Goal: Task Accomplishment & Management: Manage account settings

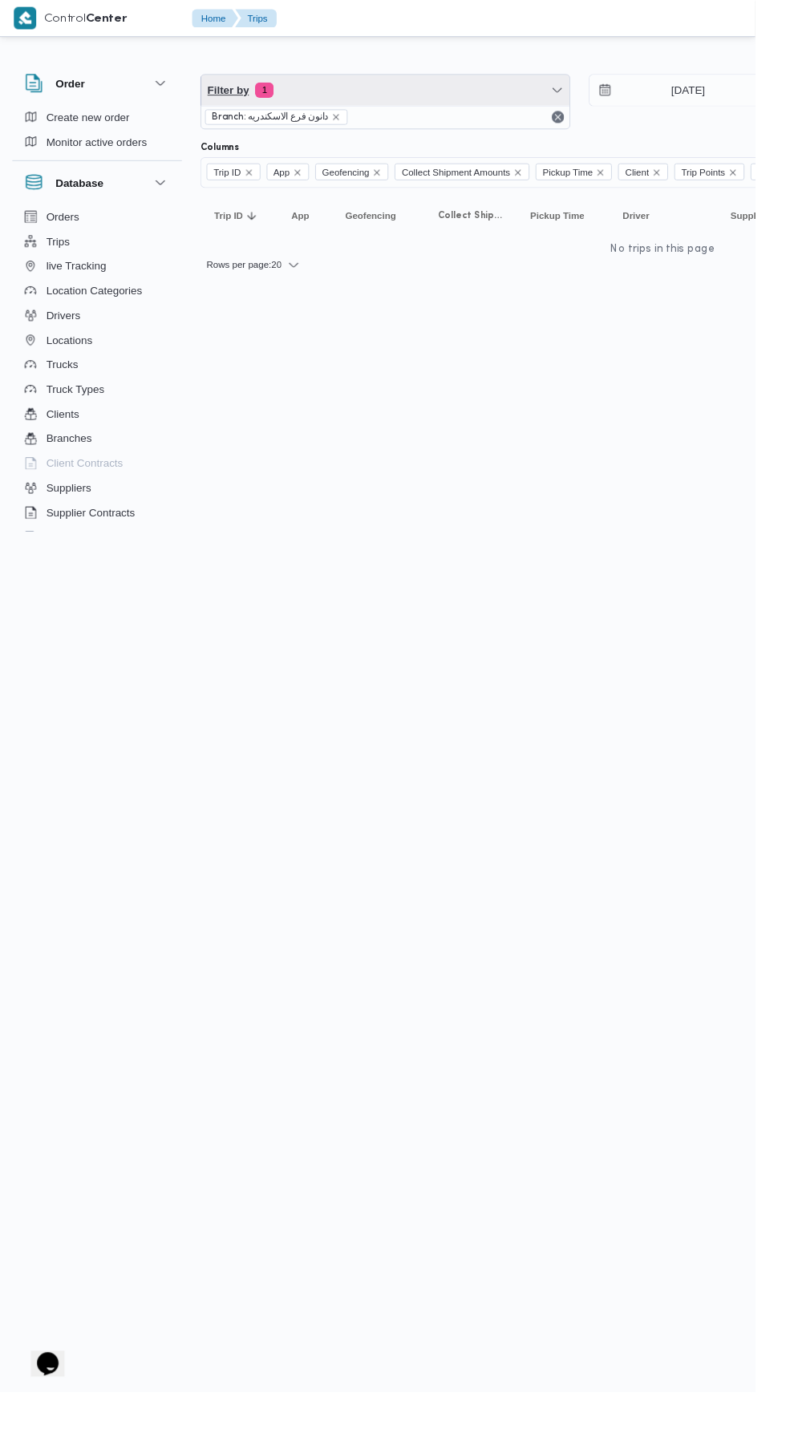
click at [418, 103] on span "Filter by 1" at bounding box center [400, 94] width 383 height 32
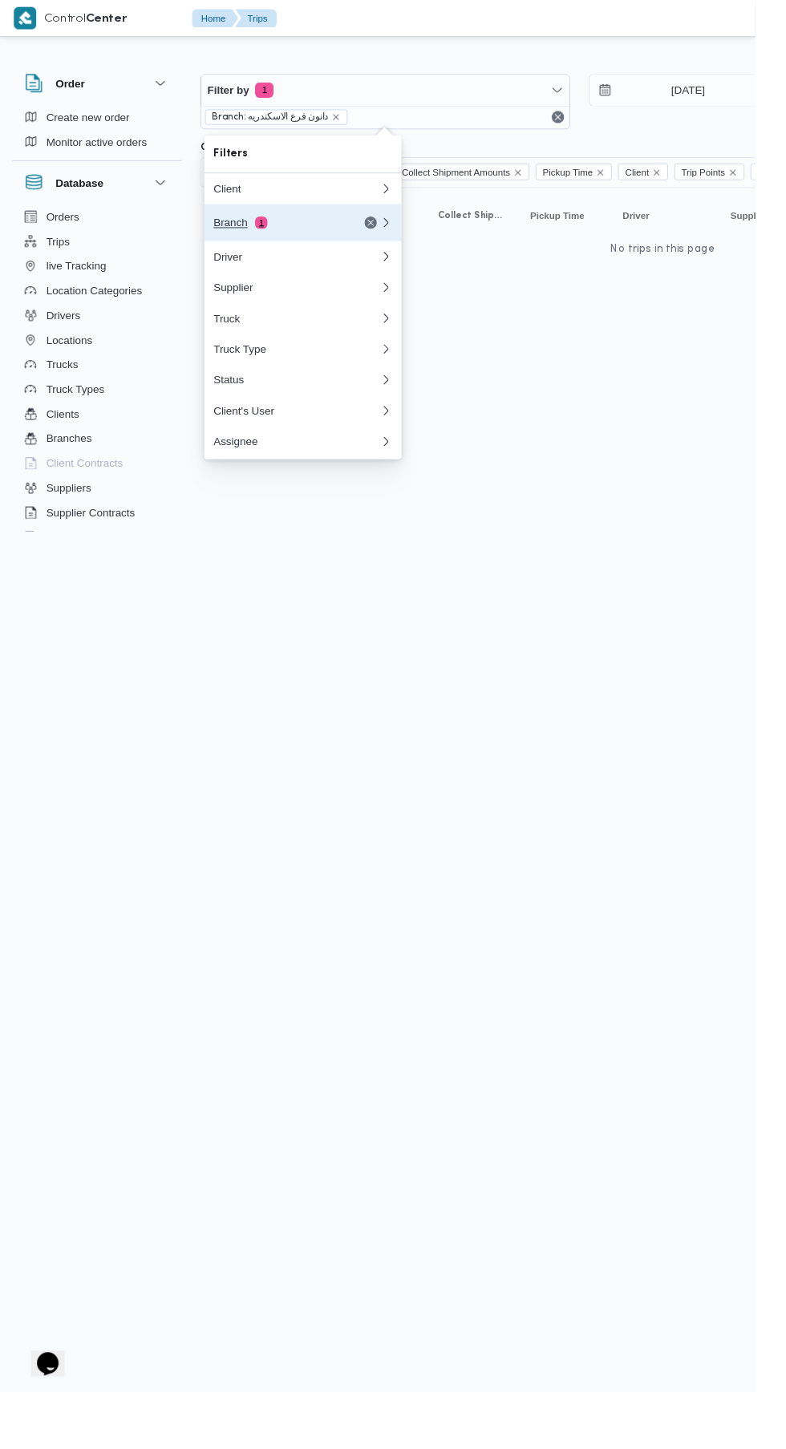
click at [311, 235] on div "Branch 1" at bounding box center [289, 231] width 135 height 13
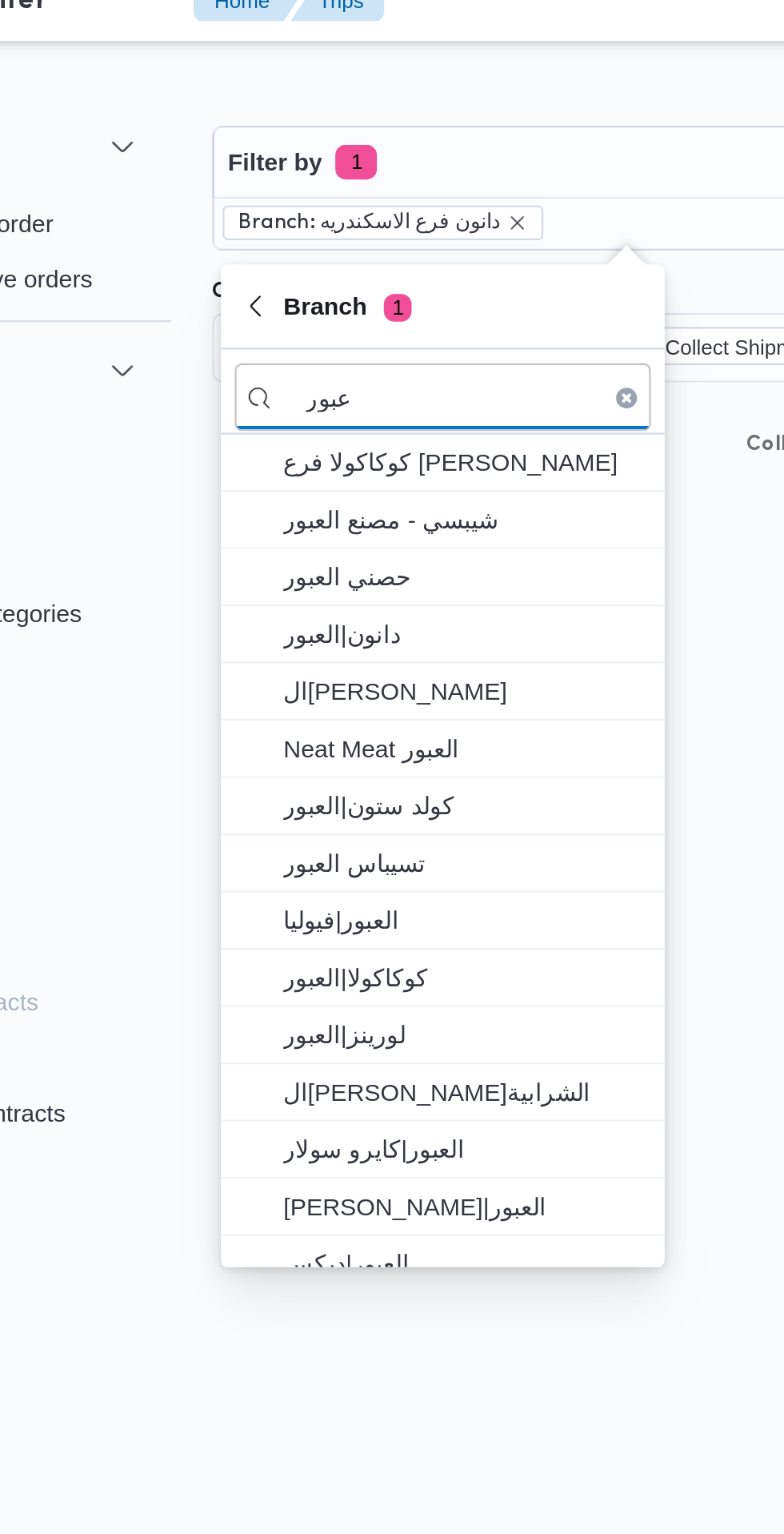
type input "عبور"
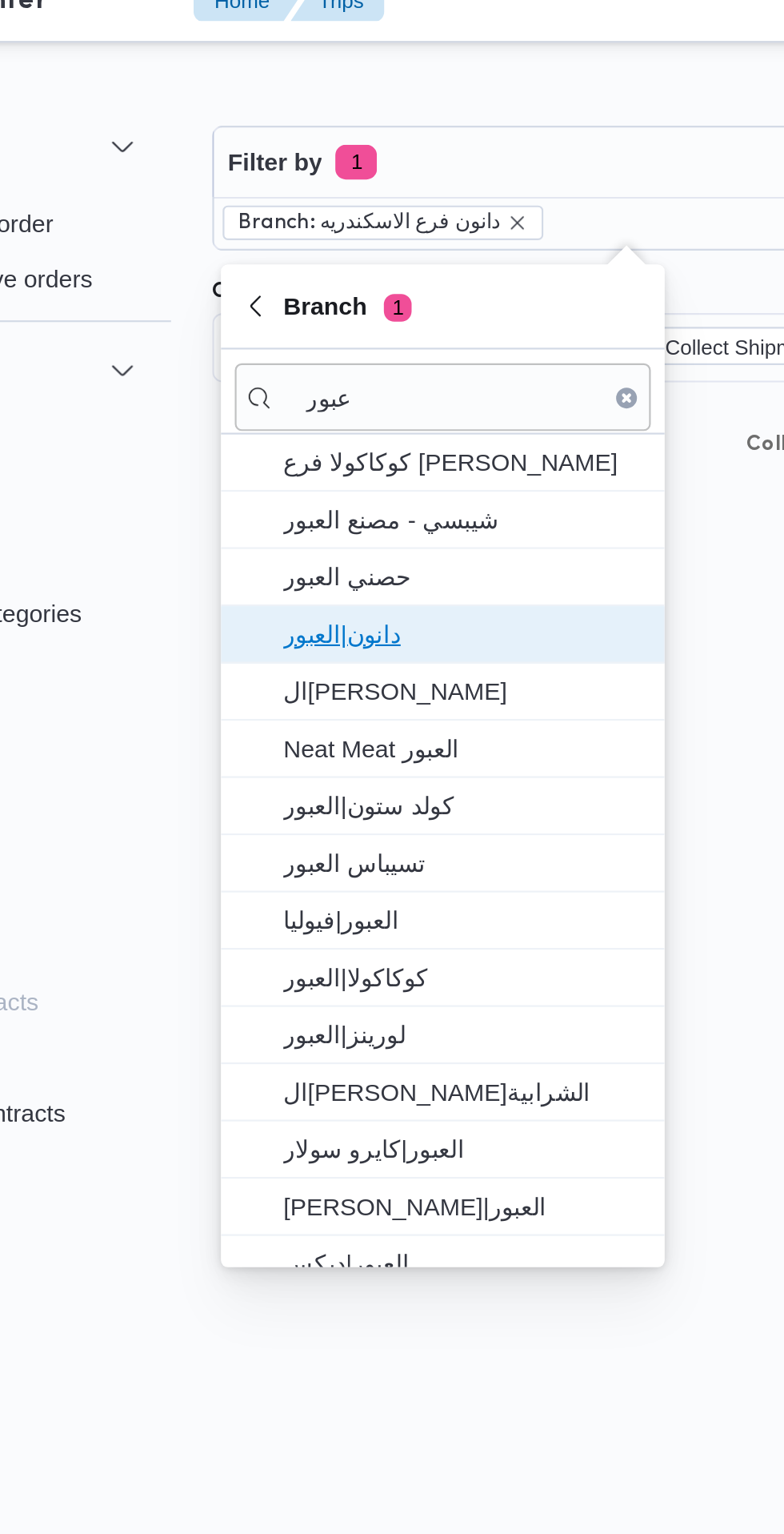
click at [315, 316] on span "دانون|العبور" at bounding box center [323, 310] width 167 height 19
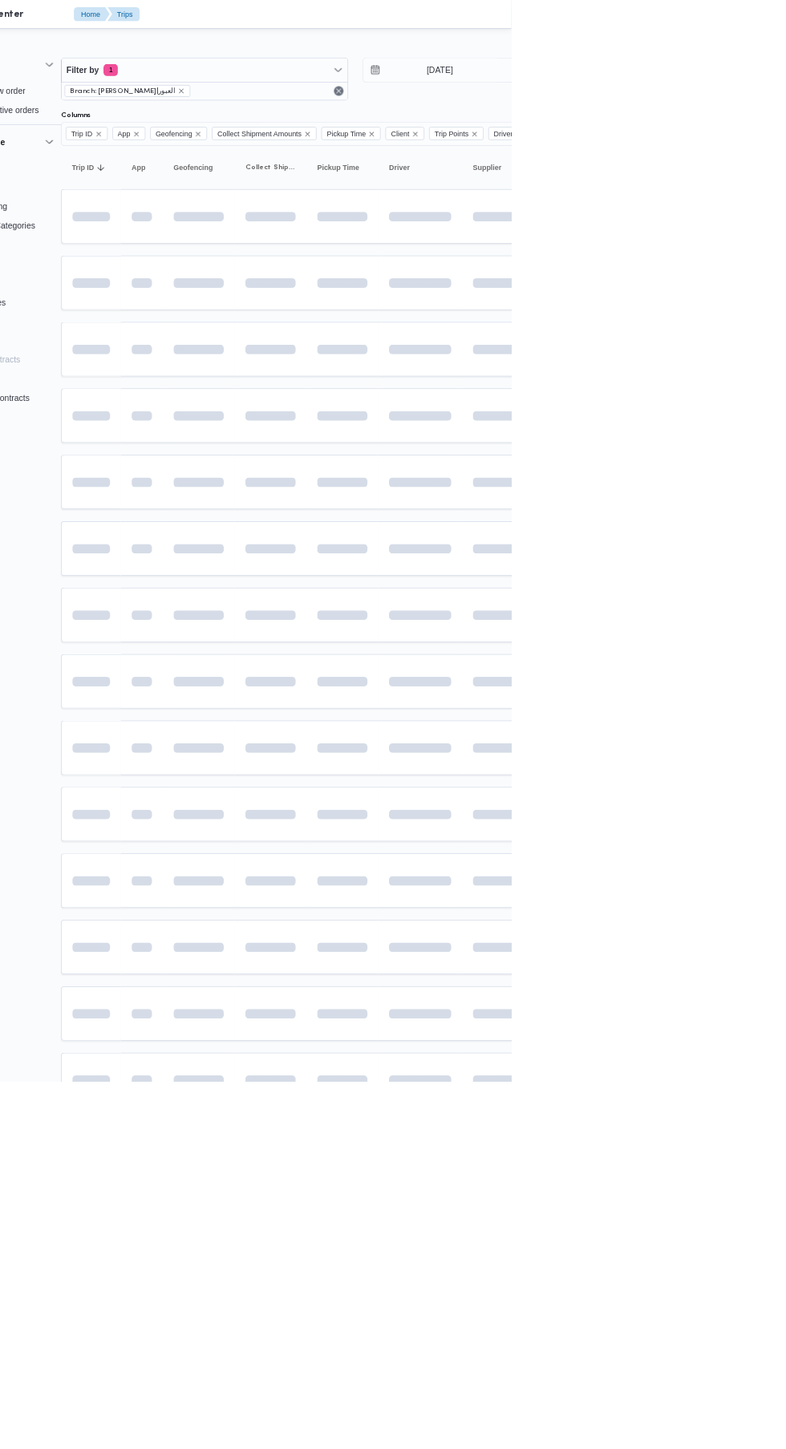
scroll to position [0, 25]
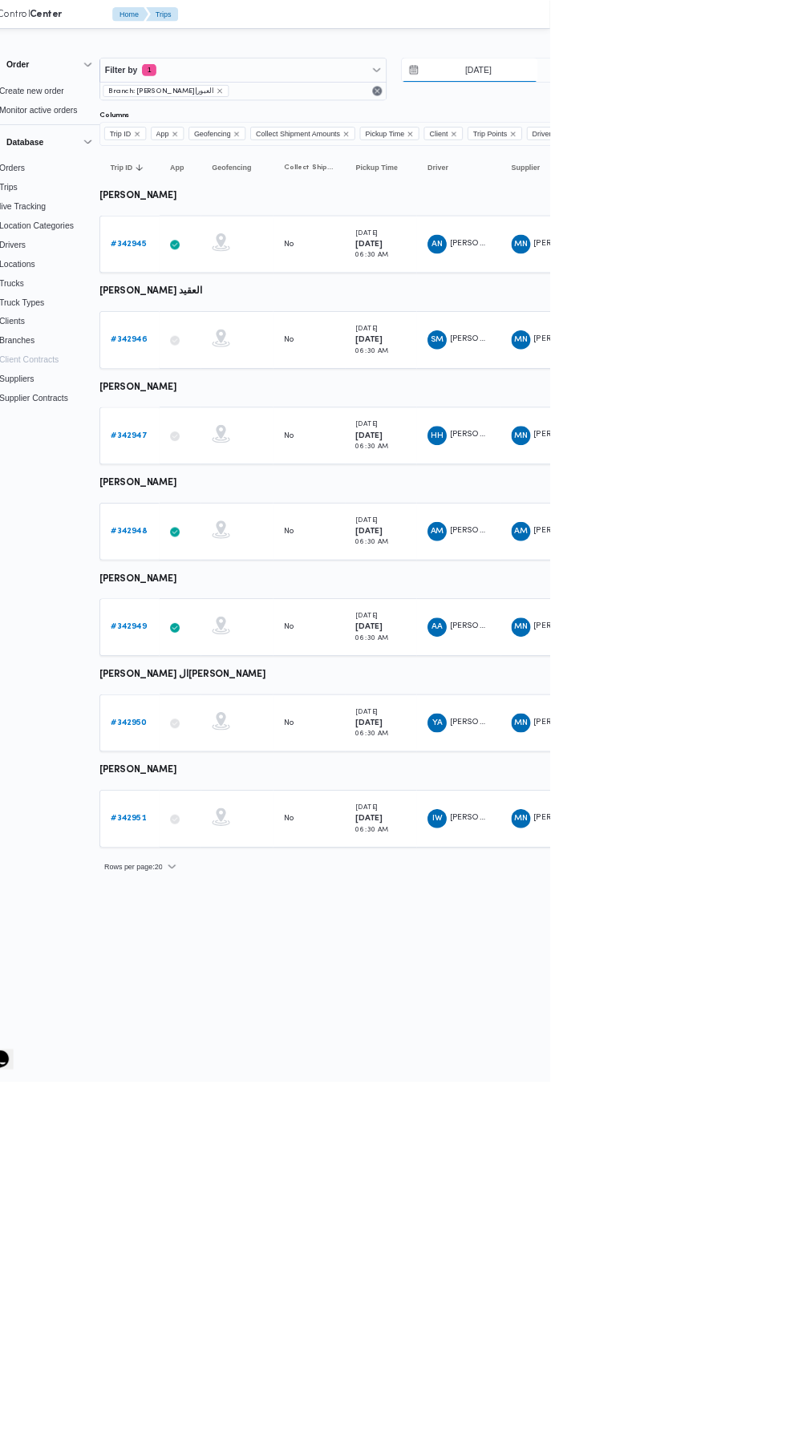
click at [679, 94] on input "[DATE]" at bounding box center [679, 94] width 182 height 32
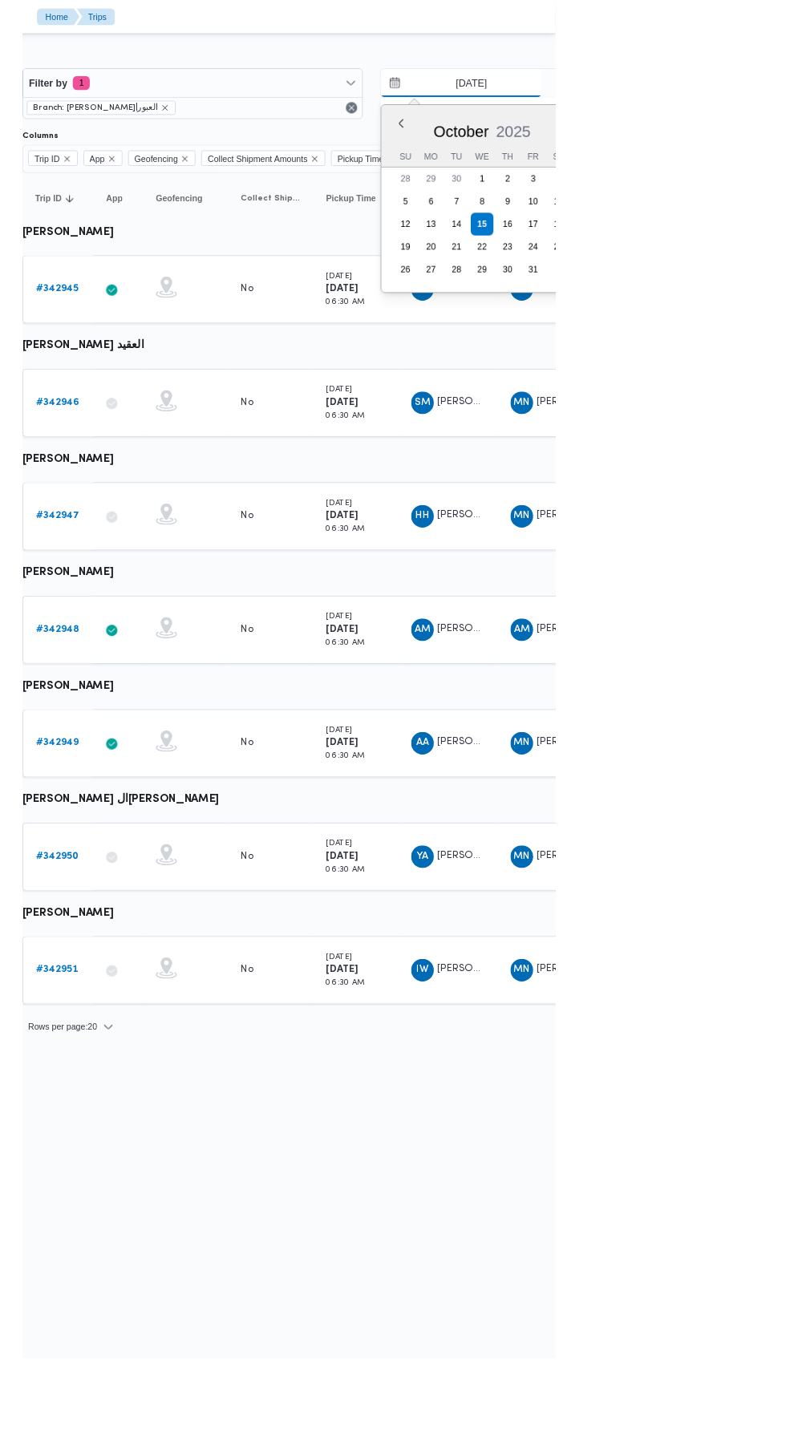
scroll to position [0, 26]
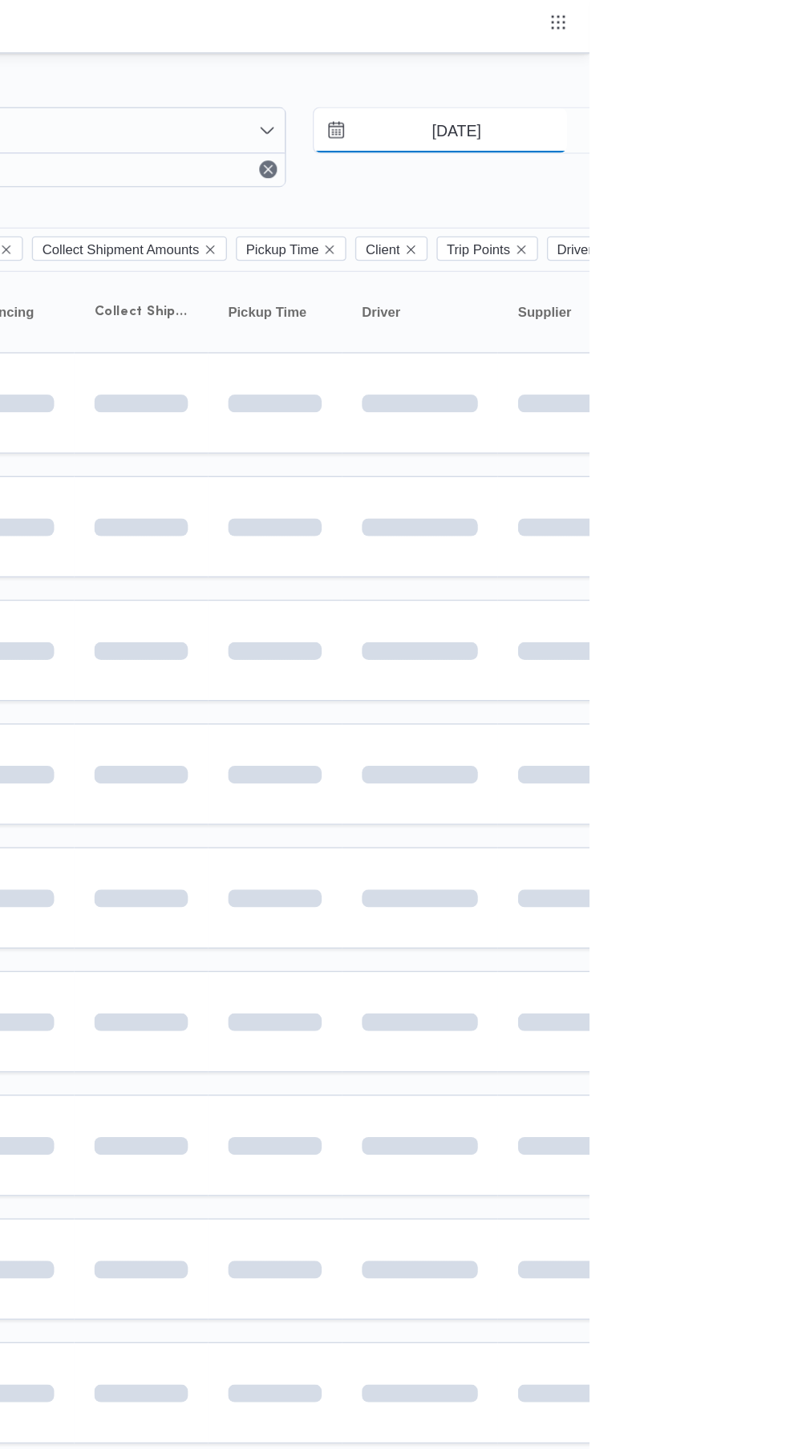
click at [676, 91] on input "[DATE]" at bounding box center [679, 94] width 182 height 32
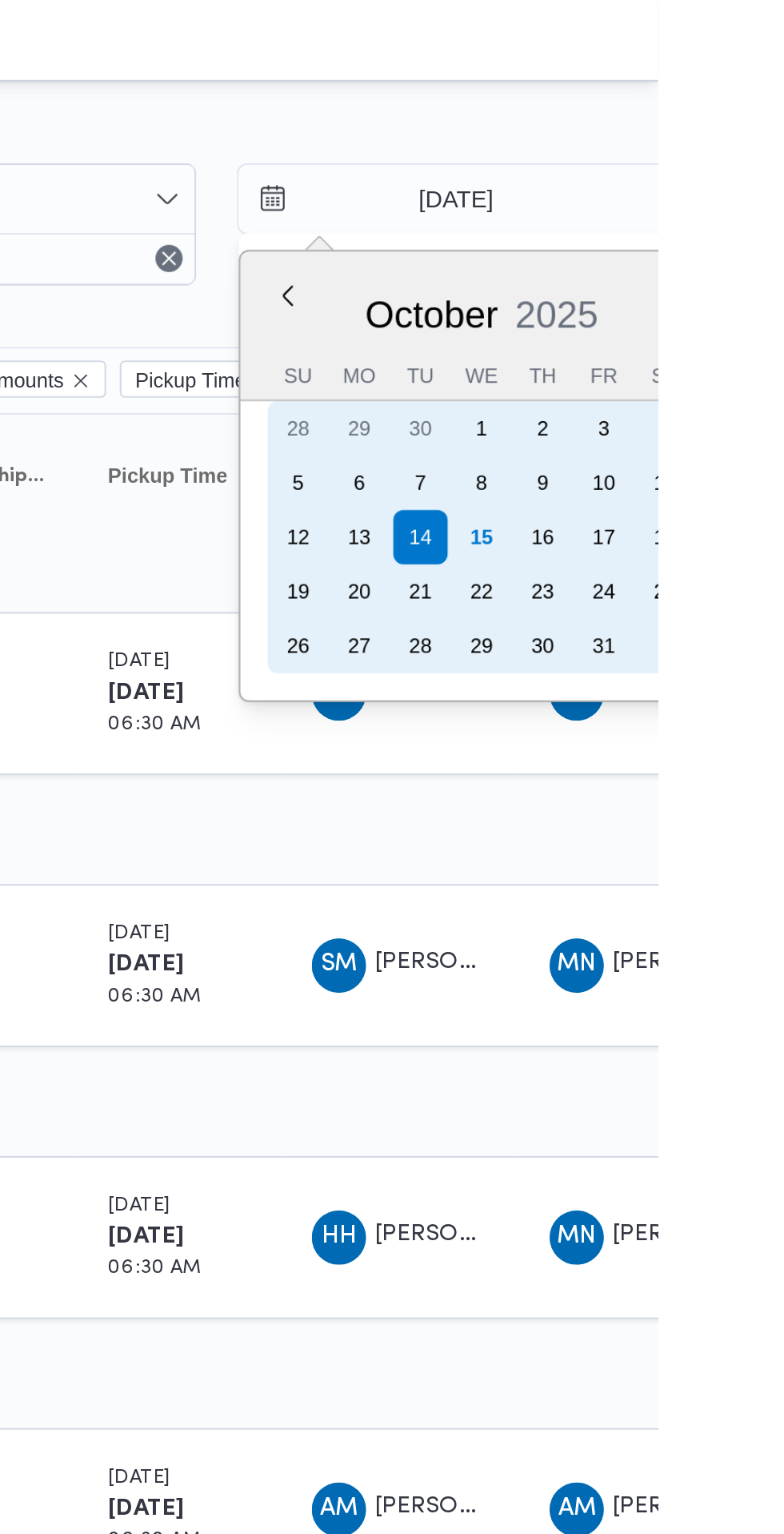
click at [701, 256] on div "15" at bounding box center [701, 254] width 26 height 26
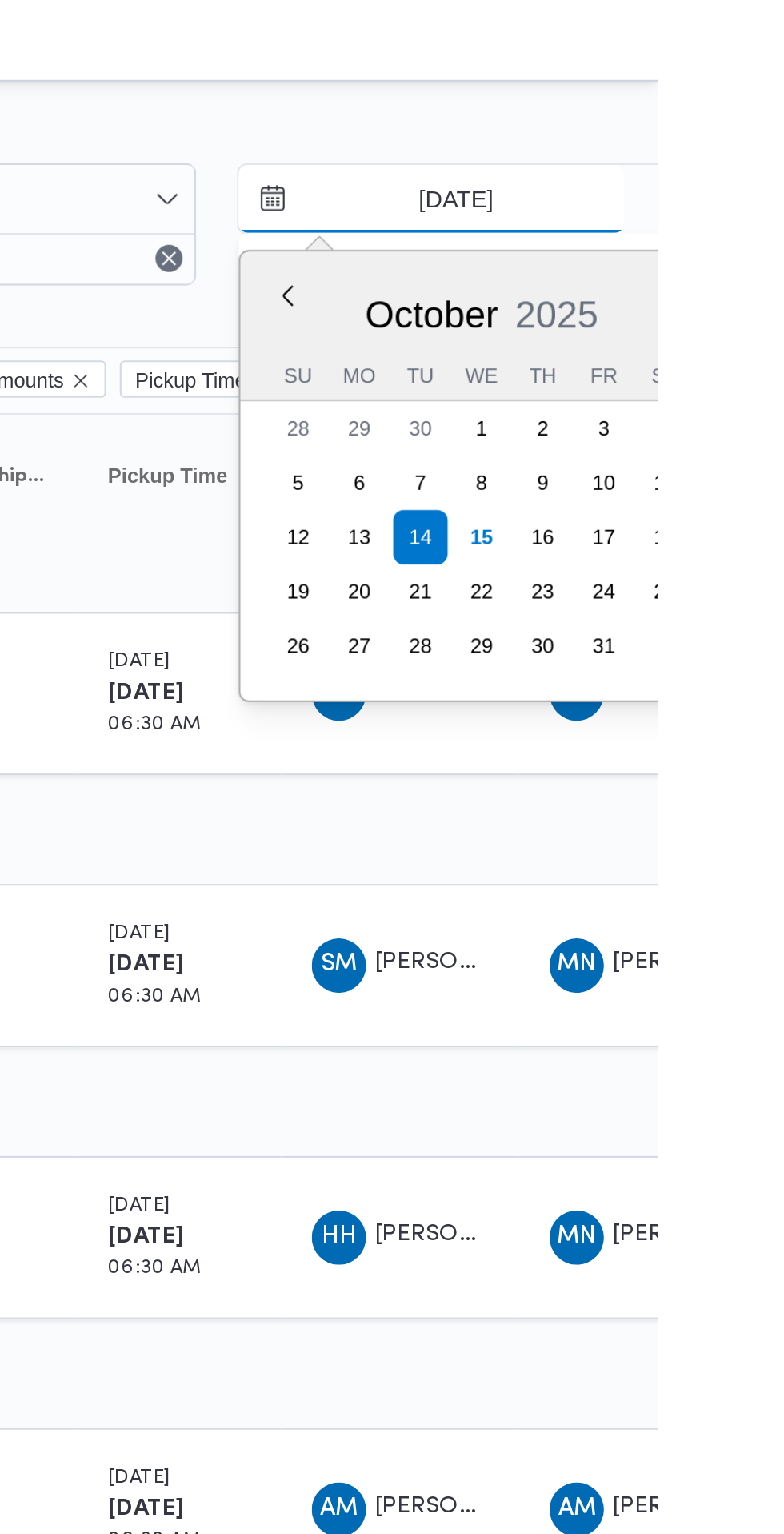
type input "[DATE]"
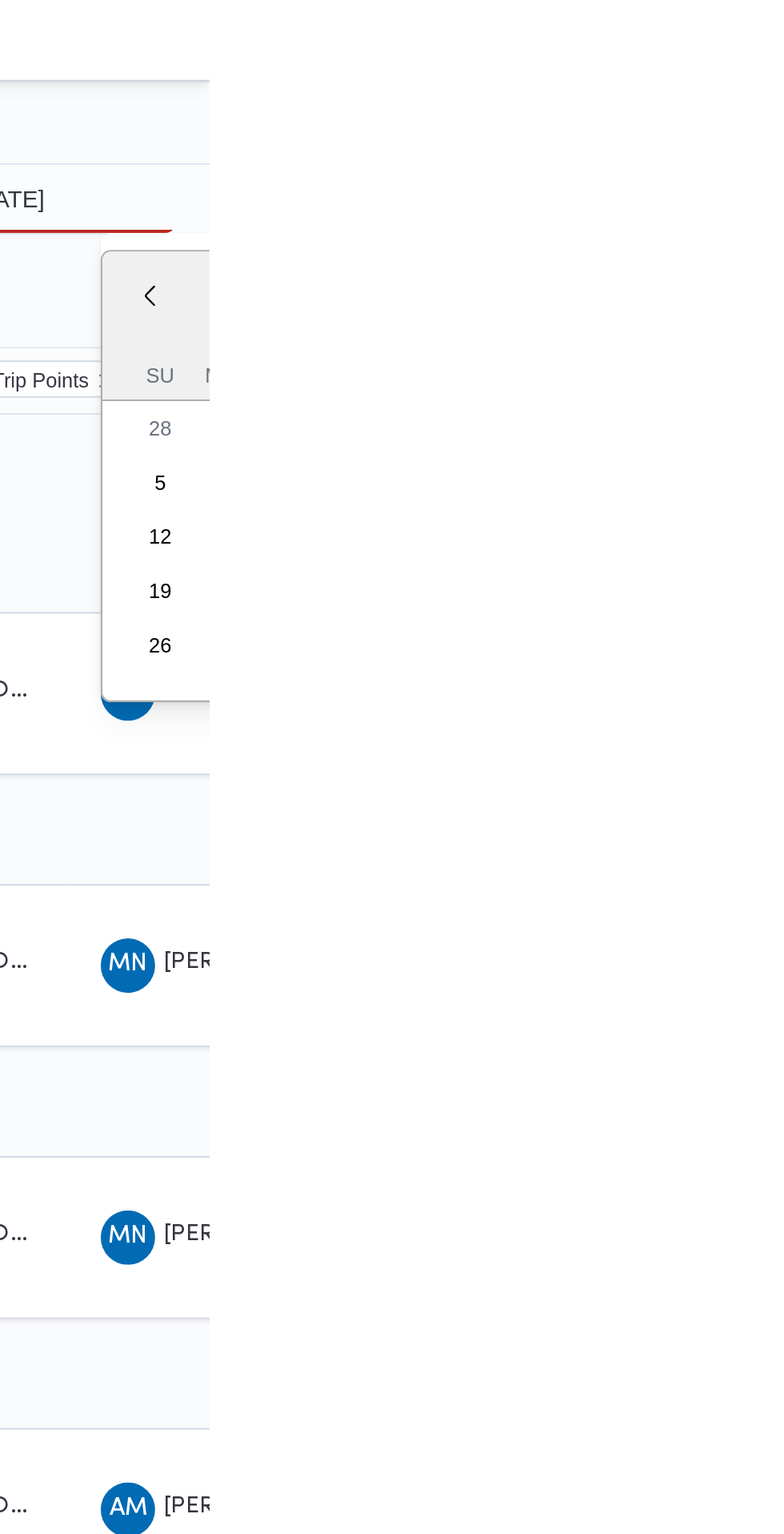
type input "[DATE]"
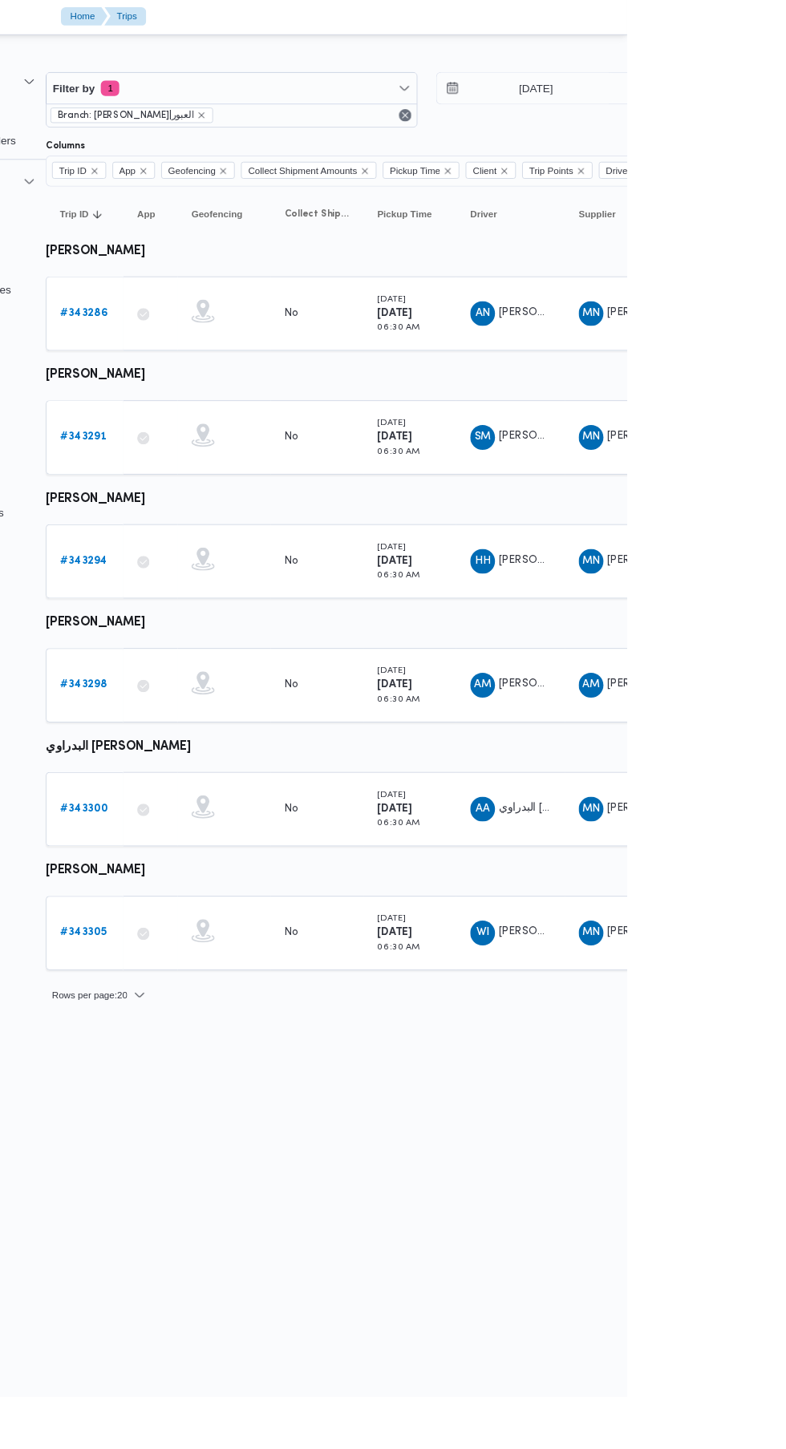
scroll to position [0, 26]
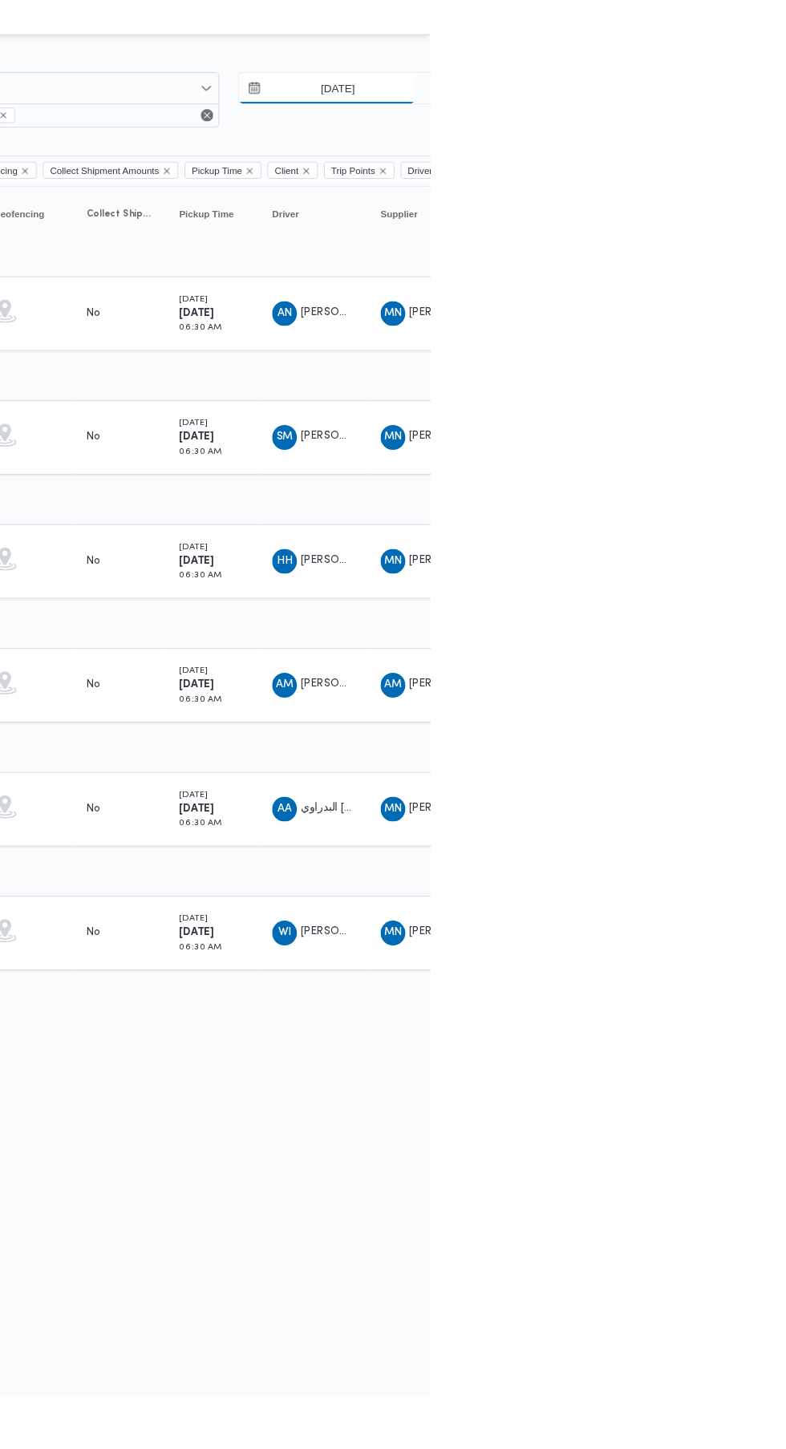
click at [707, 94] on input "[DATE]" at bounding box center [679, 94] width 182 height 32
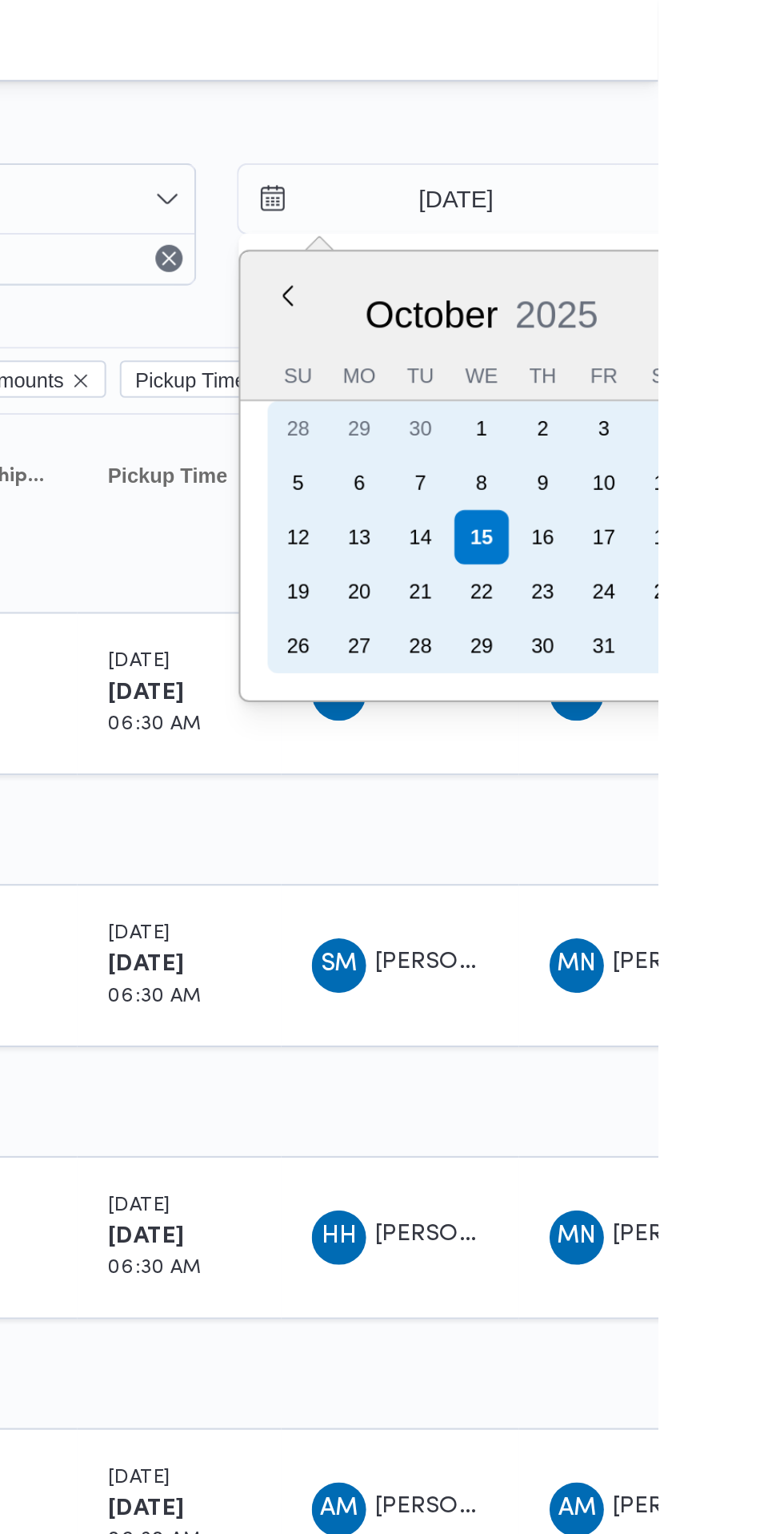
click at [670, 256] on div "14" at bounding box center [672, 254] width 26 height 26
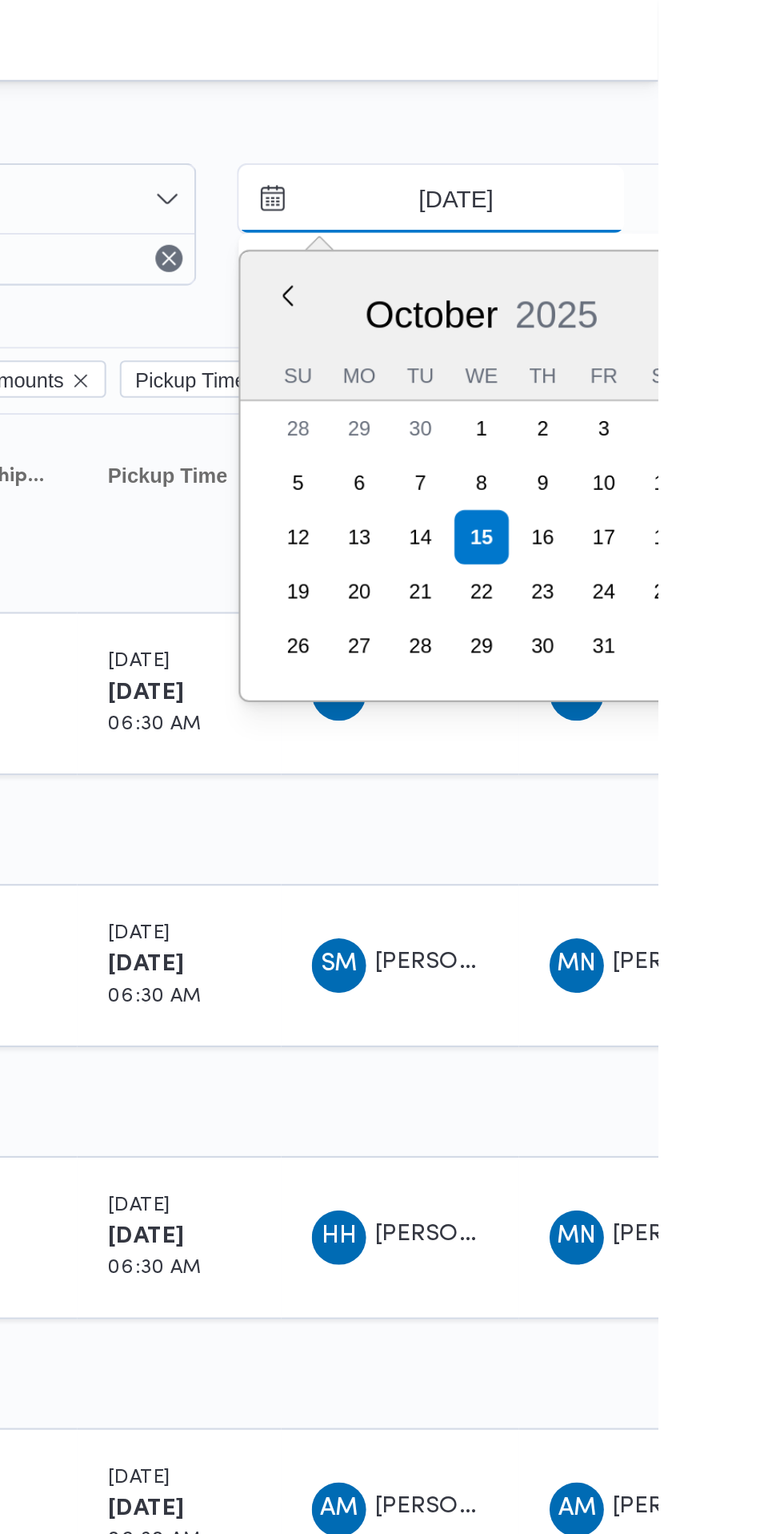
type input "[DATE]"
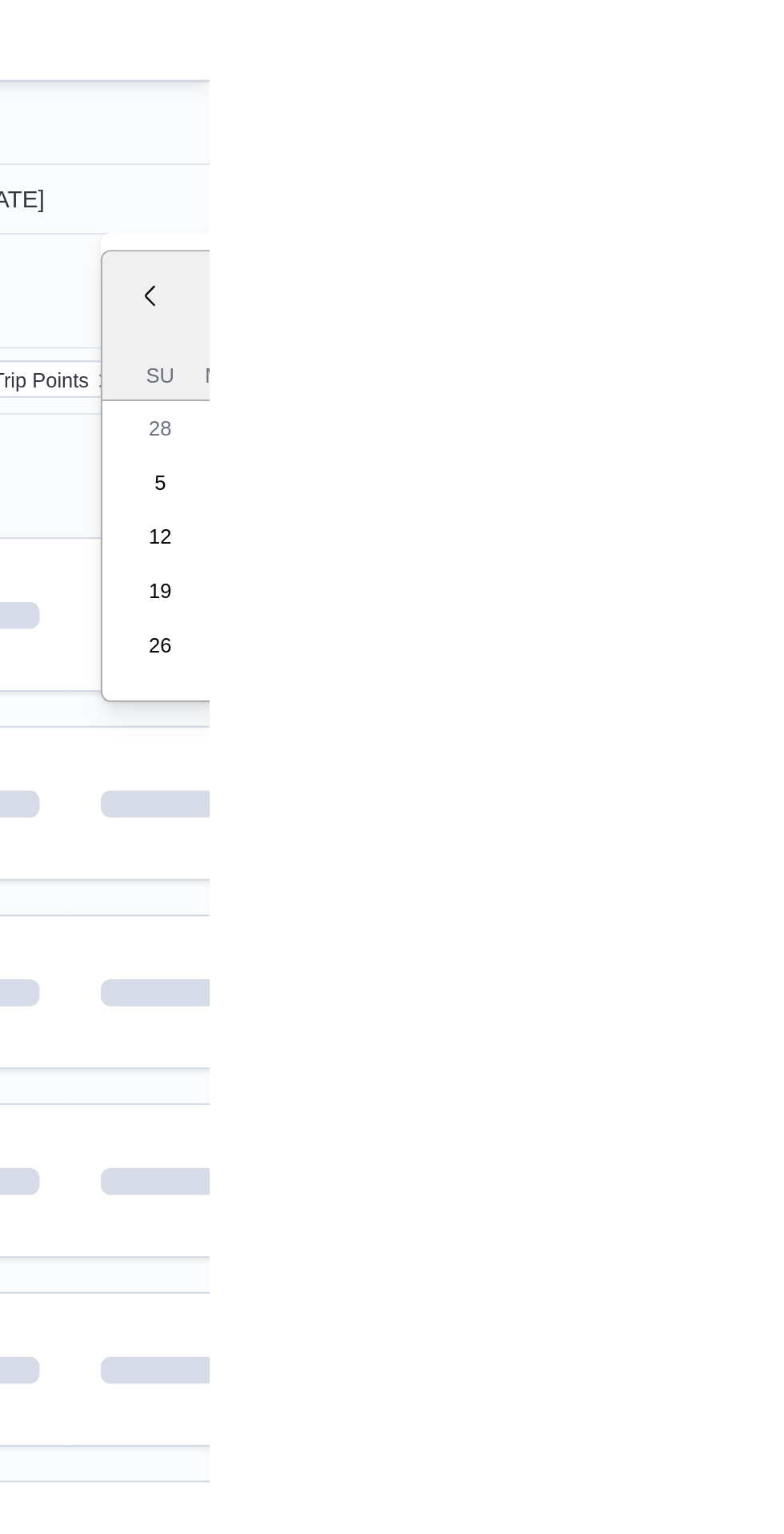
type input "[DATE]"
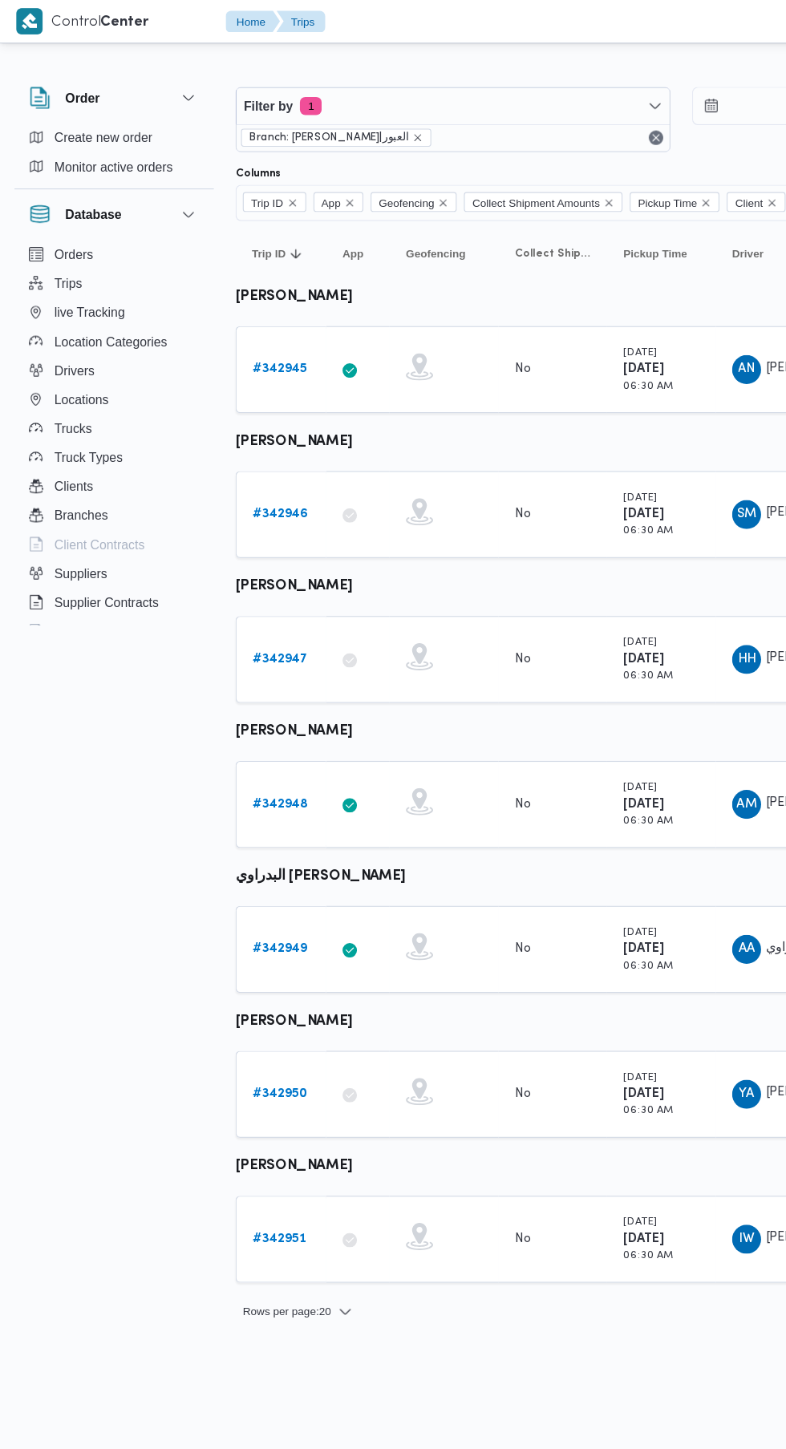
click at [254, 1096] on b "# 342951" at bounding box center [247, 1097] width 47 height 10
click at [263, 965] on b "# 342950" at bounding box center [248, 968] width 48 height 10
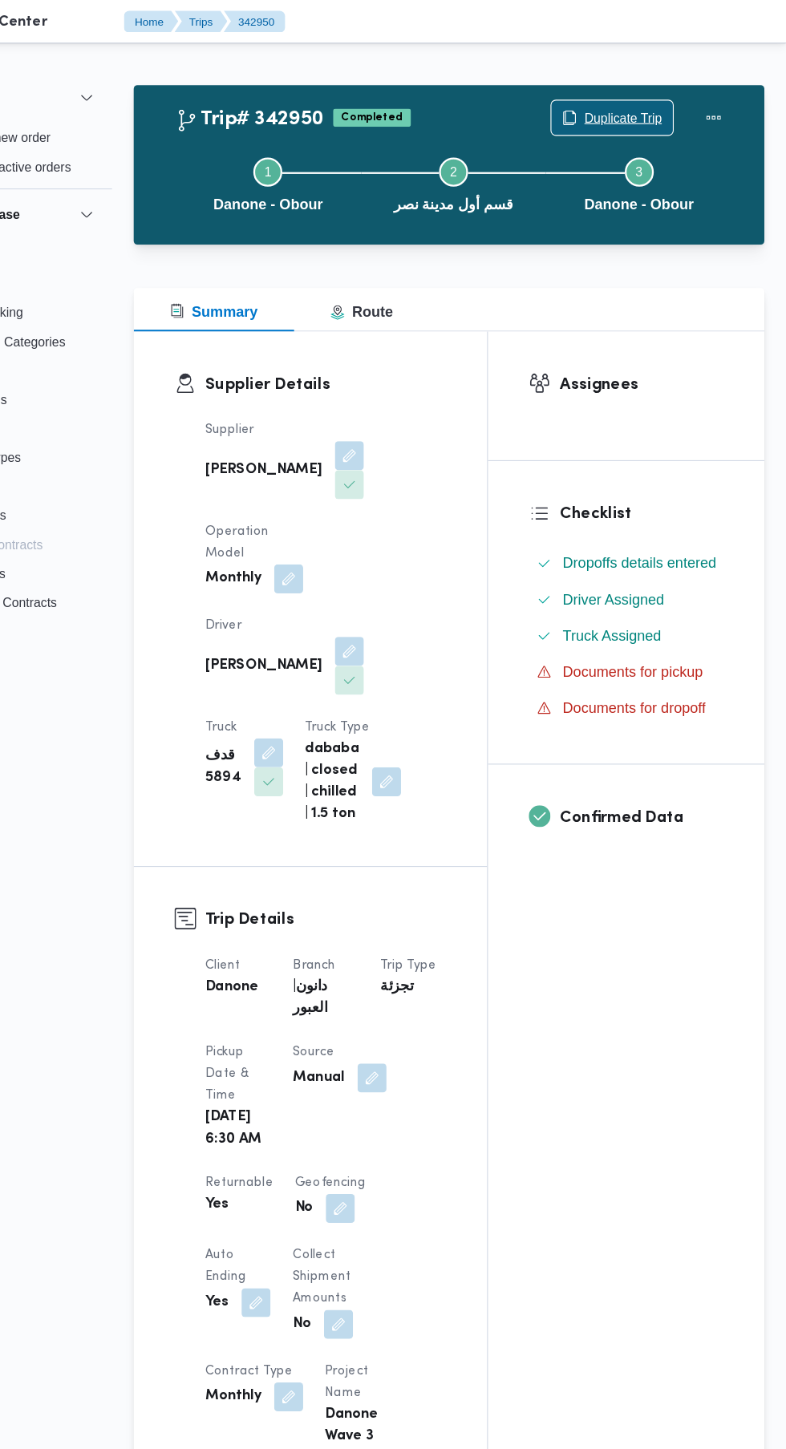
click at [638, 90] on span "Duplicate Trip" at bounding box center [631, 104] width 107 height 30
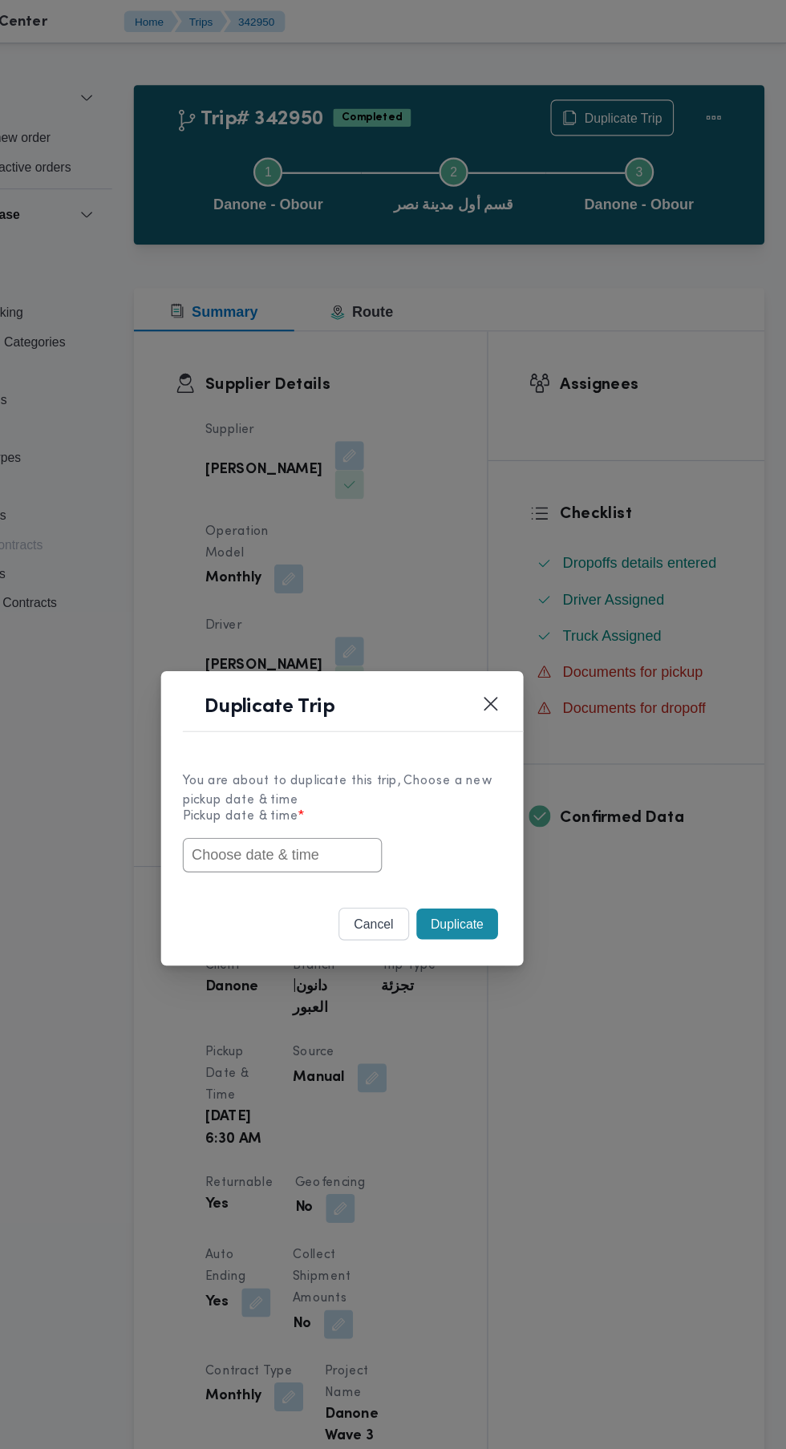
click at [361, 749] on input "text" at bounding box center [340, 757] width 176 height 30
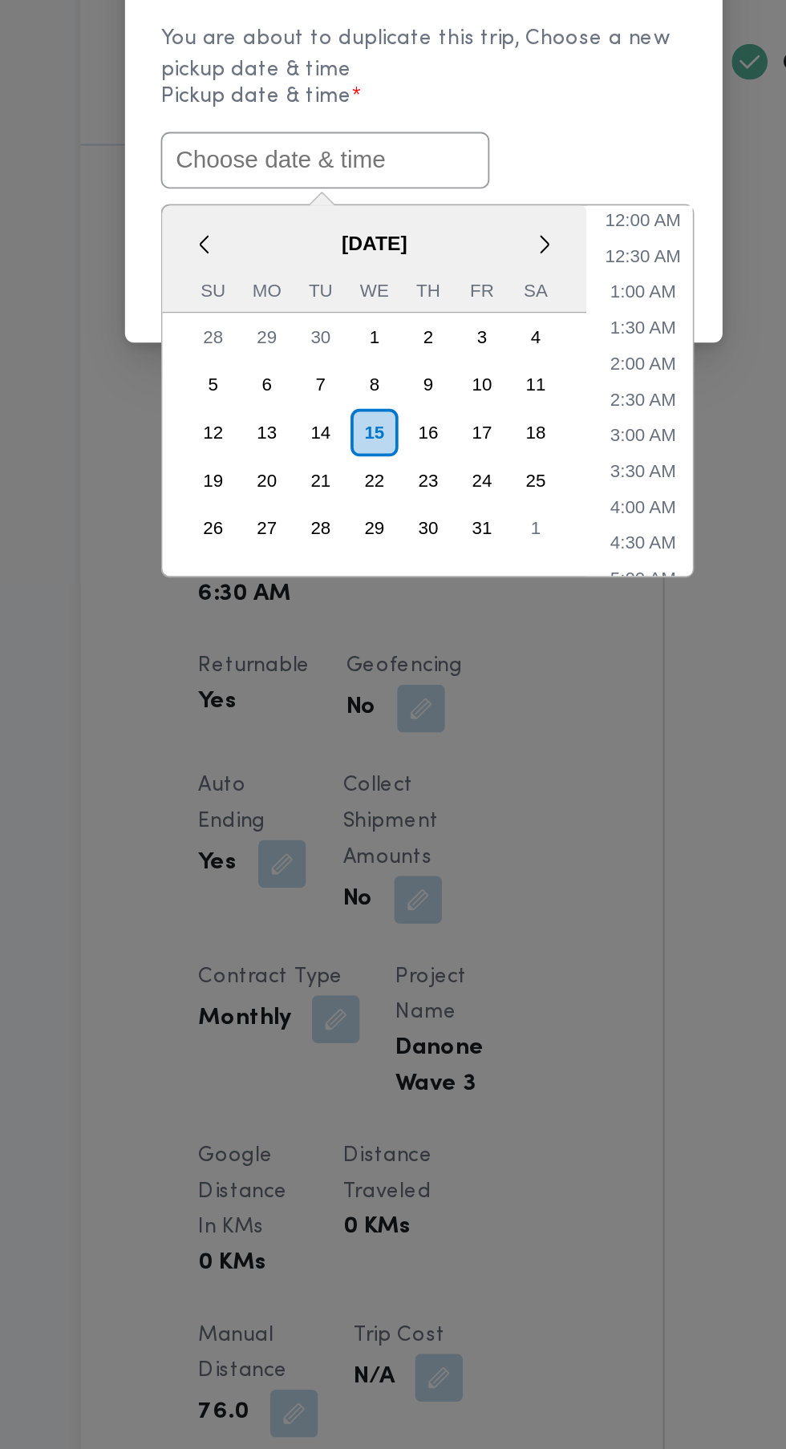
scroll to position [18, 0]
click at [513, 959] on li "4:30 AM" at bounding box center [511, 963] width 48 height 16
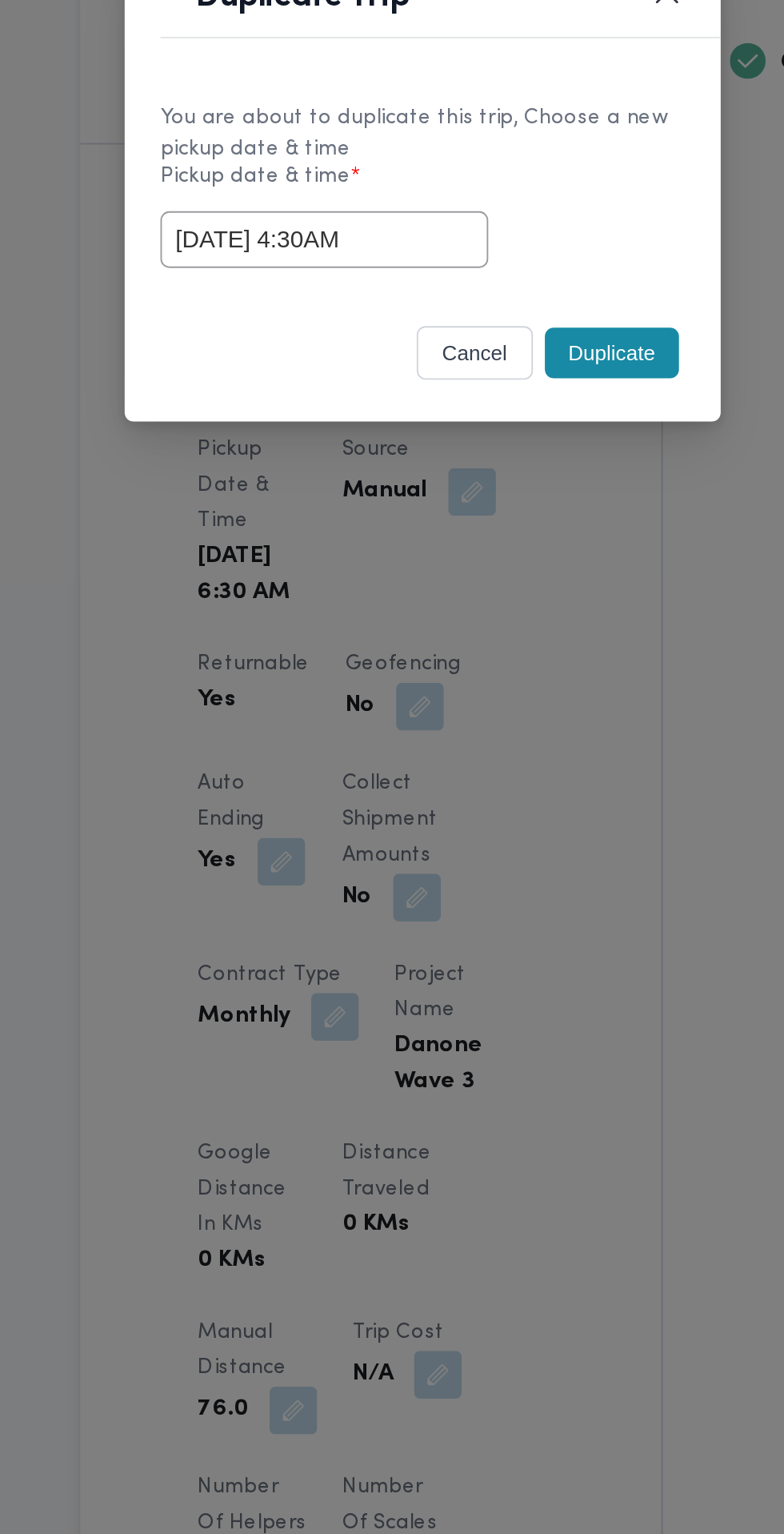
click at [383, 804] on input "[DATE] 4:30AM" at bounding box center [339, 798] width 176 height 30
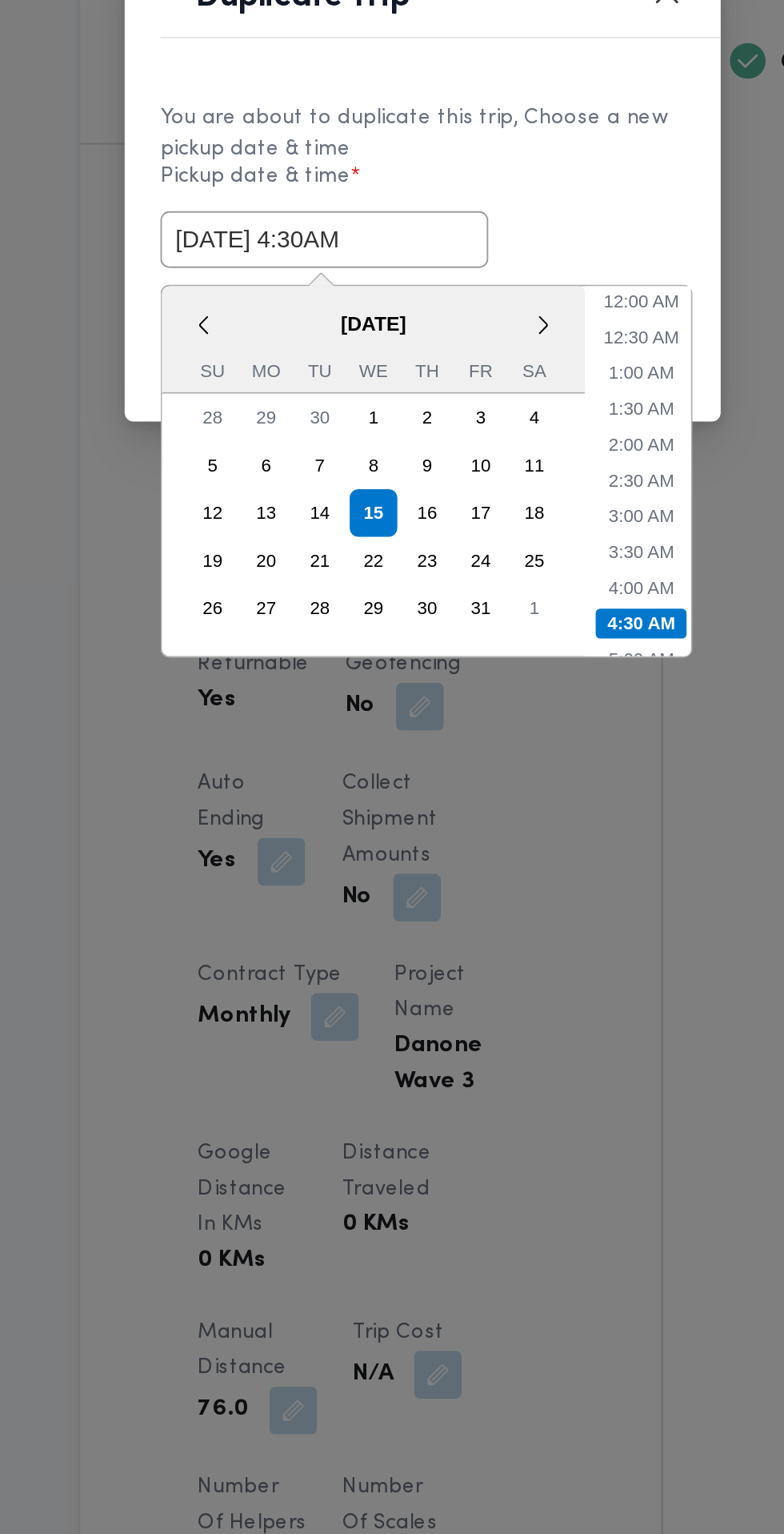
scroll to position [82, 0]
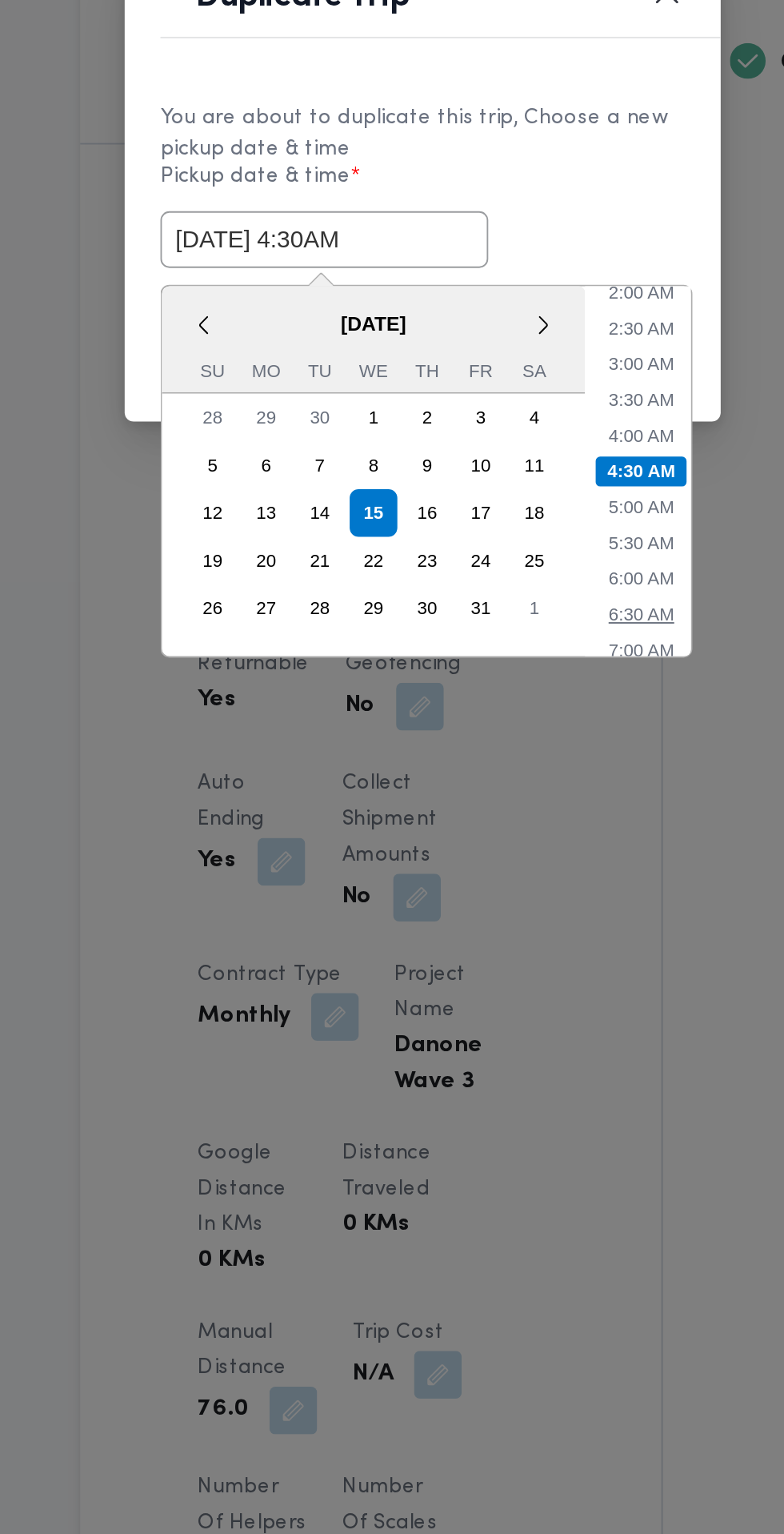
click at [515, 1004] on li "6:30 AM" at bounding box center [510, 1000] width 48 height 16
type input "15/10/2025 6:30AM"
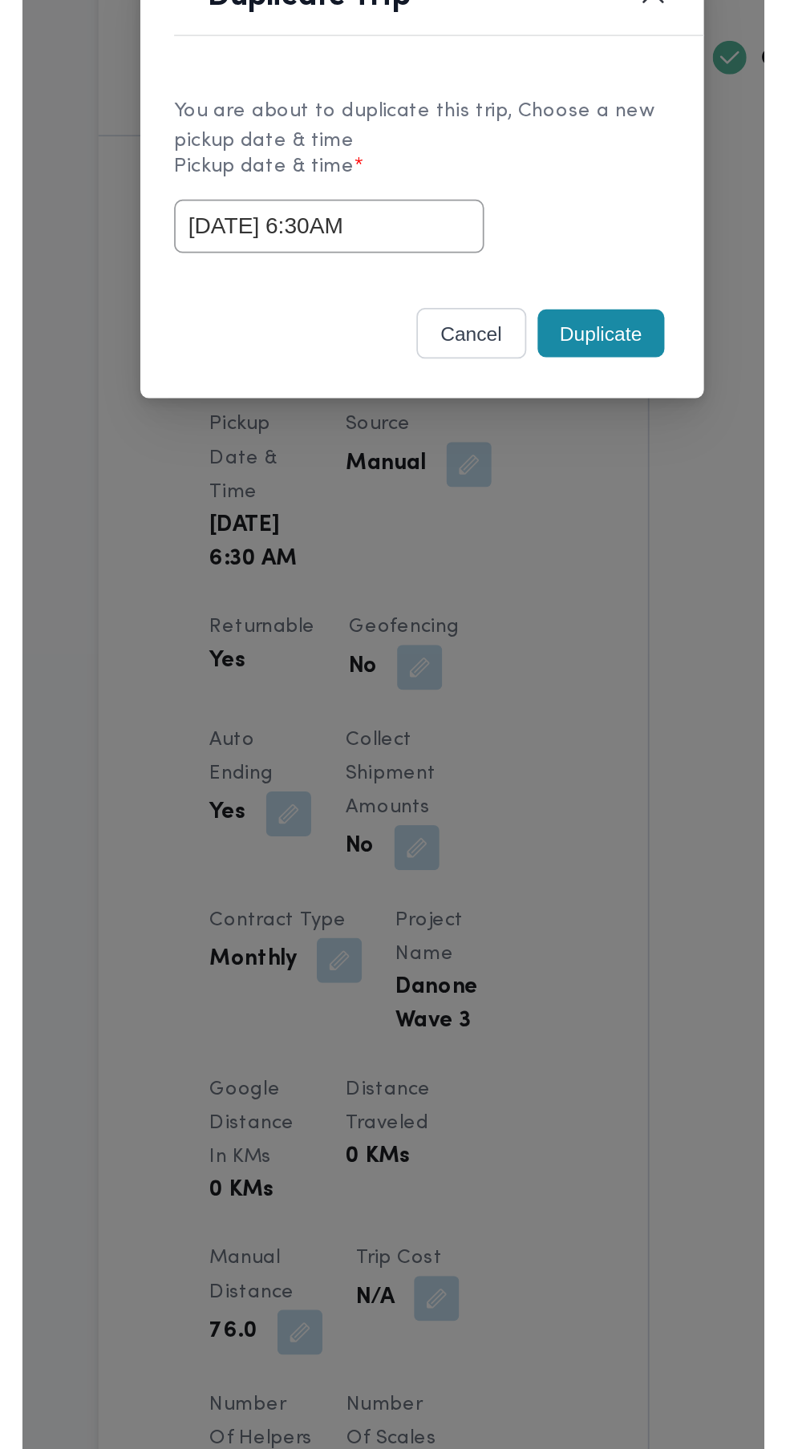
scroll to position [19, 0]
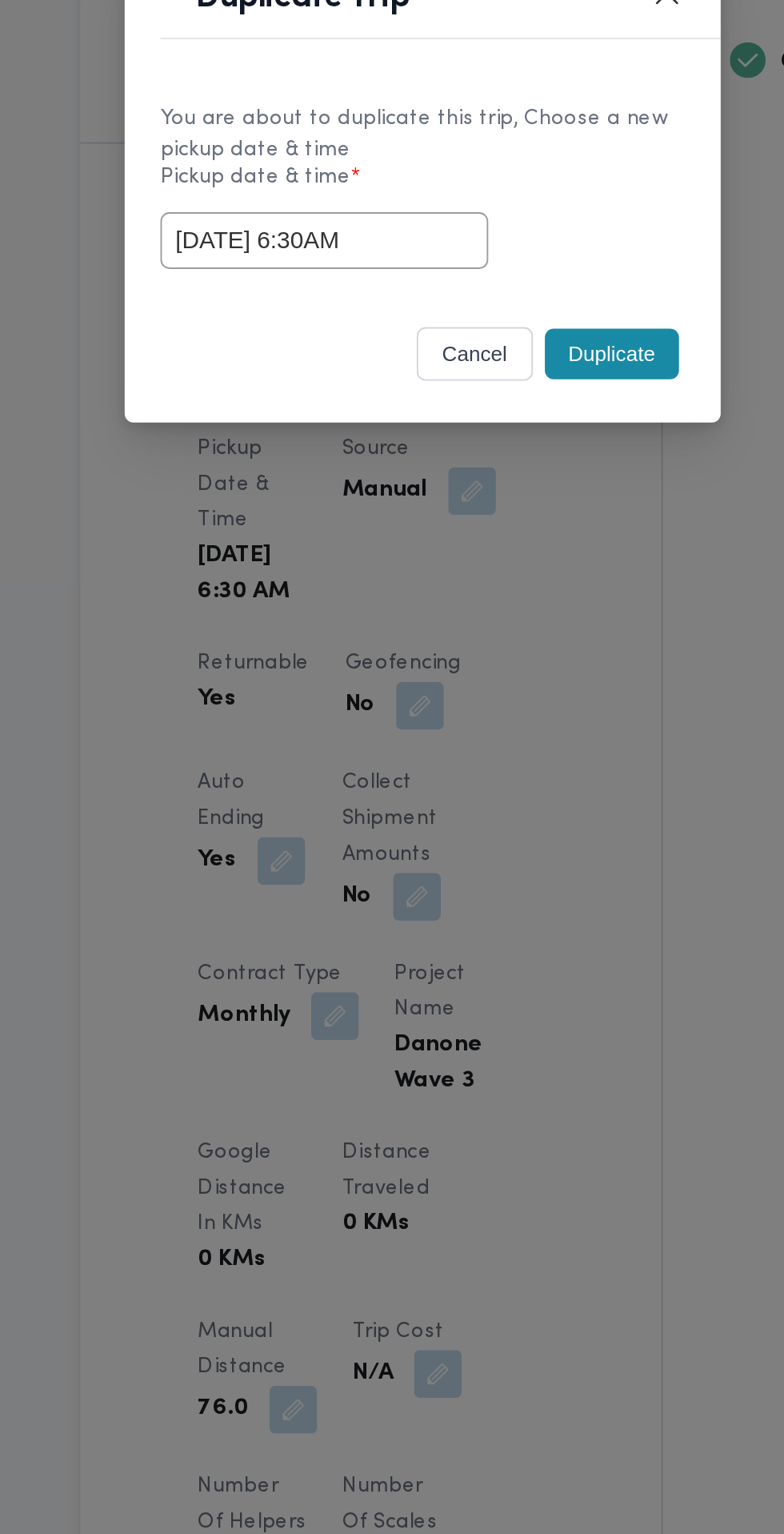
click at [514, 802] on div "Selected date: Wednesday, October 15th, 2025 at 6:30 AM 15/10/2025 6:30AM" at bounding box center [392, 798] width 281 height 30
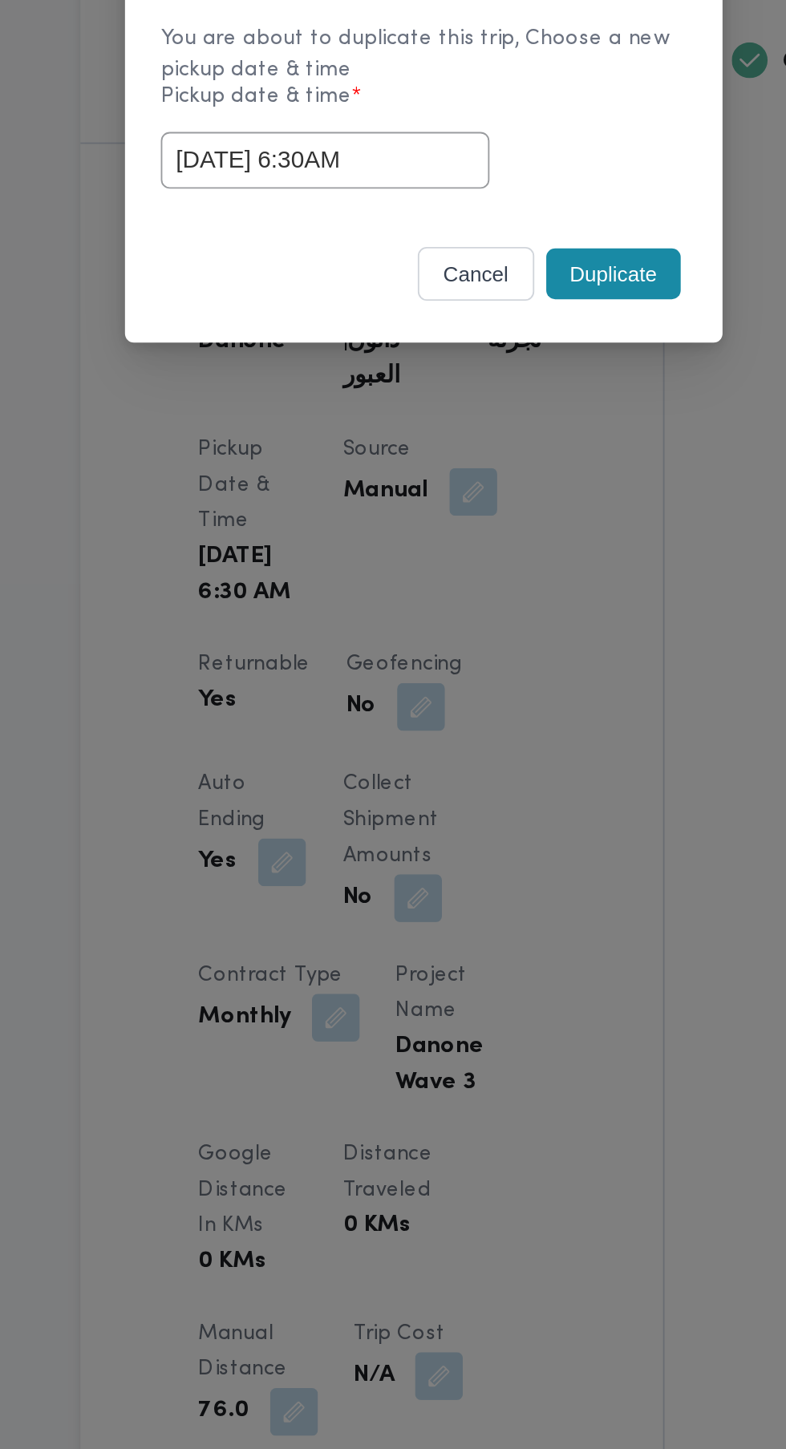
click at [504, 822] on button "Duplicate" at bounding box center [495, 817] width 72 height 27
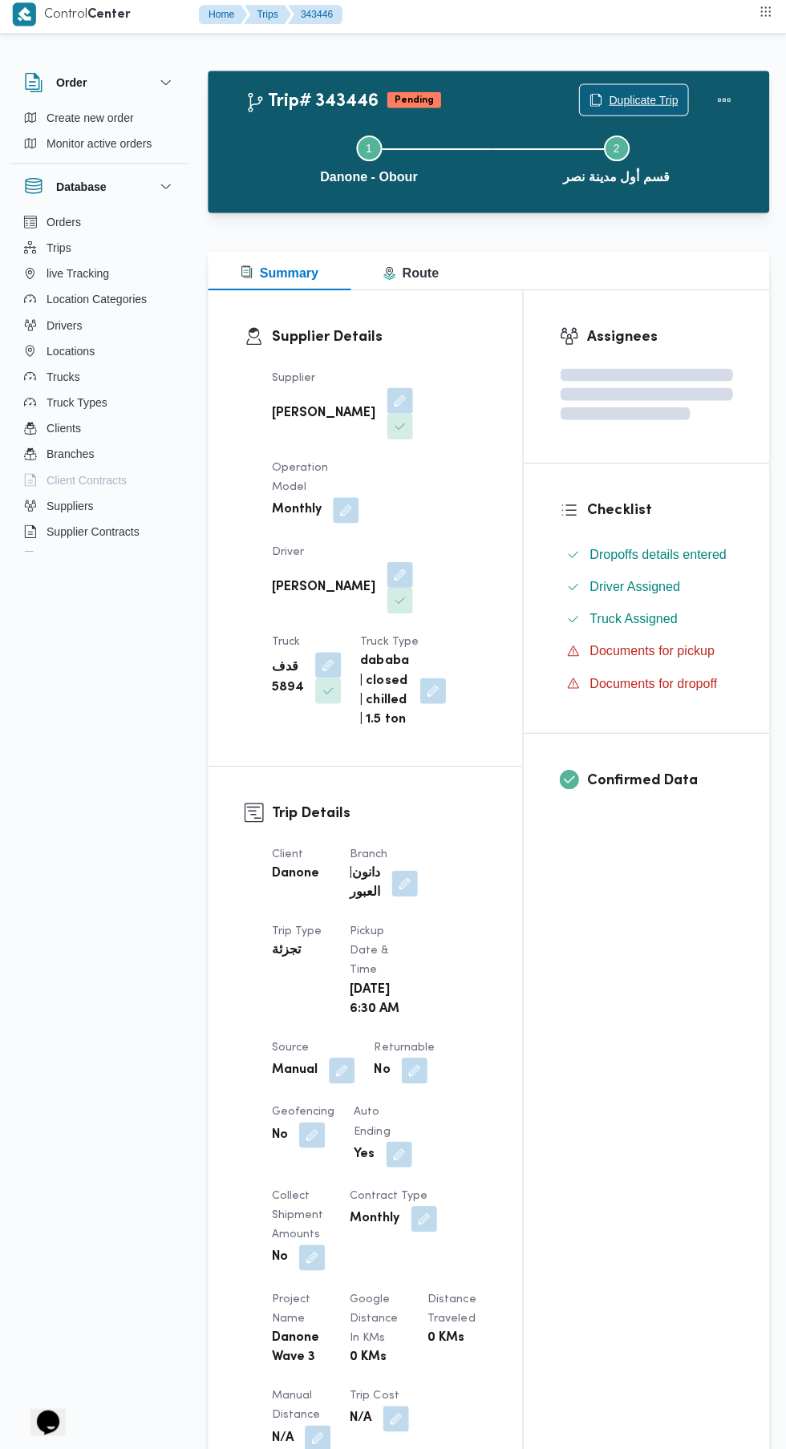
scroll to position [2, 0]
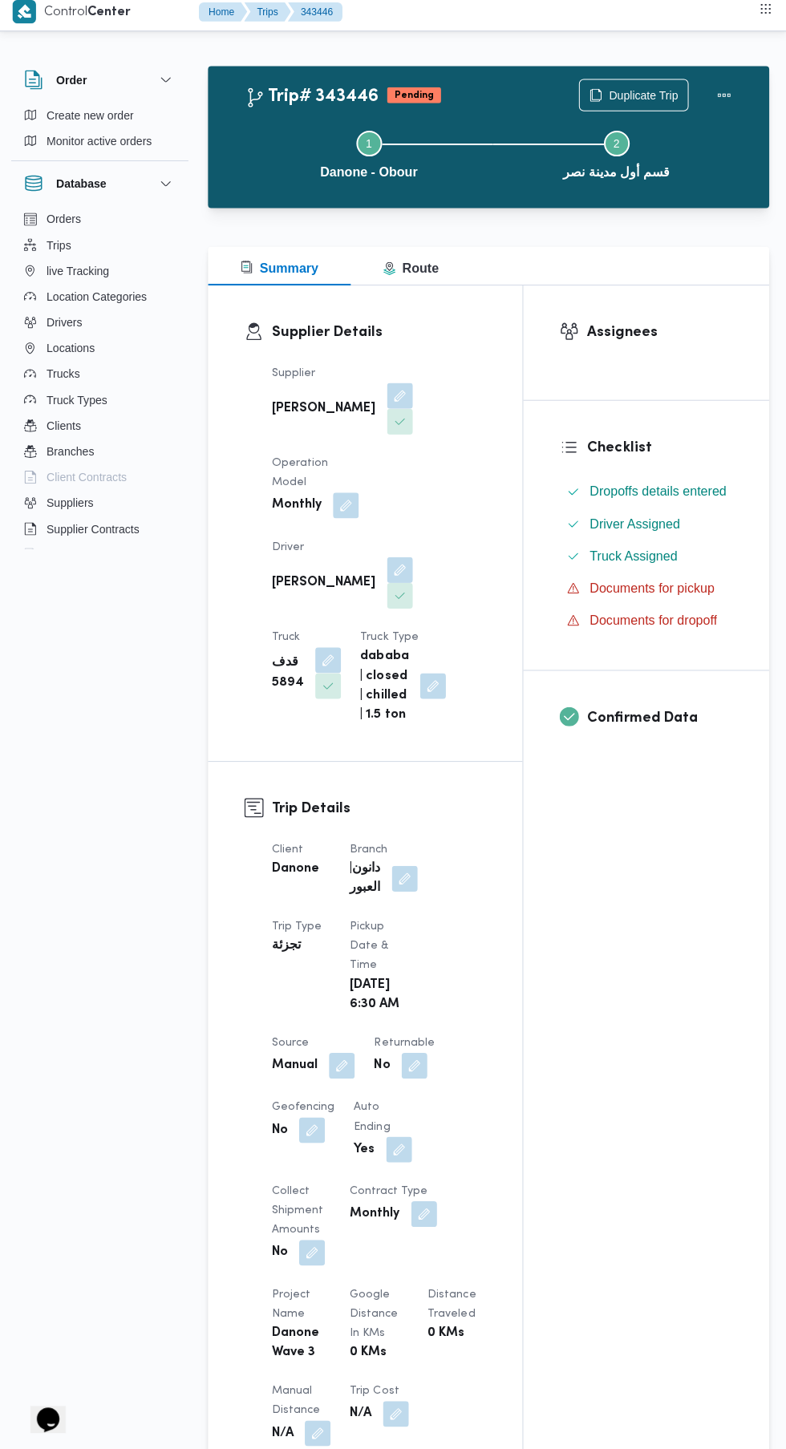
click at [339, 1080] on button "button" at bounding box center [342, 1068] width 26 height 26
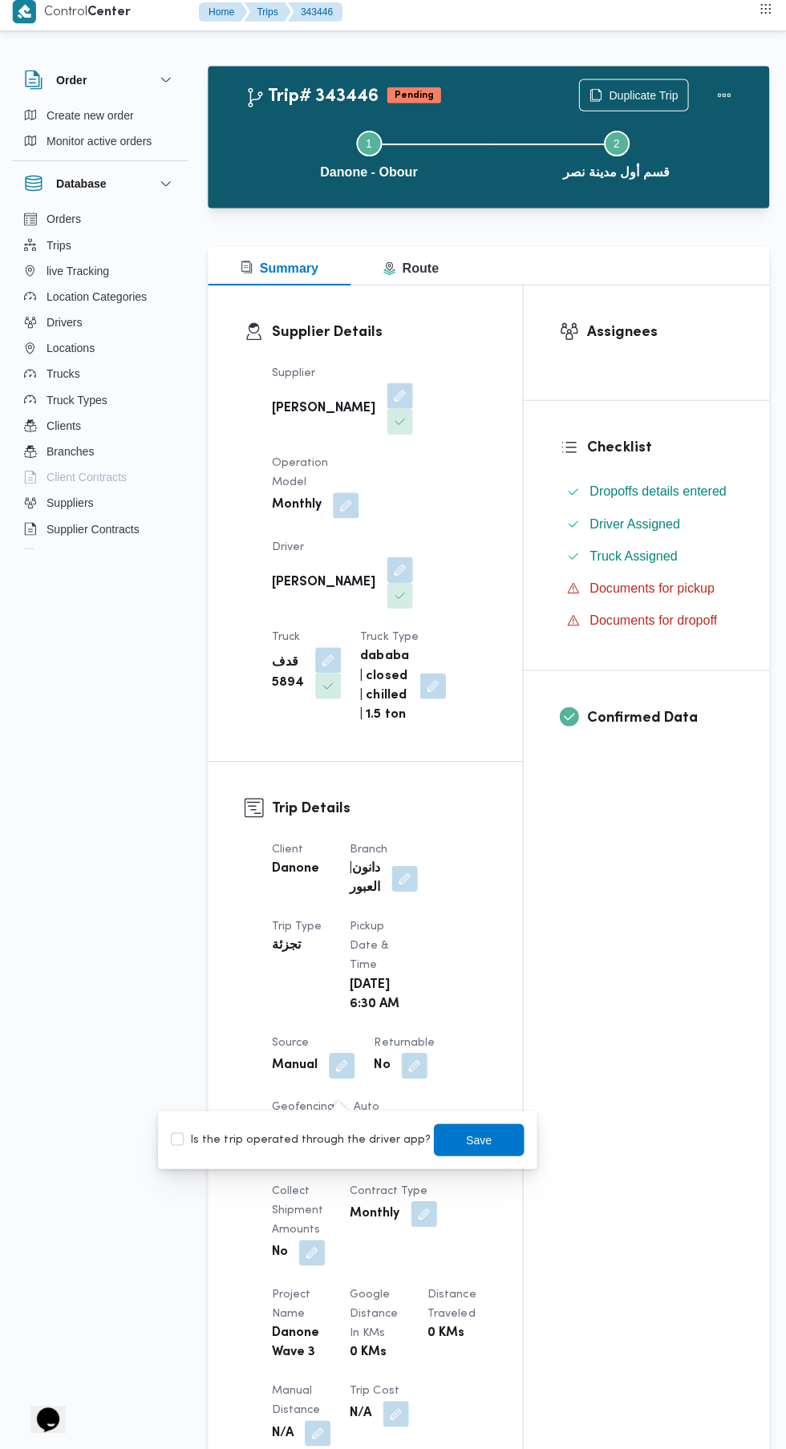
click at [324, 1140] on label "Is the trip operated through the driver app?" at bounding box center [301, 1141] width 258 height 19
checkbox input "true"
click at [501, 1144] on span "Save" at bounding box center [478, 1141] width 90 height 32
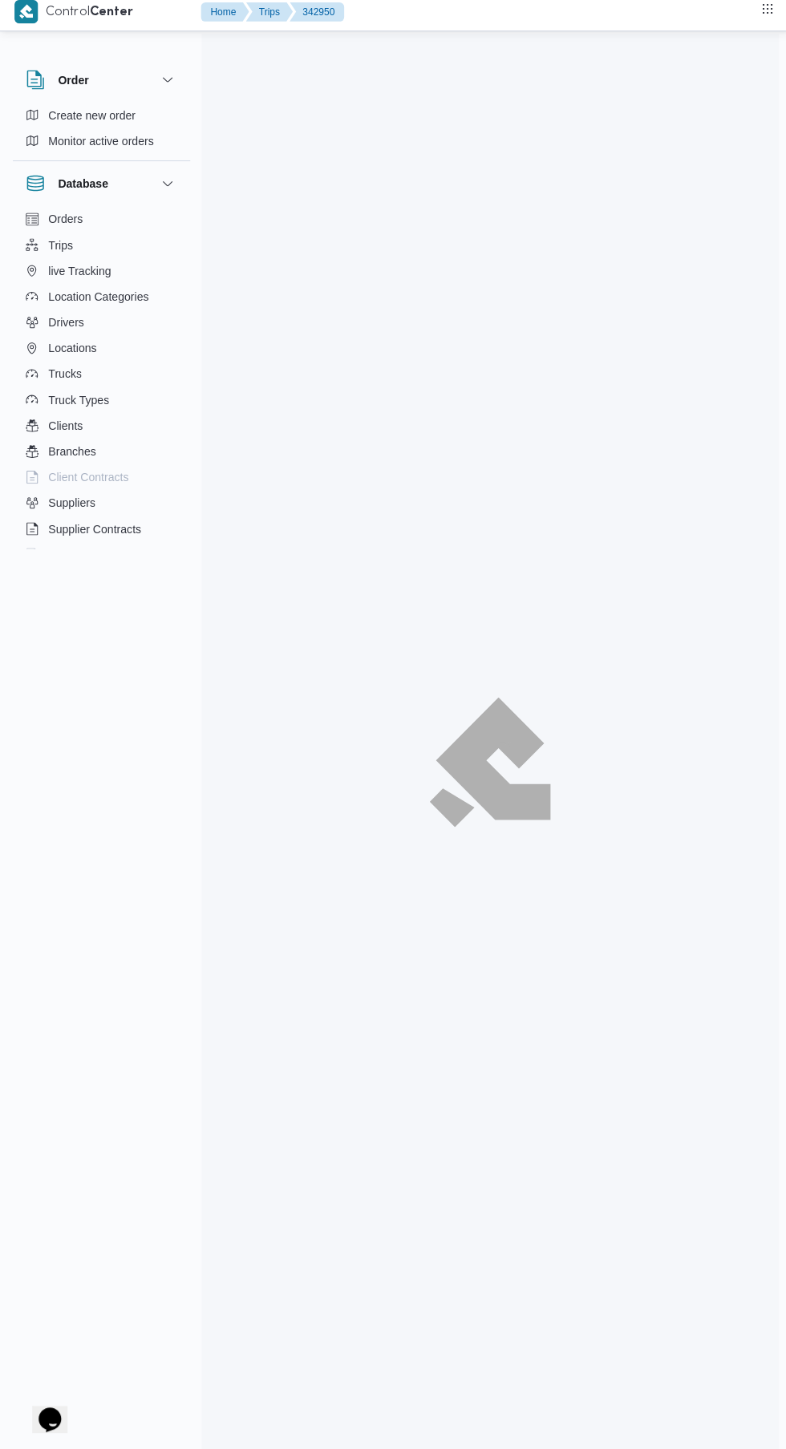
scroll to position [19, 0]
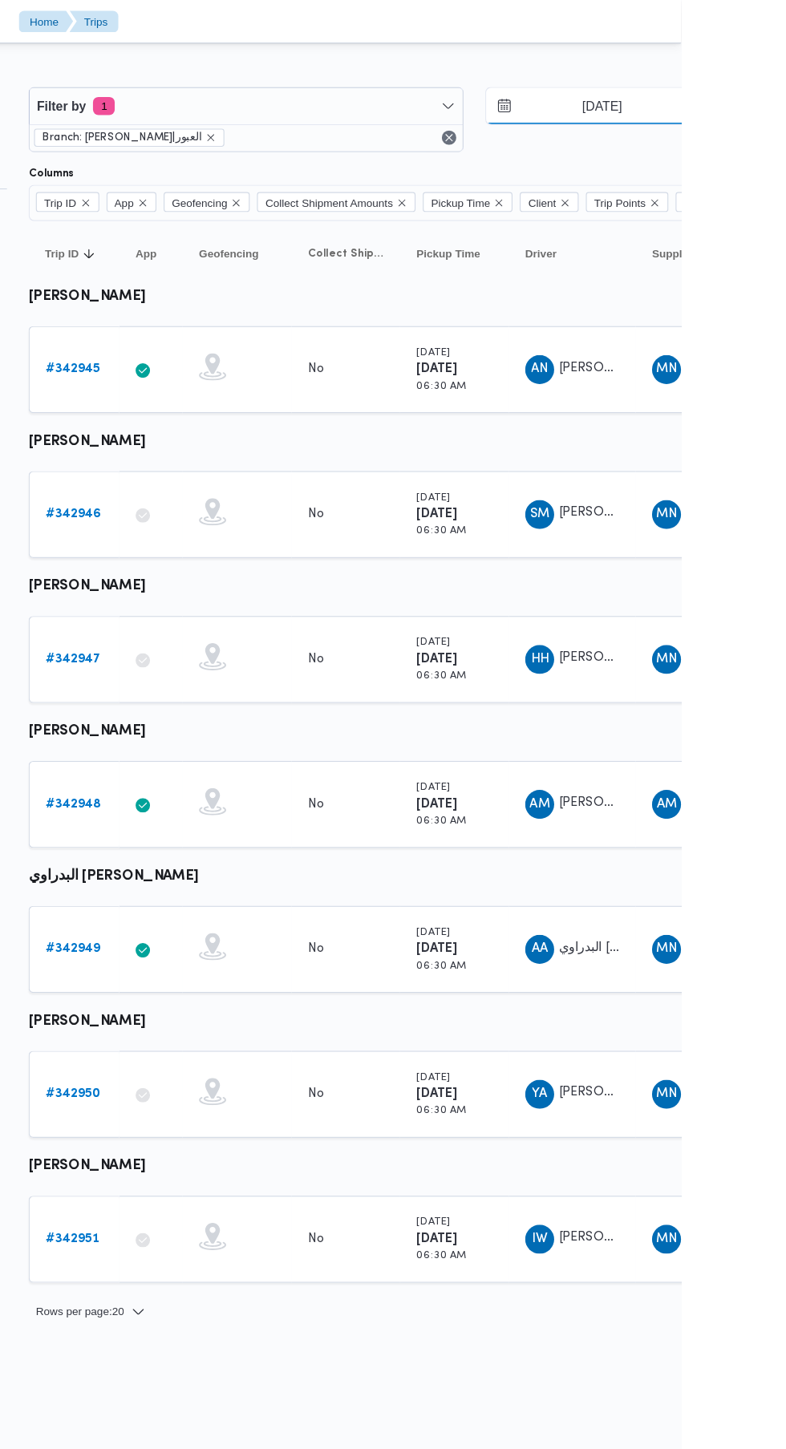
click at [750, 99] on input "[DATE]" at bounding box center [705, 94] width 182 height 32
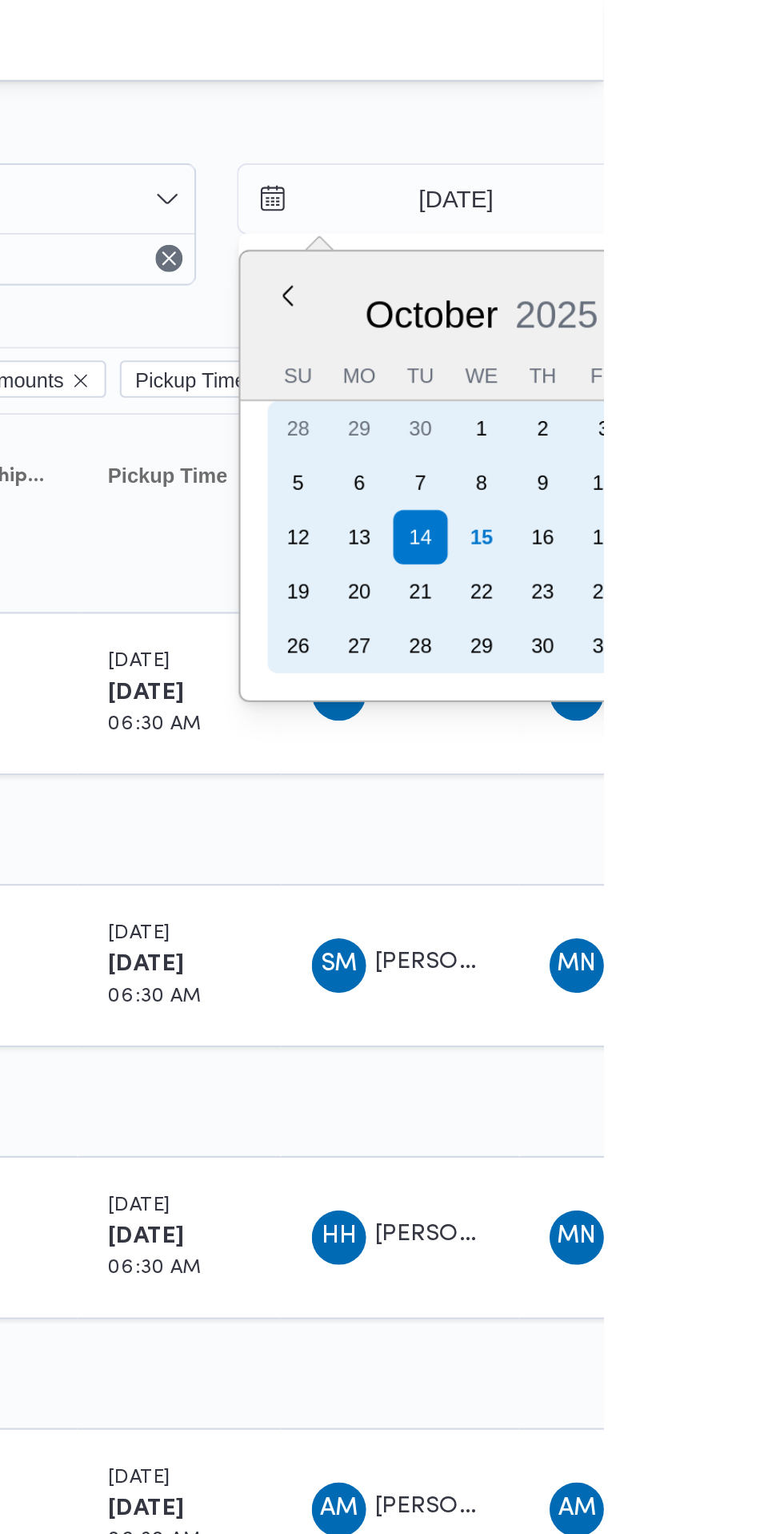
click at [725, 253] on div "15" at bounding box center [726, 254] width 26 height 26
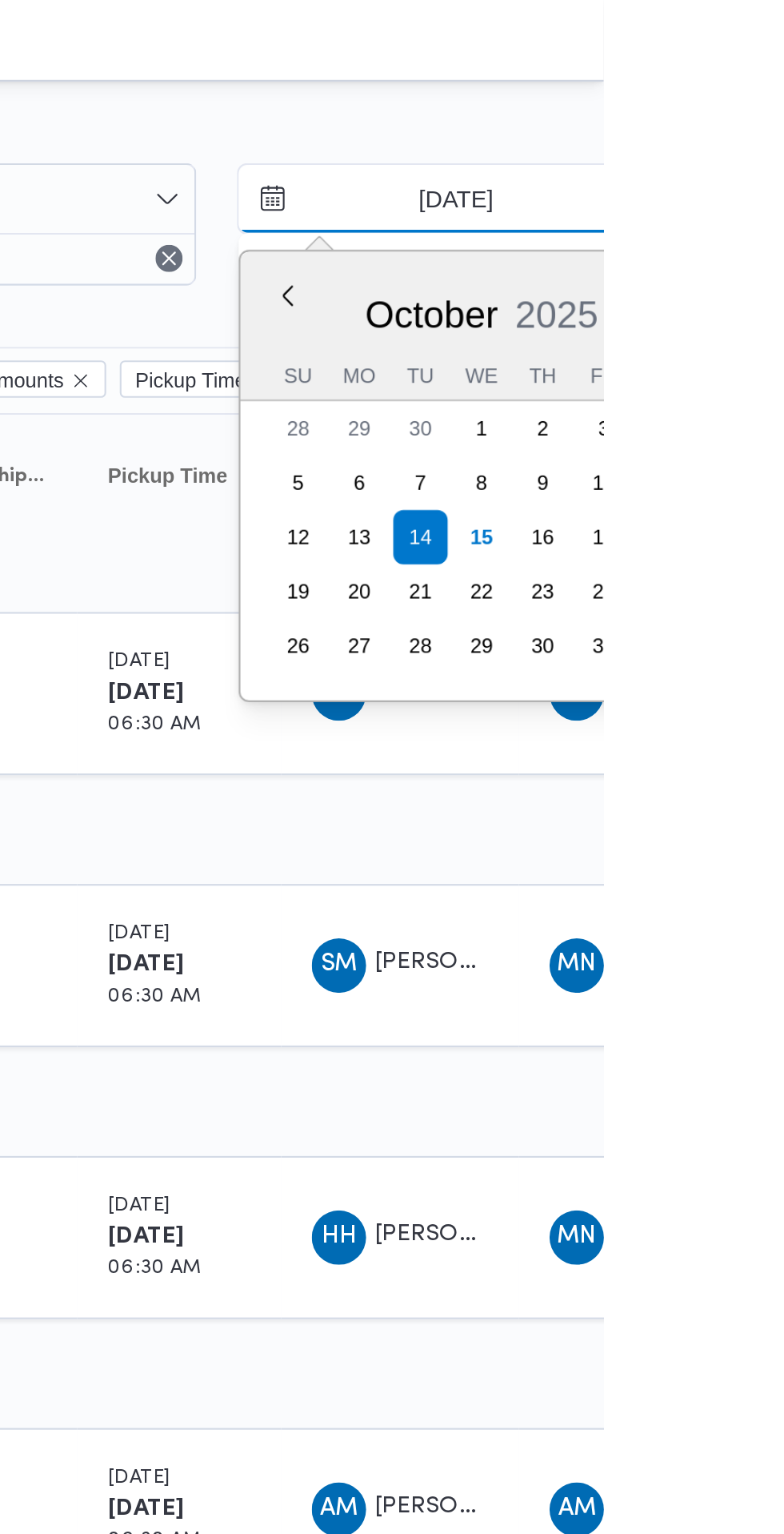
type input "[DATE]"
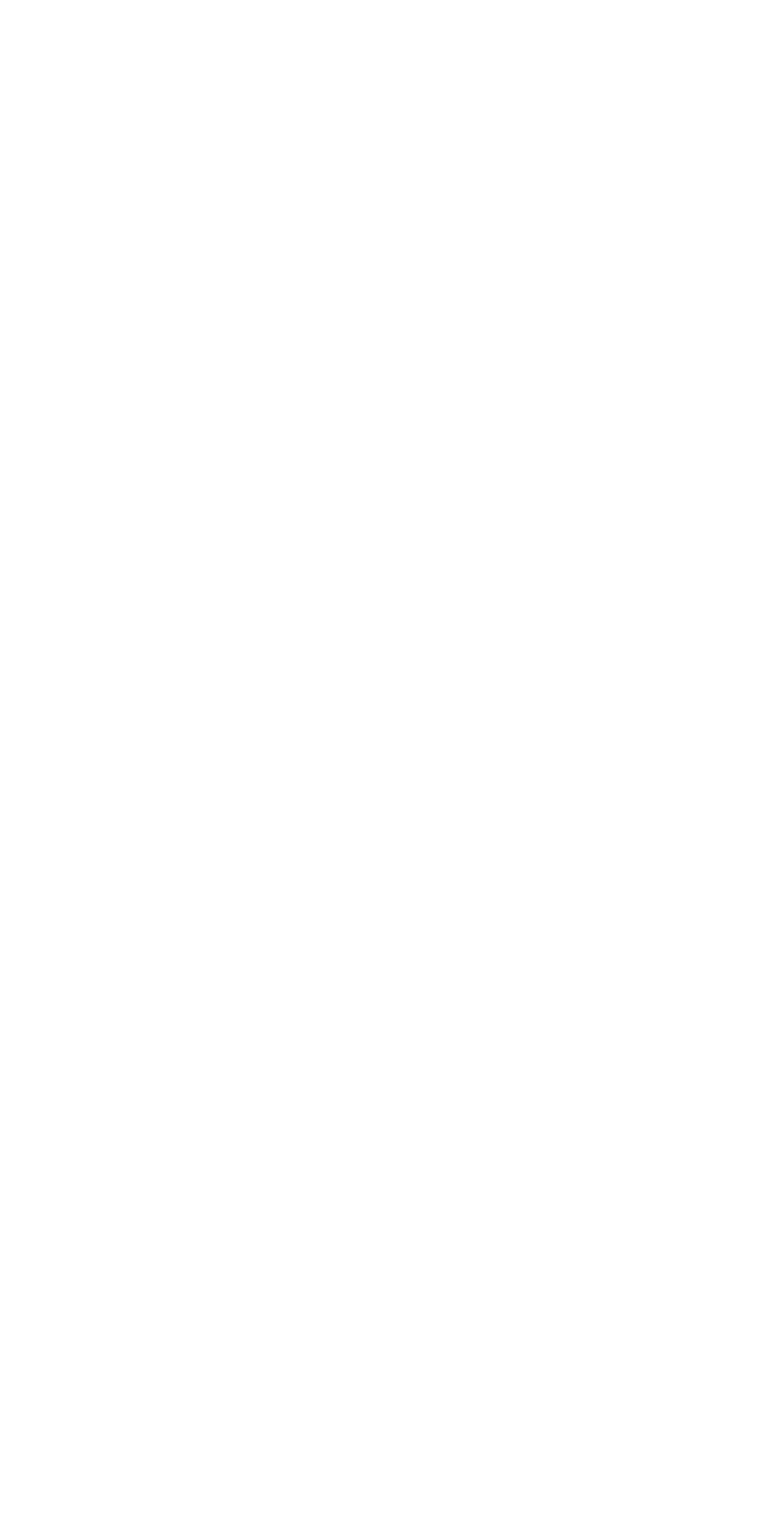
type input "[DATE]"
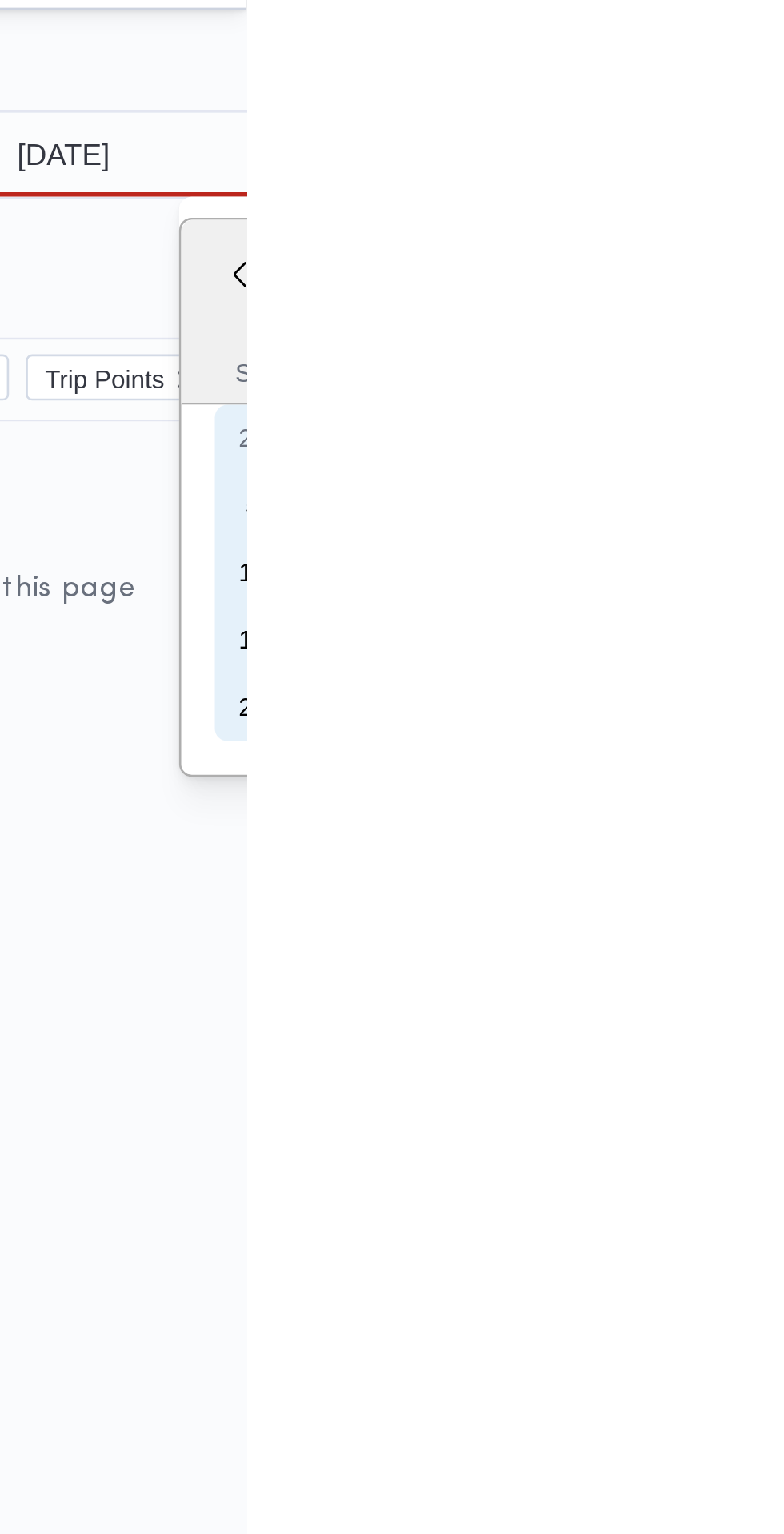
type input "[DATE]"
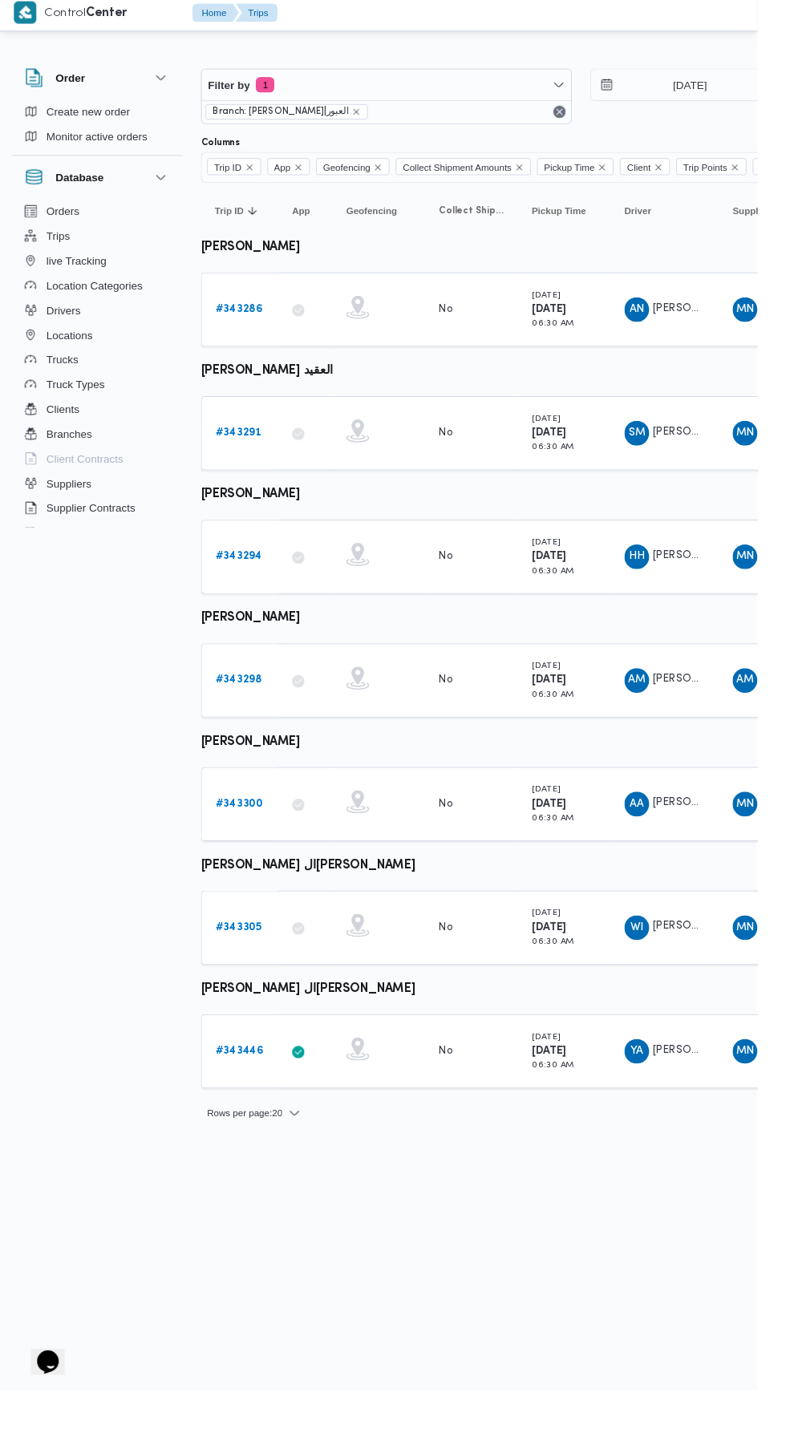
click at [247, 967] on b "# 343305" at bounding box center [248, 968] width 48 height 10
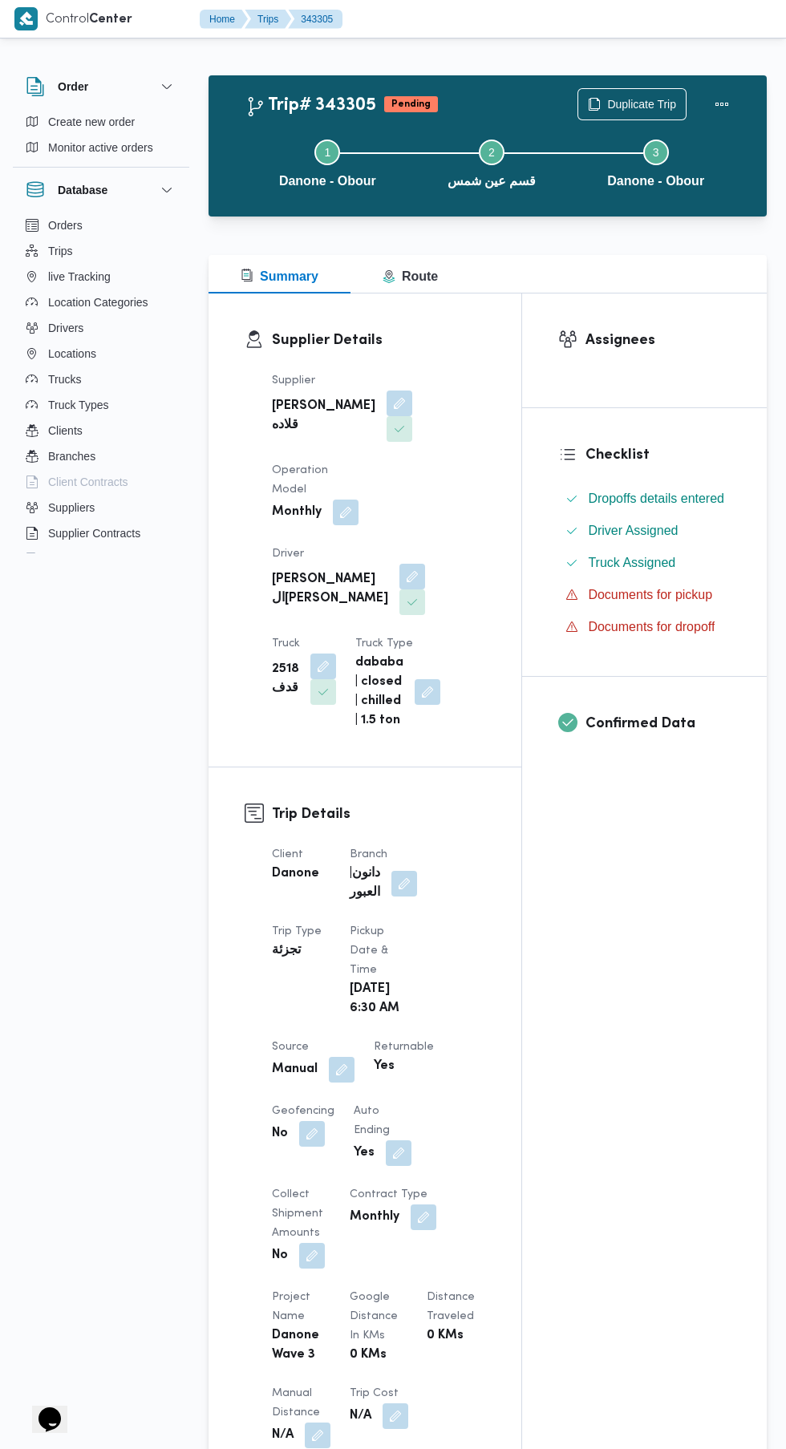
click at [331, 1071] on button "button" at bounding box center [342, 1070] width 26 height 26
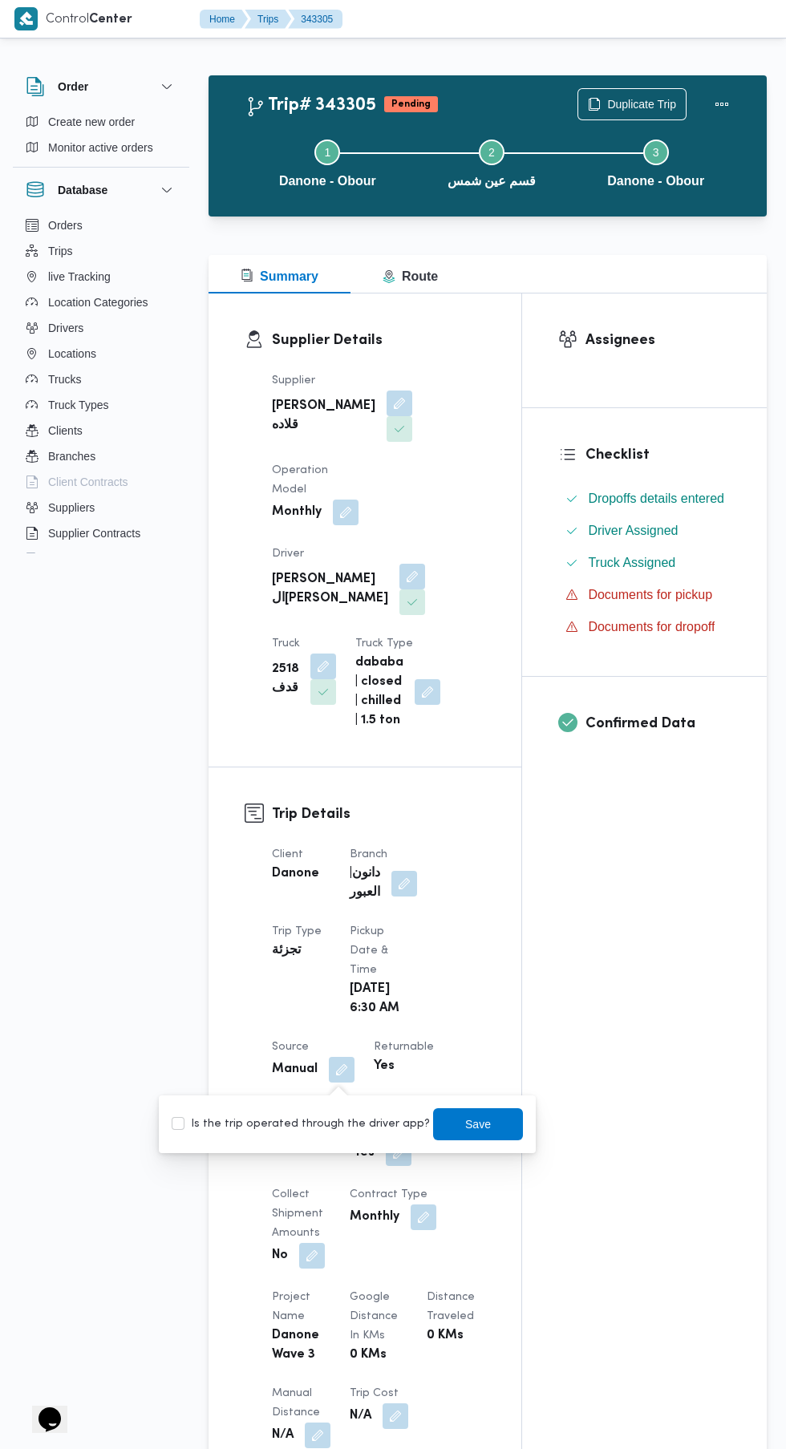
click at [334, 1120] on label "Is the trip operated through the driver app?" at bounding box center [301, 1124] width 258 height 19
checkbox input "true"
click at [465, 1127] on span "Save" at bounding box center [478, 1124] width 26 height 19
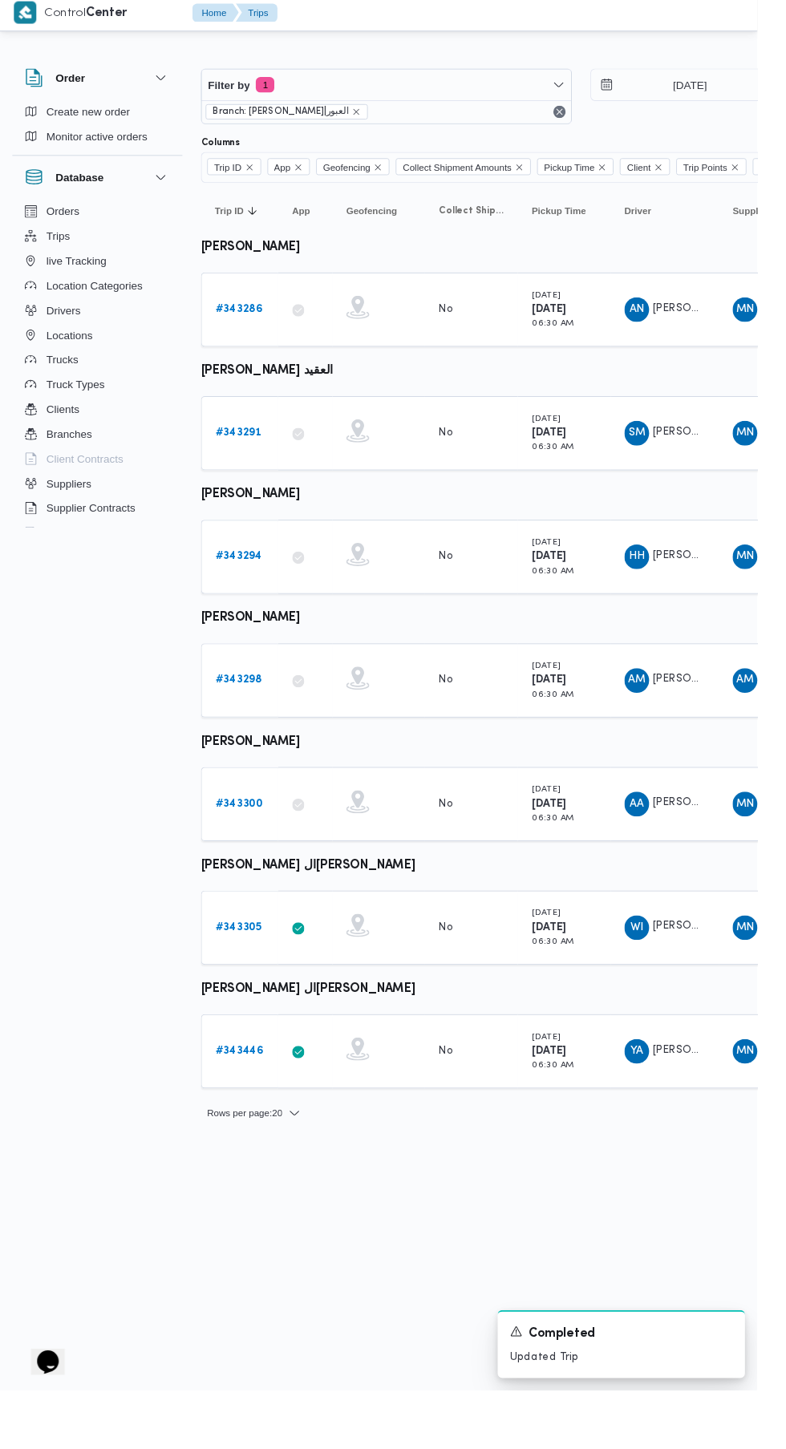
click at [250, 841] on b "# 343300" at bounding box center [248, 840] width 49 height 10
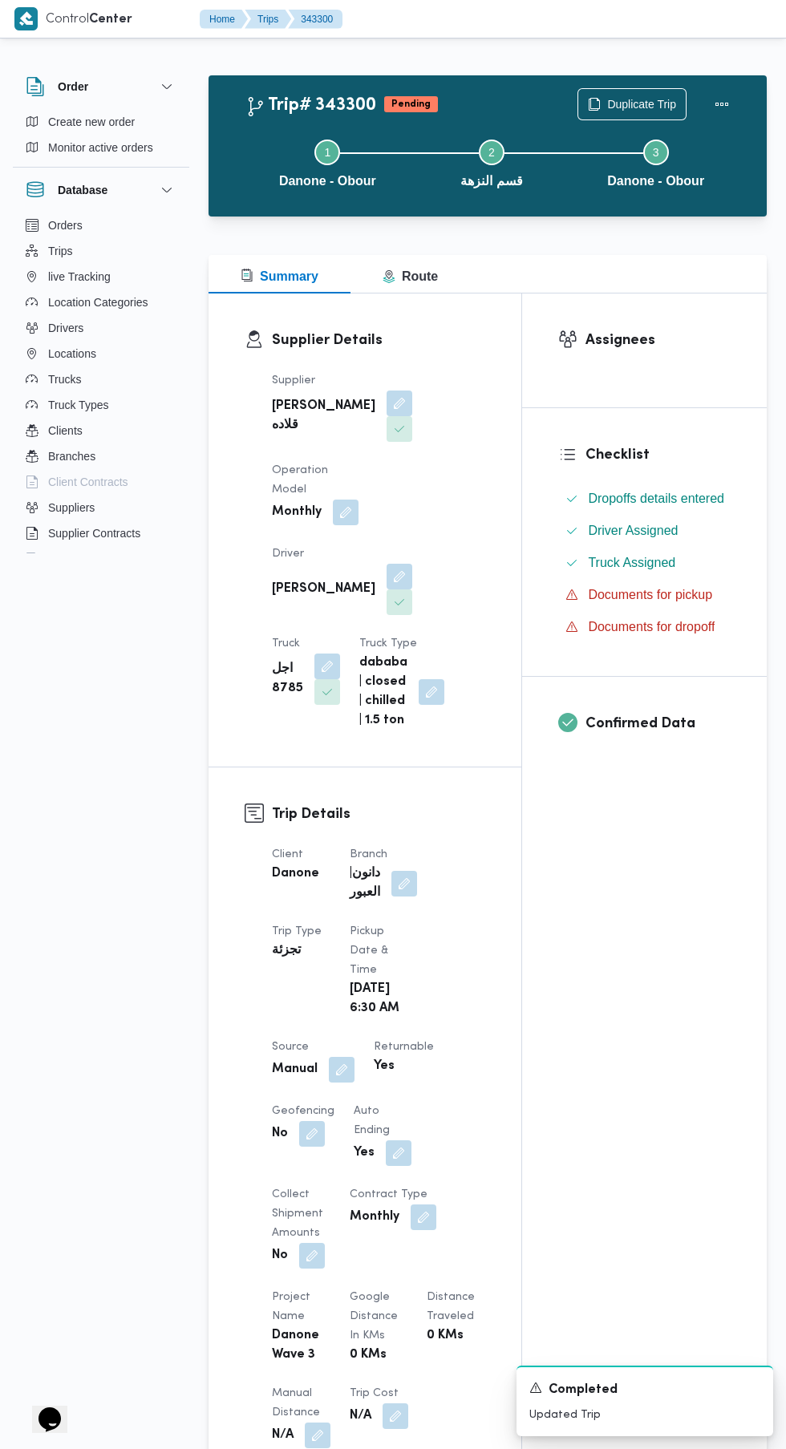
click at [339, 1060] on button "button" at bounding box center [342, 1070] width 26 height 26
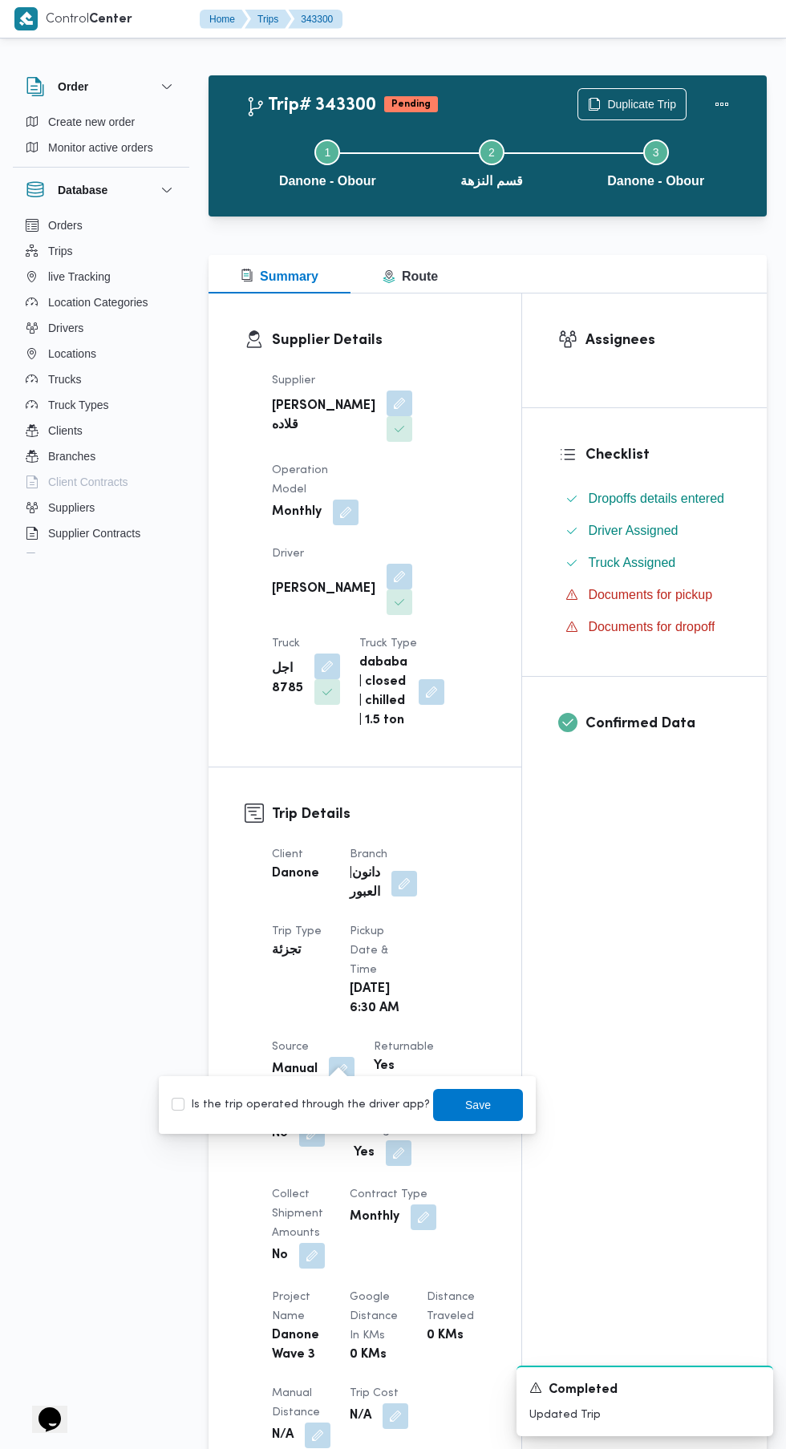
click at [319, 1118] on div "Is the trip operated through the driver app? Save" at bounding box center [347, 1105] width 355 height 35
click at [352, 1105] on label "Is the trip operated through the driver app?" at bounding box center [301, 1105] width 258 height 19
checkbox input "true"
click at [495, 1097] on span "Save" at bounding box center [478, 1105] width 90 height 32
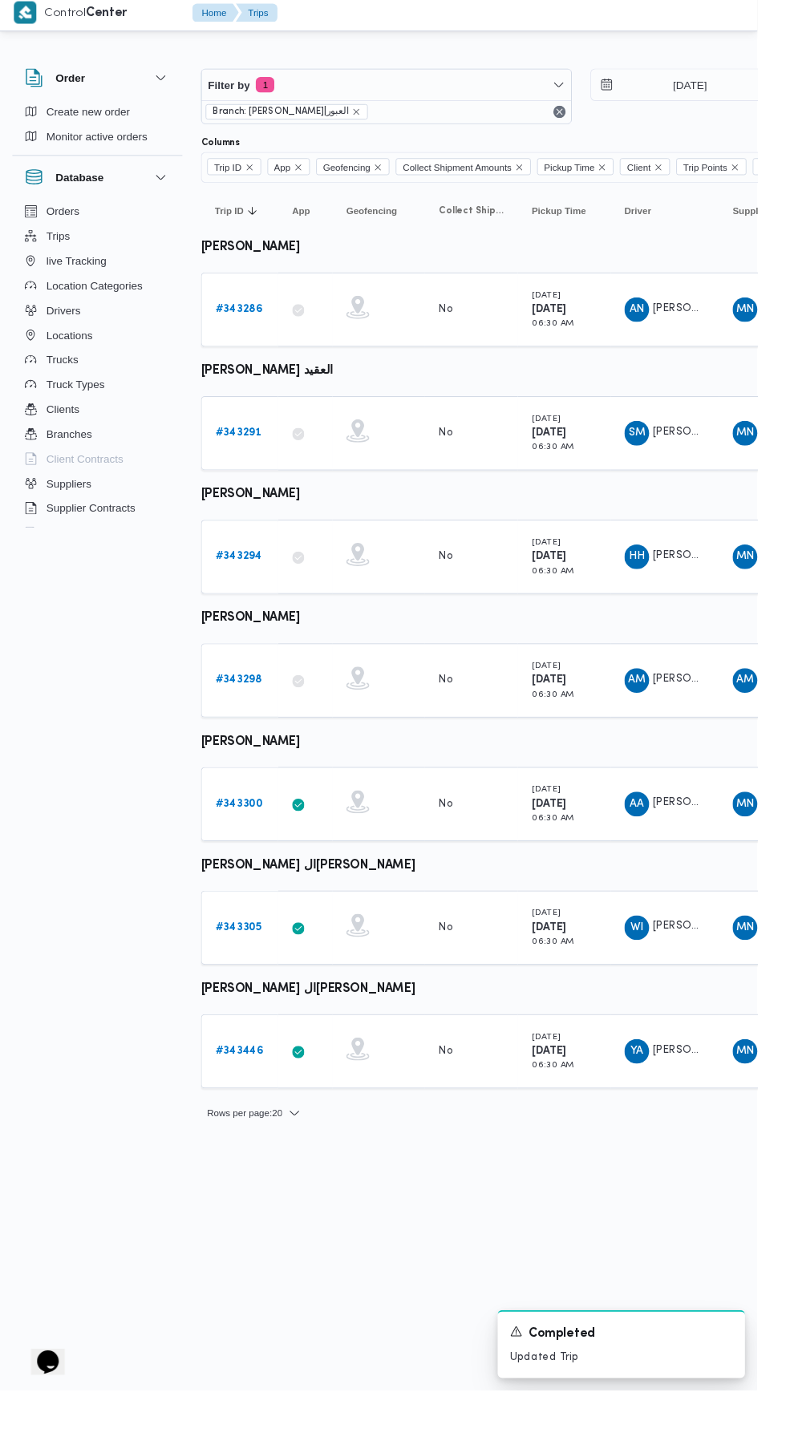
click at [241, 709] on b "# 343298" at bounding box center [248, 712] width 48 height 10
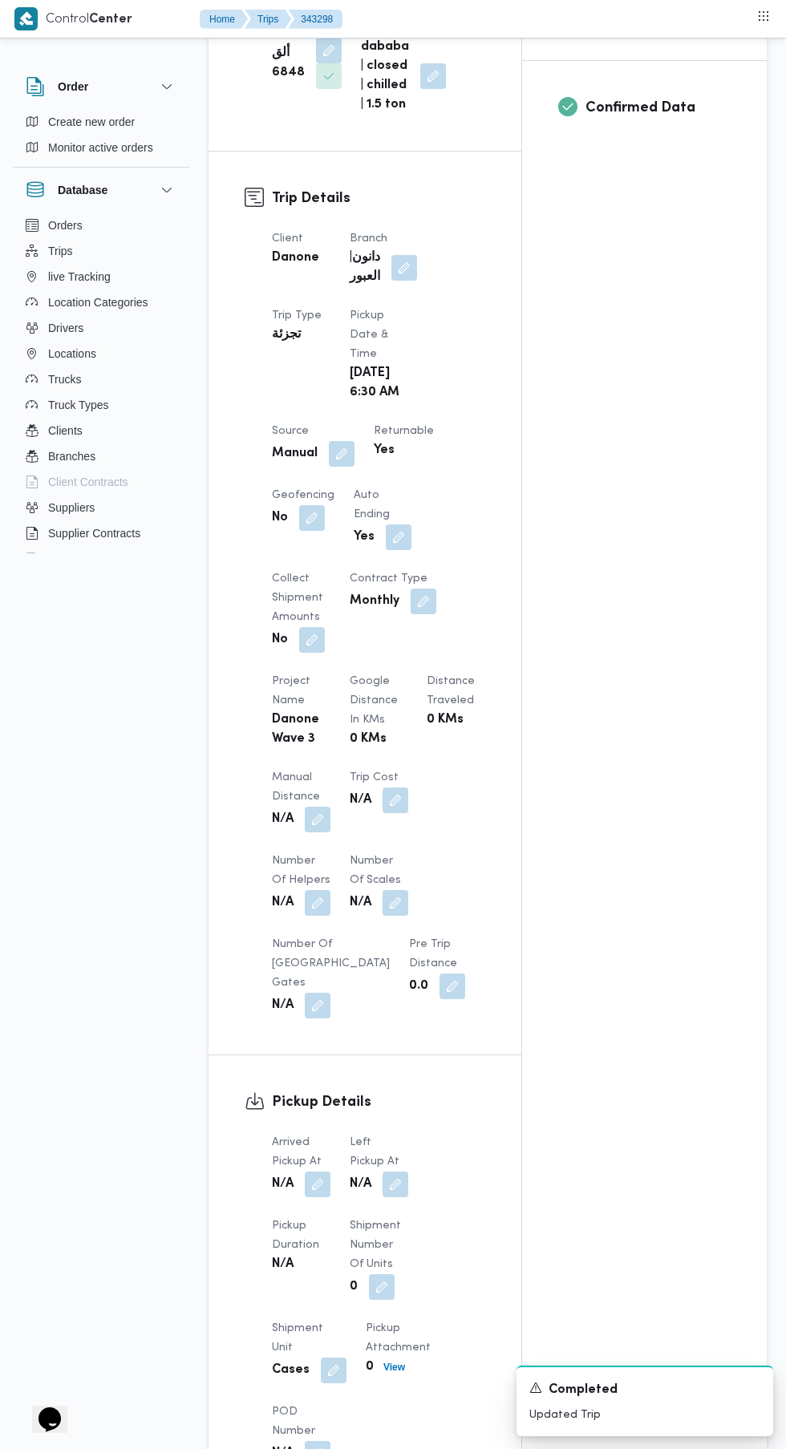
scroll to position [615, 0]
click at [344, 460] on button "button" at bounding box center [342, 455] width 26 height 26
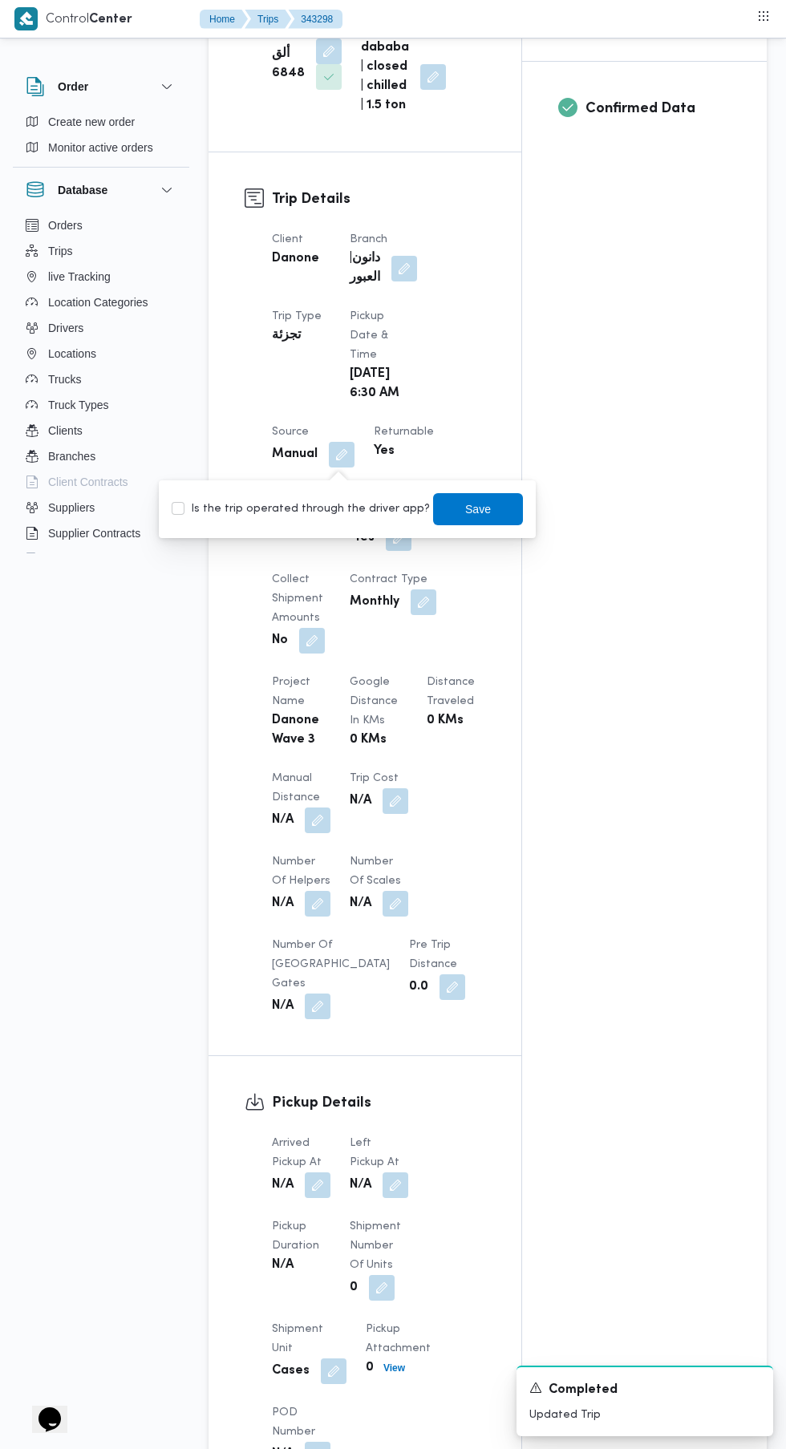
click at [311, 513] on label "Is the trip operated through the driver app?" at bounding box center [301, 509] width 258 height 19
checkbox input "true"
click at [494, 512] on span "Save" at bounding box center [478, 509] width 90 height 32
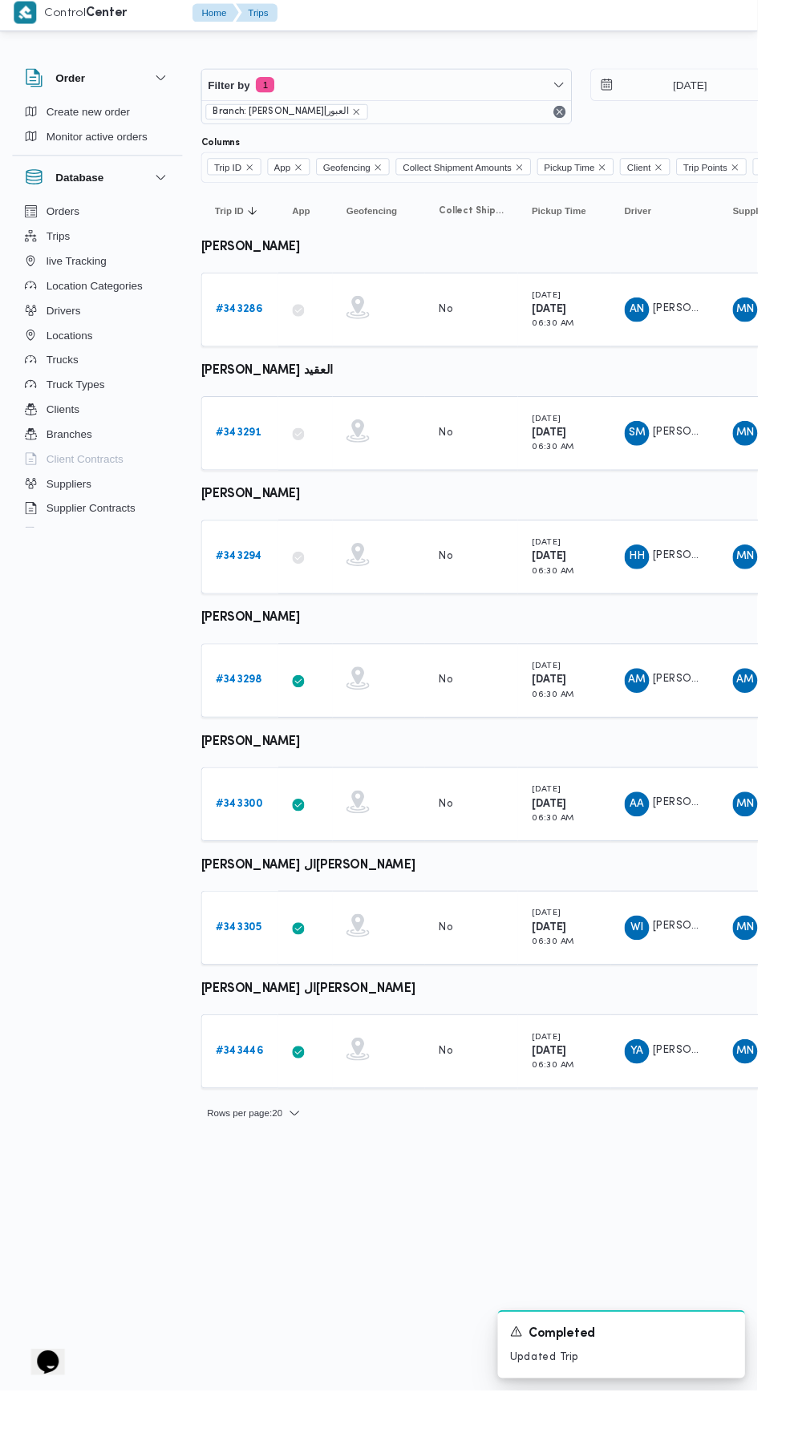
click at [228, 583] on b "# 343294" at bounding box center [248, 583] width 48 height 10
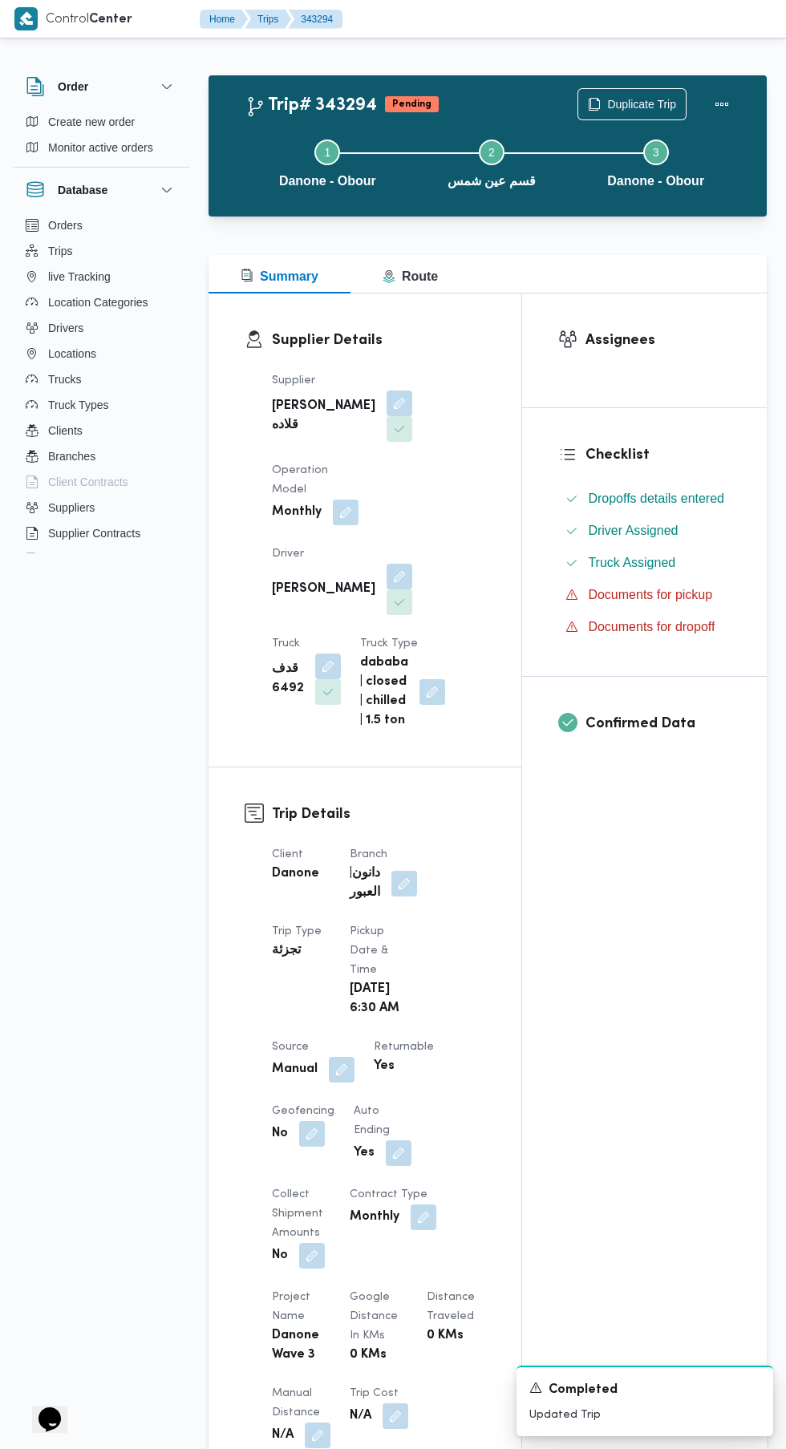
click at [342, 1076] on button "button" at bounding box center [342, 1070] width 26 height 26
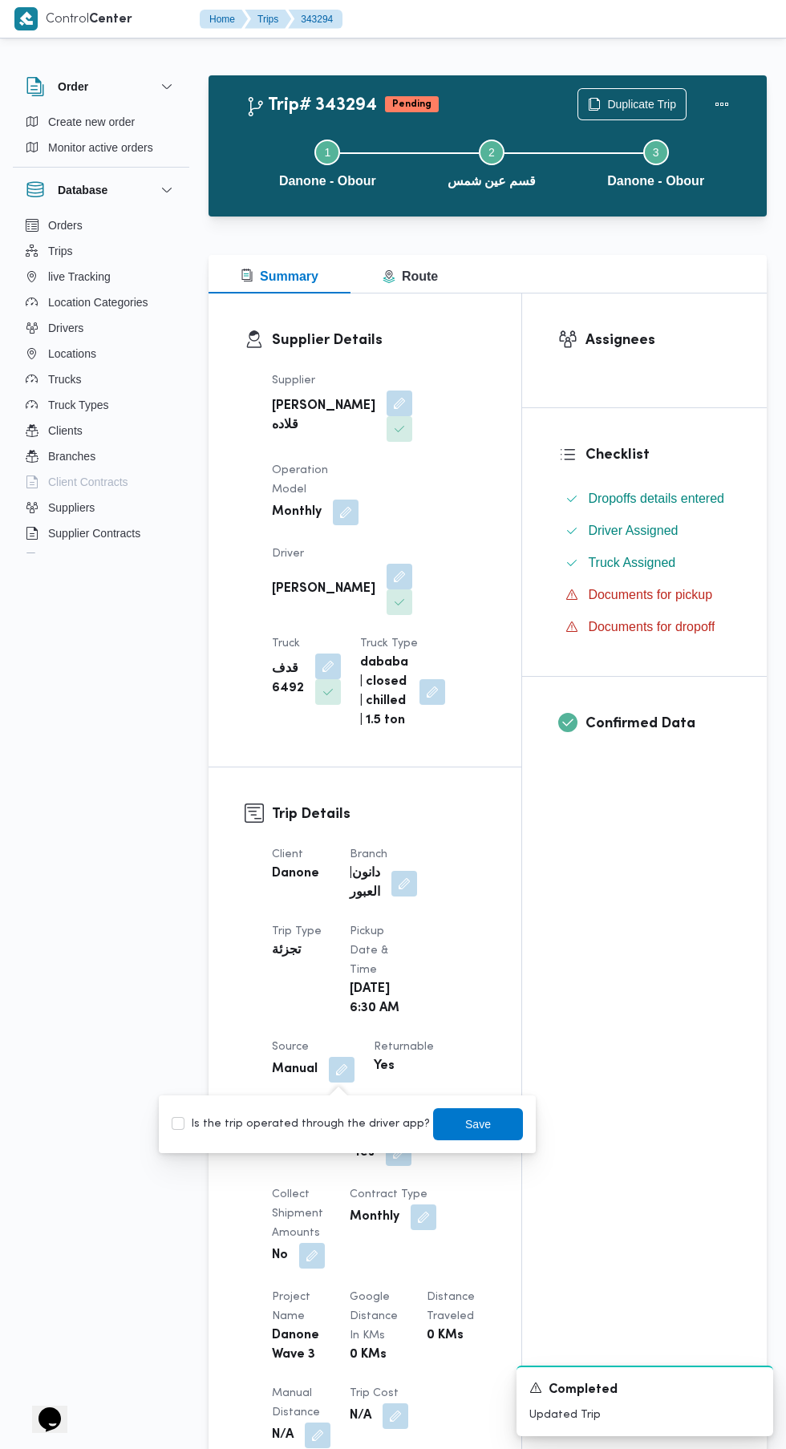
click at [342, 1116] on label "Is the trip operated through the driver app?" at bounding box center [301, 1124] width 258 height 19
checkbox input "true"
click at [465, 1124] on span "Save" at bounding box center [478, 1124] width 26 height 19
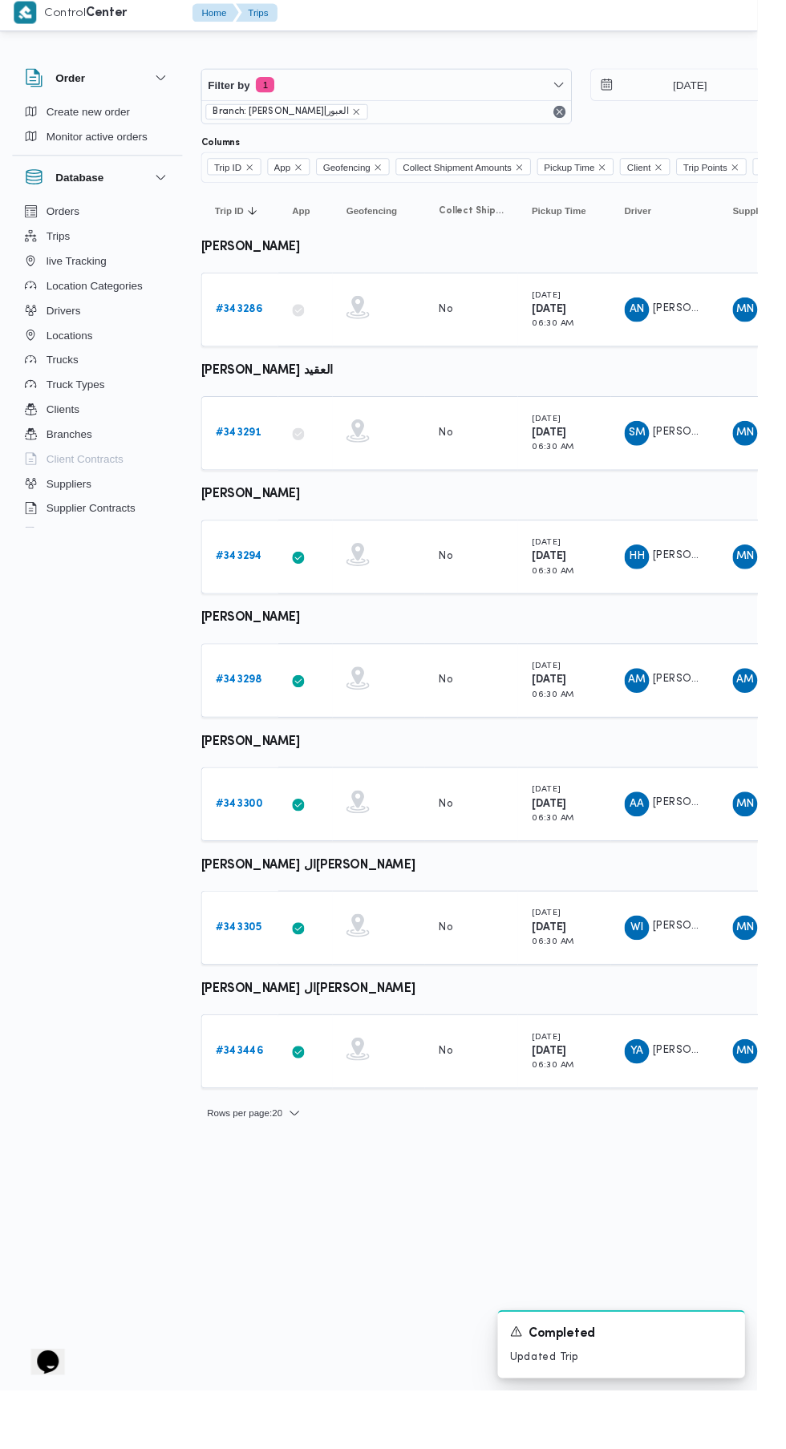
click at [228, 455] on b "# 343291" at bounding box center [247, 455] width 47 height 10
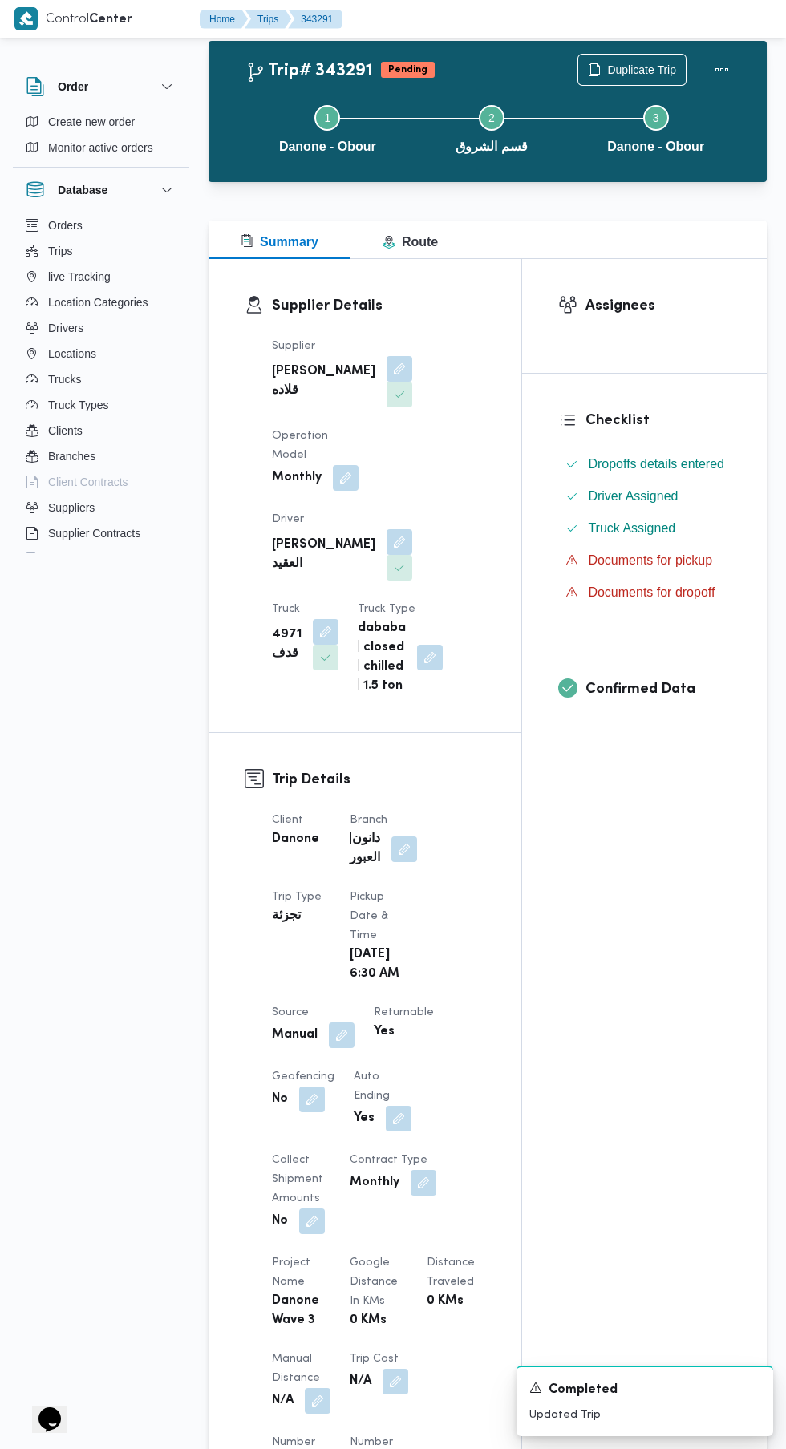
scroll to position [38, 0]
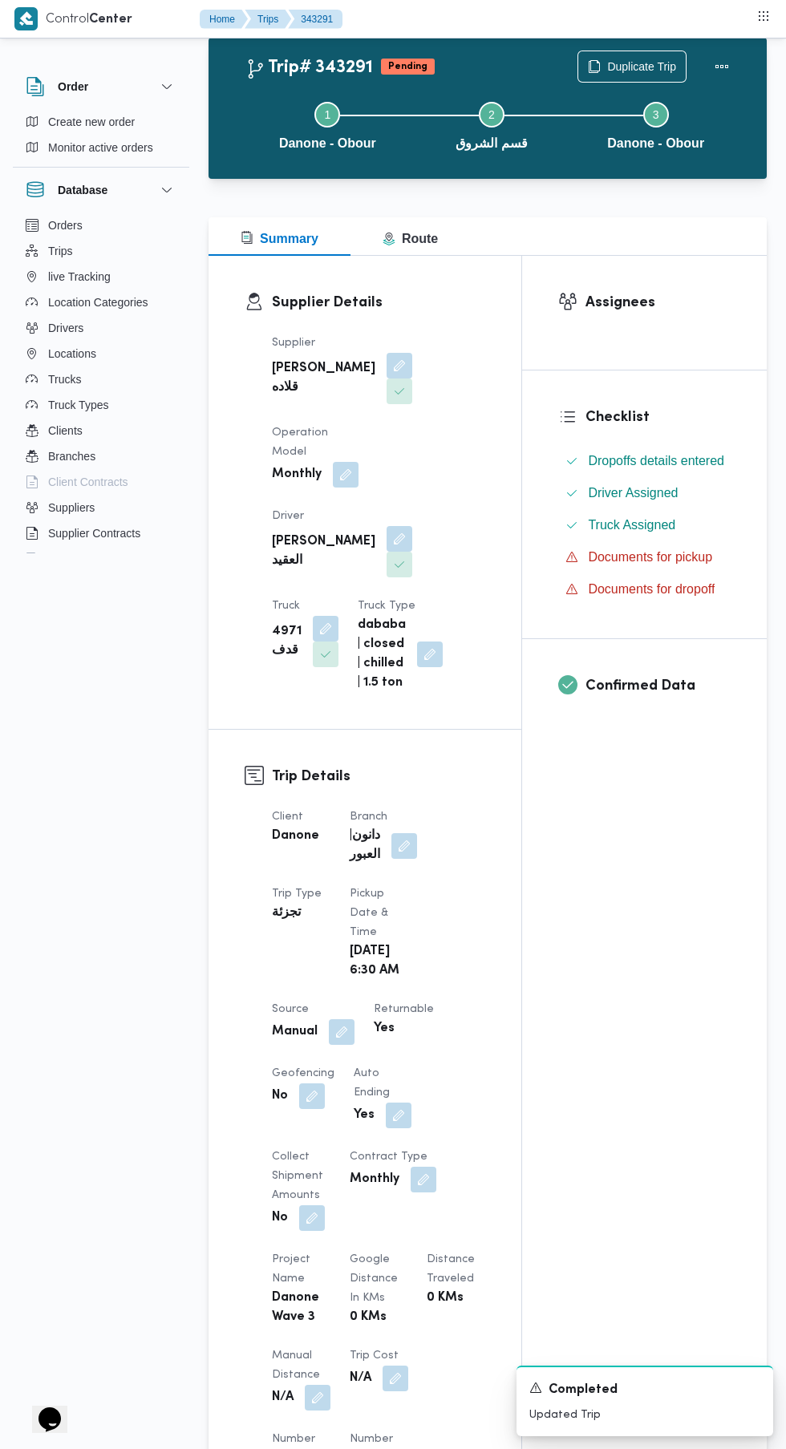
click at [342, 1038] on button "button" at bounding box center [342, 1032] width 26 height 26
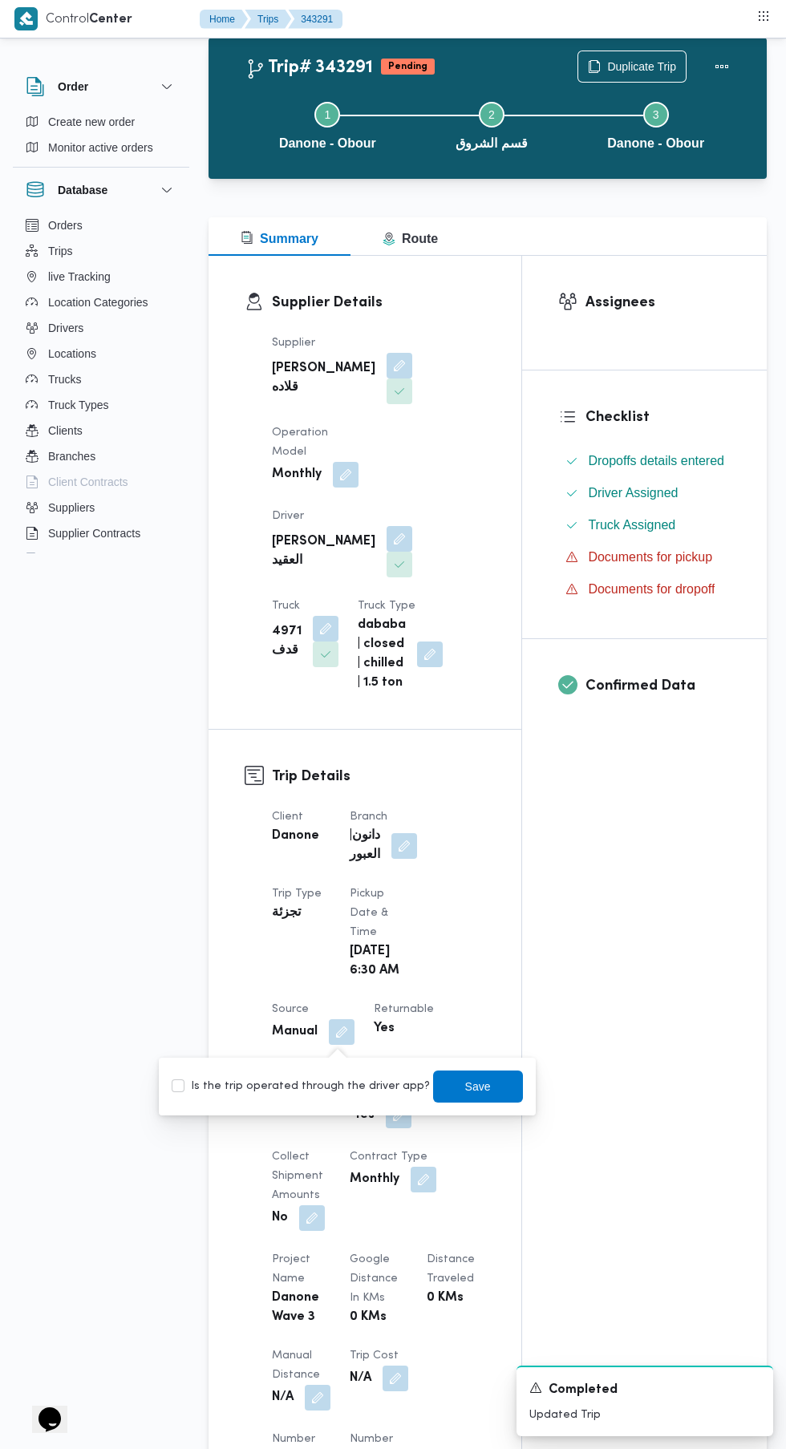
click at [328, 1084] on label "Is the trip operated through the driver app?" at bounding box center [301, 1086] width 258 height 19
checkbox input "true"
click at [465, 1086] on span "Save" at bounding box center [478, 1086] width 26 height 19
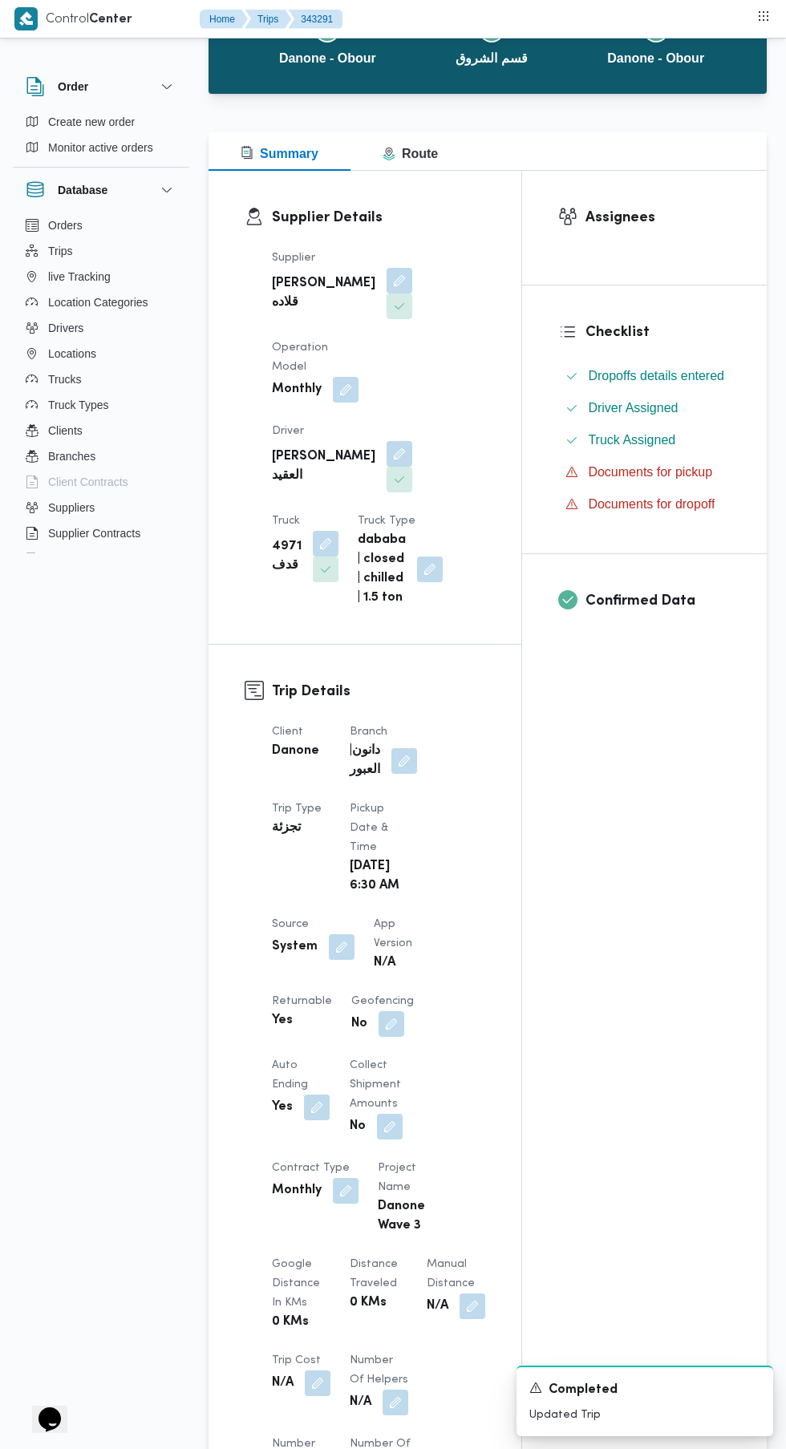
scroll to position [0, 0]
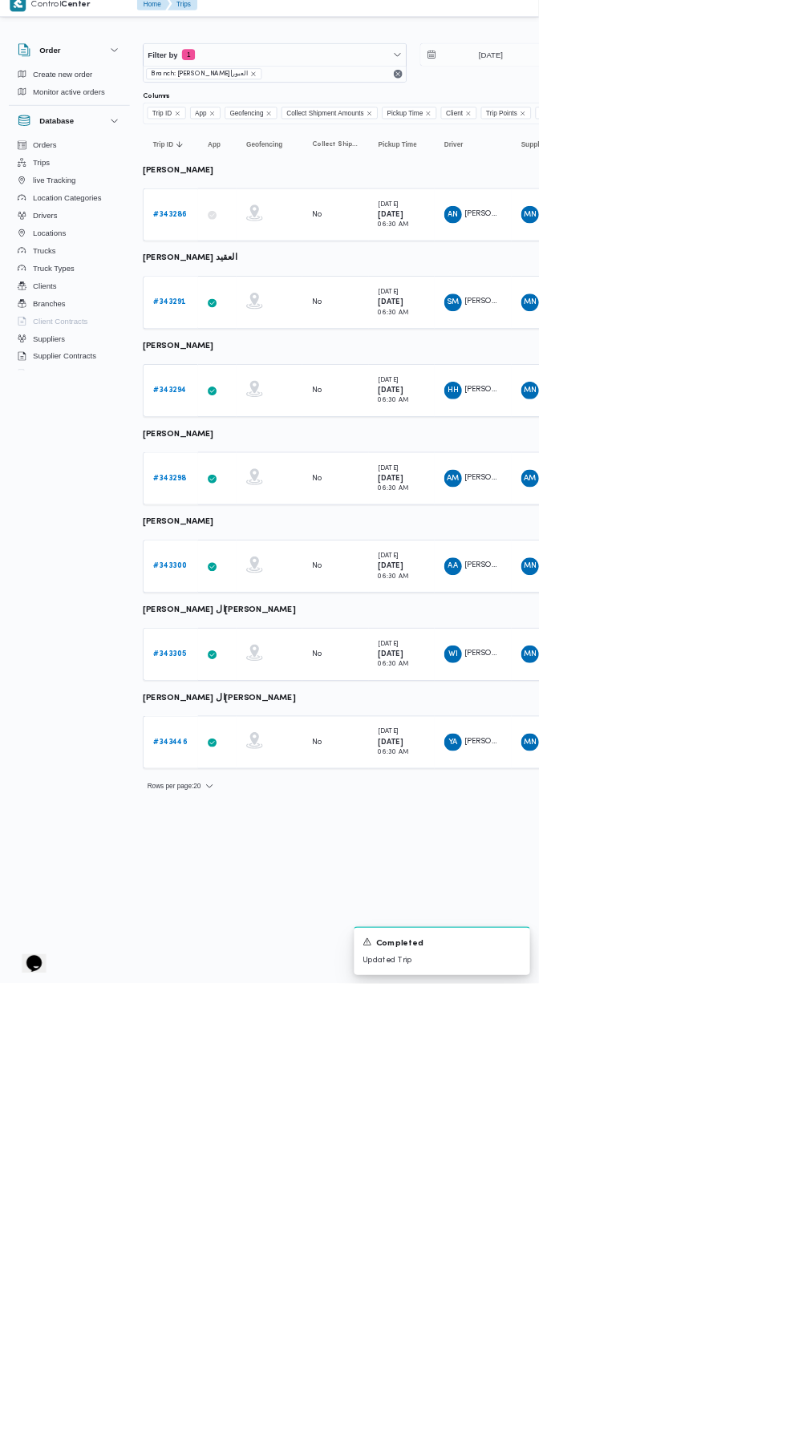
click at [247, 327] on b "# 343286" at bounding box center [248, 327] width 49 height 10
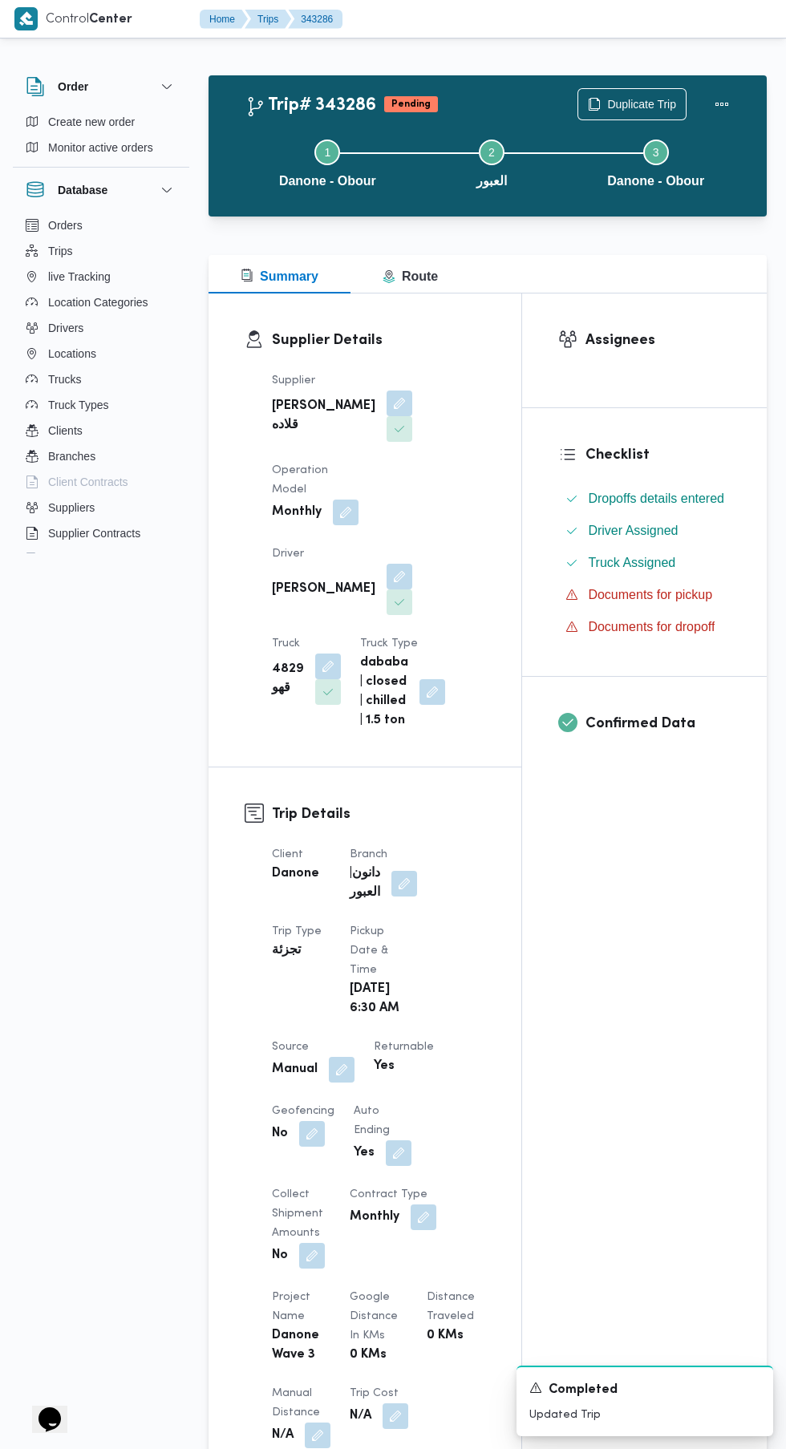
click at [339, 1068] on button "button" at bounding box center [342, 1070] width 26 height 26
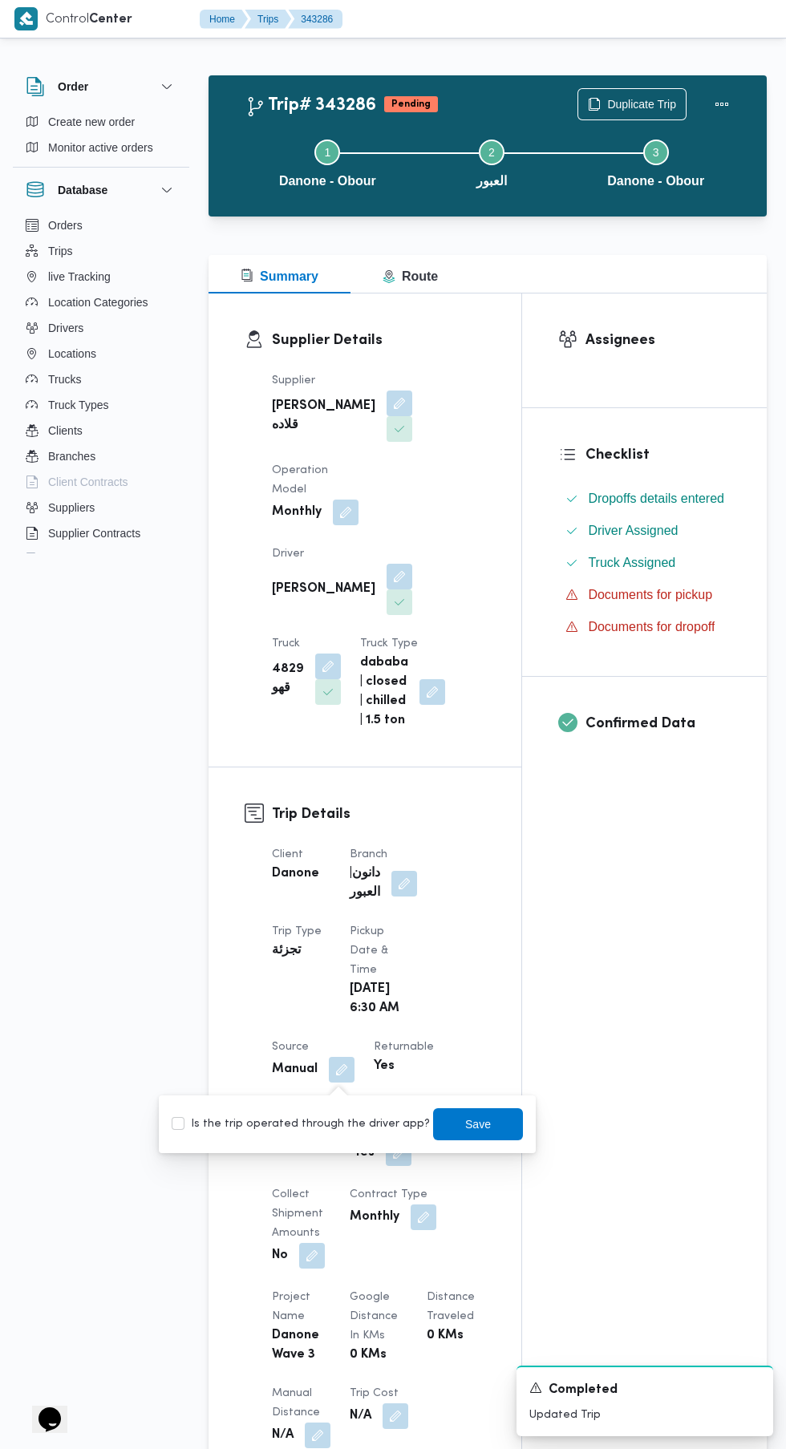
click at [338, 1124] on label "Is the trip operated through the driver app?" at bounding box center [301, 1124] width 258 height 19
checkbox input "true"
click at [465, 1124] on span "Save" at bounding box center [478, 1124] width 26 height 19
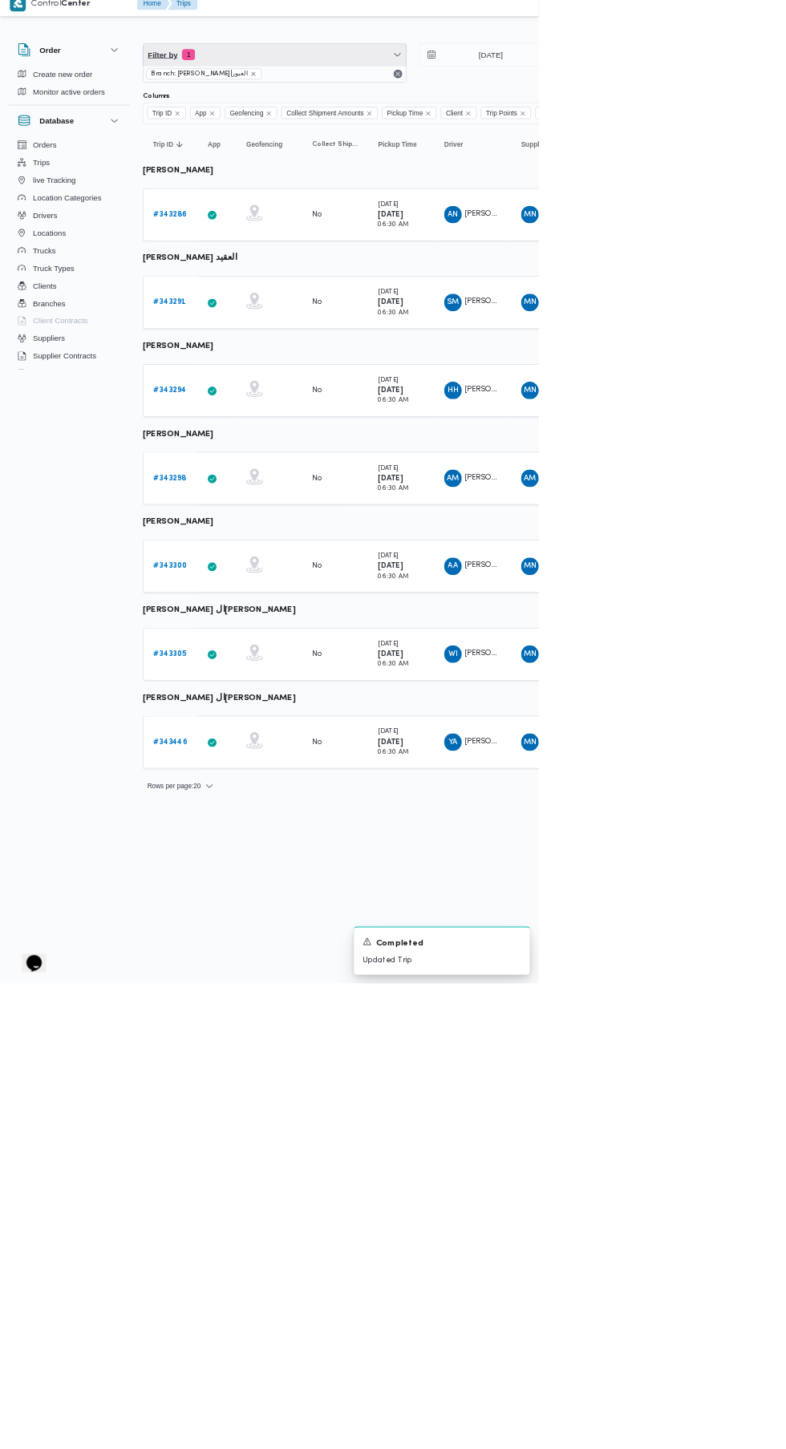
click at [479, 90] on span "Filter by 1" at bounding box center [400, 94] width 383 height 32
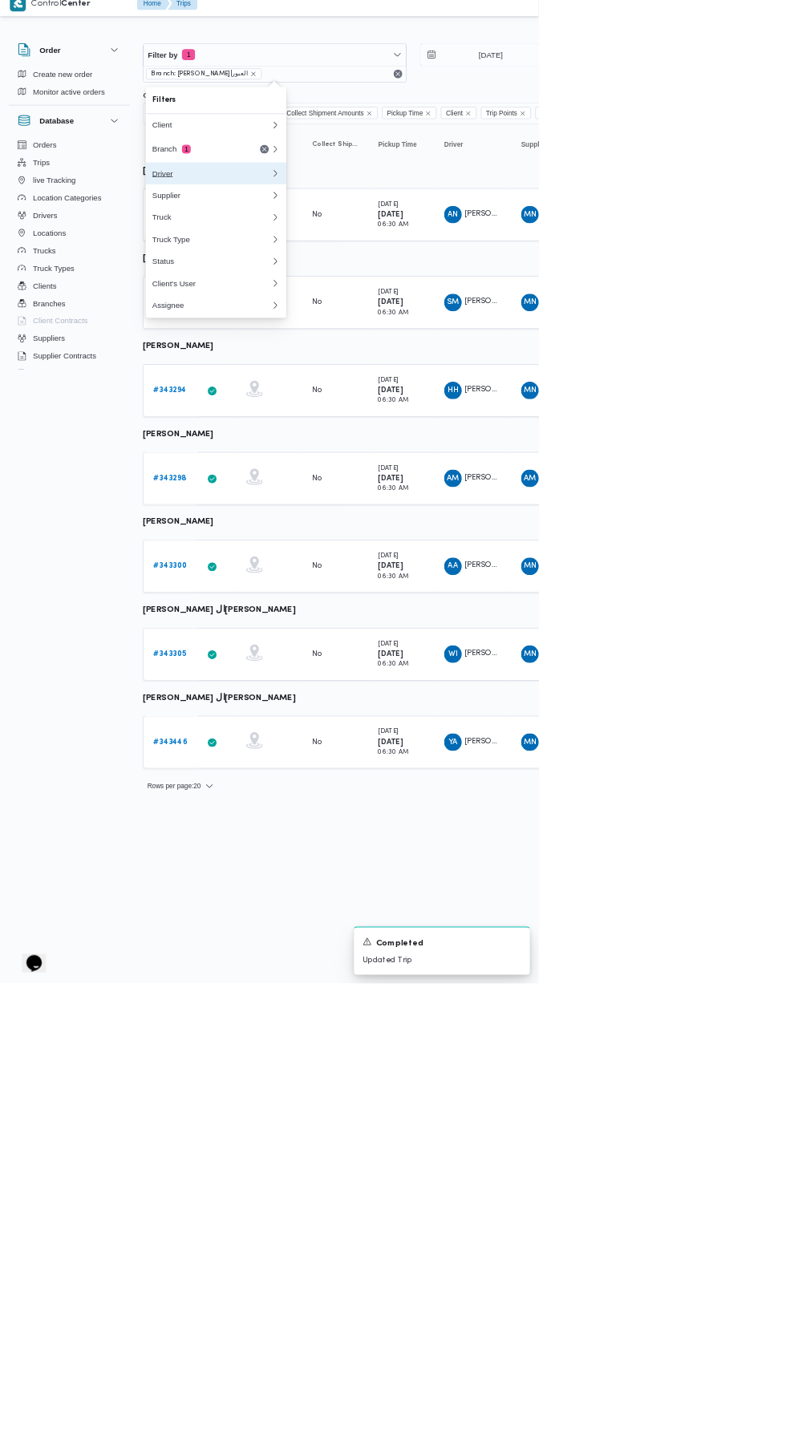
click at [351, 267] on div "Driver" at bounding box center [308, 267] width 173 height 13
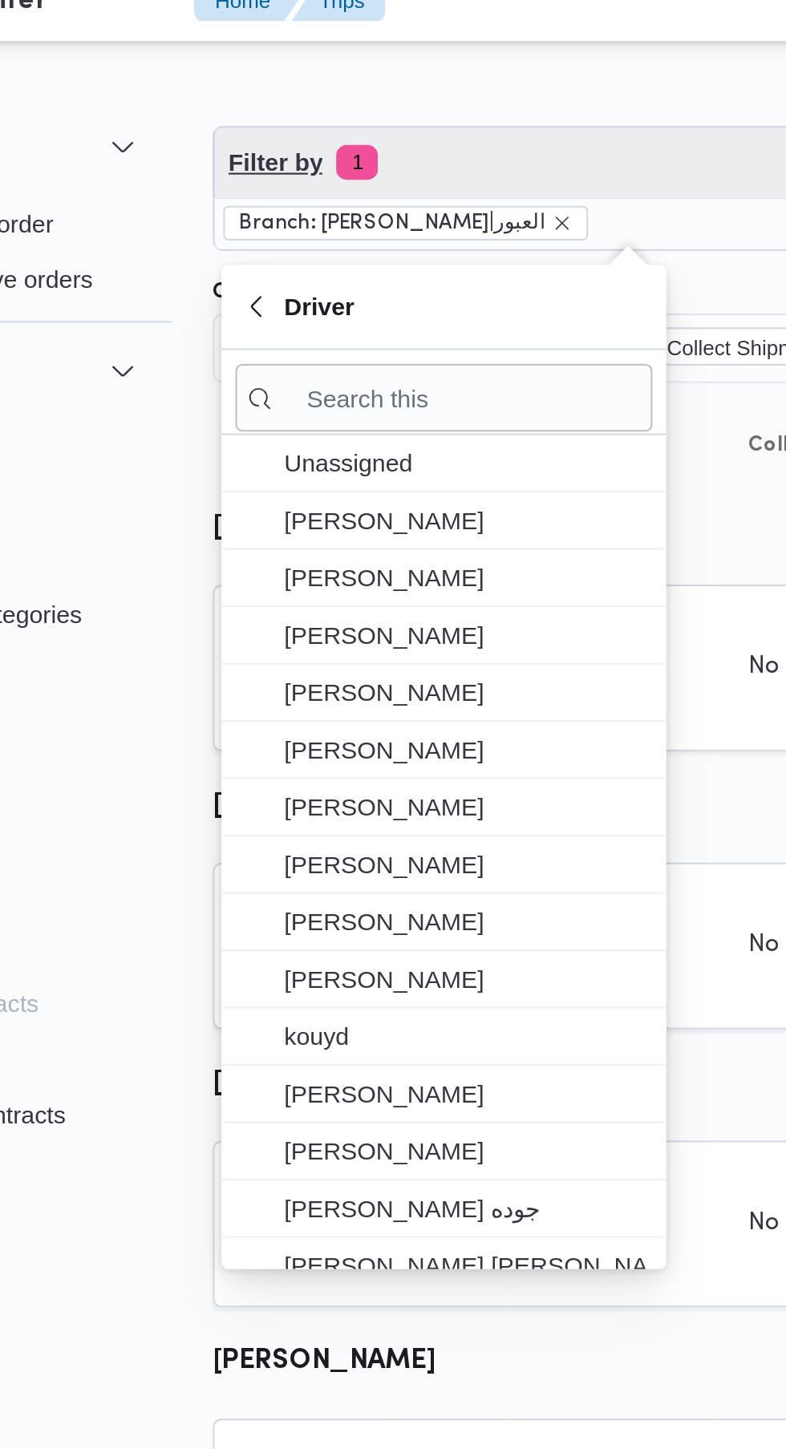
click at [348, 83] on span "Filter by 1" at bounding box center [400, 94] width 383 height 32
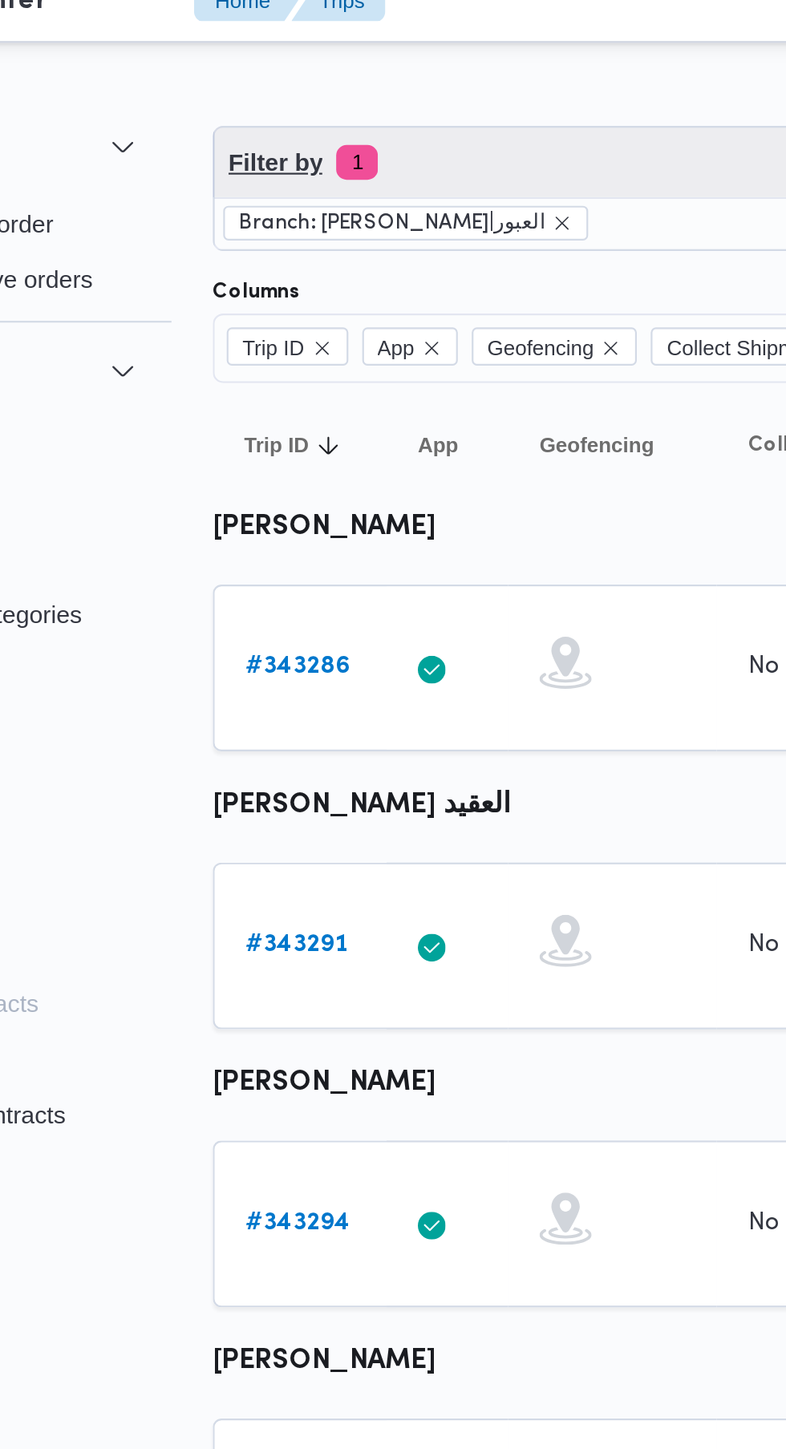
click at [355, 83] on span "Filter by 1" at bounding box center [400, 94] width 383 height 32
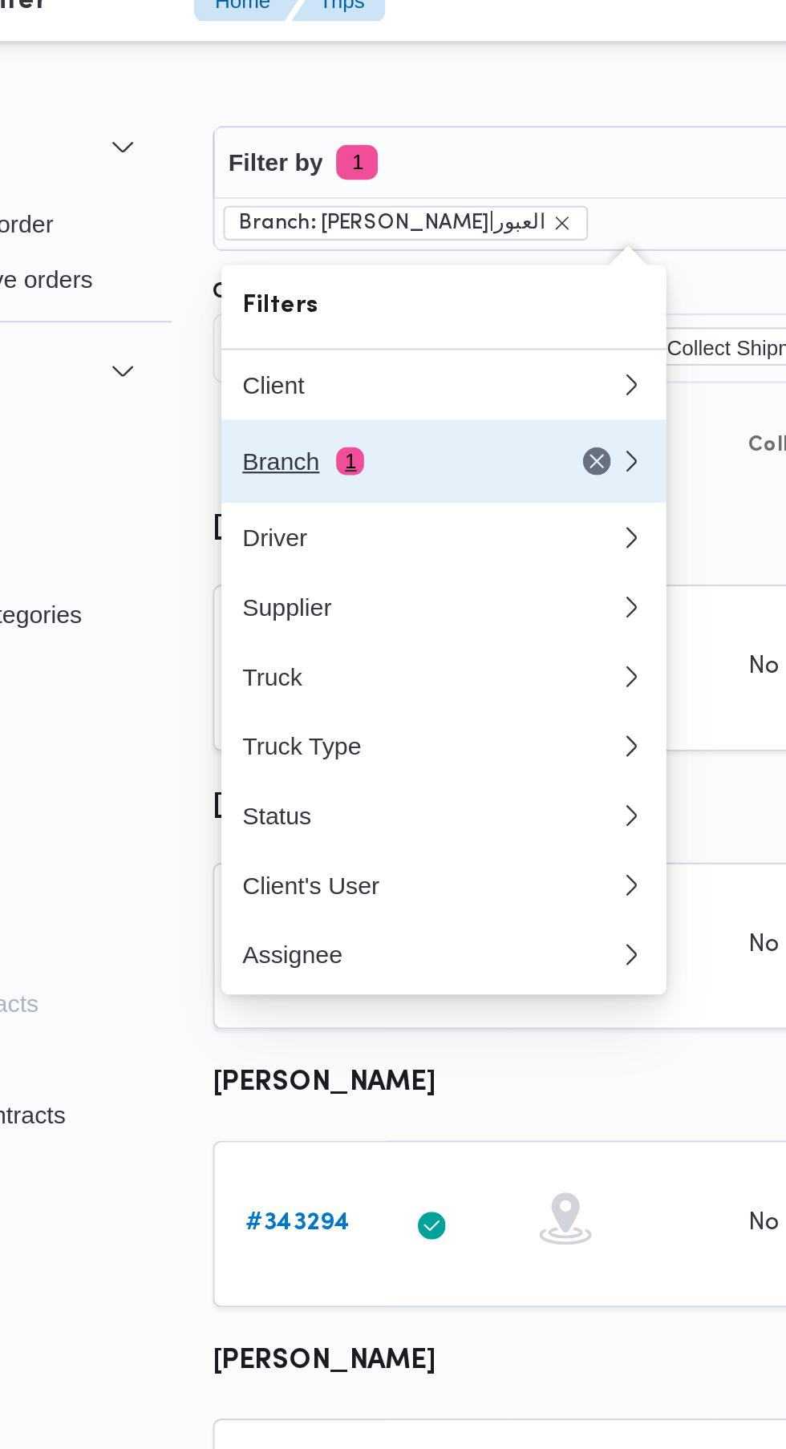
click at [307, 232] on div "Branch 1" at bounding box center [289, 231] width 135 height 13
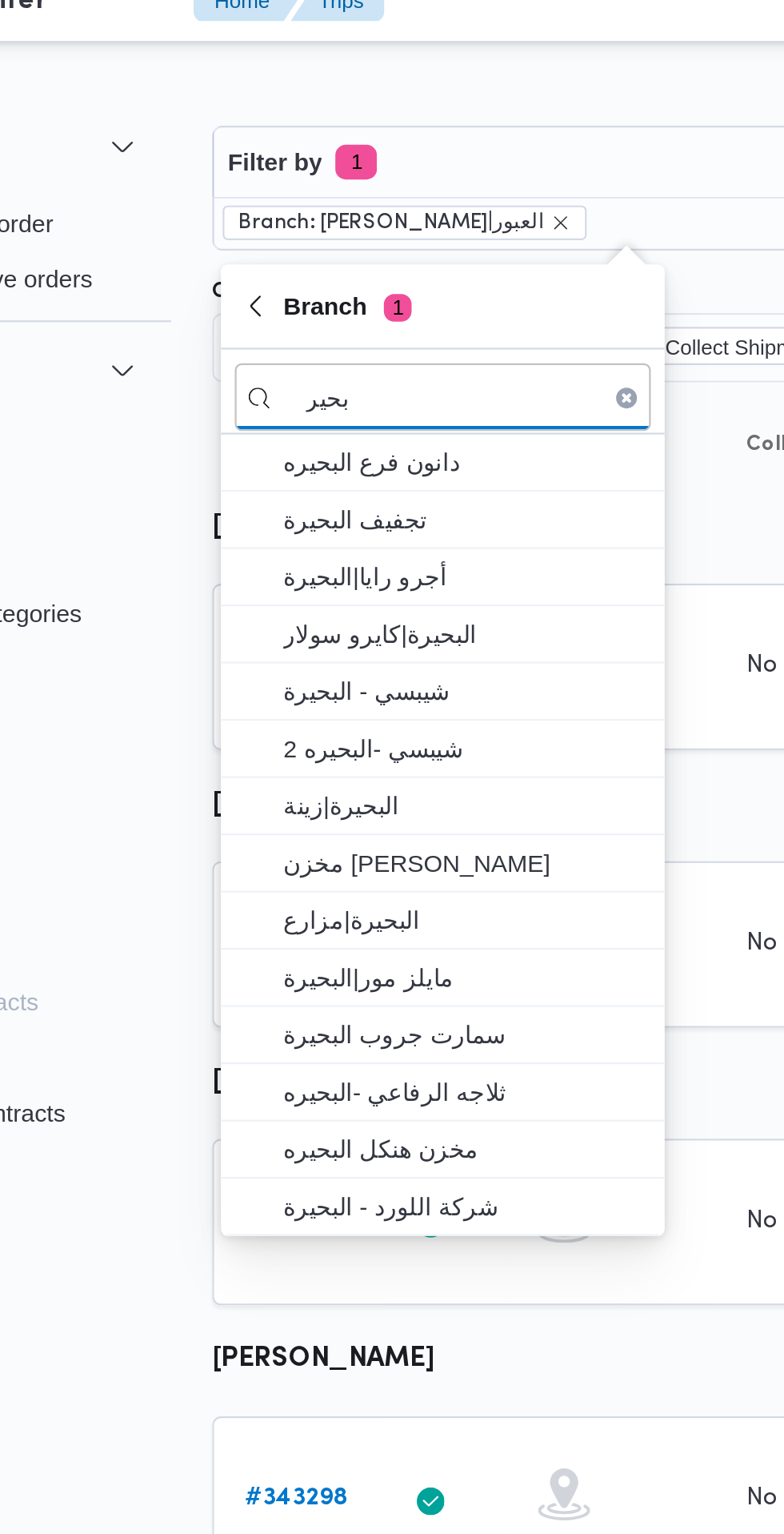
type input "بحير"
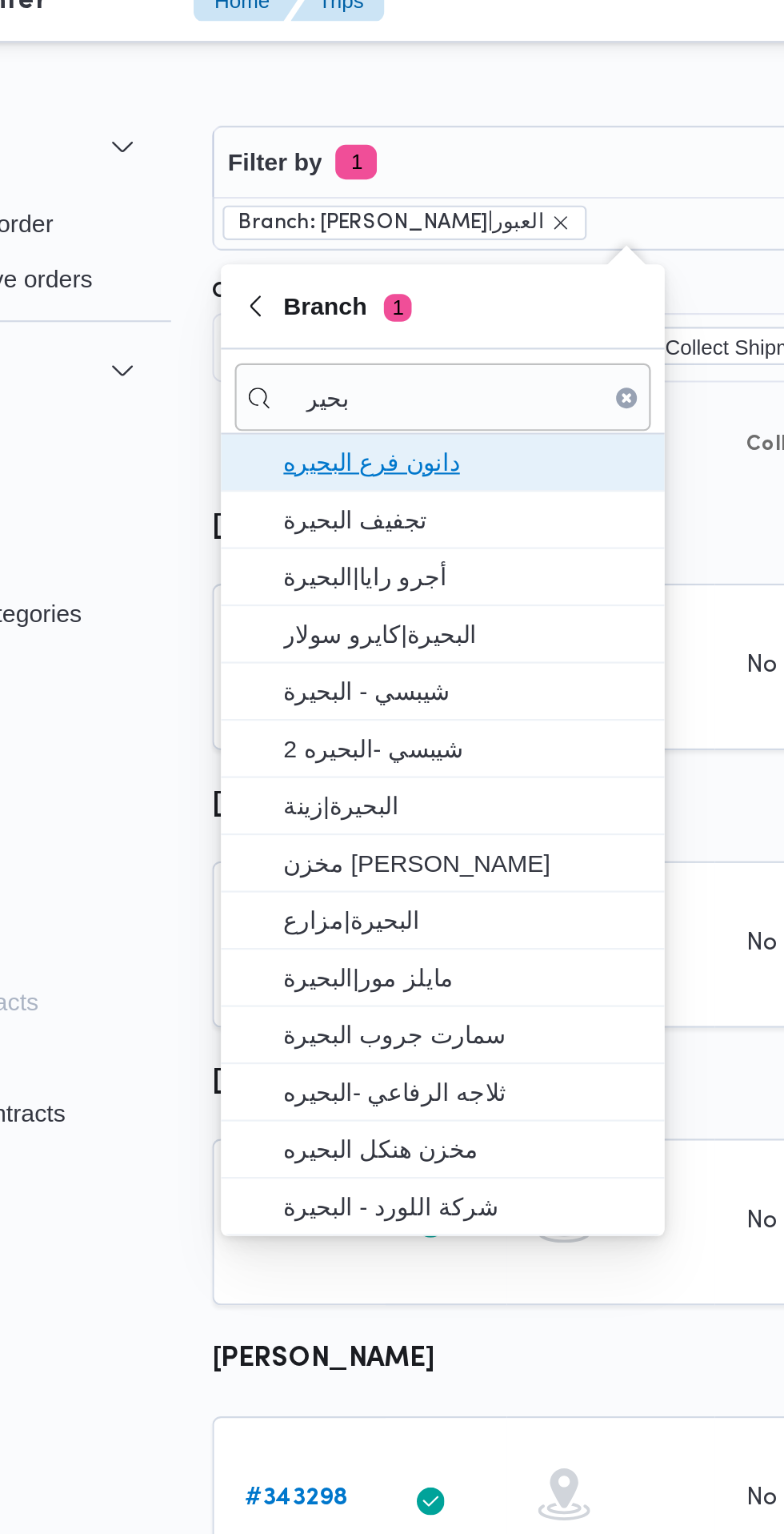
click at [353, 233] on span "دانون فرع البحيره" at bounding box center [323, 232] width 167 height 19
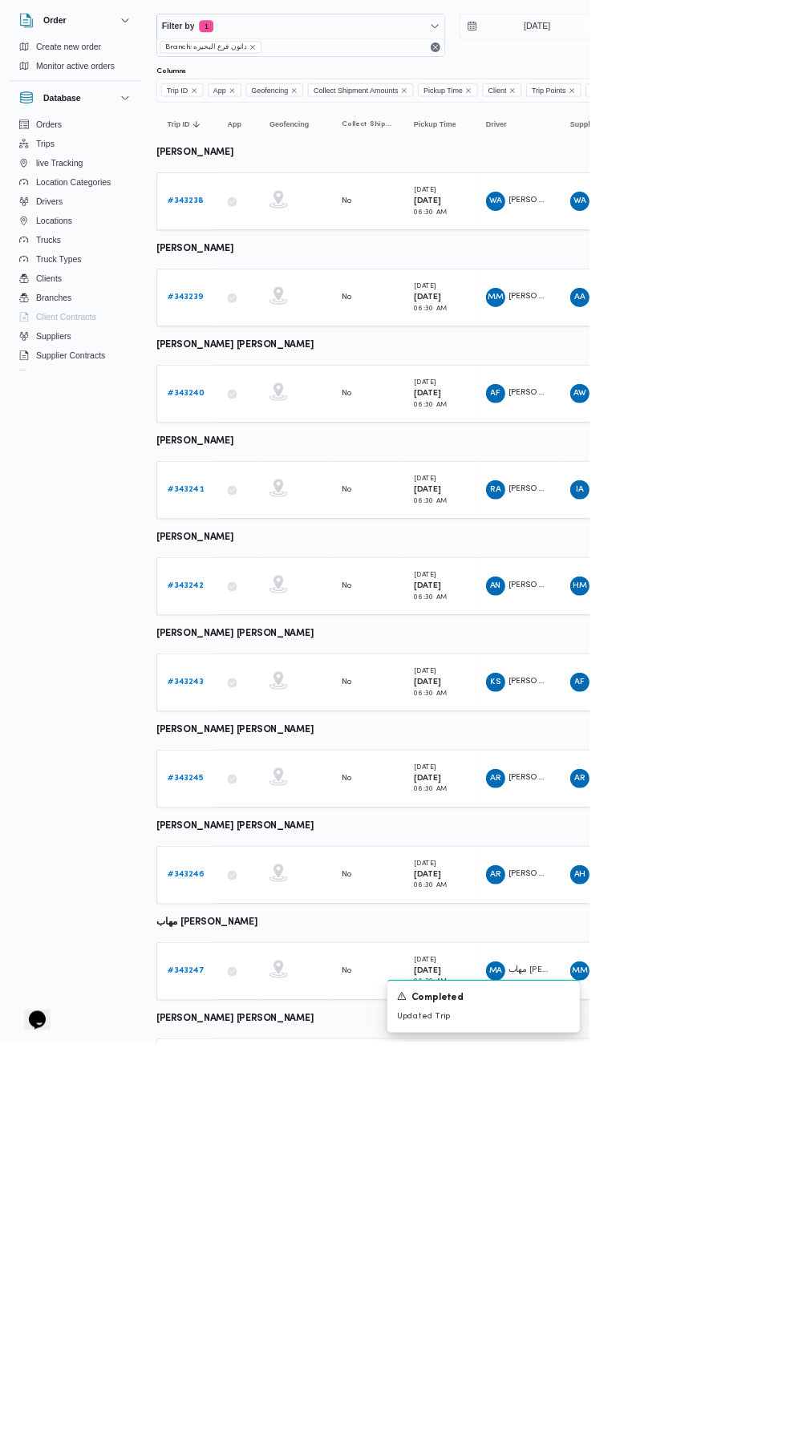
click at [252, 327] on b "# 343238" at bounding box center [248, 327] width 48 height 10
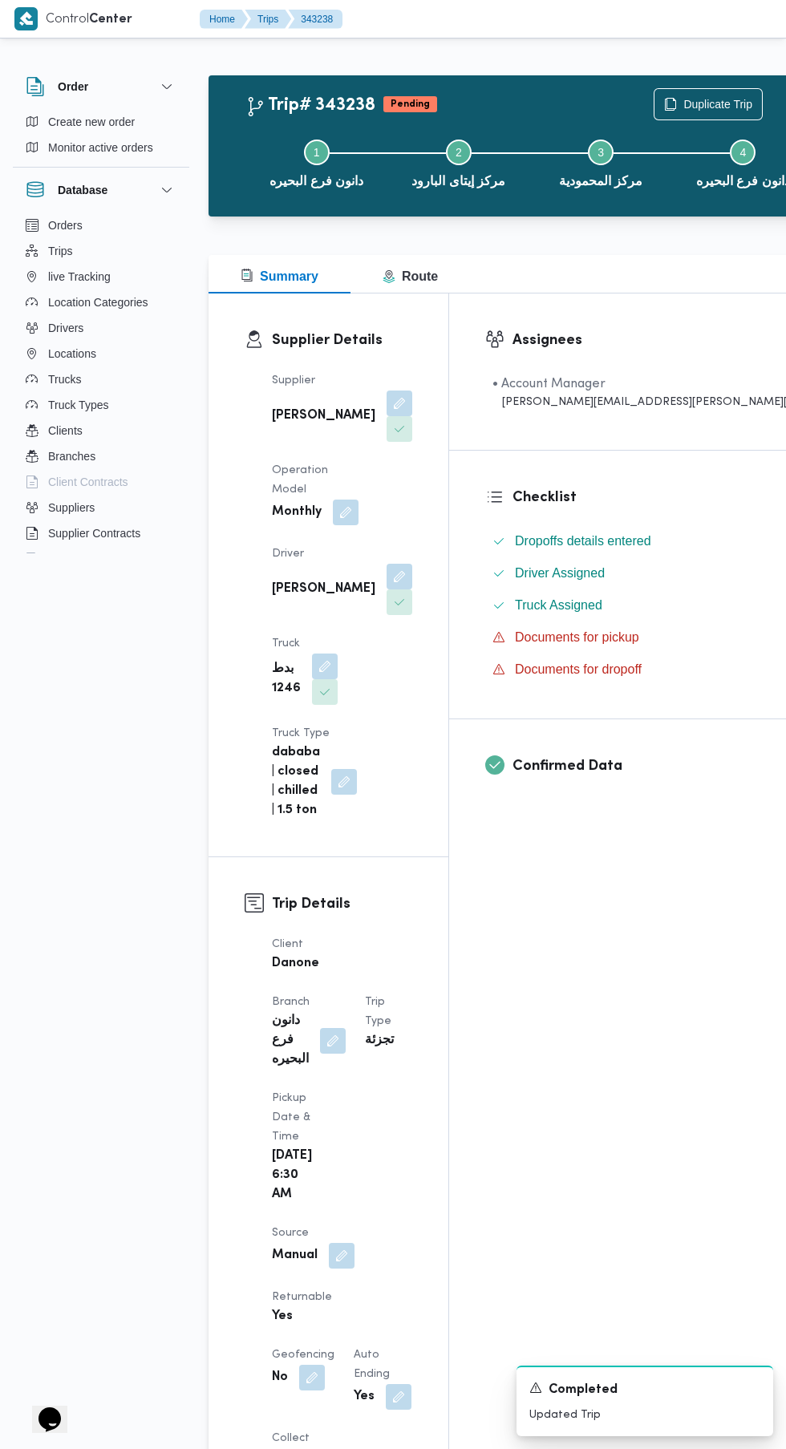
click at [338, 1243] on button "button" at bounding box center [342, 1256] width 26 height 26
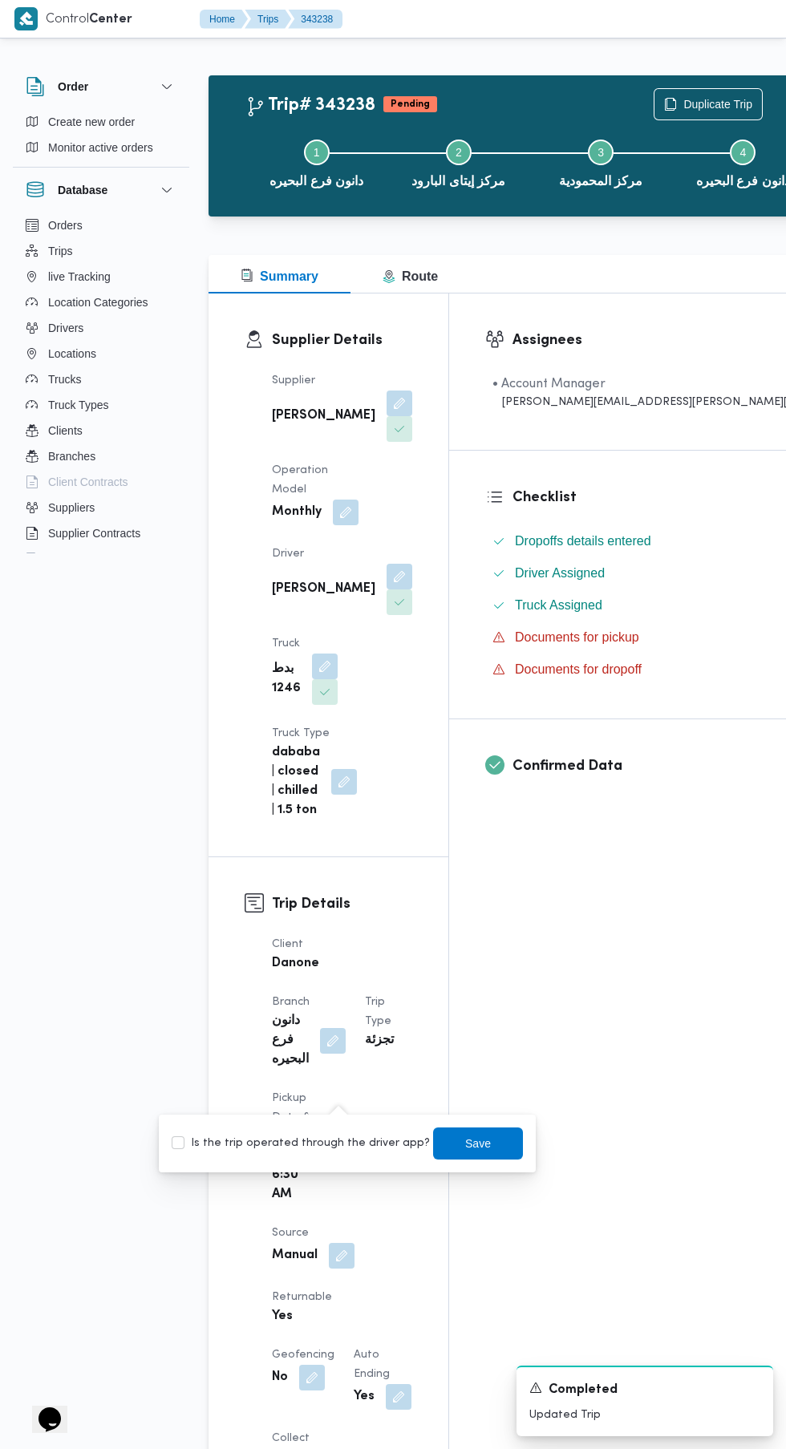
click at [341, 1149] on label "Is the trip operated through the driver app?" at bounding box center [301, 1143] width 258 height 19
checkbox input "true"
click at [465, 1147] on span "Save" at bounding box center [478, 1143] width 26 height 19
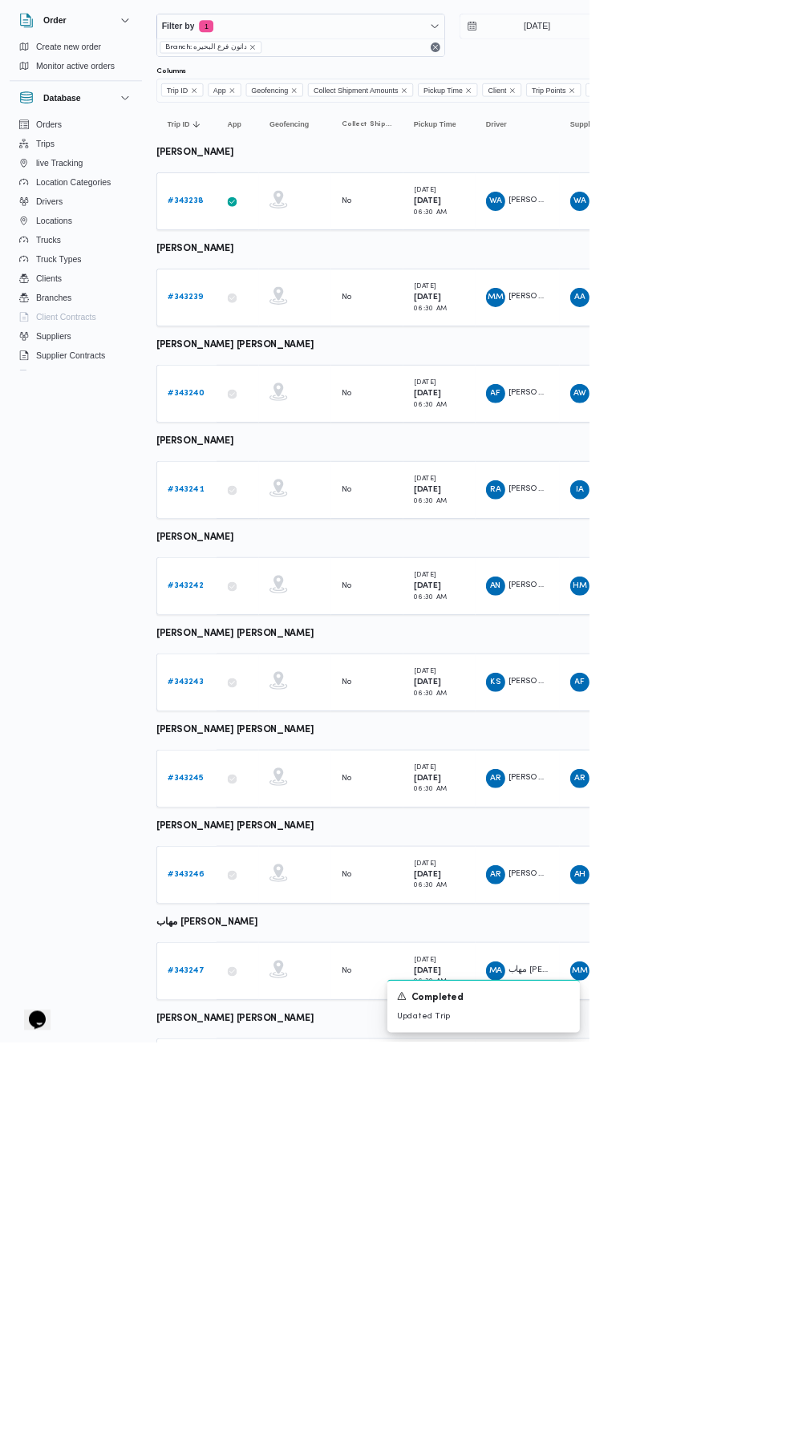
click at [251, 455] on b "# 343239" at bounding box center [247, 455] width 47 height 10
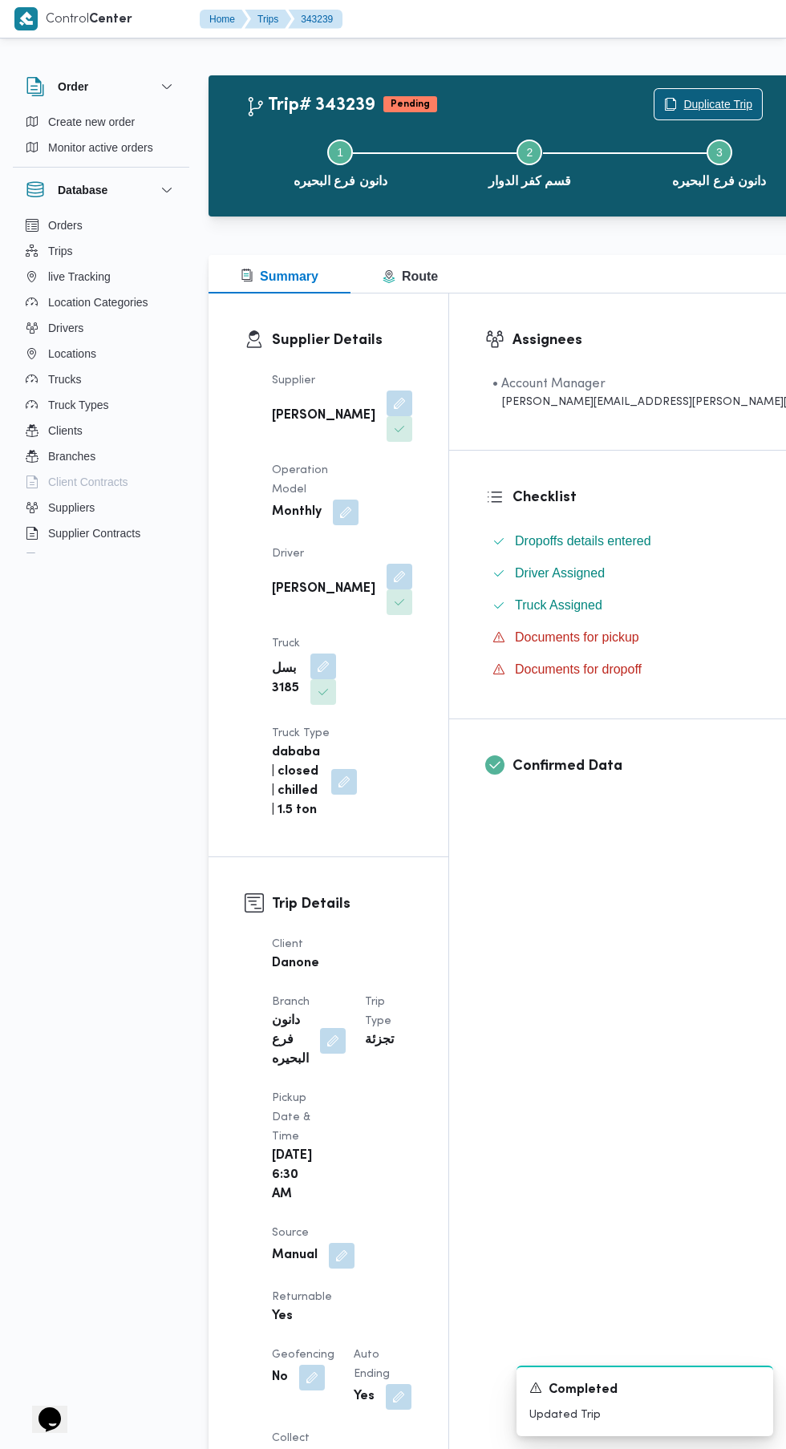
click at [654, 90] on span "Duplicate Trip" at bounding box center [707, 104] width 107 height 30
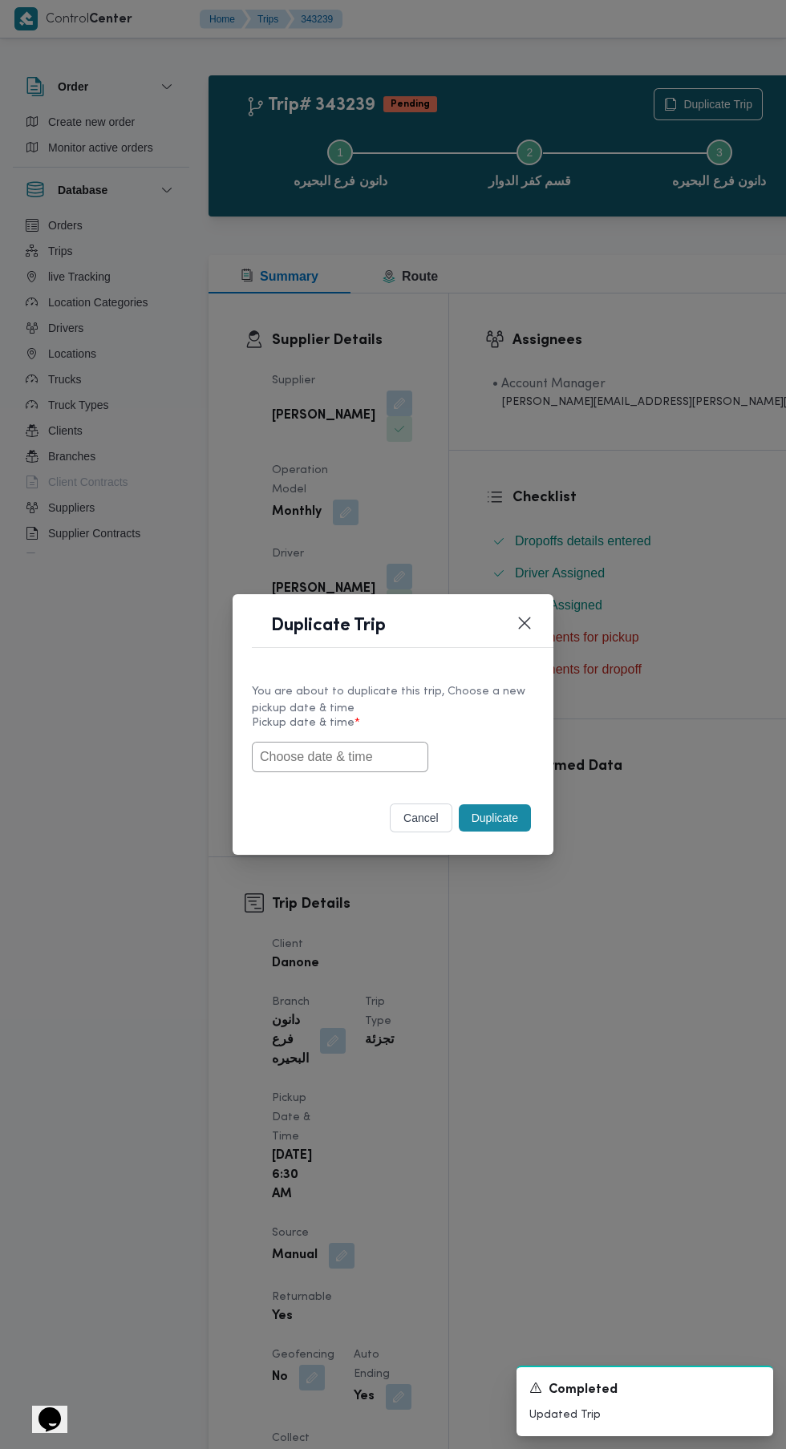
click at [371, 756] on input "text" at bounding box center [340, 757] width 176 height 30
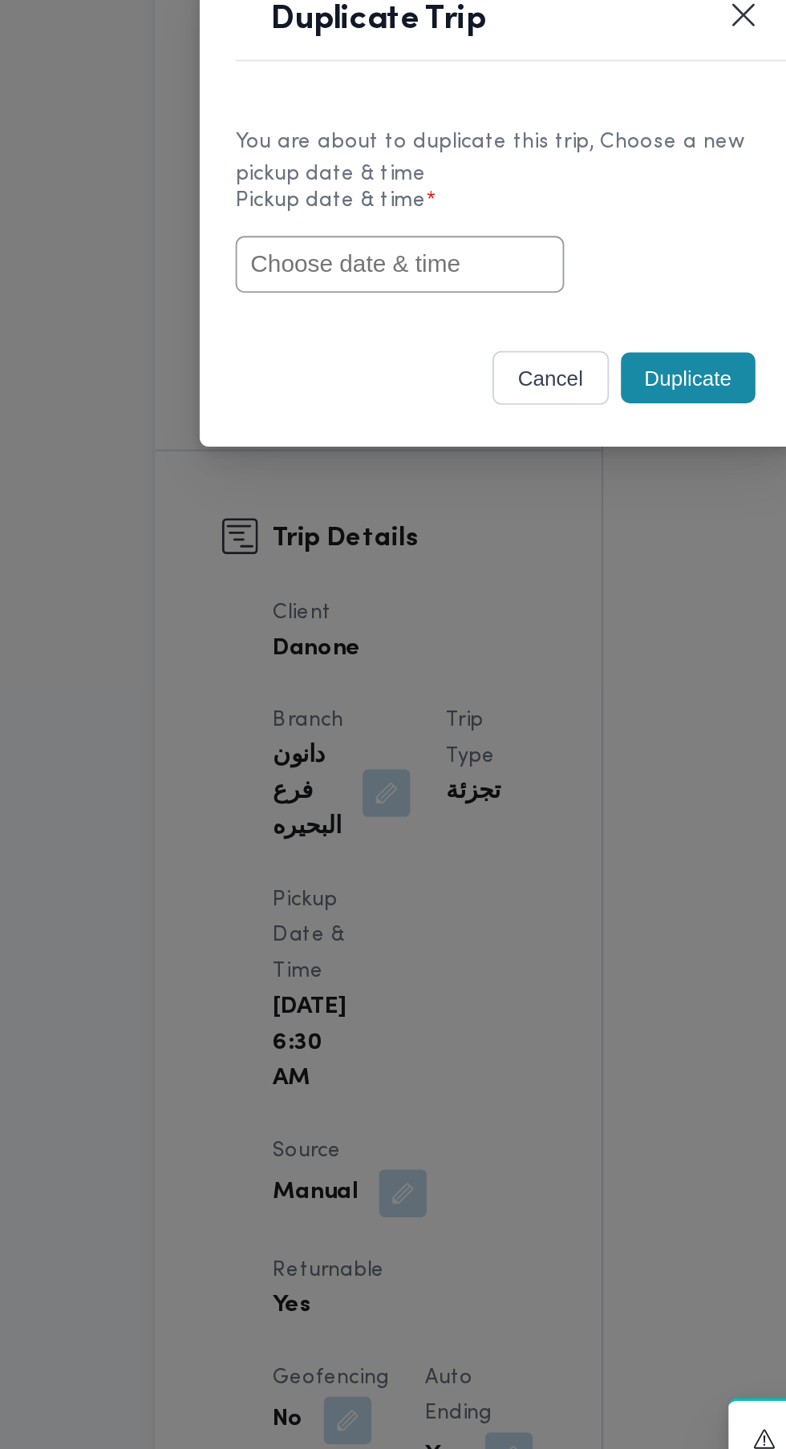
click at [524, 666] on div "Duplicate Trip" at bounding box center [393, 630] width 321 height 73
click at [418, 820] on button "cancel" at bounding box center [421, 818] width 63 height 29
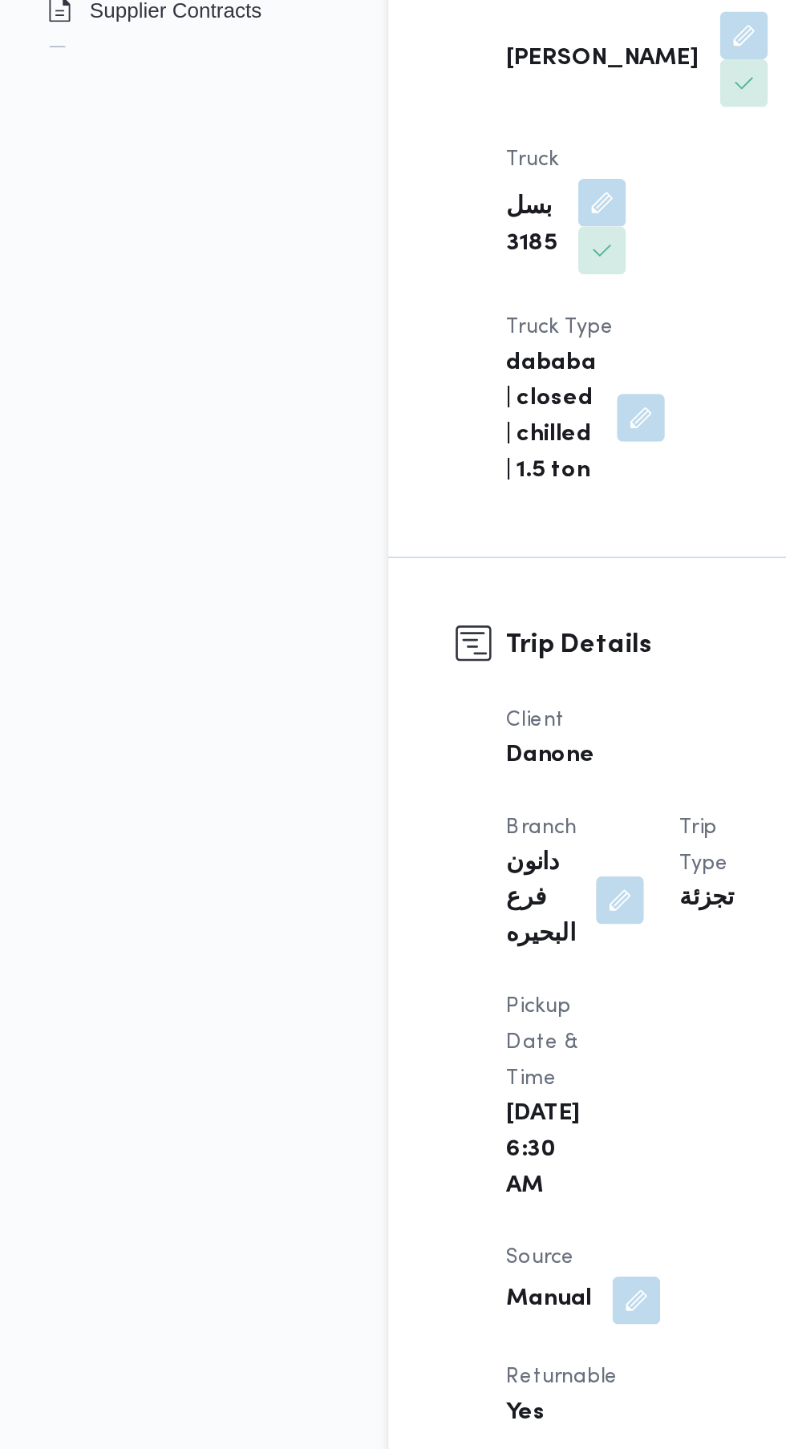
scroll to position [30, 0]
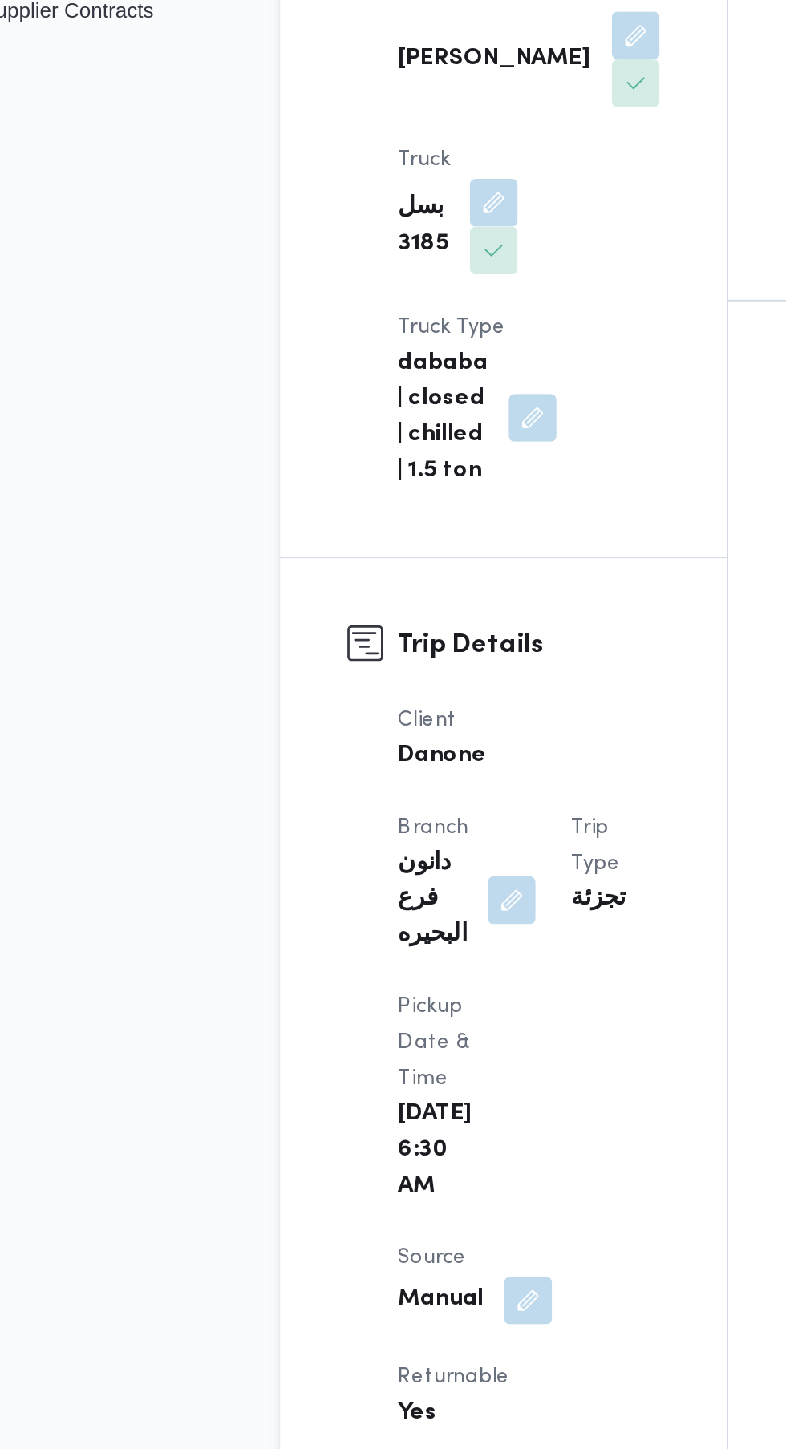
click at [342, 1213] on button "button" at bounding box center [342, 1226] width 26 height 26
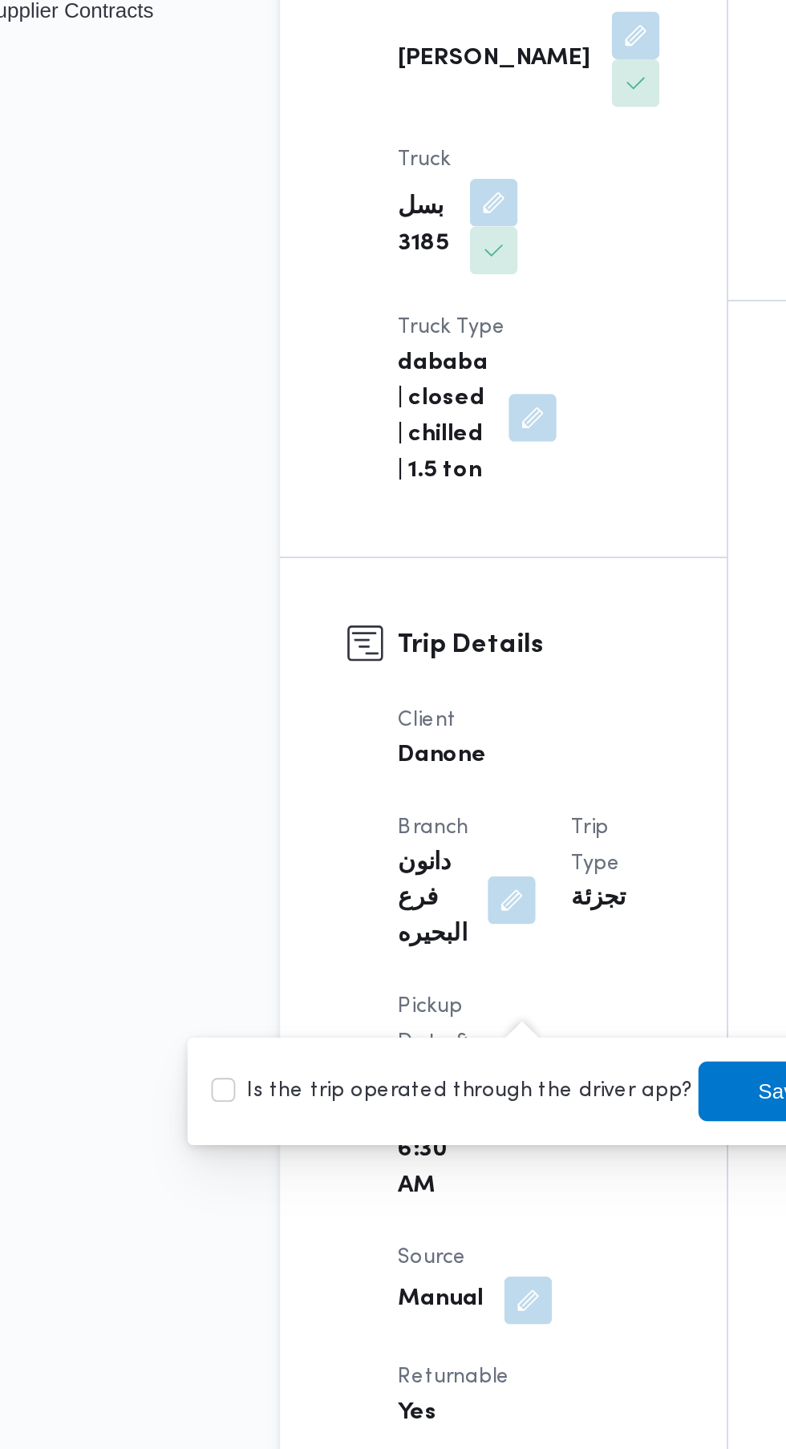
click at [307, 1105] on label "Is the trip operated through the driver app?" at bounding box center [301, 1113] width 258 height 19
checkbox input "true"
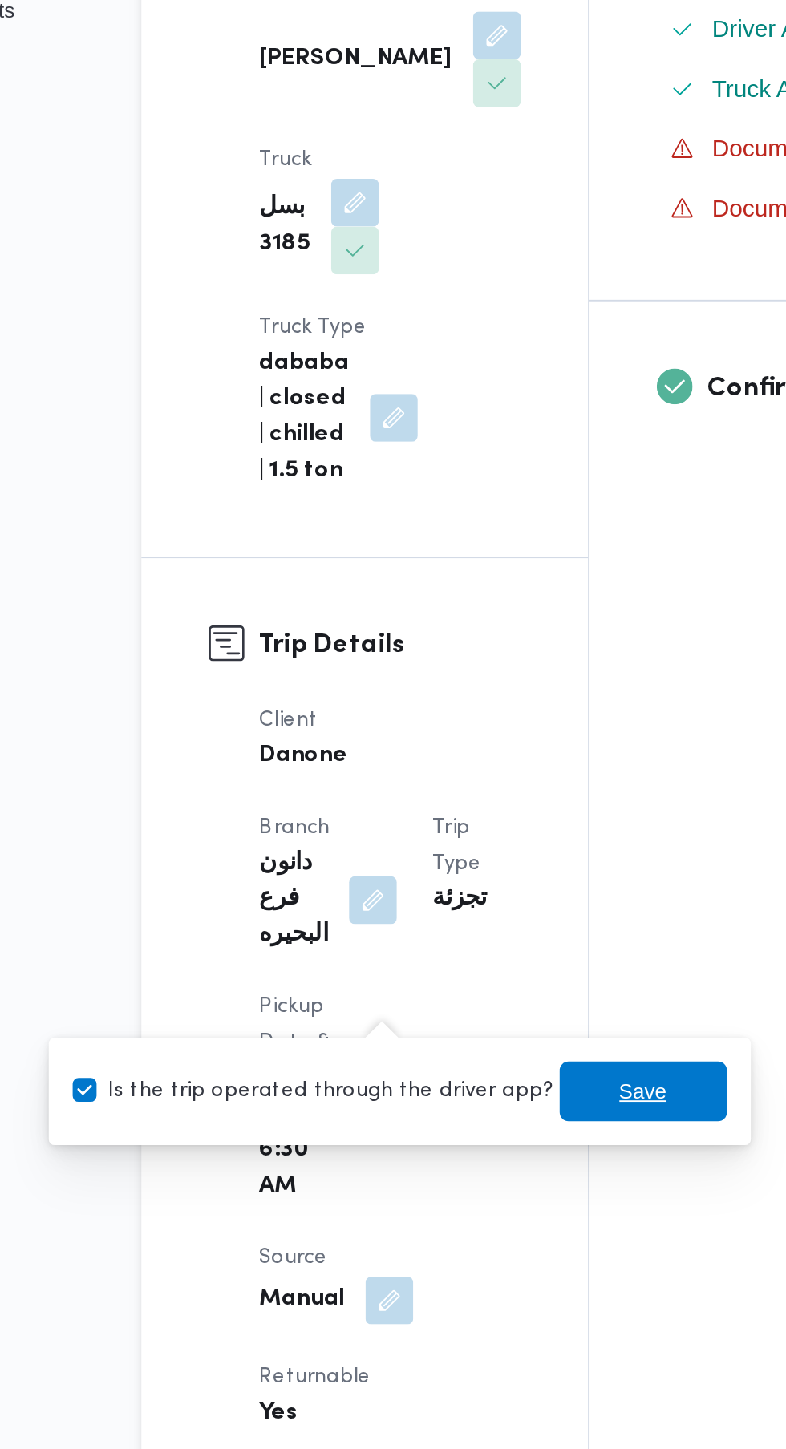
click at [466, 1114] on span "Save" at bounding box center [478, 1113] width 26 height 19
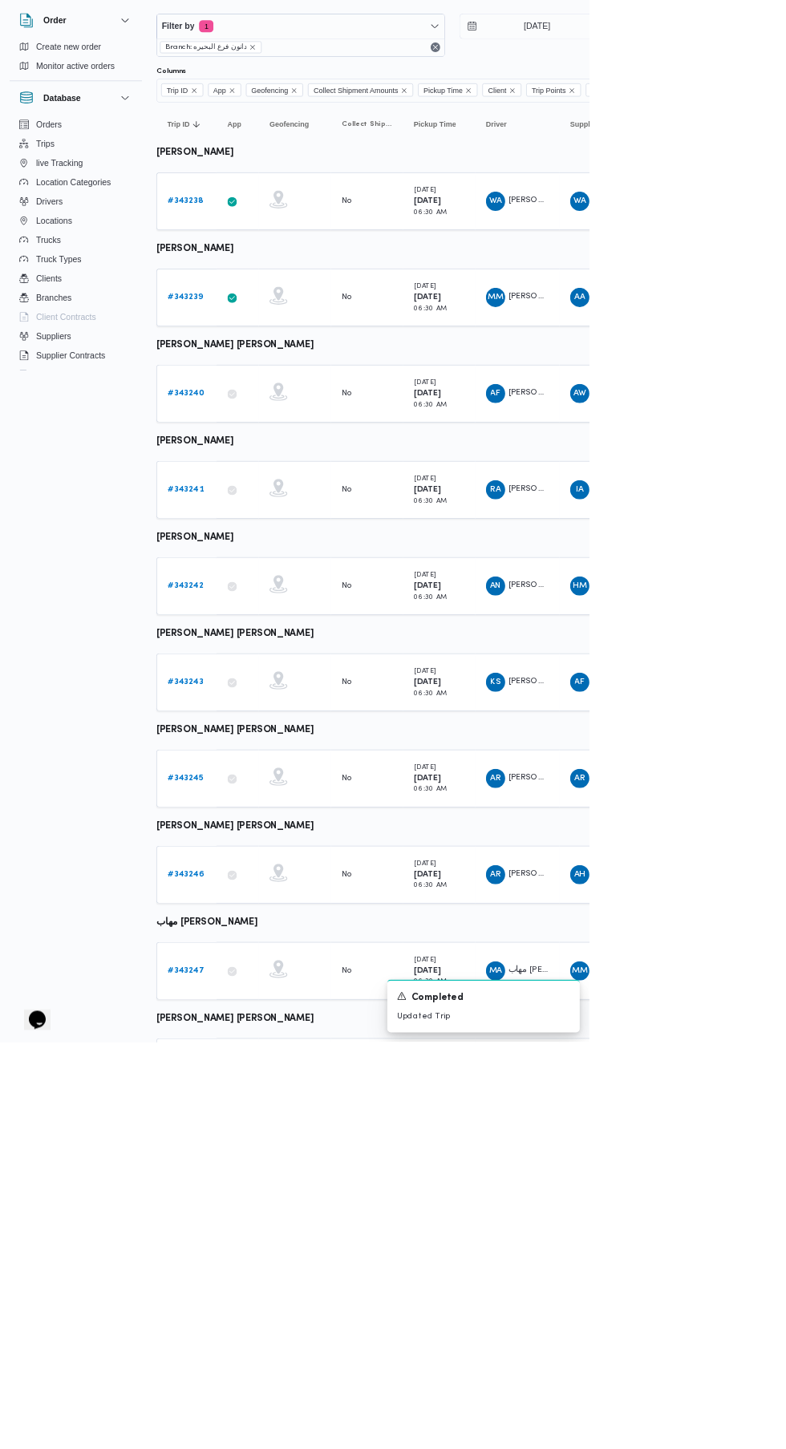
click at [251, 583] on b "# 343240" at bounding box center [248, 583] width 49 height 10
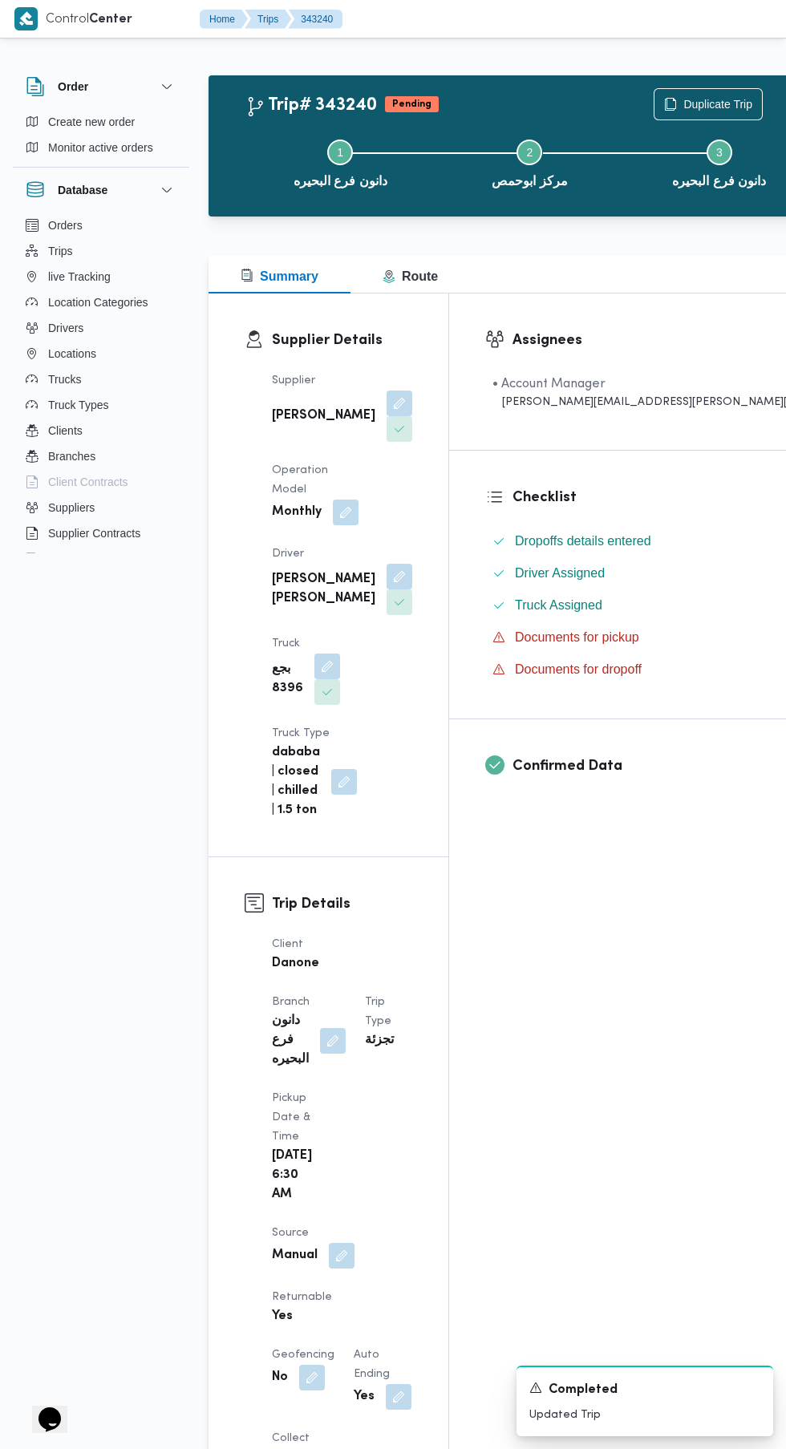
click at [334, 1243] on button "button" at bounding box center [342, 1256] width 26 height 26
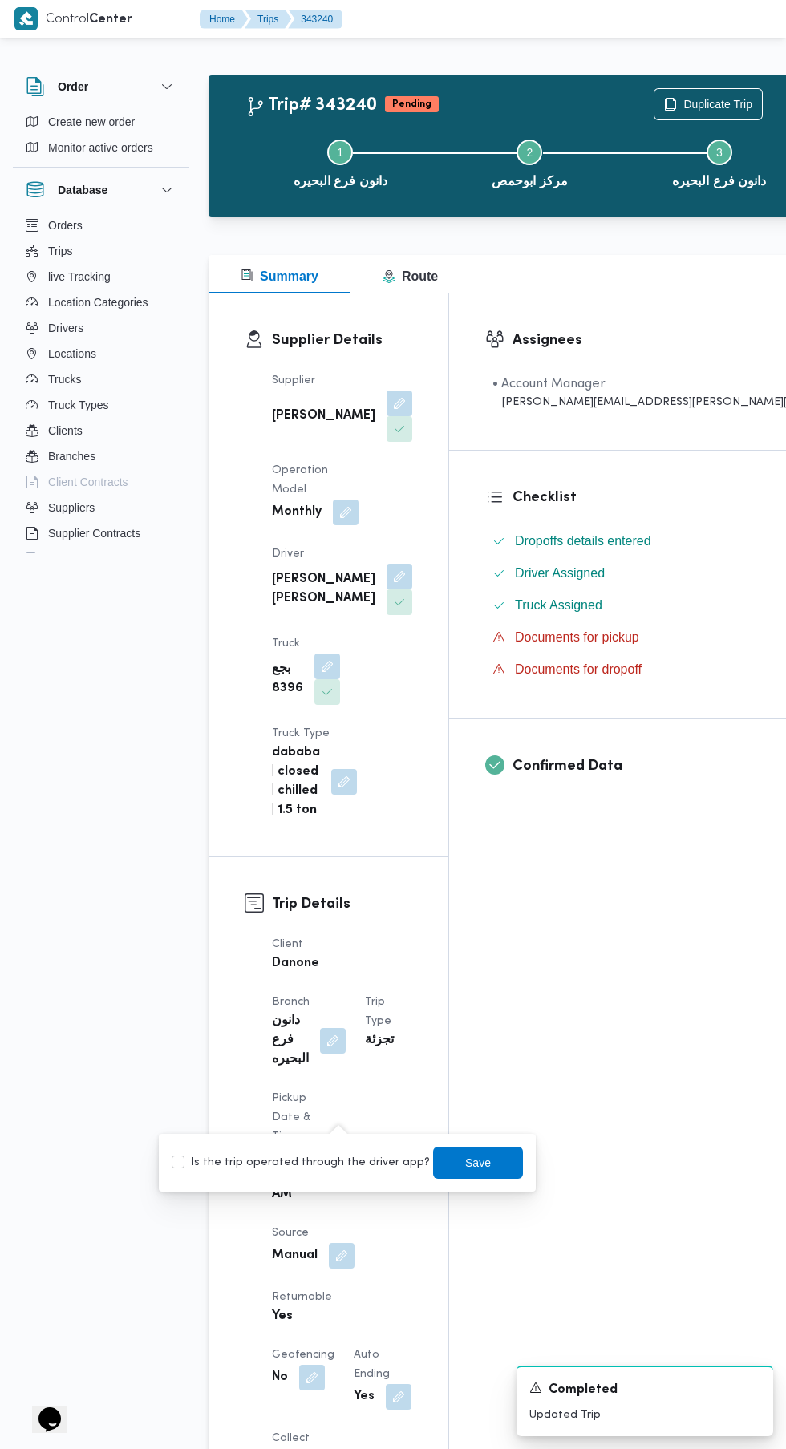
click at [319, 1178] on div "Is the trip operated through the driver app? Save" at bounding box center [347, 1162] width 355 height 35
click at [365, 1162] on label "Is the trip operated through the driver app?" at bounding box center [301, 1162] width 258 height 19
checkbox input "true"
click at [465, 1162] on span "Save" at bounding box center [478, 1162] width 26 height 19
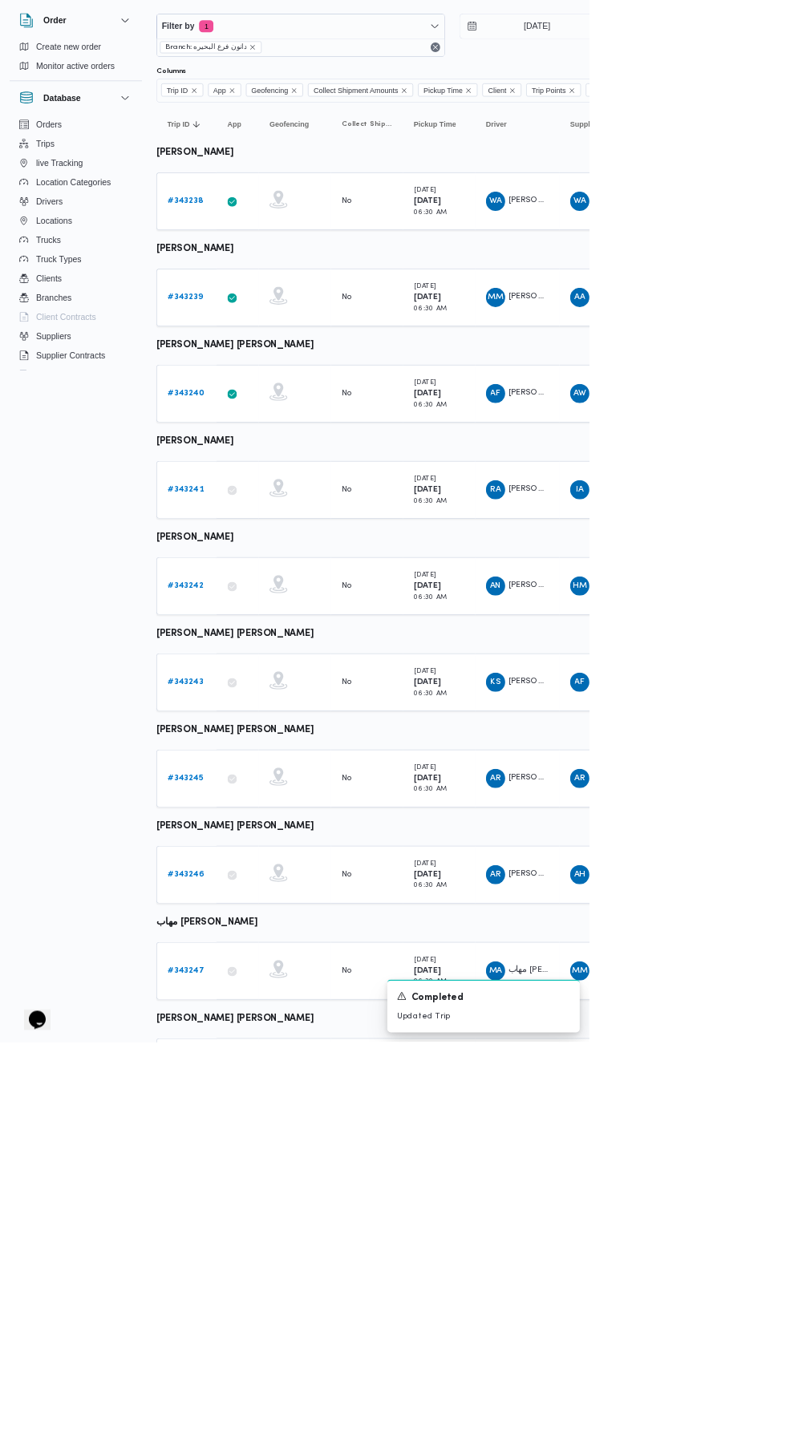
click at [250, 703] on link "# 343241" at bounding box center [248, 712] width 48 height 19
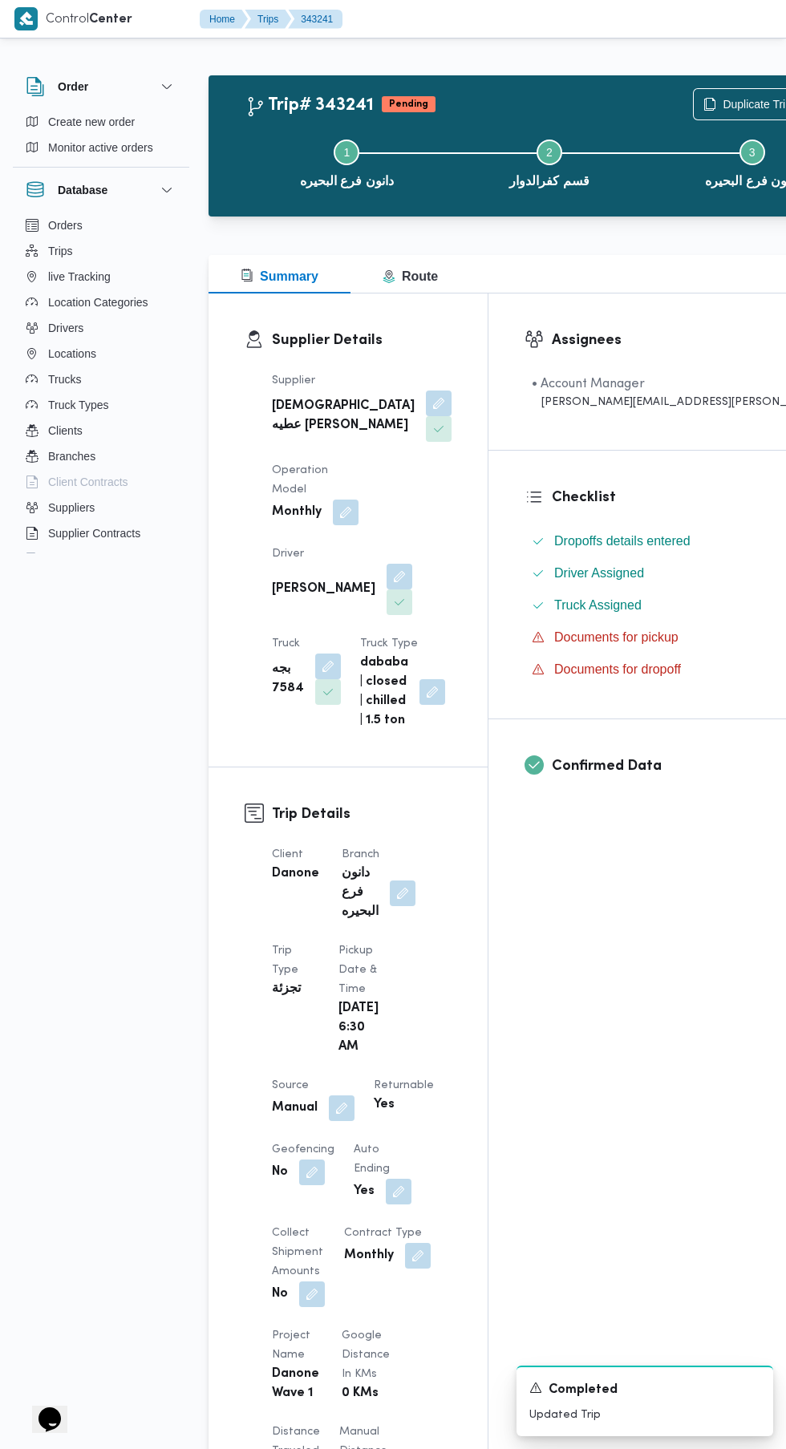
click at [342, 1115] on button "button" at bounding box center [342, 1109] width 26 height 26
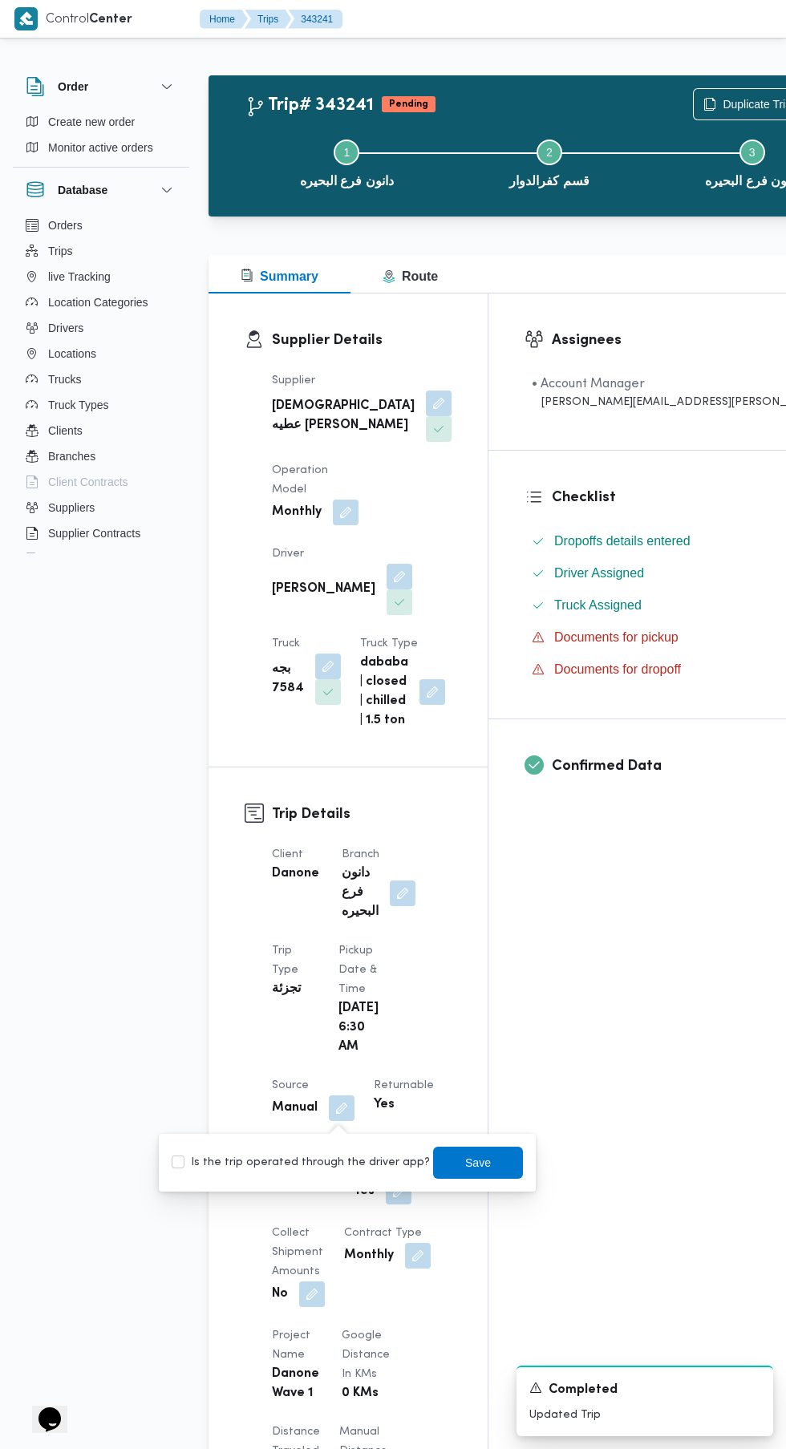
click at [314, 1182] on div "You are in a dialog. To close this dialog, hit escape. Is the trip operated thr…" at bounding box center [347, 1163] width 377 height 58
click at [375, 1156] on label "Is the trip operated through the driver app?" at bounding box center [301, 1162] width 258 height 19
checkbox input "true"
click at [465, 1162] on span "Save" at bounding box center [478, 1162] width 26 height 19
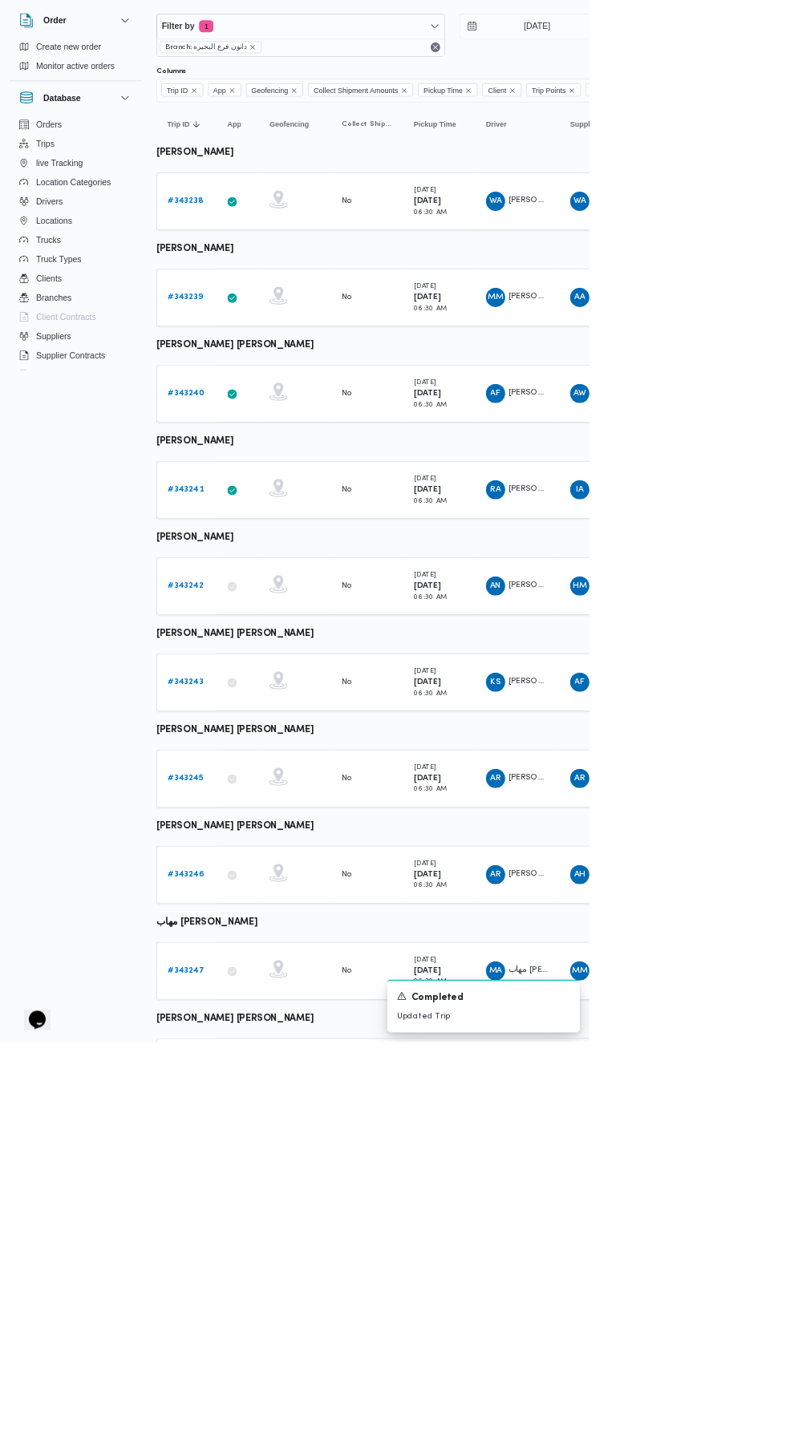
click at [247, 839] on b "# 343242" at bounding box center [248, 840] width 48 height 10
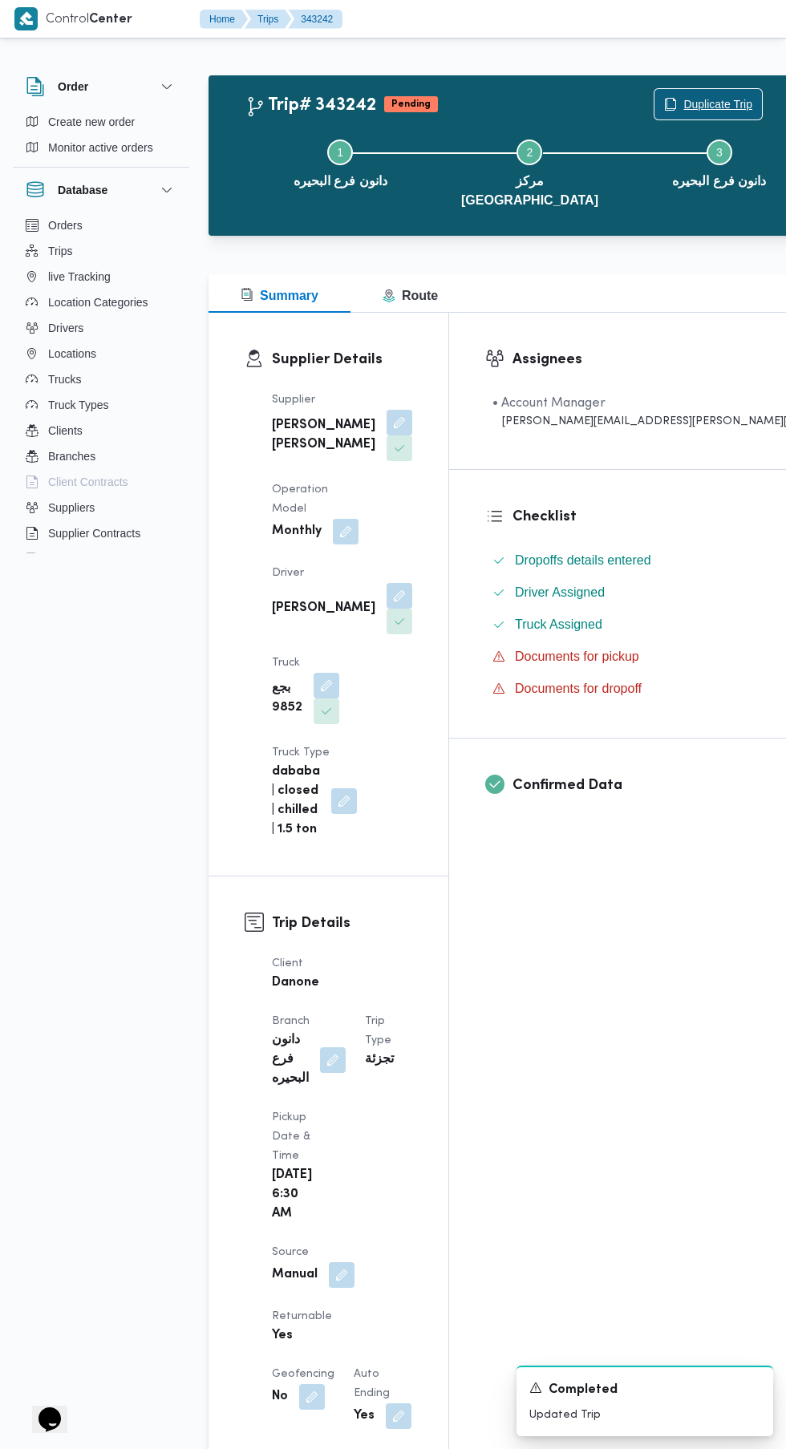
click at [683, 104] on span "Duplicate Trip" at bounding box center [717, 104] width 69 height 19
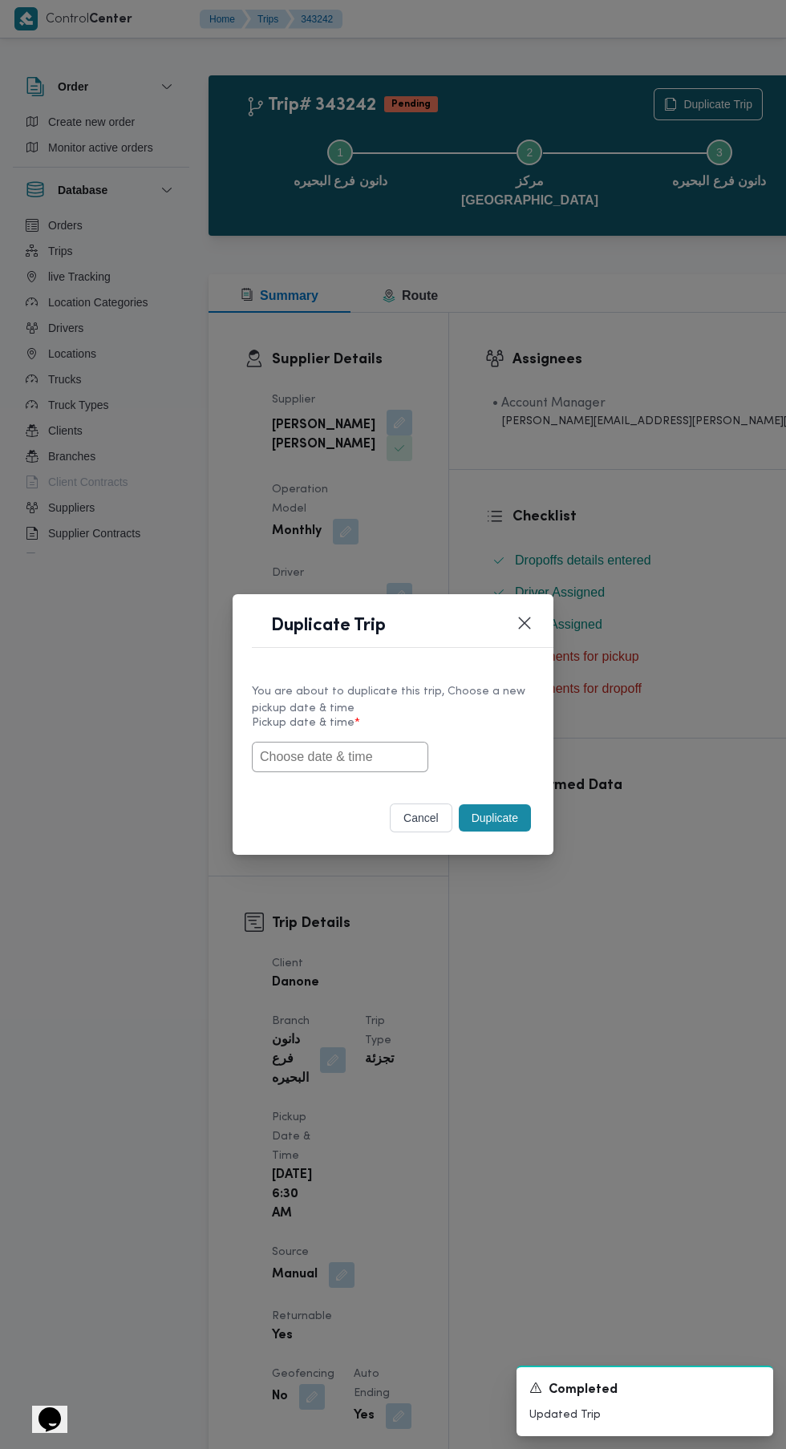
click at [377, 759] on input "text" at bounding box center [340, 757] width 176 height 30
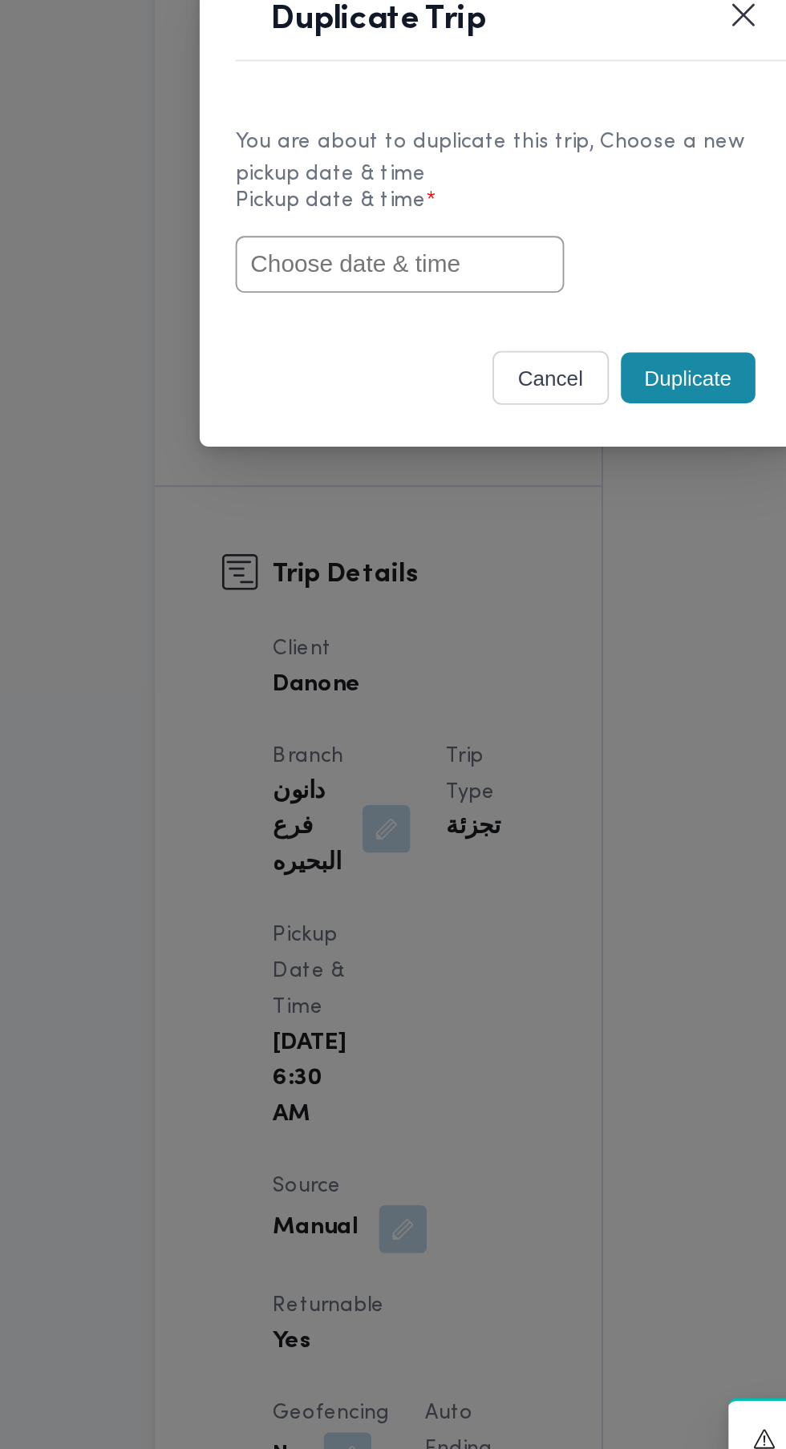
click at [518, 658] on div "Duplicate Trip" at bounding box center [393, 630] width 321 height 73
click at [415, 820] on button "cancel" at bounding box center [421, 818] width 63 height 29
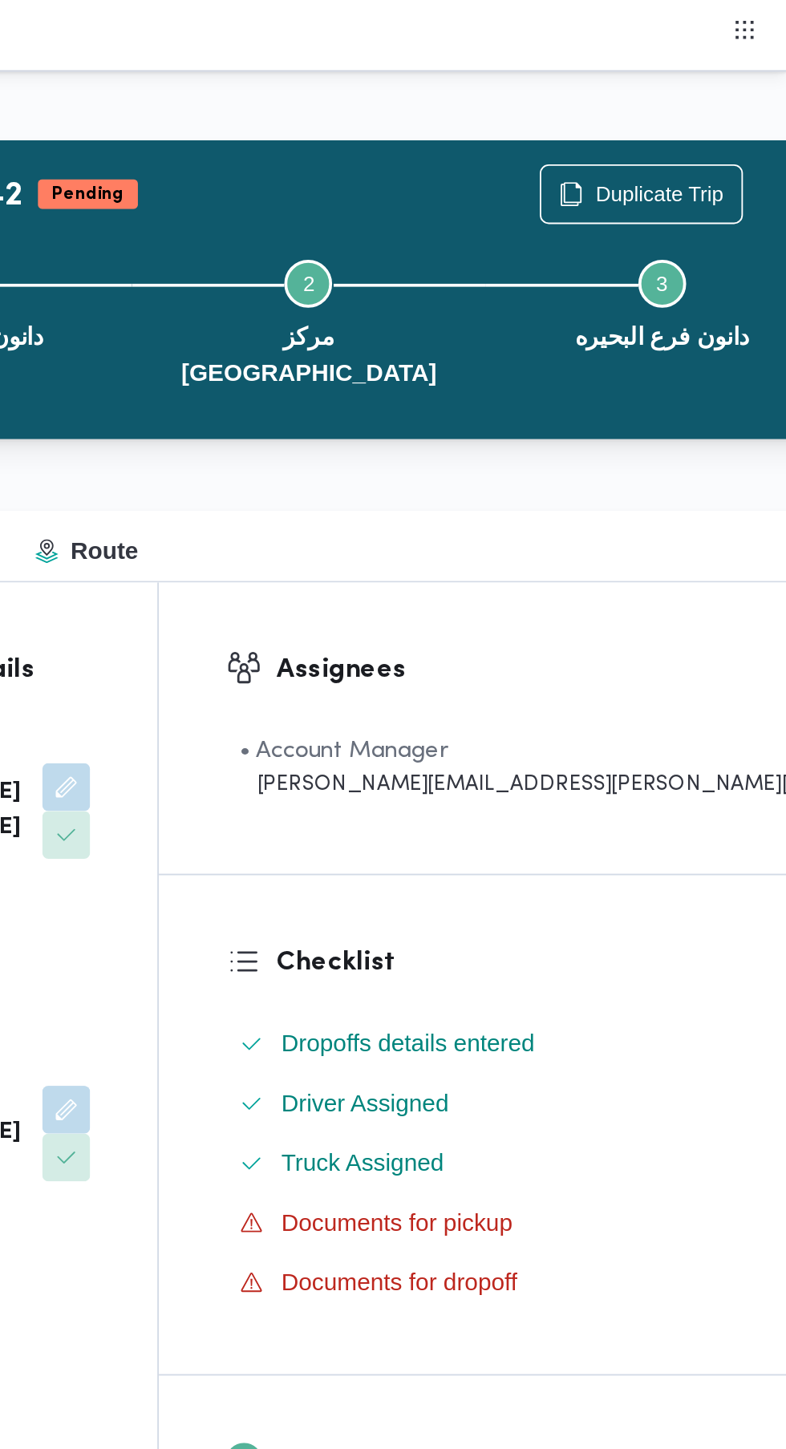
click at [568, 480] on div "Checklist Dropoffs details entered Driver Assigned Truck Assigned Documents for…" at bounding box center [646, 604] width 394 height 268
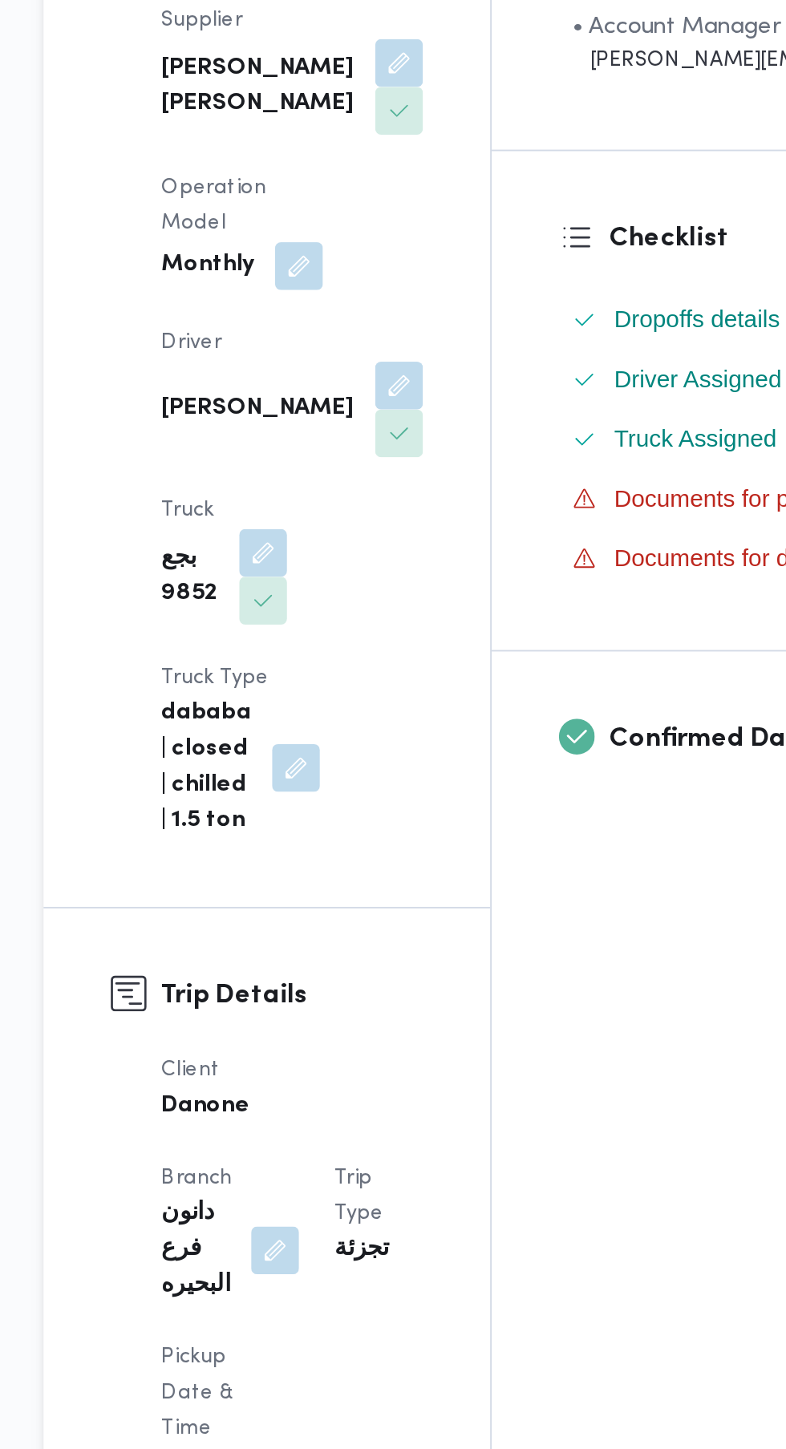
click at [335, 1262] on button "button" at bounding box center [342, 1275] width 26 height 26
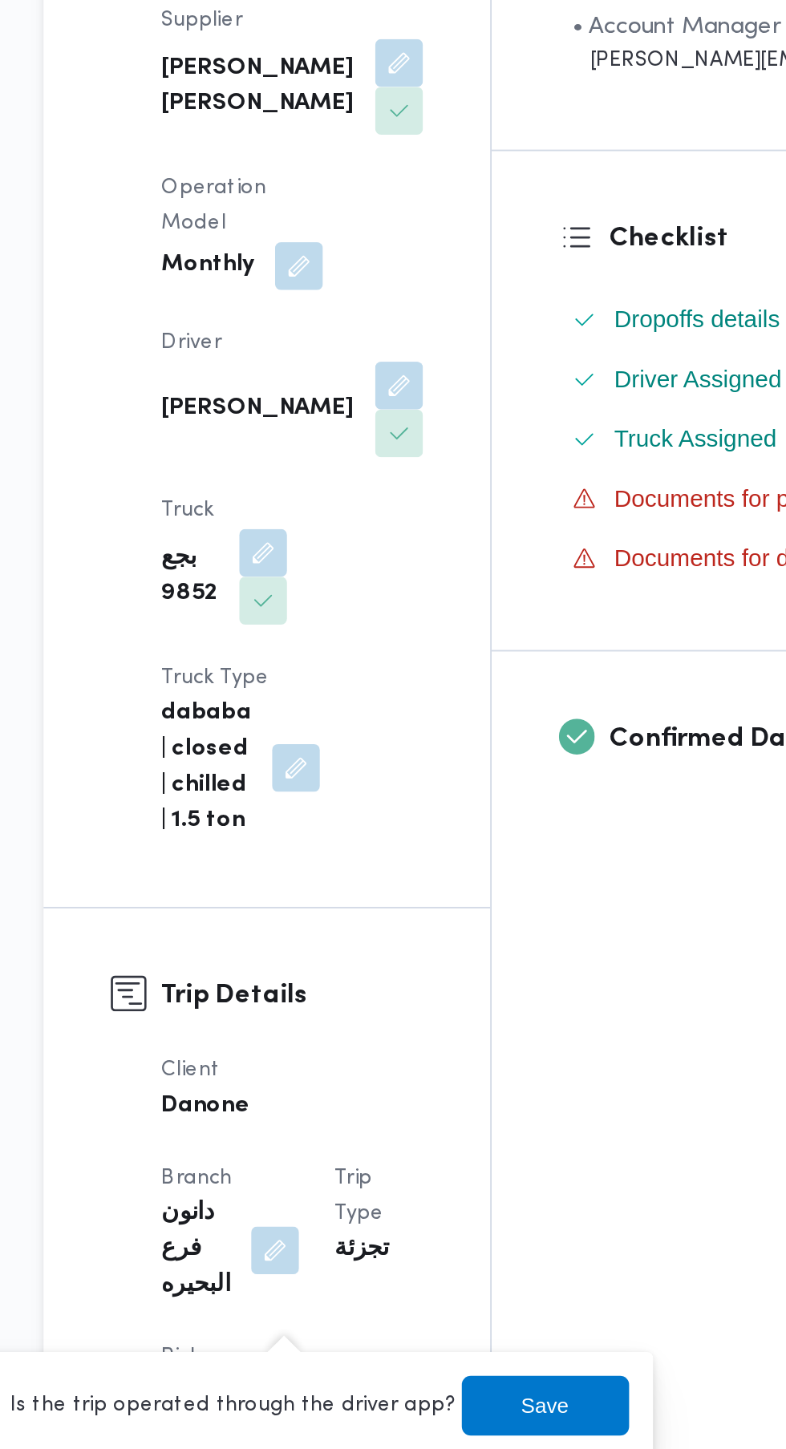
click at [320, 1150] on label "Is the trip operated through the driver app?" at bounding box center [301, 1143] width 258 height 19
checkbox input "true"
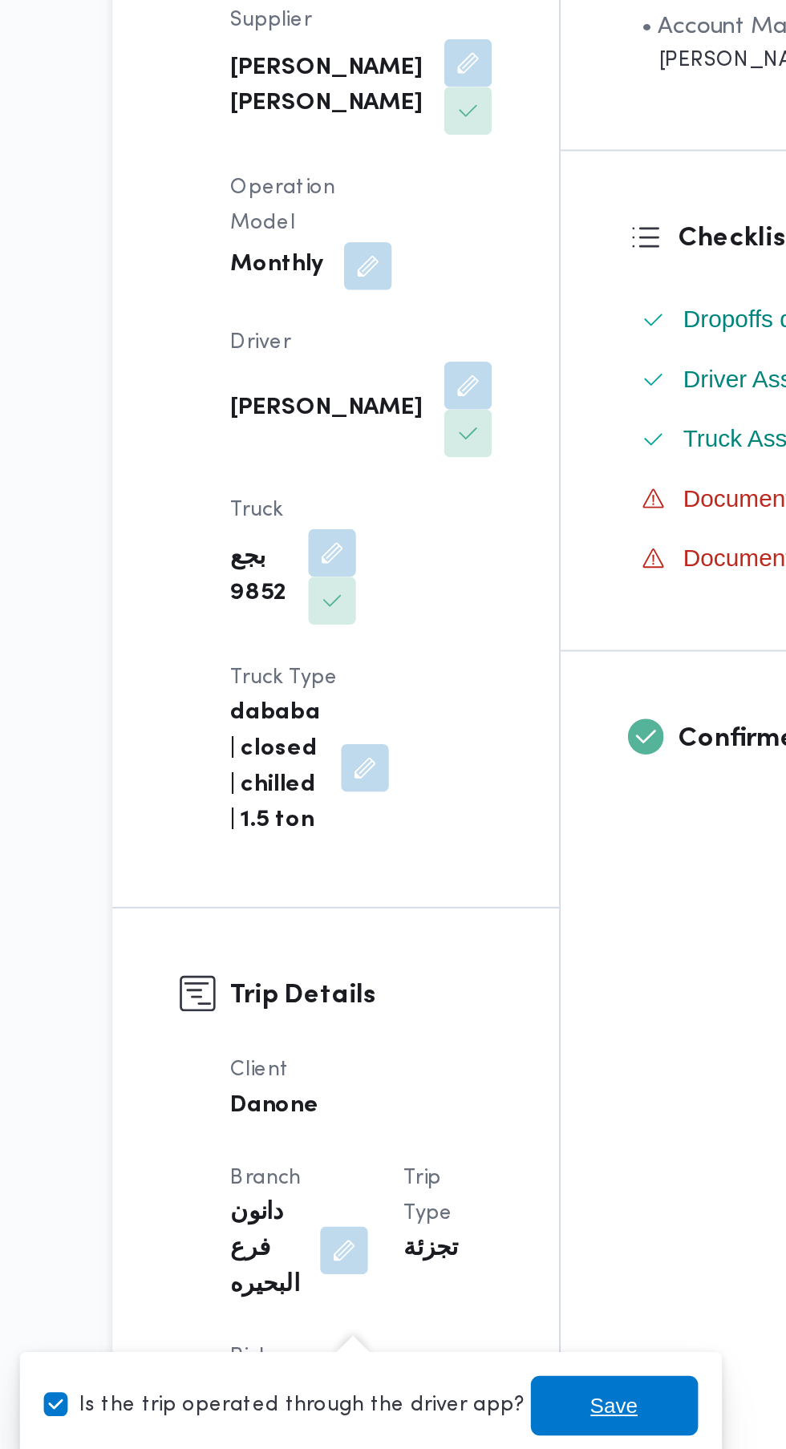
click at [465, 1145] on span "Save" at bounding box center [478, 1143] width 26 height 19
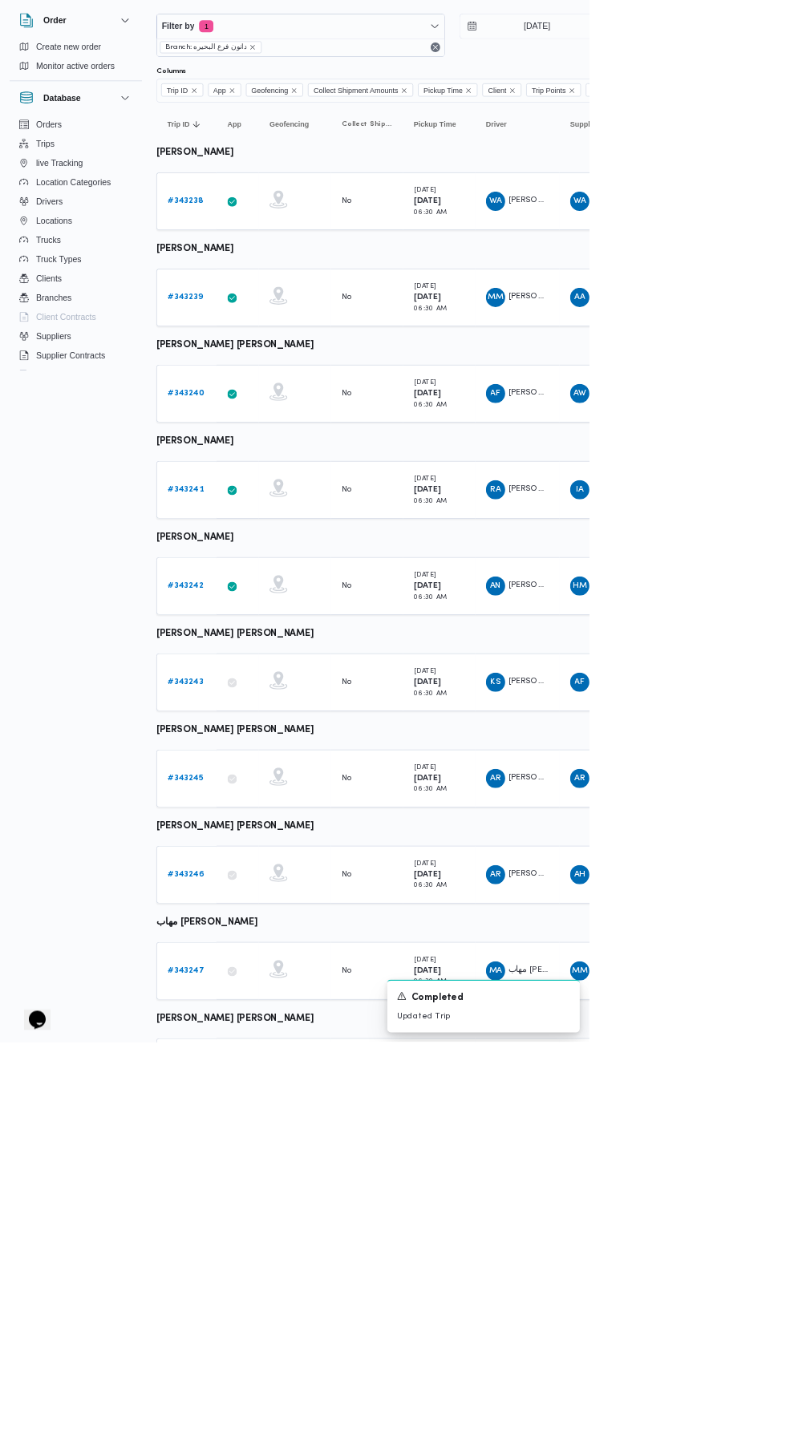
click at [251, 967] on b "# 343243" at bounding box center [248, 968] width 48 height 10
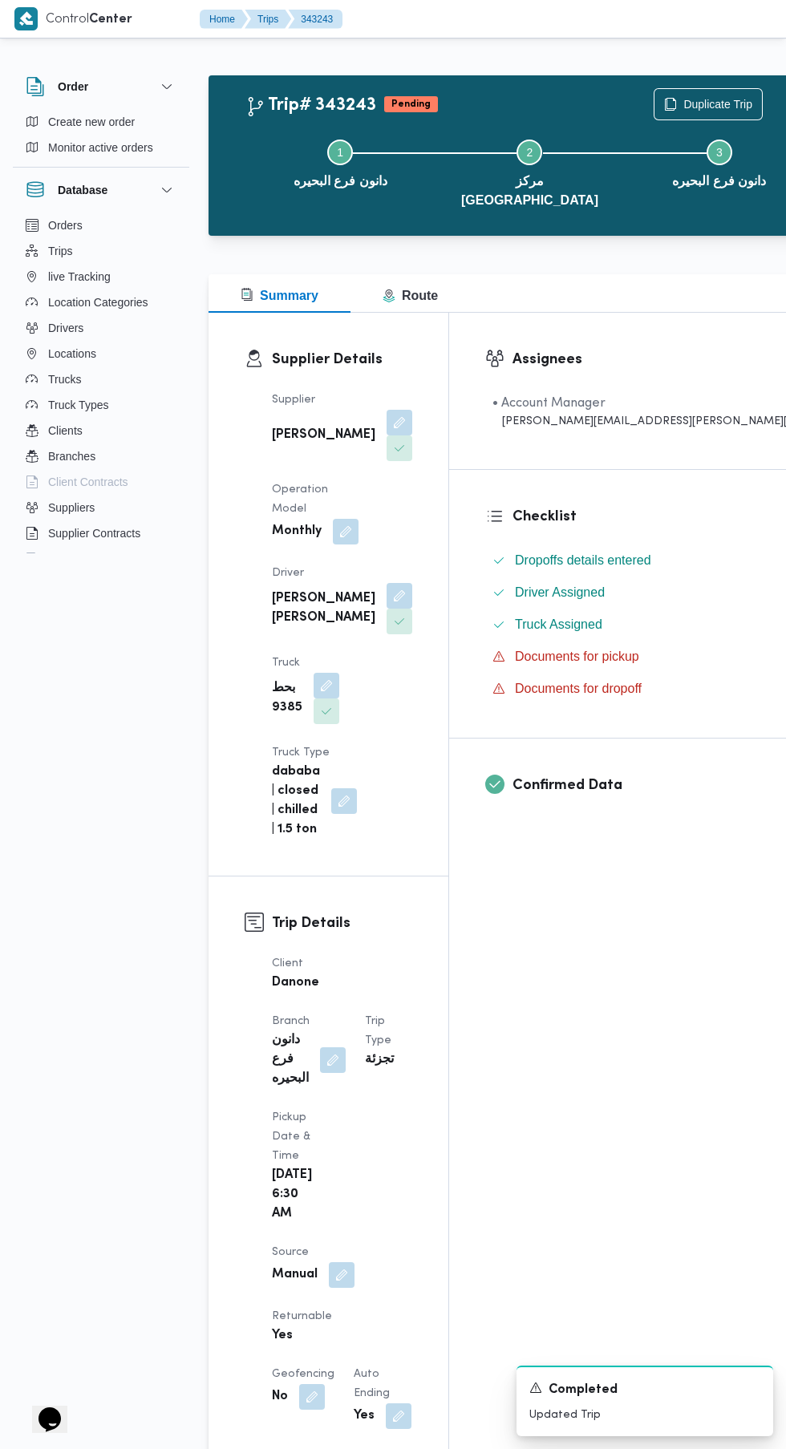
click at [638, 115] on div "Step 1 is incomplete 1 دانون فرع البحيره Step 2 is incomplete 2 مركز دمنهور Ste…" at bounding box center [530, 172] width 588 height 122
click at [654, 94] on span "Duplicate Trip" at bounding box center [707, 104] width 107 height 30
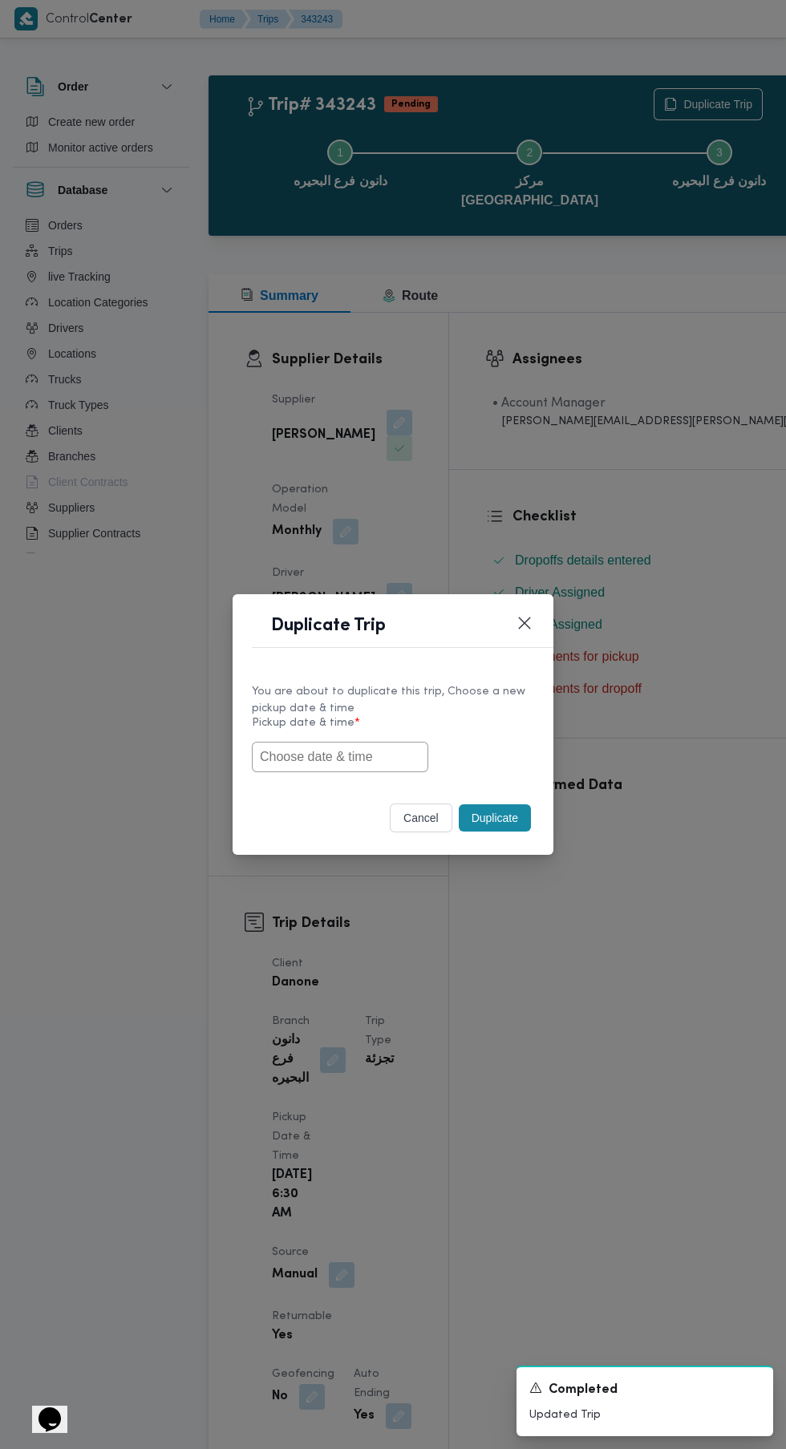
click at [351, 764] on input "text" at bounding box center [340, 757] width 176 height 30
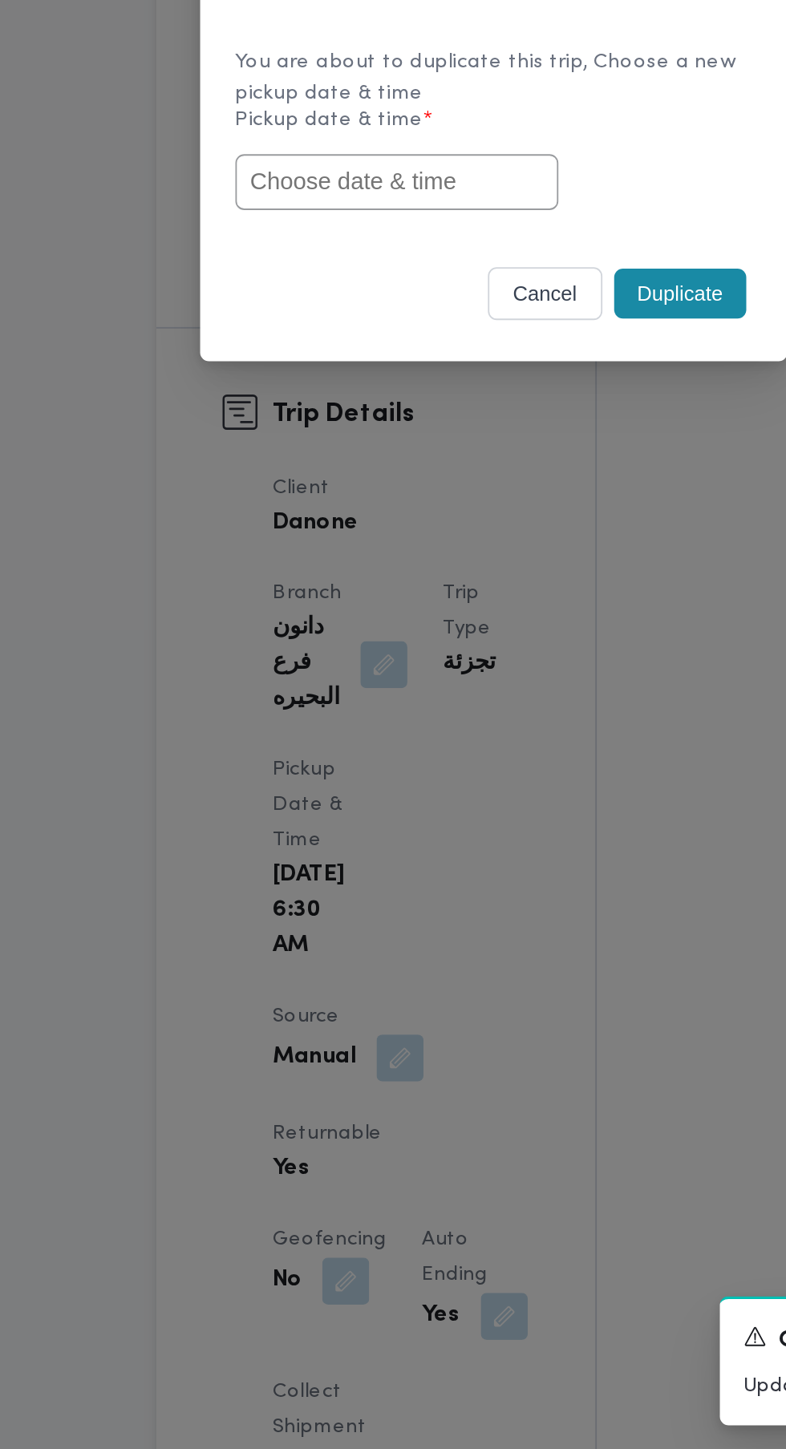
scroll to position [39, 0]
click at [453, 970] on div "Duplicate Trip You are about to duplicate this trip, Choose a new pickup date &…" at bounding box center [393, 724] width 786 height 1449
click at [434, 820] on button "cancel" at bounding box center [421, 818] width 63 height 29
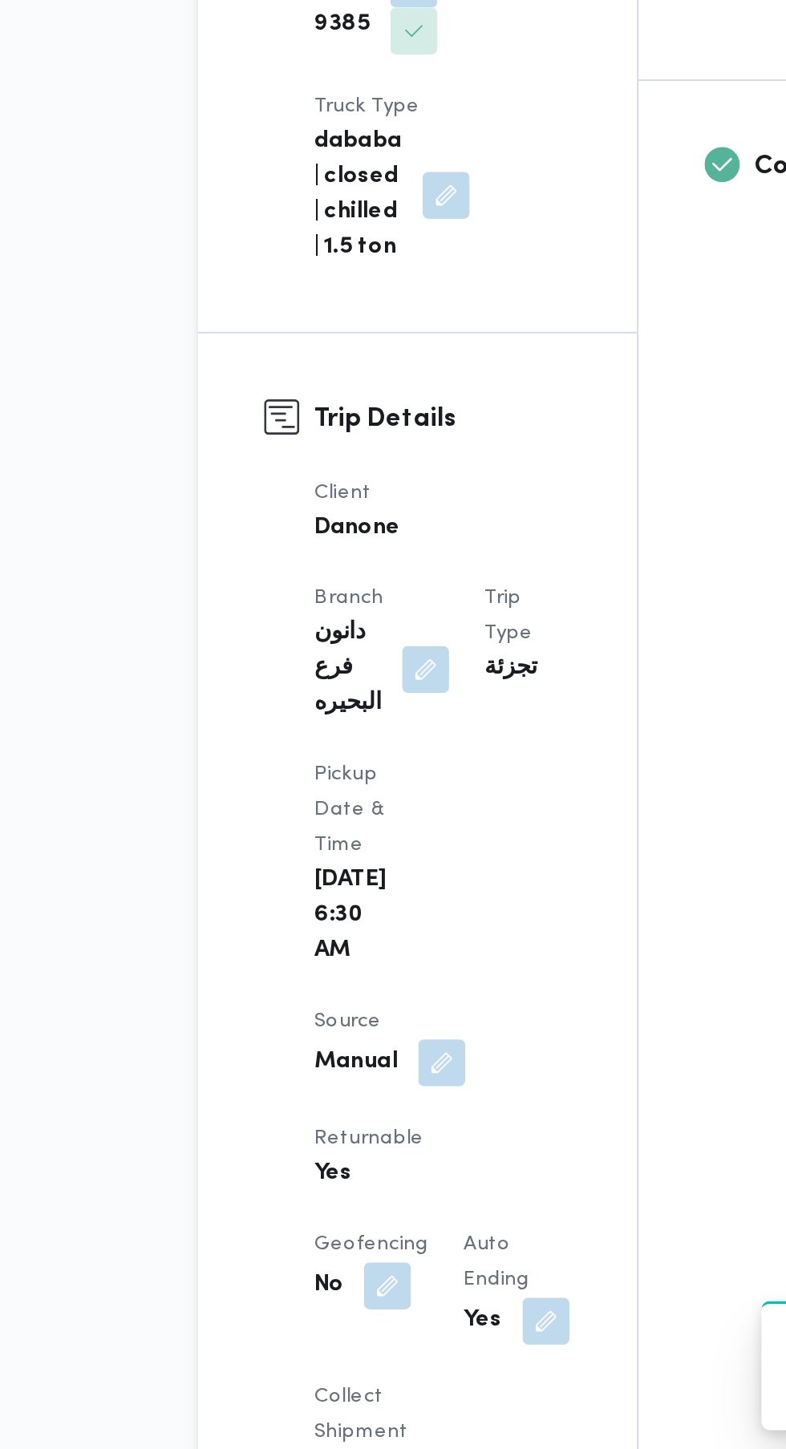
click at [340, 1223] on button "button" at bounding box center [342, 1236] width 26 height 26
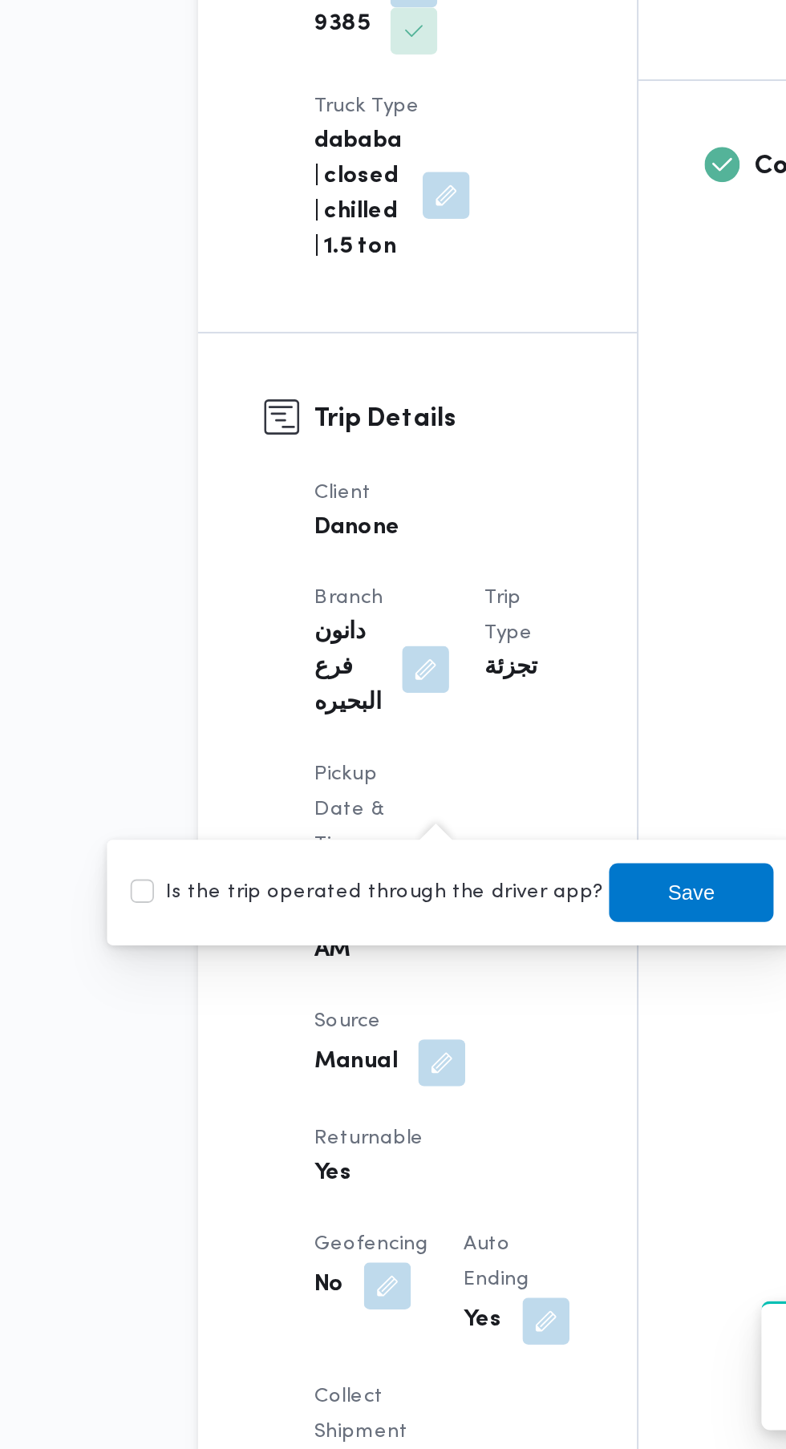
click at [306, 1145] on label "Is the trip operated through the driver app?" at bounding box center [301, 1142] width 258 height 19
checkbox input "true"
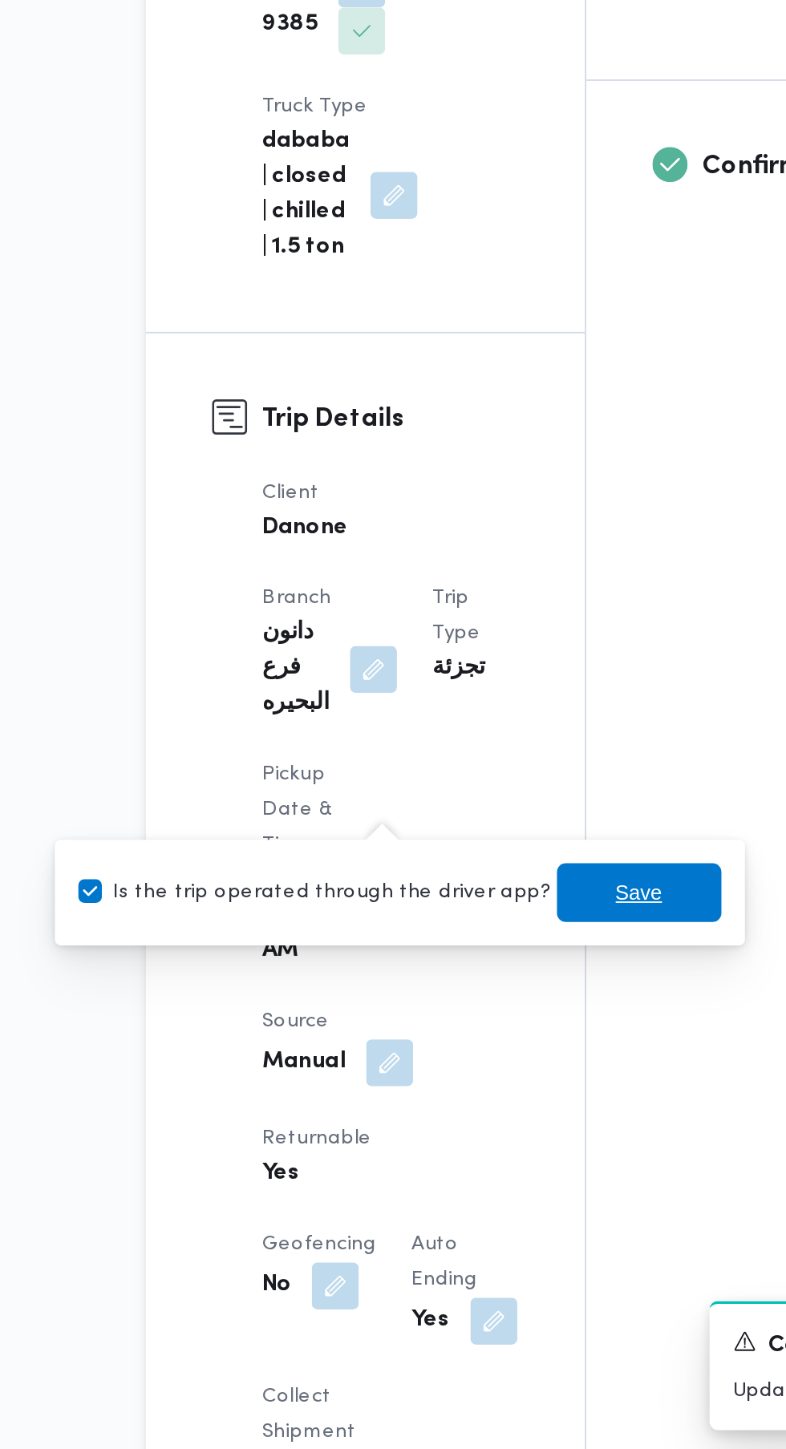
click at [465, 1147] on span "Save" at bounding box center [478, 1142] width 26 height 19
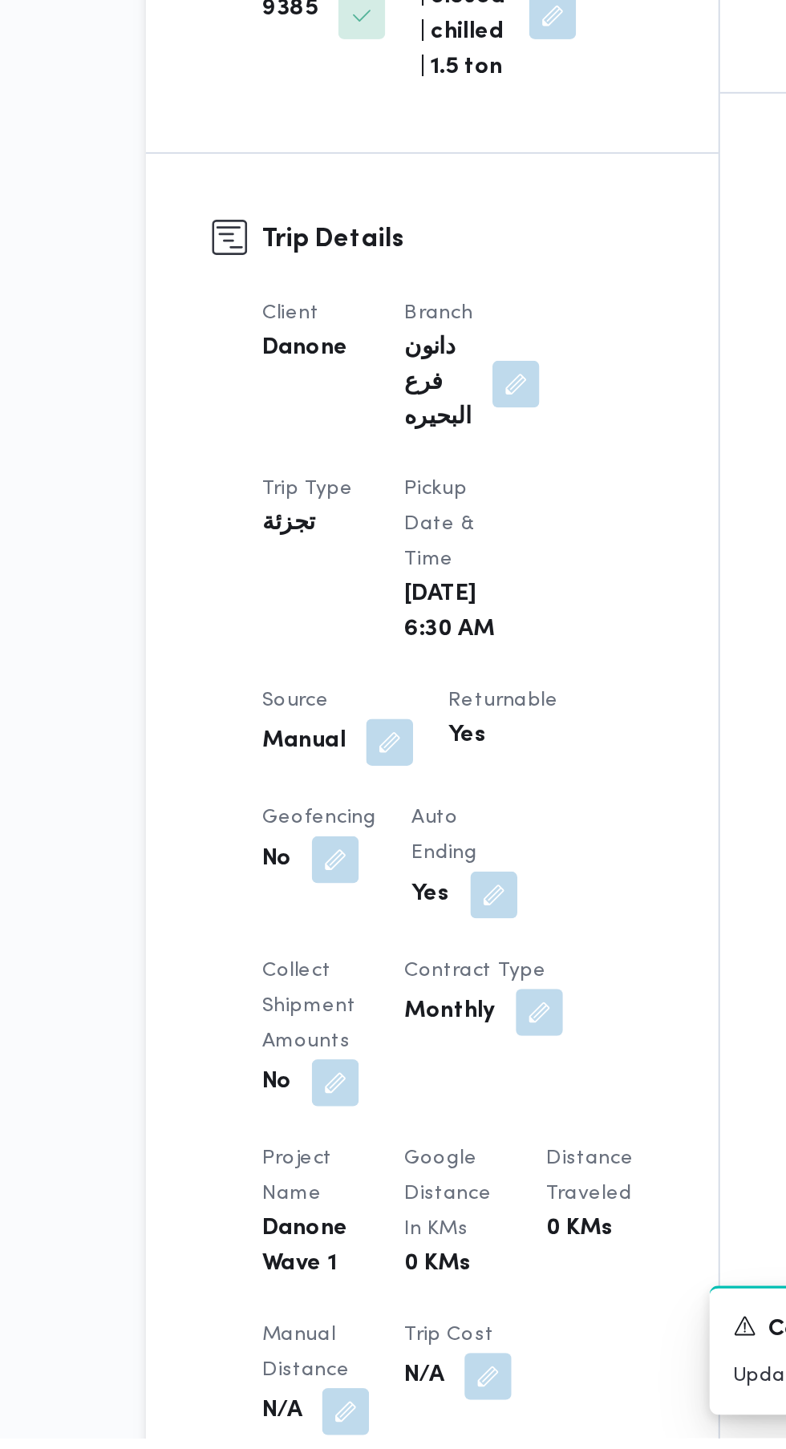
scroll to position [111, 0]
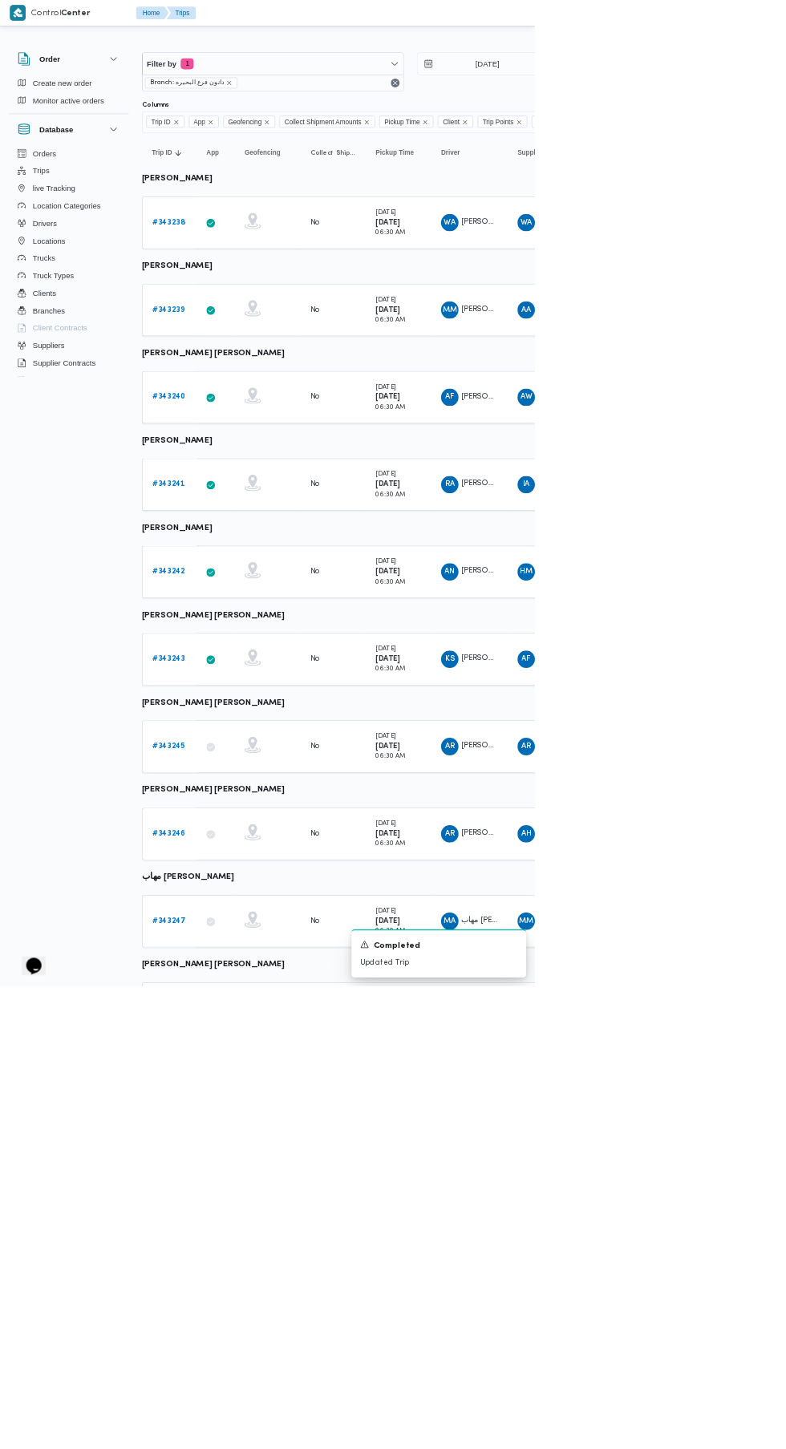
click at [269, 1100] on b "# 343245" at bounding box center [248, 1097] width 48 height 10
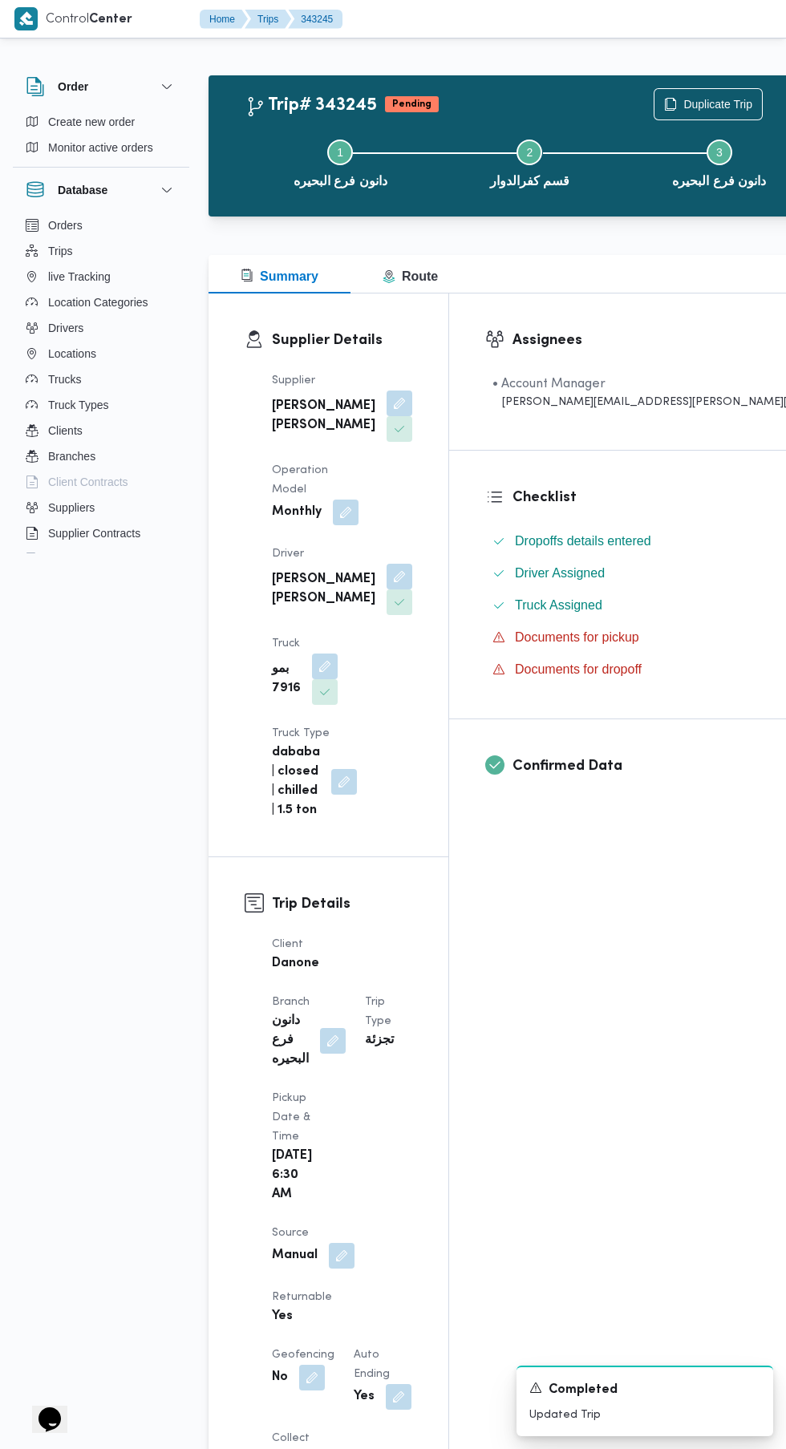
click at [339, 1243] on button "button" at bounding box center [342, 1256] width 26 height 26
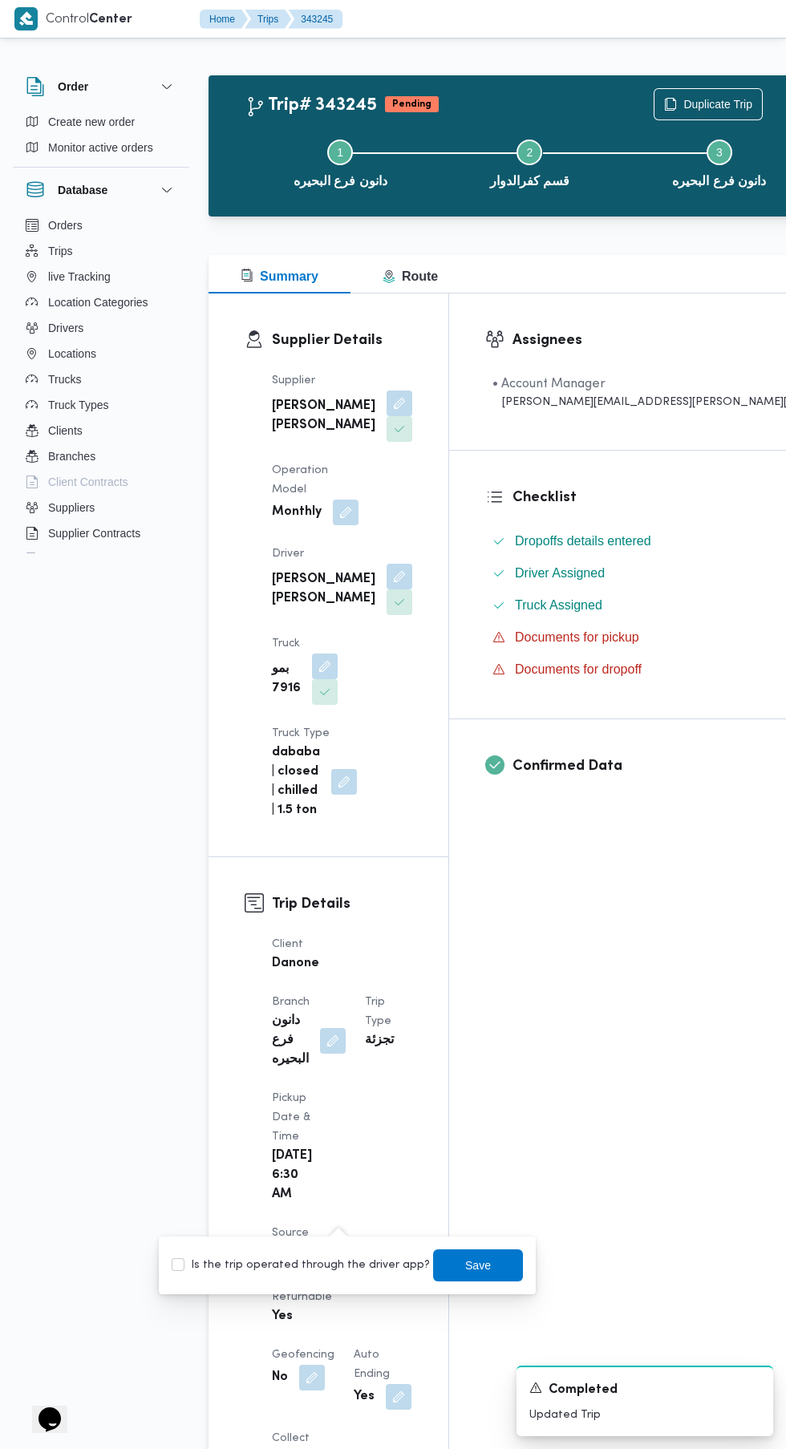
click at [345, 1261] on label "Is the trip operated through the driver app?" at bounding box center [301, 1265] width 258 height 19
checkbox input "true"
click at [465, 1265] on span "Save" at bounding box center [478, 1265] width 26 height 19
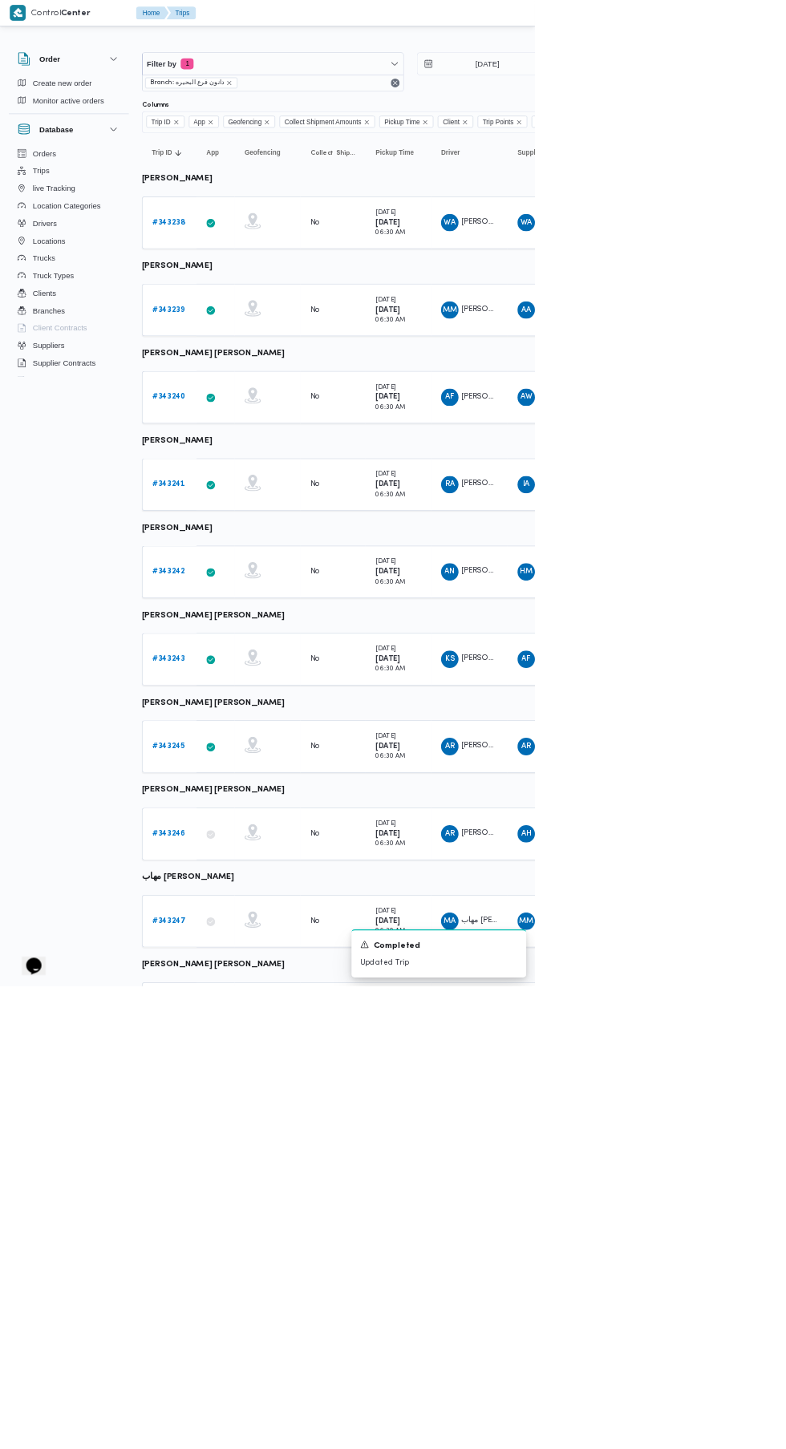
click at [247, 1223] on b "# 343246" at bounding box center [248, 1225] width 49 height 10
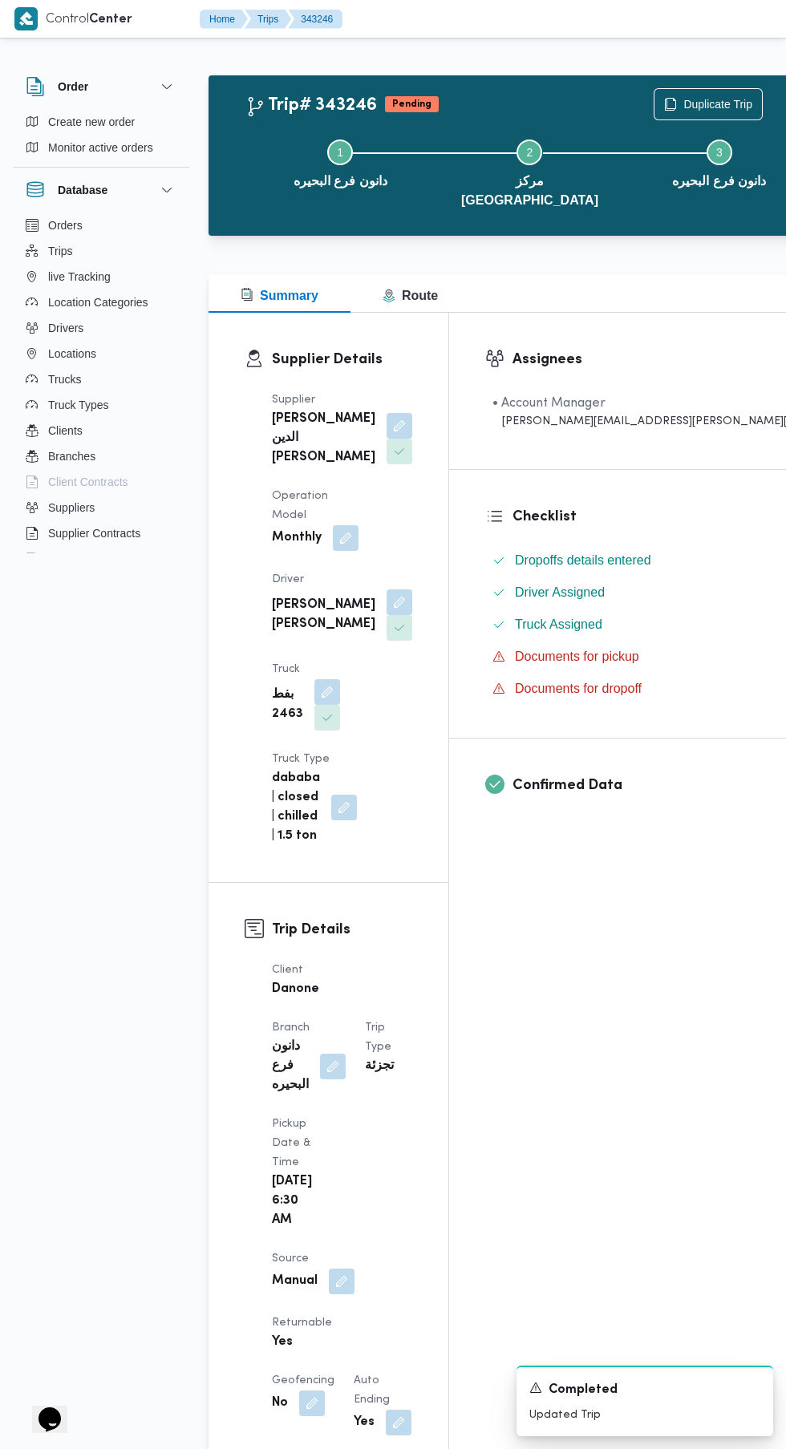
click at [342, 1269] on button "button" at bounding box center [342, 1282] width 26 height 26
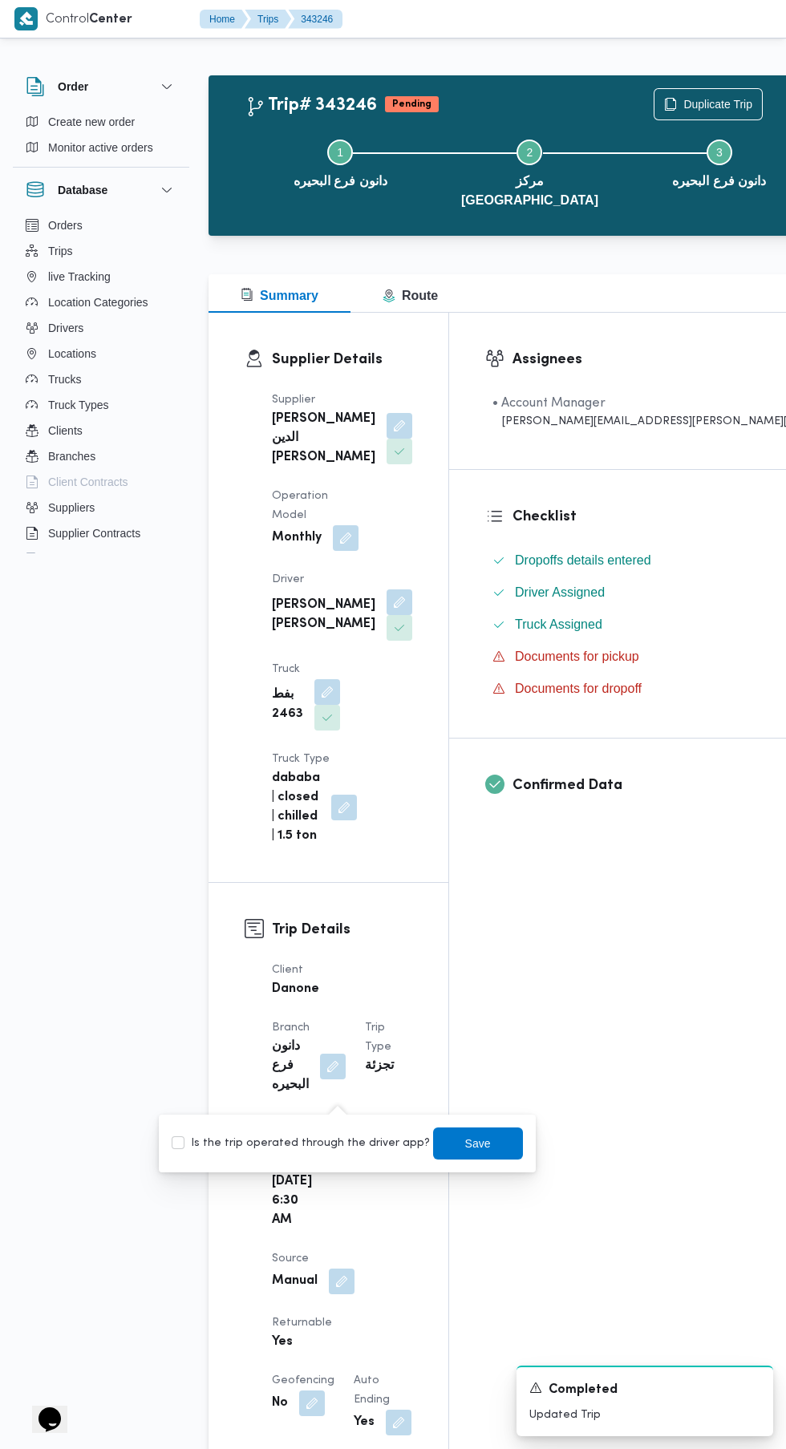
click at [315, 1149] on label "Is the trip operated through the driver app?" at bounding box center [301, 1143] width 258 height 19
checkbox input "true"
click at [465, 1147] on span "Save" at bounding box center [478, 1143] width 26 height 19
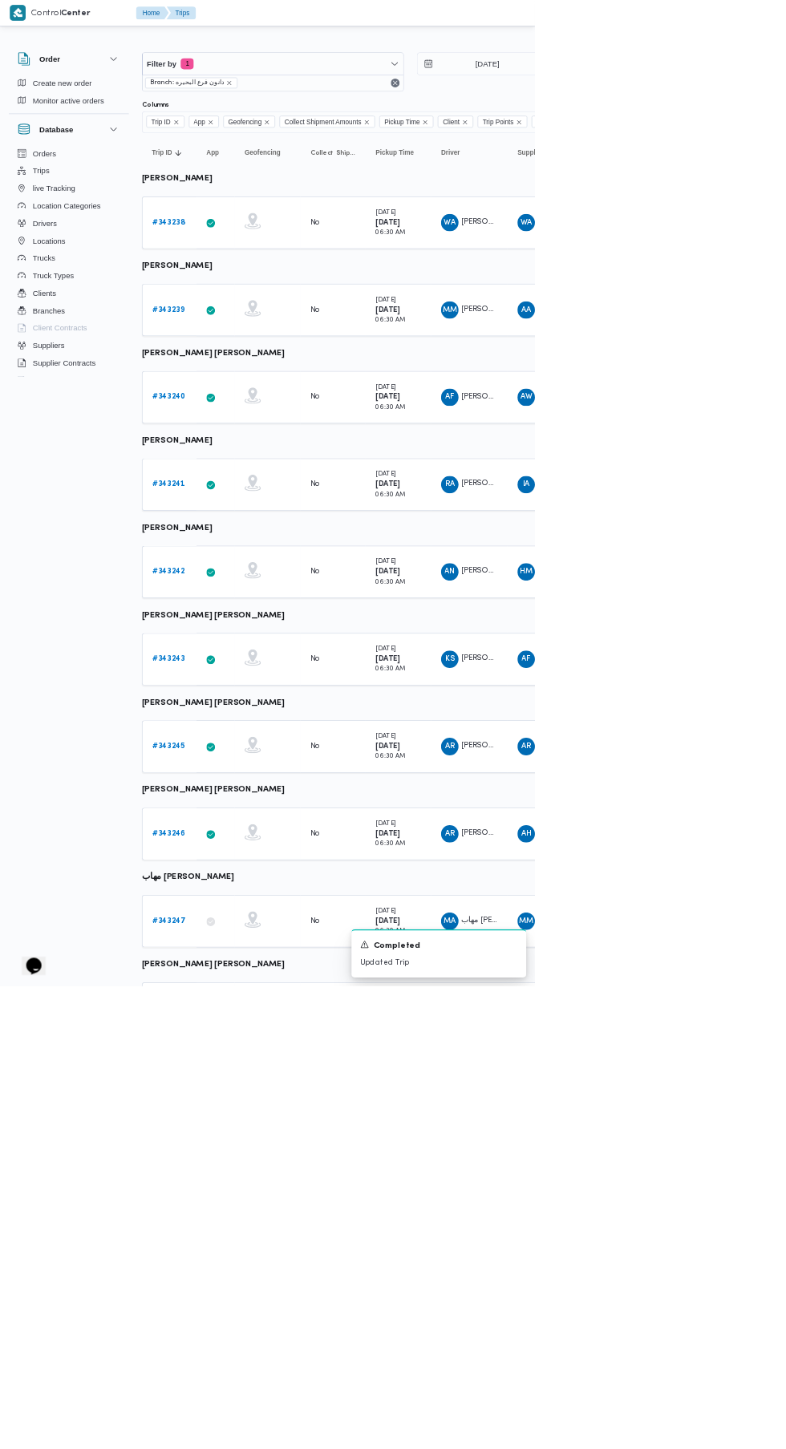
click at [247, 1351] on b "# 343247" at bounding box center [248, 1353] width 49 height 10
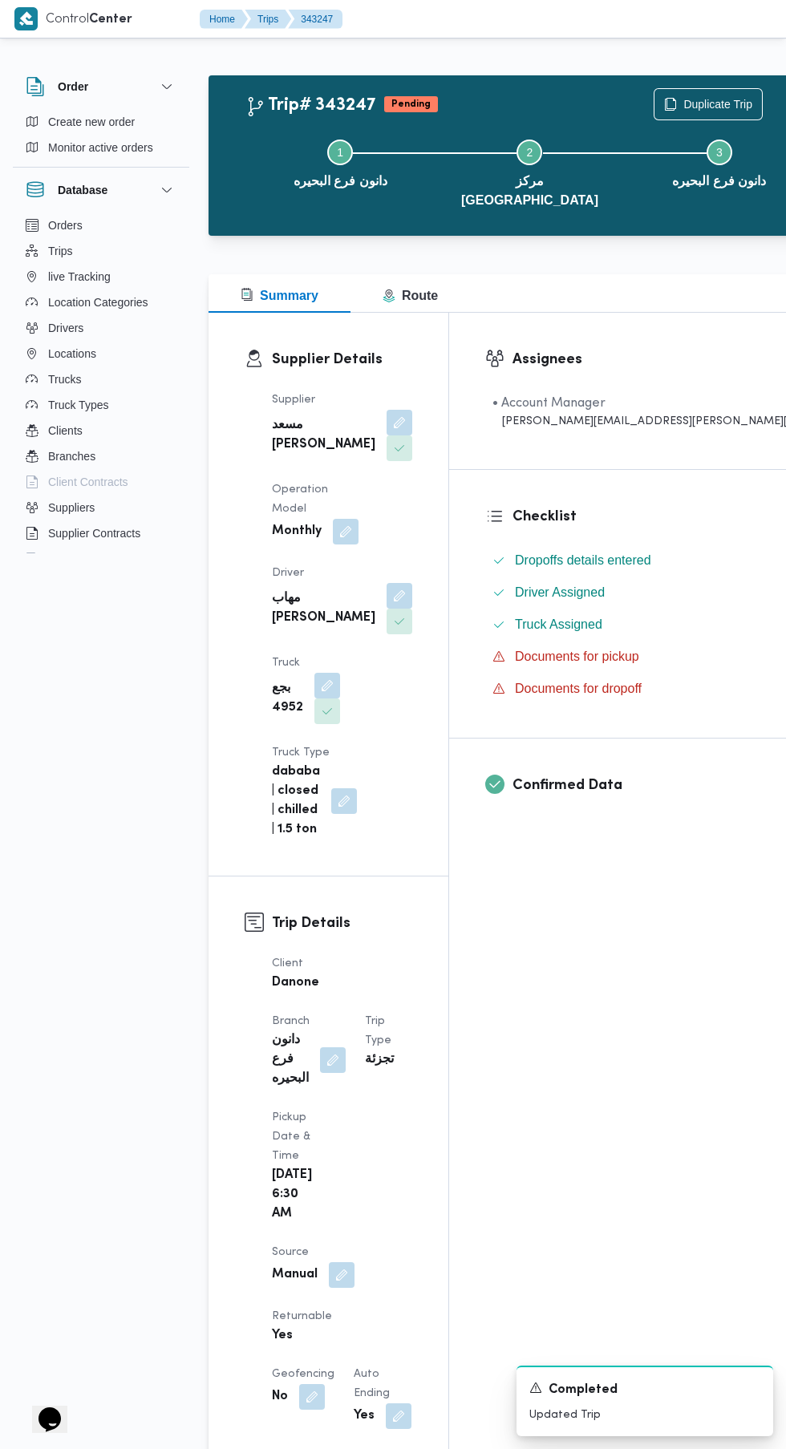
click at [345, 1262] on button "button" at bounding box center [342, 1275] width 26 height 26
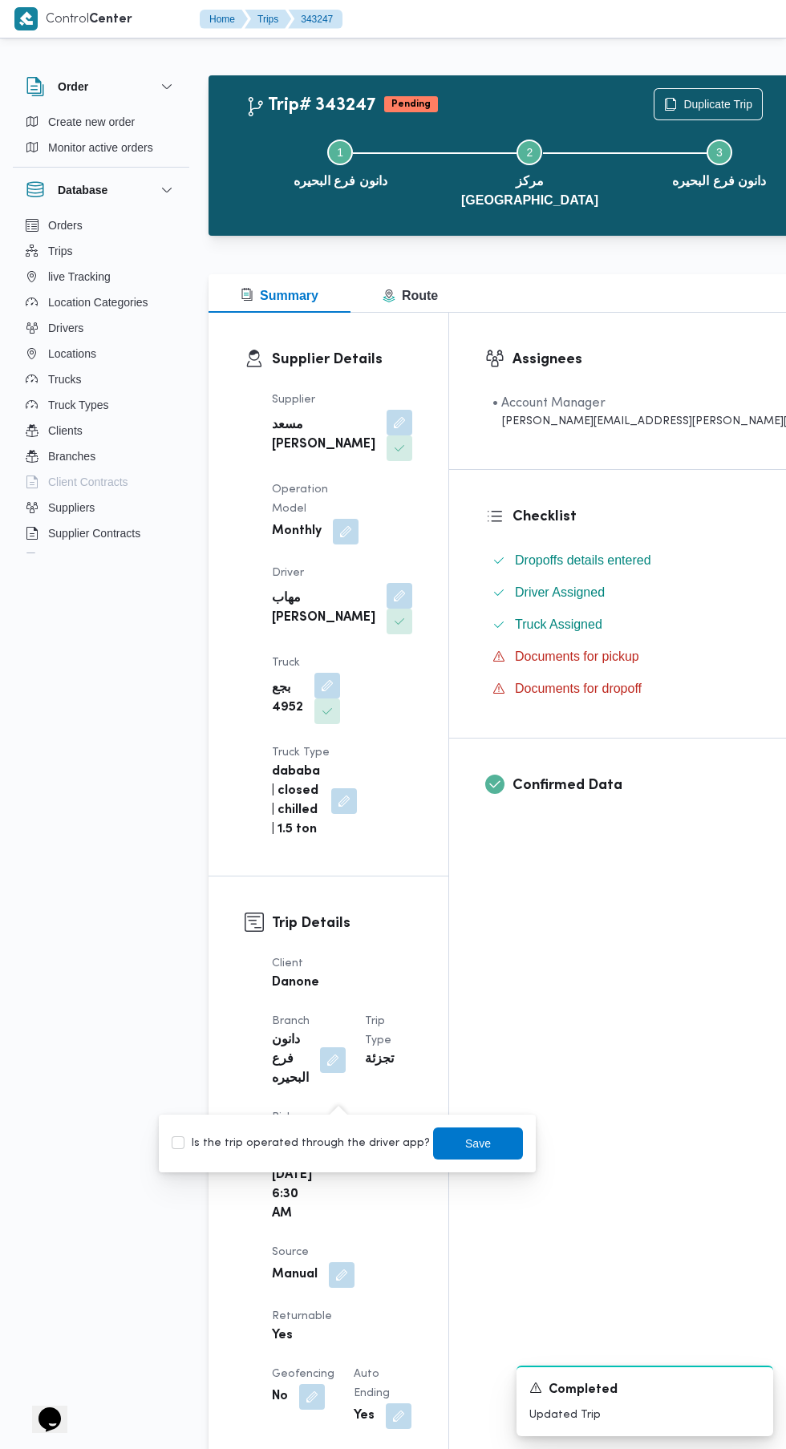
click at [311, 1160] on div "Is the trip operated through the driver app? Save" at bounding box center [347, 1143] width 355 height 35
click at [330, 1144] on label "Is the trip operated through the driver app?" at bounding box center [301, 1143] width 258 height 19
checkbox input "true"
click at [465, 1144] on span "Save" at bounding box center [478, 1143] width 26 height 19
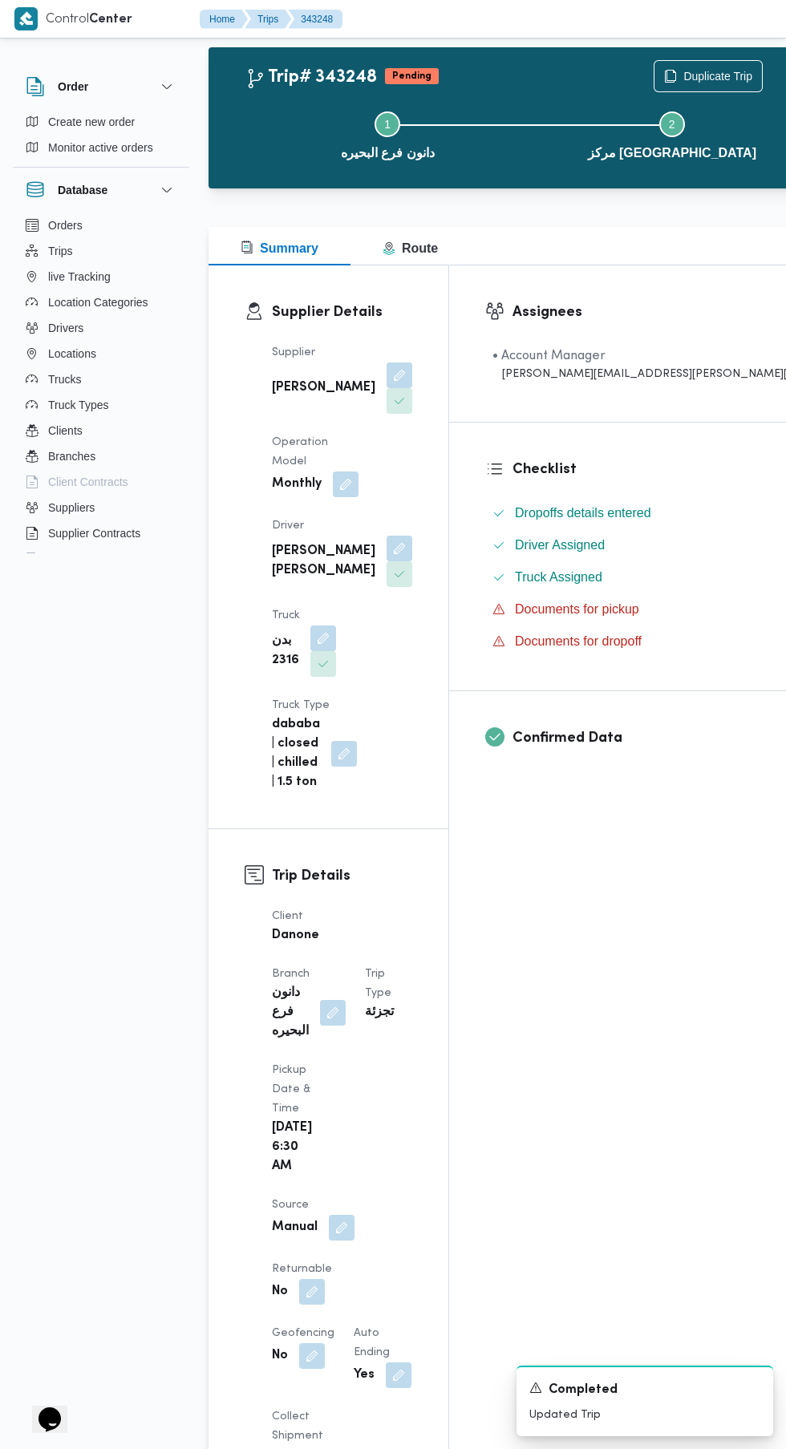
scroll to position [34, 0]
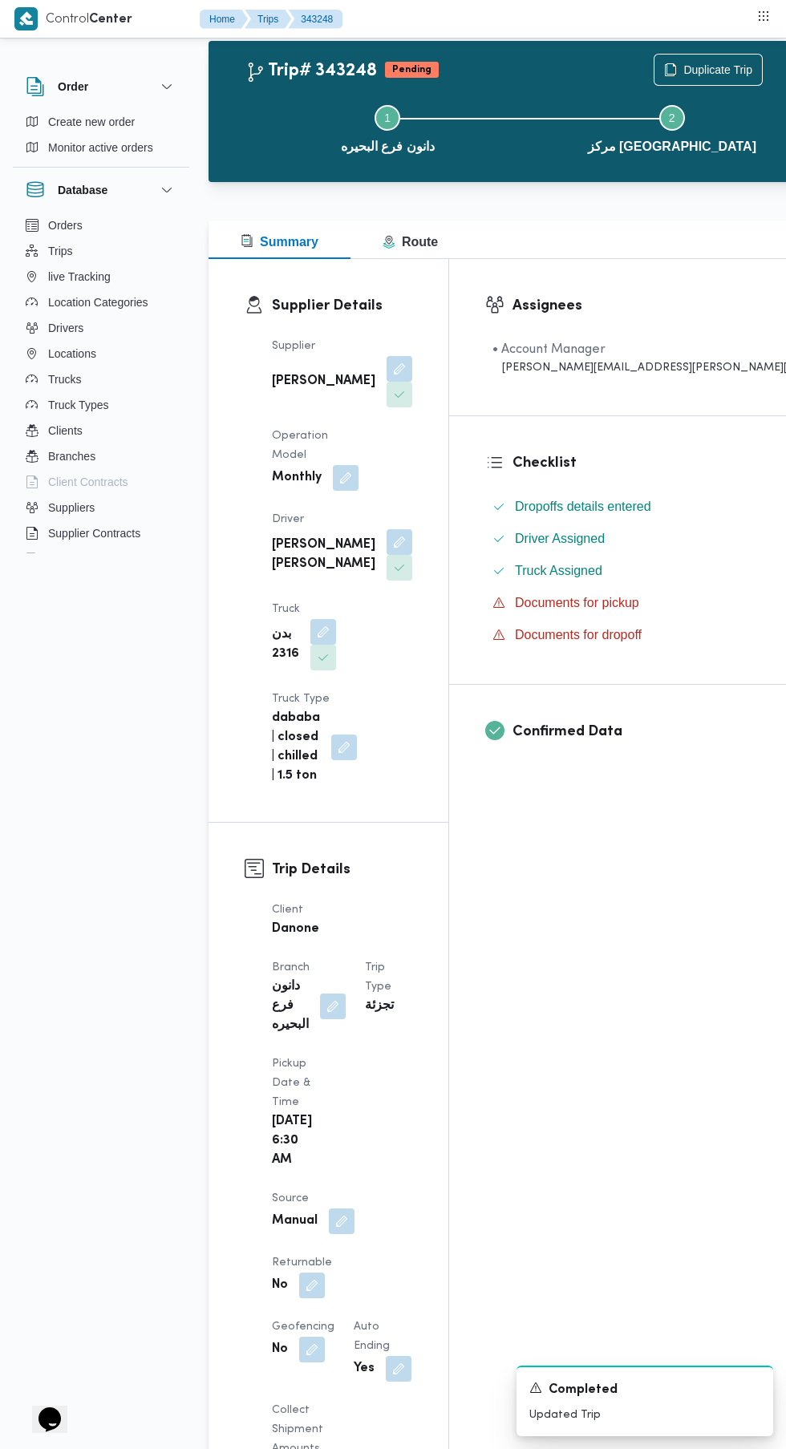
click at [338, 1209] on button "button" at bounding box center [342, 1222] width 26 height 26
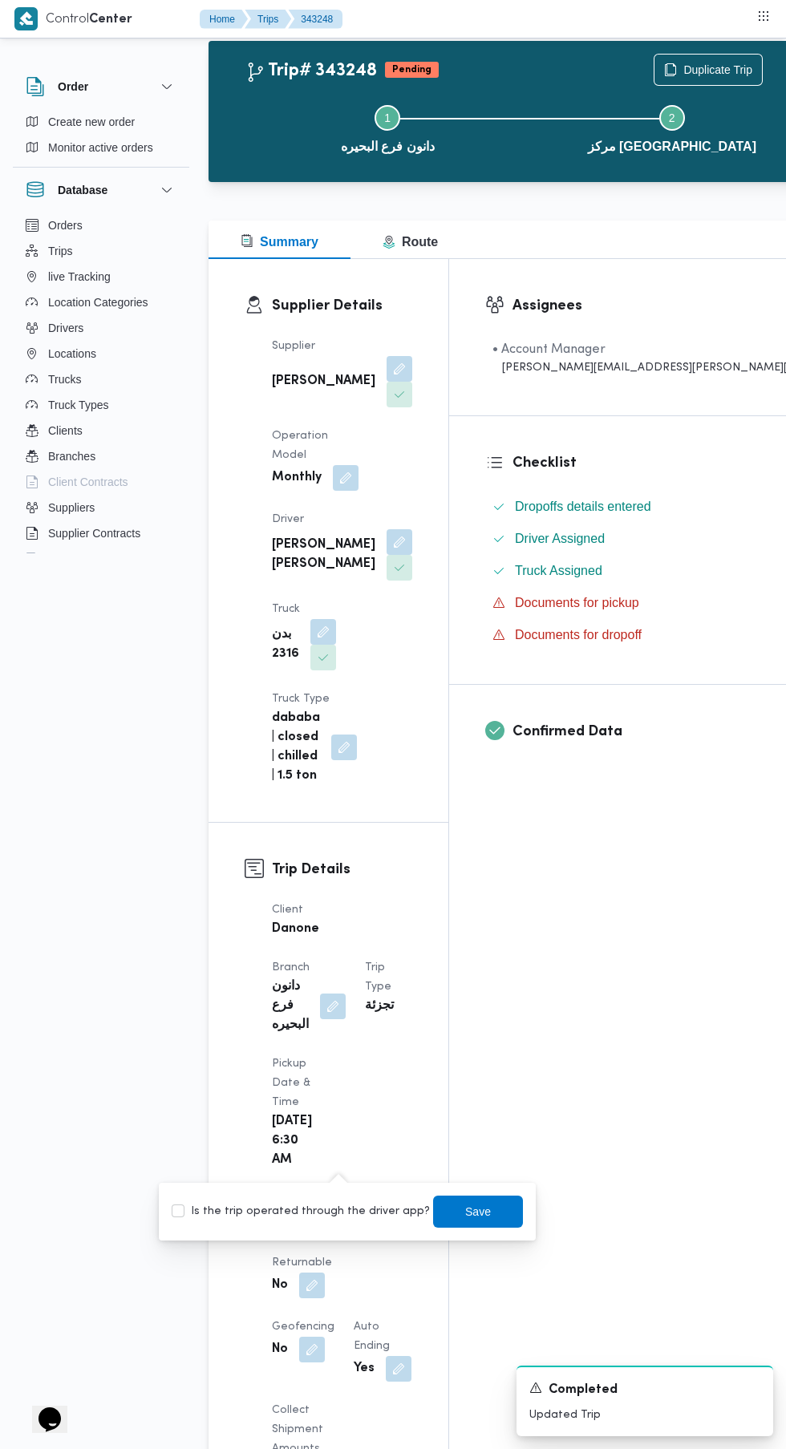
click at [337, 1210] on label "Is the trip operated through the driver app?" at bounding box center [301, 1211] width 258 height 19
checkbox input "true"
click at [460, 1220] on span "Save" at bounding box center [478, 1212] width 90 height 32
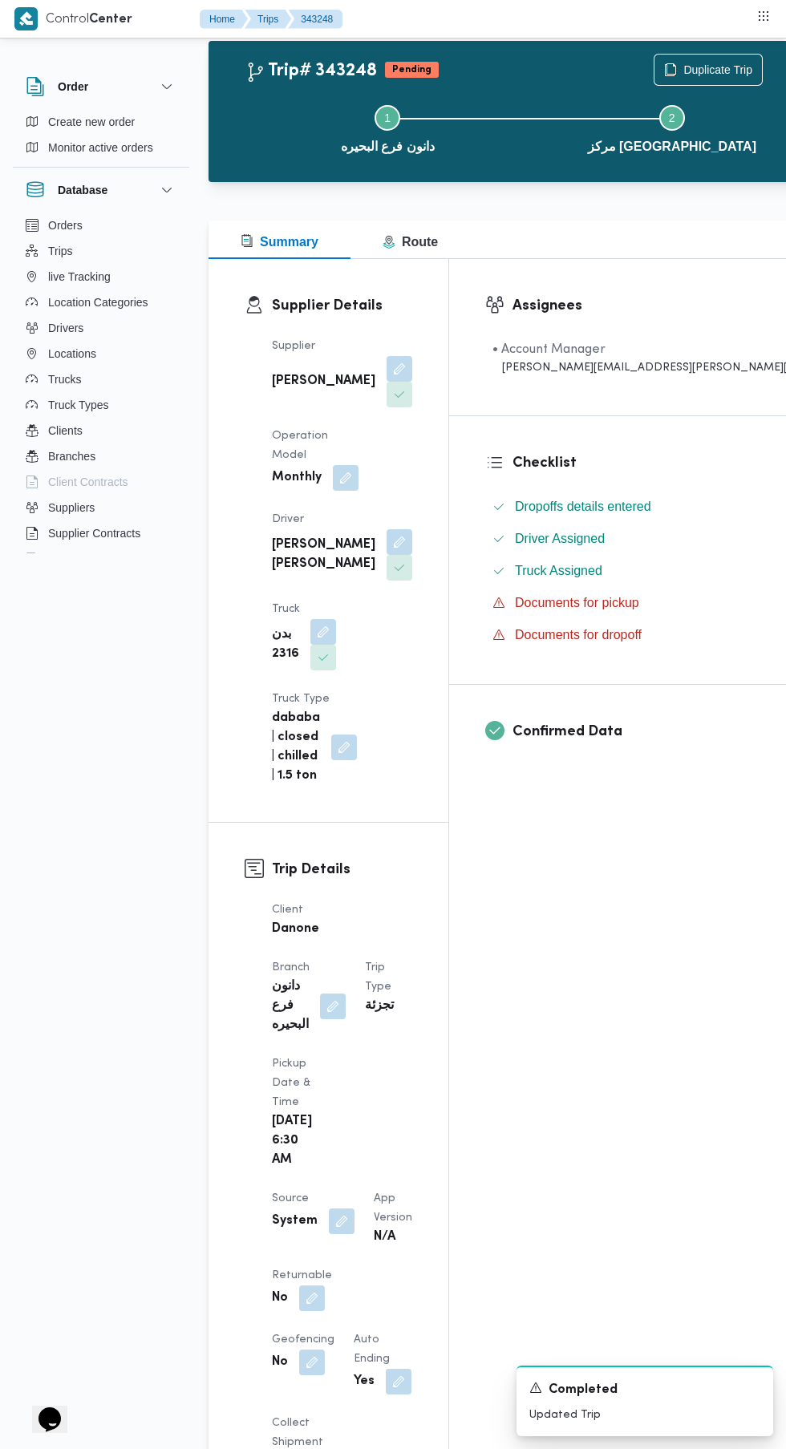
scroll to position [144, 0]
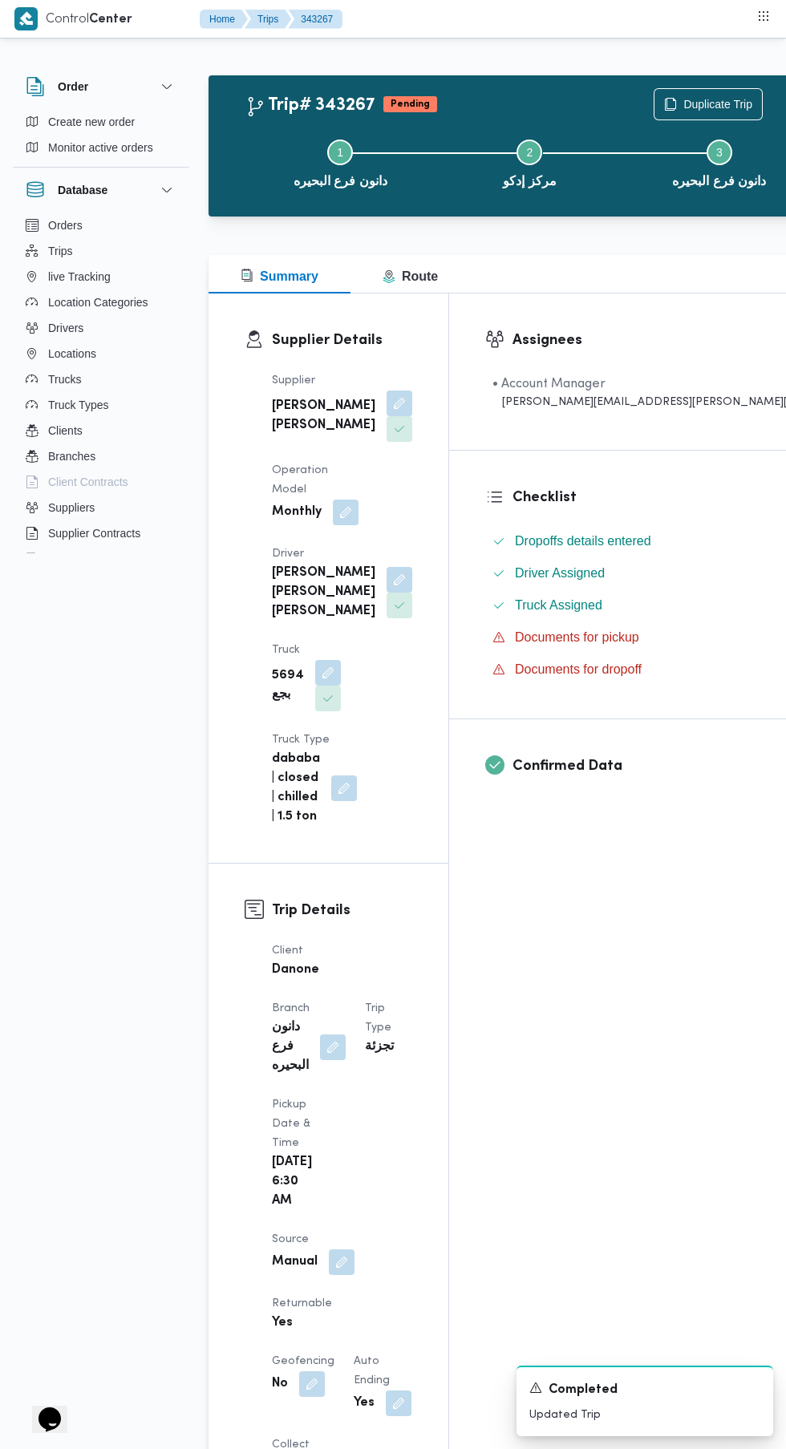
click at [342, 1250] on button "button" at bounding box center [342, 1263] width 26 height 26
click at [348, 1250] on button "button" at bounding box center [342, 1263] width 26 height 26
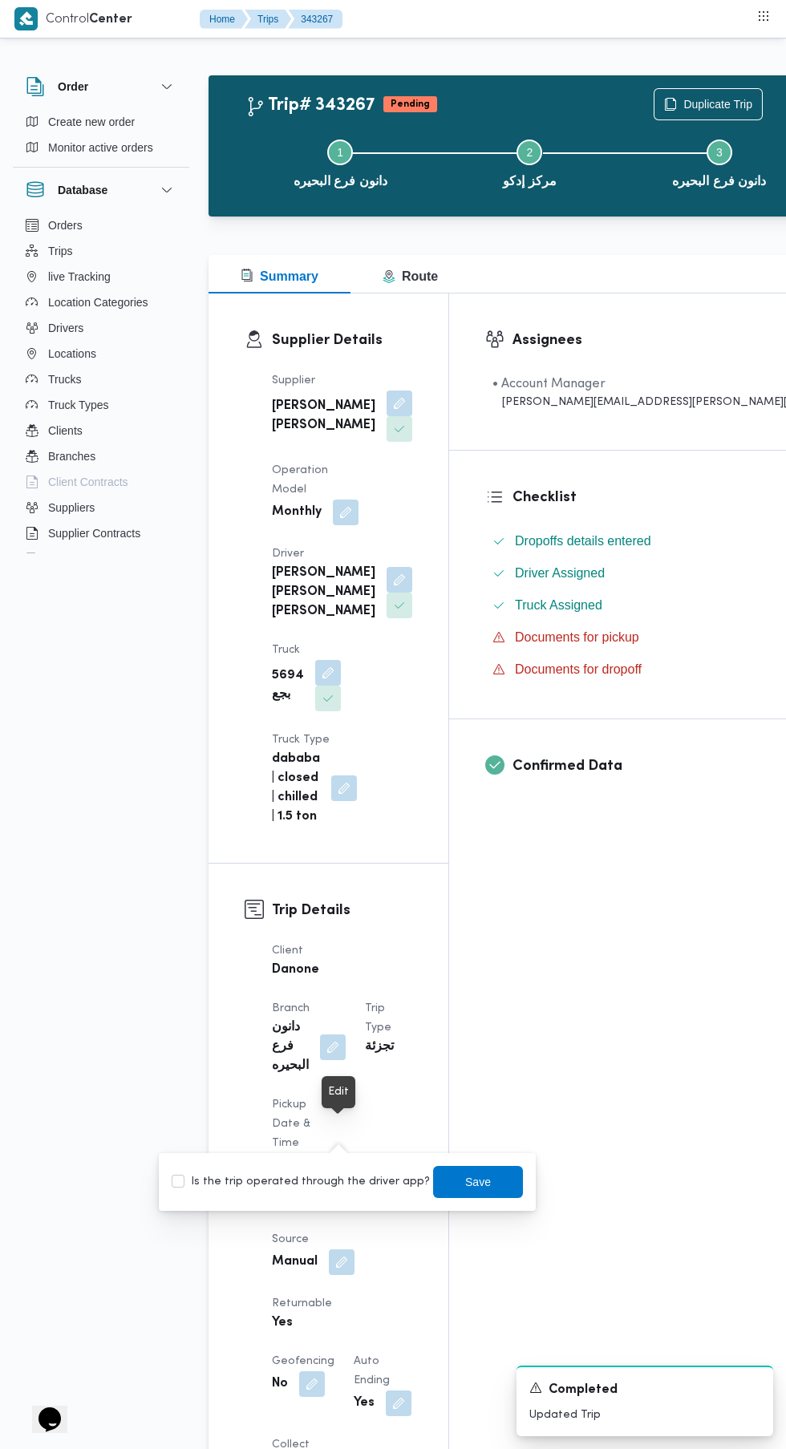
click at [340, 1188] on label "Is the trip operated through the driver app?" at bounding box center [301, 1182] width 258 height 19
checkbox input "true"
click at [488, 1192] on span "Save" at bounding box center [478, 1182] width 90 height 32
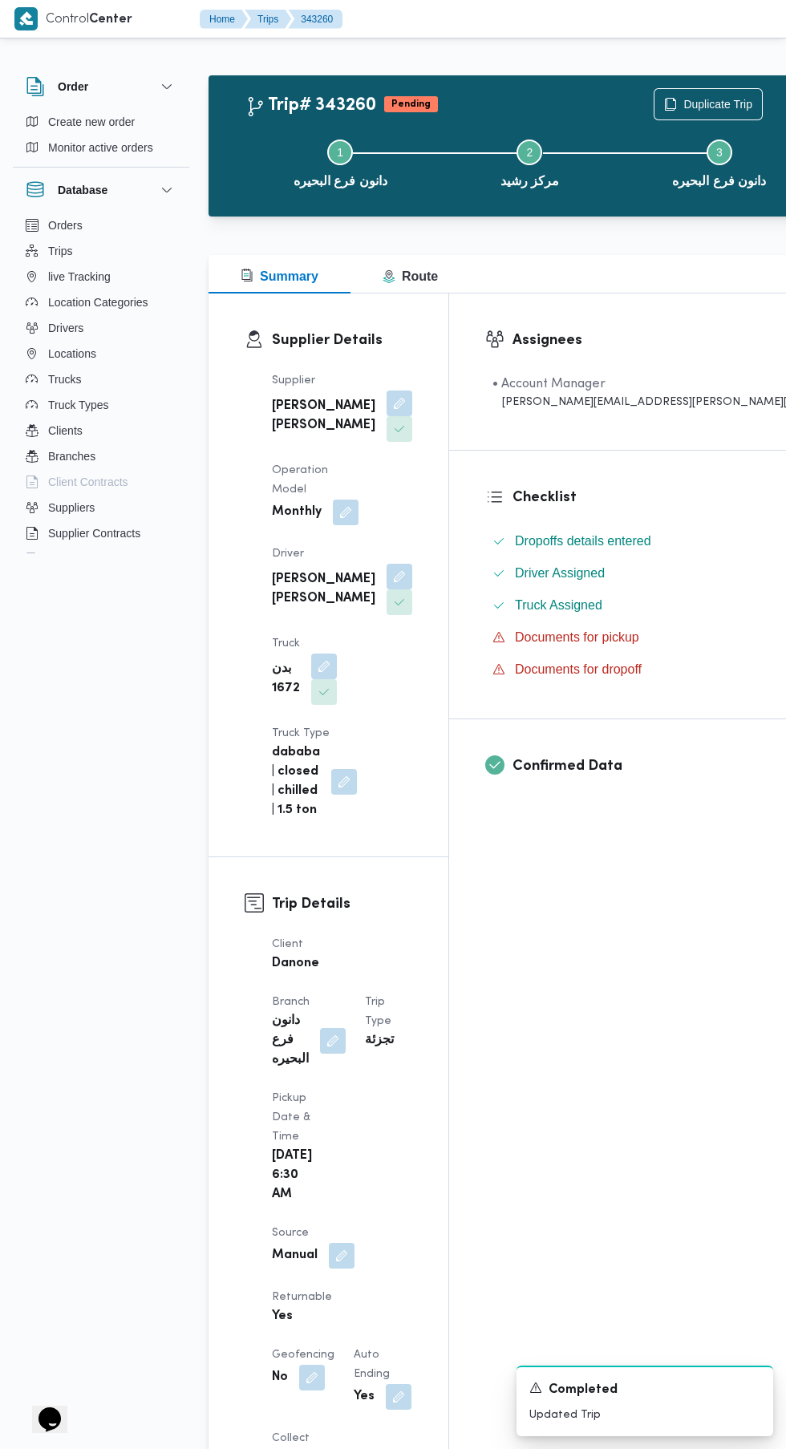
click at [346, 1243] on button "button" at bounding box center [342, 1256] width 26 height 26
click at [357, 1186] on label "Is the trip operated through the driver app?" at bounding box center [301, 1182] width 258 height 19
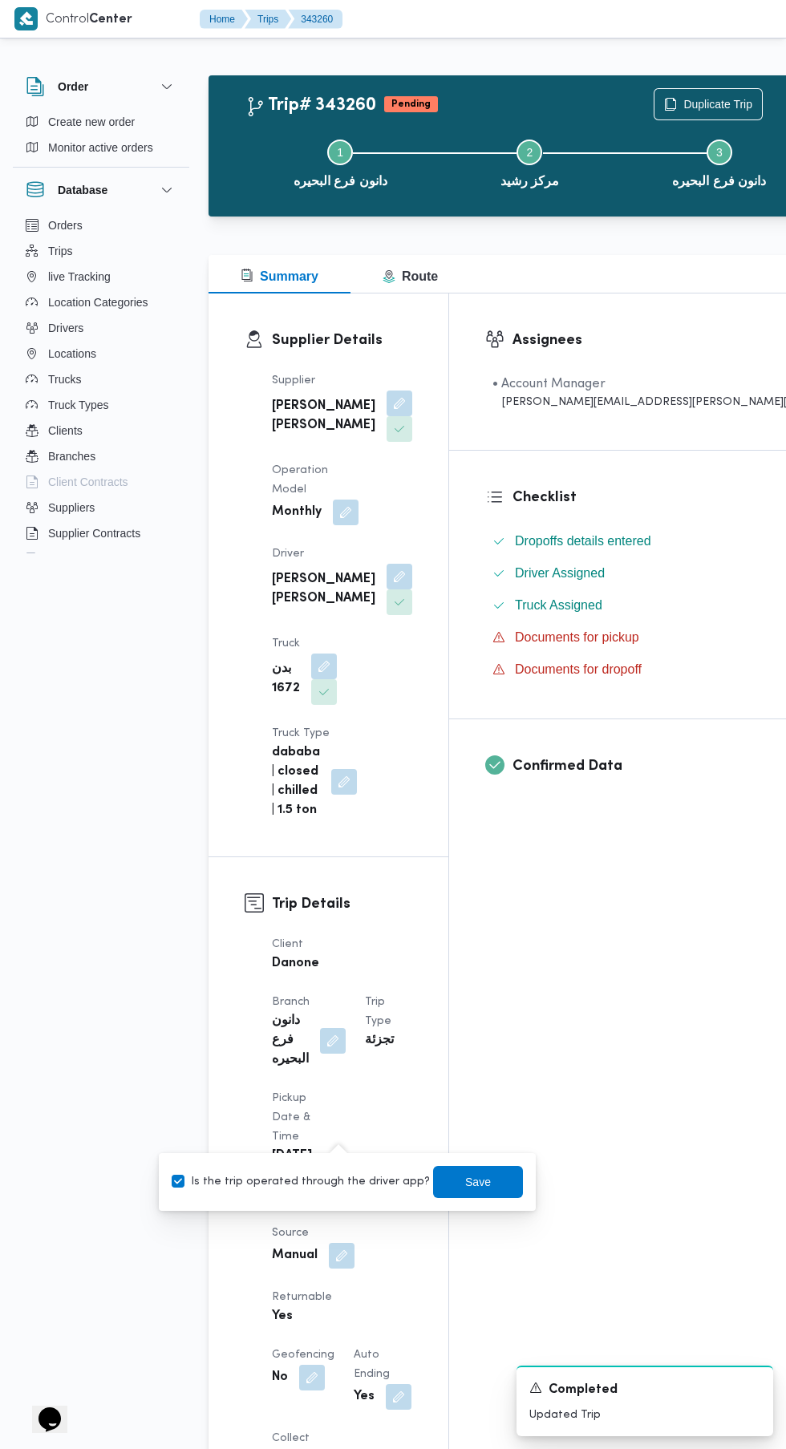
checkbox input "true"
click at [472, 1177] on span "Save" at bounding box center [478, 1182] width 26 height 19
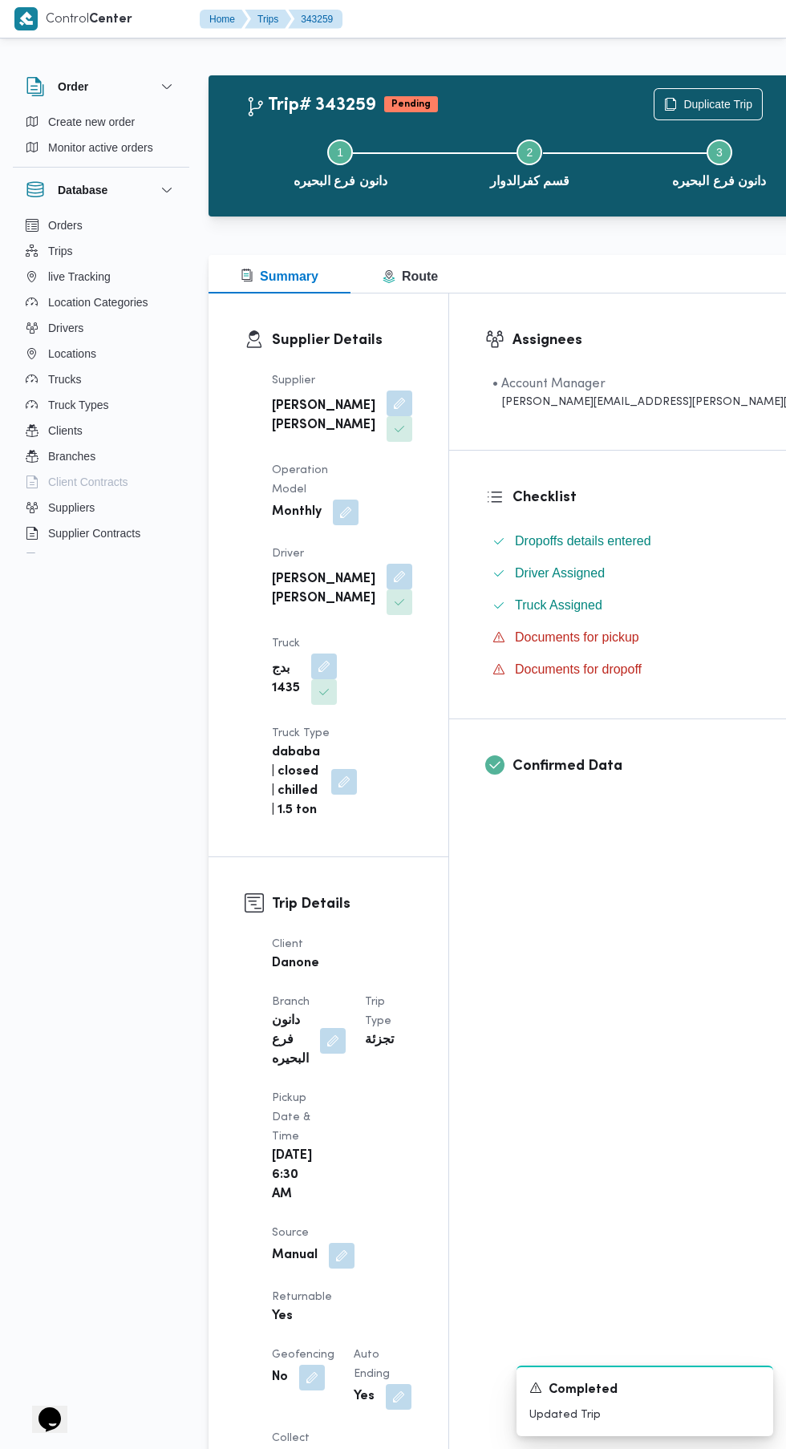
click at [342, 1243] on button "button" at bounding box center [342, 1256] width 26 height 26
click at [315, 1185] on label "Is the trip operated through the driver app?" at bounding box center [301, 1182] width 258 height 19
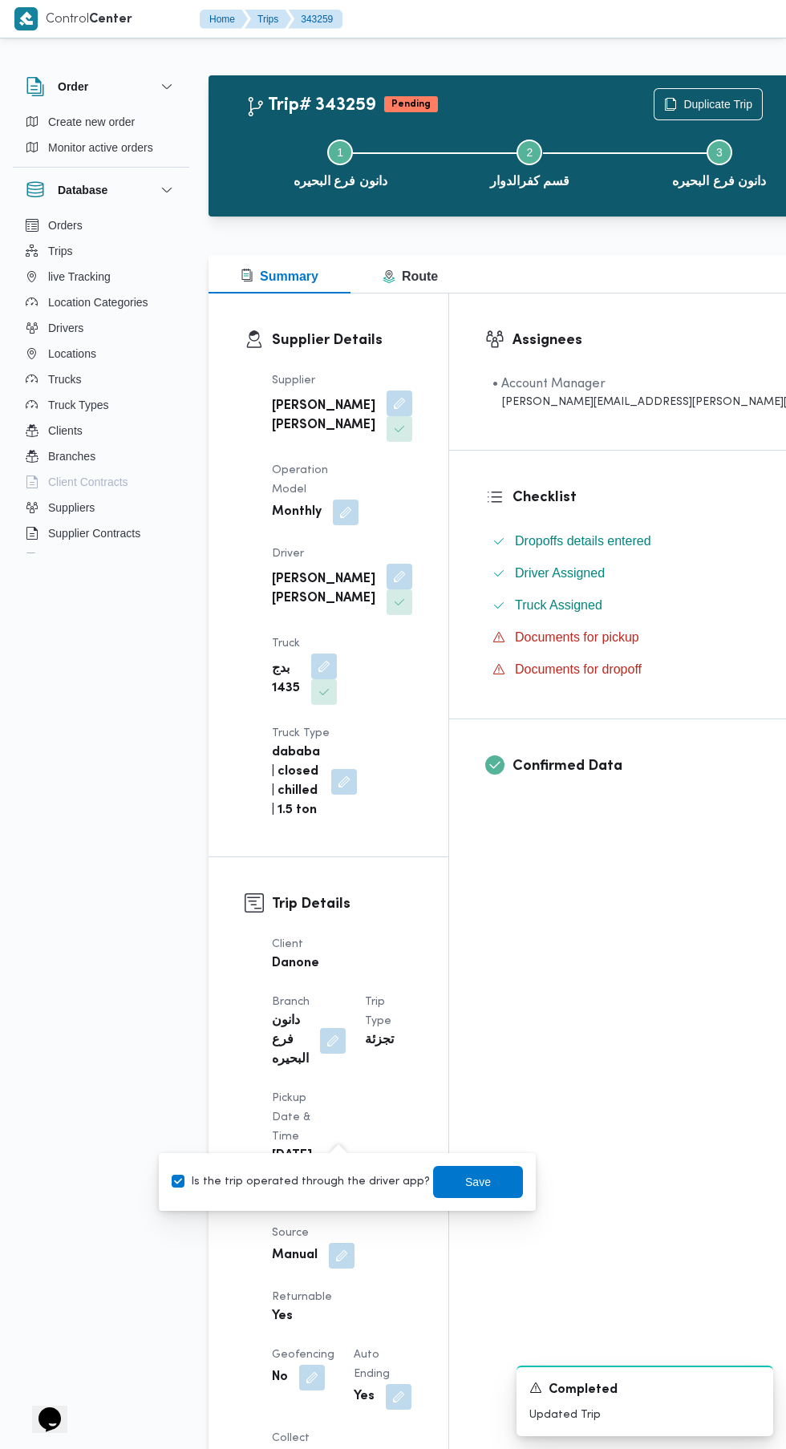
checkbox input "true"
click at [465, 1182] on span "Save" at bounding box center [478, 1182] width 26 height 19
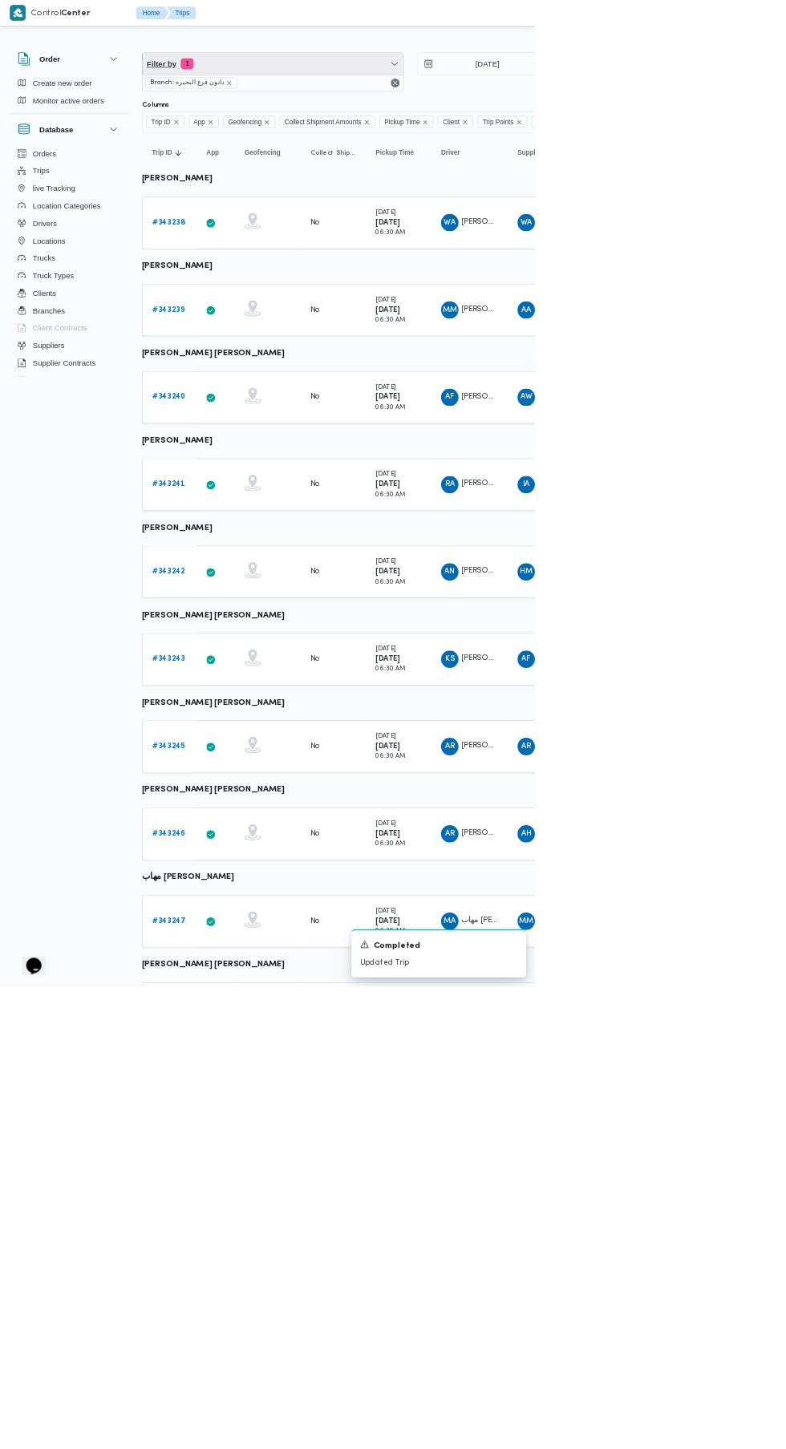
click at [470, 94] on span "Filter by 1" at bounding box center [400, 94] width 383 height 32
click at [350, 267] on div "Driver" at bounding box center [308, 267] width 173 height 13
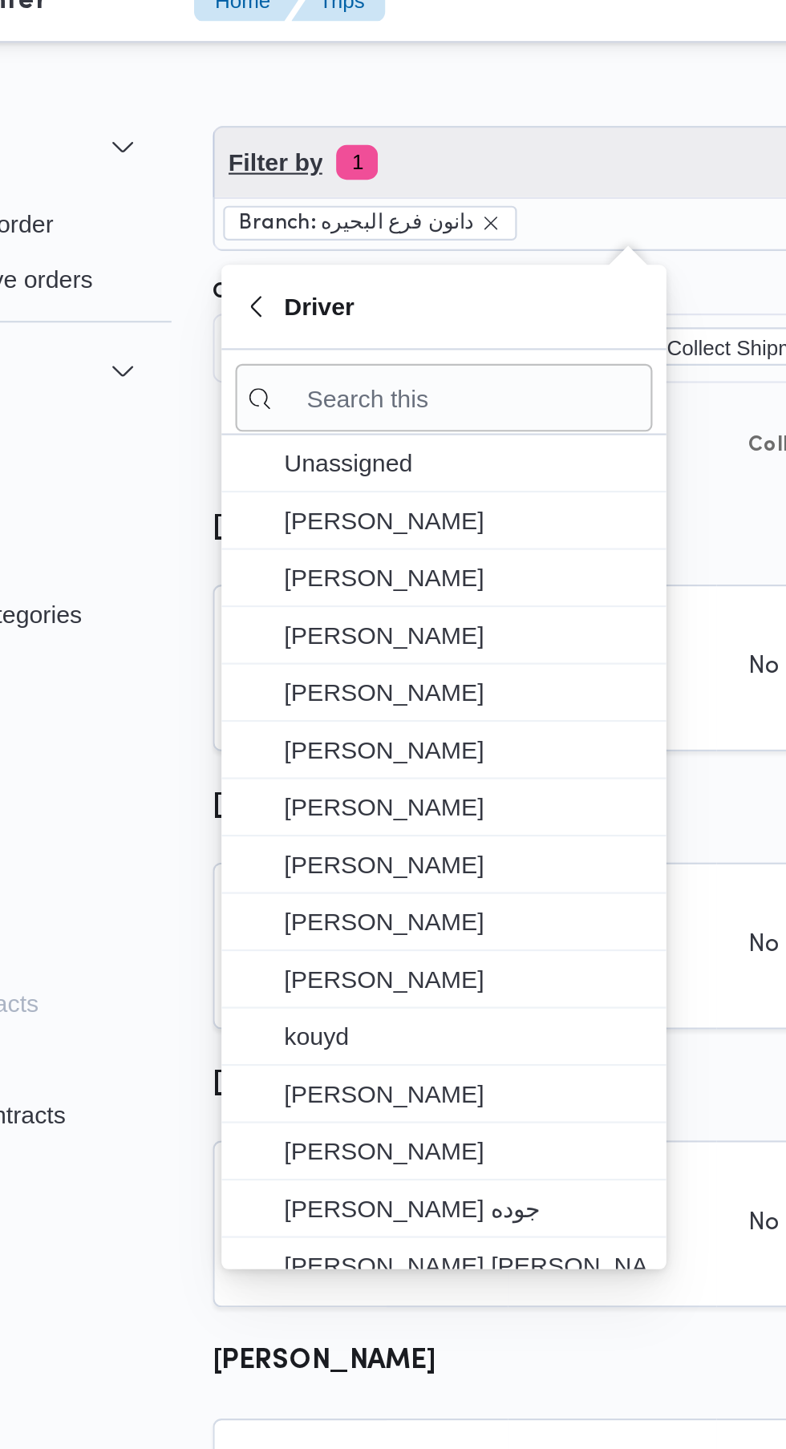
click at [379, 96] on span "Filter by 1" at bounding box center [400, 94] width 383 height 32
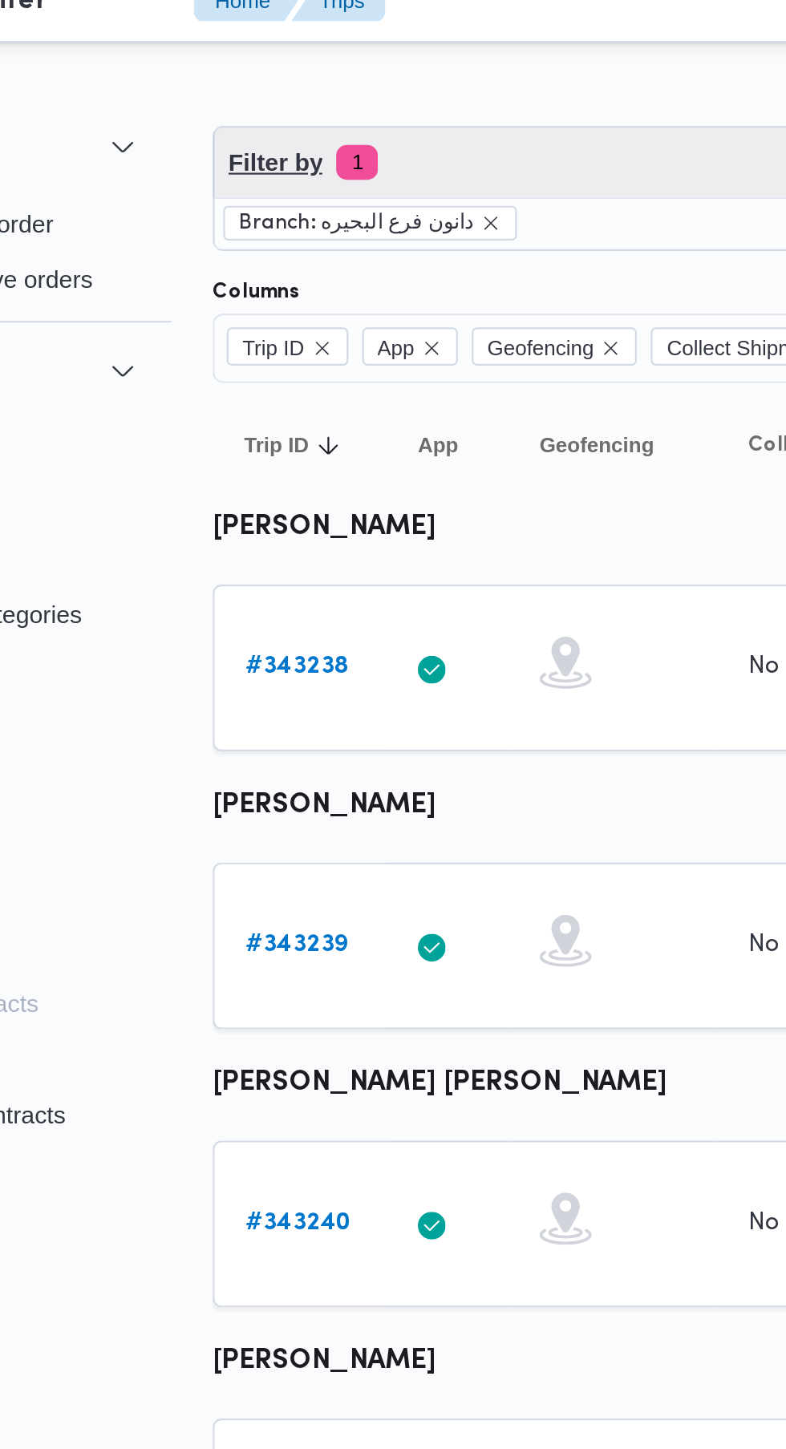
click at [389, 97] on span "Filter by 1" at bounding box center [400, 94] width 383 height 32
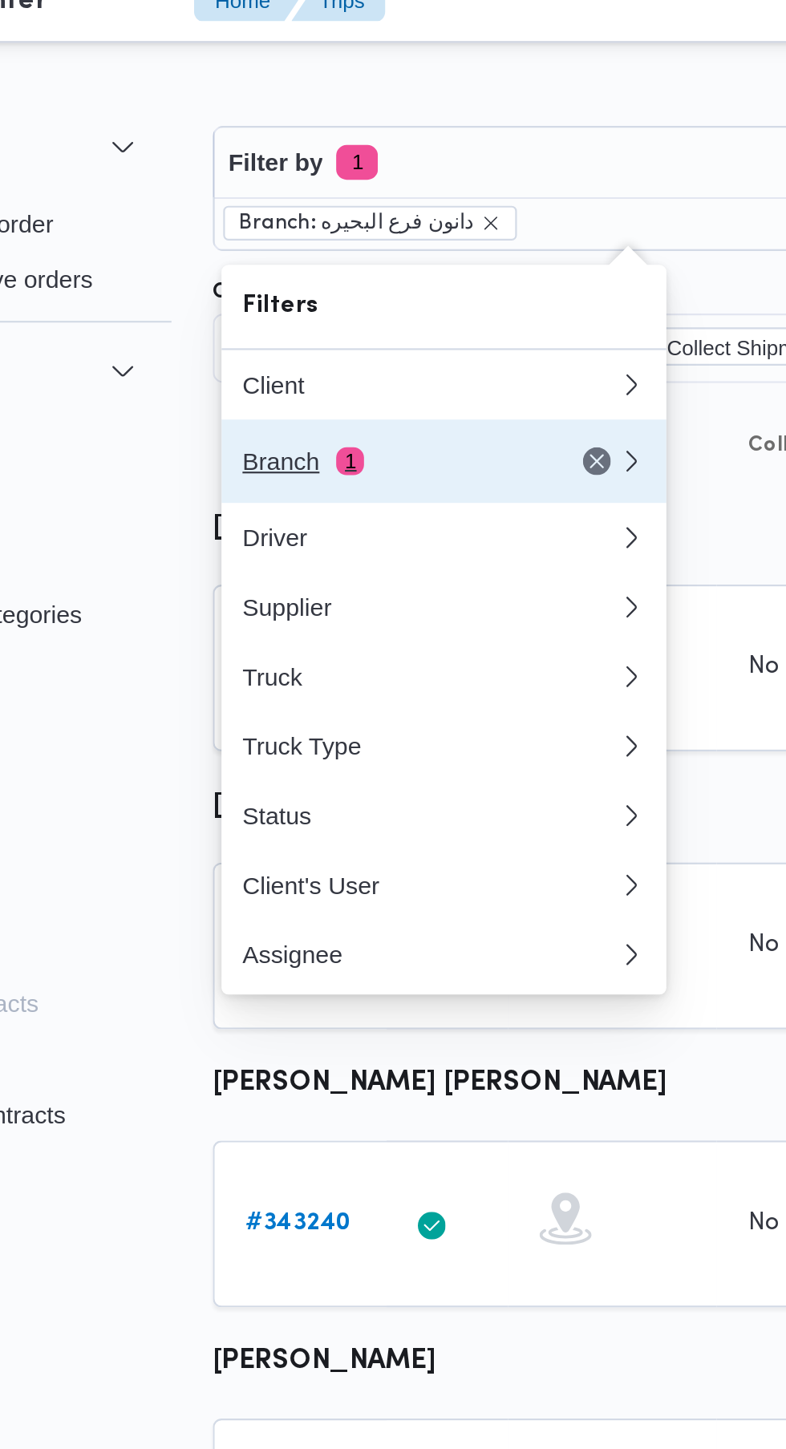
click at [314, 237] on div "Branch 1" at bounding box center [289, 231] width 135 height 13
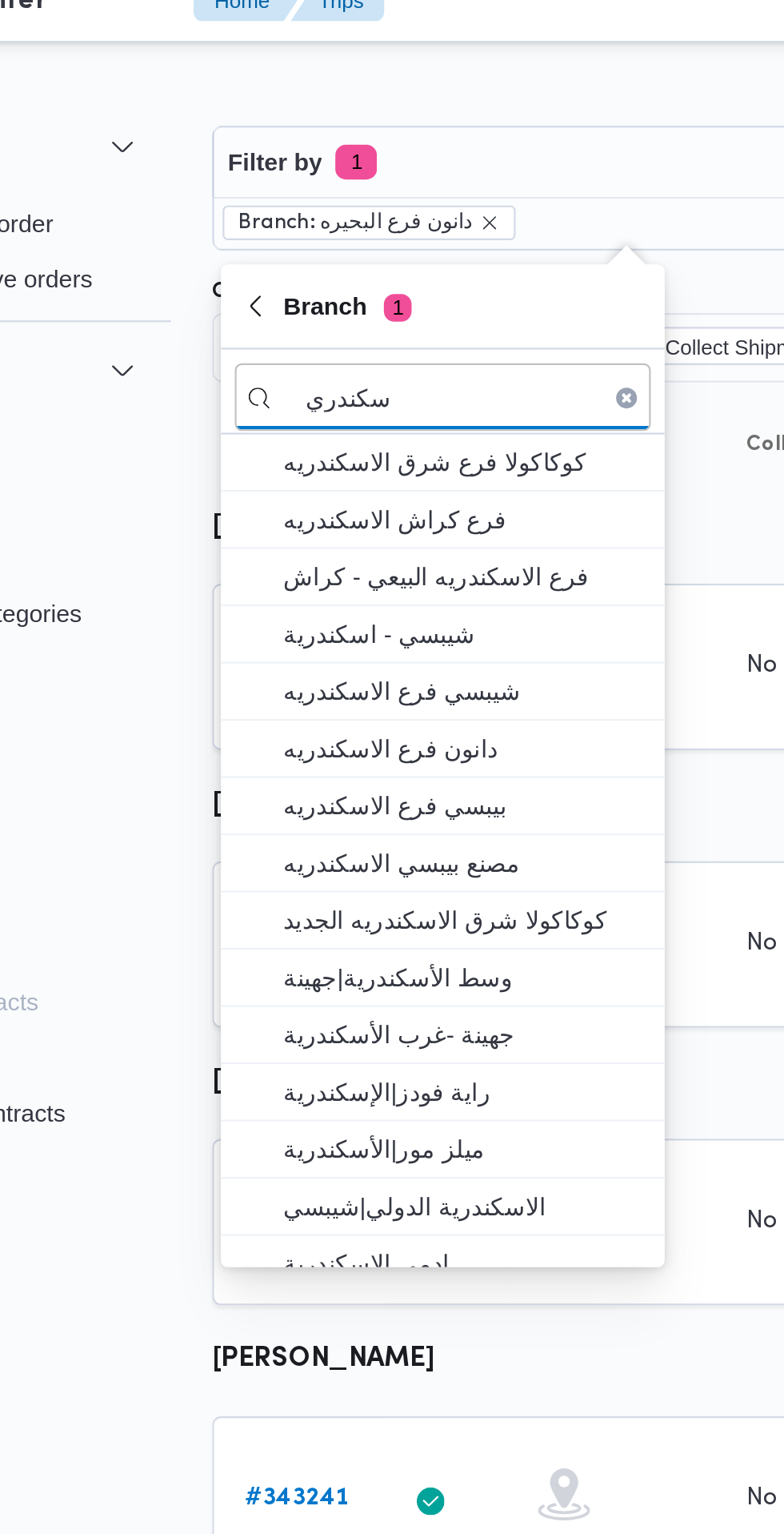
type input "سكندري"
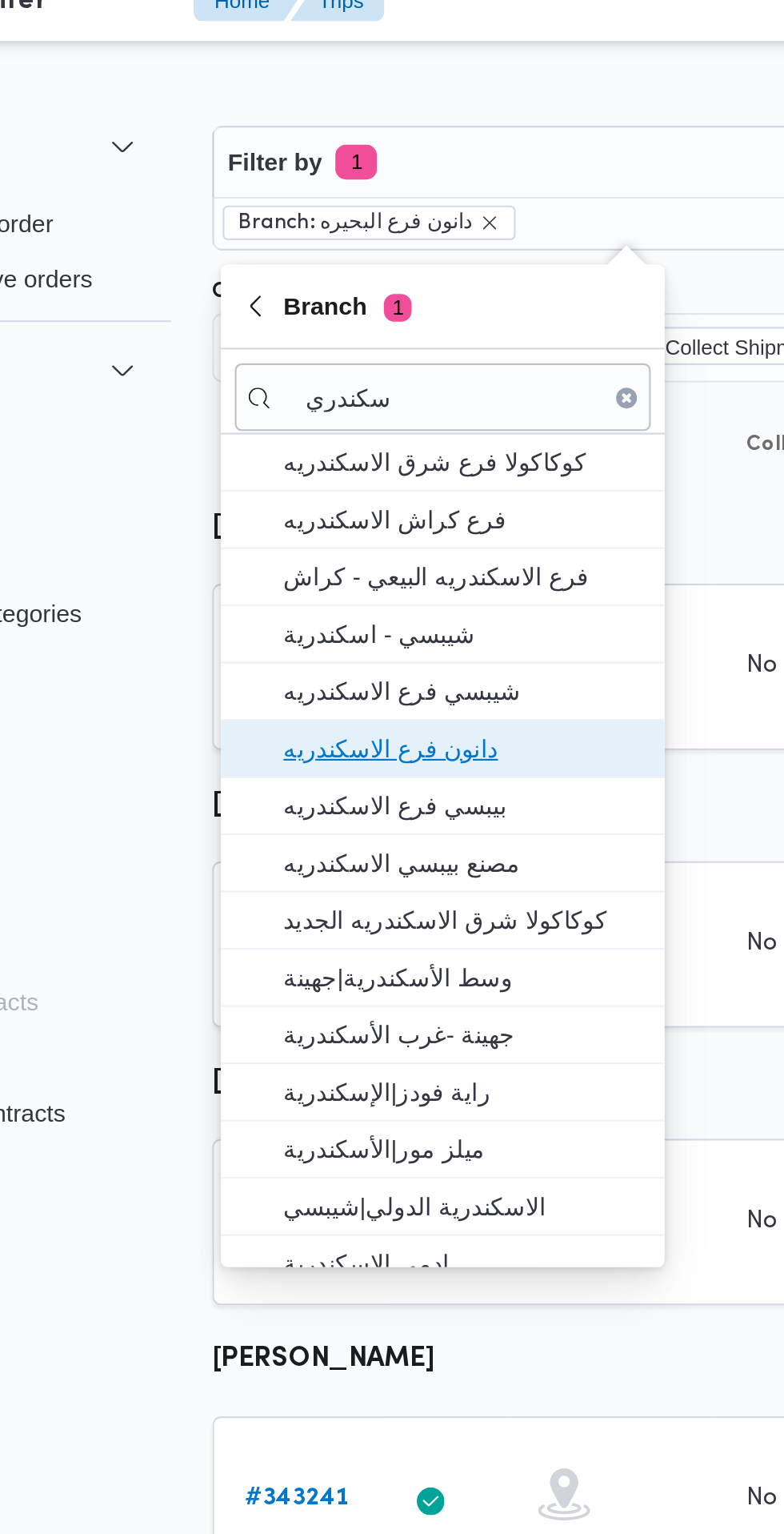
click at [357, 362] on span "دانون فرع الاسكندريه" at bounding box center [323, 363] width 167 height 19
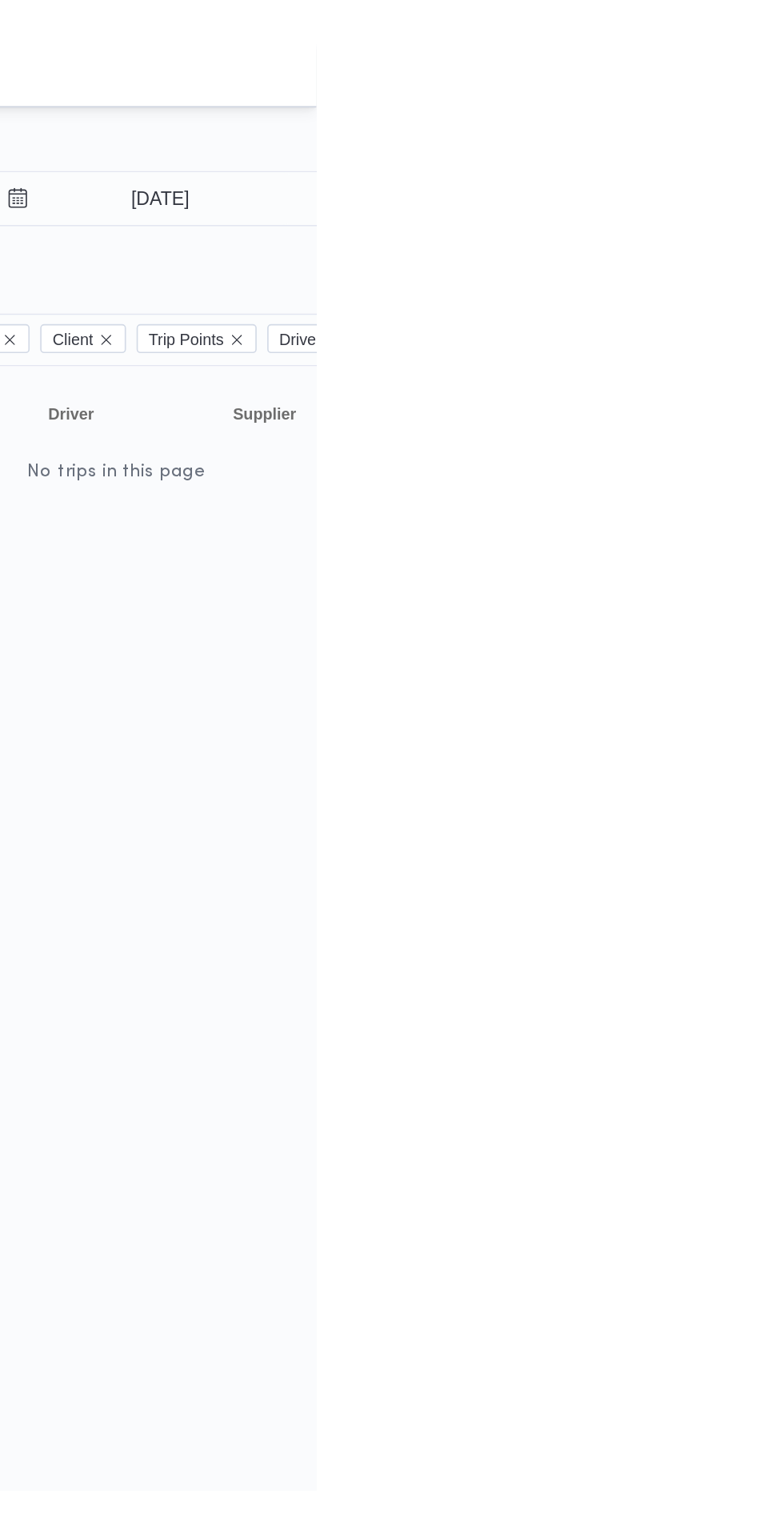
scroll to position [0, 25]
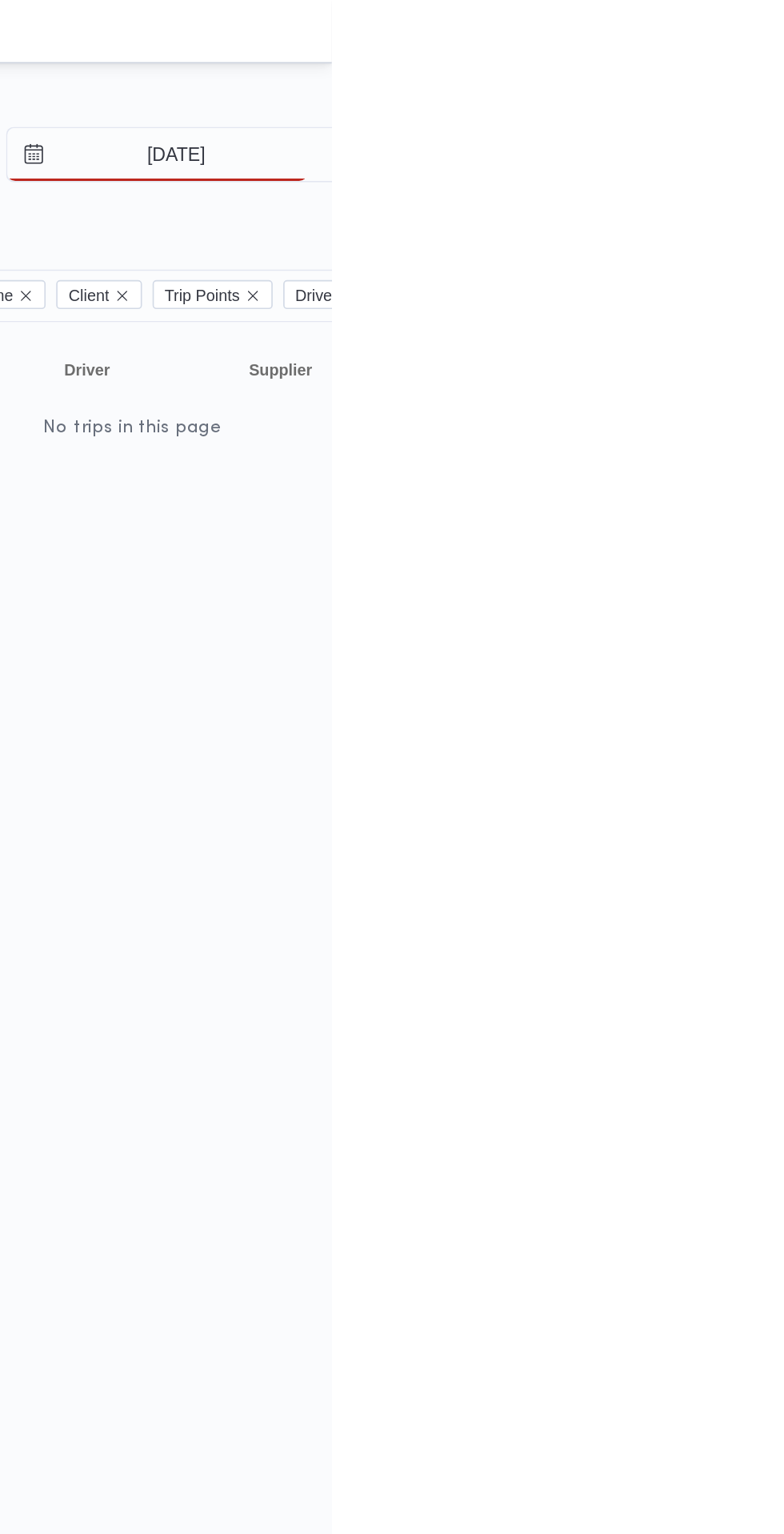
type input "[DATE]"
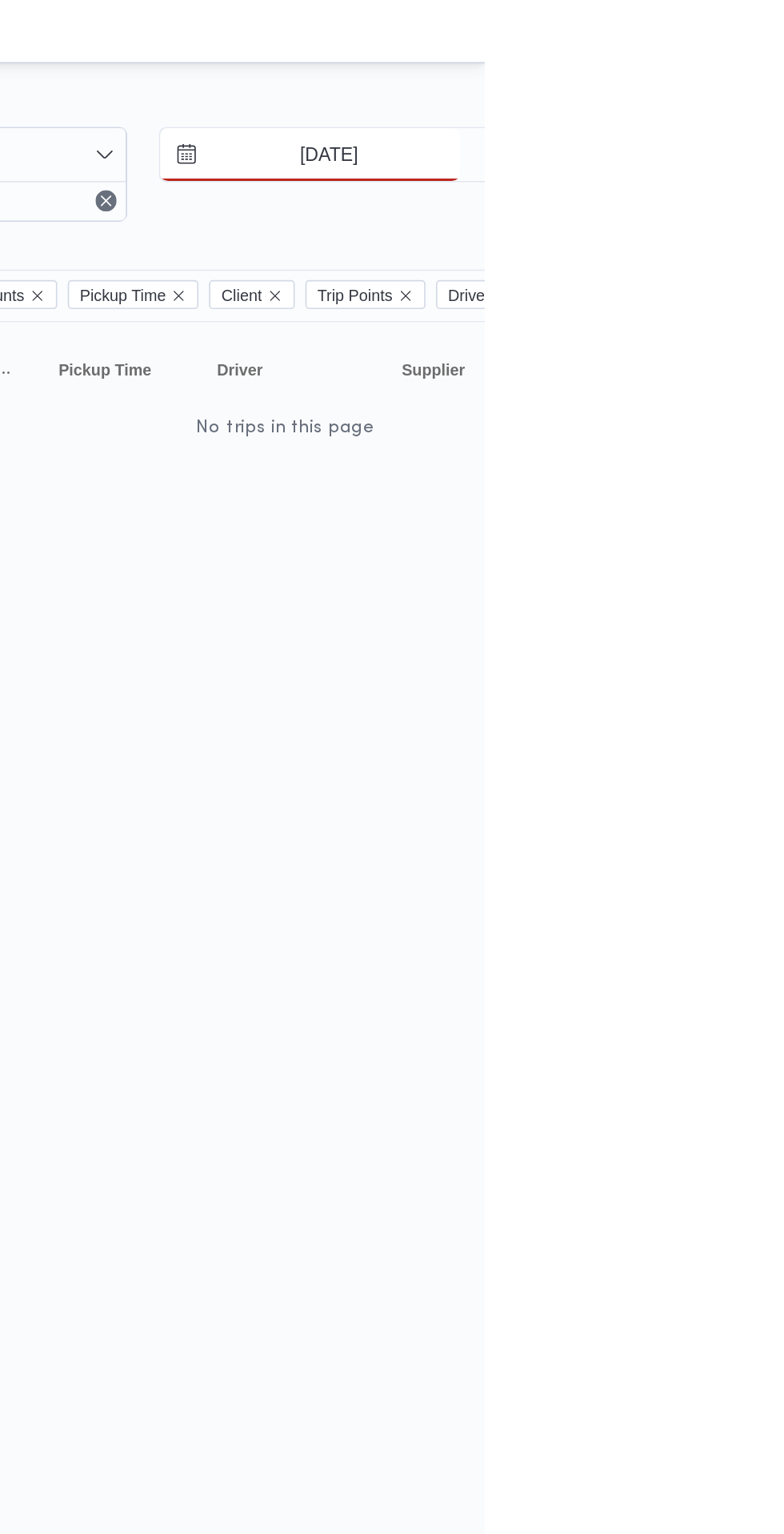
click at [719, 94] on input "[DATE]" at bounding box center [678, 94] width 182 height 32
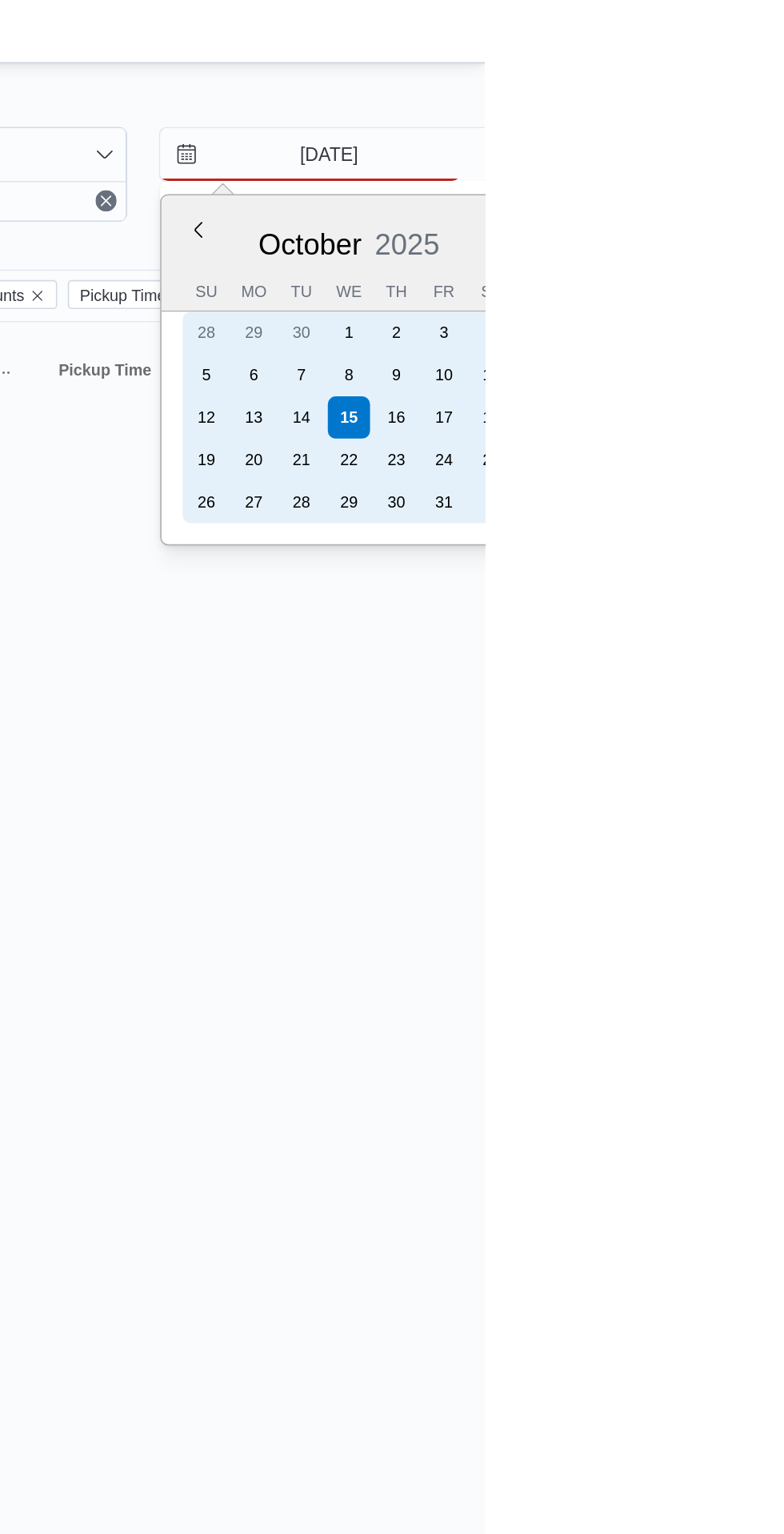
click at [670, 253] on div "14" at bounding box center [673, 254] width 26 height 26
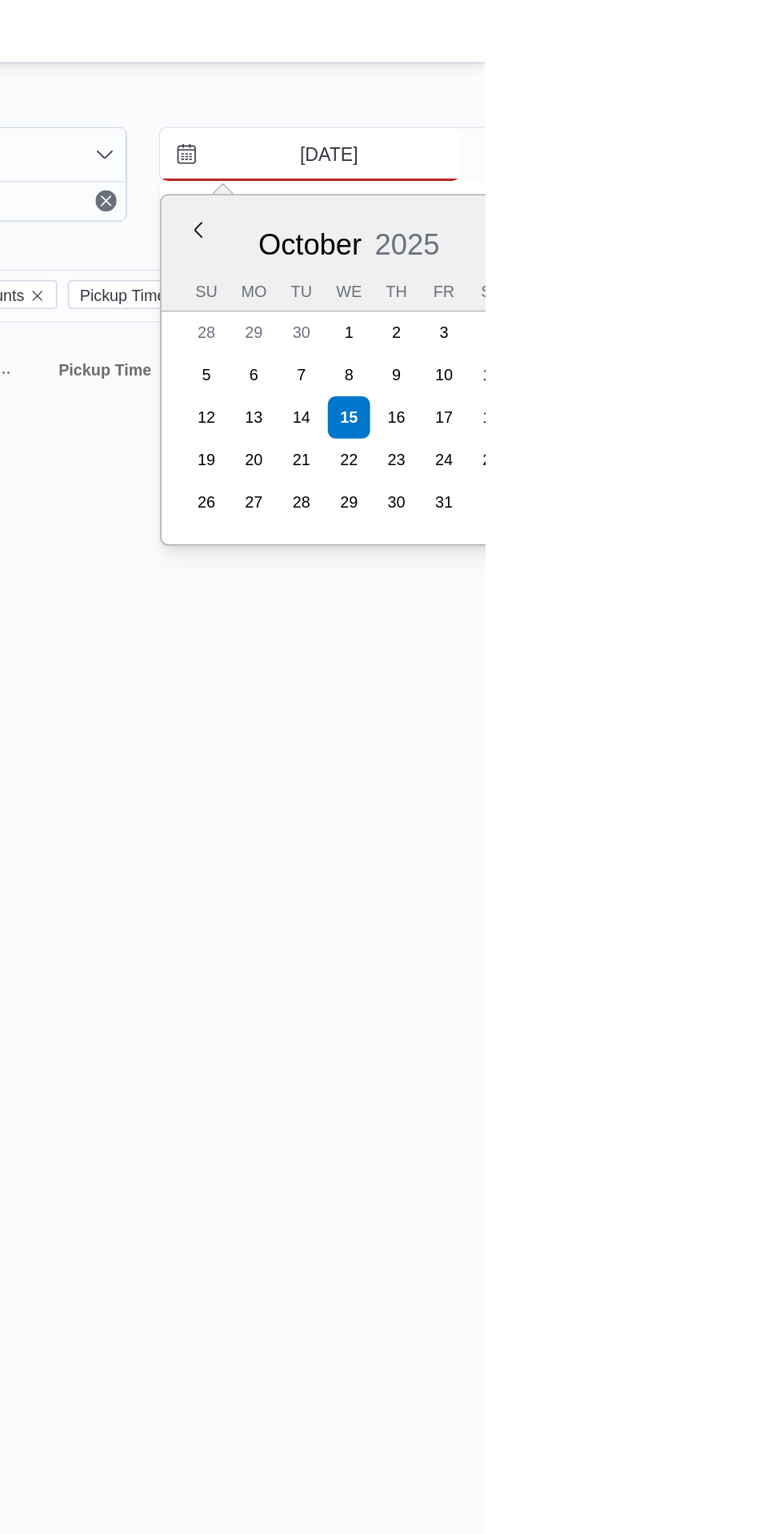
type input "[DATE]"
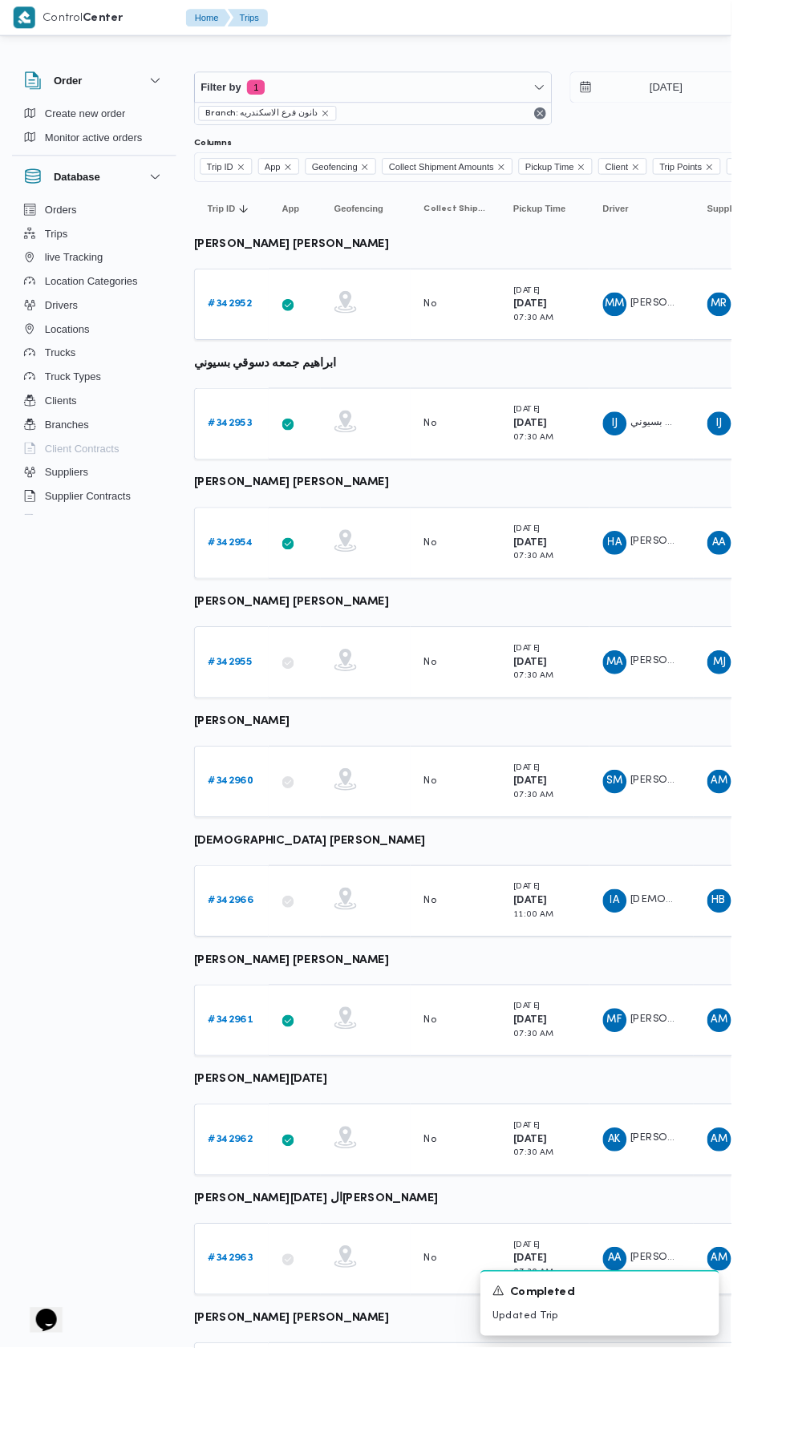
click at [247, 327] on b "# 342952" at bounding box center [247, 327] width 47 height 10
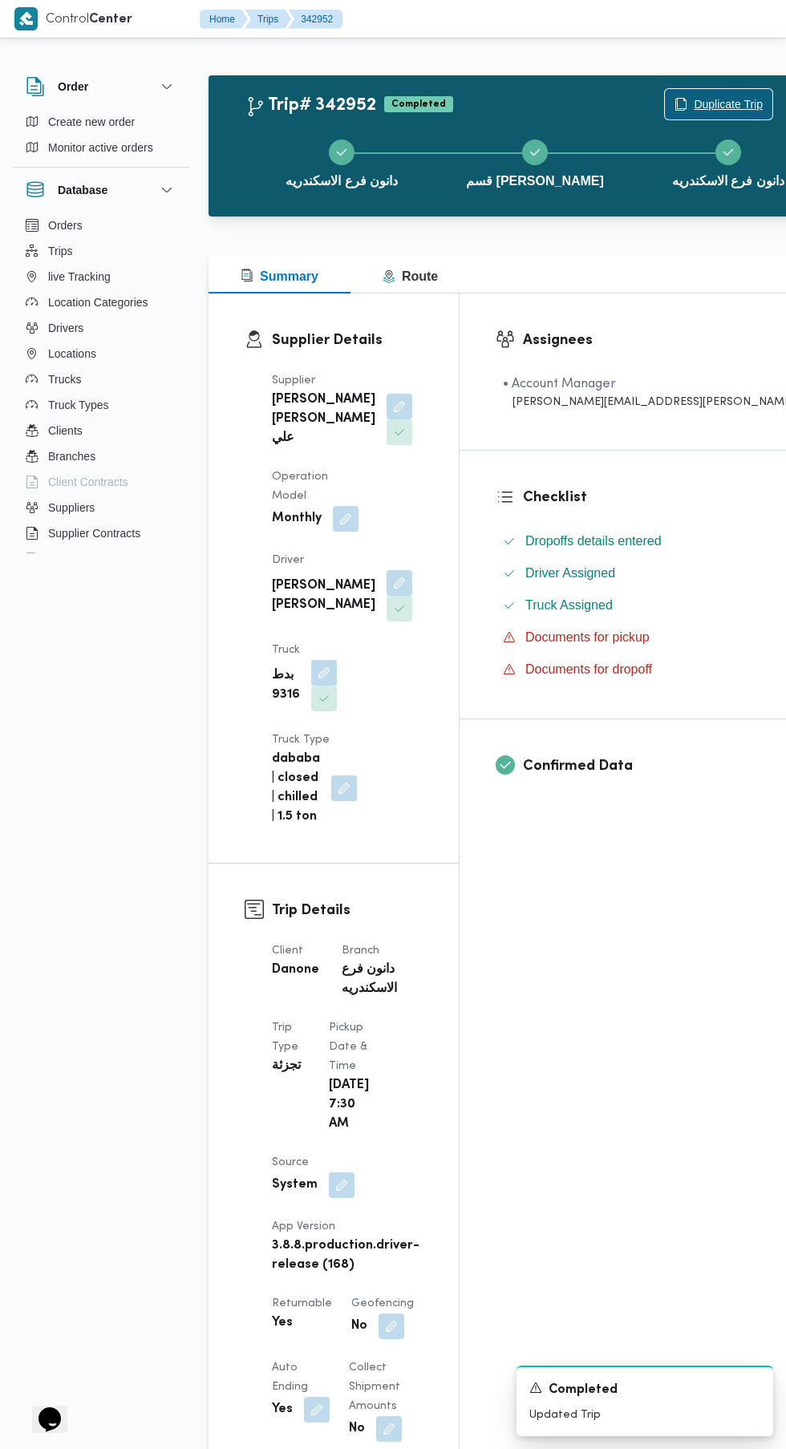
click at [694, 103] on span "Duplicate Trip" at bounding box center [728, 104] width 69 height 19
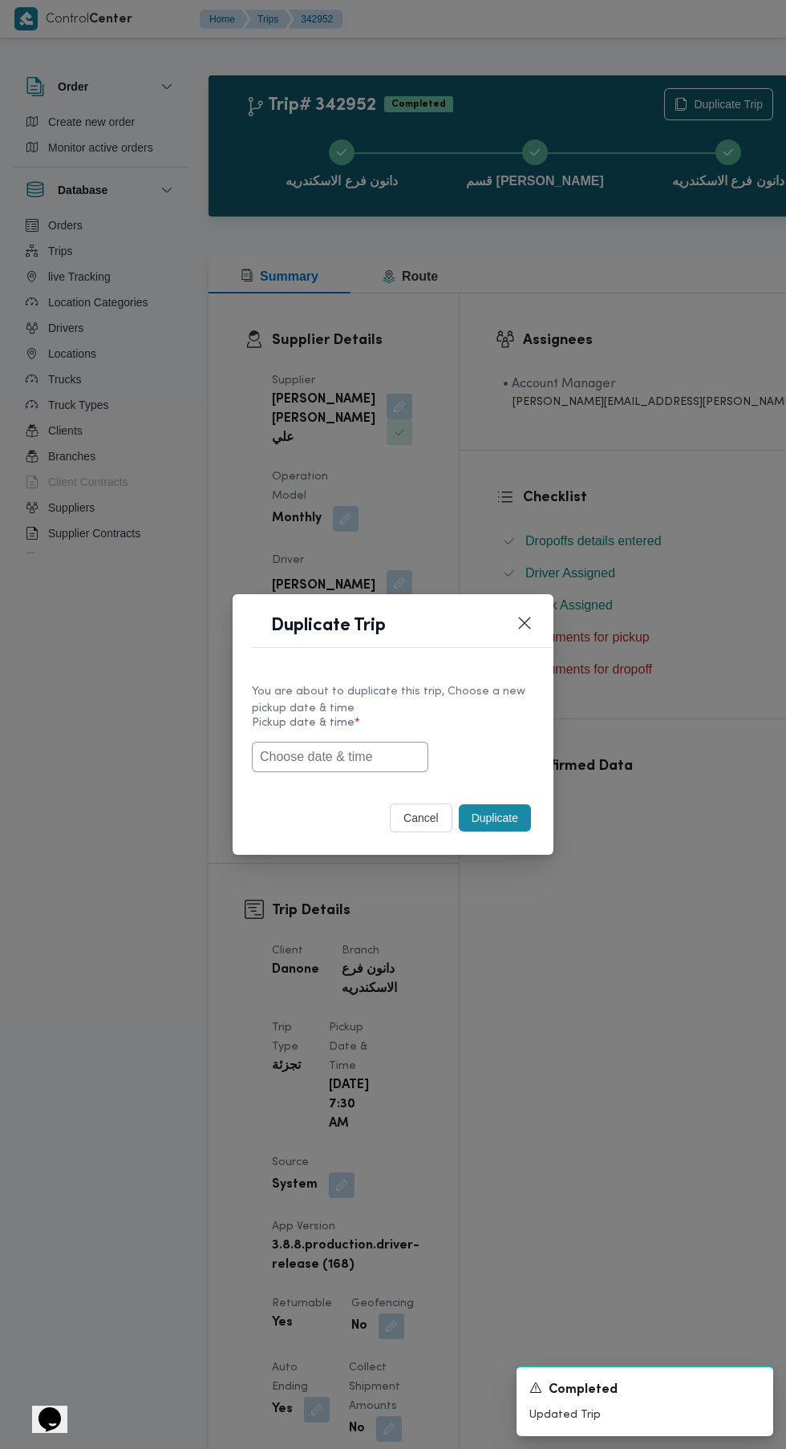
click at [372, 756] on input "text" at bounding box center [340, 757] width 176 height 30
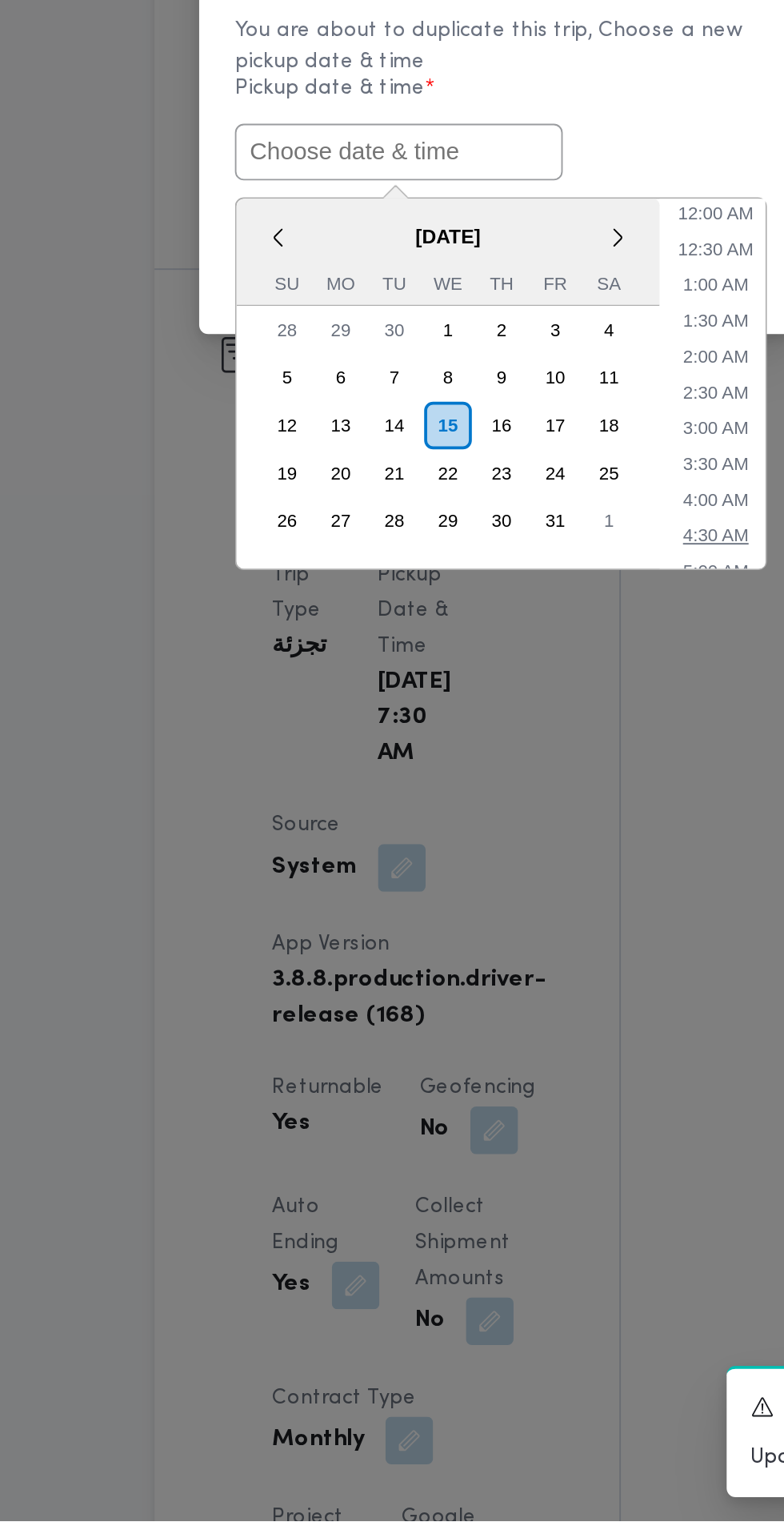
click at [503, 999] on li "4:30 AM" at bounding box center [510, 1005] width 48 height 16
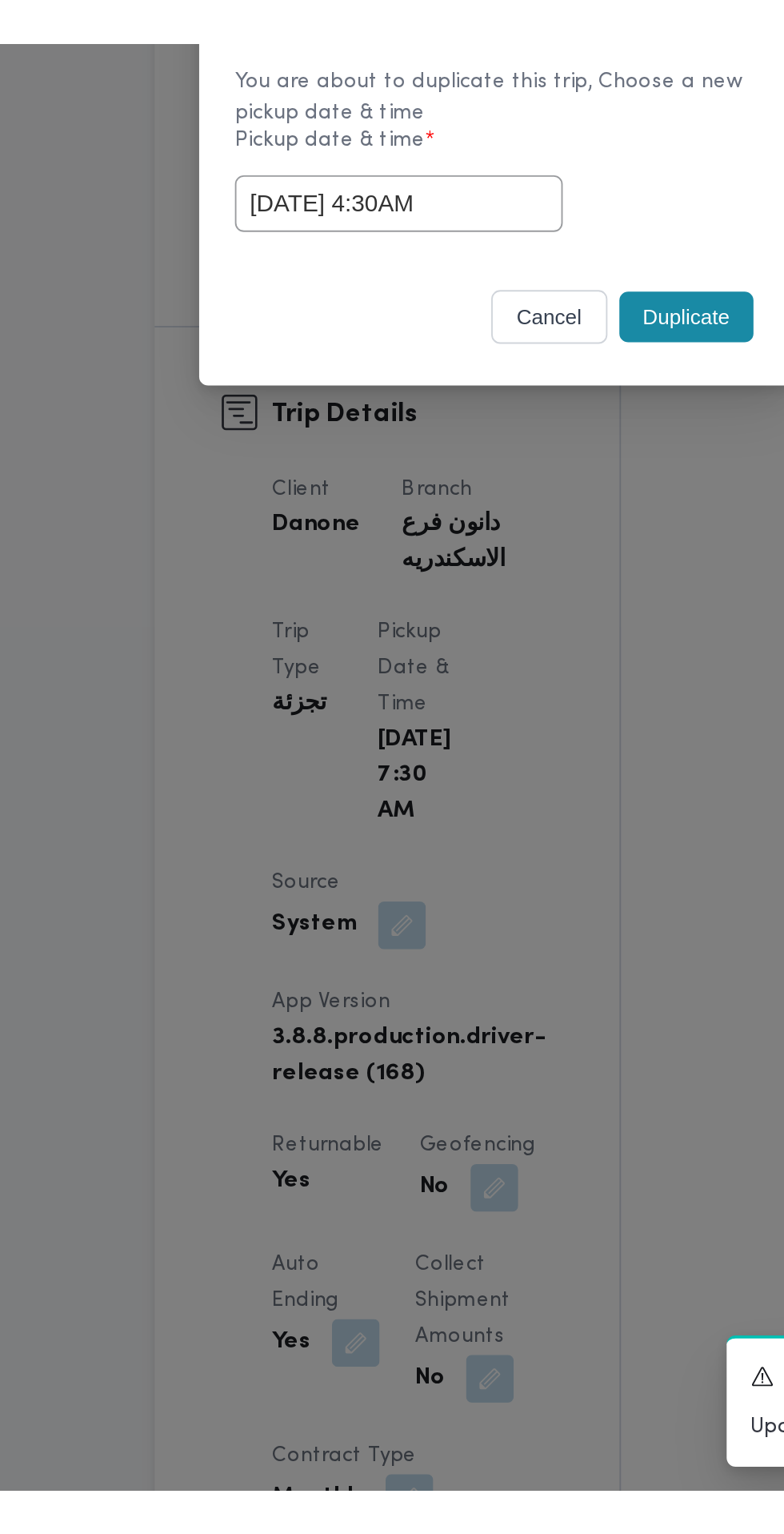
scroll to position [40, 0]
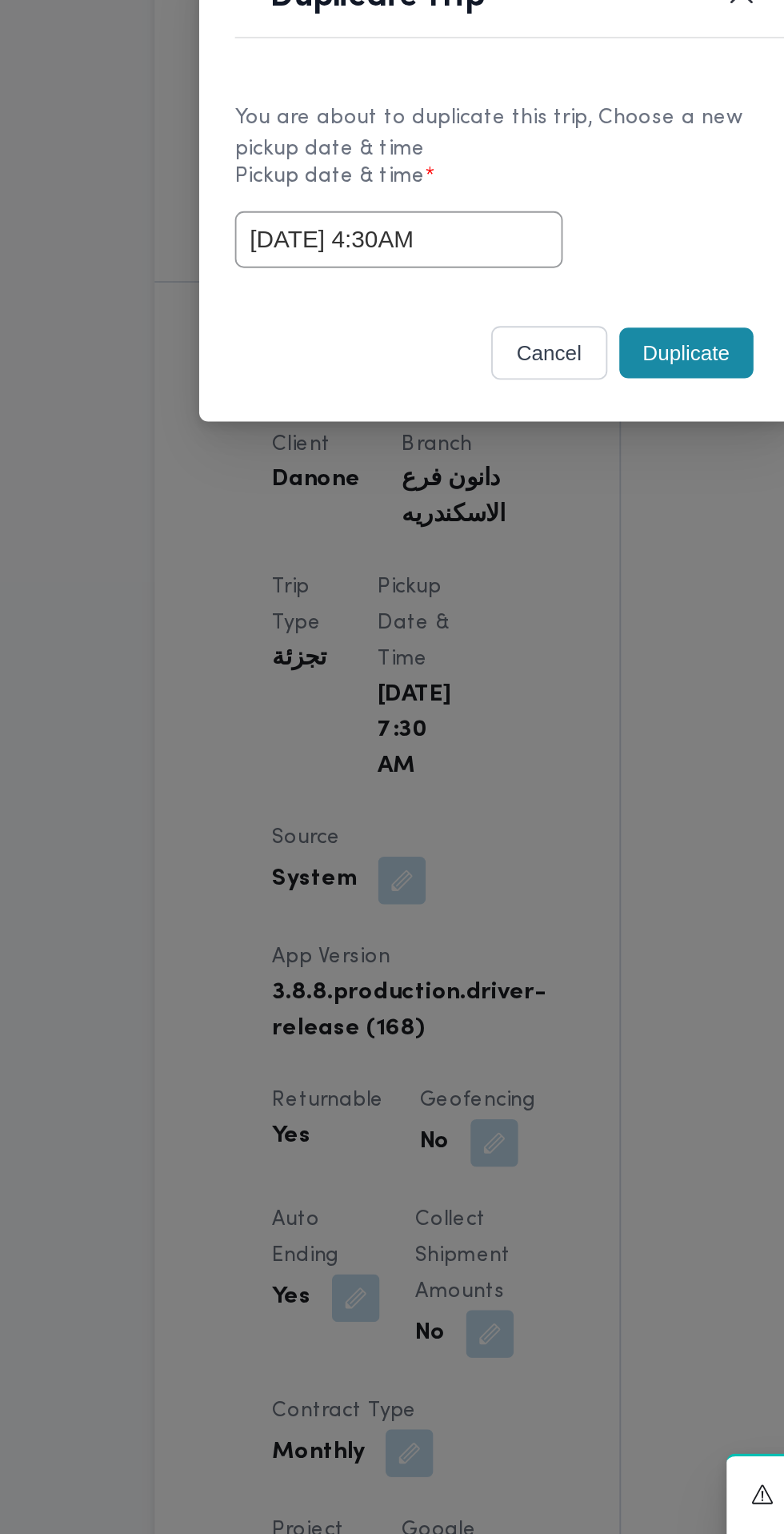
click at [370, 795] on input "[DATE] 4:30AM" at bounding box center [339, 798] width 176 height 30
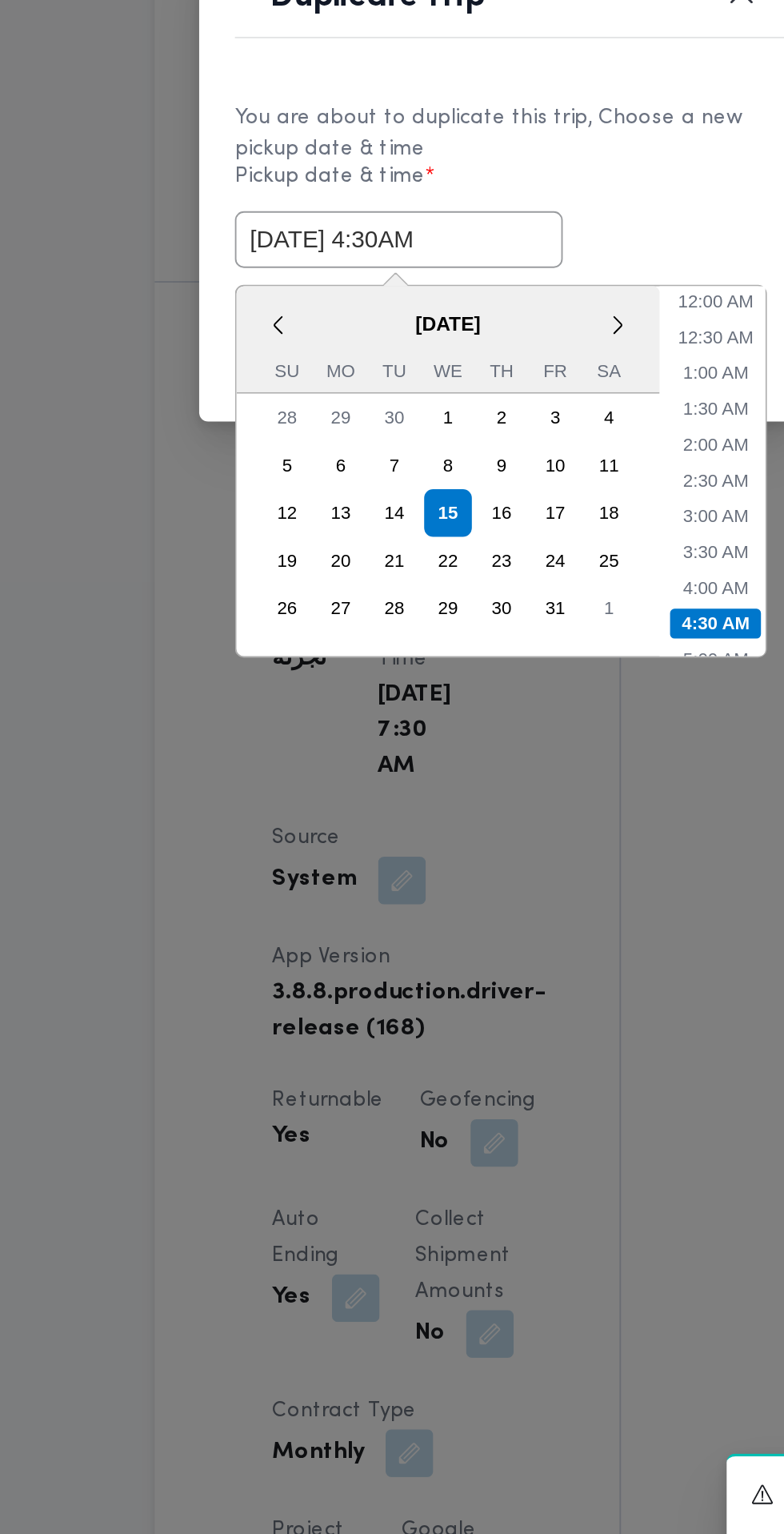
scroll to position [82, 0]
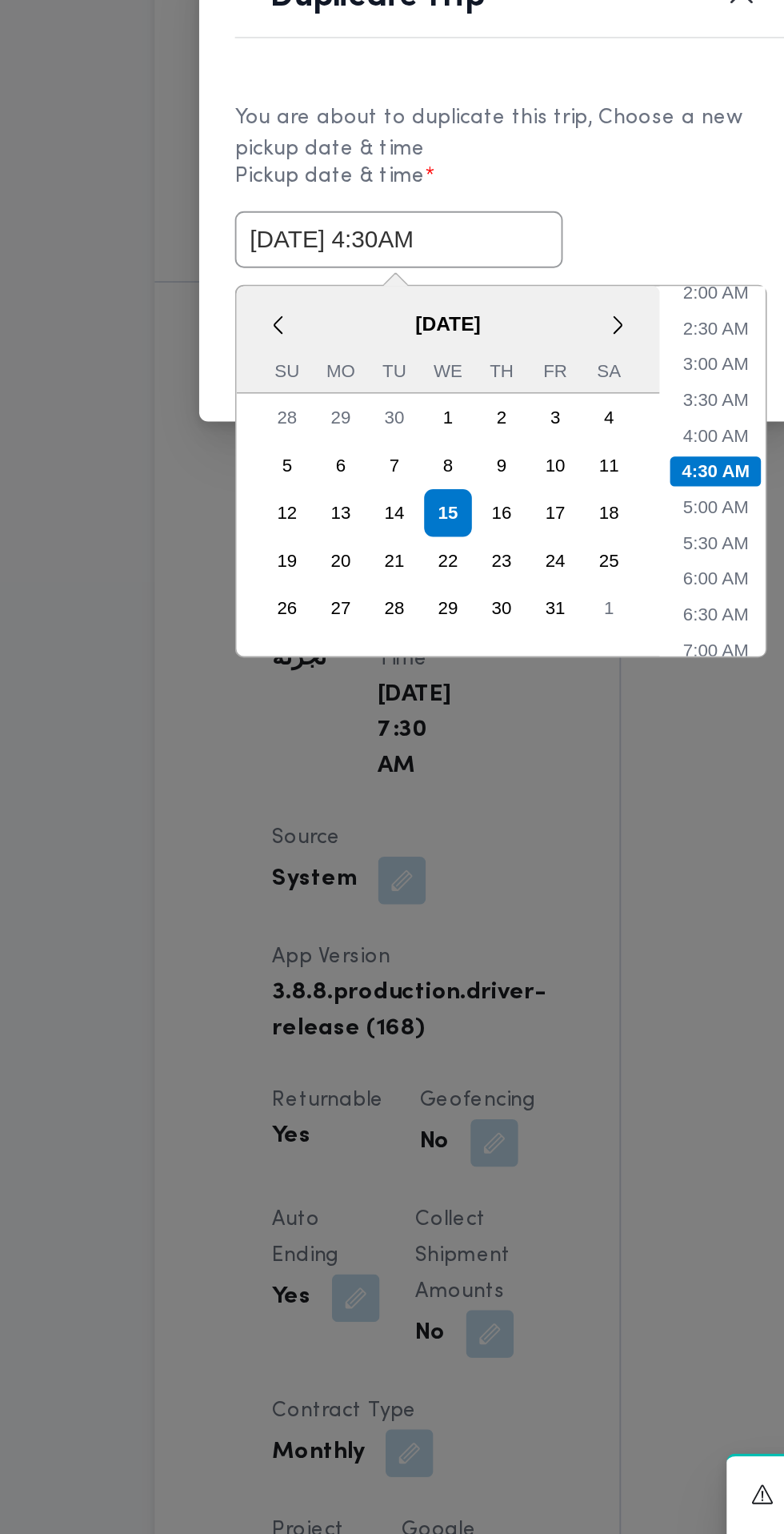
click at [510, 1021] on li "7:00 AM" at bounding box center [510, 1019] width 48 height 16
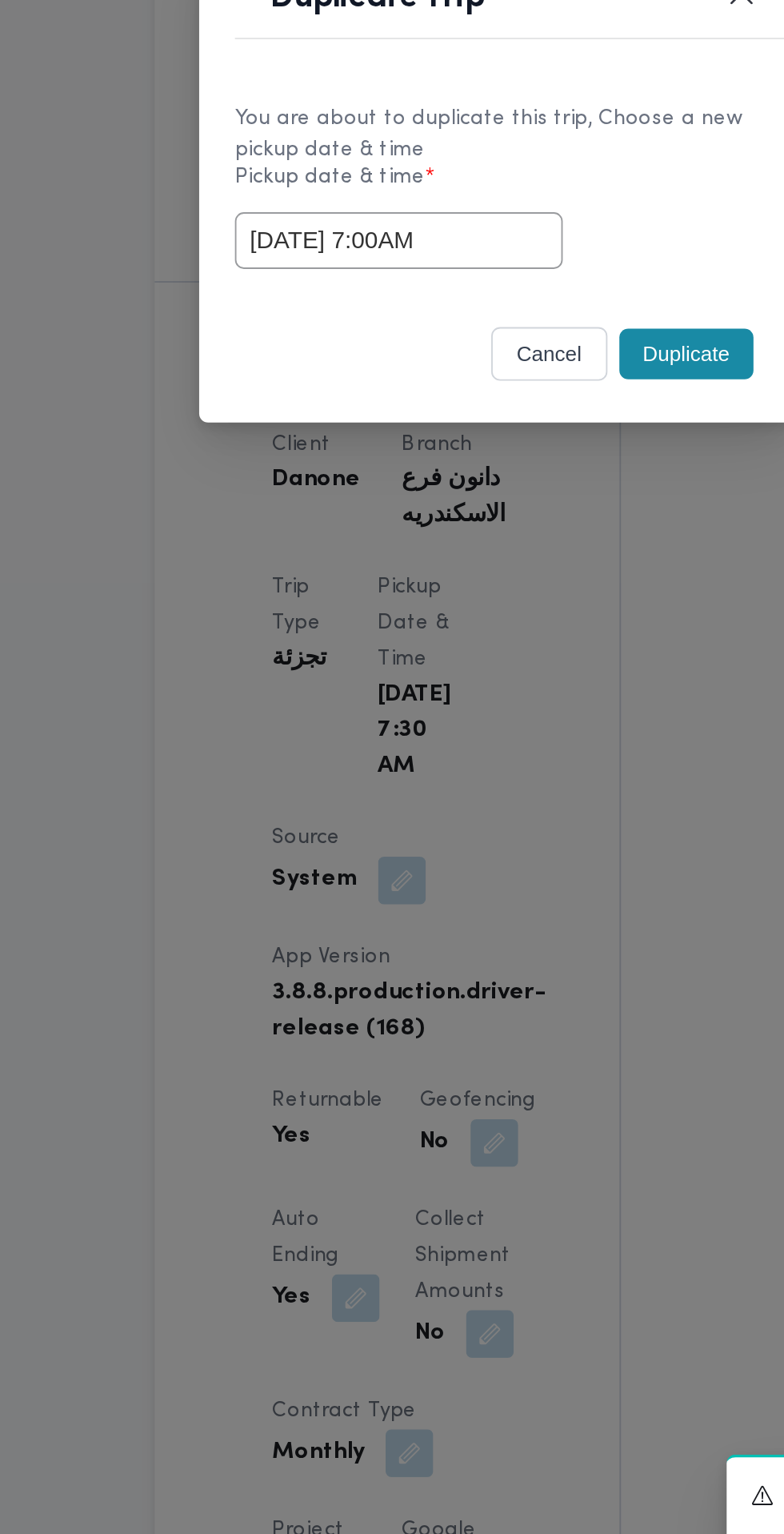
click at [386, 798] on input "[DATE] 7:00AM" at bounding box center [339, 798] width 176 height 30
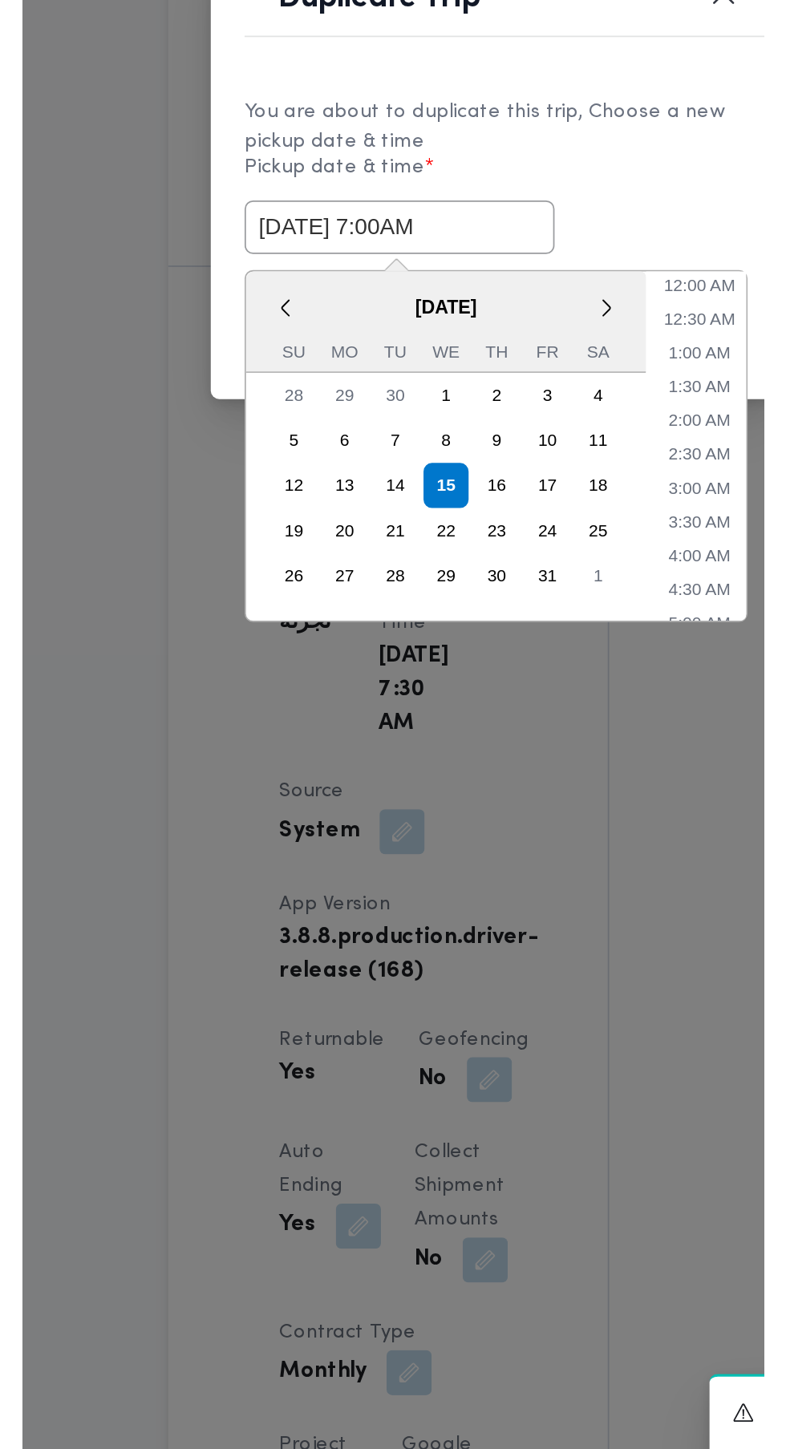
scroll to position [178, 0]
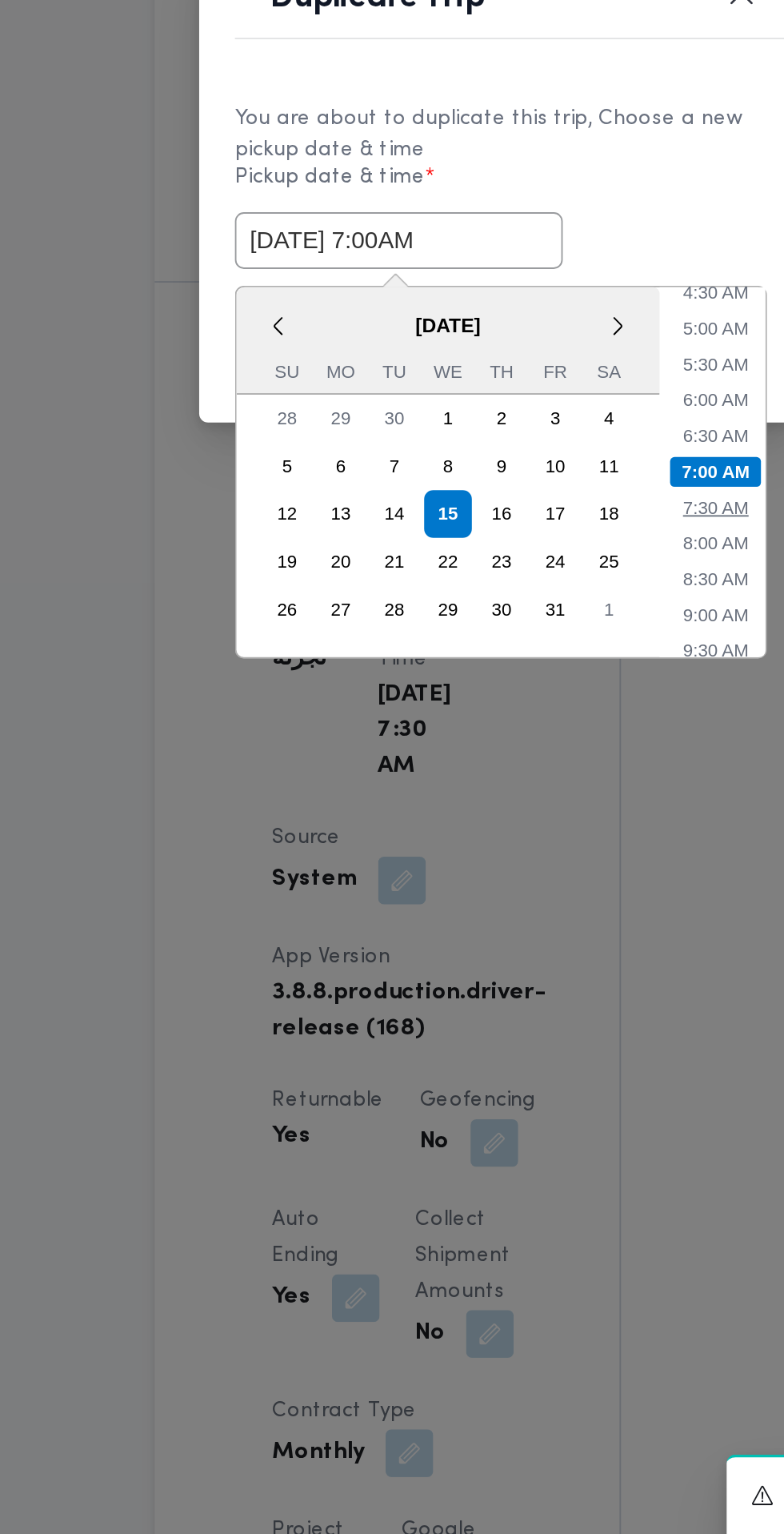
click at [511, 946] on li "7:30 AM" at bounding box center [510, 942] width 48 height 16
type input "[DATE] 7:30AM"
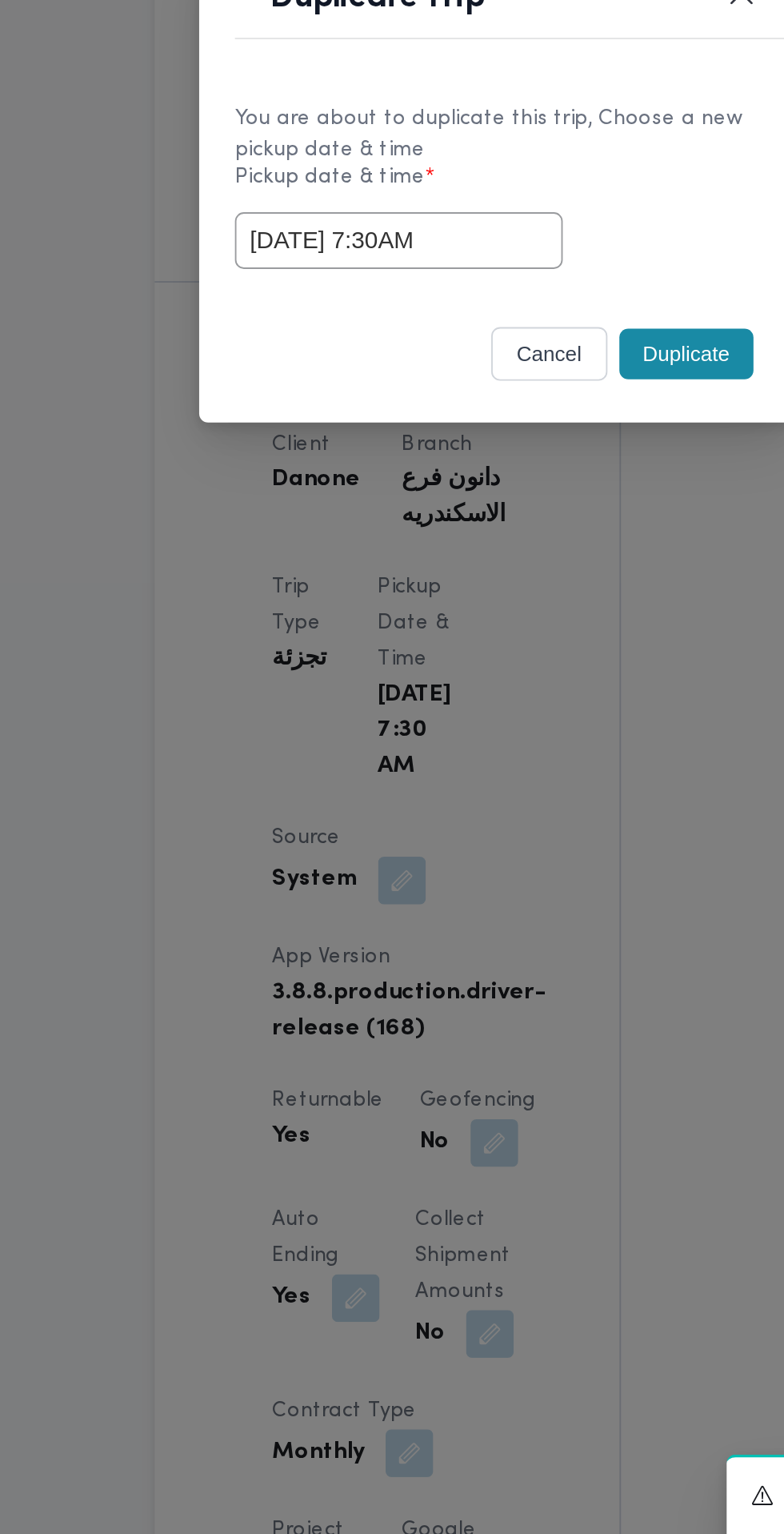
click at [486, 859] on button "Duplicate" at bounding box center [494, 859] width 72 height 27
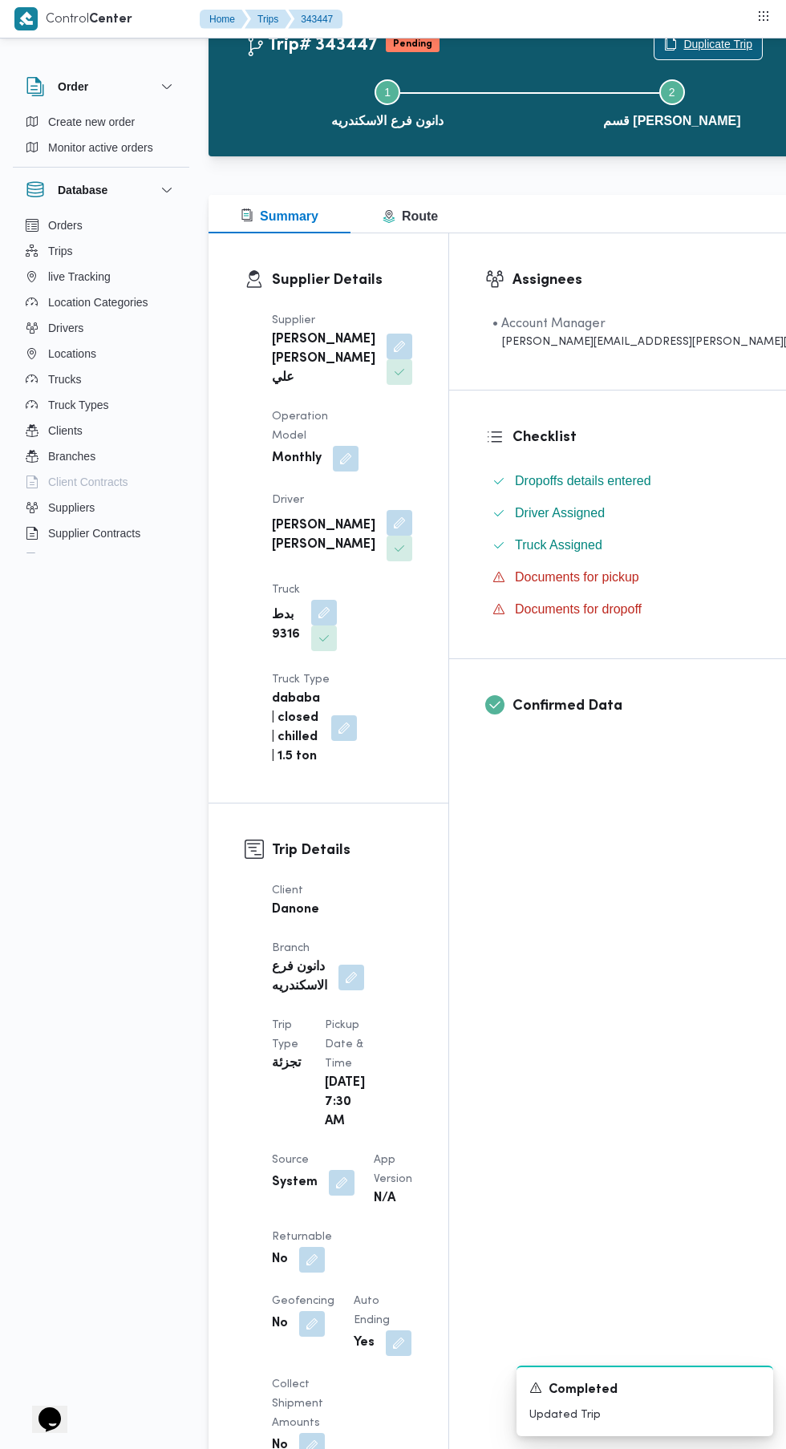
scroll to position [77, 0]
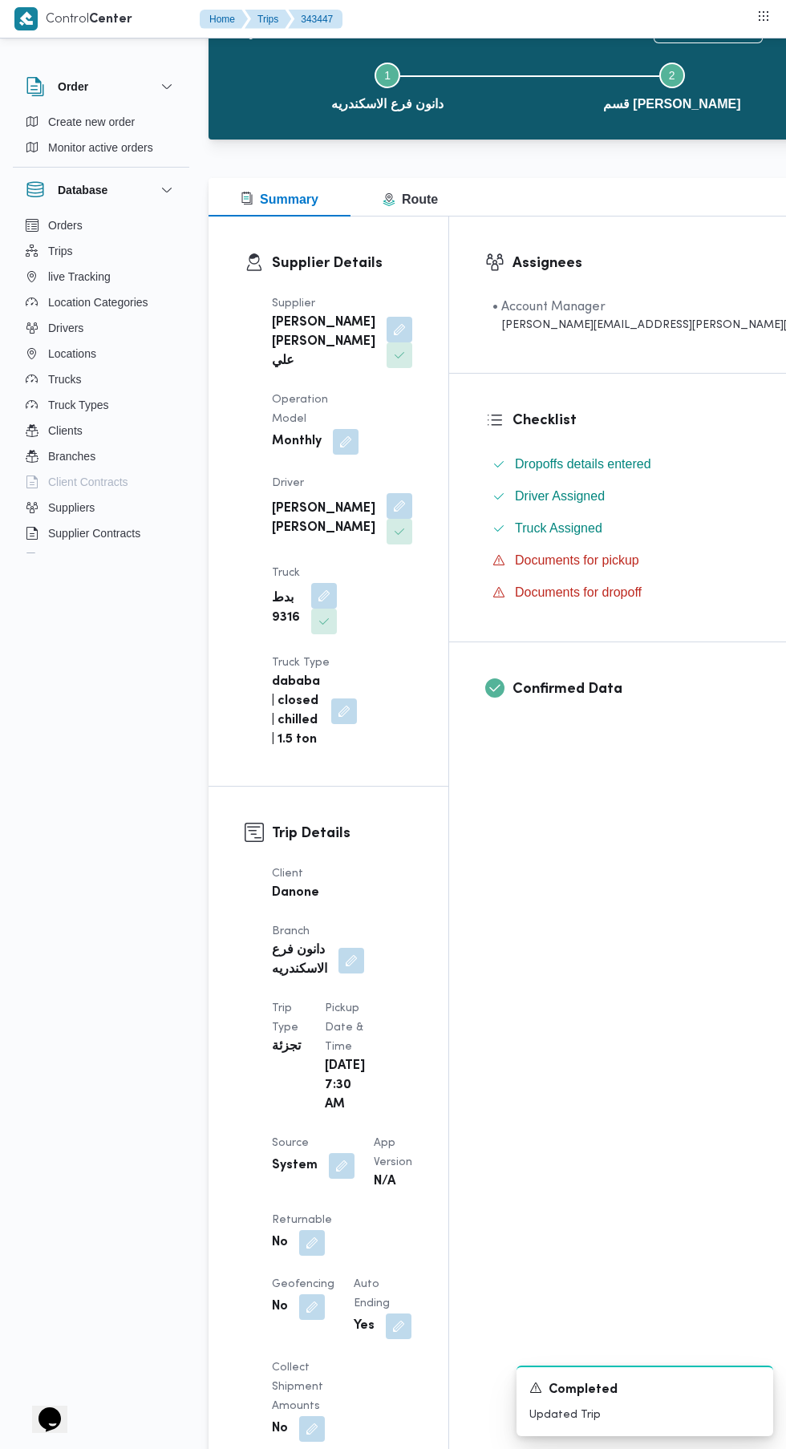
click at [309, 1230] on button "button" at bounding box center [312, 1243] width 26 height 26
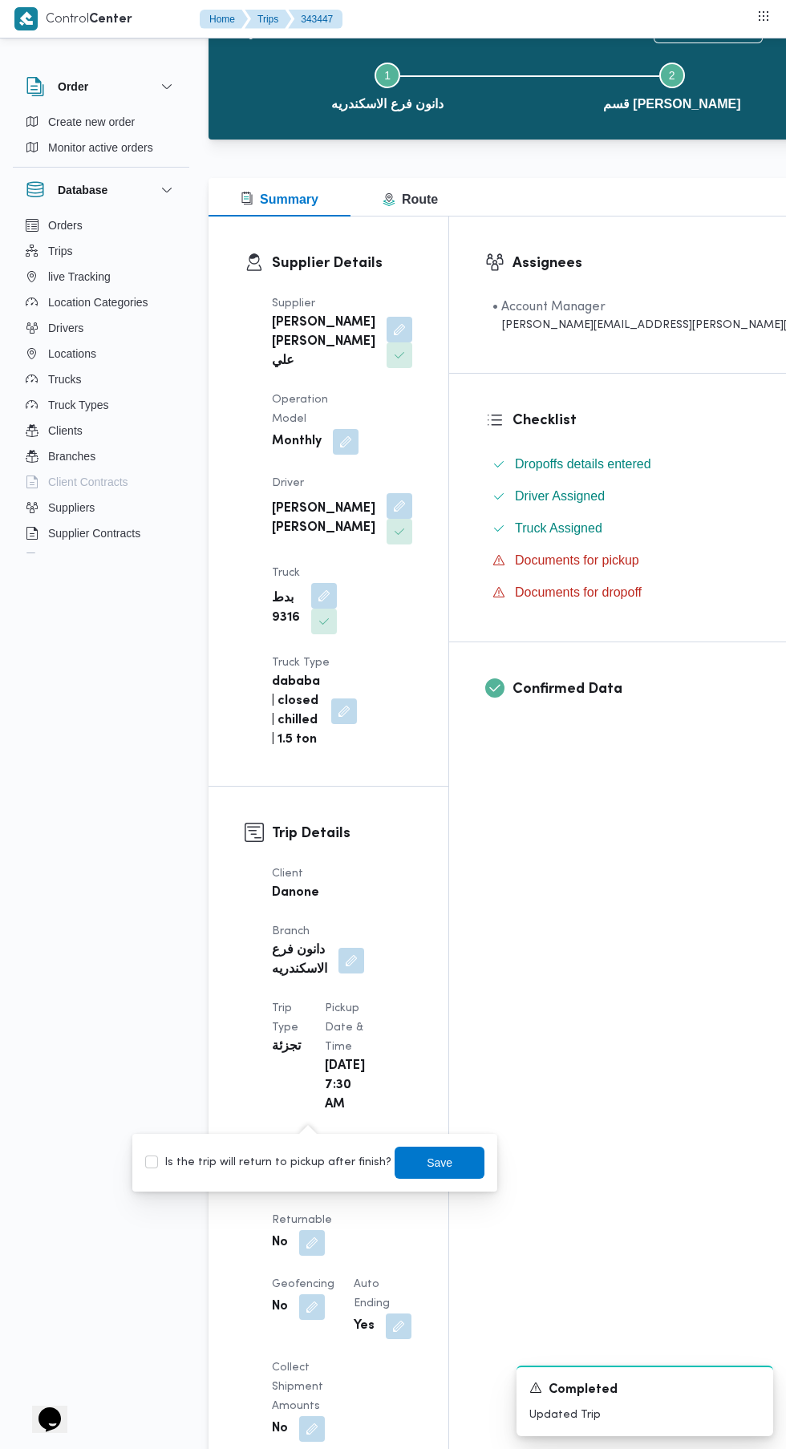
click at [307, 1163] on label "Is the trip will return to pickup after finish?" at bounding box center [268, 1162] width 246 height 19
checkbox input "true"
click at [434, 1166] on span "Save" at bounding box center [440, 1162] width 26 height 19
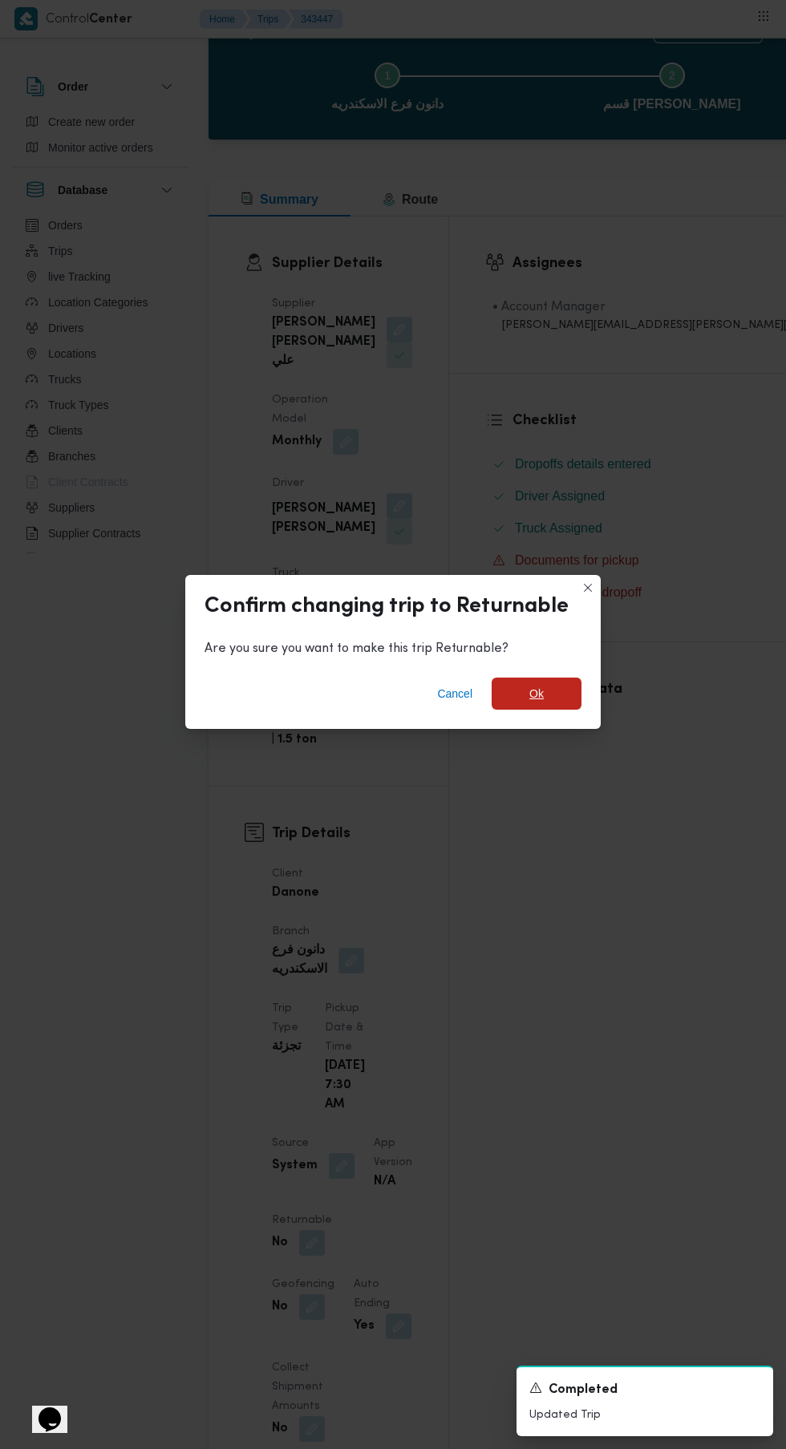
click at [541, 703] on span "Ok" at bounding box center [536, 693] width 14 height 19
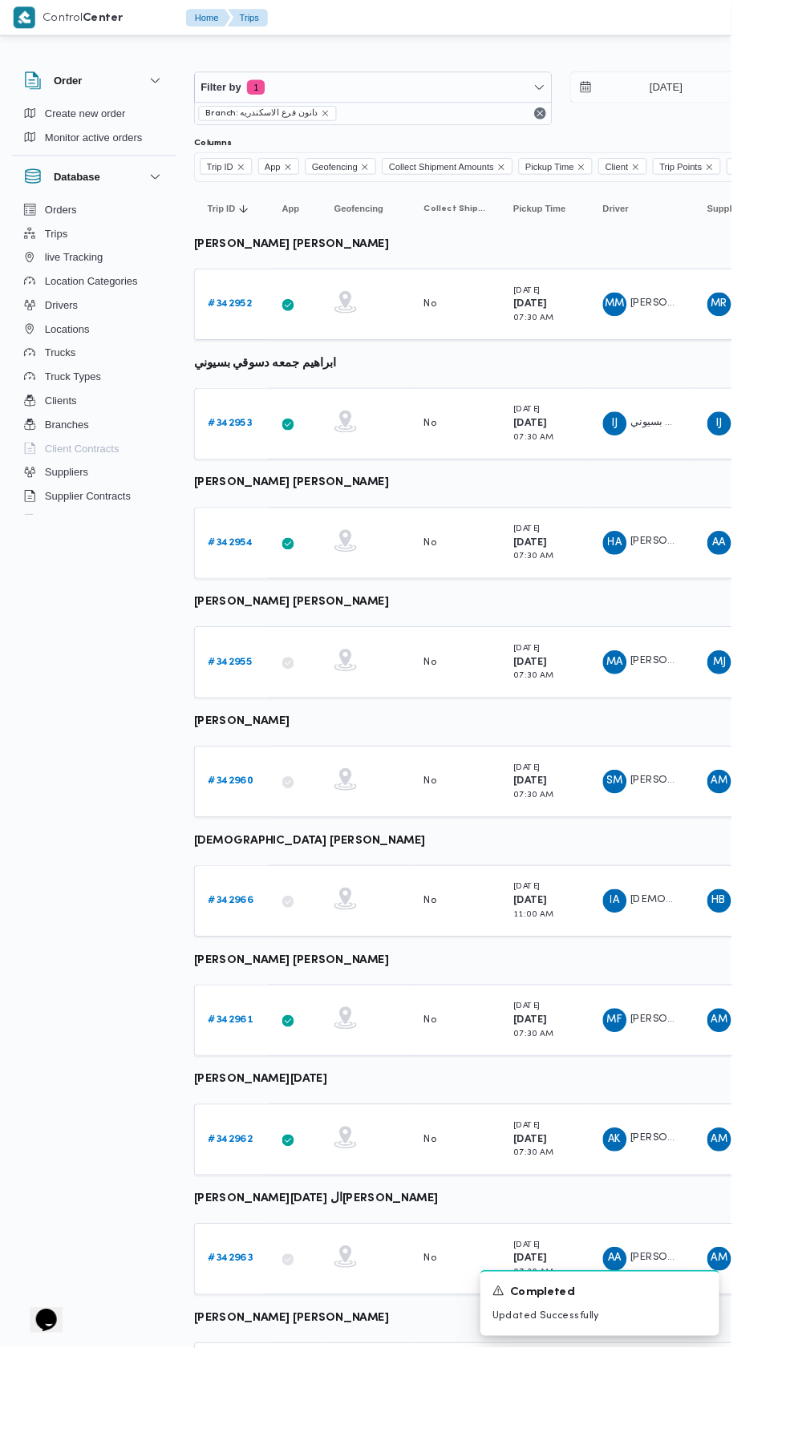
click at [257, 452] on b "# 342953" at bounding box center [247, 455] width 47 height 10
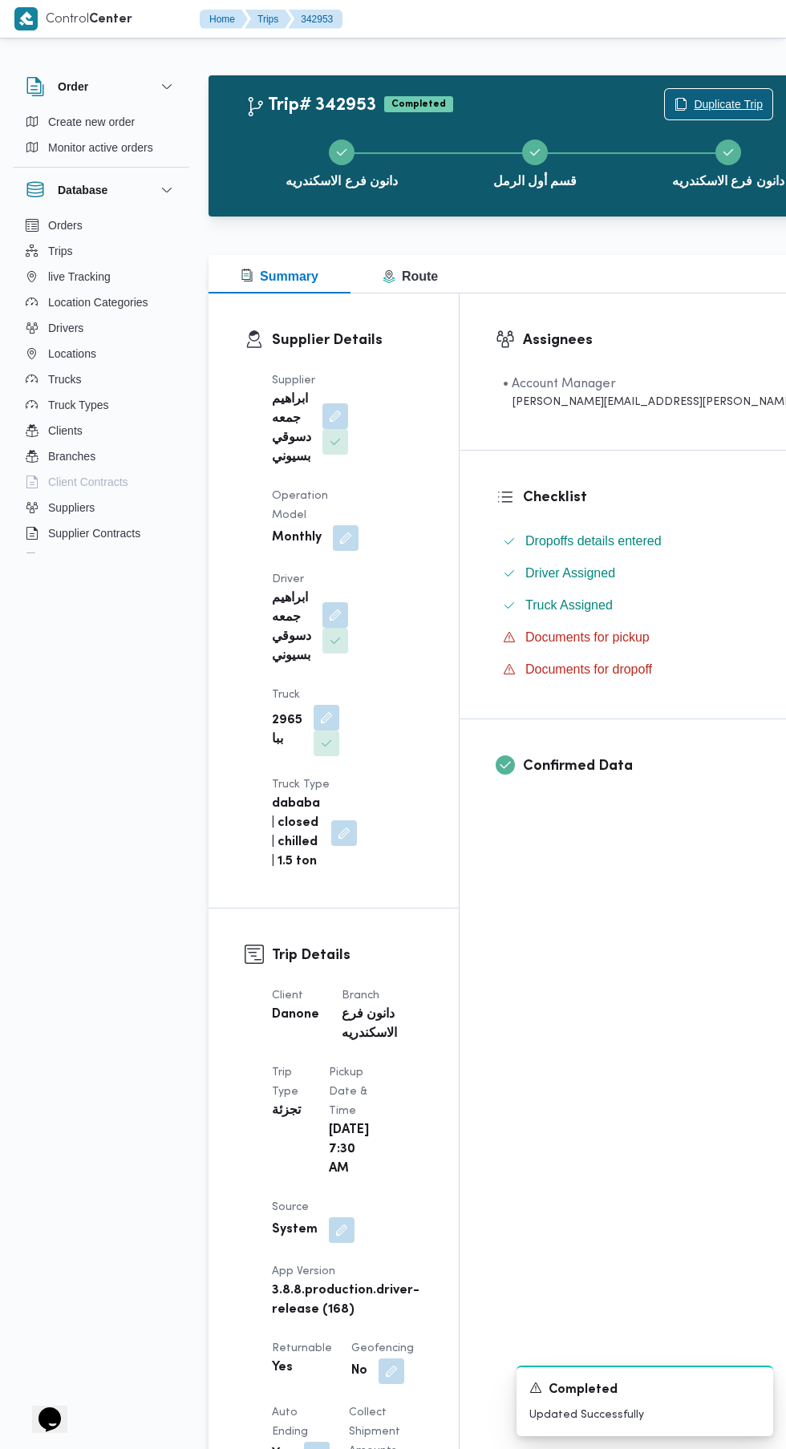
click at [694, 103] on span "Duplicate Trip" at bounding box center [728, 104] width 69 height 19
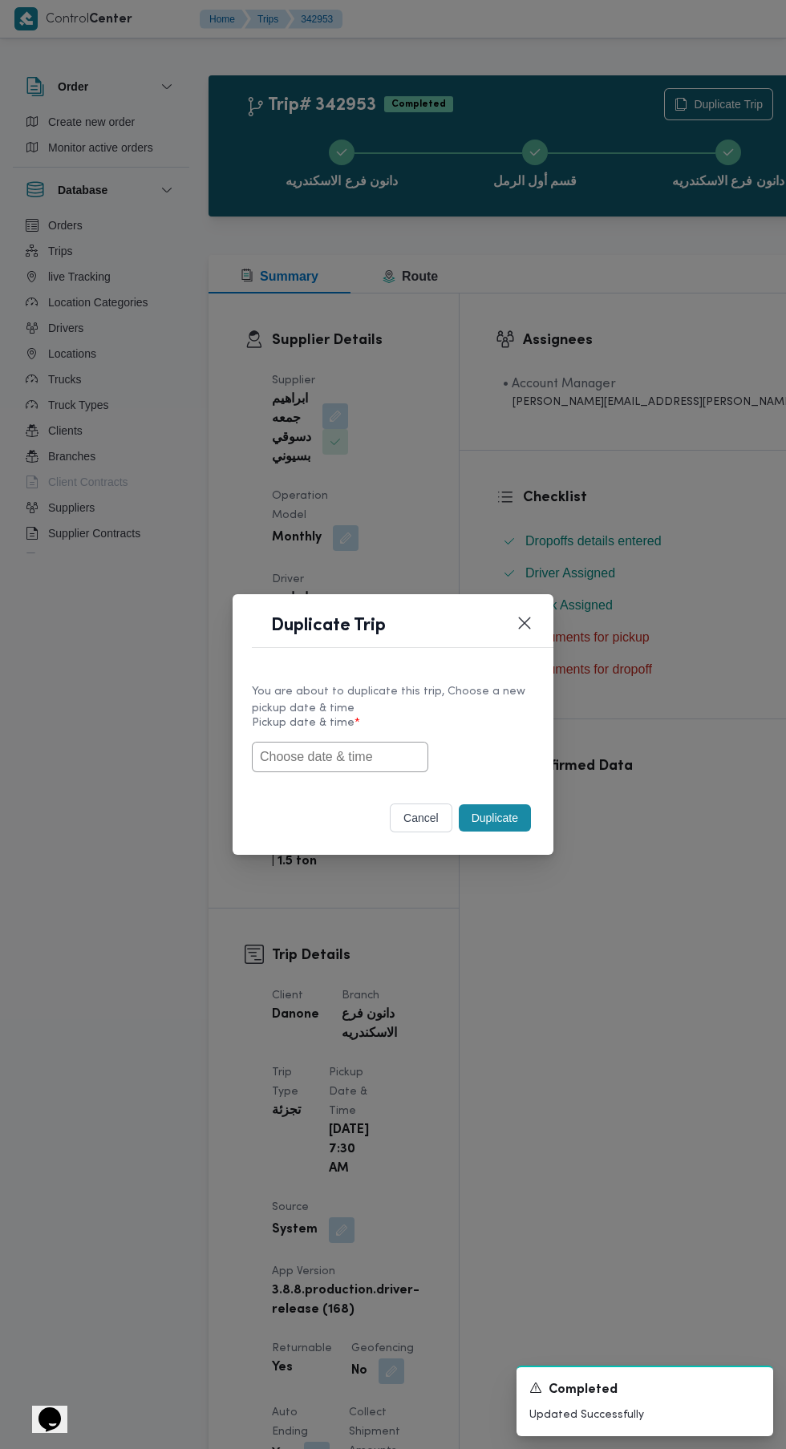
click at [388, 759] on input "text" at bounding box center [340, 757] width 176 height 30
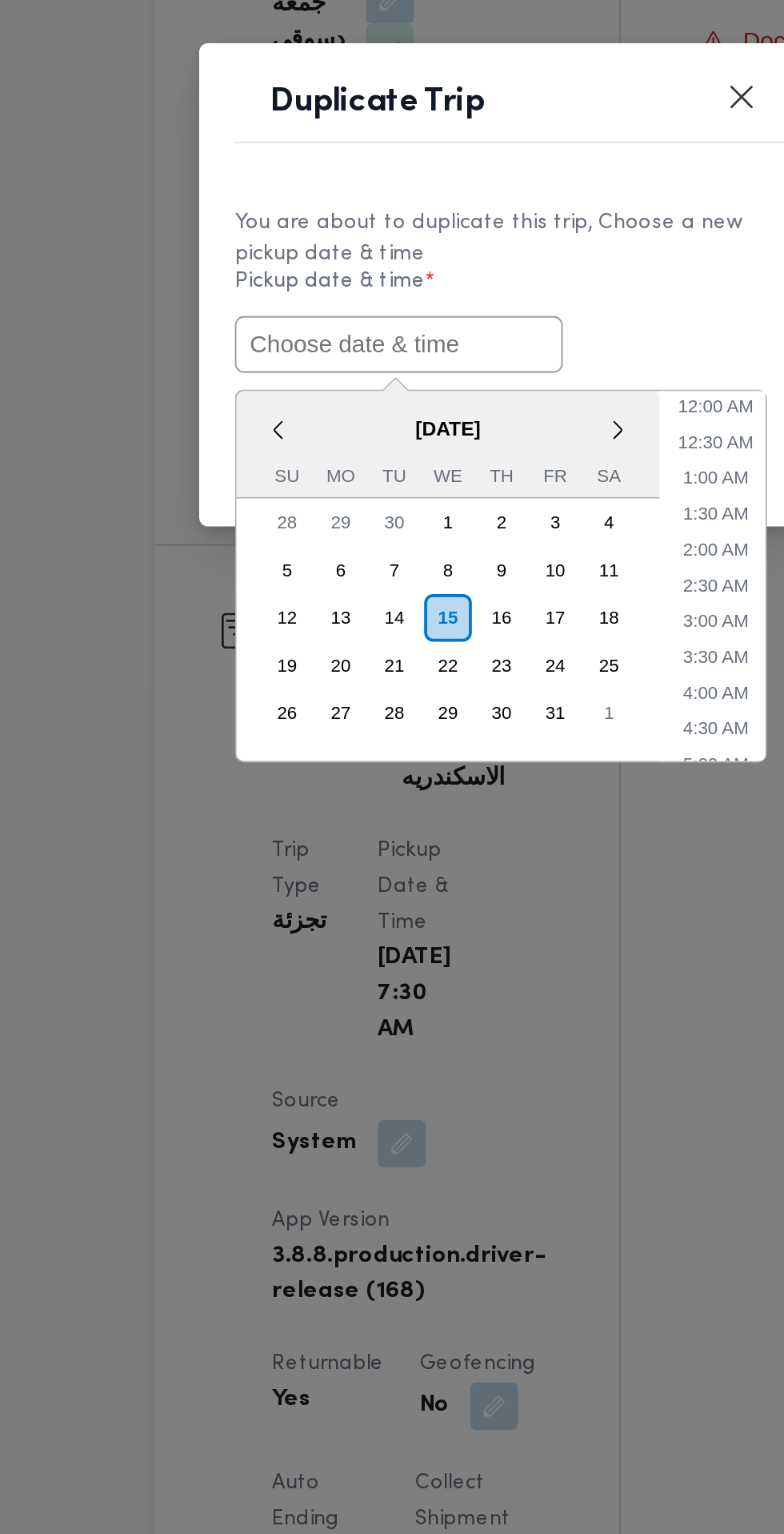
paste input "[DATE] 7:30AM"
type input "[DATE] 7:30AM"
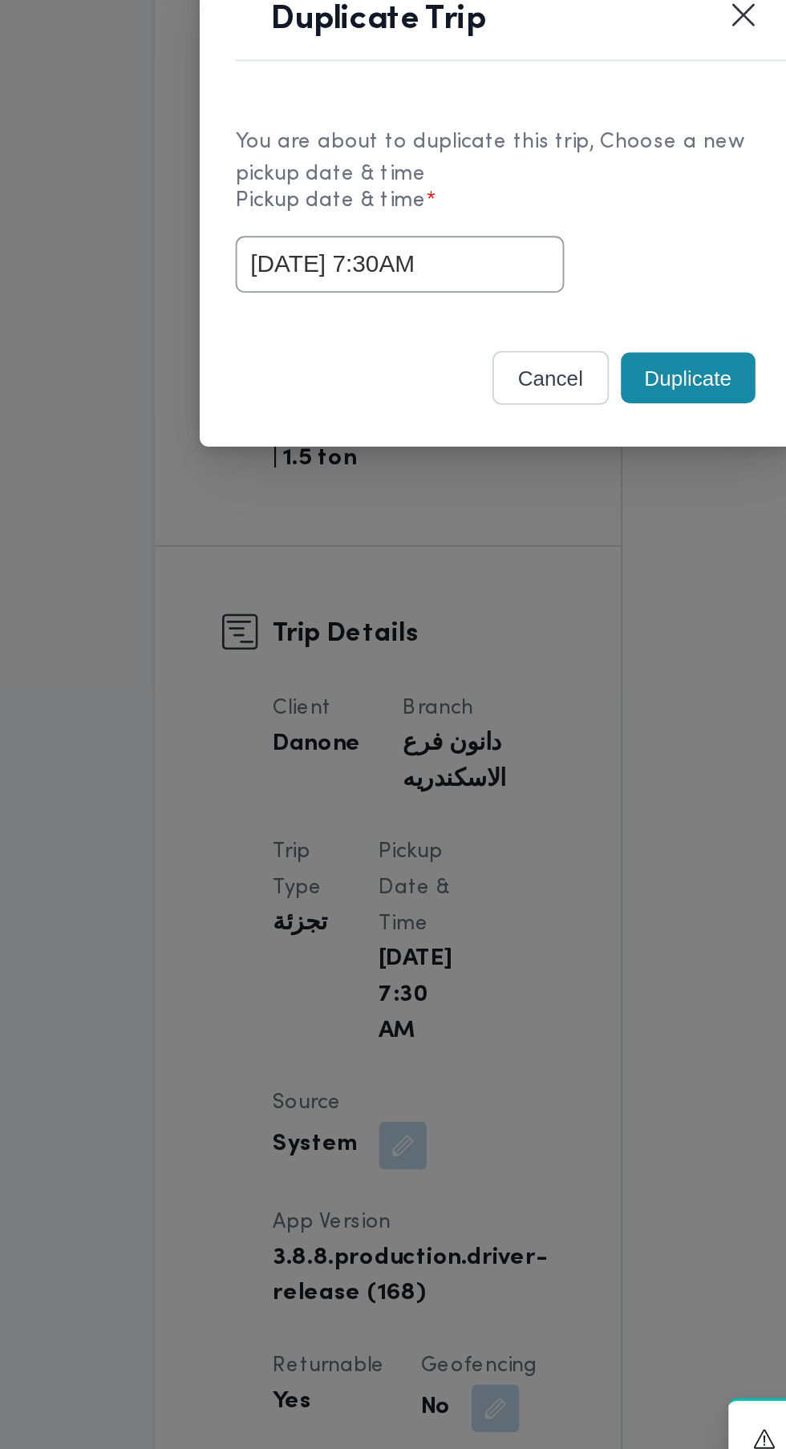
click at [498, 780] on div "You are about to duplicate this trip, Choose a new pickup date & time Pickup da…" at bounding box center [393, 727] width 321 height 120
click at [500, 820] on button "Duplicate" at bounding box center [495, 817] width 72 height 27
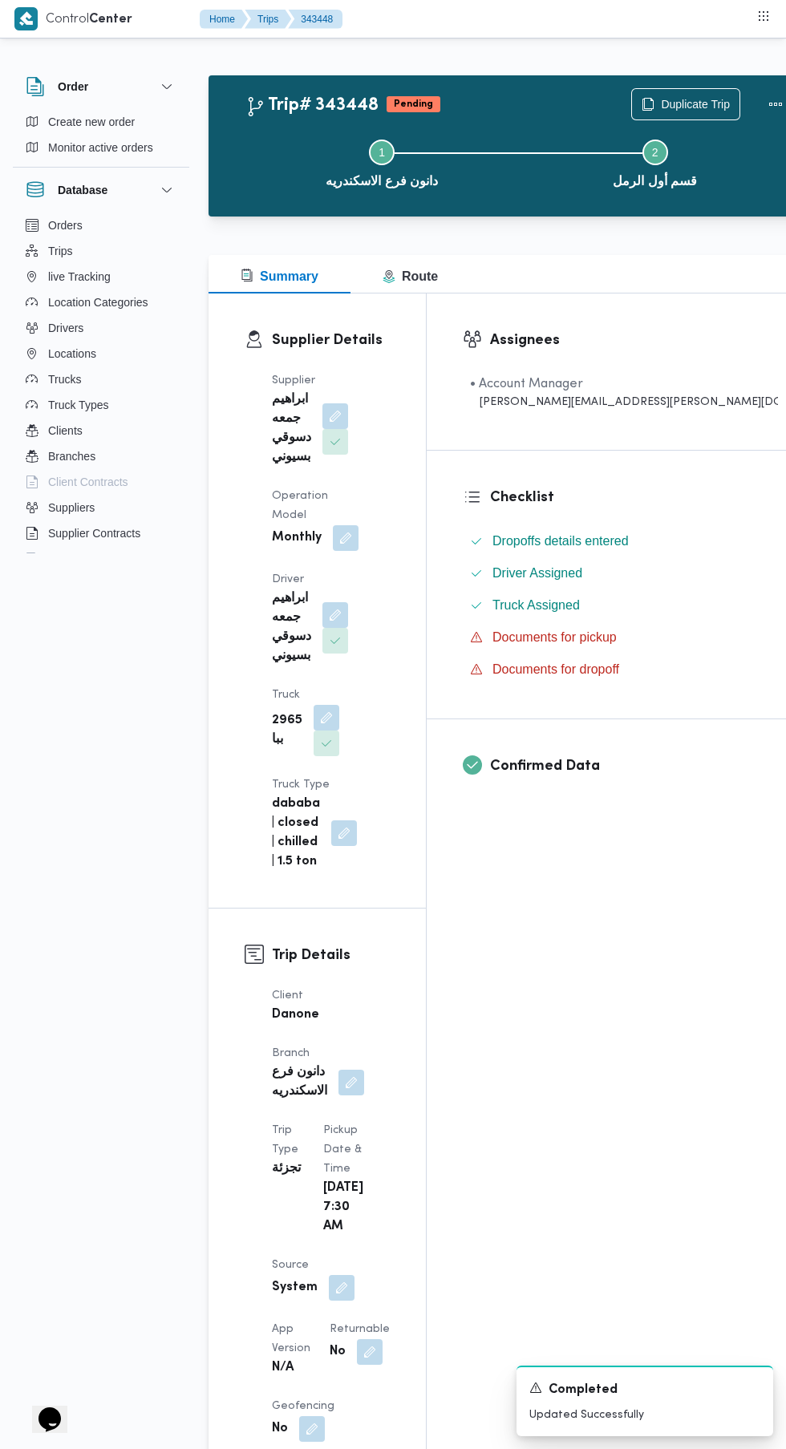
click at [357, 1339] on button "button" at bounding box center [370, 1352] width 26 height 26
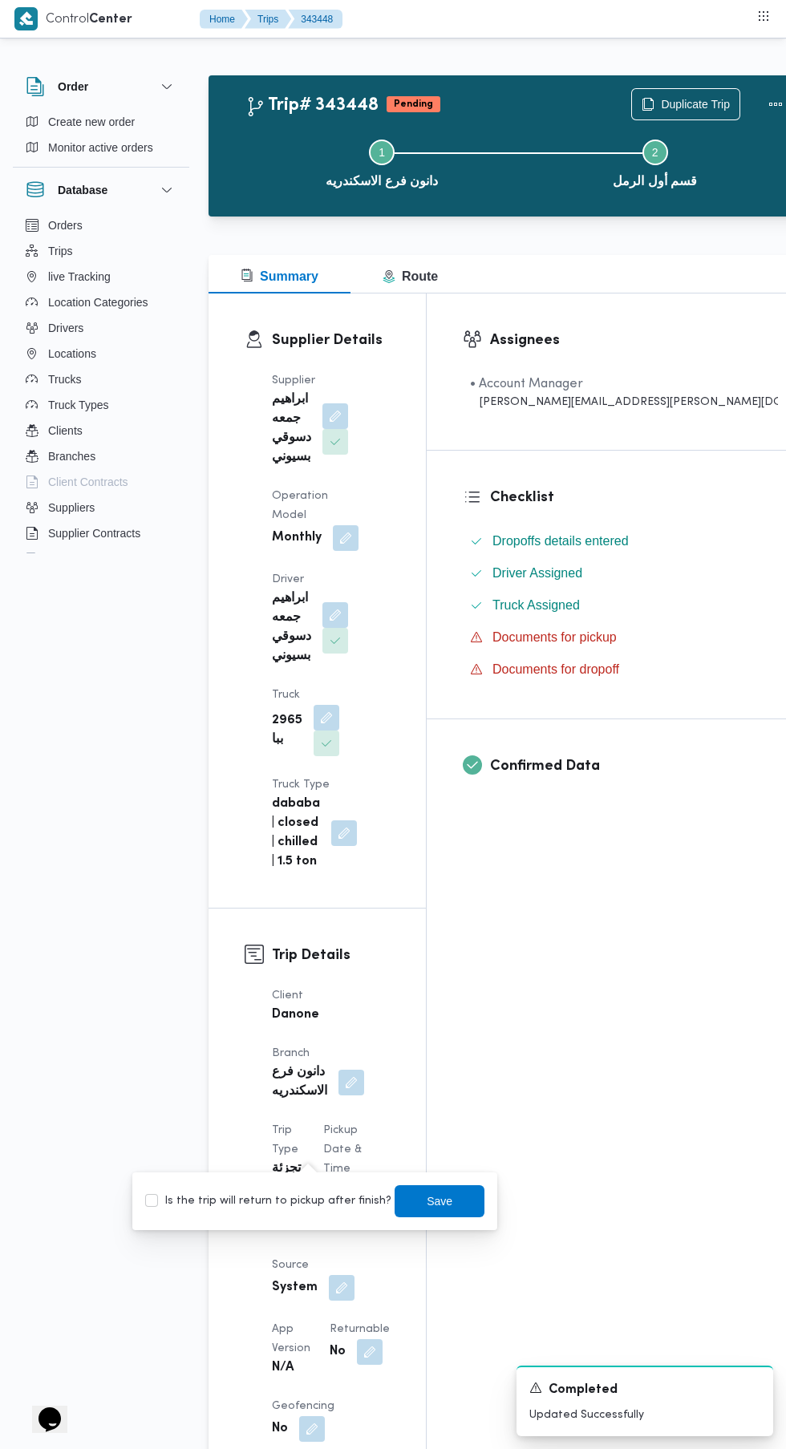
click at [297, 1199] on label "Is the trip will return to pickup after finish?" at bounding box center [268, 1201] width 246 height 19
checkbox input "true"
click at [427, 1201] on span "Save" at bounding box center [440, 1201] width 26 height 19
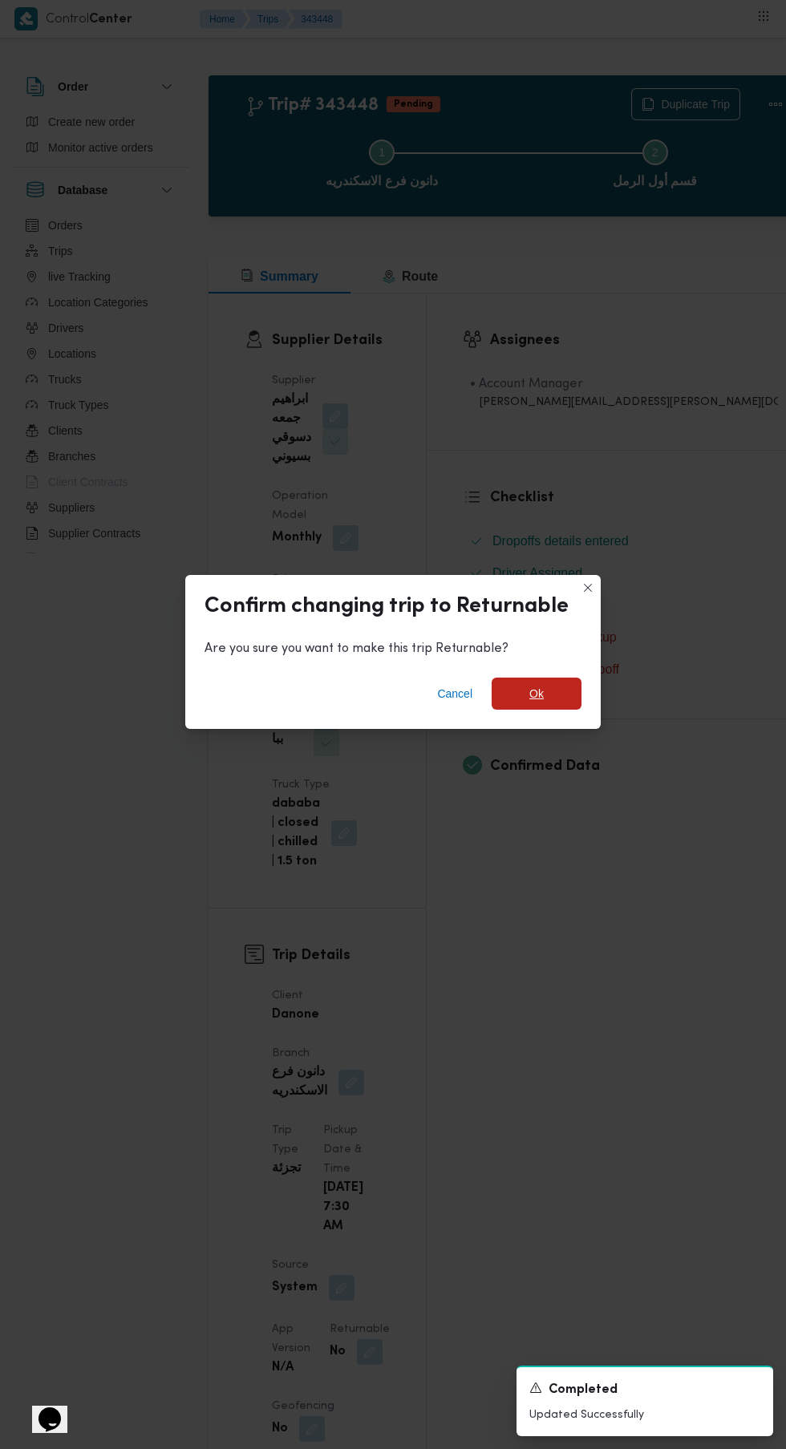
click at [536, 687] on span "Ok" at bounding box center [536, 693] width 14 height 19
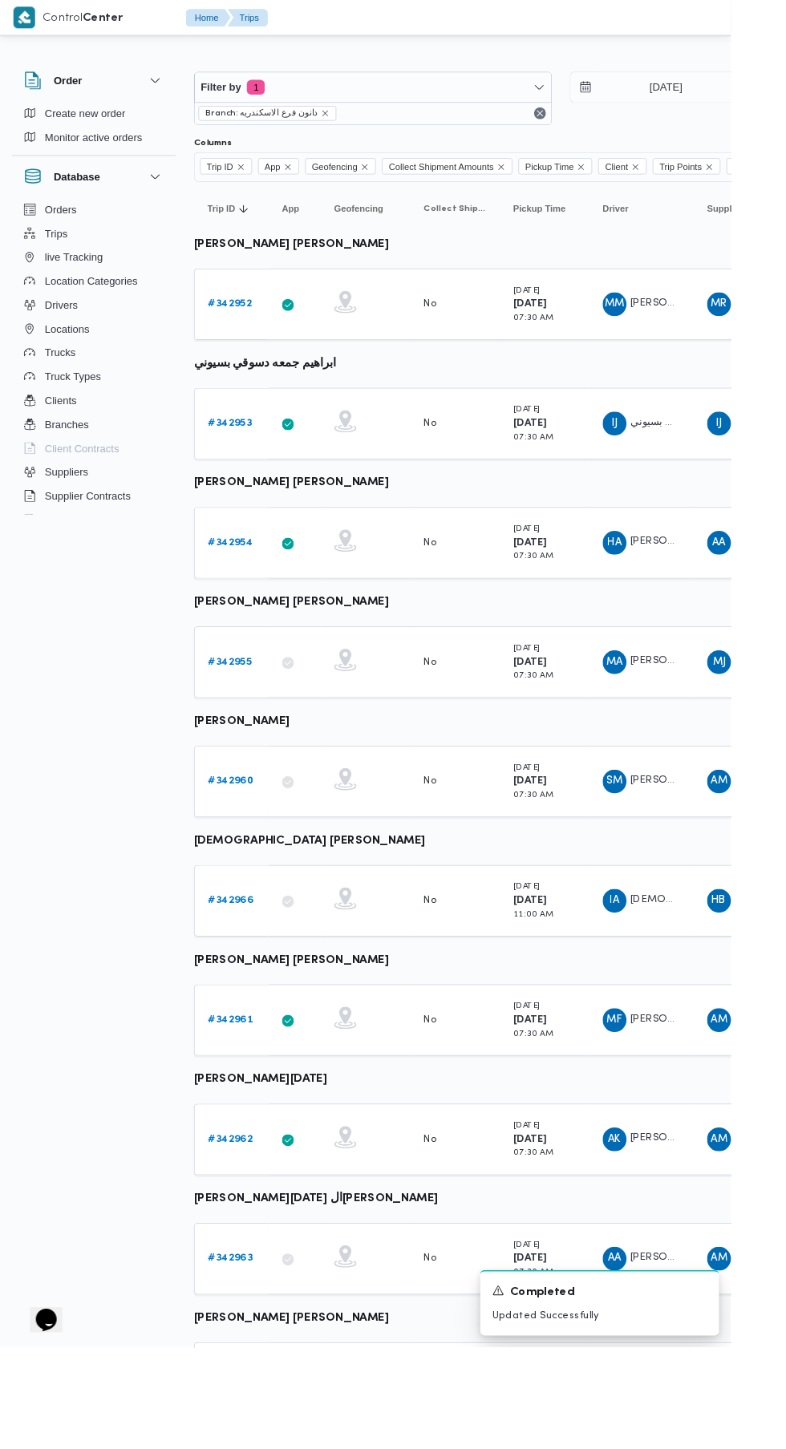
click at [253, 583] on b "# 342954" at bounding box center [248, 583] width 48 height 10
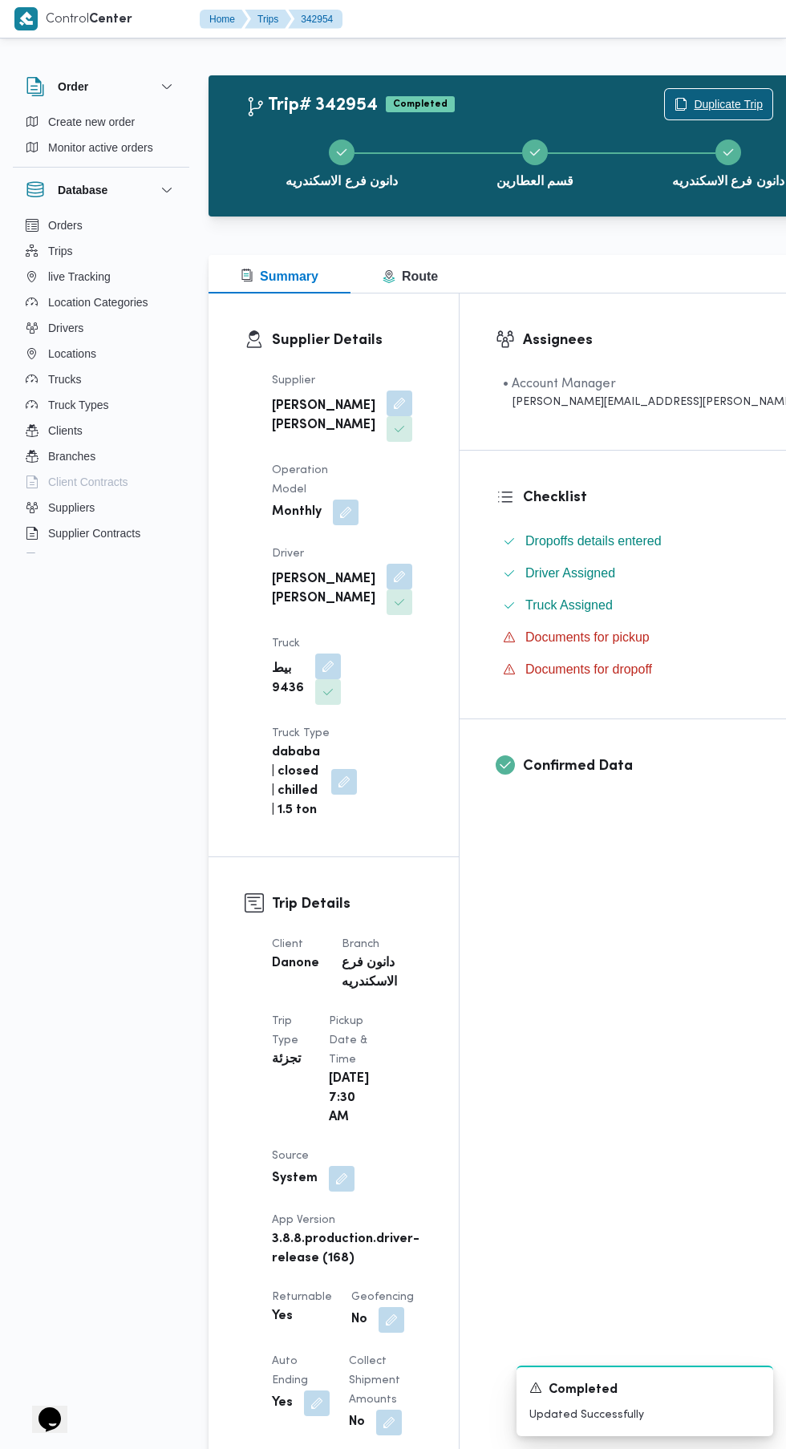
click at [694, 105] on span "Duplicate Trip" at bounding box center [728, 104] width 69 height 19
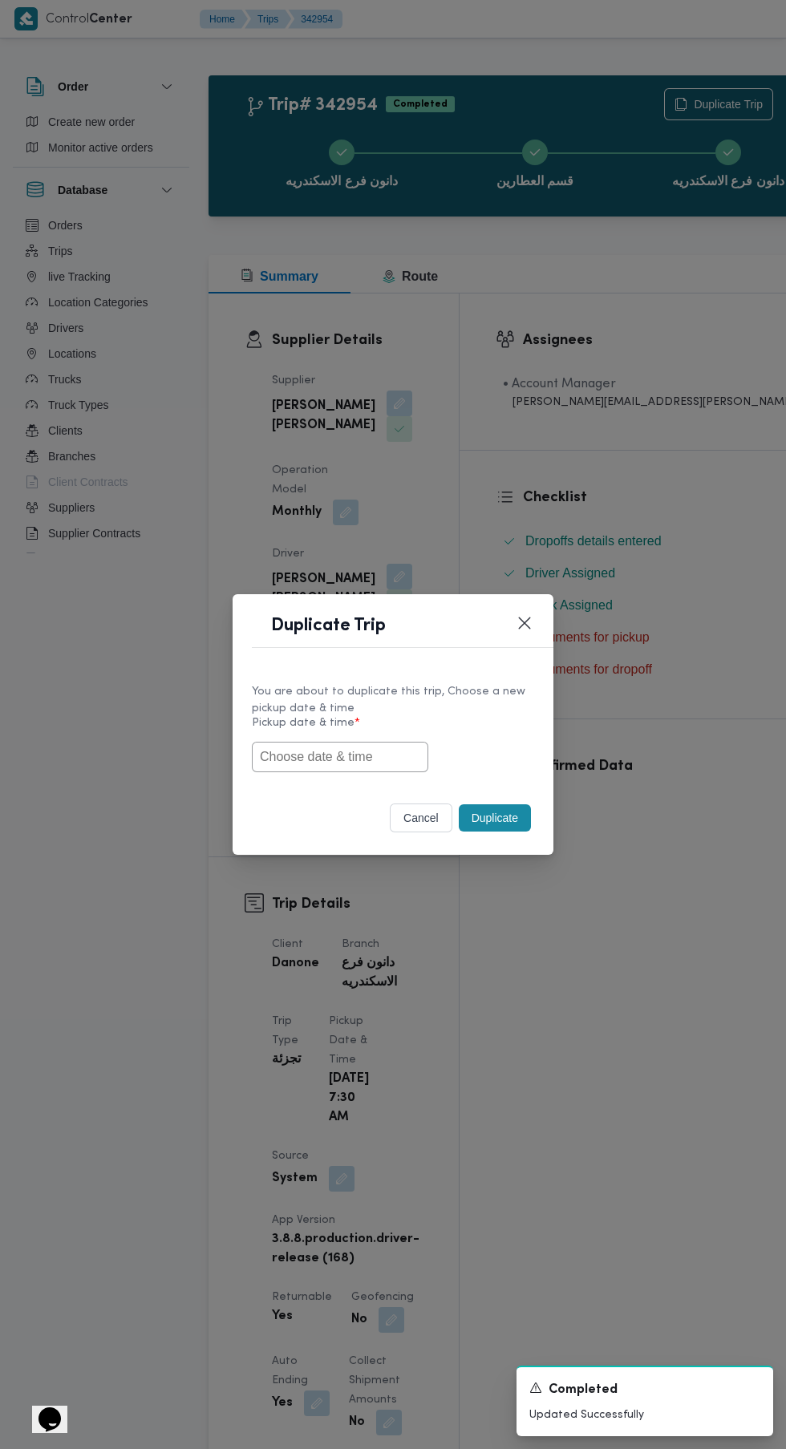
click at [359, 756] on input "text" at bounding box center [340, 757] width 176 height 30
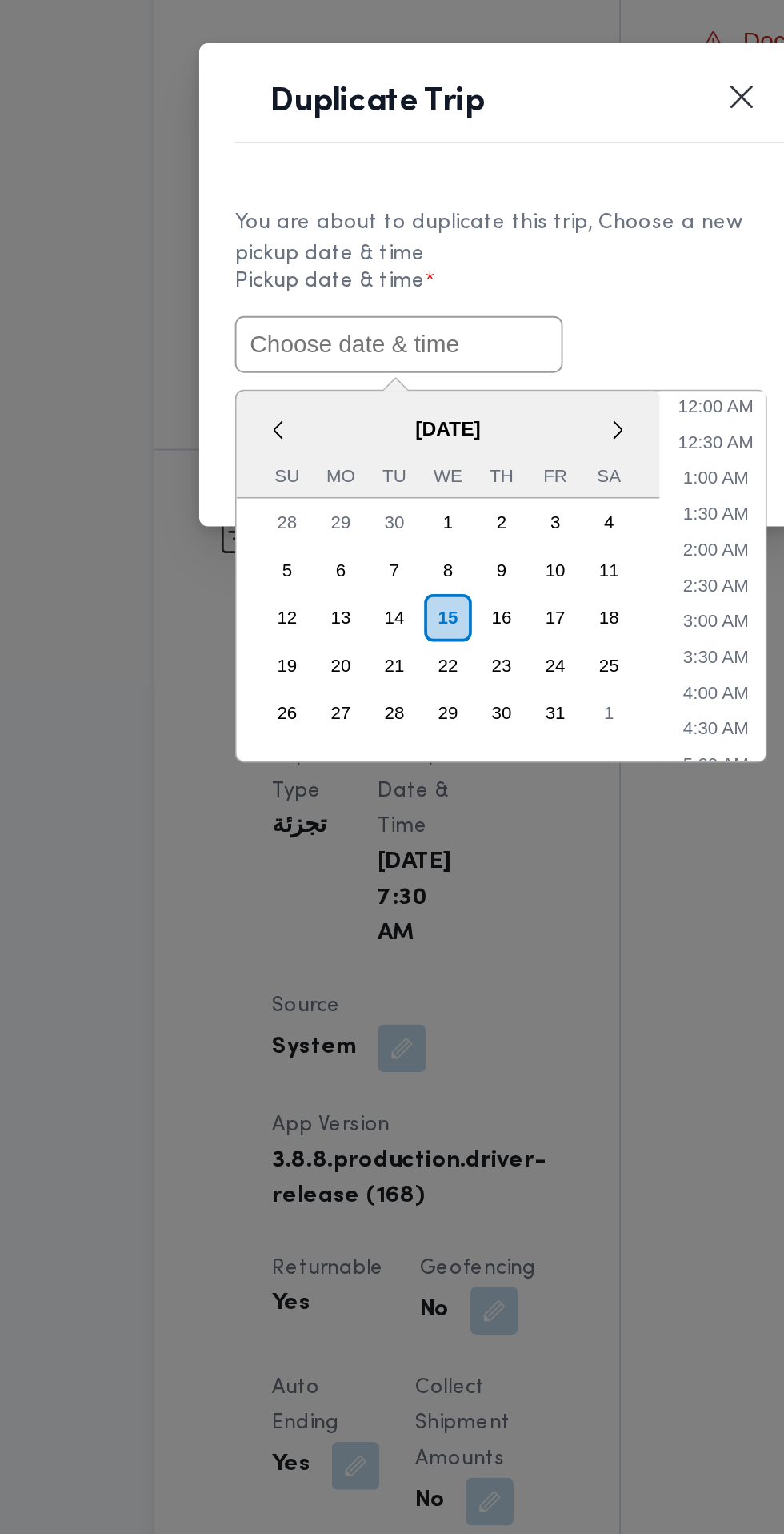
paste input "[DATE] 7:30AM"
type input "[DATE] 7:30AM"
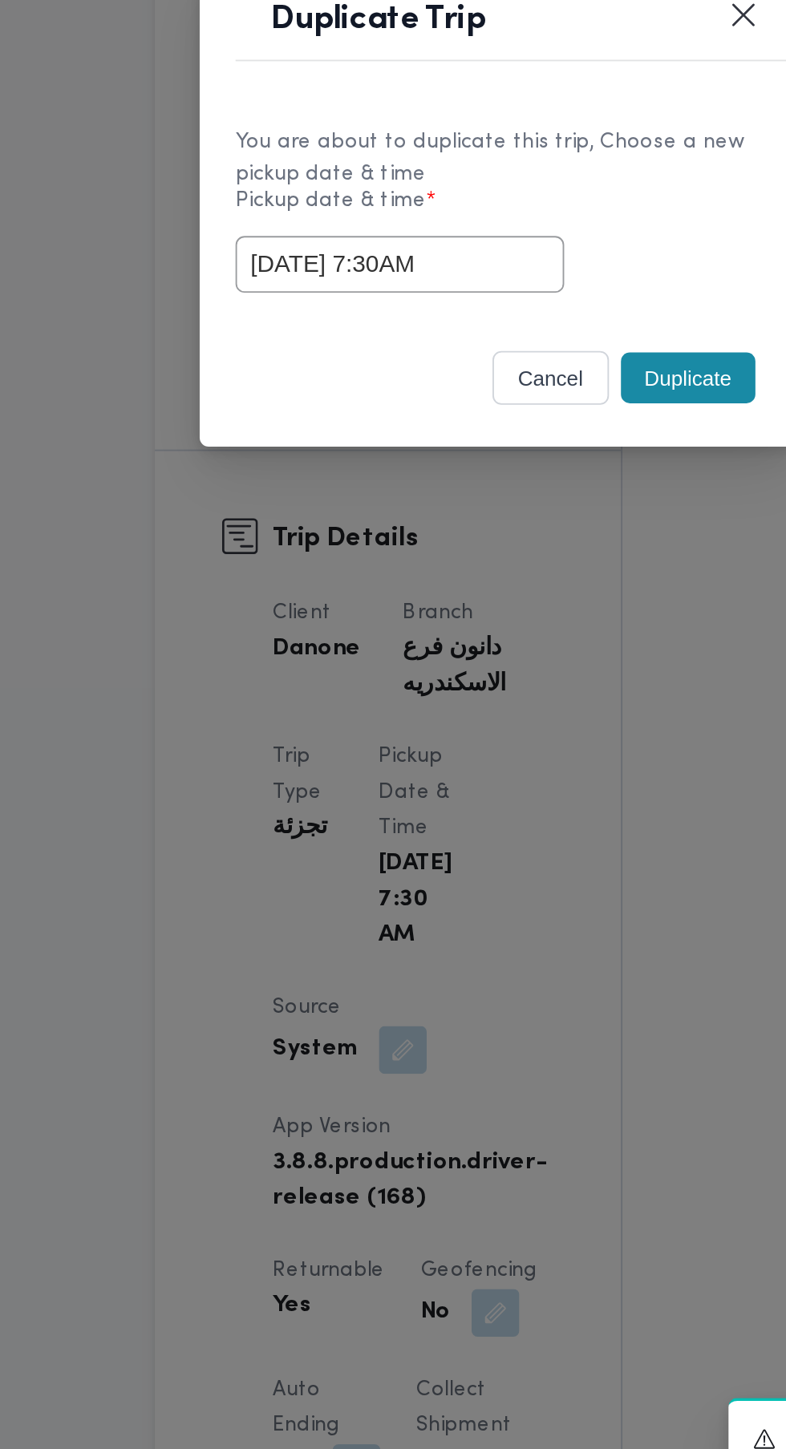
click at [499, 772] on div "[DATE] 7:30AM" at bounding box center [393, 757] width 282 height 30
click at [496, 818] on button "Duplicate" at bounding box center [495, 817] width 72 height 27
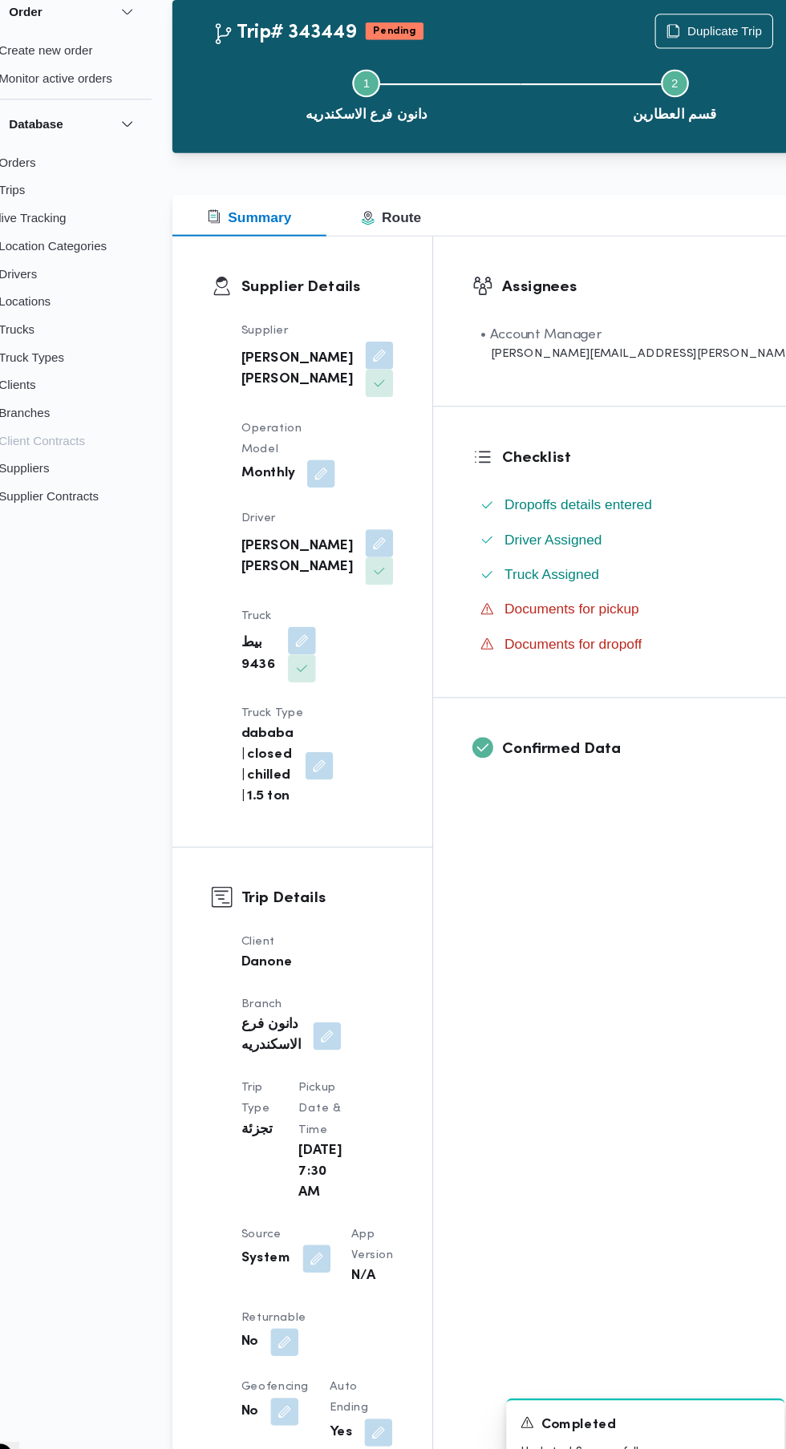
click at [318, 1301] on button "button" at bounding box center [312, 1314] width 26 height 26
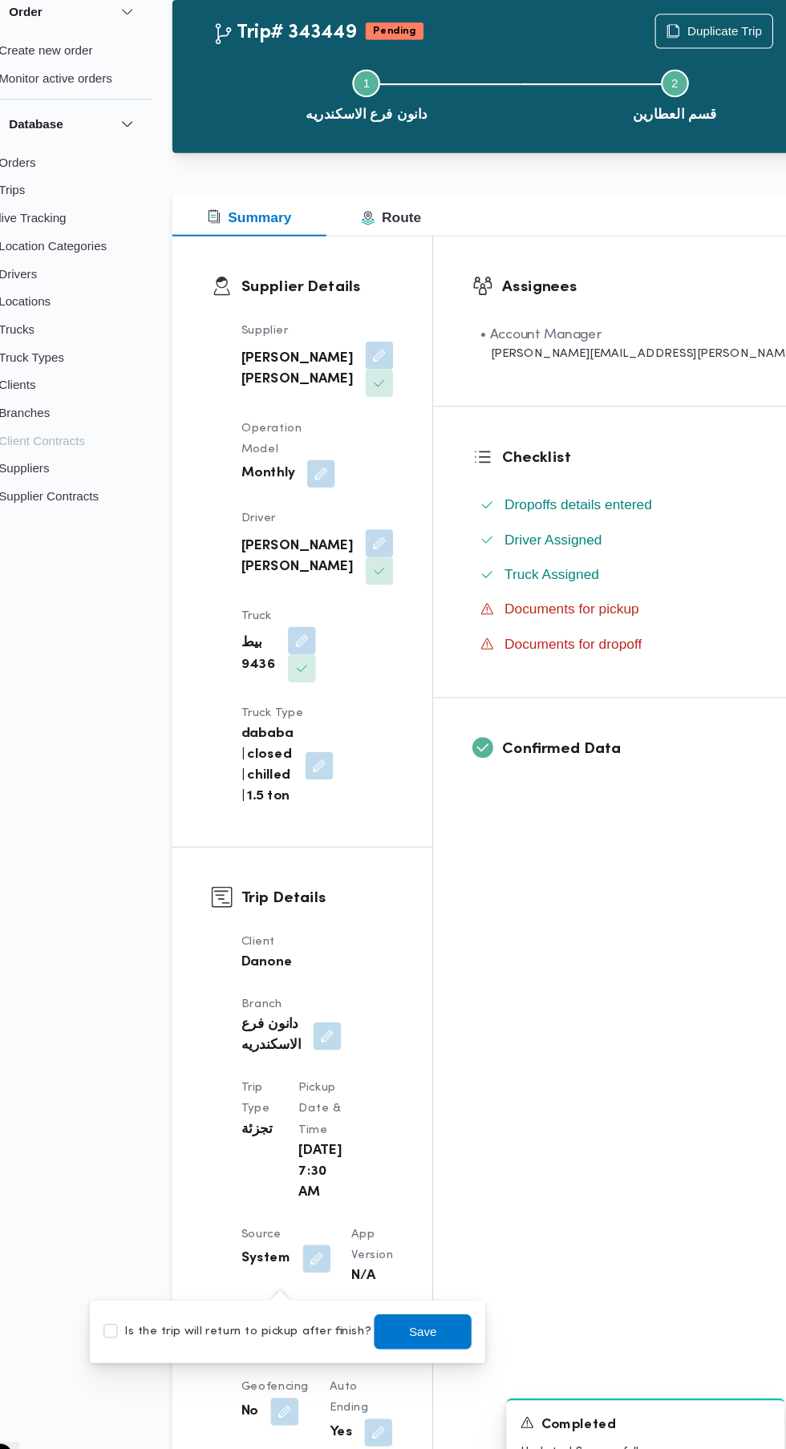
click at [291, 1299] on label "Is the trip will return to pickup after finish?" at bounding box center [268, 1303] width 246 height 19
checkbox input "true"
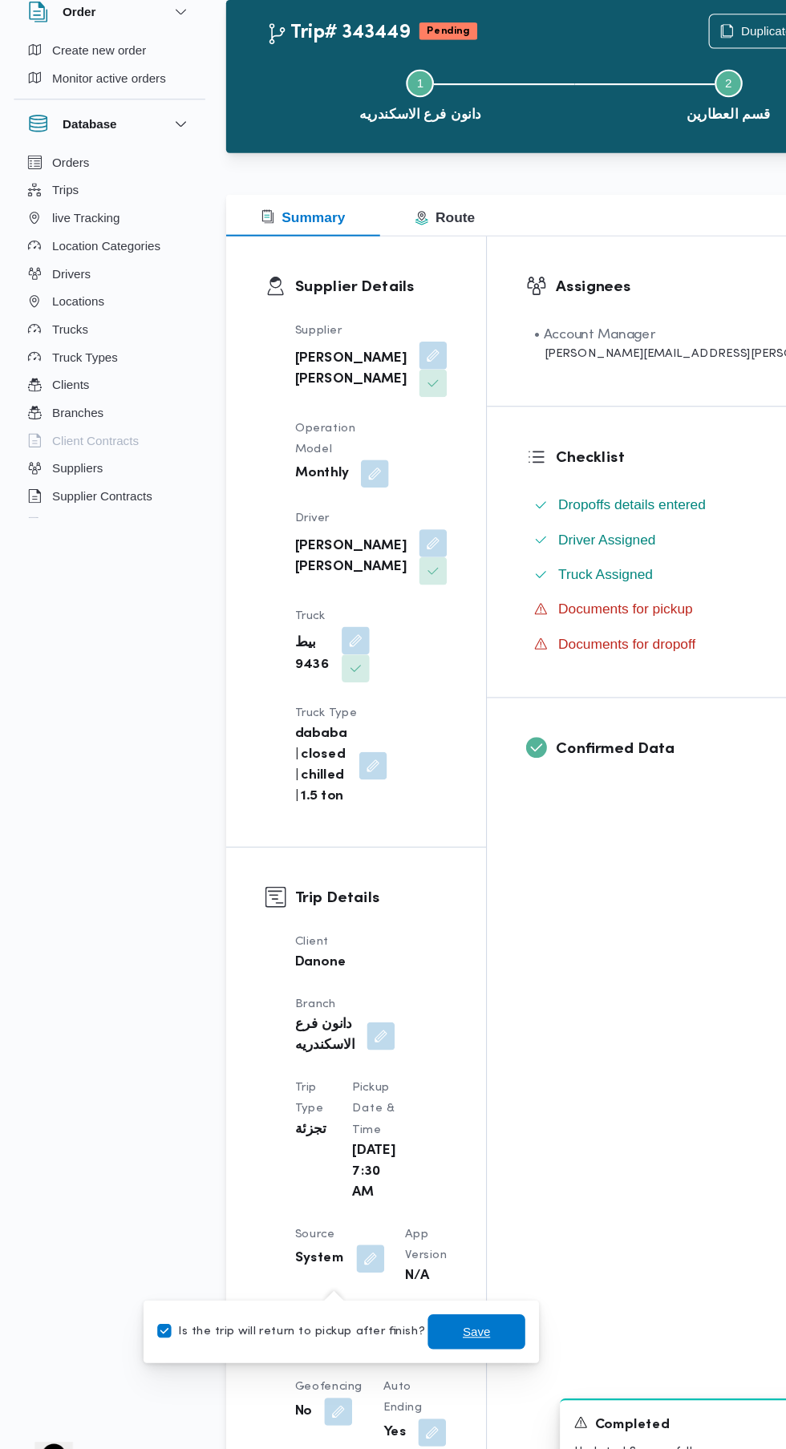
click at [427, 1301] on span "Save" at bounding box center [440, 1303] width 26 height 19
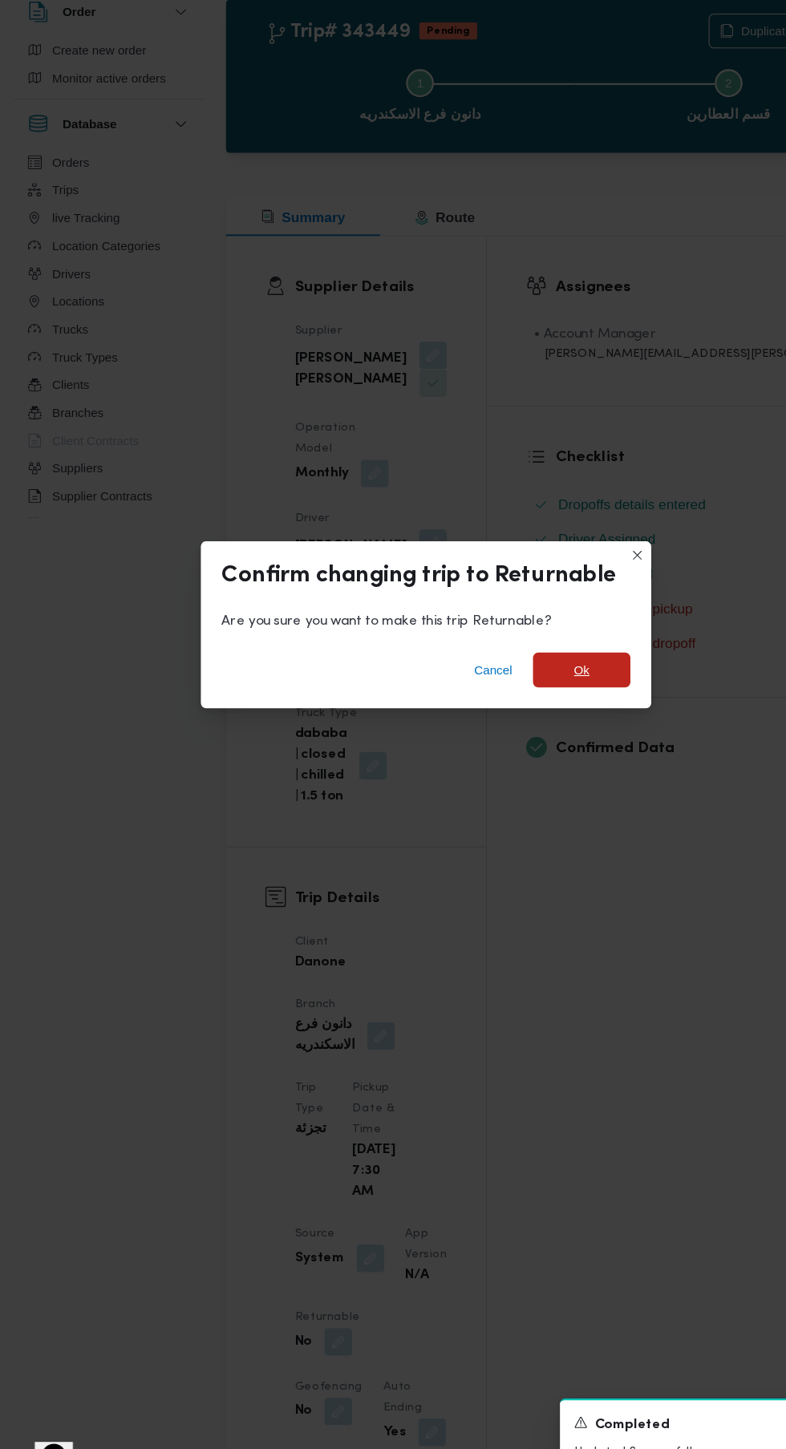
click at [532, 688] on span "Ok" at bounding box center [536, 693] width 14 height 19
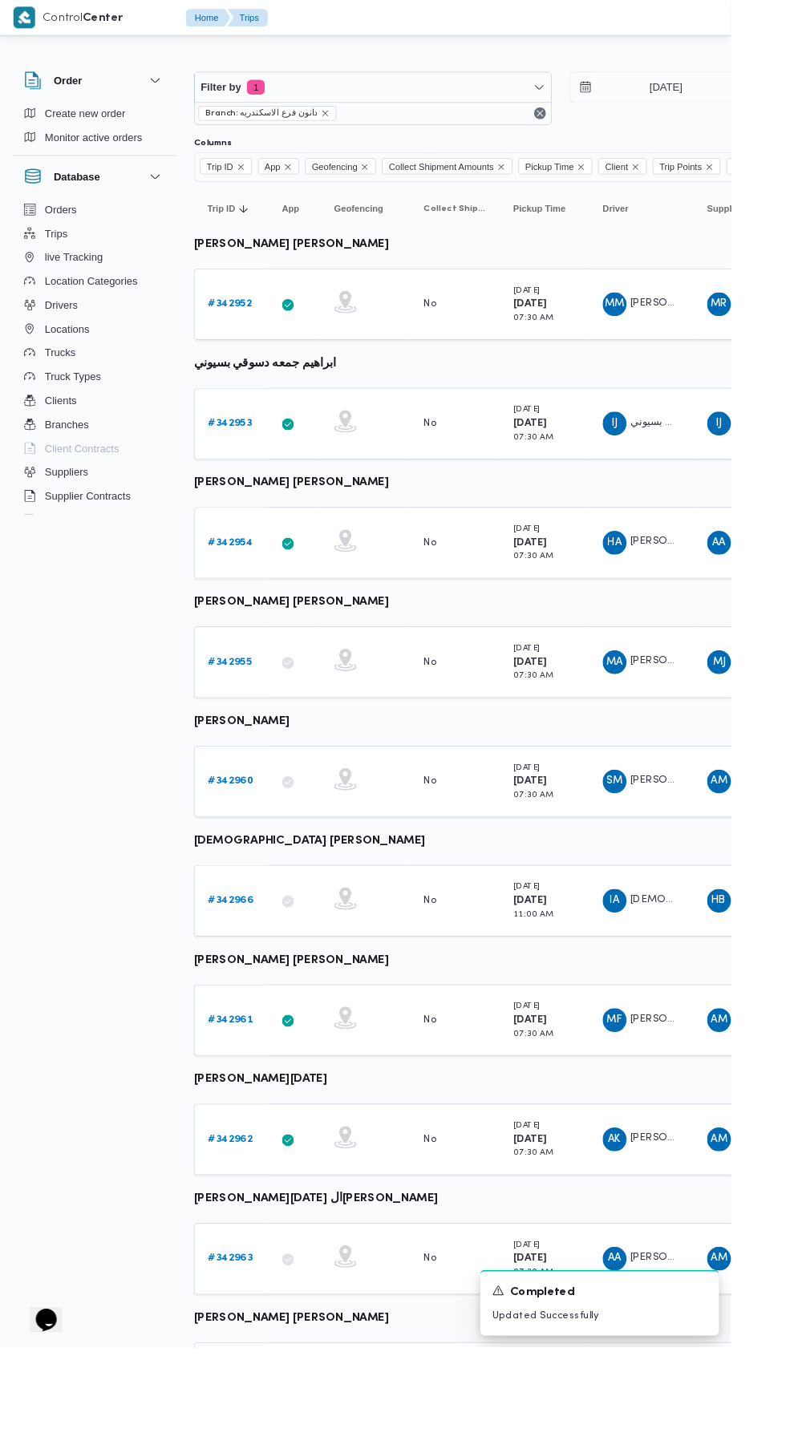
click at [269, 707] on b "# 342955" at bounding box center [247, 712] width 47 height 10
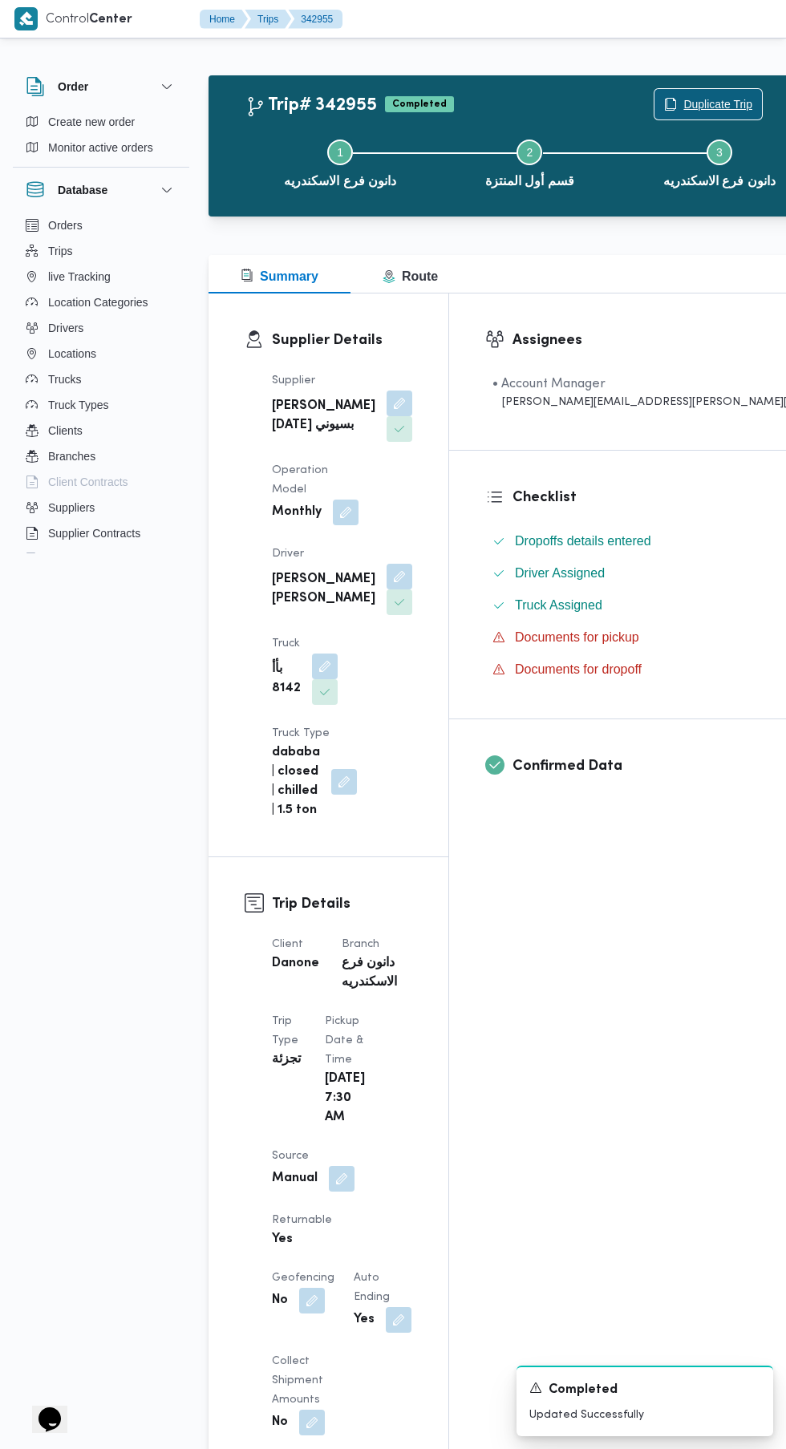
click at [683, 104] on span "Duplicate Trip" at bounding box center [717, 104] width 69 height 19
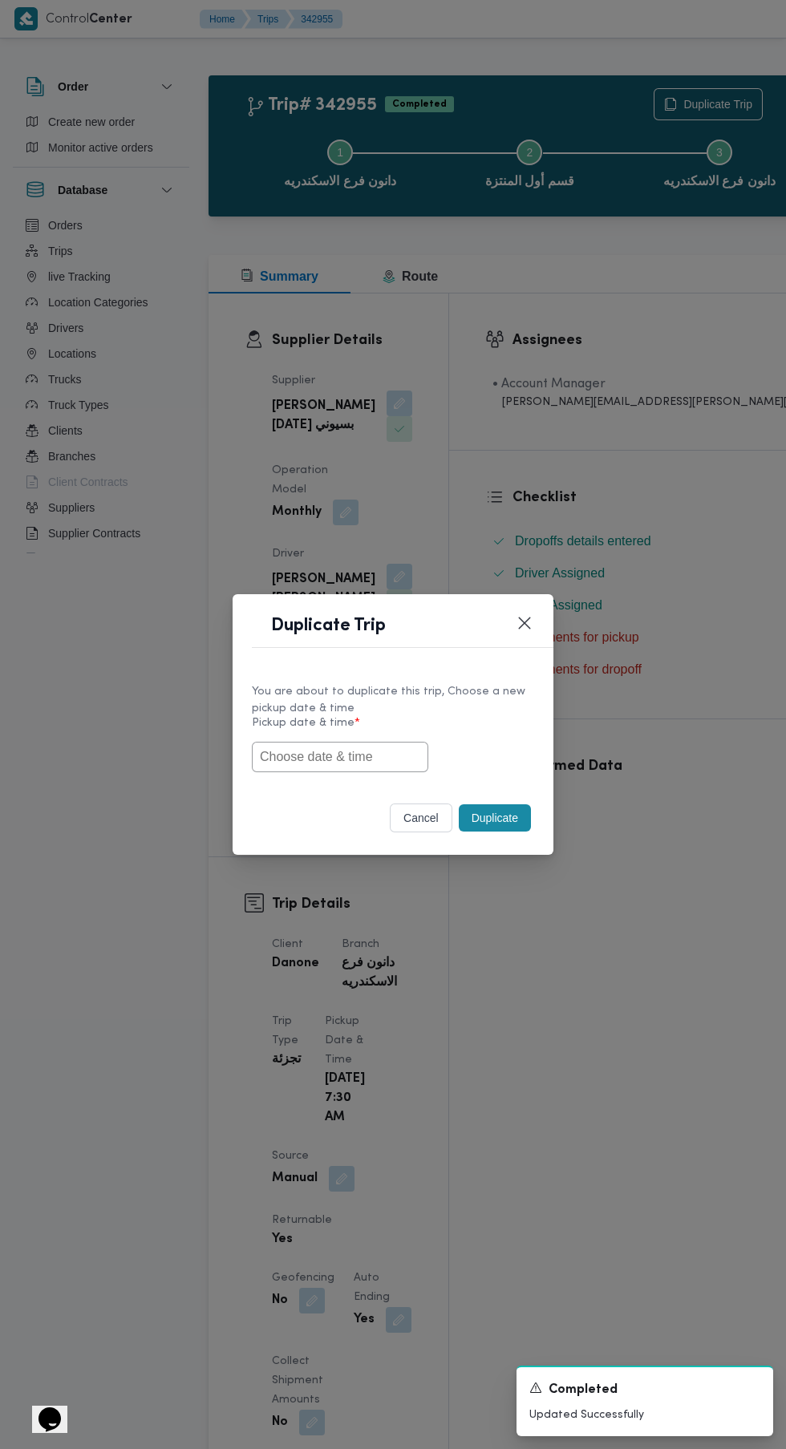
click at [391, 756] on input "text" at bounding box center [340, 757] width 176 height 30
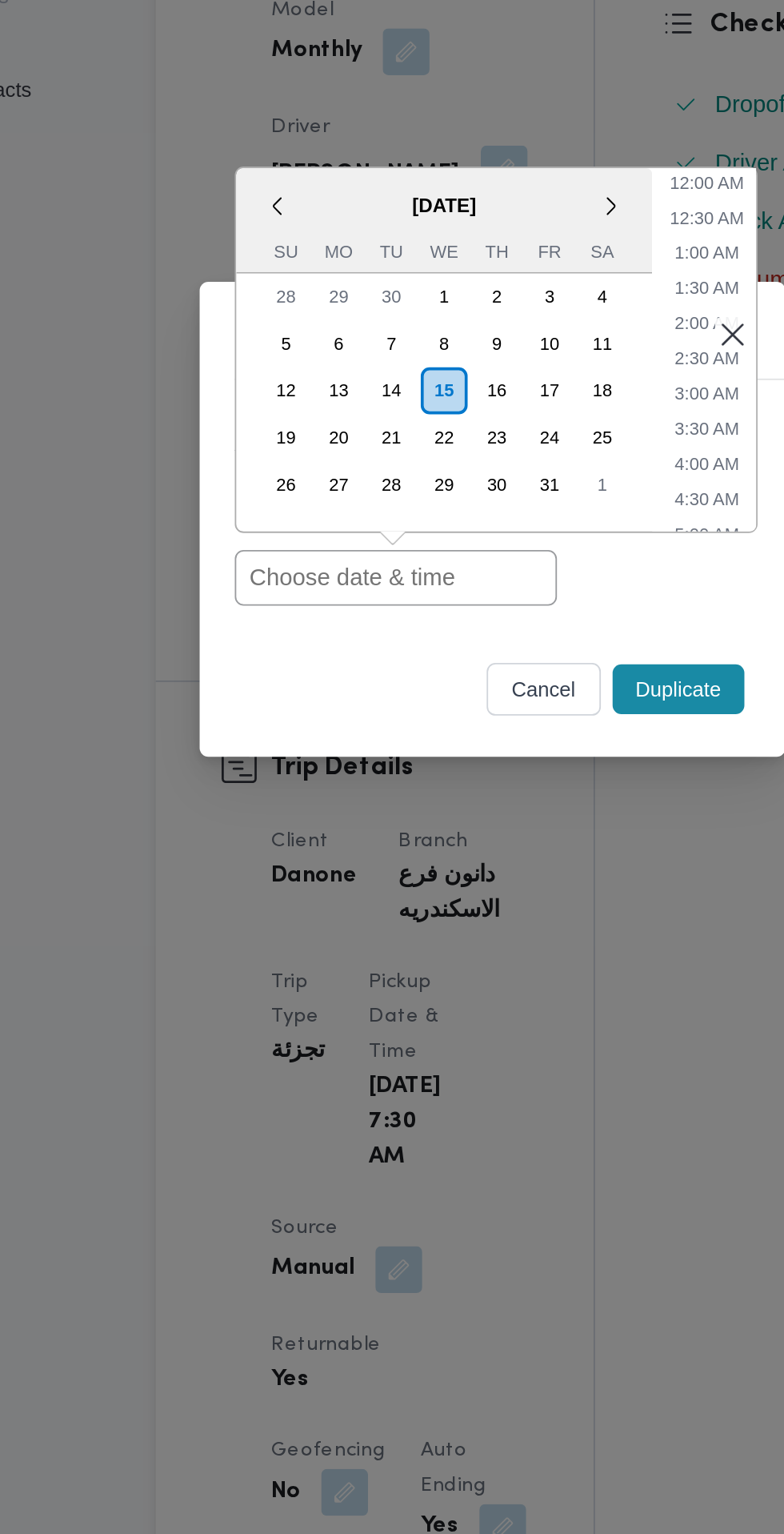
paste input "[DATE] 7:30AM"
type input "[DATE] 7:30AM"
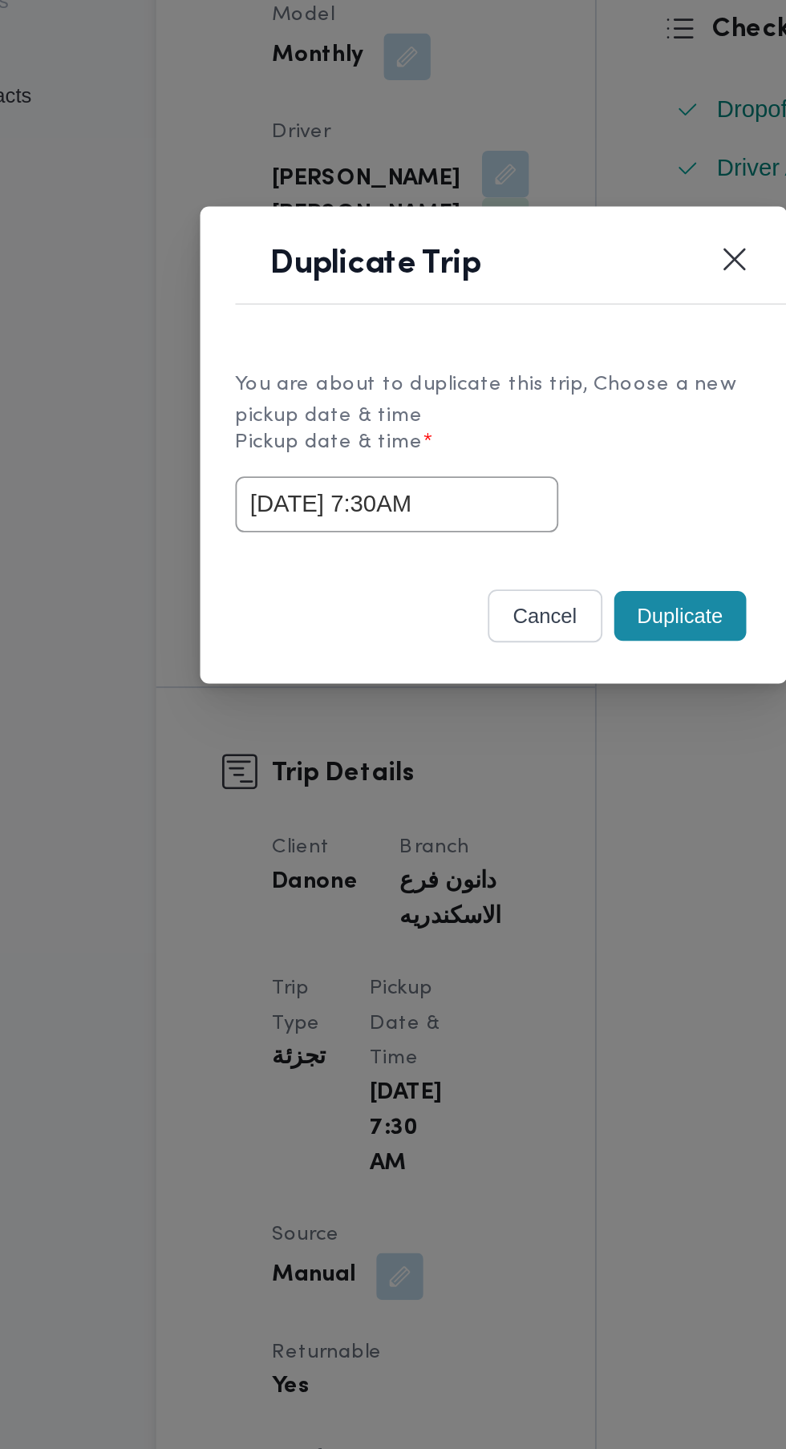
click at [485, 832] on button "Duplicate" at bounding box center [495, 817] width 72 height 27
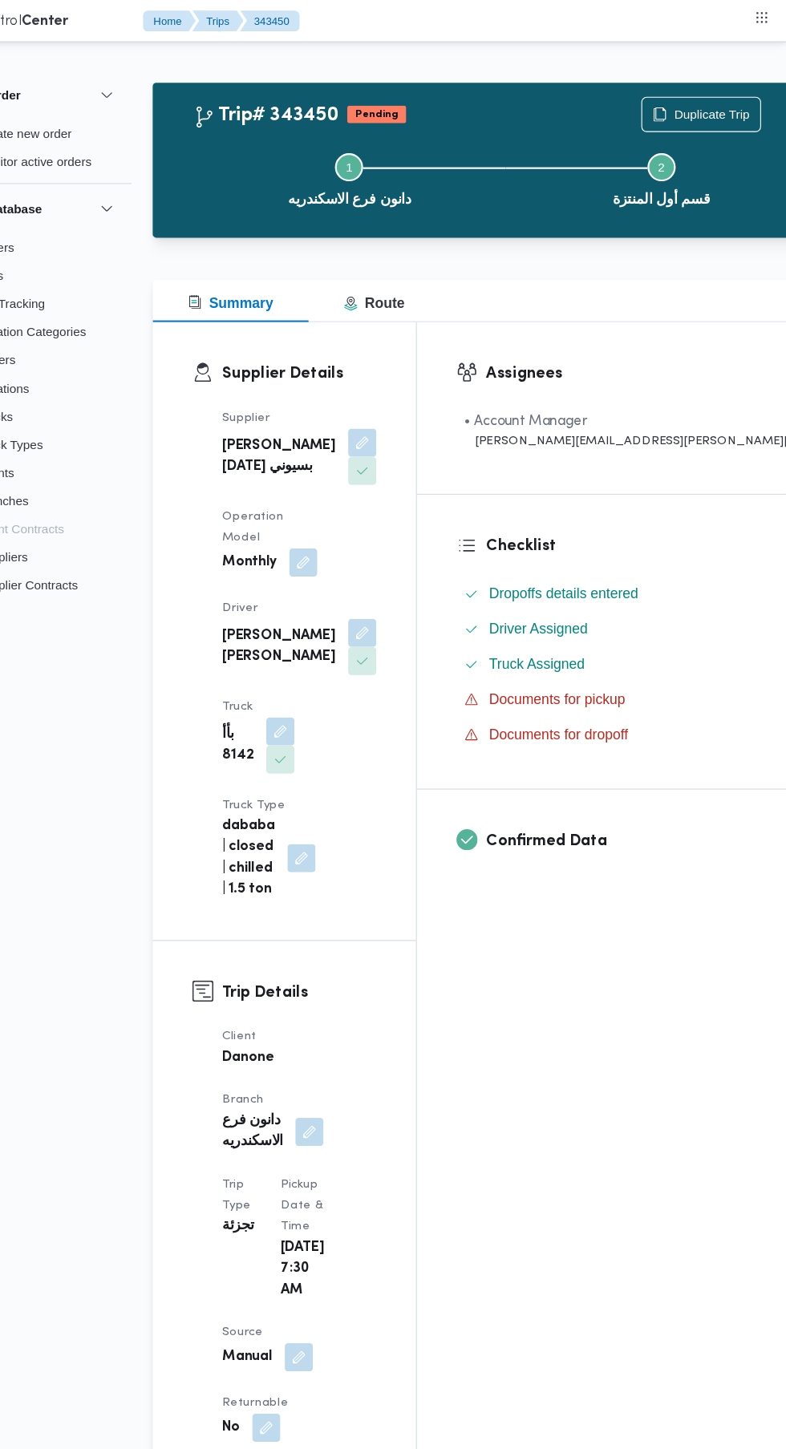
click at [325, 1288] on button "button" at bounding box center [312, 1301] width 26 height 26
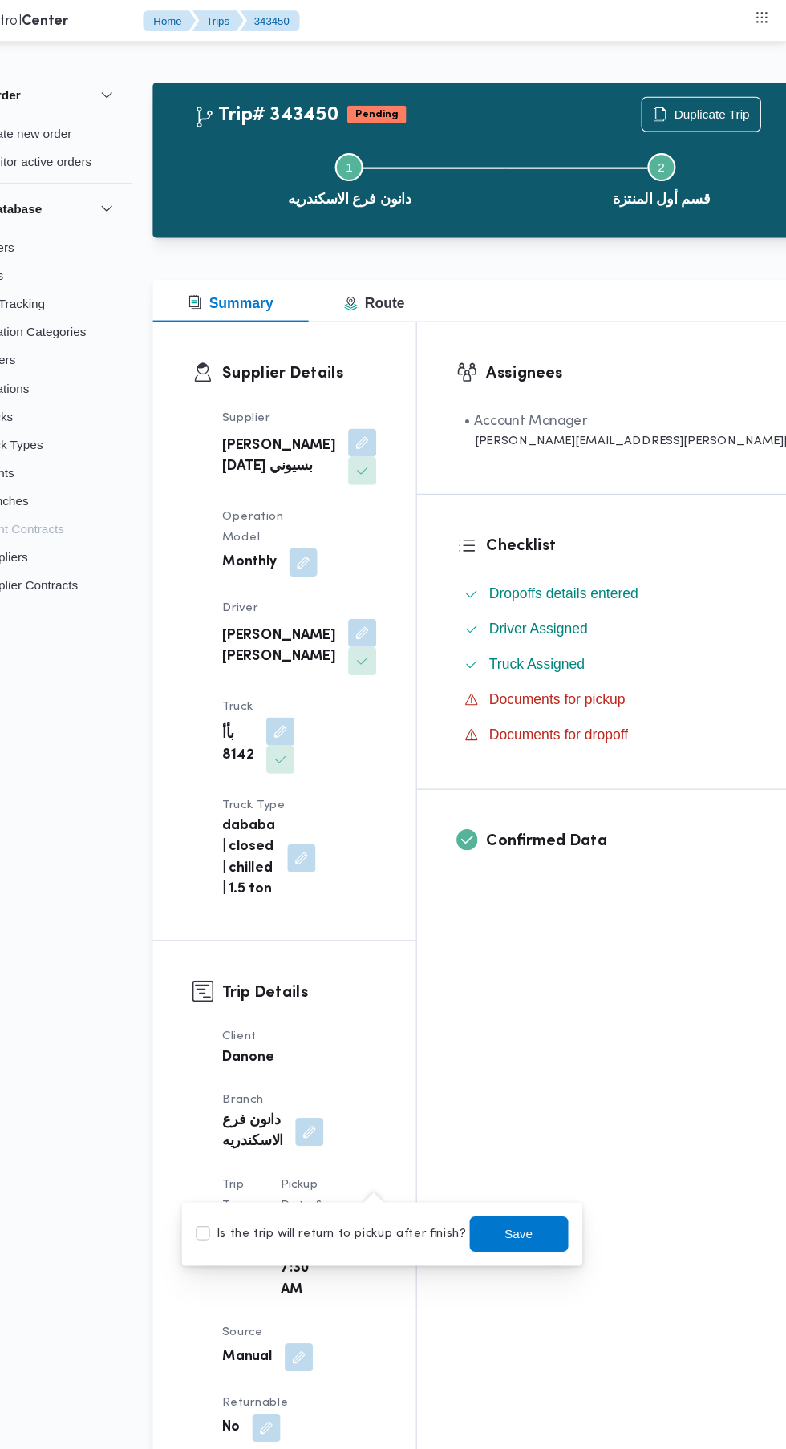
click at [396, 1114] on div "Is the trip will return to pickup after finish? Save" at bounding box center [417, 1124] width 342 height 35
click at [429, 1133] on label "Is the trip will return to pickup after finish?" at bounding box center [371, 1124] width 246 height 19
checkbox input "true"
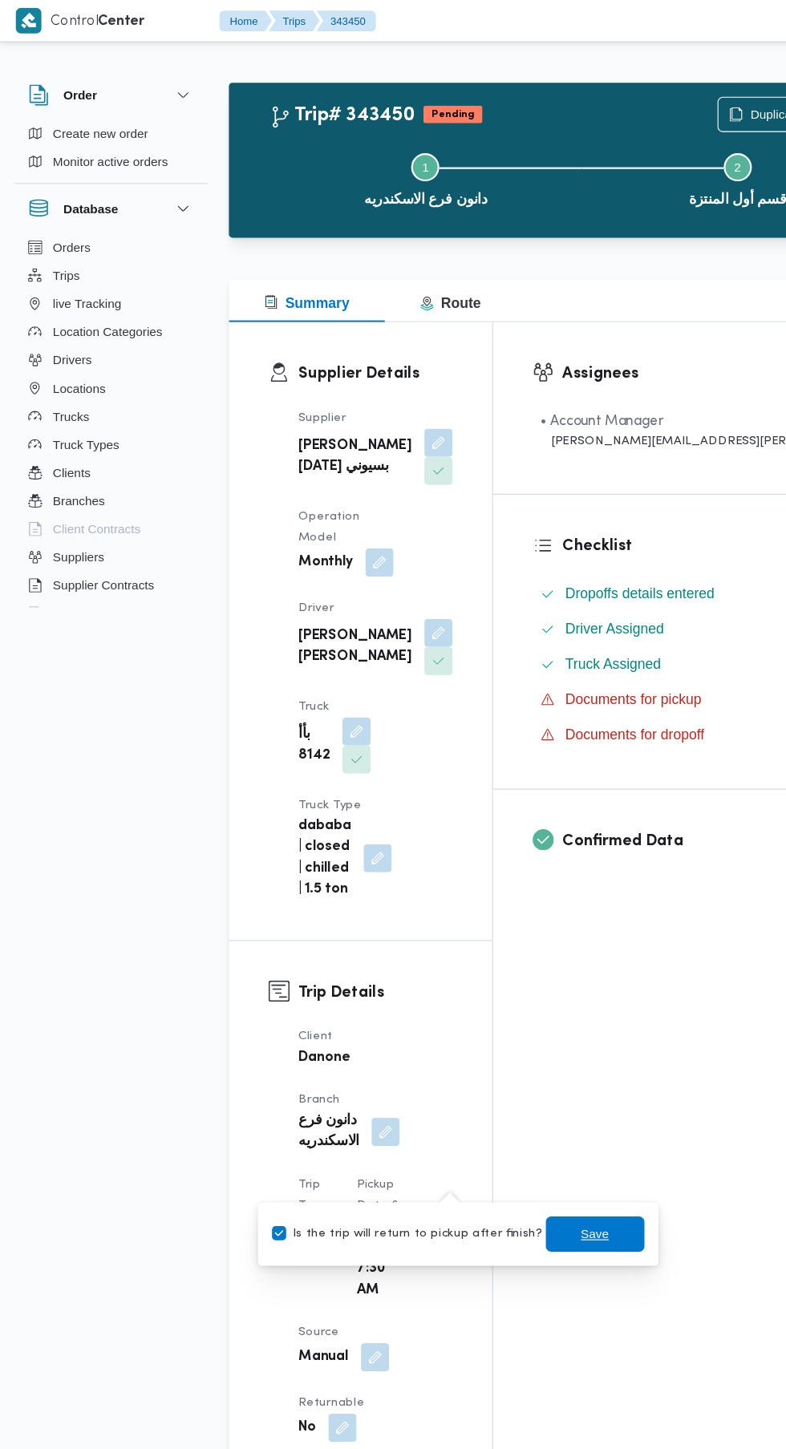
click at [497, 1126] on span "Save" at bounding box center [542, 1124] width 90 height 32
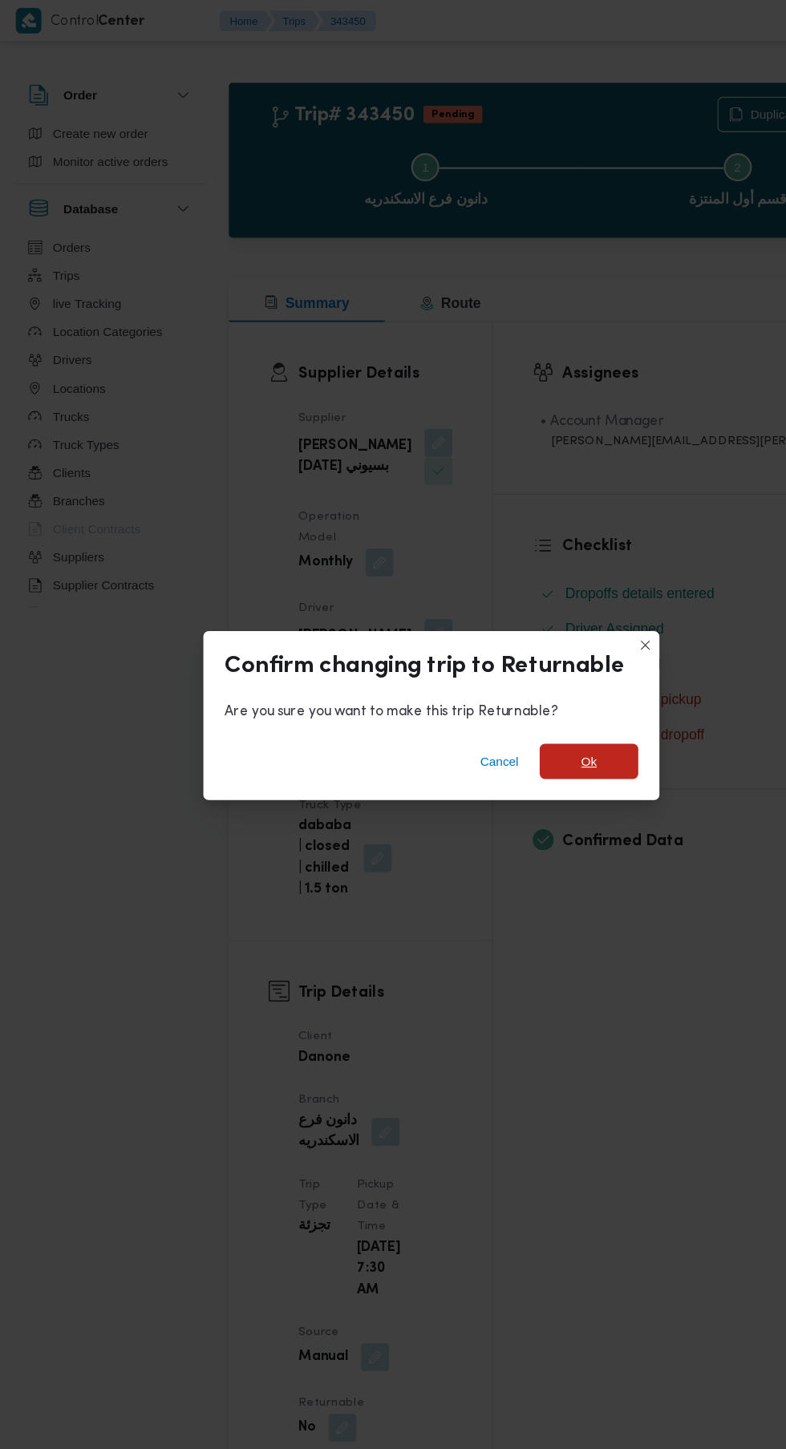
click at [544, 710] on span "Ok" at bounding box center [537, 694] width 90 height 32
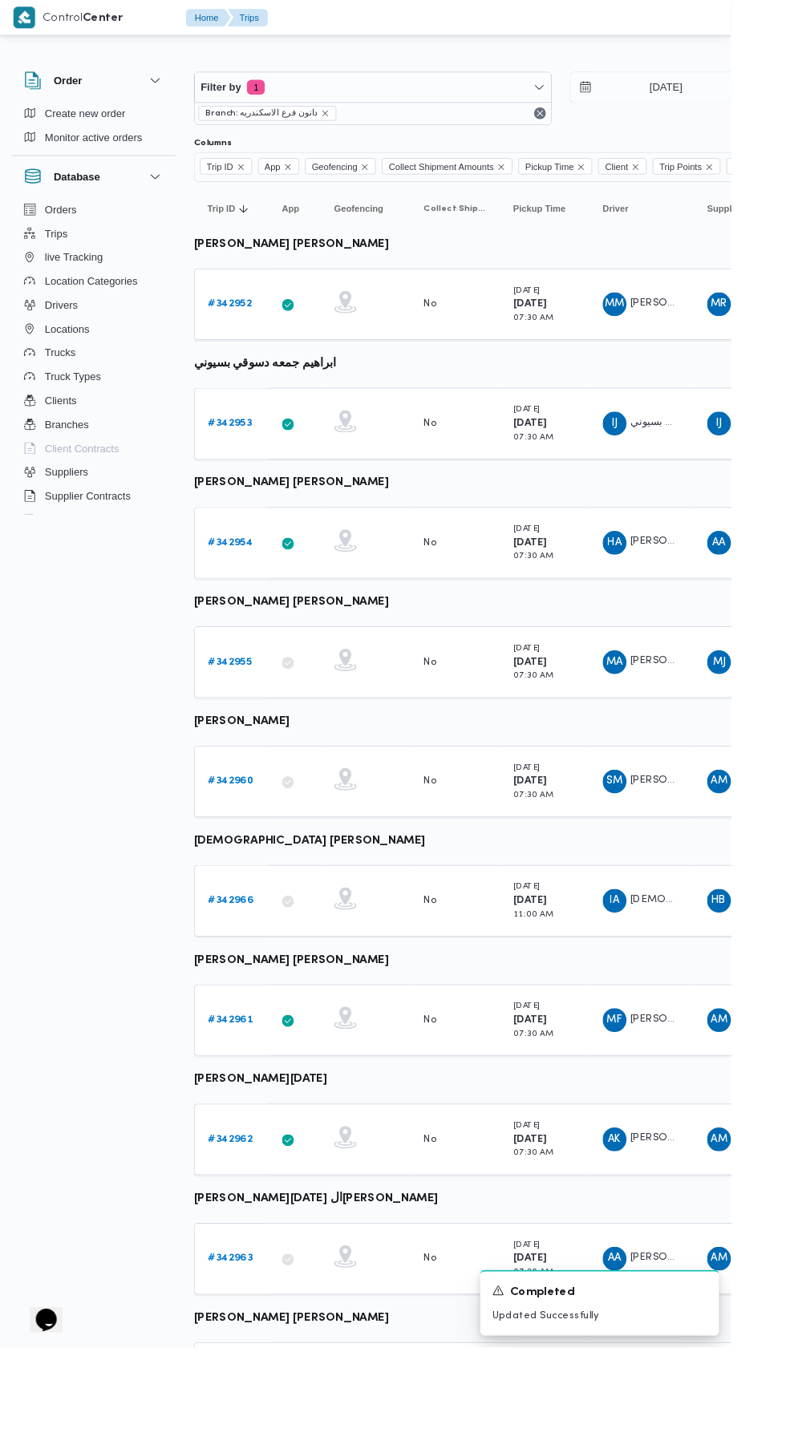
click at [253, 838] on b "# 342960" at bounding box center [248, 840] width 49 height 10
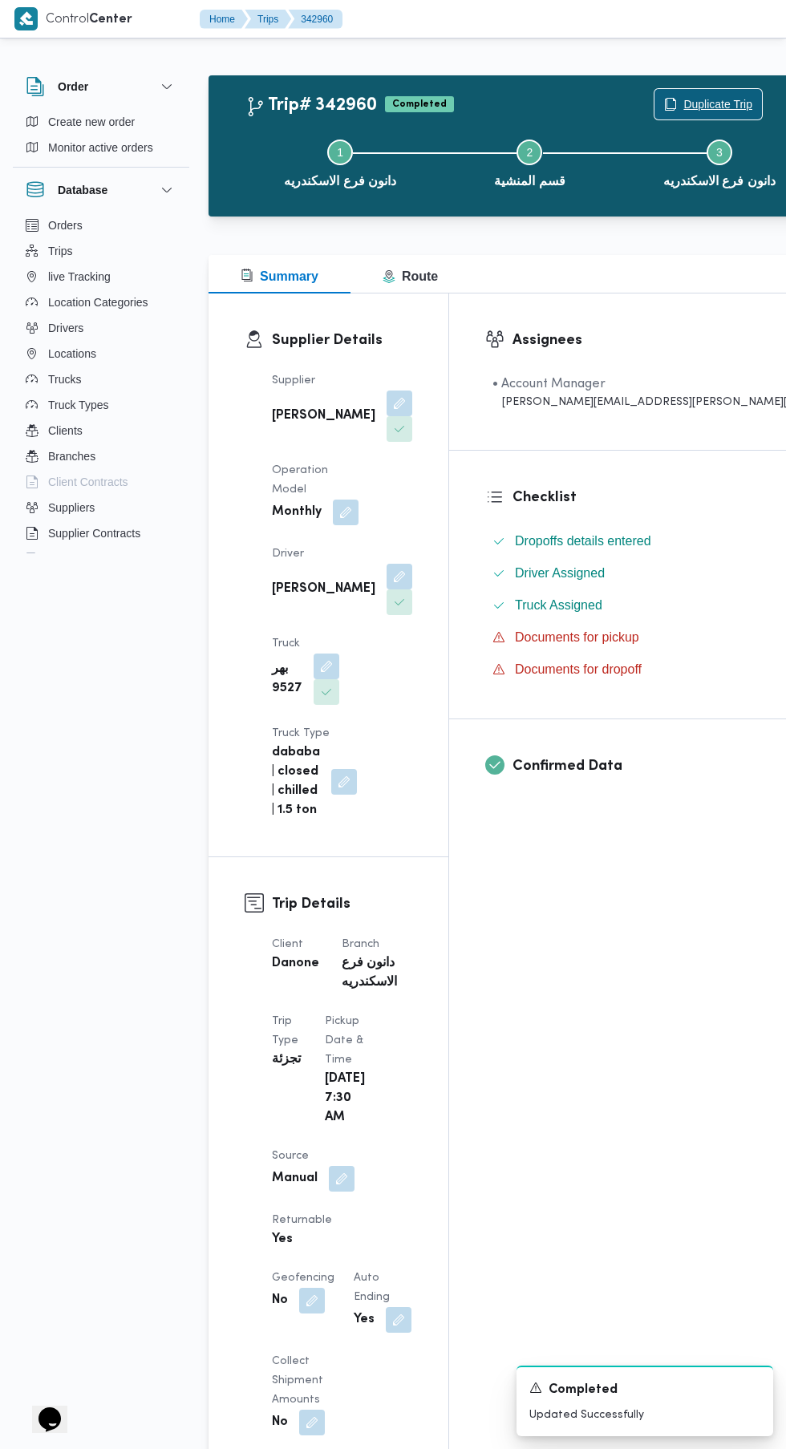
click at [683, 107] on span "Duplicate Trip" at bounding box center [717, 104] width 69 height 19
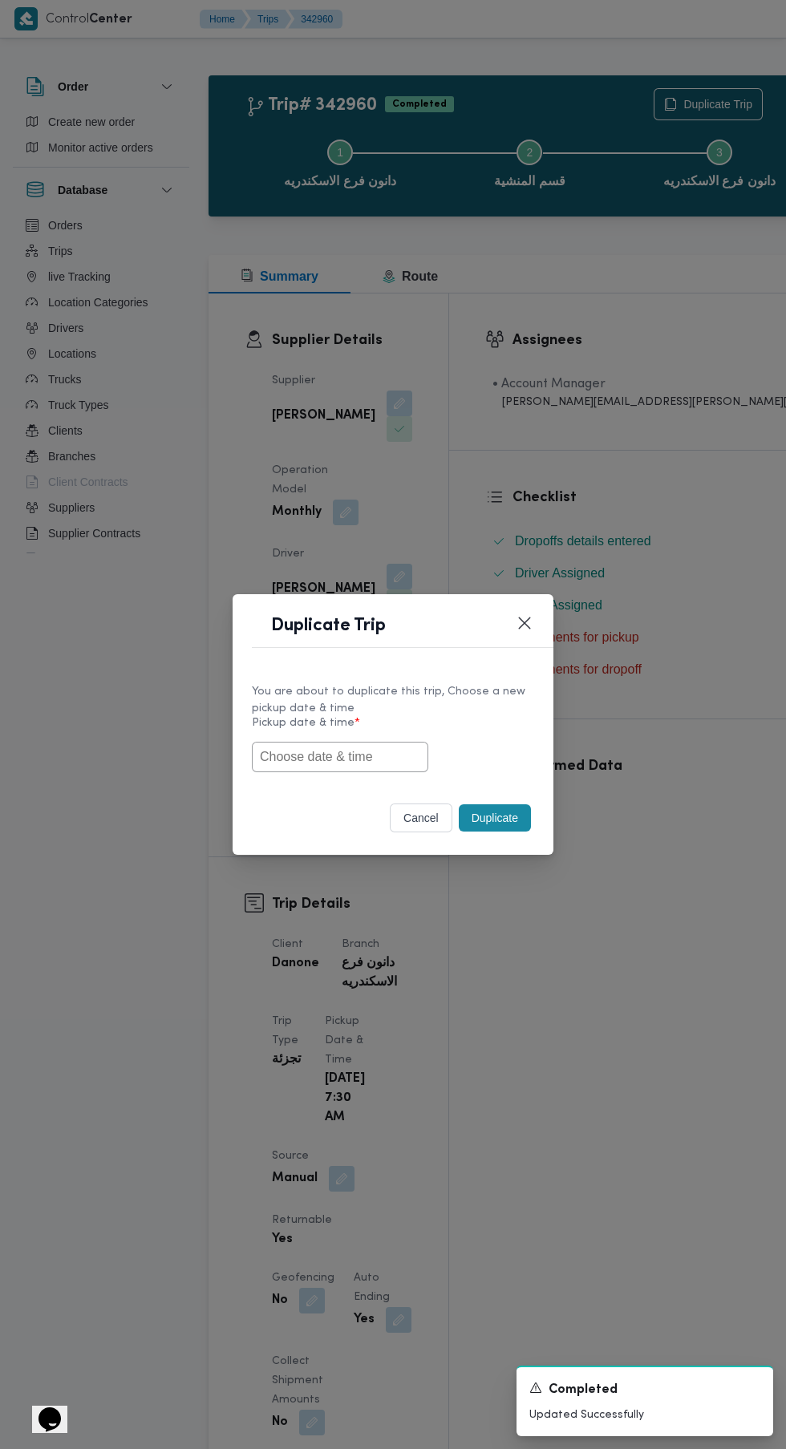
click at [379, 760] on input "text" at bounding box center [340, 757] width 176 height 30
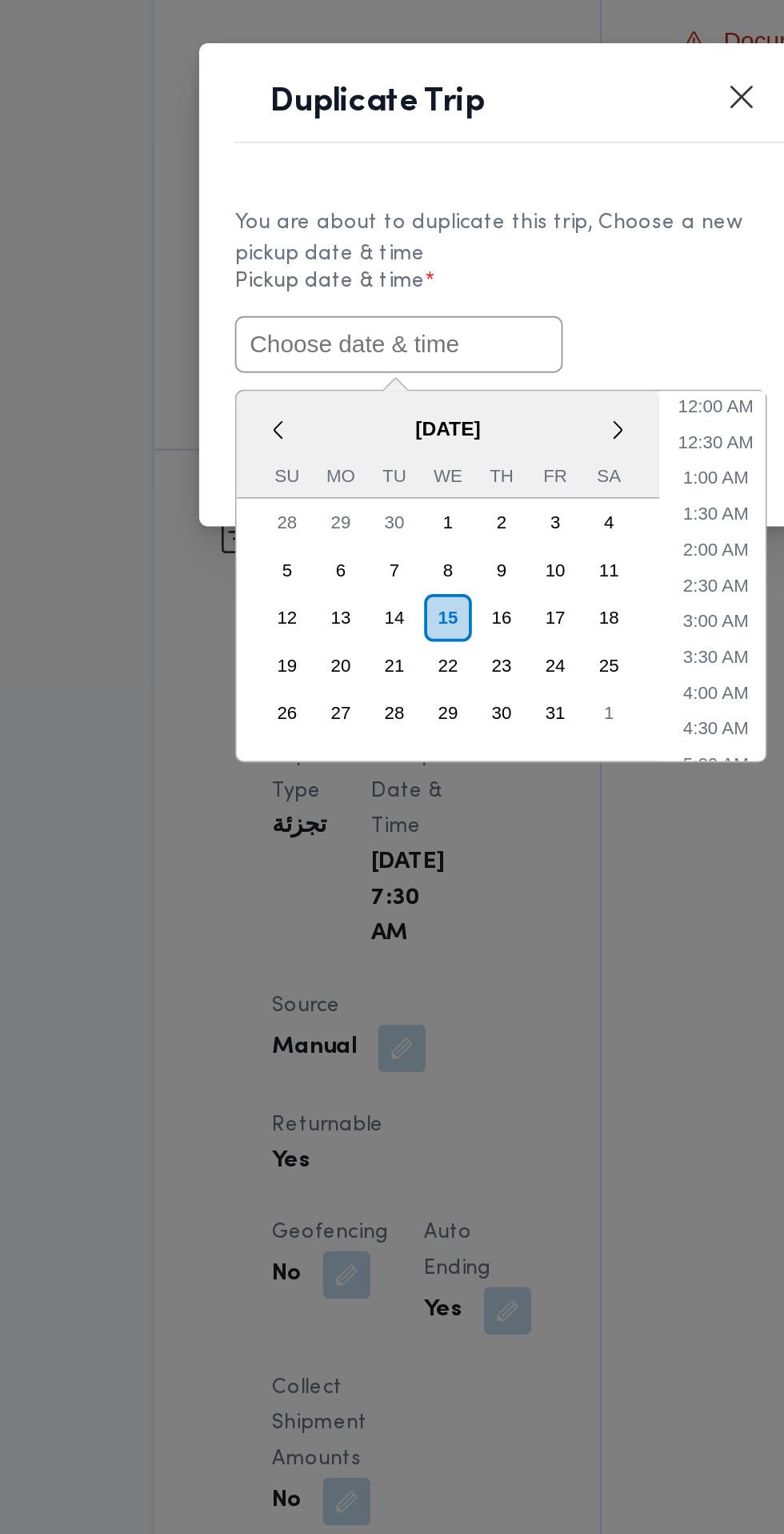
paste input "[DATE] 7:30AM"
type input "[DATE] 7:30AM"
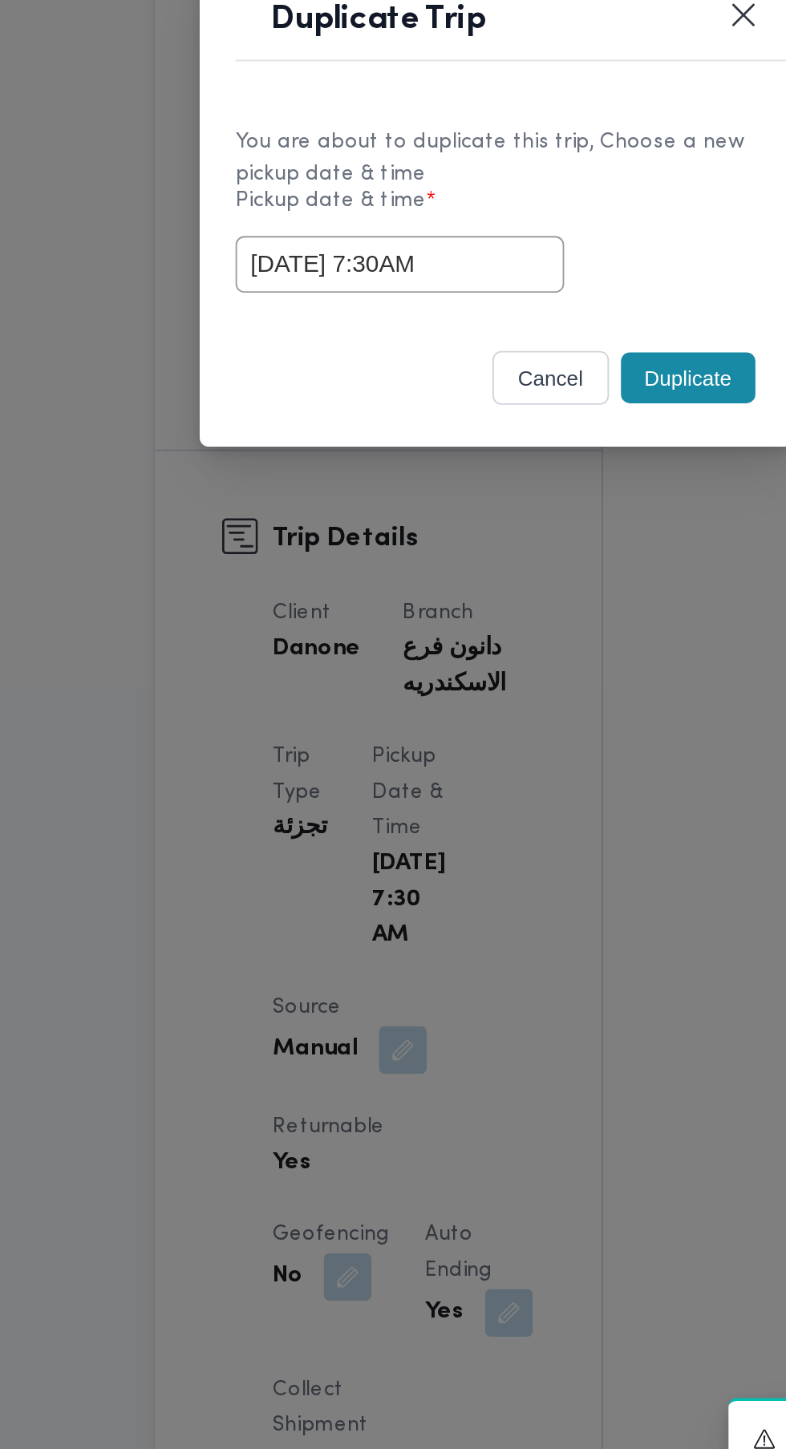
click at [490, 780] on div "You are about to duplicate this trip, Choose a new pickup date & time Pickup da…" at bounding box center [393, 727] width 321 height 120
click at [493, 818] on button "Duplicate" at bounding box center [495, 817] width 72 height 27
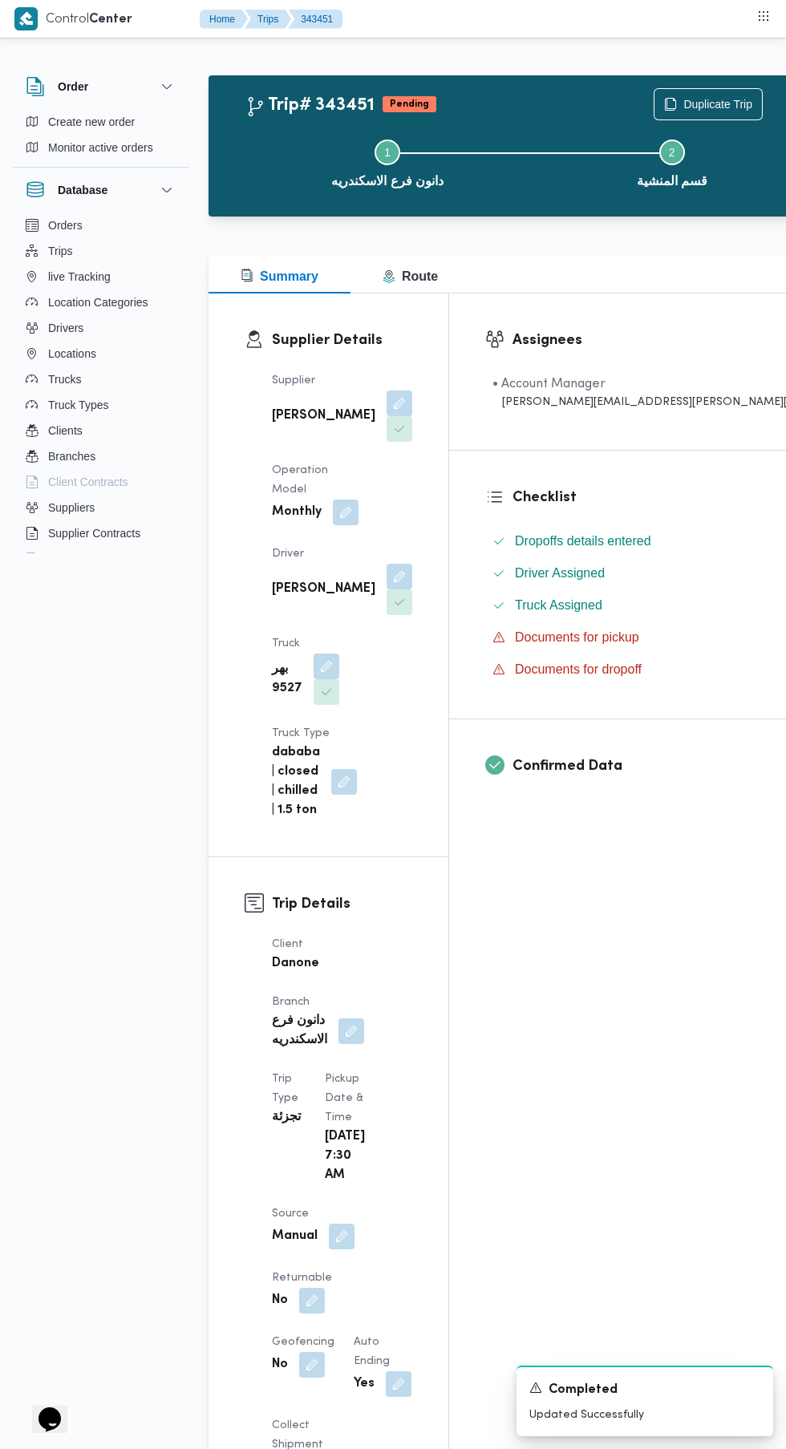
click at [325, 1288] on button "button" at bounding box center [312, 1301] width 26 height 26
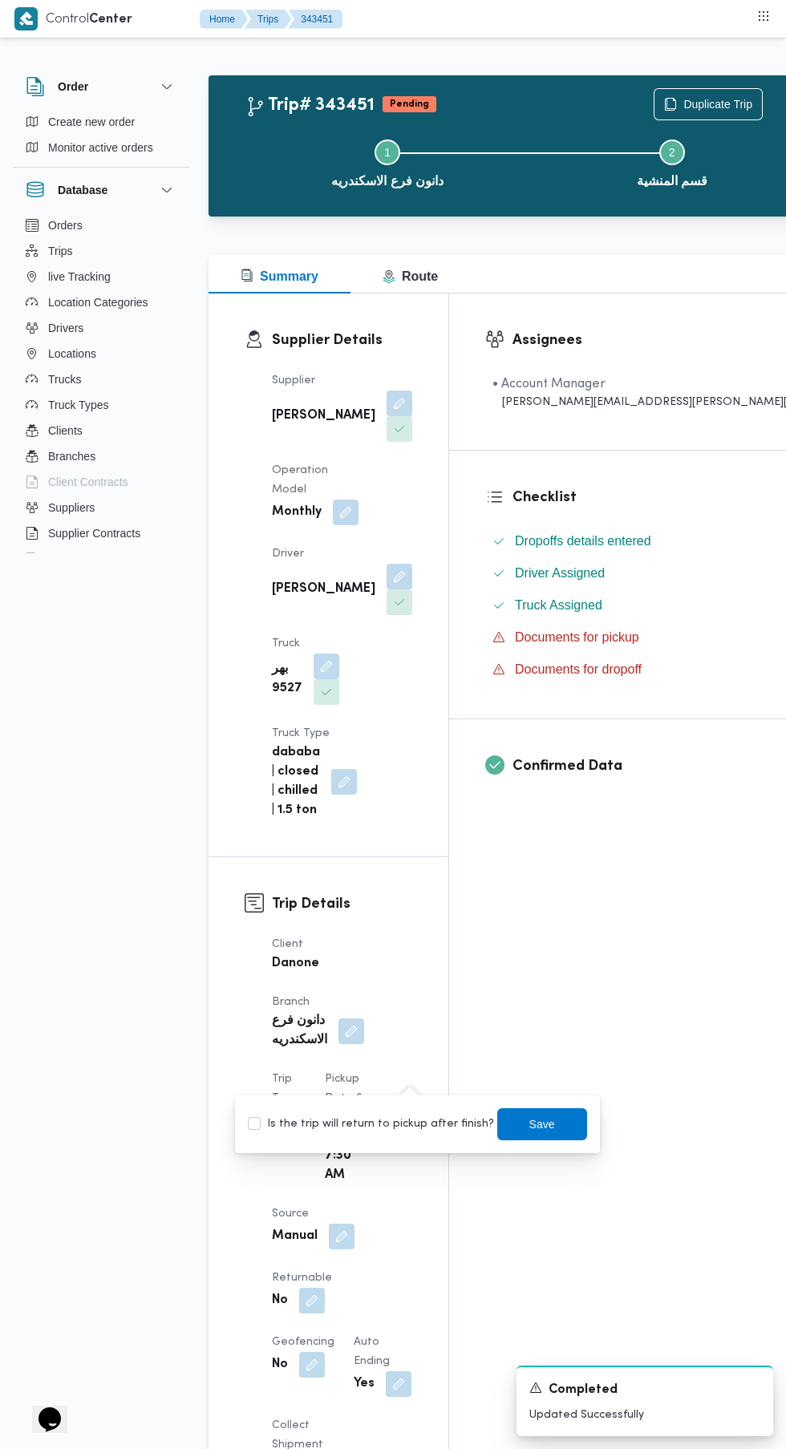
click at [397, 1119] on label "Is the trip will return to pickup after finish?" at bounding box center [371, 1124] width 246 height 19
checkbox input "true"
click at [537, 1125] on span "Save" at bounding box center [542, 1124] width 26 height 19
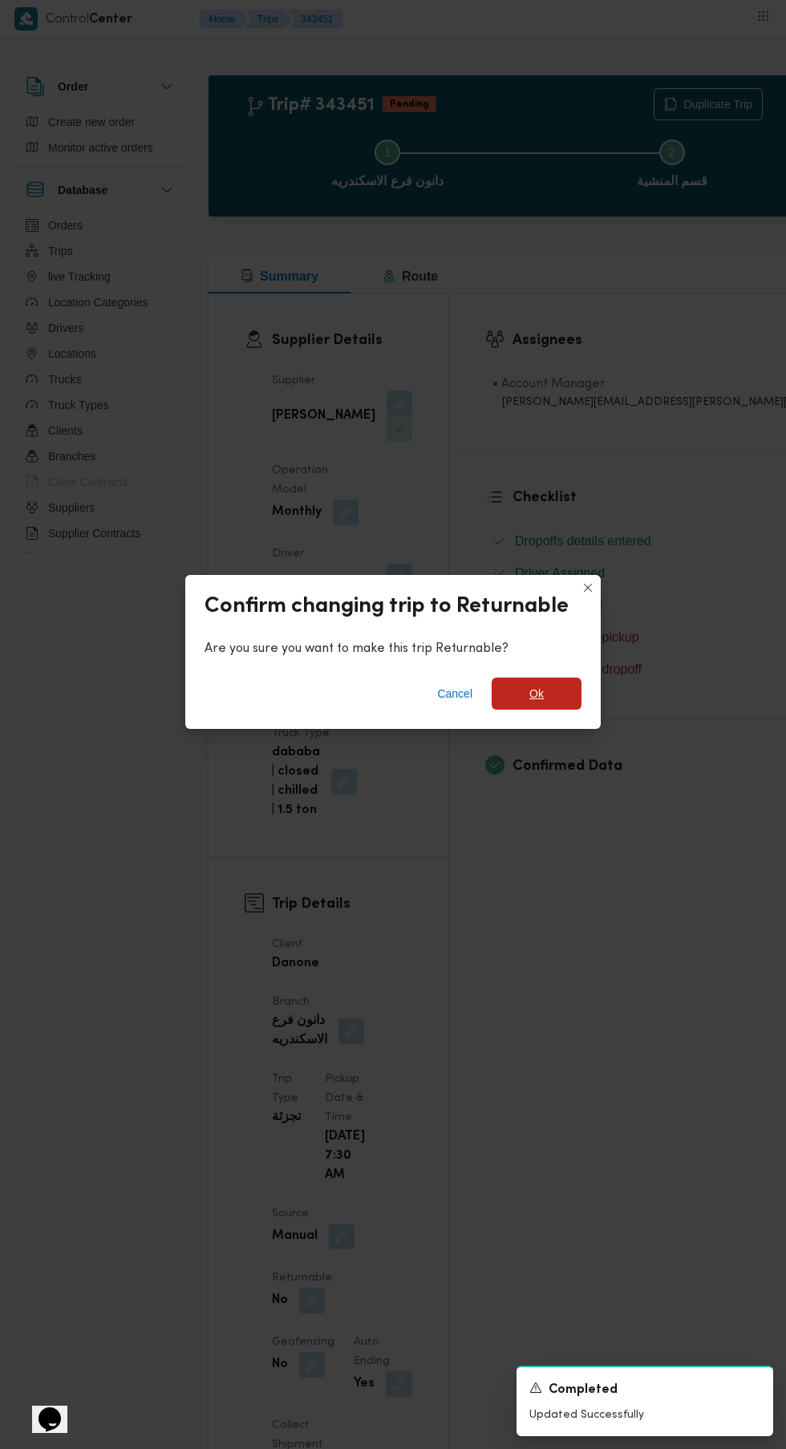
click at [536, 687] on span "Ok" at bounding box center [536, 693] width 14 height 19
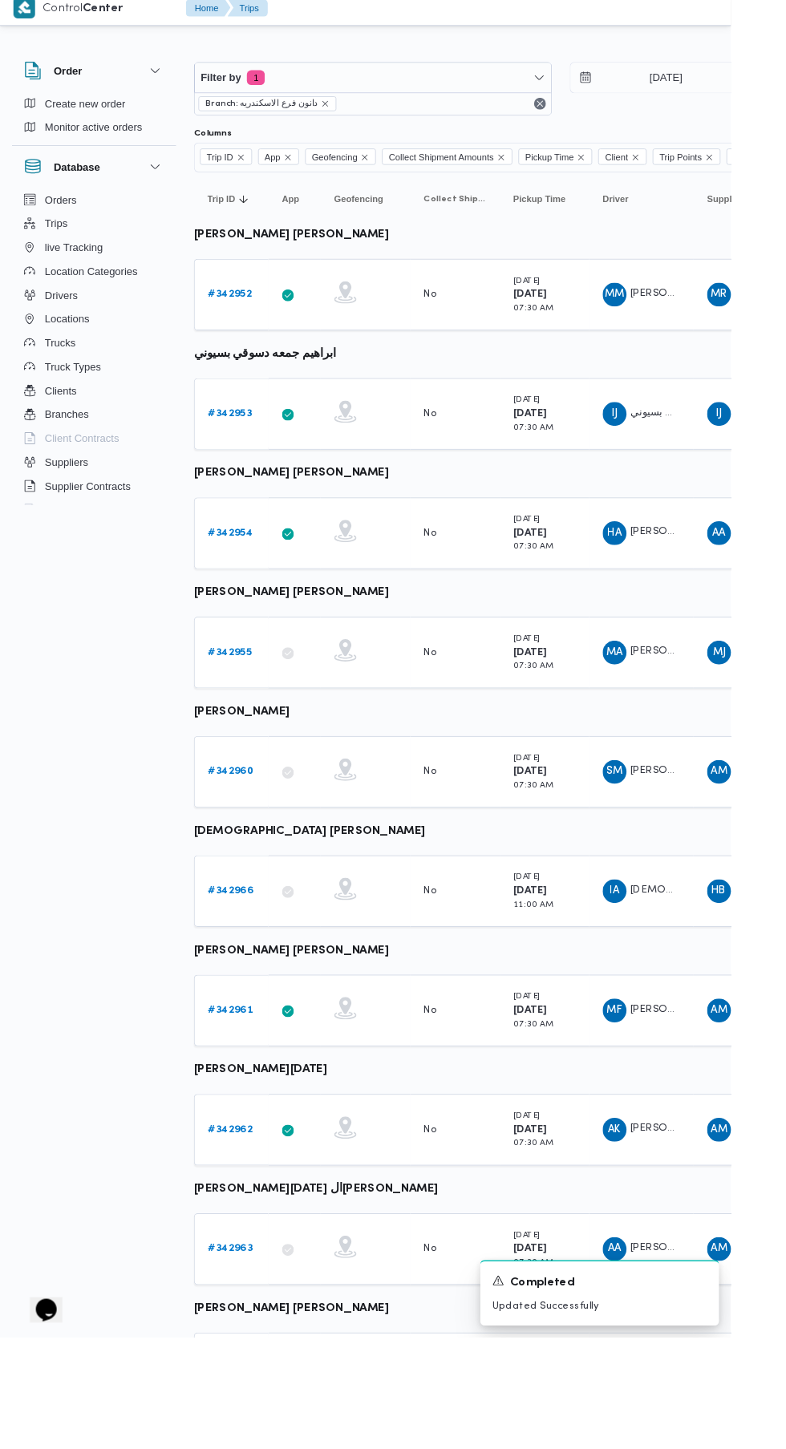
click at [251, 967] on b "# 342966" at bounding box center [248, 968] width 49 height 10
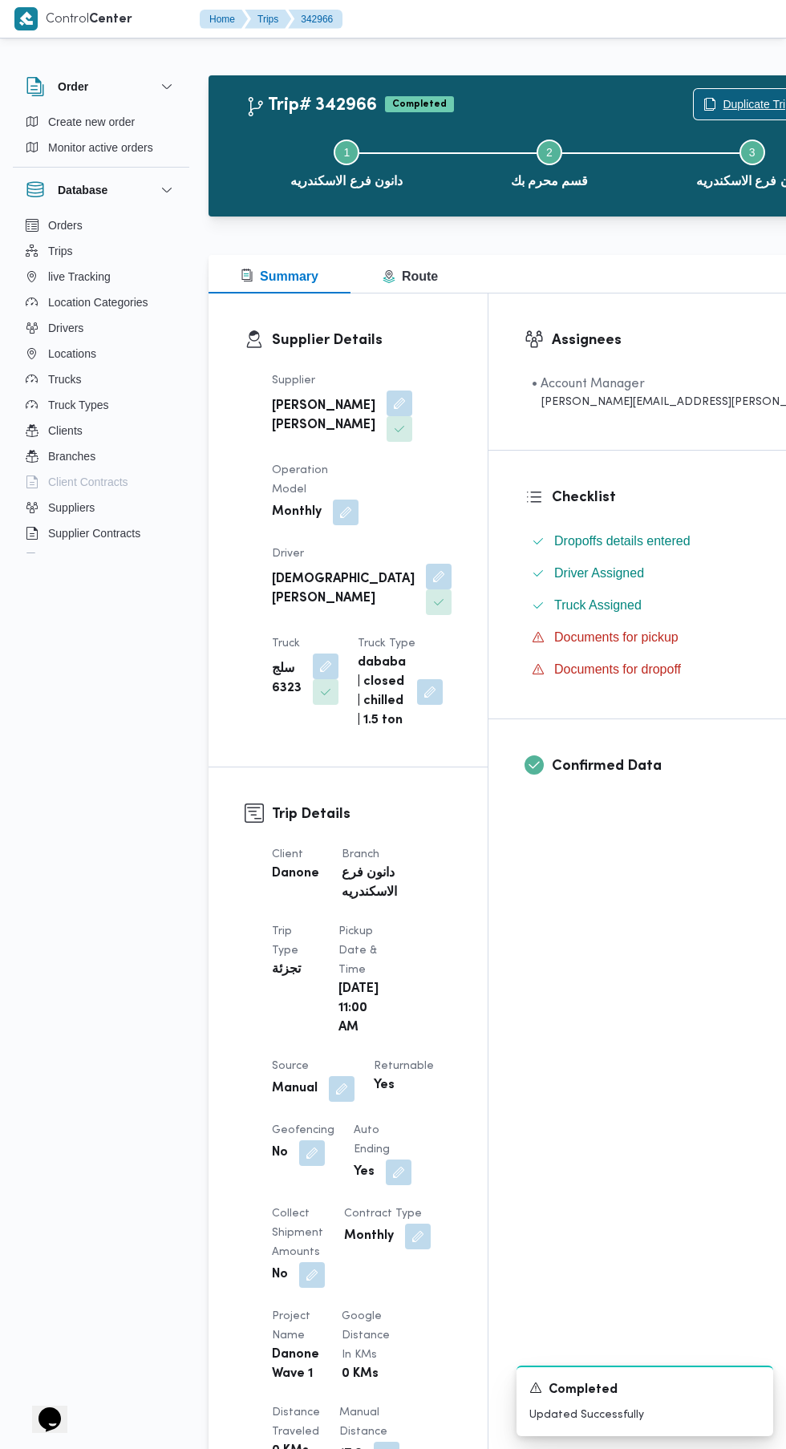
click at [723, 108] on span "Duplicate Trip" at bounding box center [757, 104] width 69 height 19
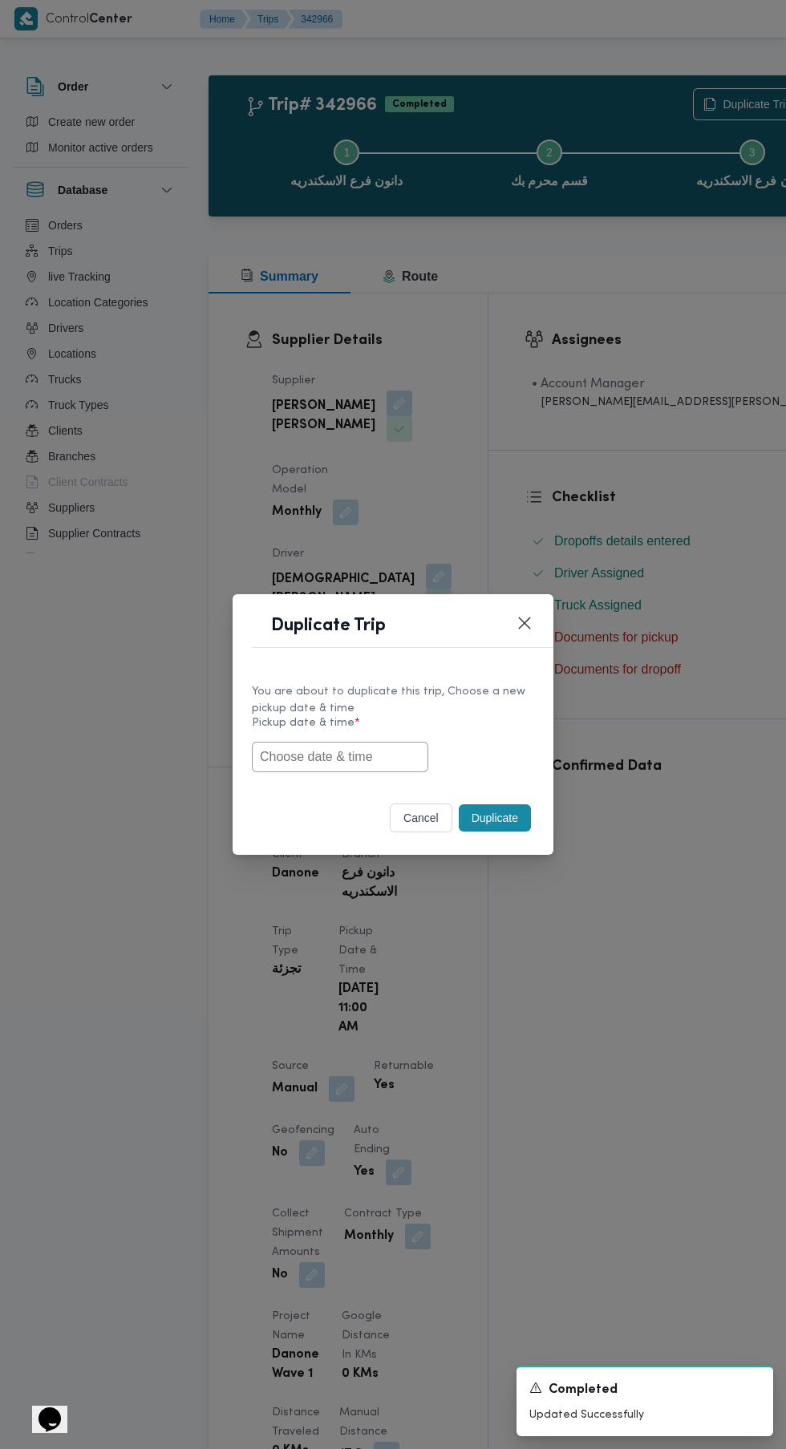
click at [381, 772] on input "text" at bounding box center [340, 757] width 176 height 30
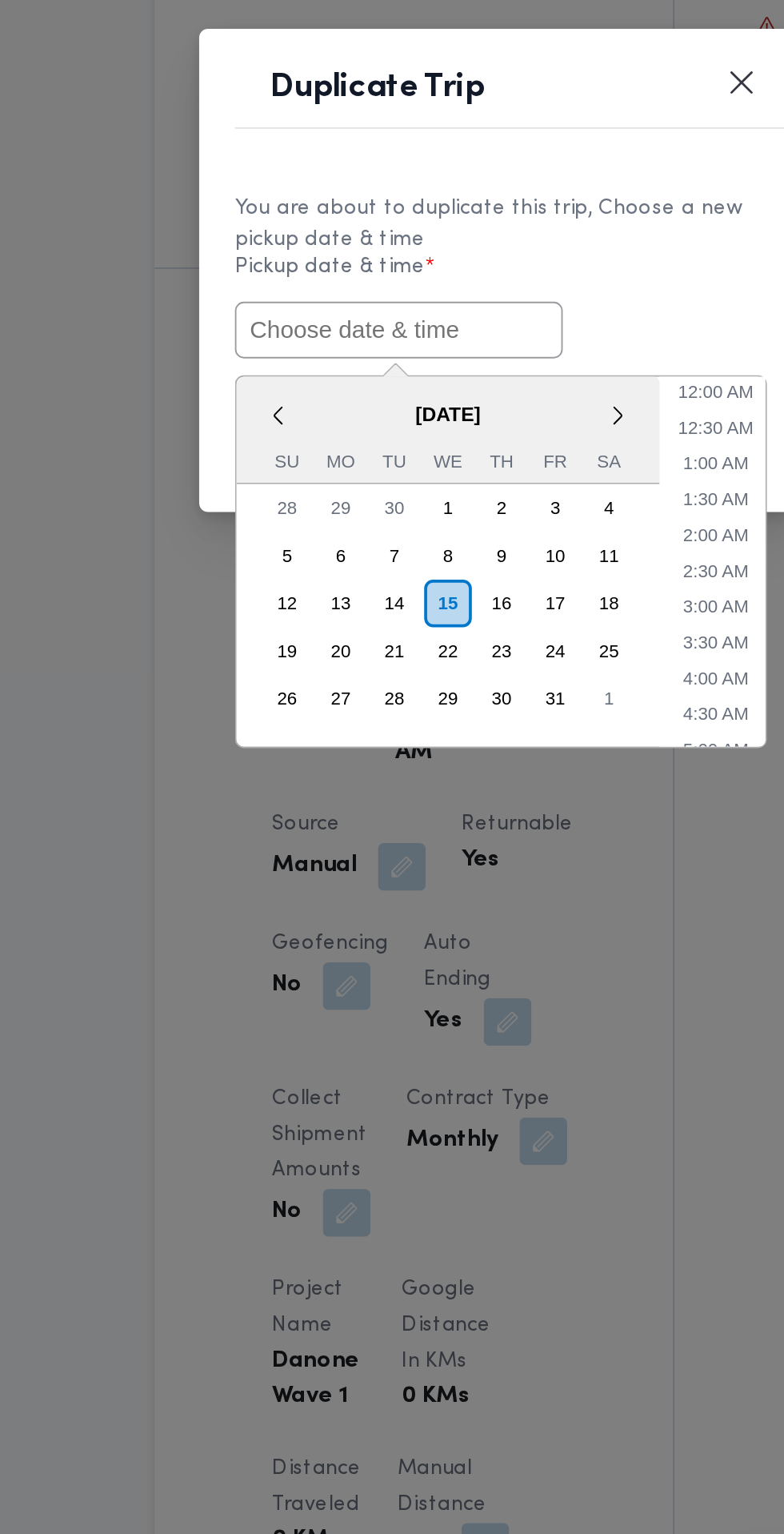
paste input "[DATE] 7:30AM"
type input "[DATE] 7:30AM"
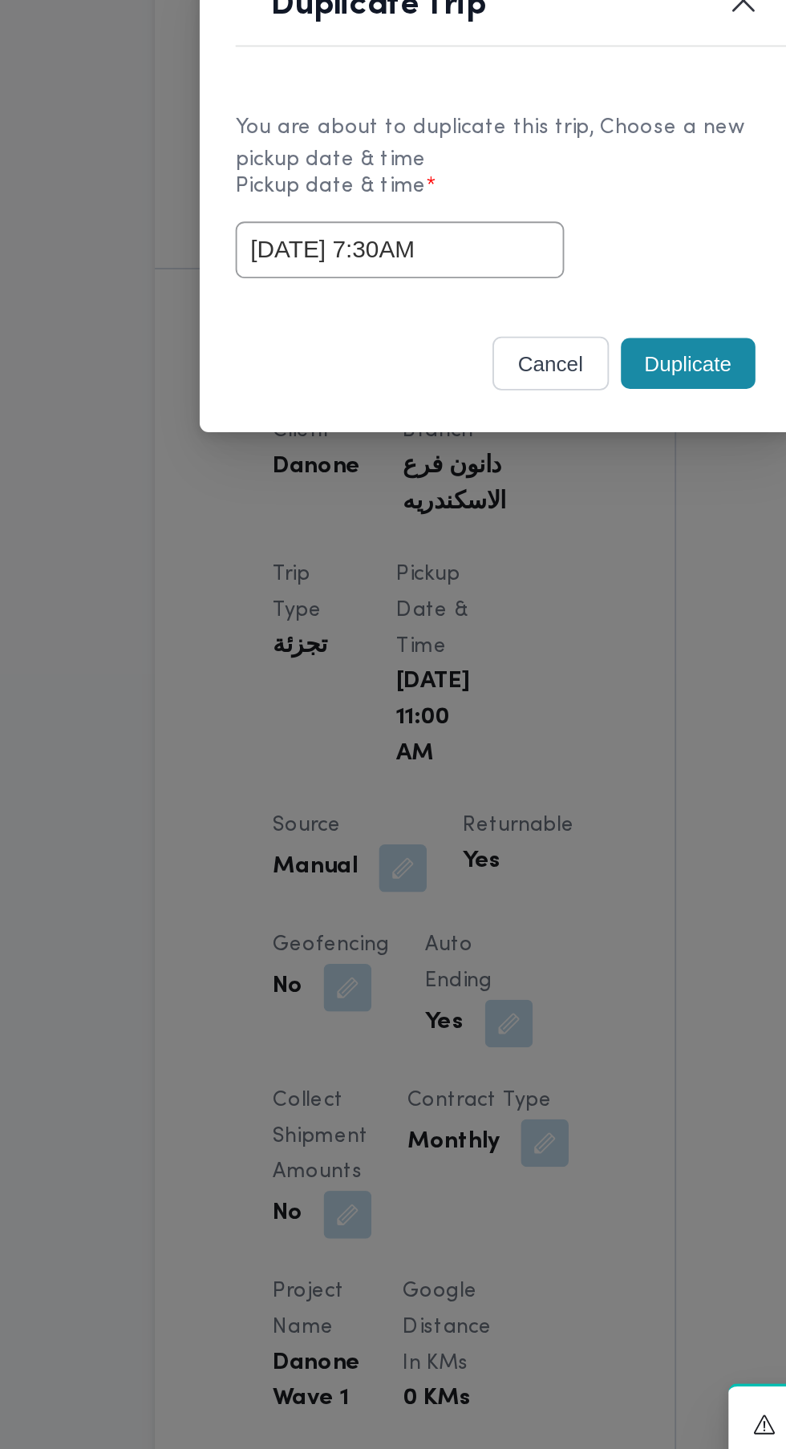
click at [497, 781] on div "You are about to duplicate this trip, Choose a new pickup date & time Pickup da…" at bounding box center [393, 727] width 321 height 120
click at [494, 819] on button "Duplicate" at bounding box center [495, 817] width 72 height 27
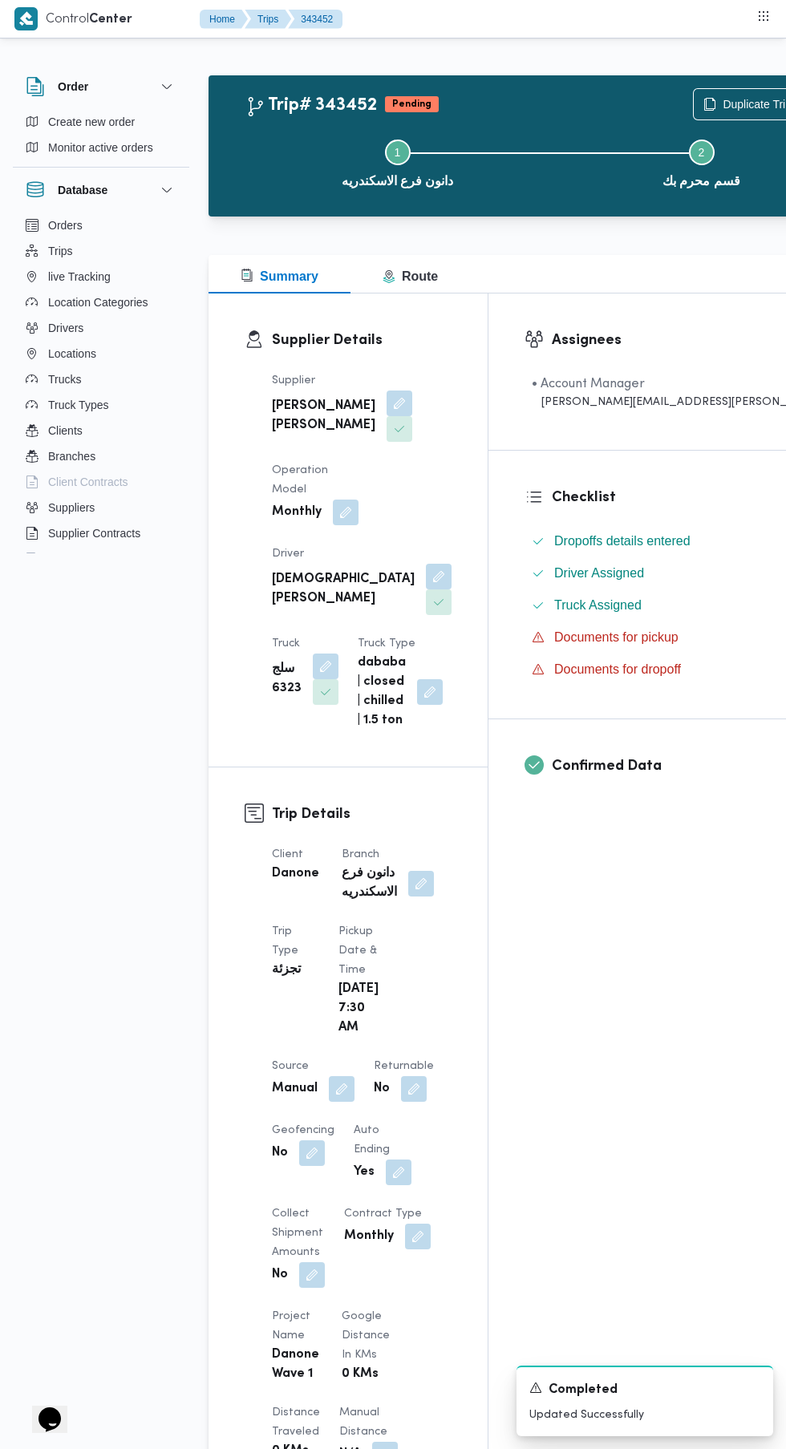
click at [414, 1076] on button "button" at bounding box center [414, 1089] width 26 height 26
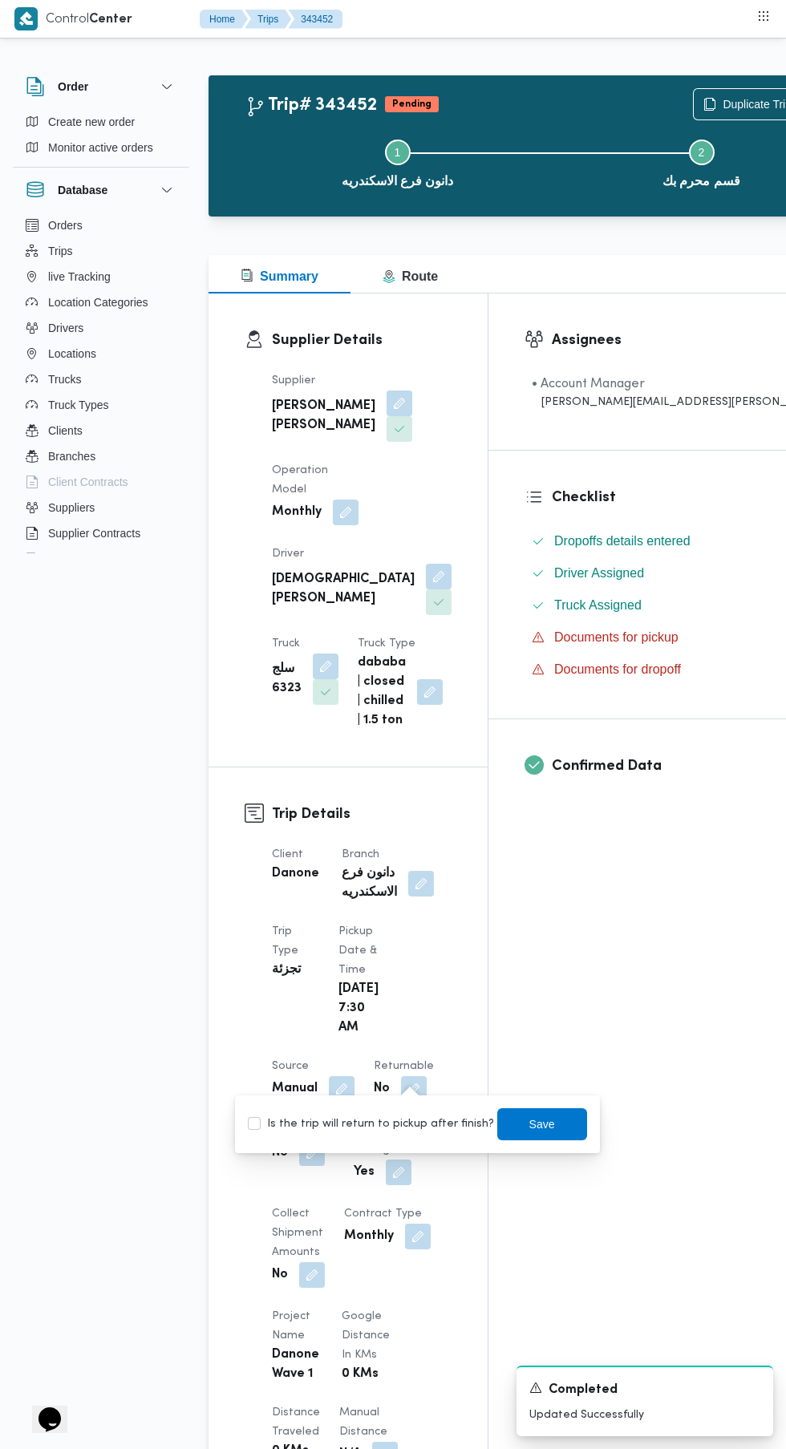
click at [385, 1117] on label "Is the trip will return to pickup after finish?" at bounding box center [371, 1124] width 246 height 19
checkbox input "true"
click at [518, 1137] on span "Save" at bounding box center [542, 1124] width 90 height 32
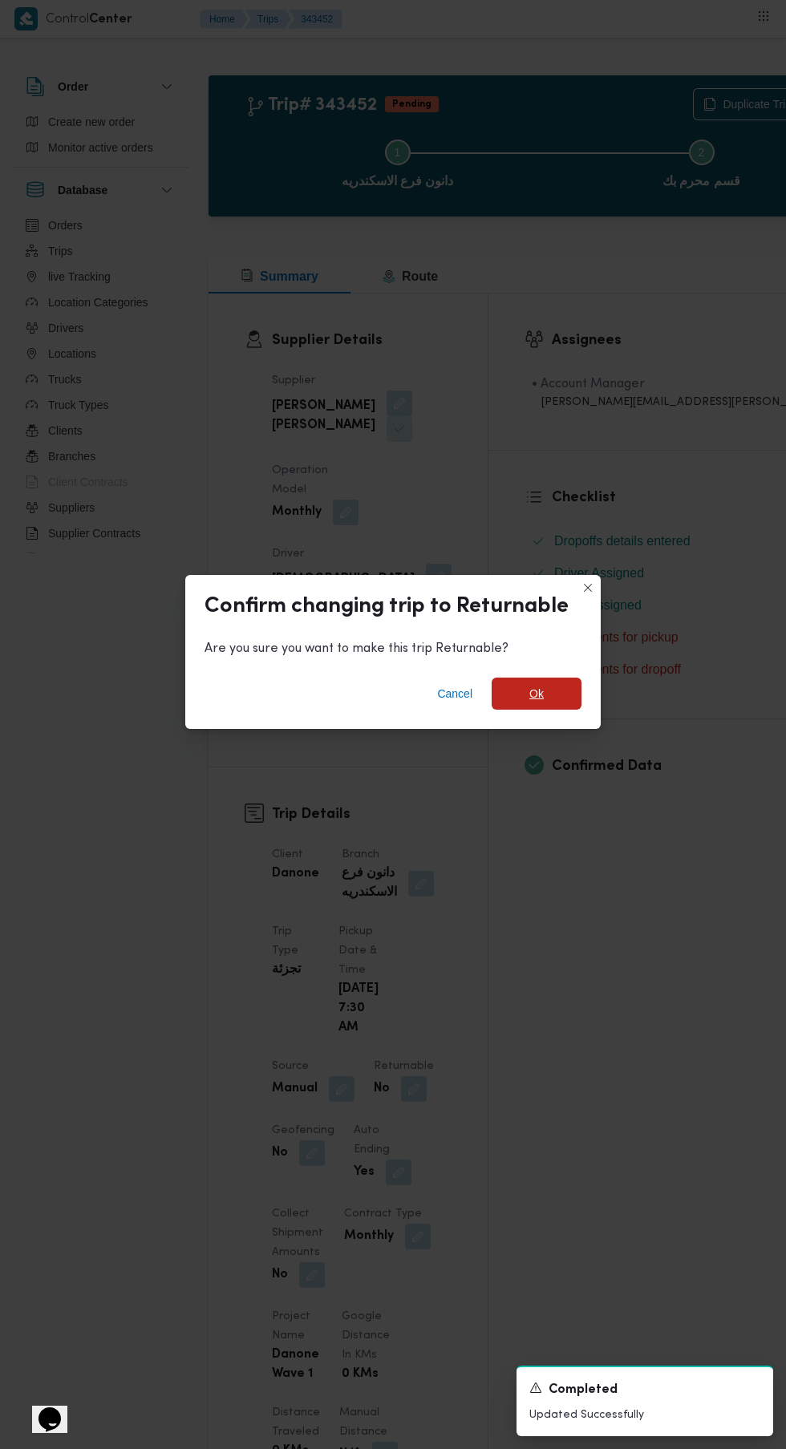
click at [536, 687] on span "Ok" at bounding box center [536, 693] width 14 height 19
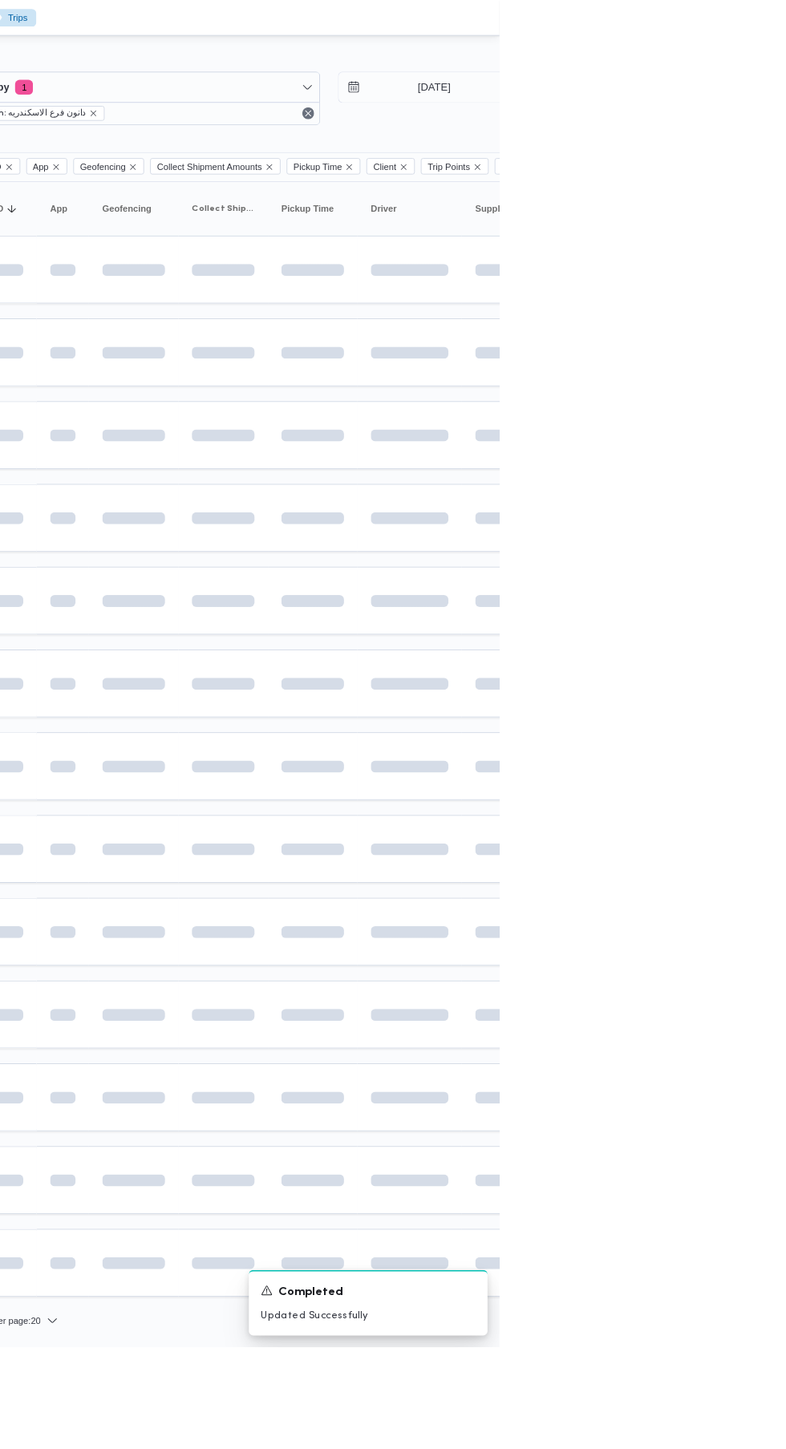
scroll to position [0, 26]
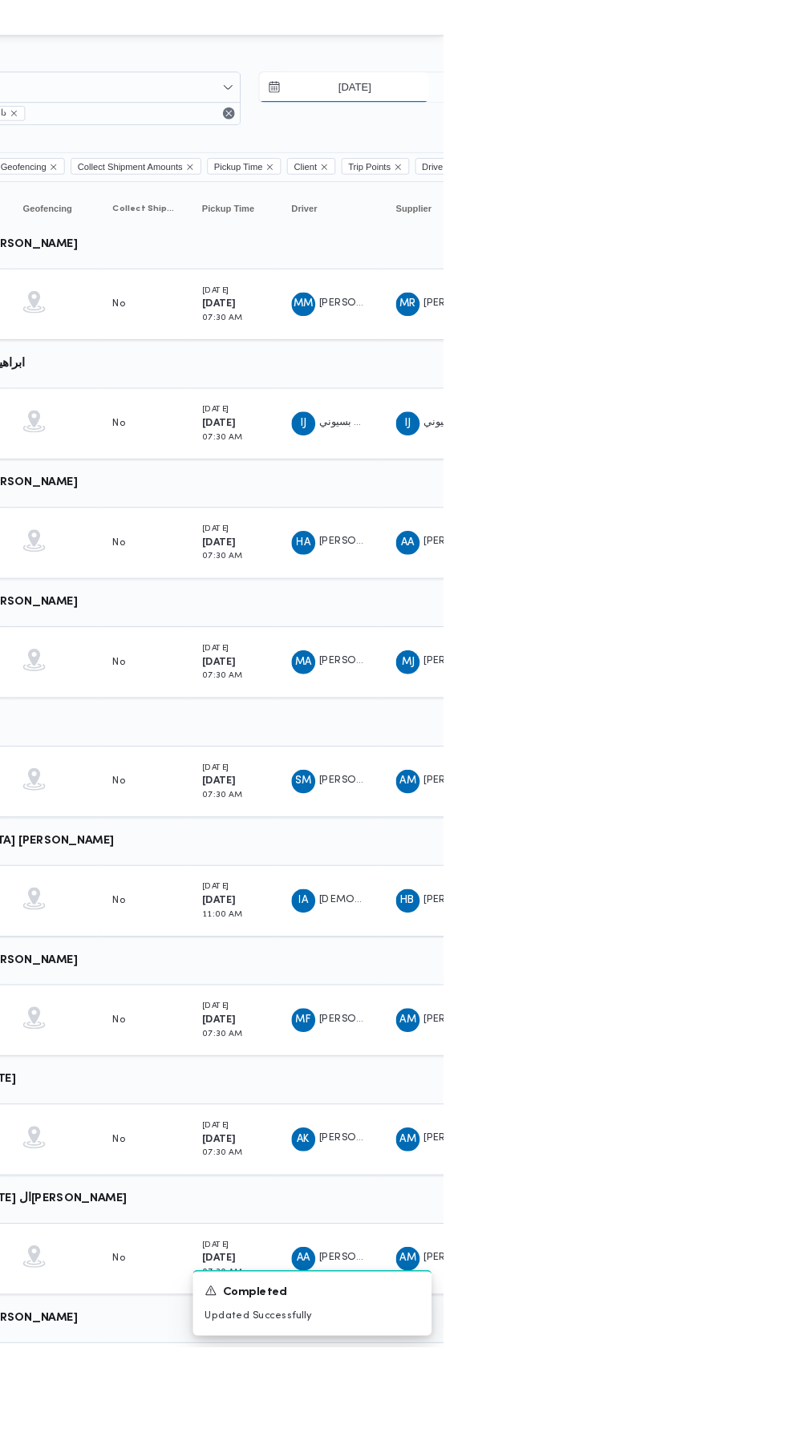
click at [711, 94] on input "[DATE]" at bounding box center [679, 94] width 182 height 32
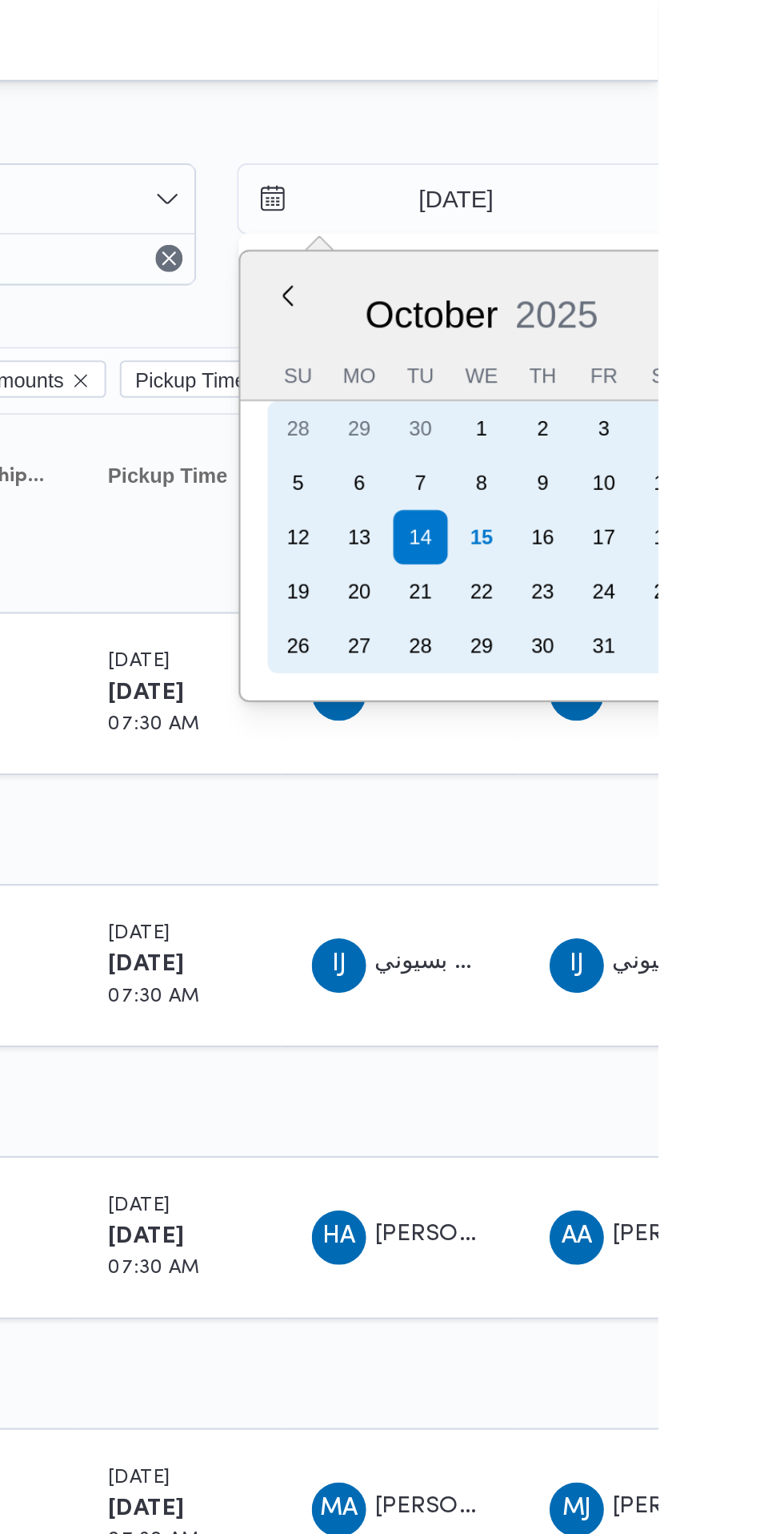
click at [699, 253] on div "15" at bounding box center [701, 254] width 26 height 26
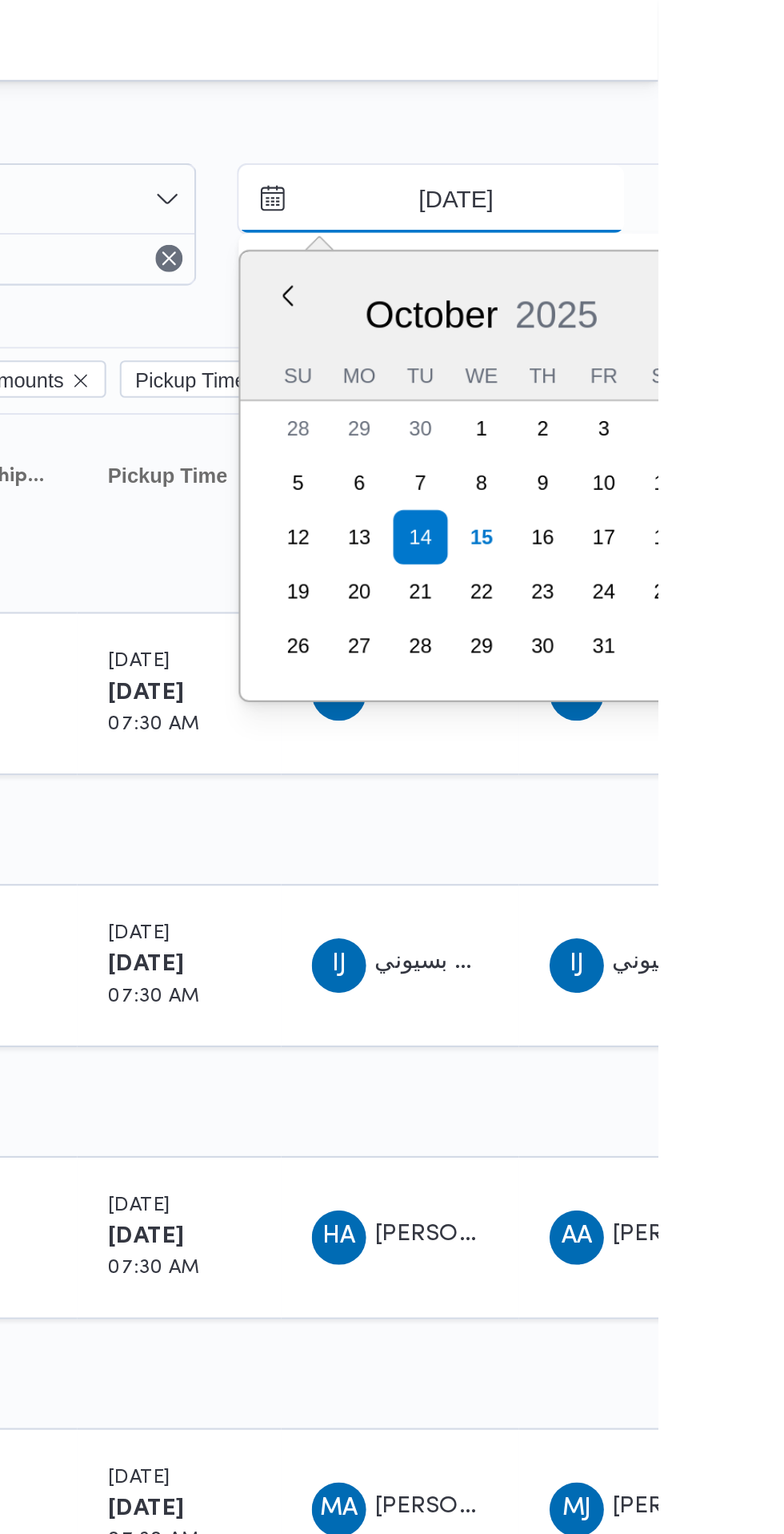
type input "[DATE]"
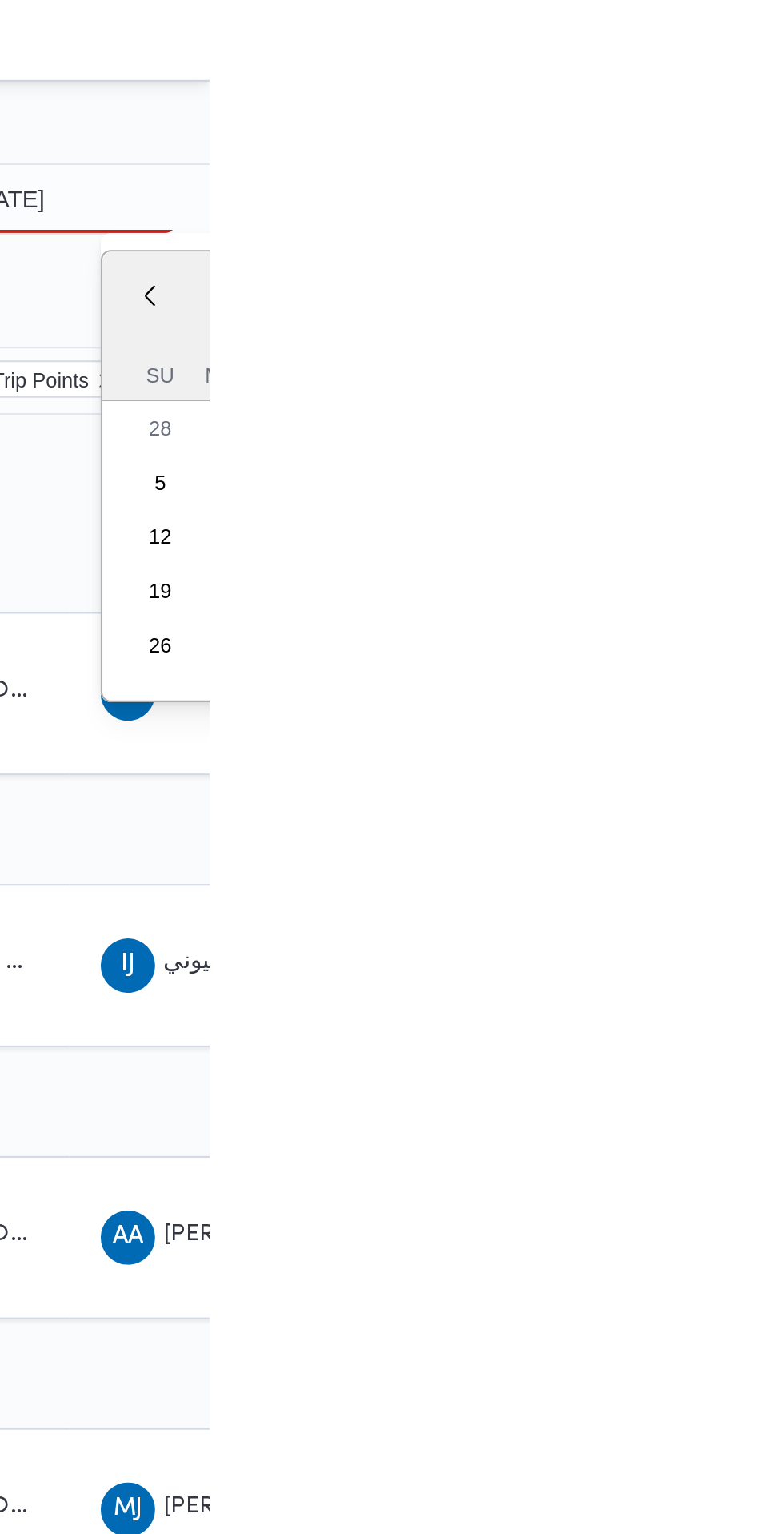
type input "[DATE]"
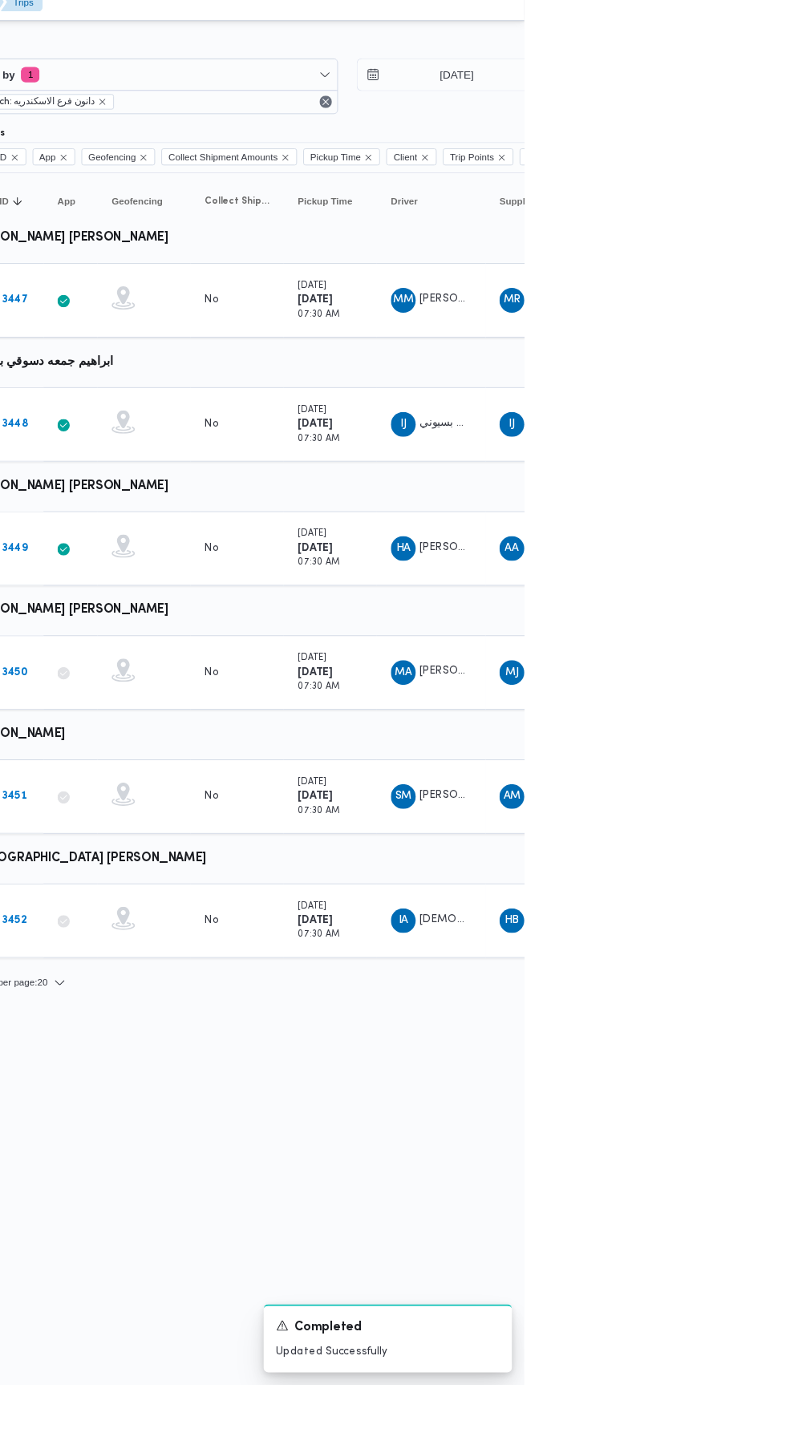
scroll to position [0, 26]
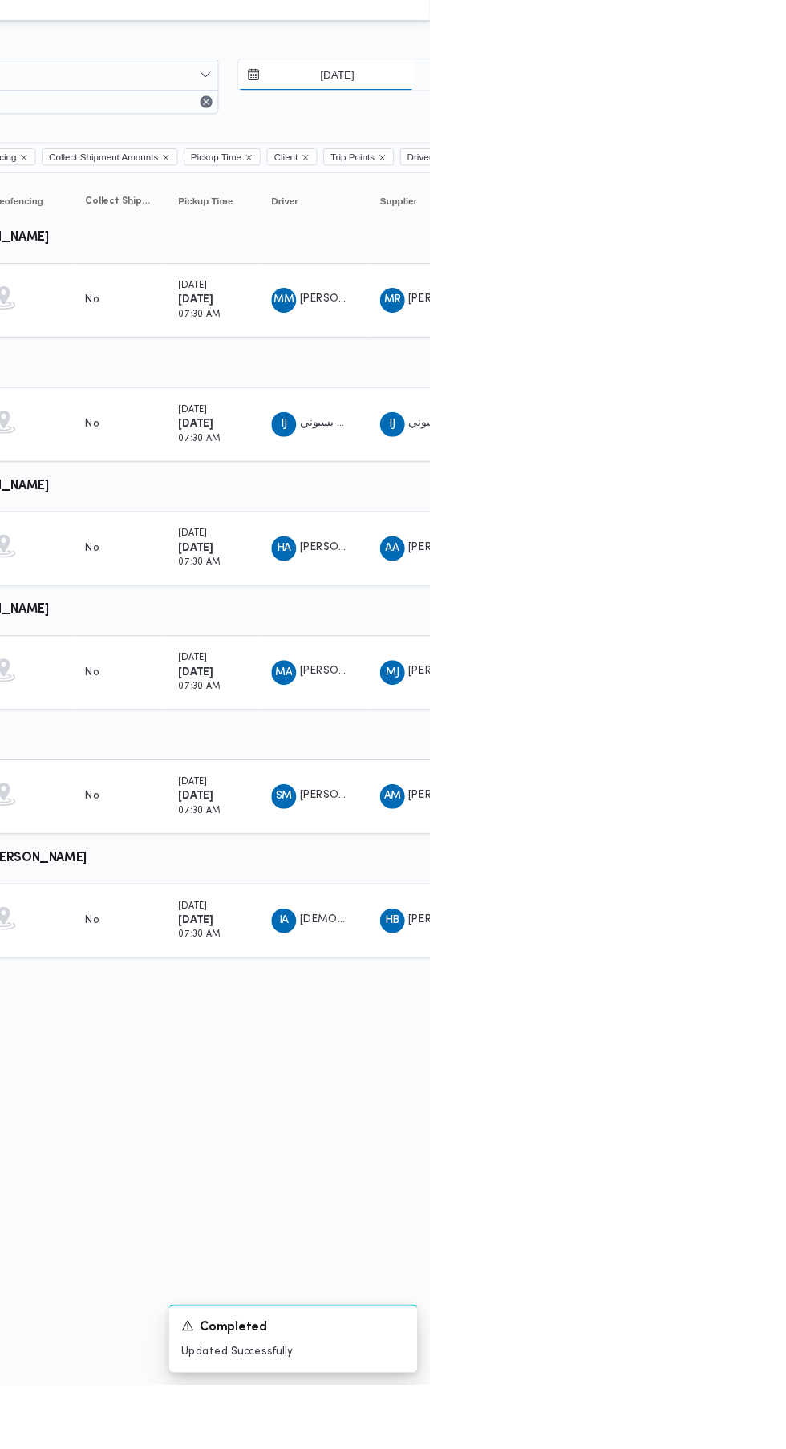
click at [691, 95] on input "[DATE]" at bounding box center [679, 94] width 182 height 32
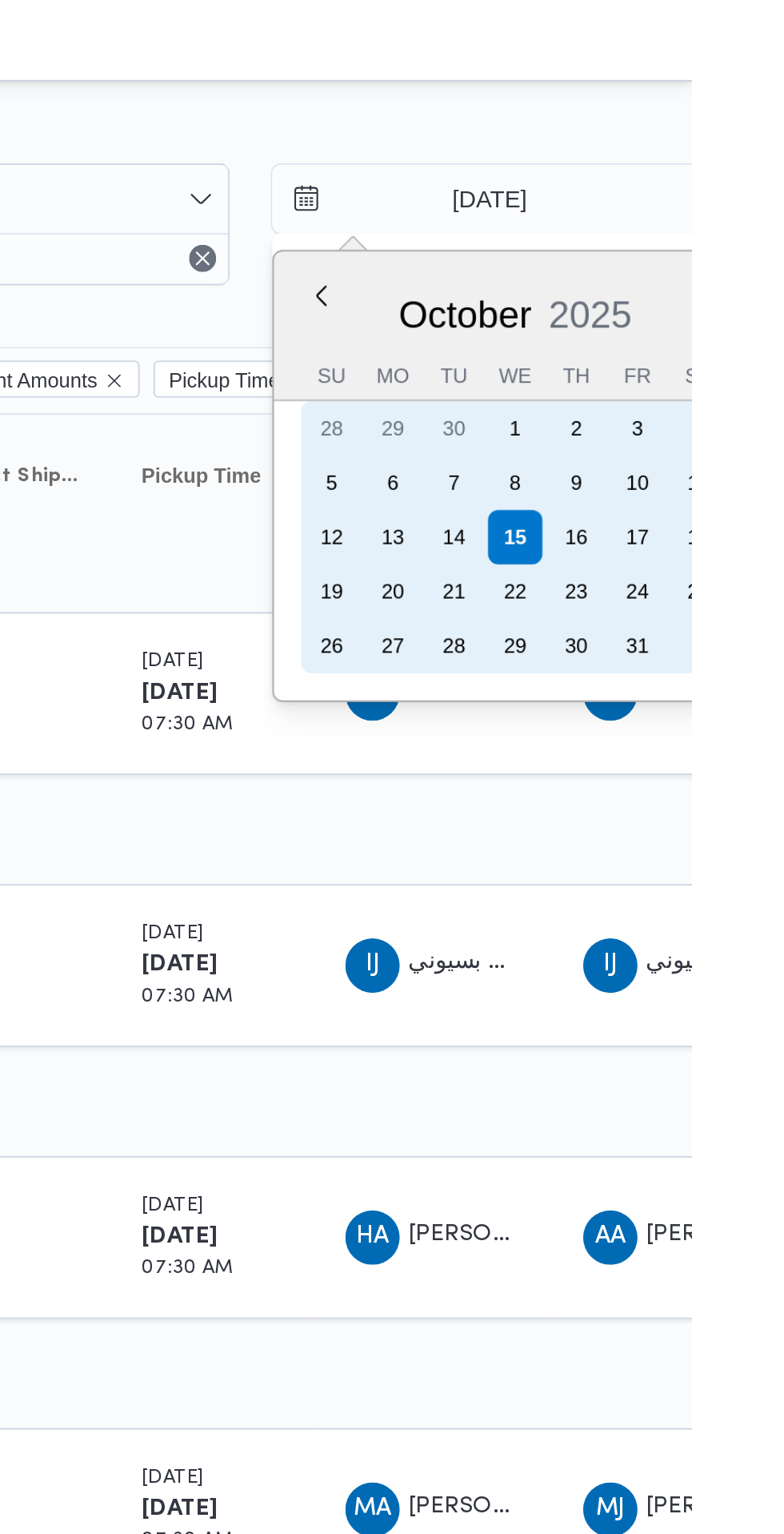
click at [670, 253] on div "14" at bounding box center [672, 254] width 26 height 26
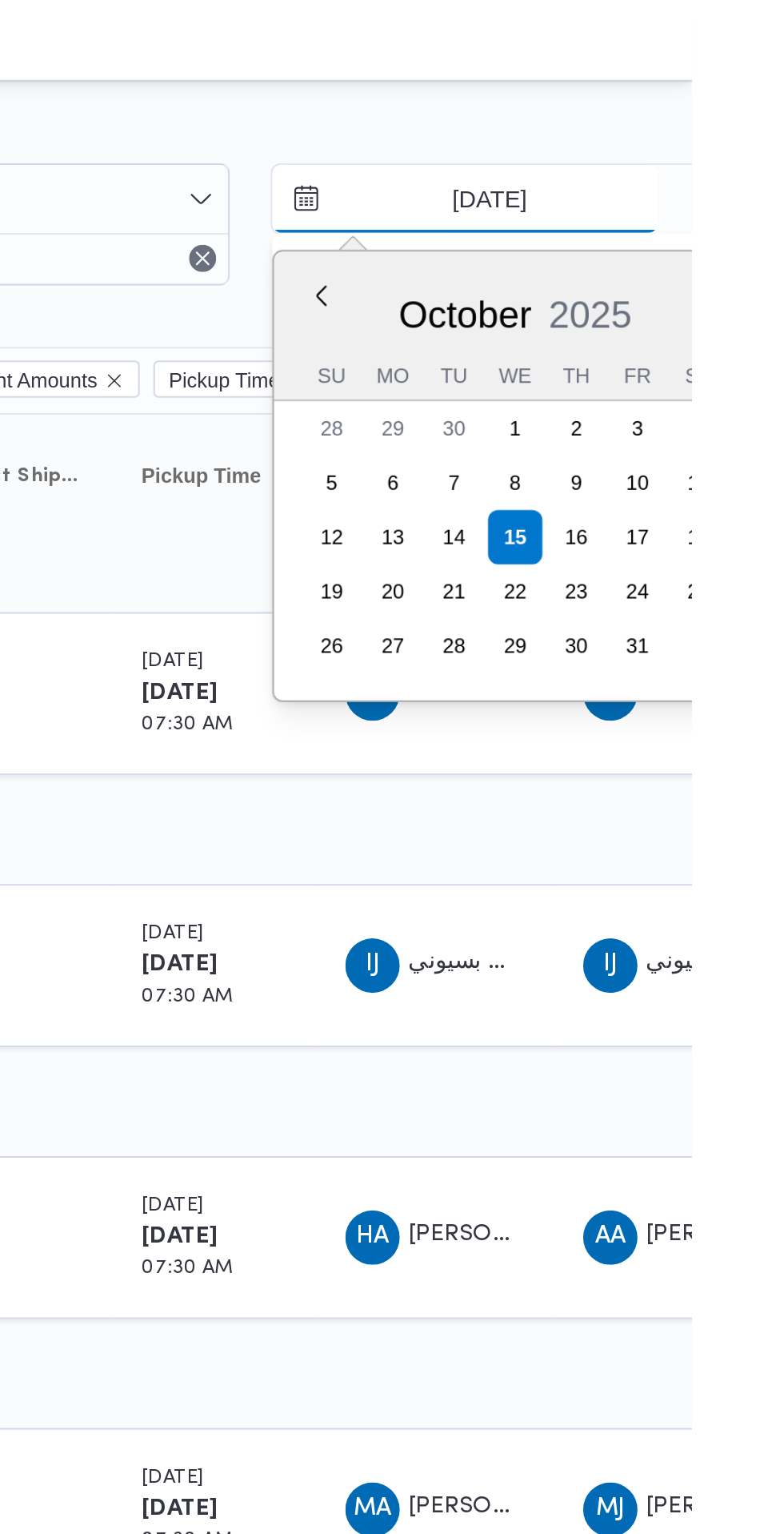
type input "[DATE]"
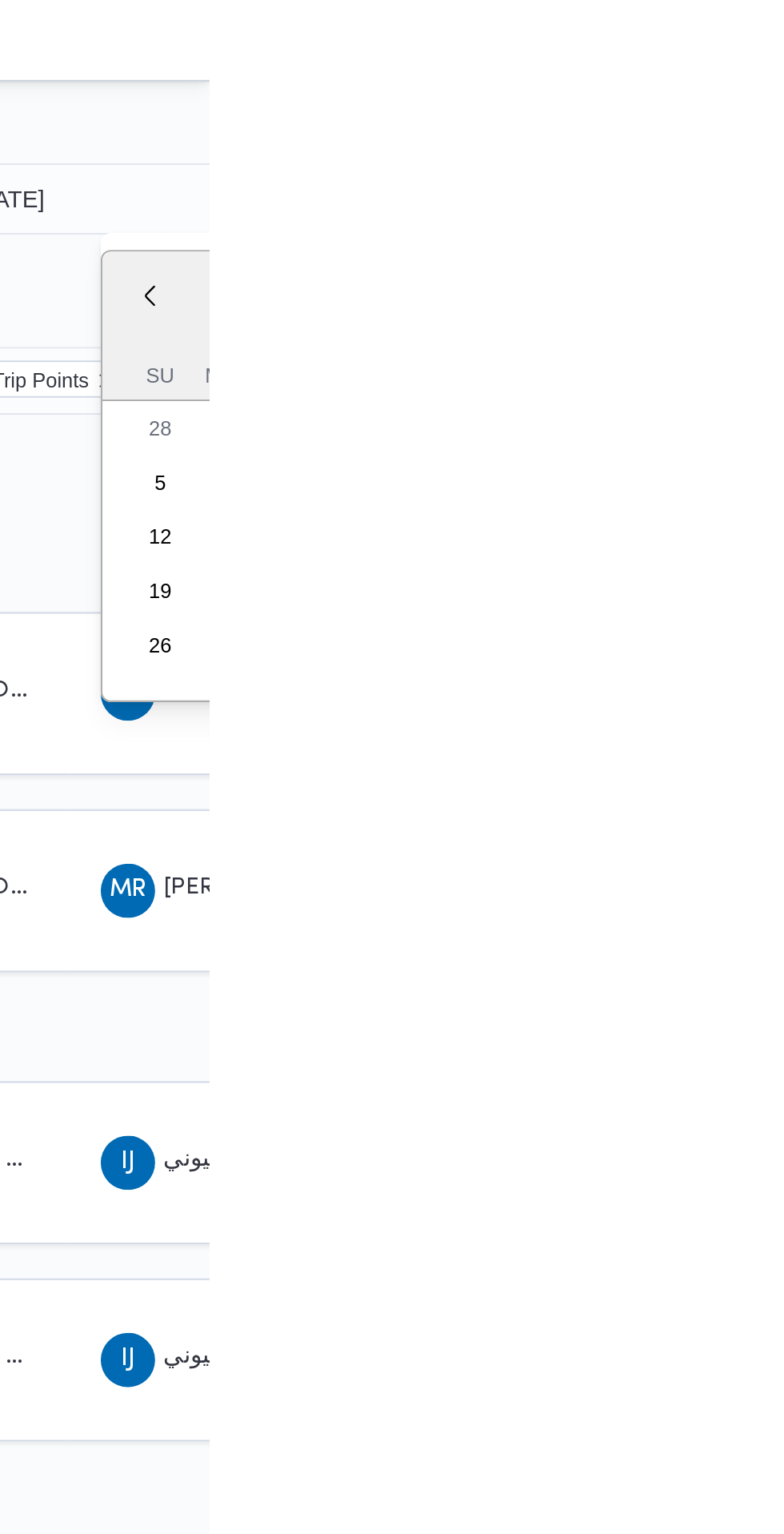
type input "[DATE]"
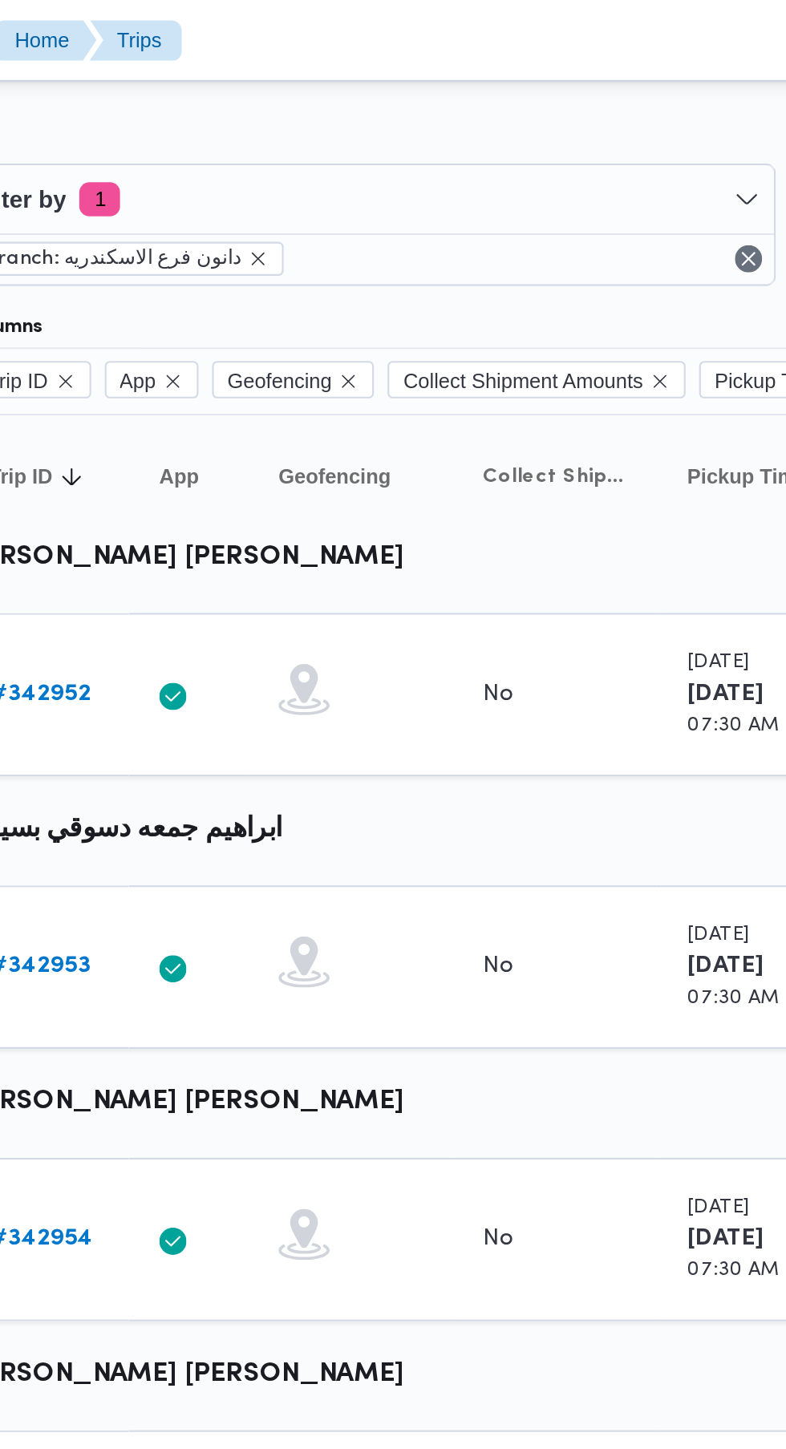
scroll to position [0, 26]
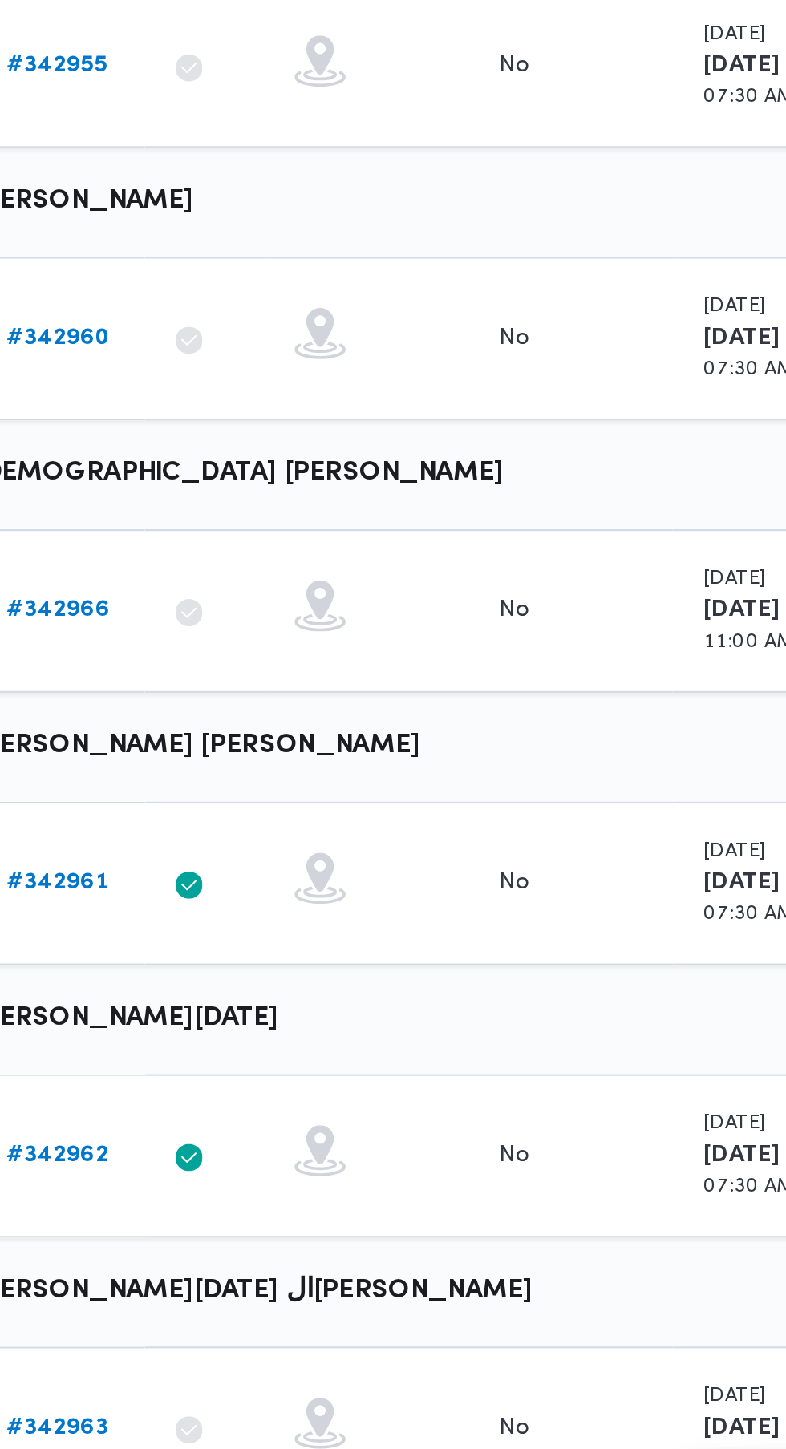
click at [236, 1092] on b "# 342961" at bounding box center [222, 1097] width 48 height 10
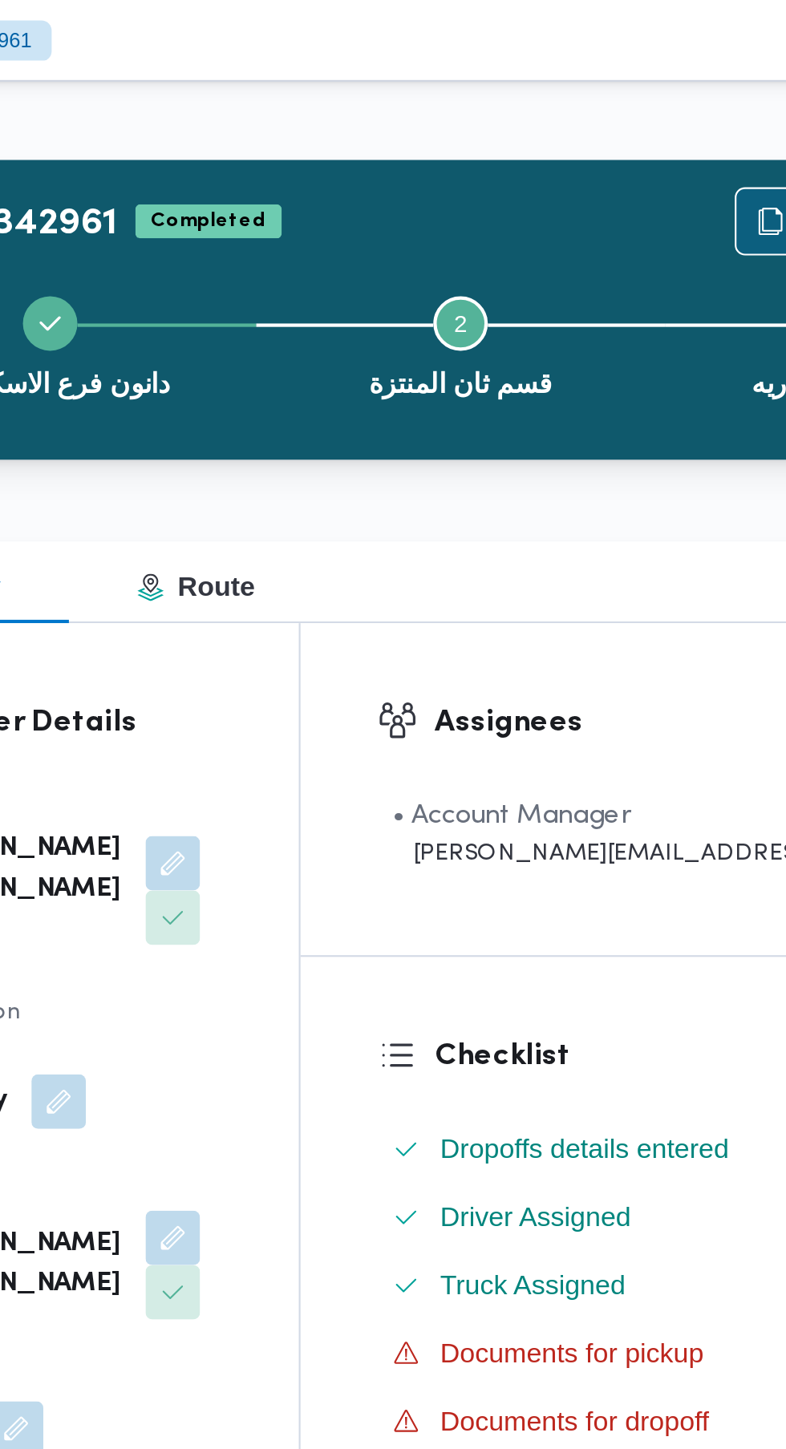
click at [694, 106] on span "Duplicate Trip" at bounding box center [728, 104] width 69 height 19
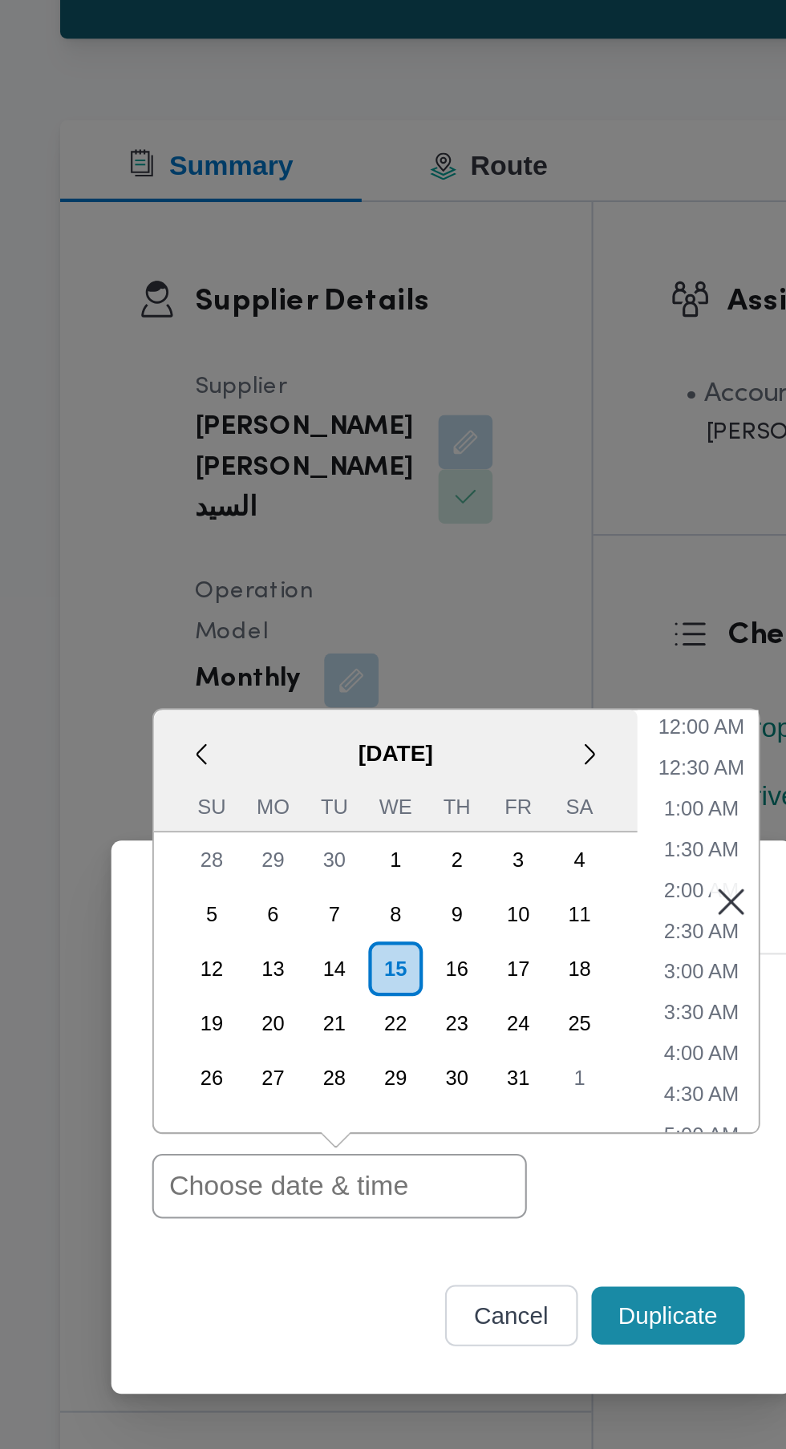
paste input "[DATE] 7:30AM"
type input "[DATE] 7:30AM"
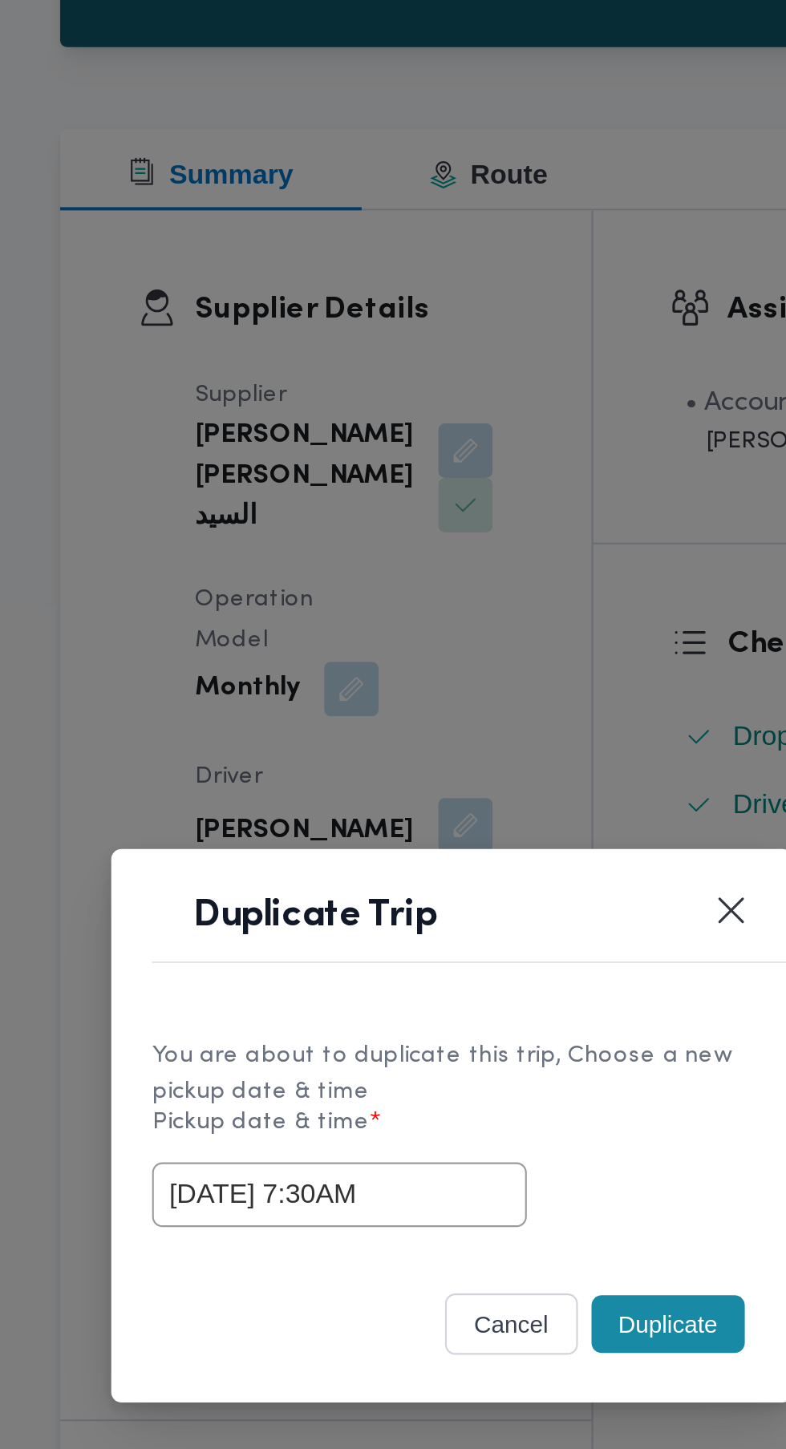
click at [486, 832] on button "Duplicate" at bounding box center [495, 817] width 72 height 27
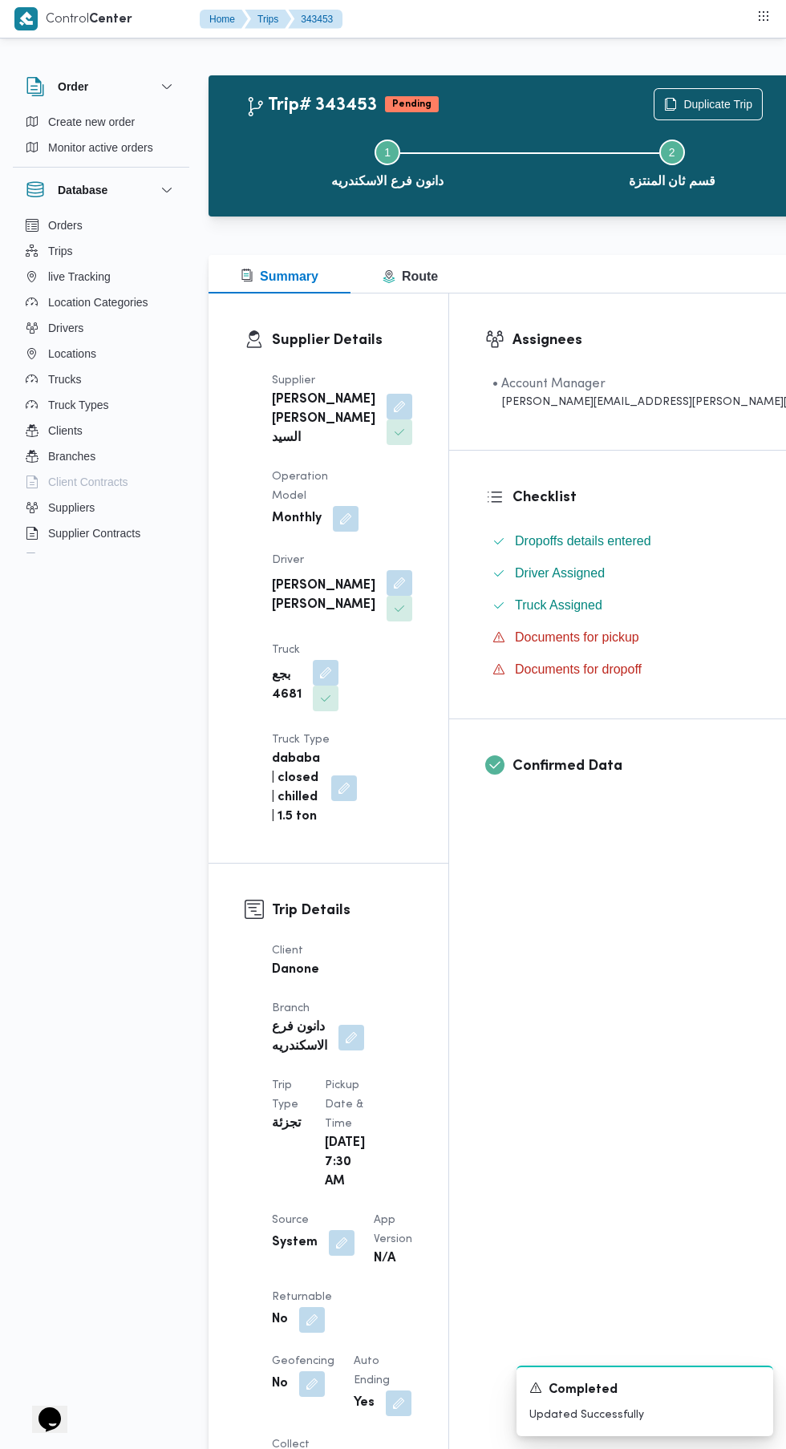
click at [311, 1307] on button "button" at bounding box center [312, 1320] width 26 height 26
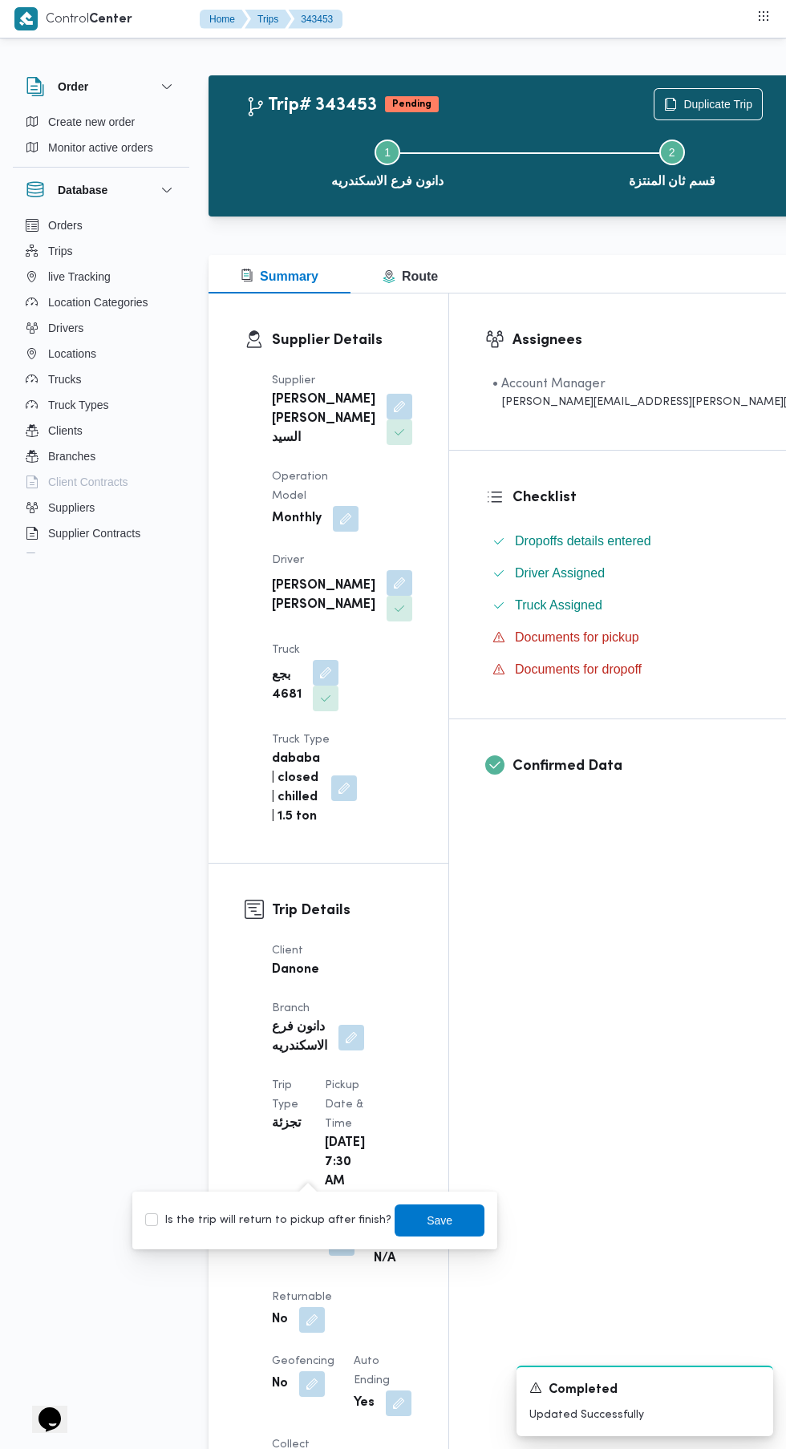
click at [288, 1224] on label "Is the trip will return to pickup after finish?" at bounding box center [268, 1220] width 246 height 19
checkbox input "true"
click at [433, 1226] on span "Save" at bounding box center [440, 1220] width 26 height 19
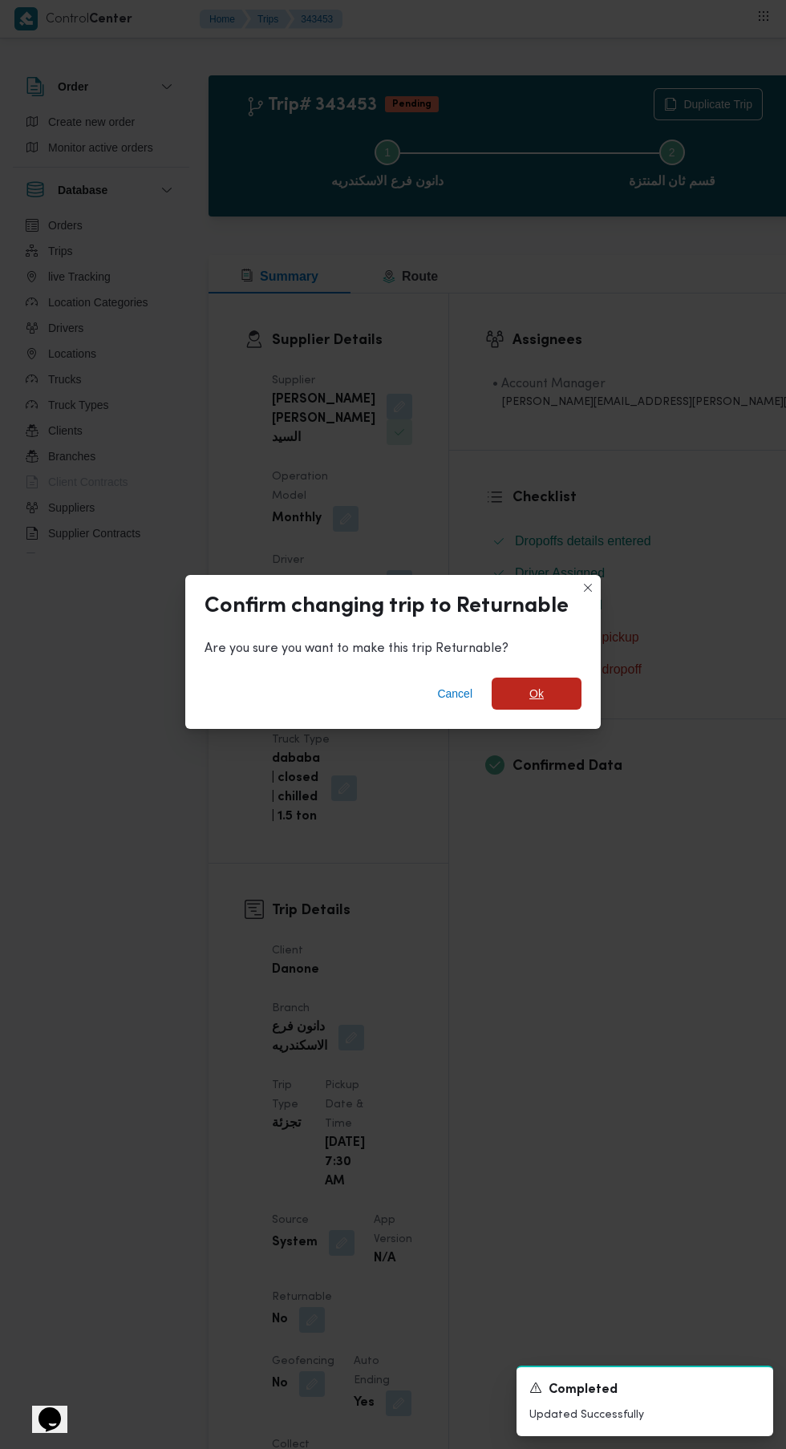
click at [533, 703] on span "Ok" at bounding box center [536, 693] width 14 height 19
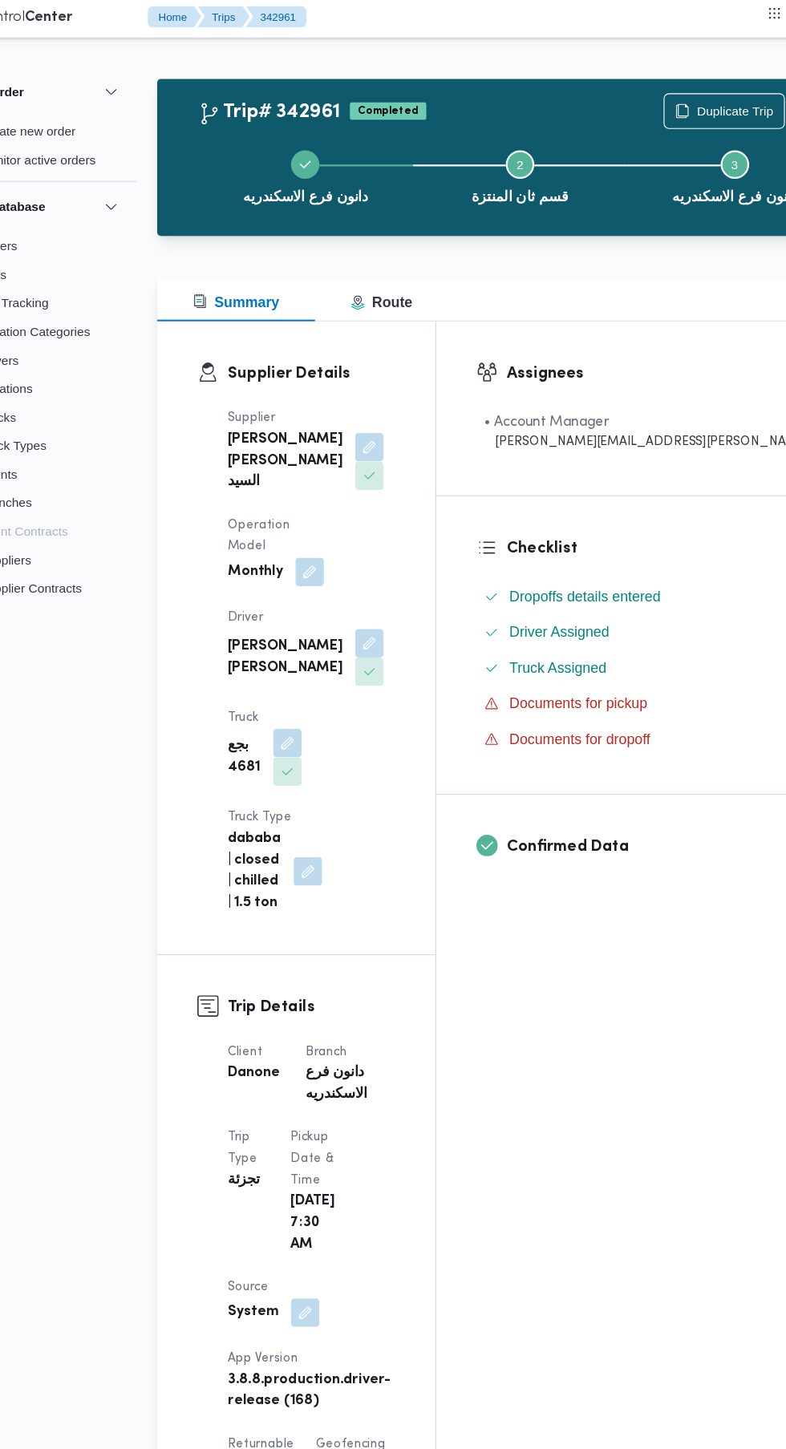
click at [338, 1173] on button "button" at bounding box center [342, 1186] width 26 height 26
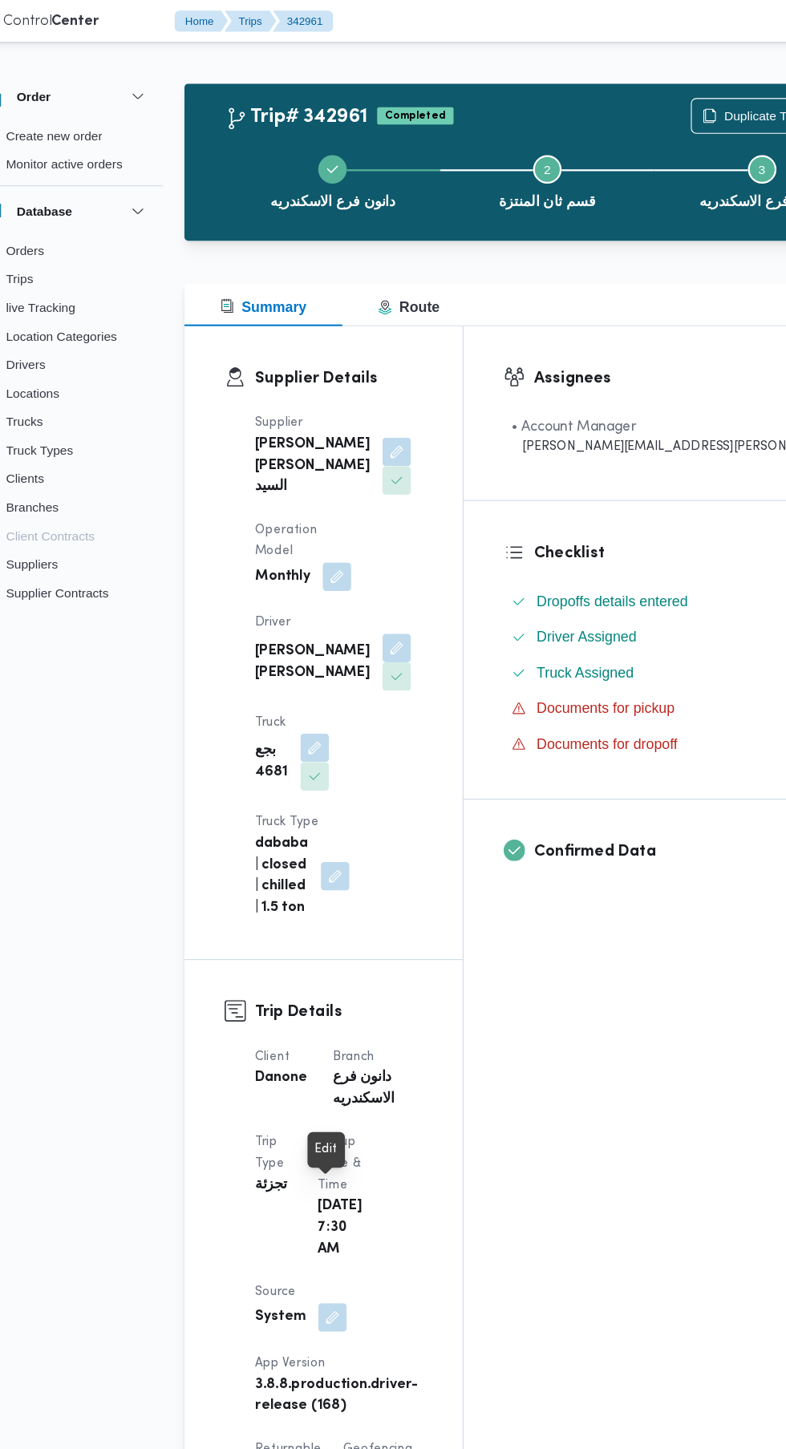
click at [654, 111] on div "[PERSON_NAME] فرع الاسكندريه Step 2 is incomplete 2 قسم ثان المنتزة Step 3 is i…" at bounding box center [535, 162] width 598 height 103
click at [694, 103] on span "Duplicate Trip" at bounding box center [728, 104] width 69 height 19
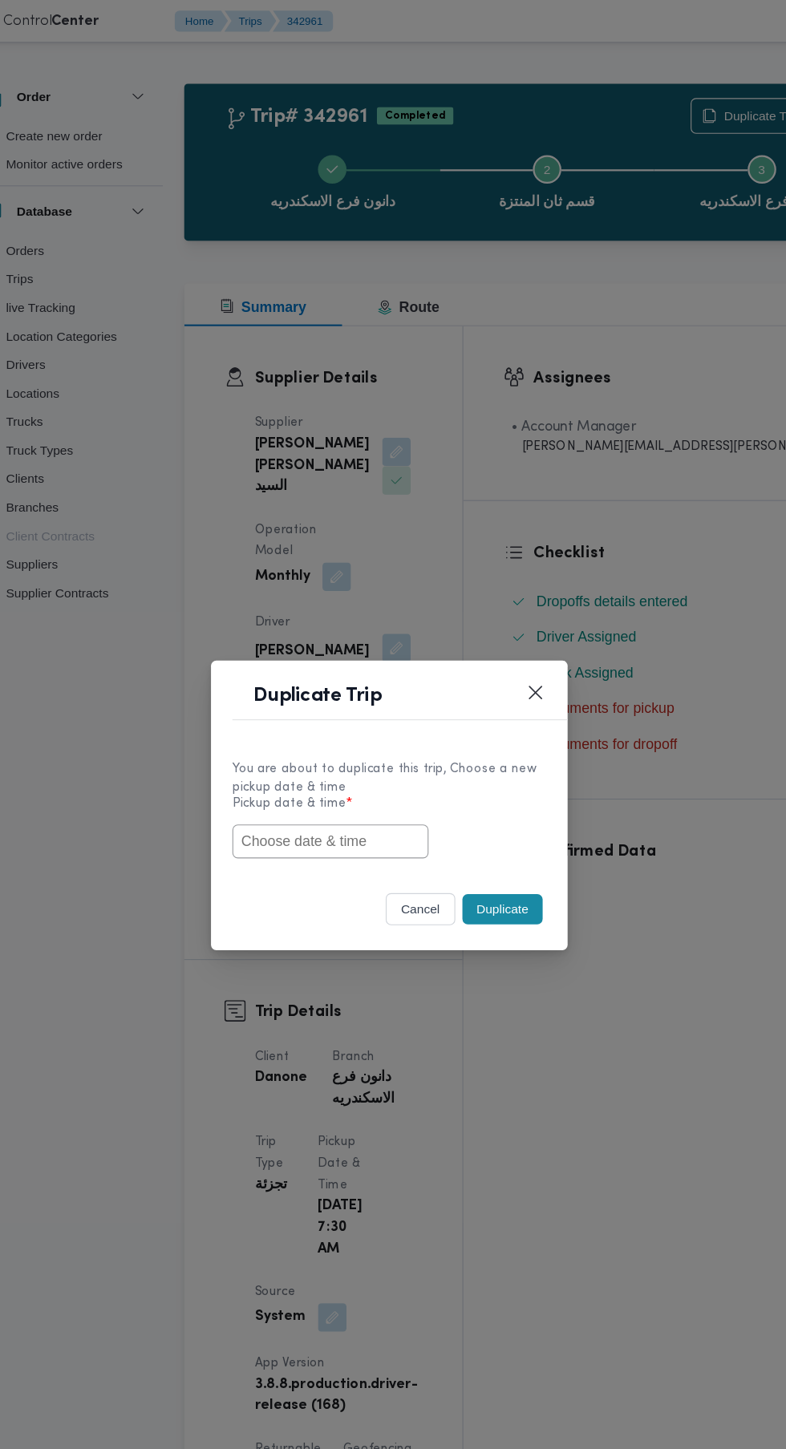
click at [414, 818] on button "cancel" at bounding box center [421, 818] width 63 height 29
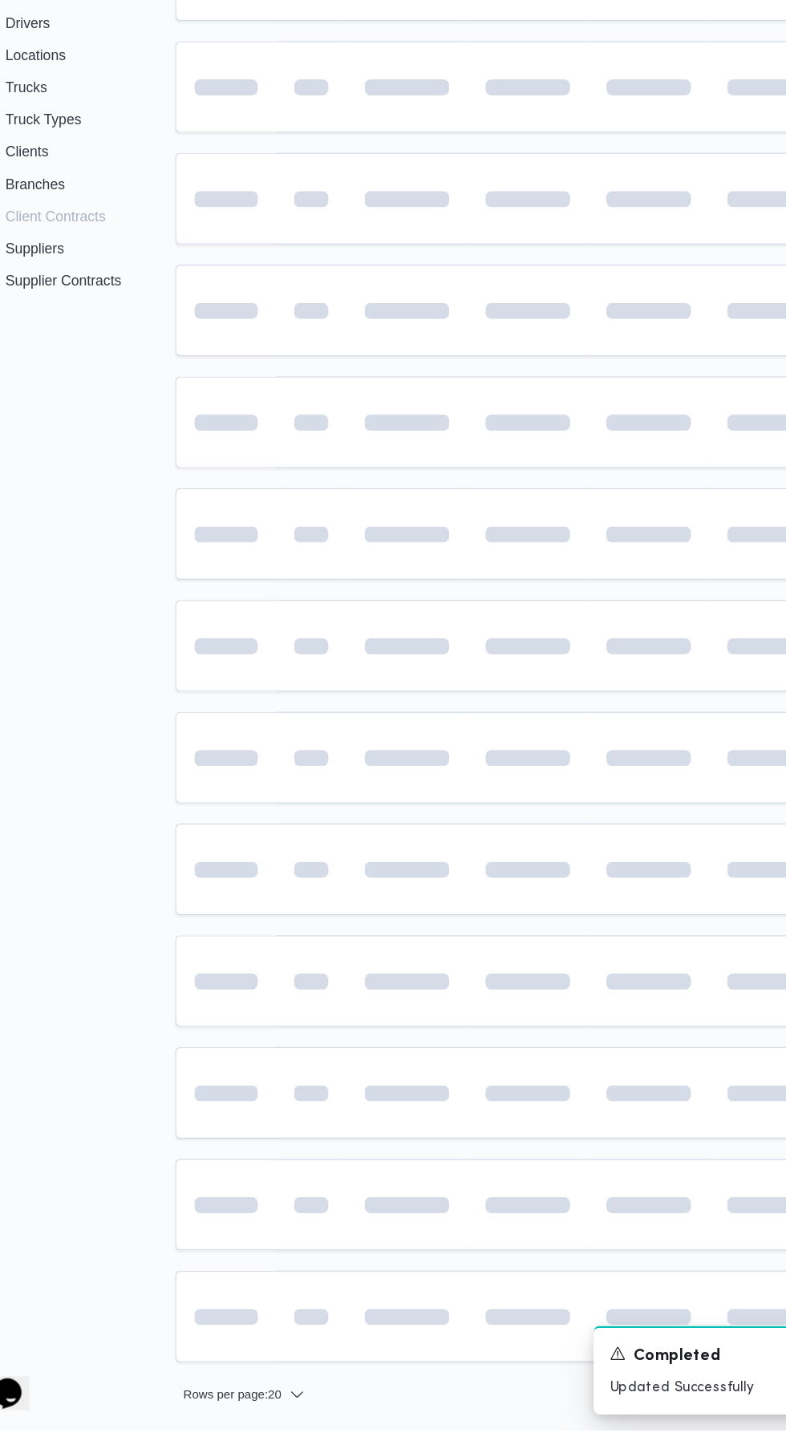
scroll to position [0, 26]
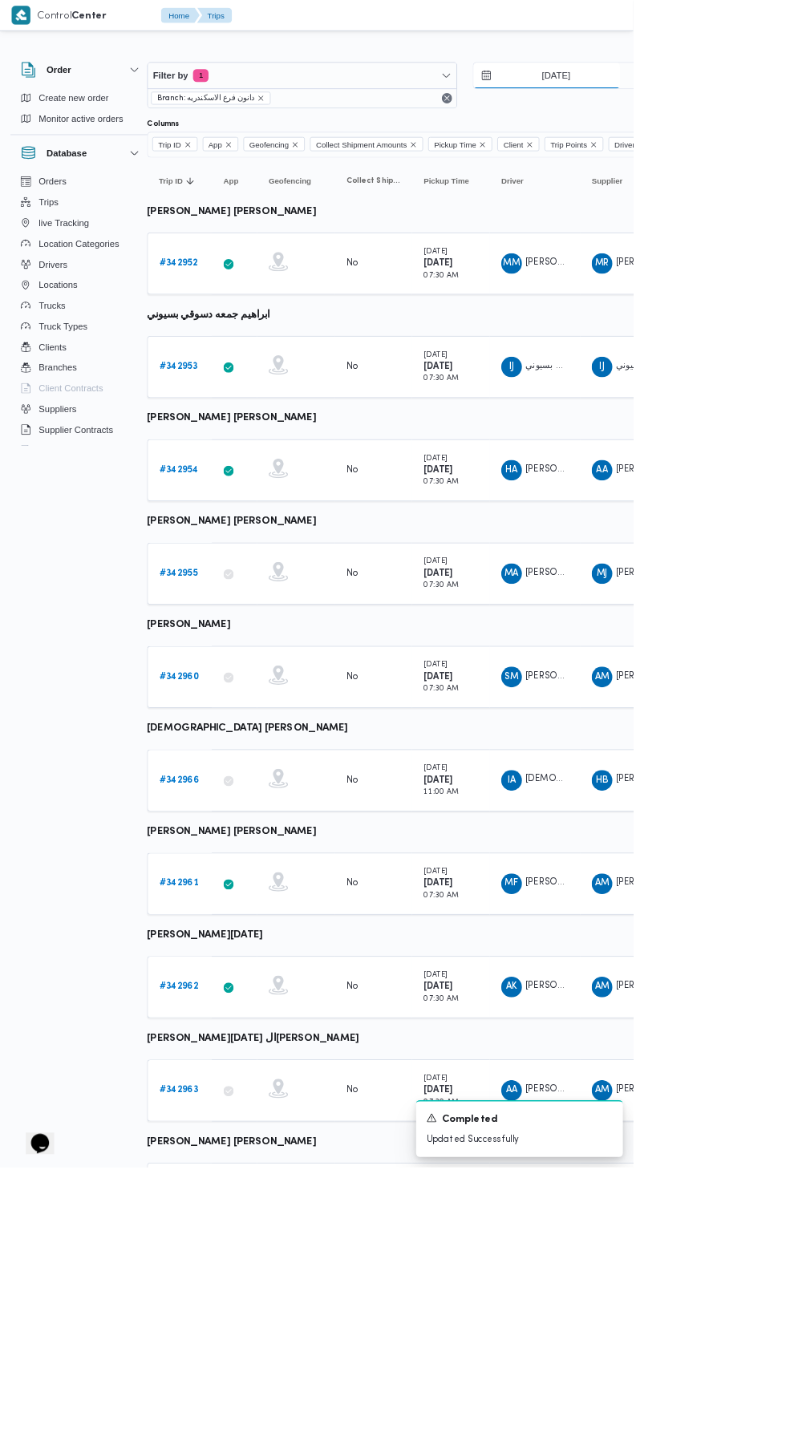
click at [739, 94] on input "[DATE]" at bounding box center [679, 94] width 182 height 32
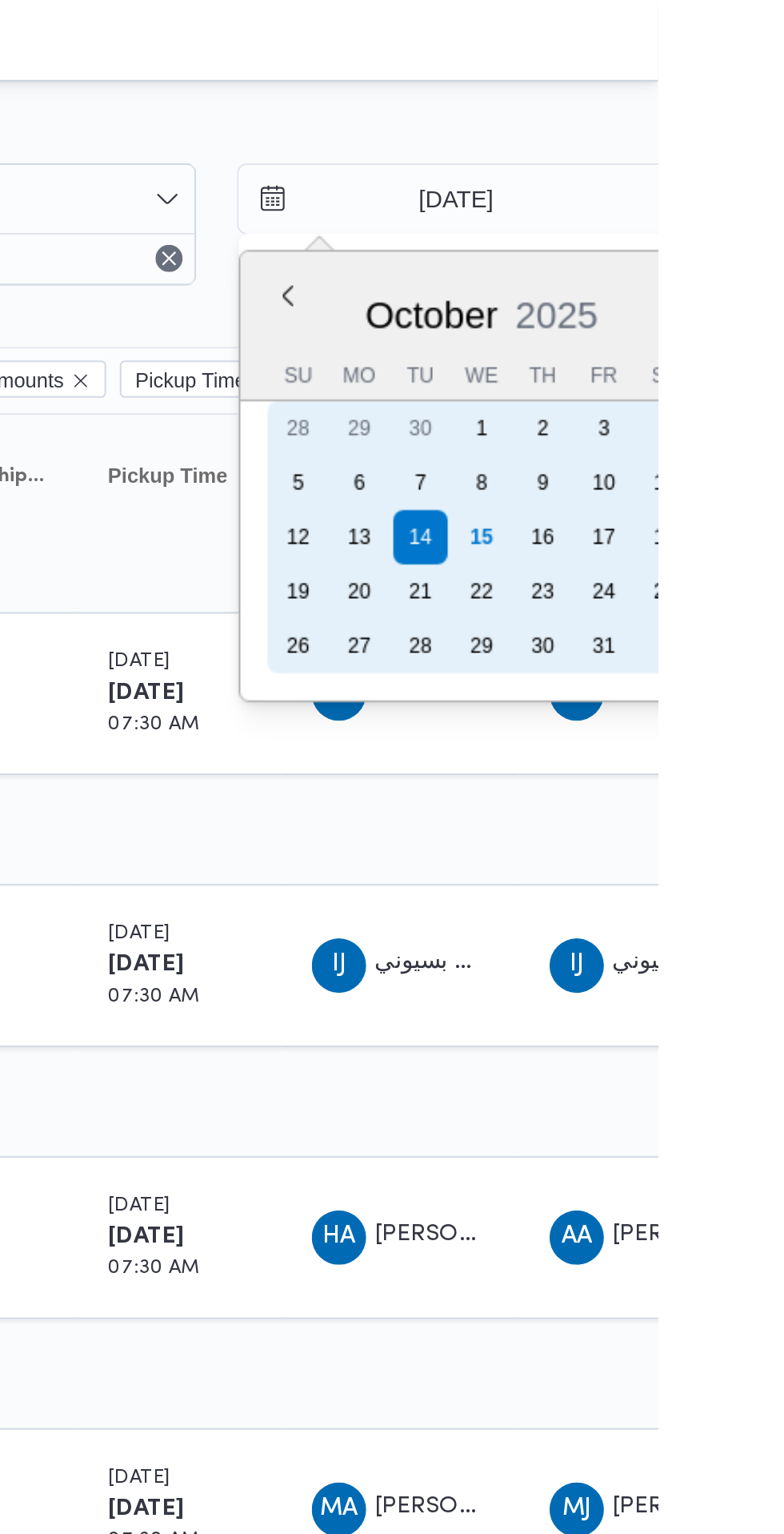
click at [699, 253] on div "15" at bounding box center [701, 254] width 26 height 26
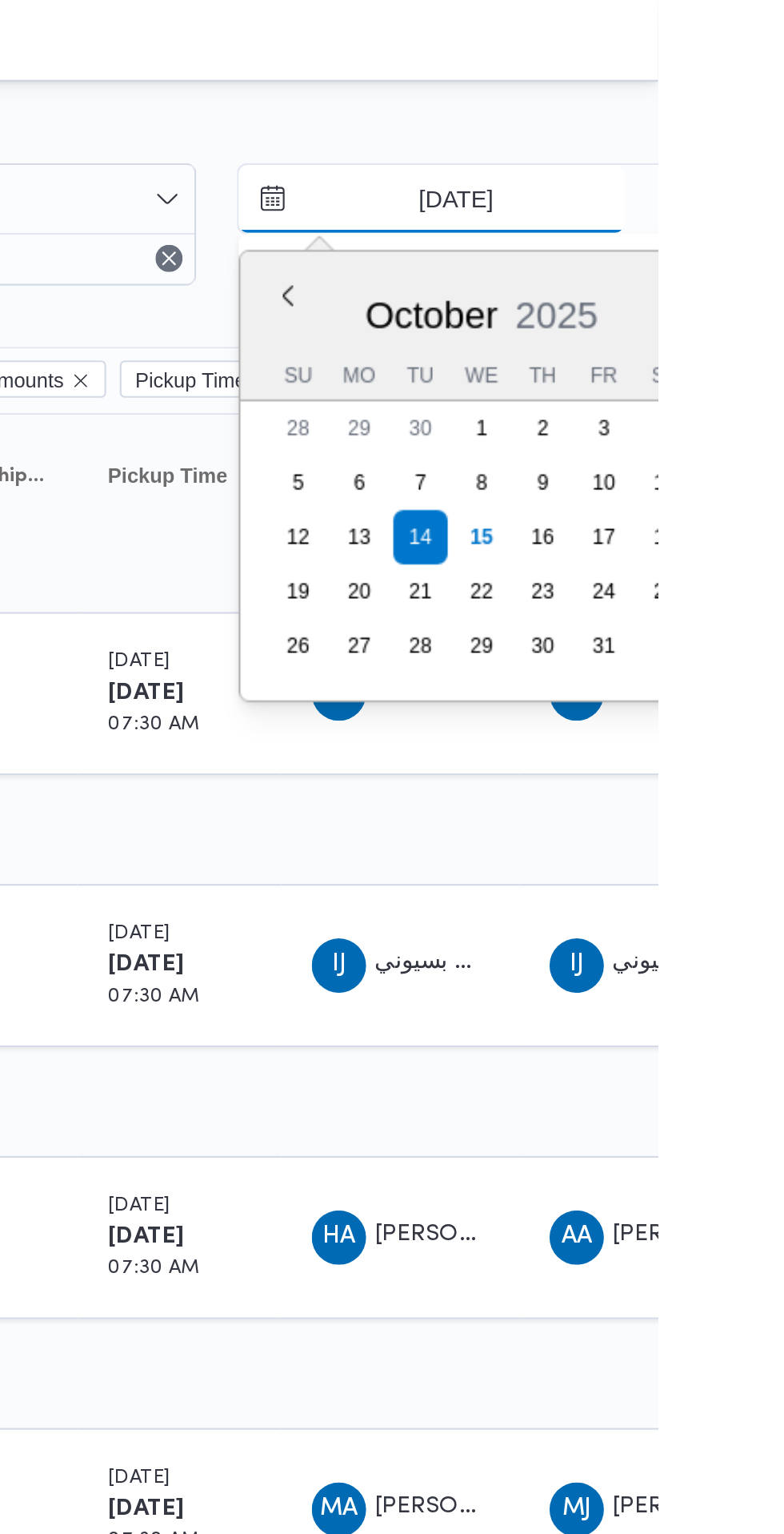
type input "[DATE]"
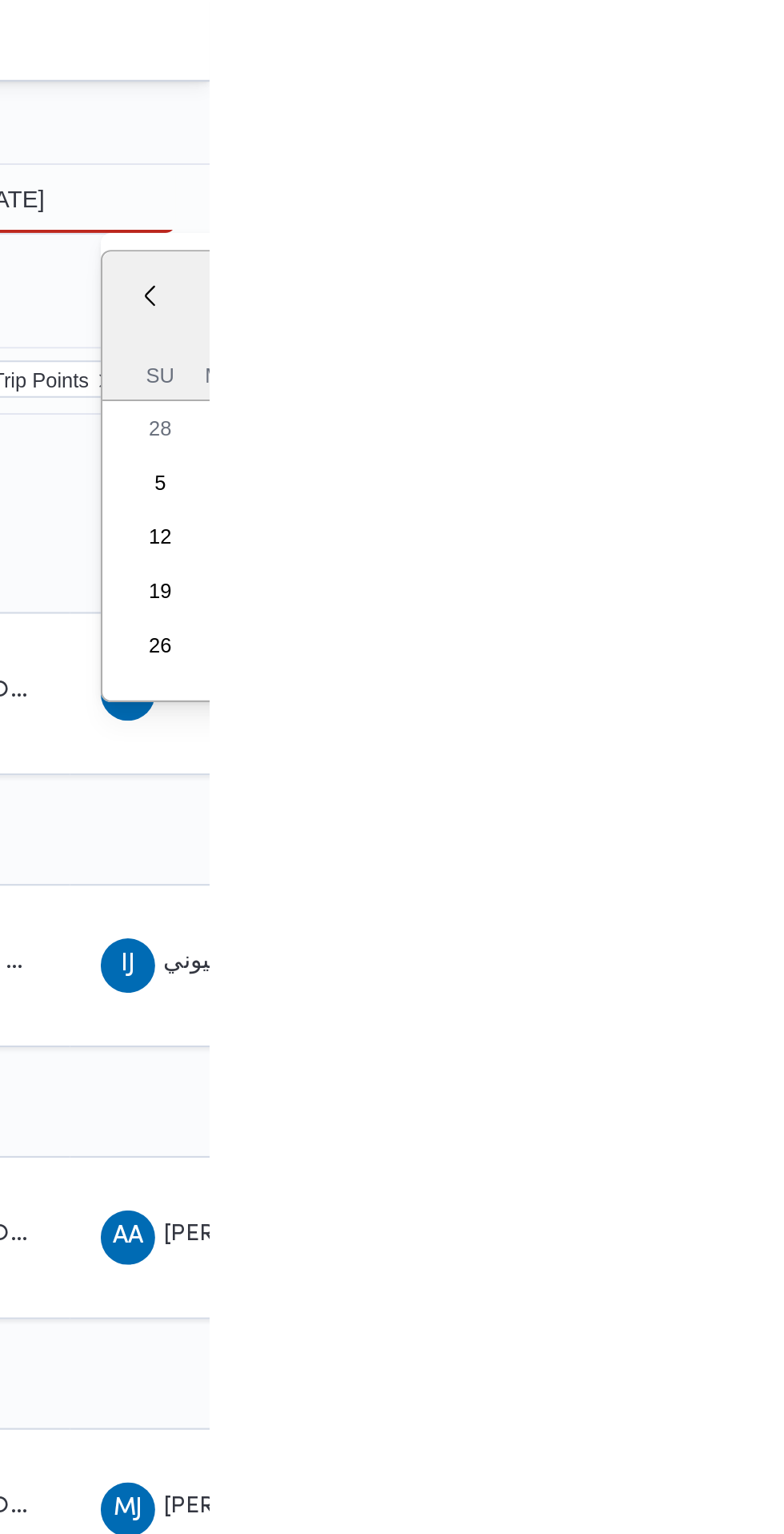
type input "[DATE]"
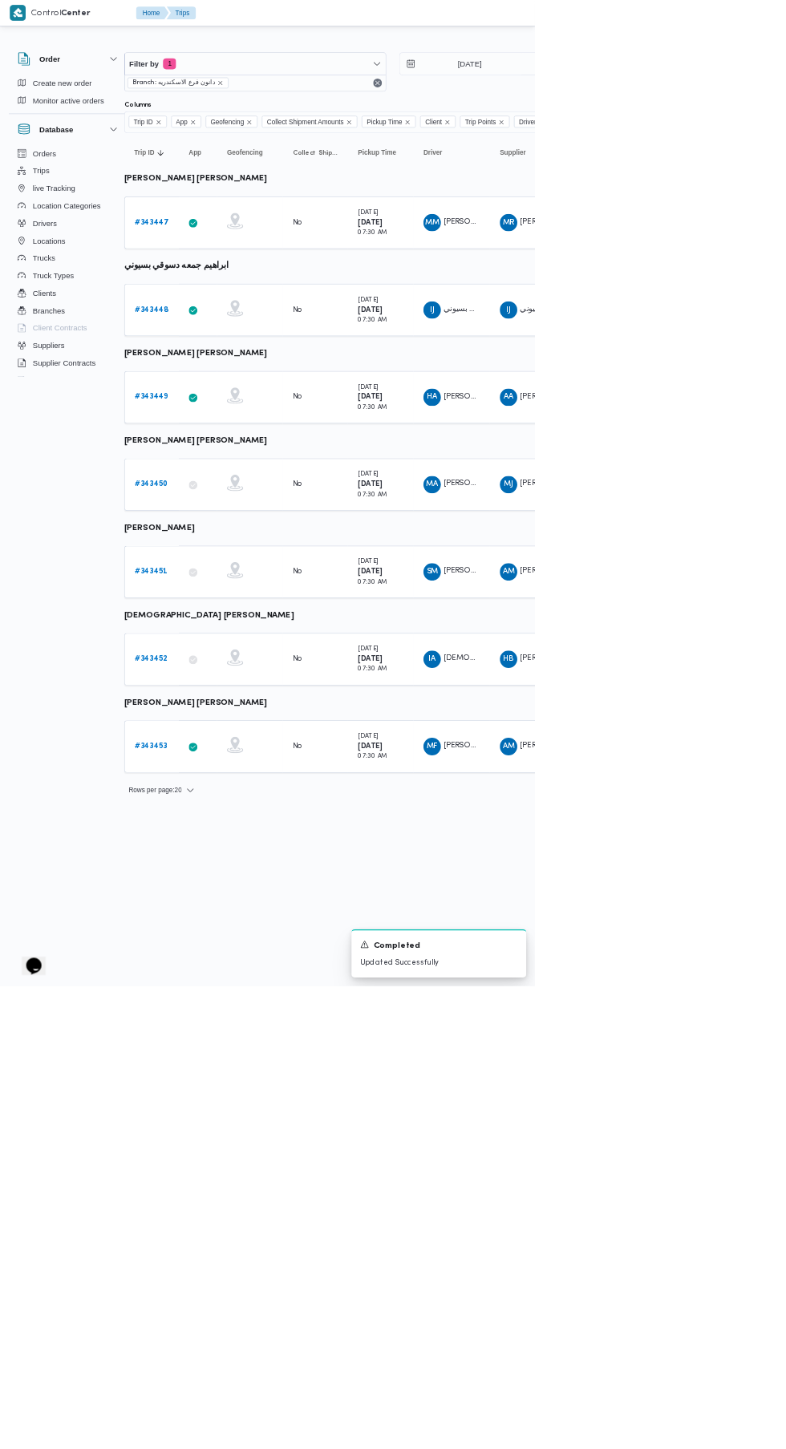
scroll to position [0, 25]
click at [658, 94] on input "[DATE]" at bounding box center [680, 94] width 182 height 32
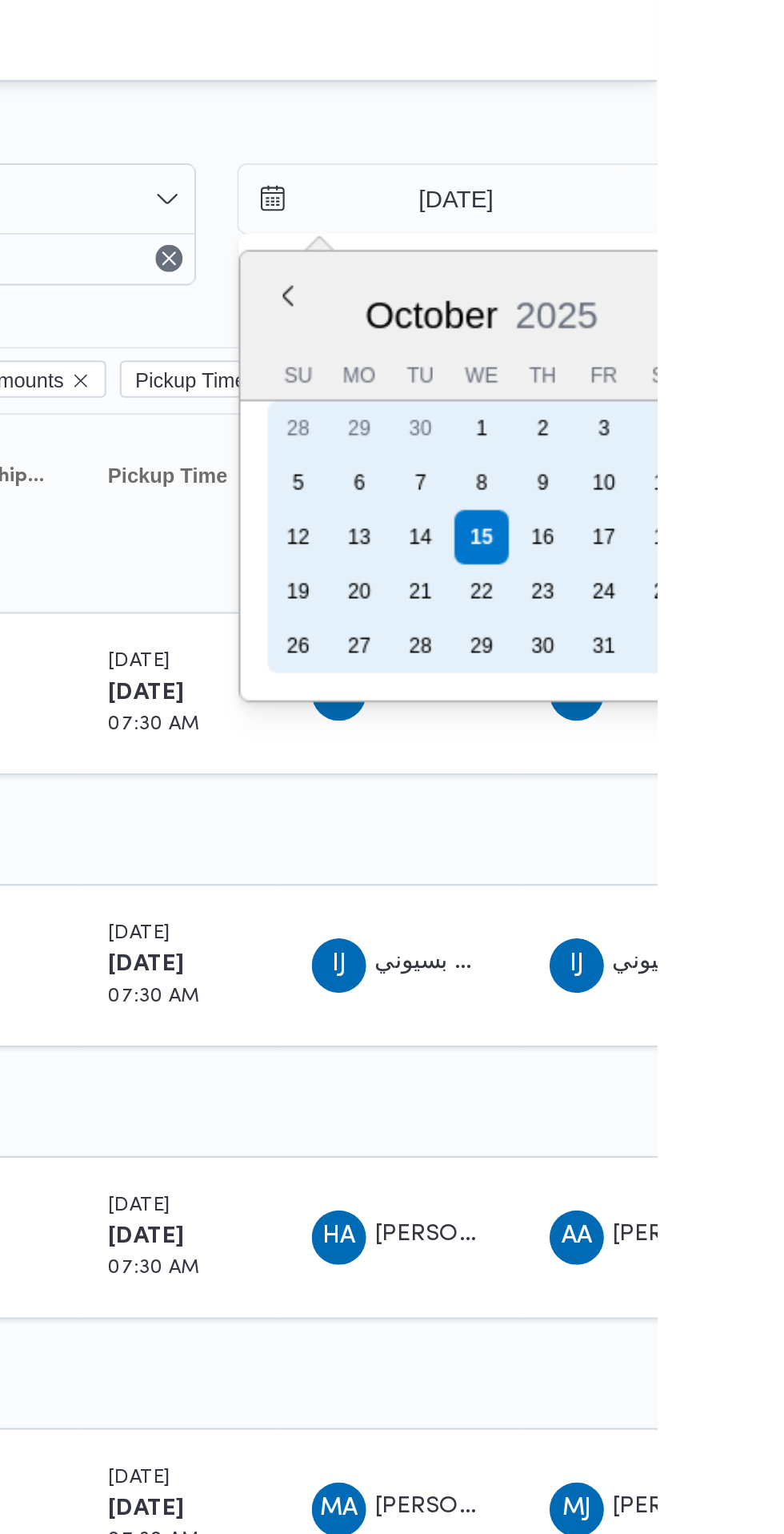
click at [675, 253] on div "14" at bounding box center [673, 254] width 26 height 26
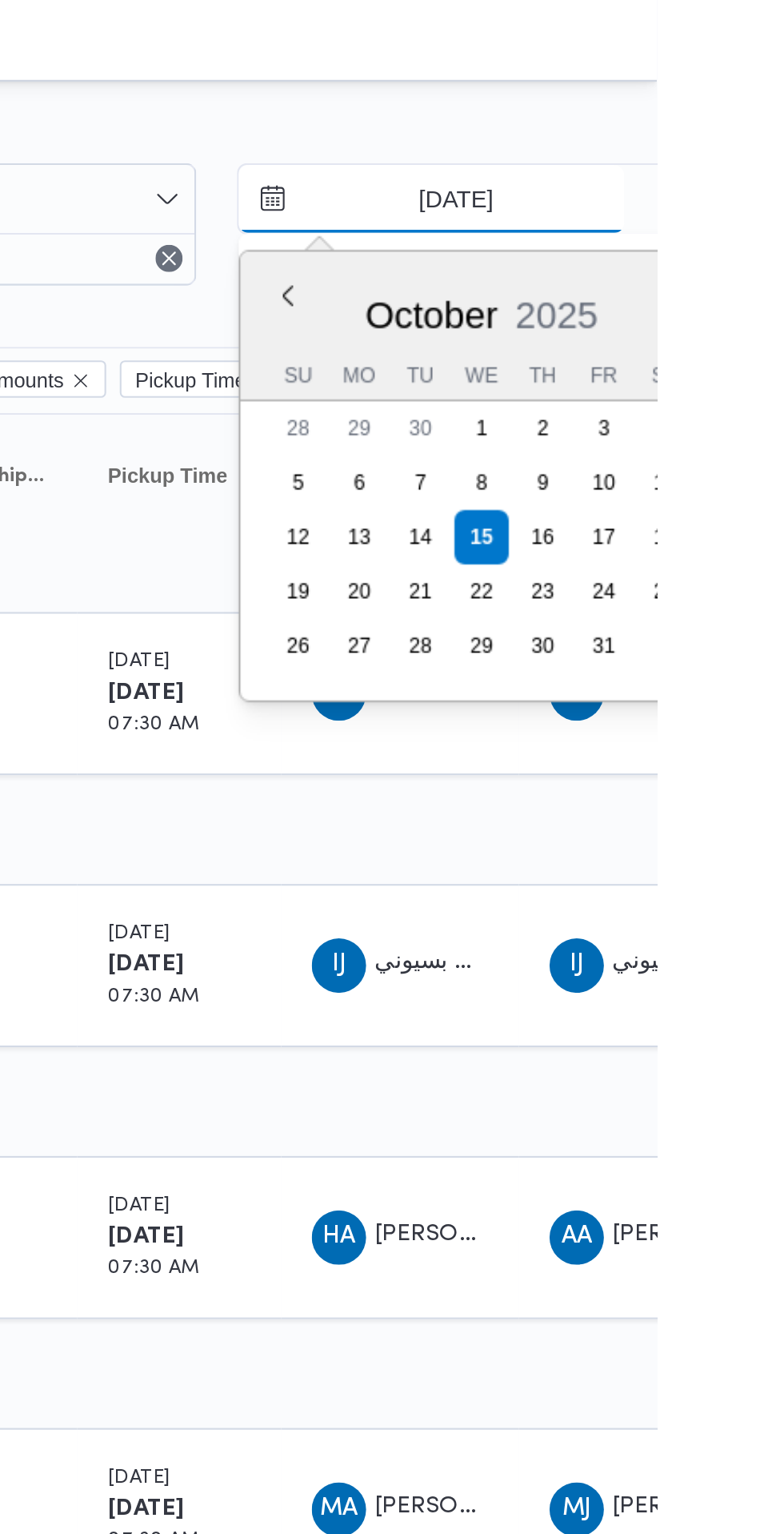
type input "[DATE]"
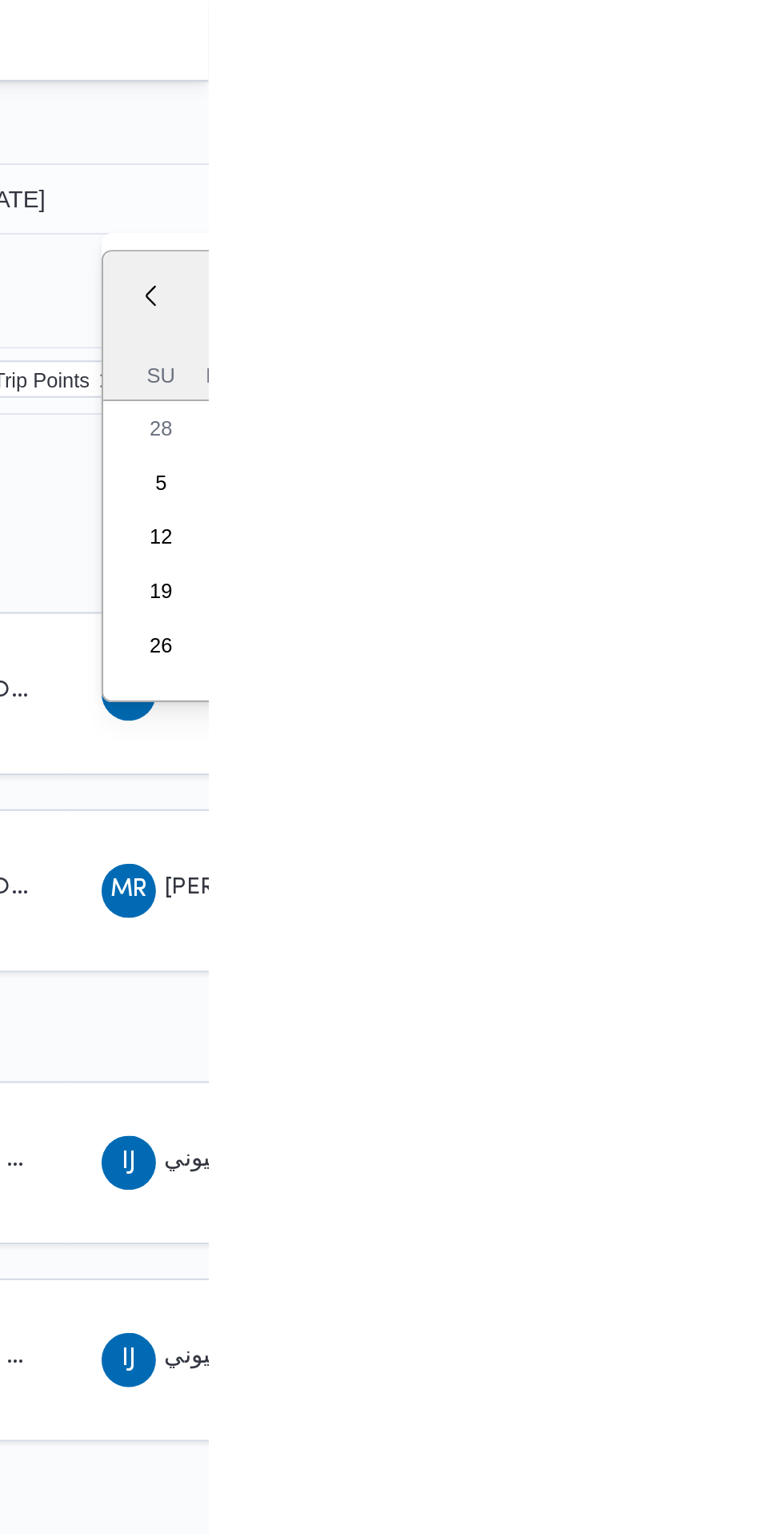
type input "[DATE]"
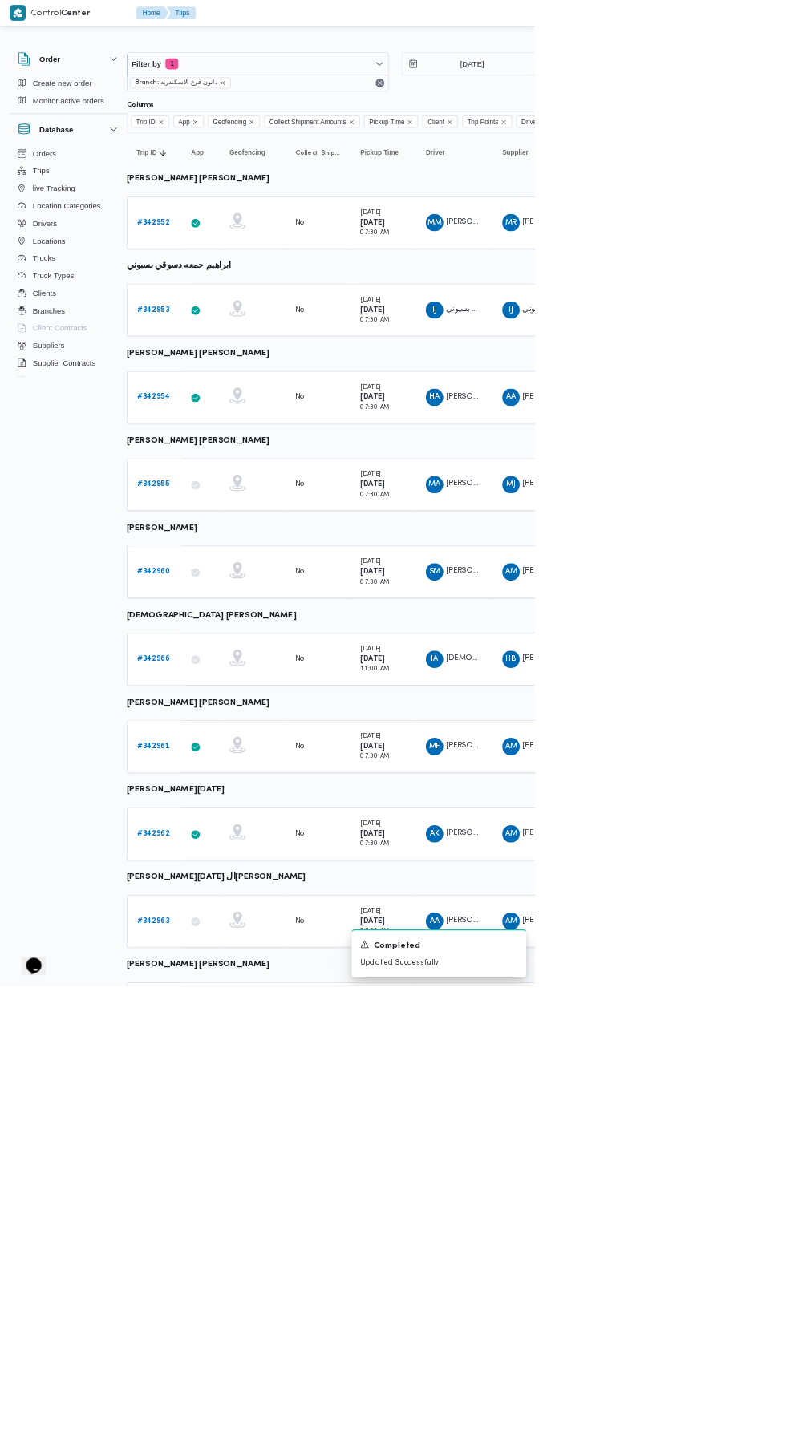
scroll to position [0, 22]
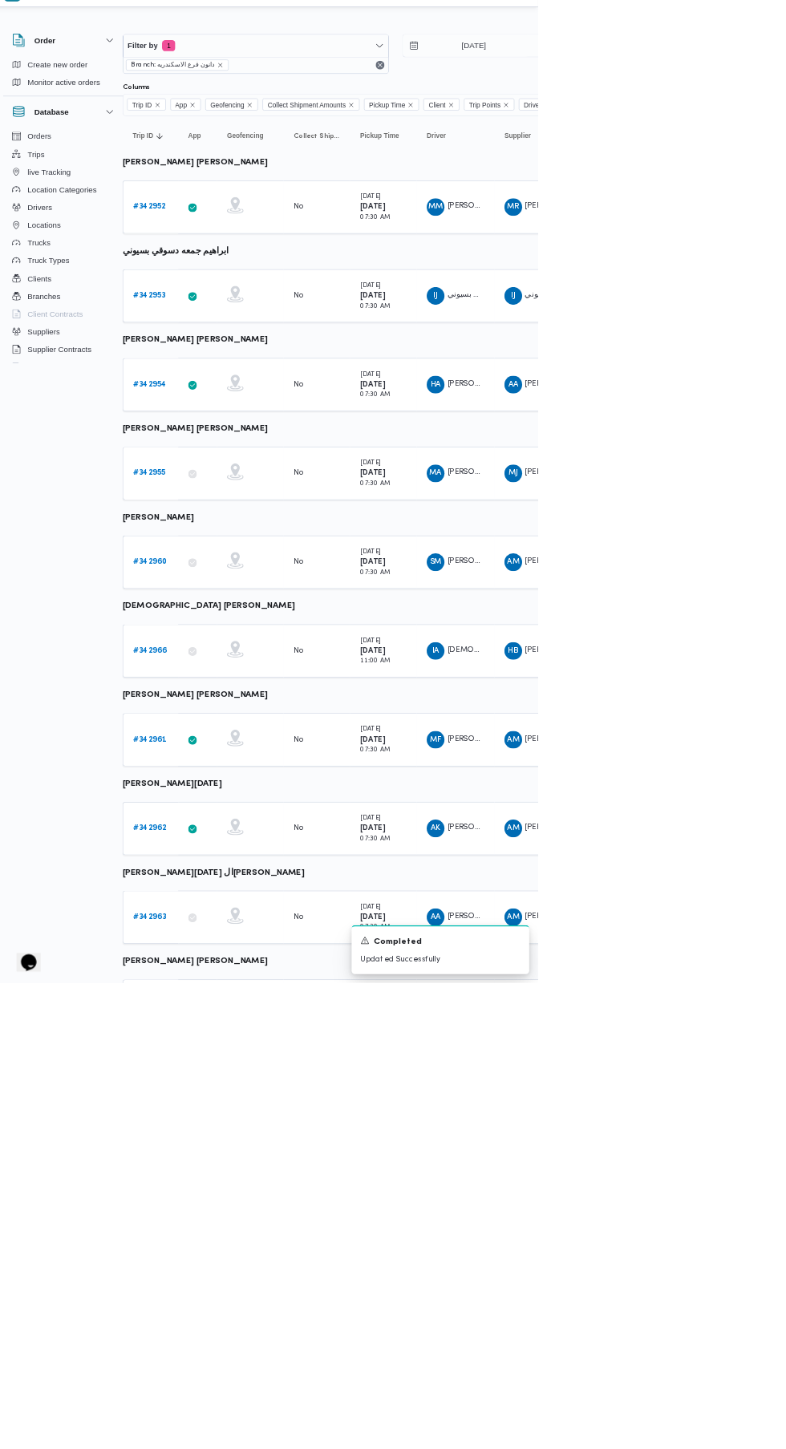
click at [225, 1223] on b "# 342962" at bounding box center [225, 1225] width 48 height 10
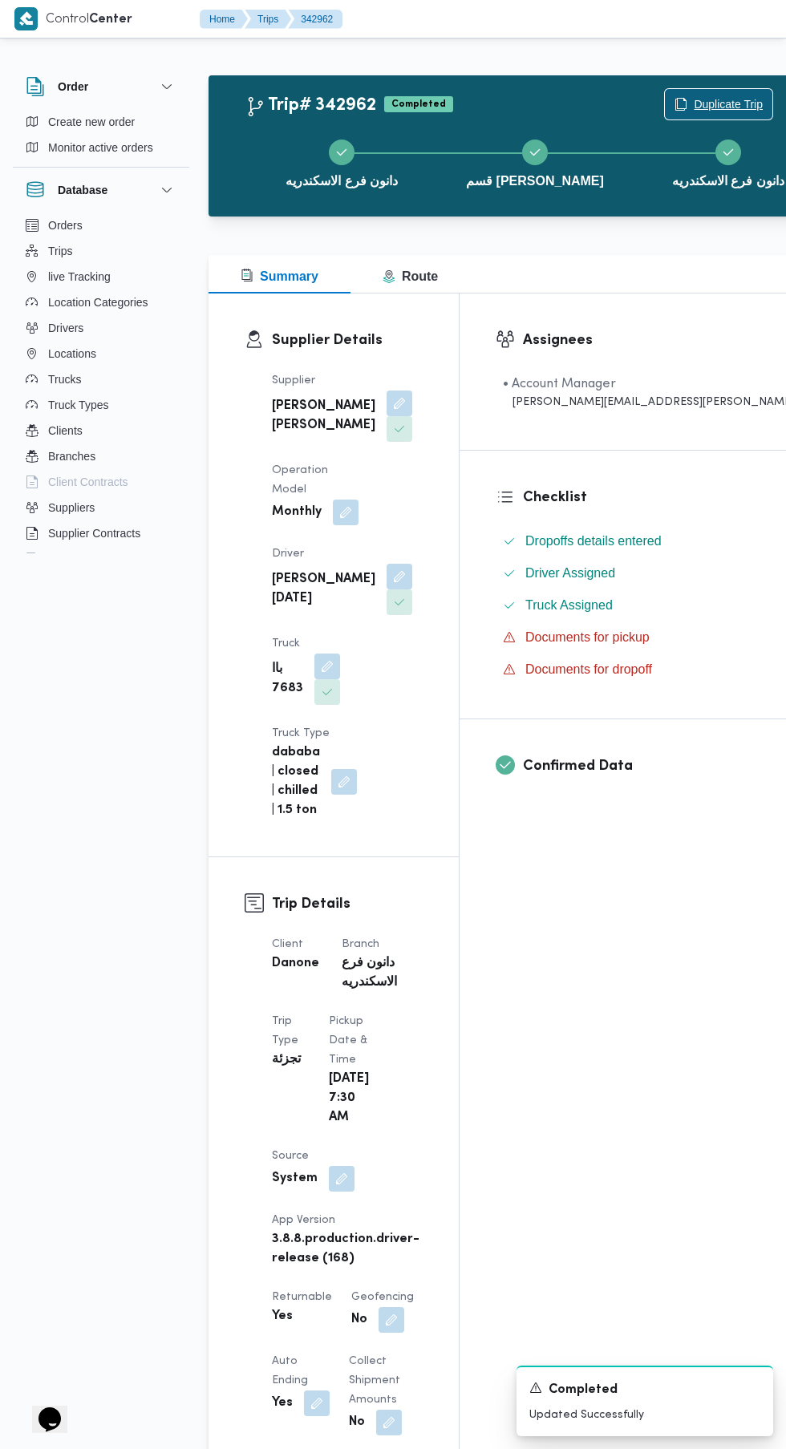
click at [694, 101] on span "Duplicate Trip" at bounding box center [728, 104] width 69 height 19
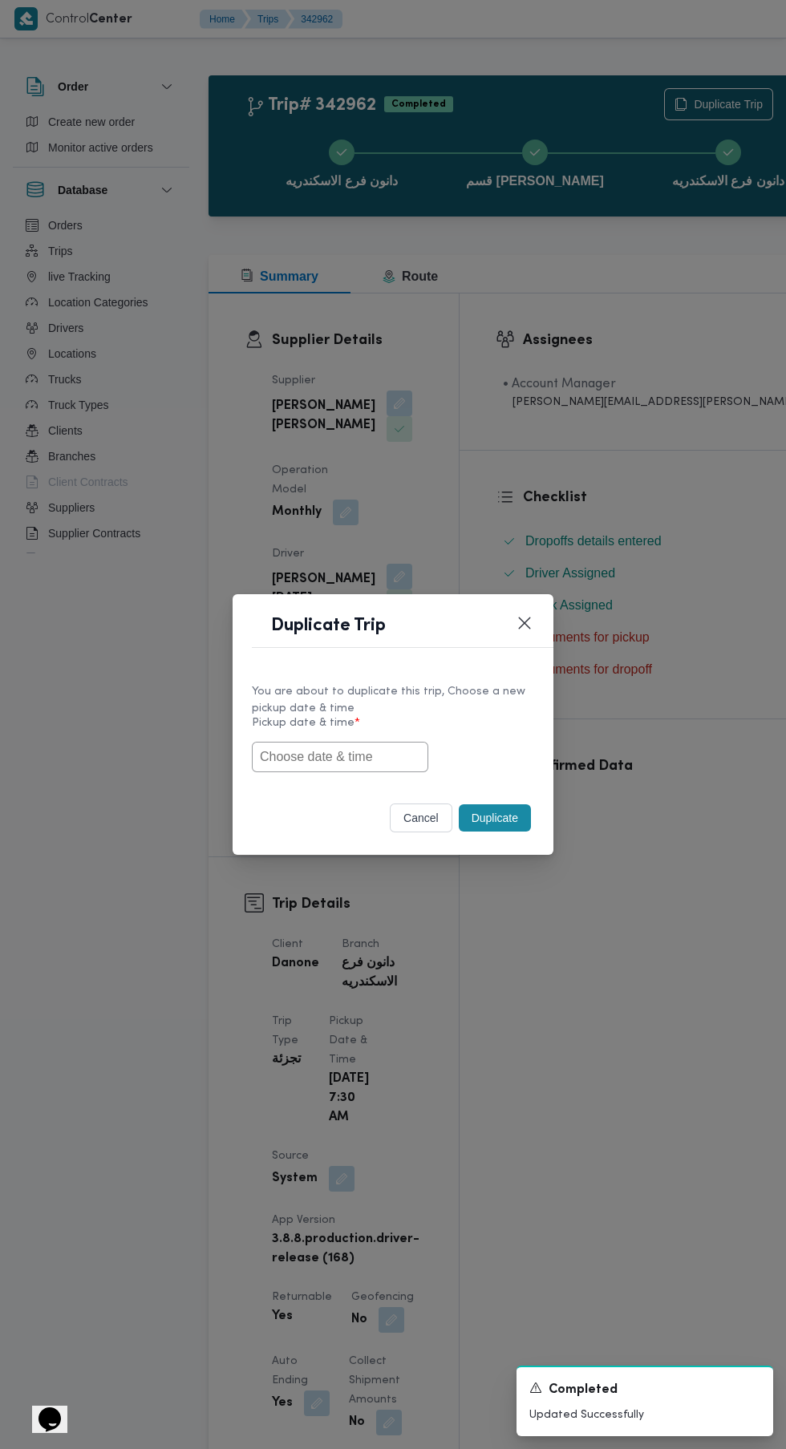
click at [345, 758] on input "text" at bounding box center [340, 757] width 176 height 30
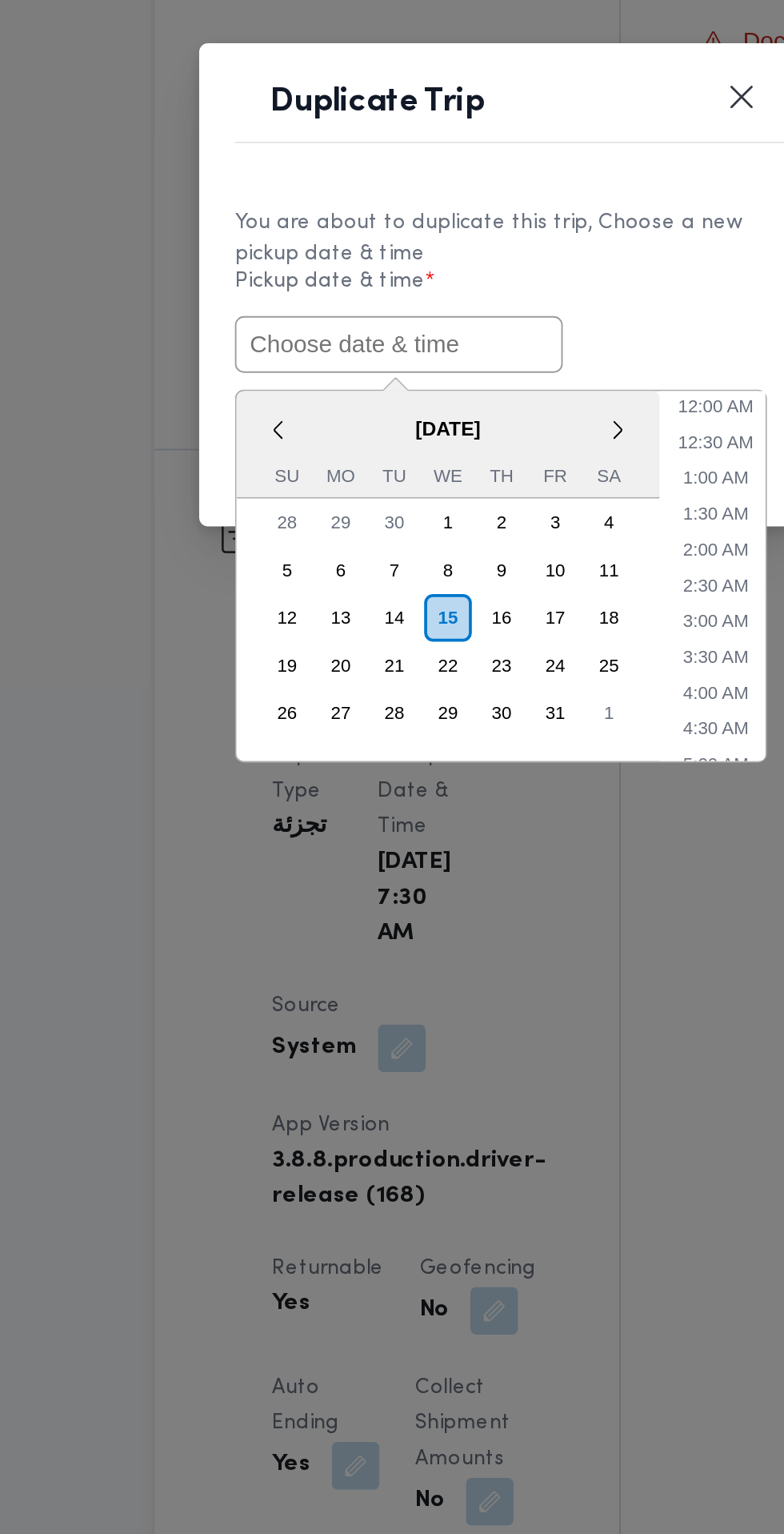
paste input "[DATE] 7:30AM"
type input "[DATE] 7:30AM"
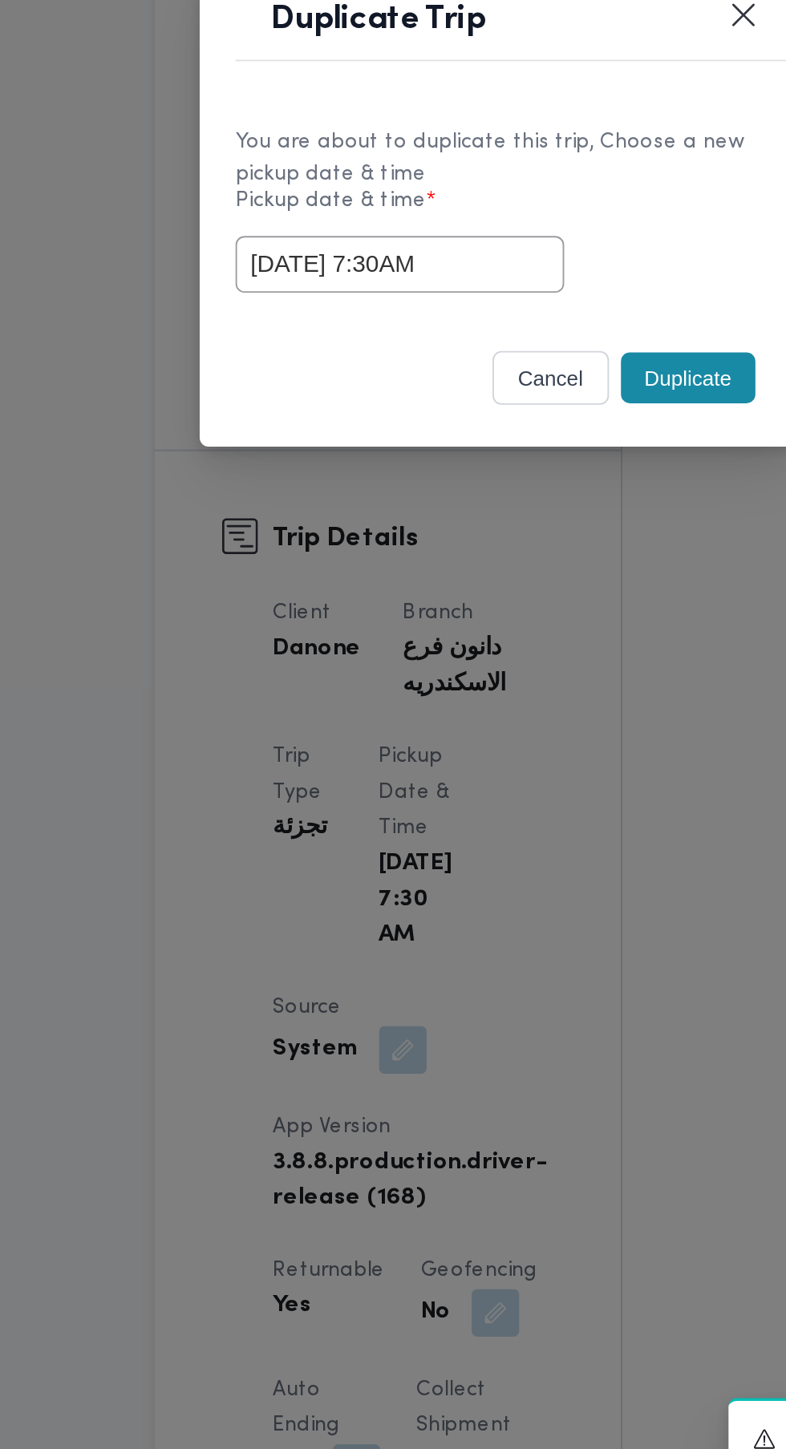
click at [496, 787] on div "You are about to duplicate this trip, Choose a new pickup date & time Pickup da…" at bounding box center [393, 727] width 321 height 120
click at [500, 818] on button "Duplicate" at bounding box center [495, 817] width 72 height 27
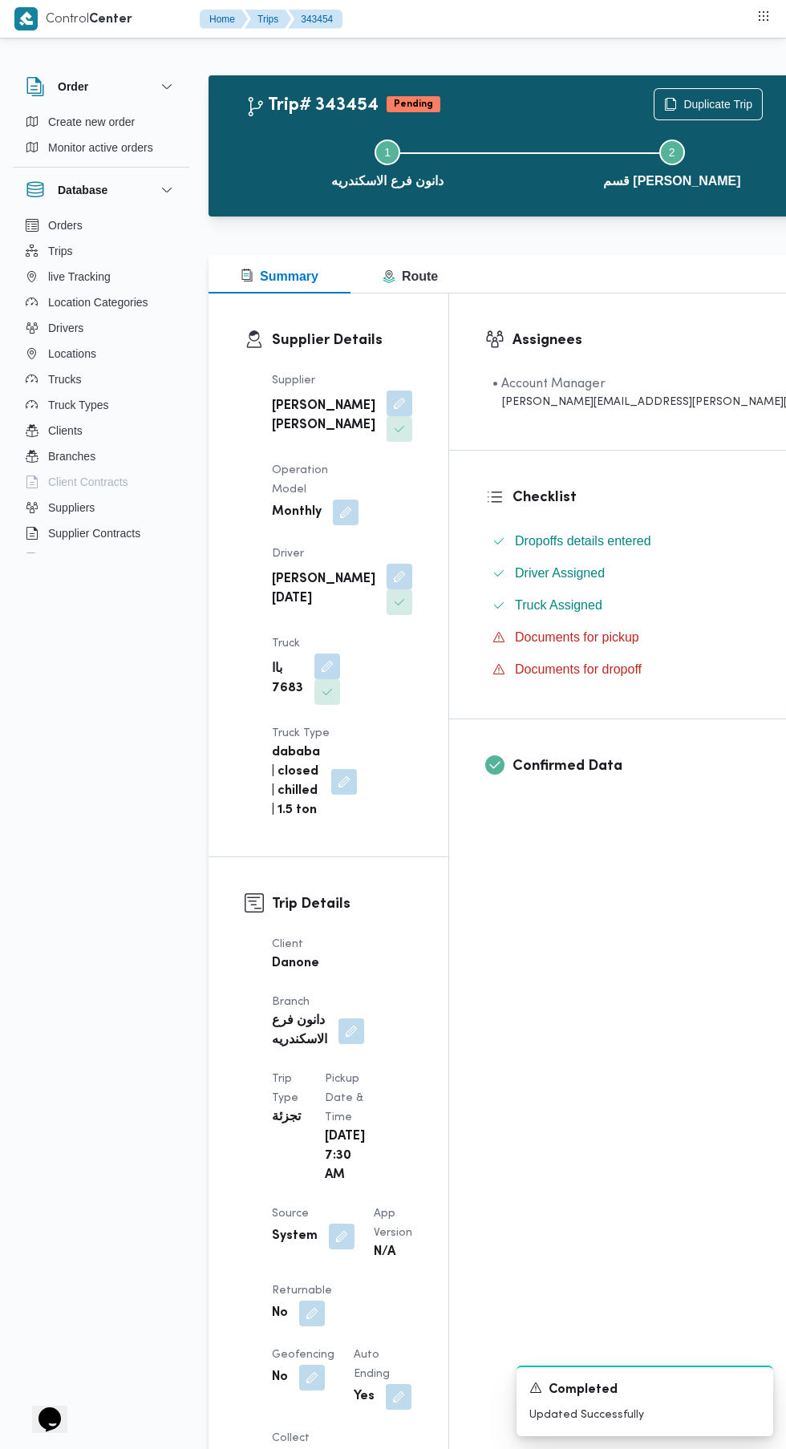
click at [311, 1301] on button "button" at bounding box center [312, 1314] width 26 height 26
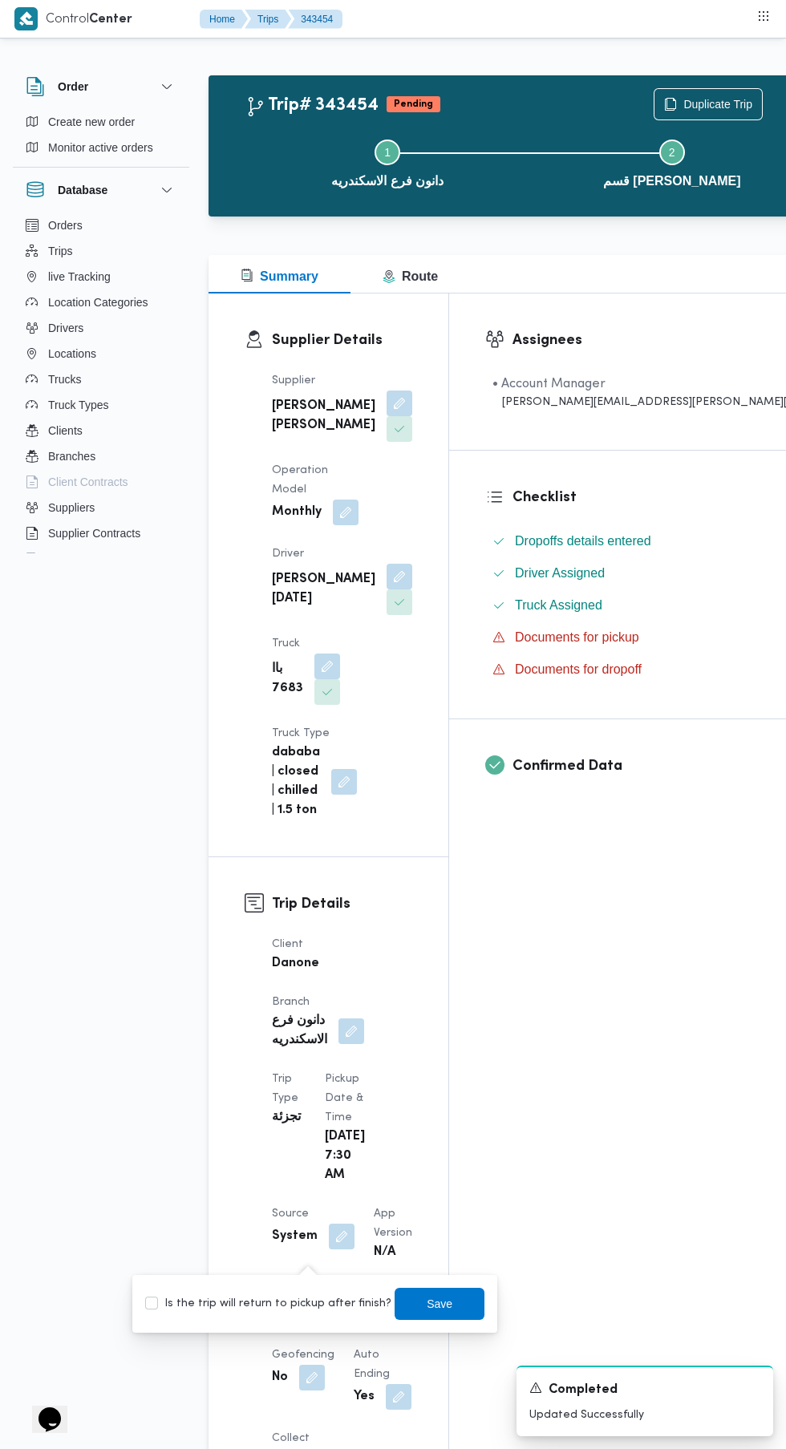
click at [290, 1299] on label "Is the trip will return to pickup after finish?" at bounding box center [268, 1303] width 246 height 19
checkbox input "true"
click at [427, 1304] on span "Save" at bounding box center [440, 1303] width 26 height 19
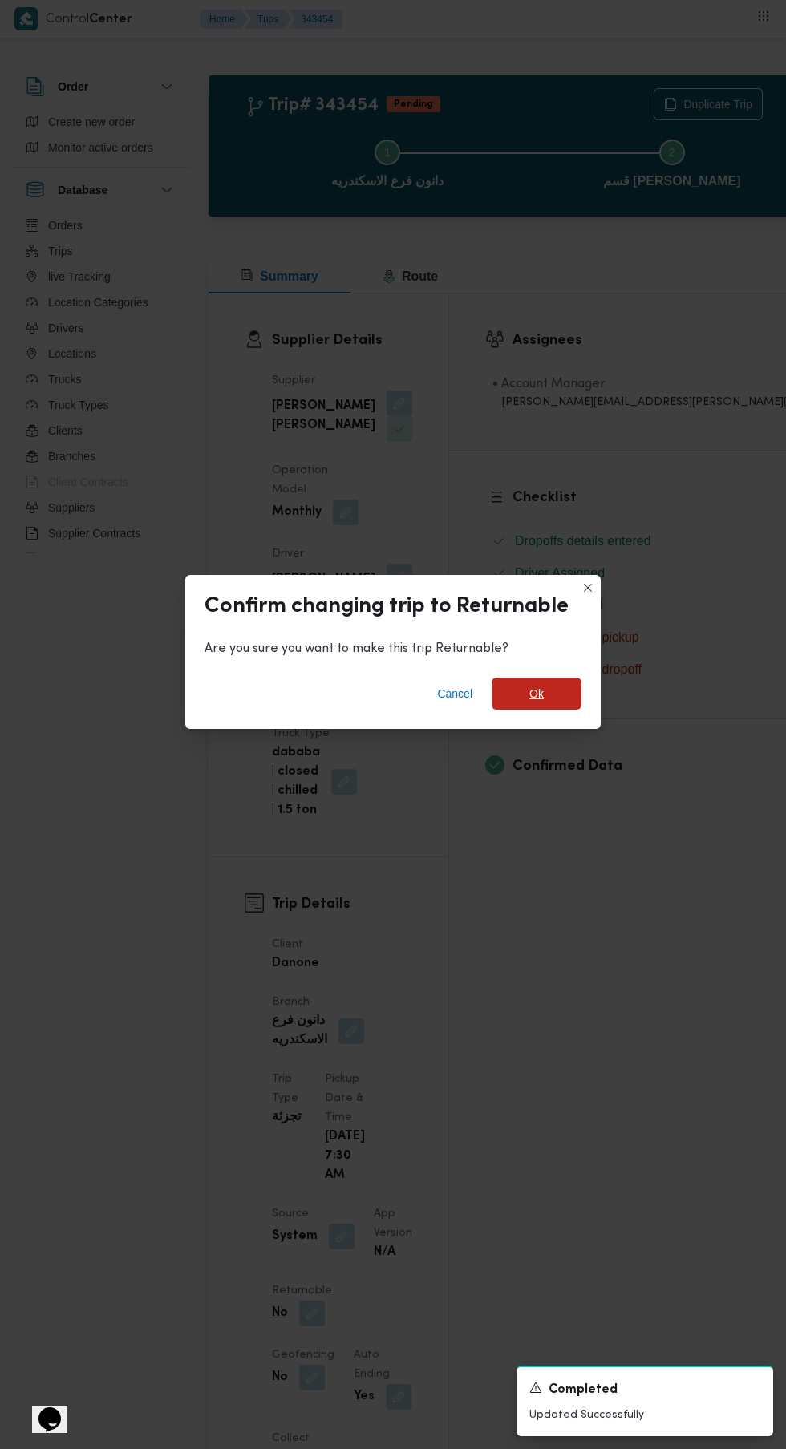
click at [575, 695] on span "Ok" at bounding box center [537, 694] width 90 height 32
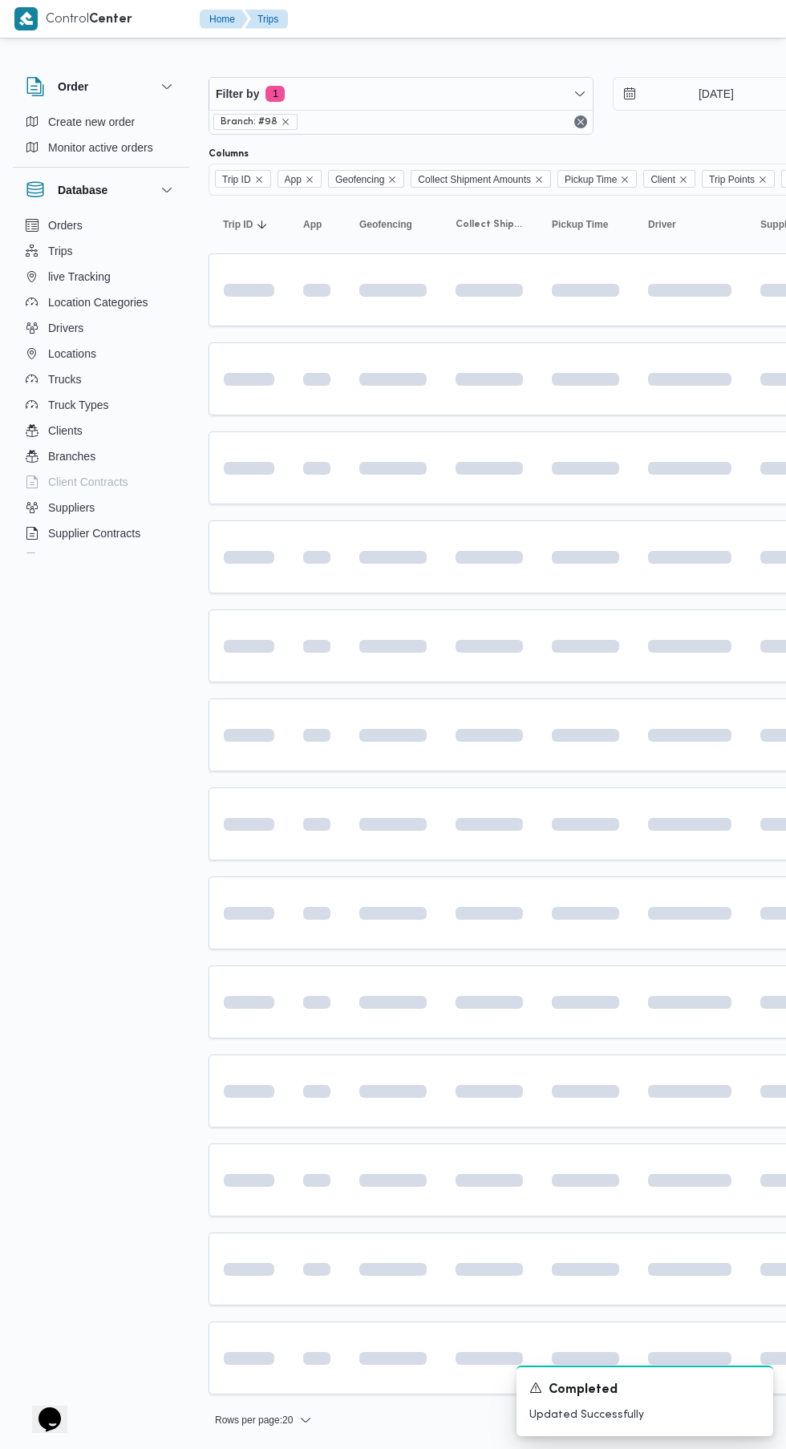
scroll to position [0, 22]
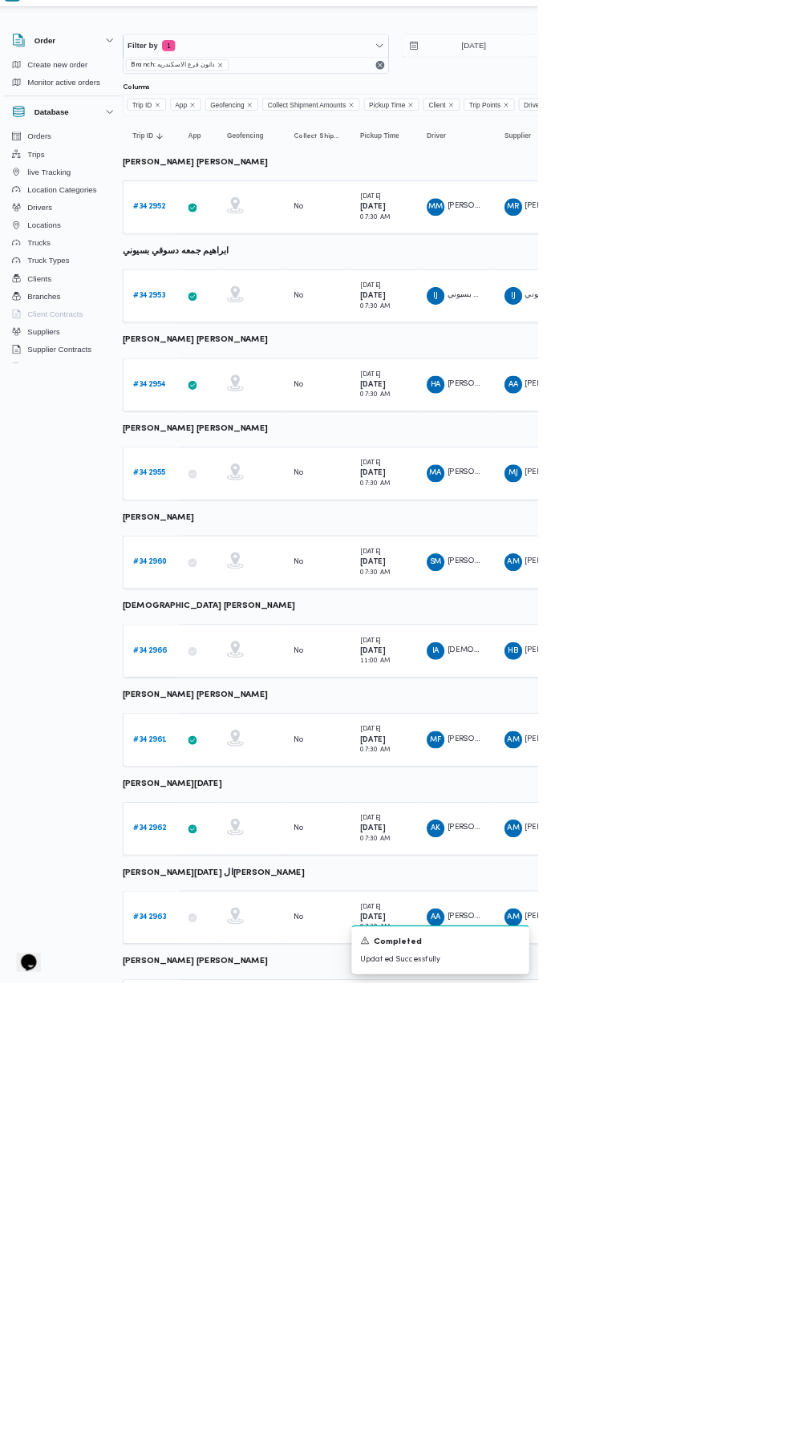
click at [225, 1351] on b "# 342963" at bounding box center [225, 1353] width 48 height 10
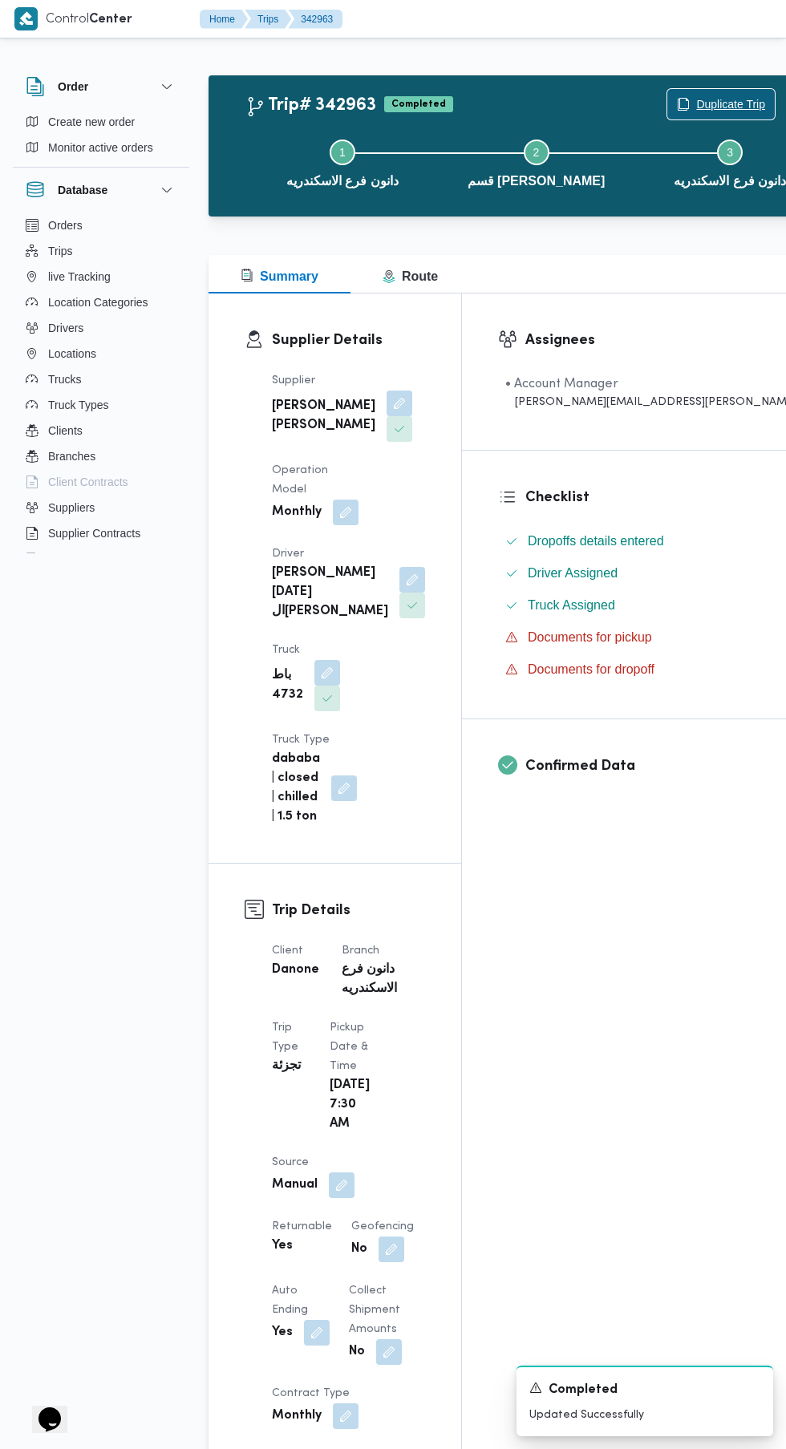
click at [696, 98] on span "Duplicate Trip" at bounding box center [730, 104] width 69 height 19
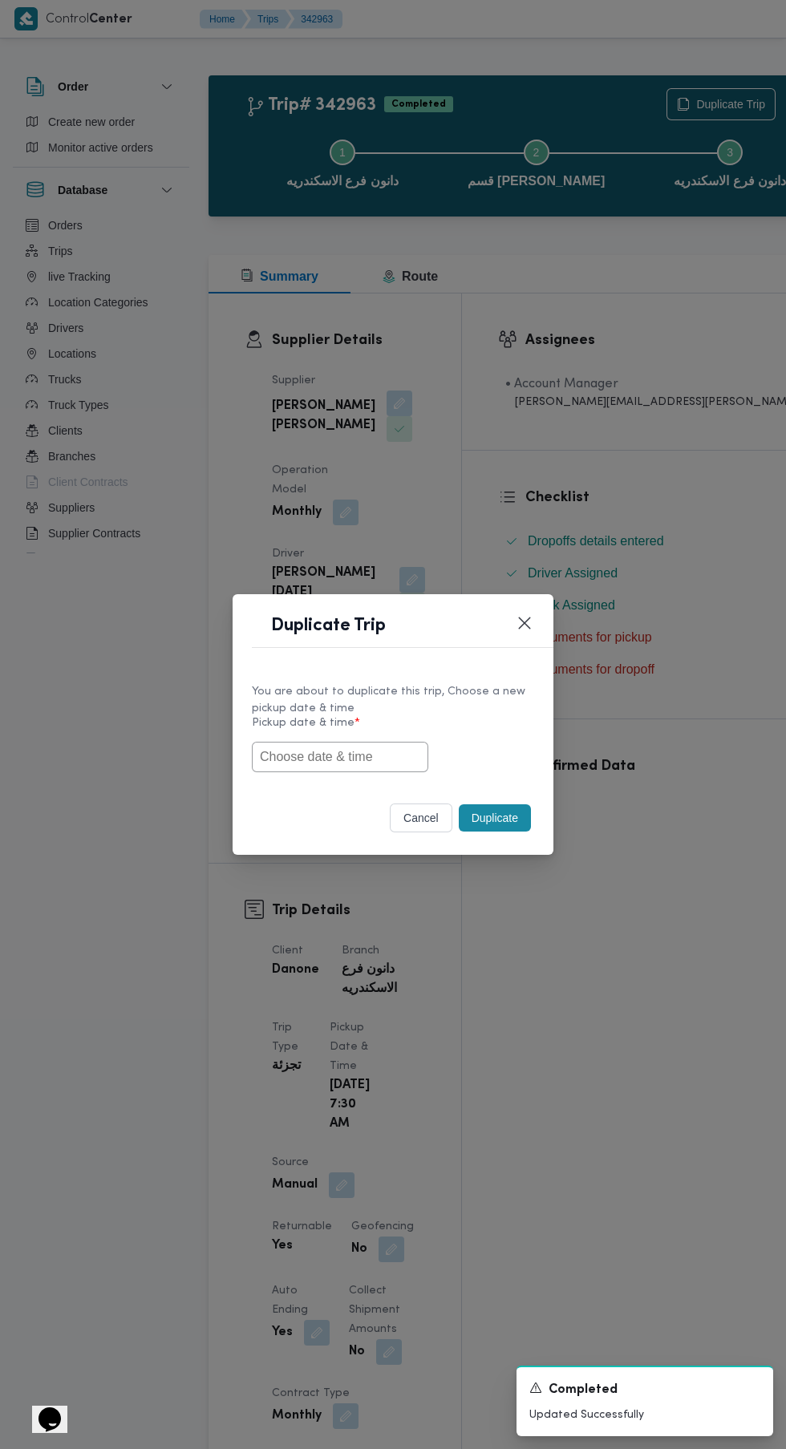
click at [323, 756] on input "text" at bounding box center [340, 757] width 176 height 30
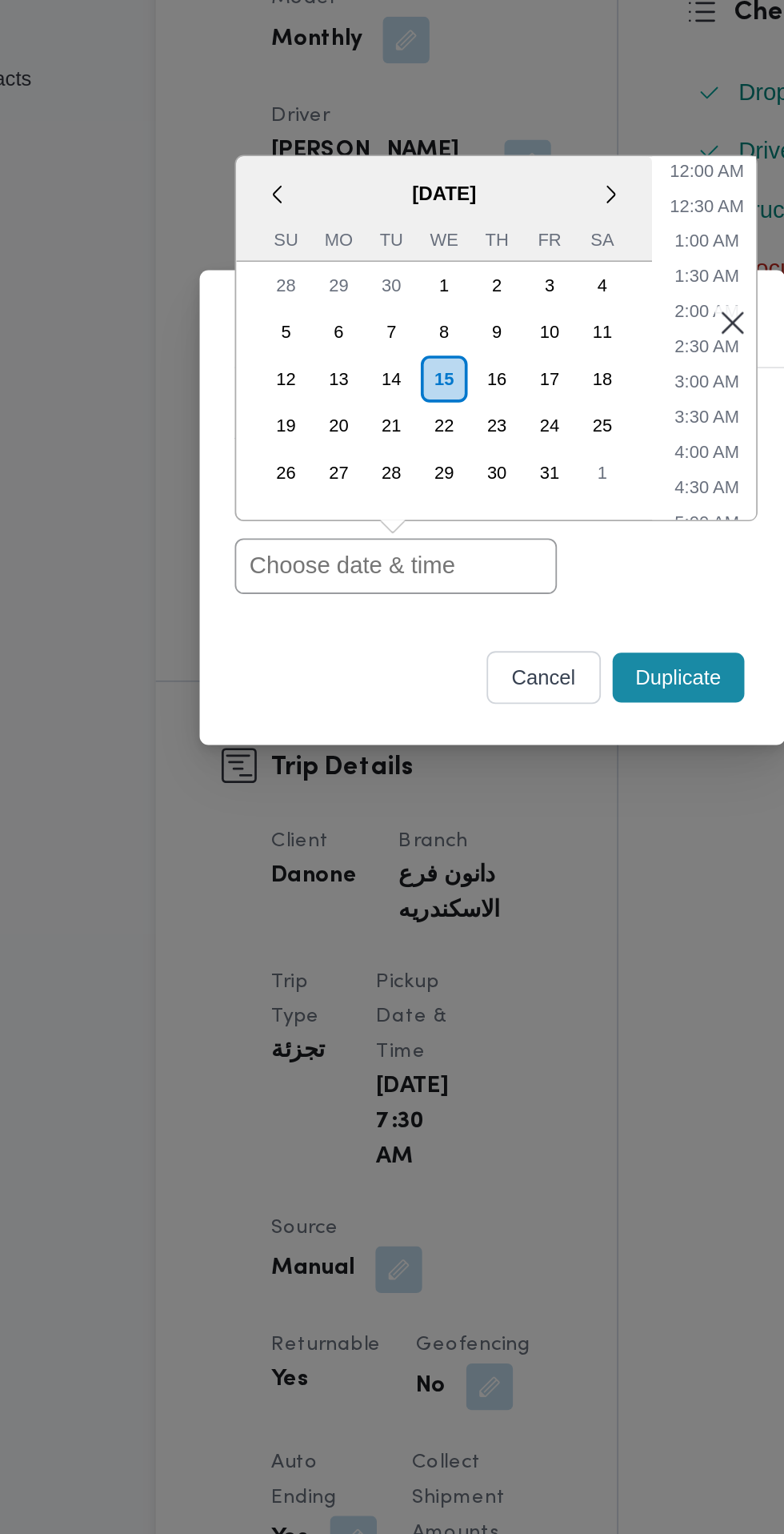
paste input "[DATE] 7:30AM"
type input "[DATE] 7:30AM"
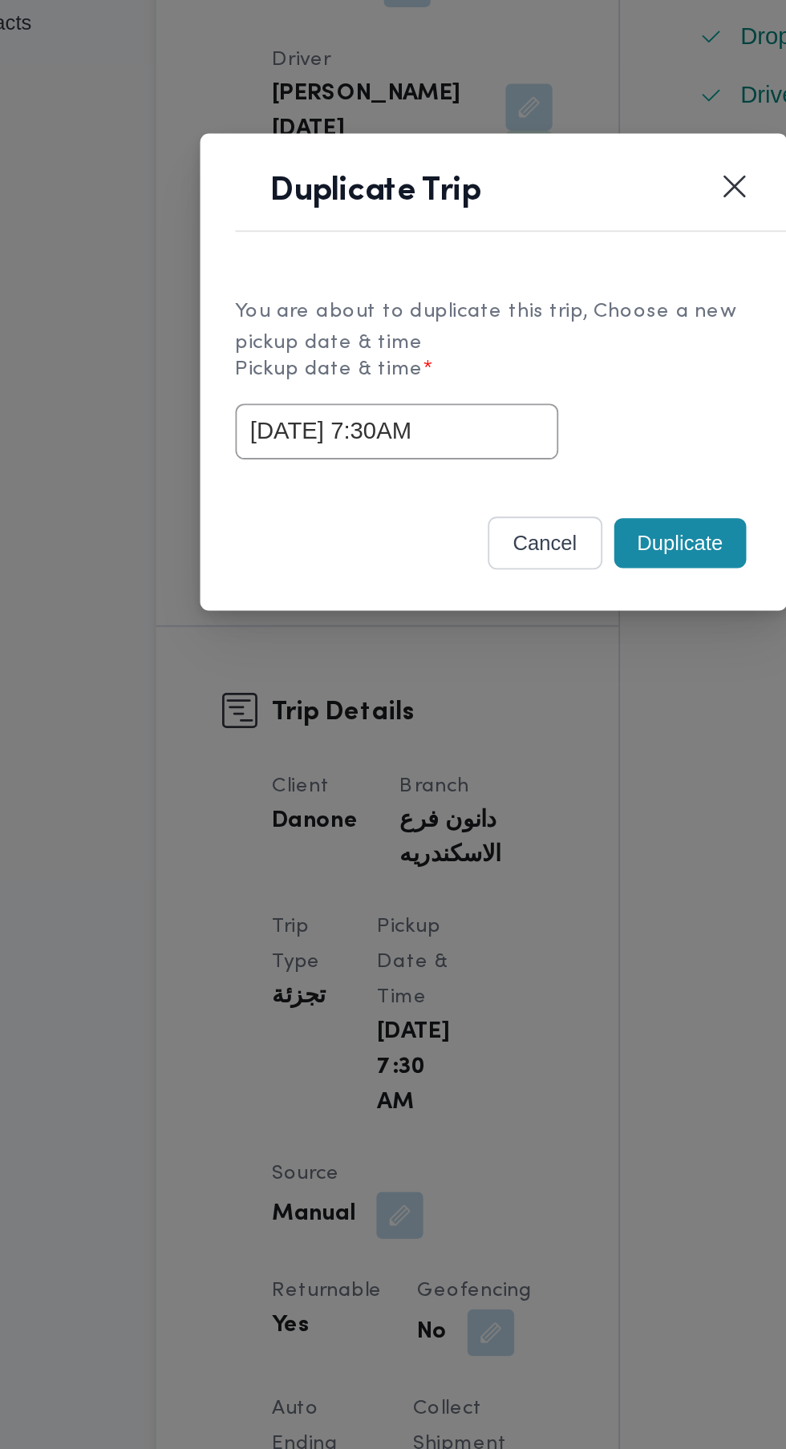
click at [499, 820] on button "Duplicate" at bounding box center [495, 817] width 72 height 27
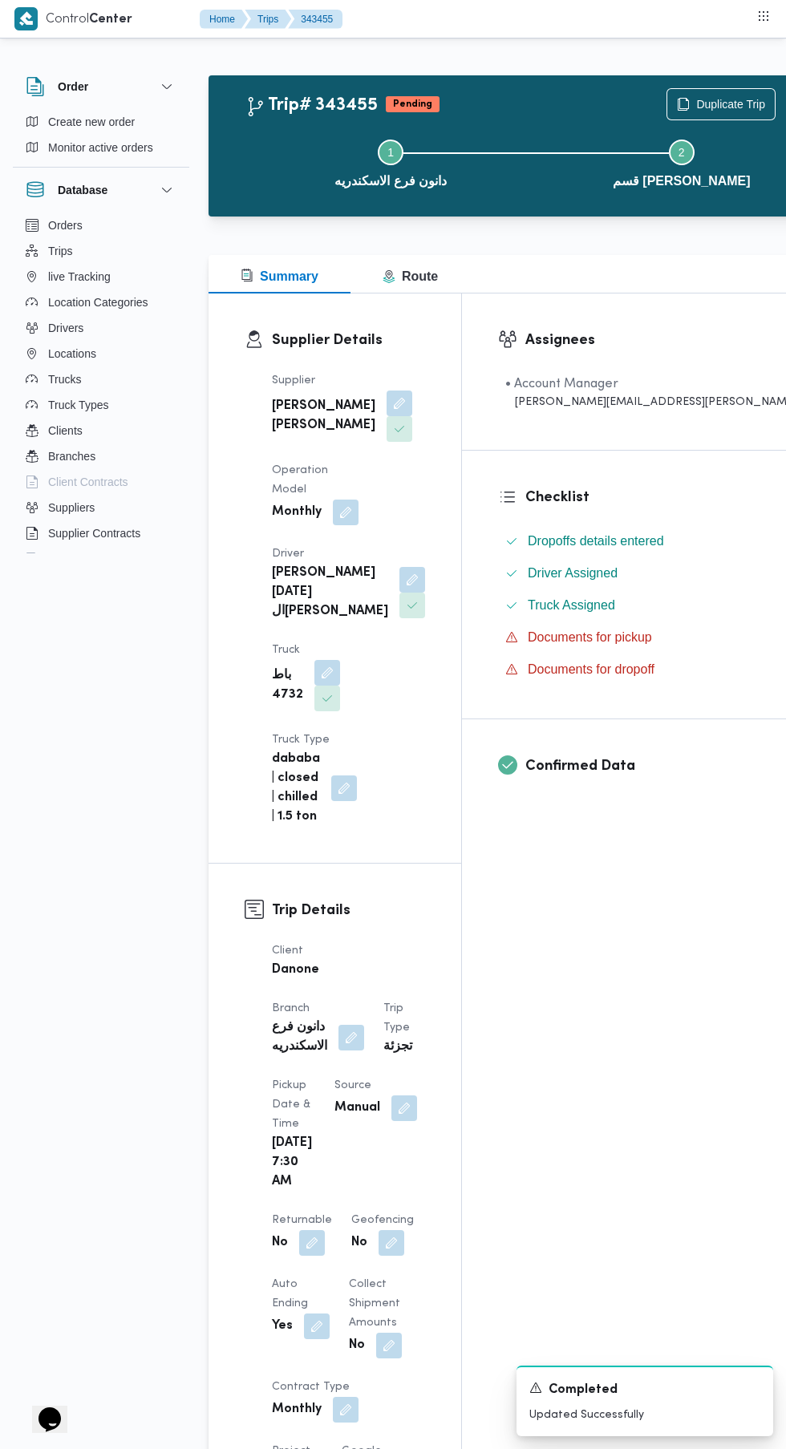
click at [325, 1230] on button "button" at bounding box center [312, 1243] width 26 height 26
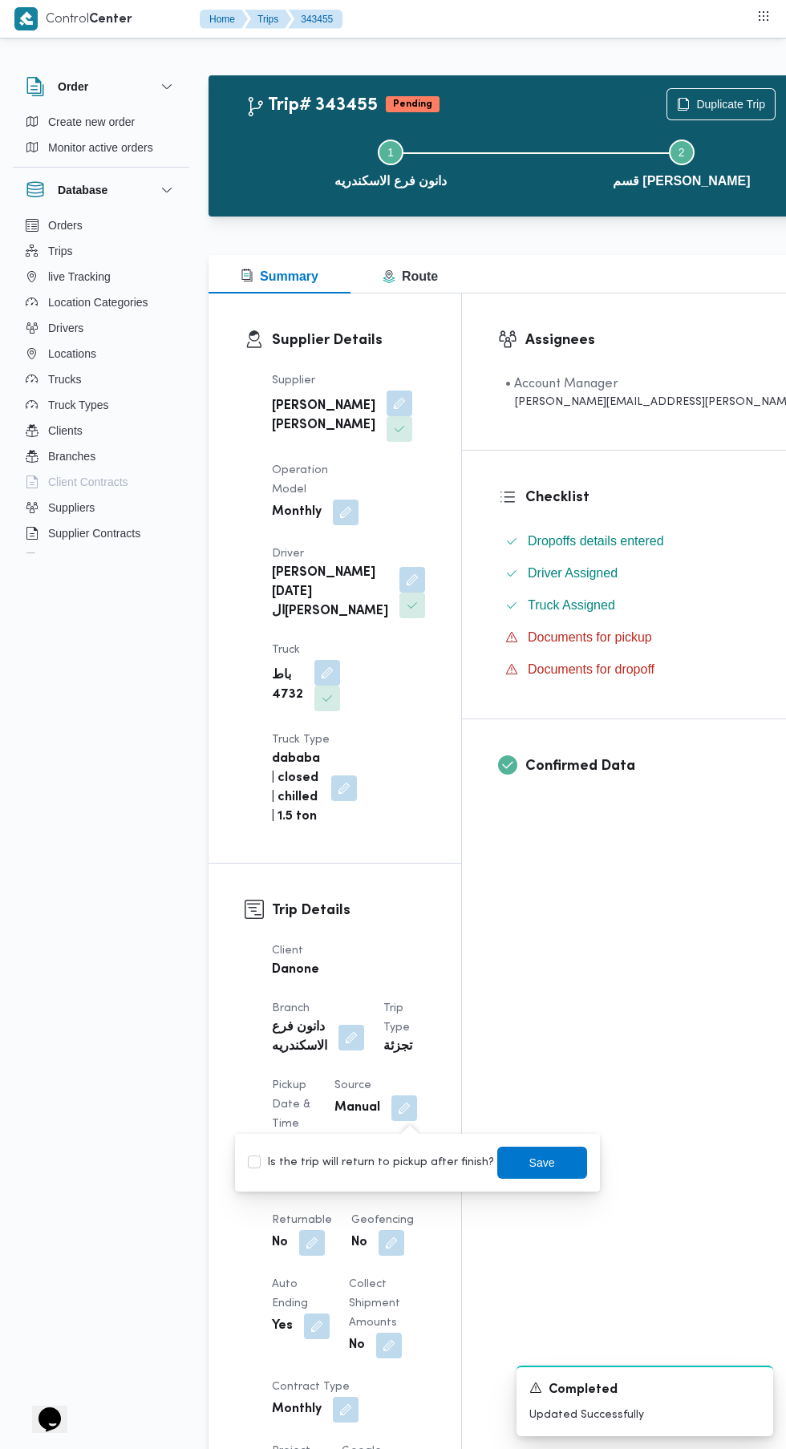
click at [391, 1162] on label "Is the trip will return to pickup after finish?" at bounding box center [371, 1162] width 246 height 19
checkbox input "true"
click at [529, 1165] on span "Save" at bounding box center [542, 1162] width 26 height 19
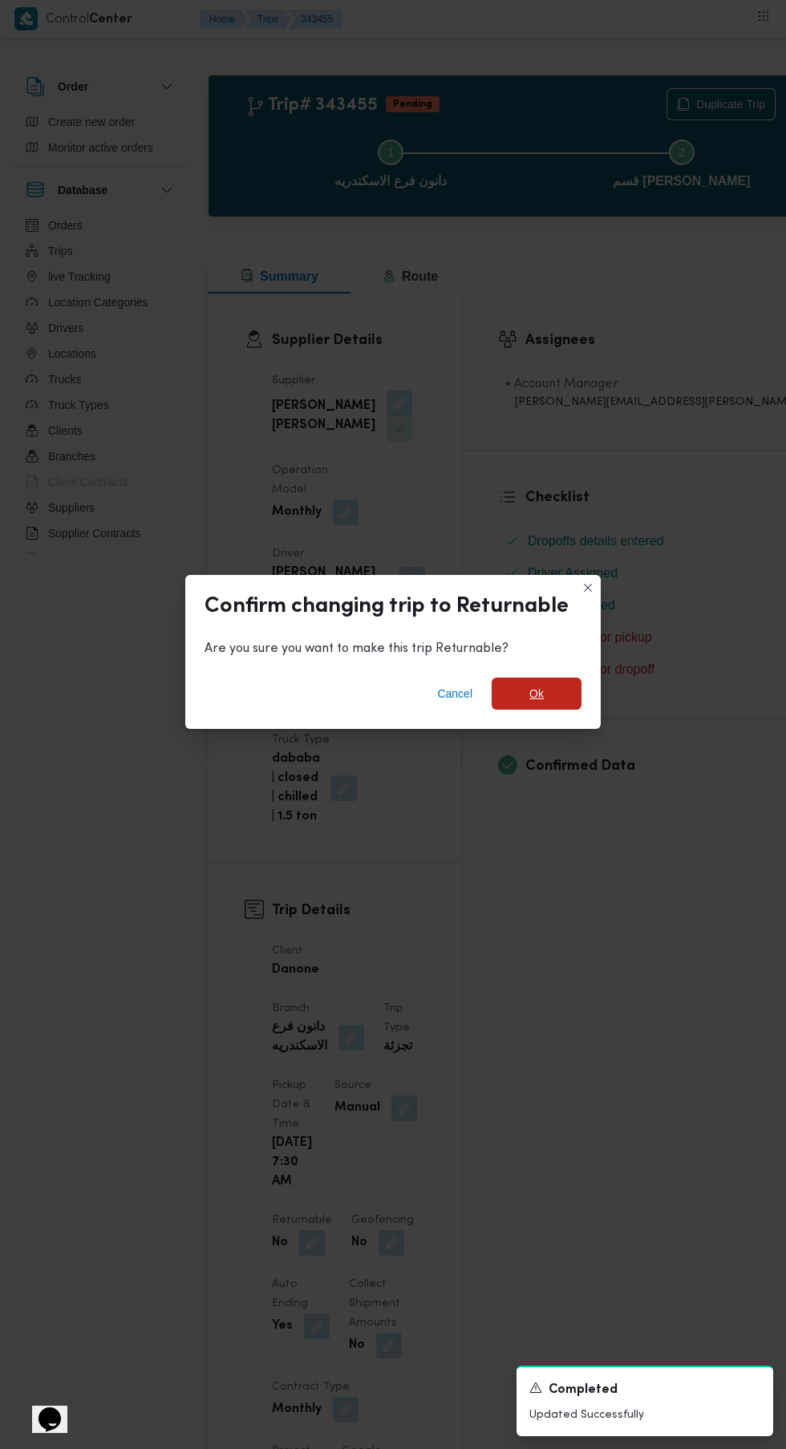
click at [564, 687] on span "Ok" at bounding box center [537, 694] width 90 height 32
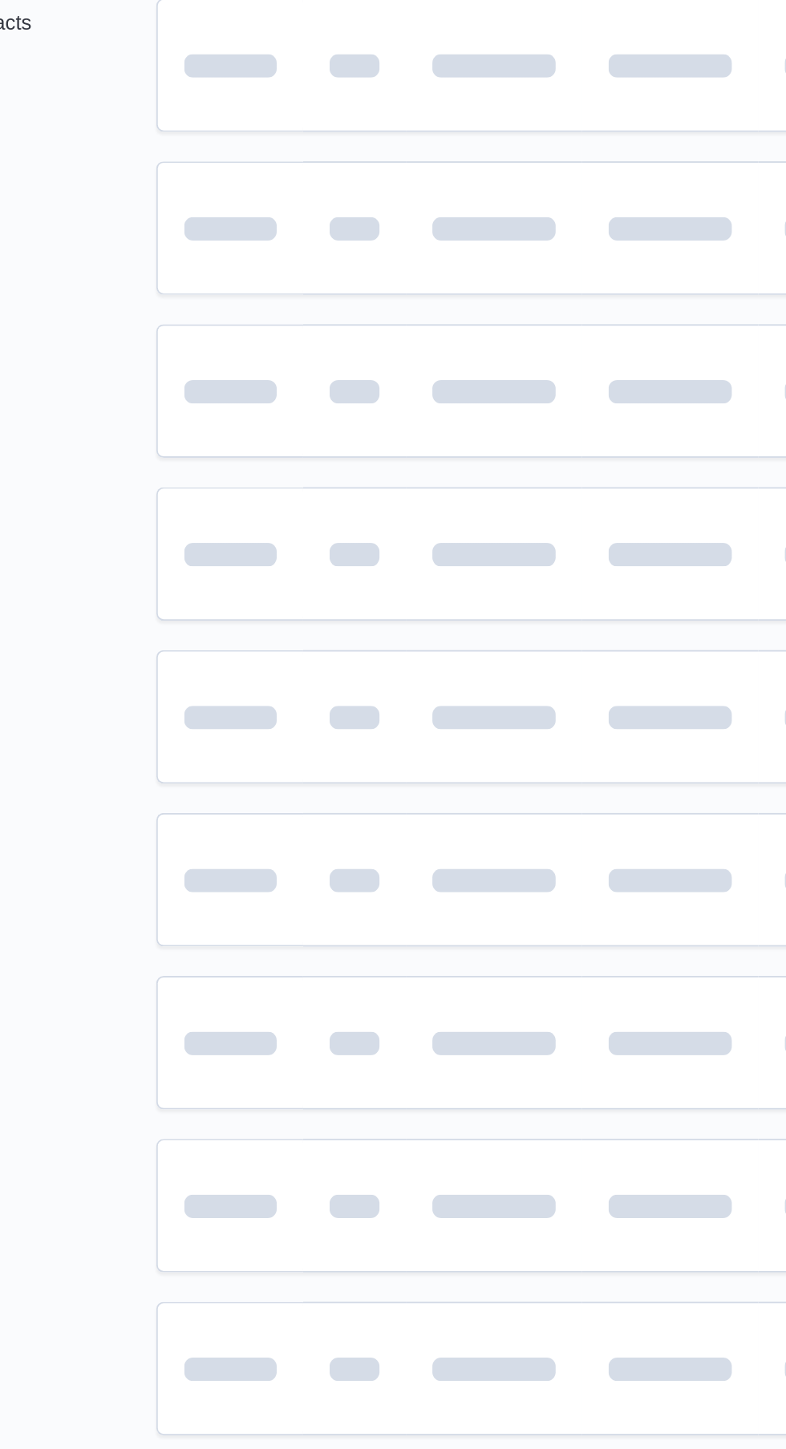
scroll to position [0, 22]
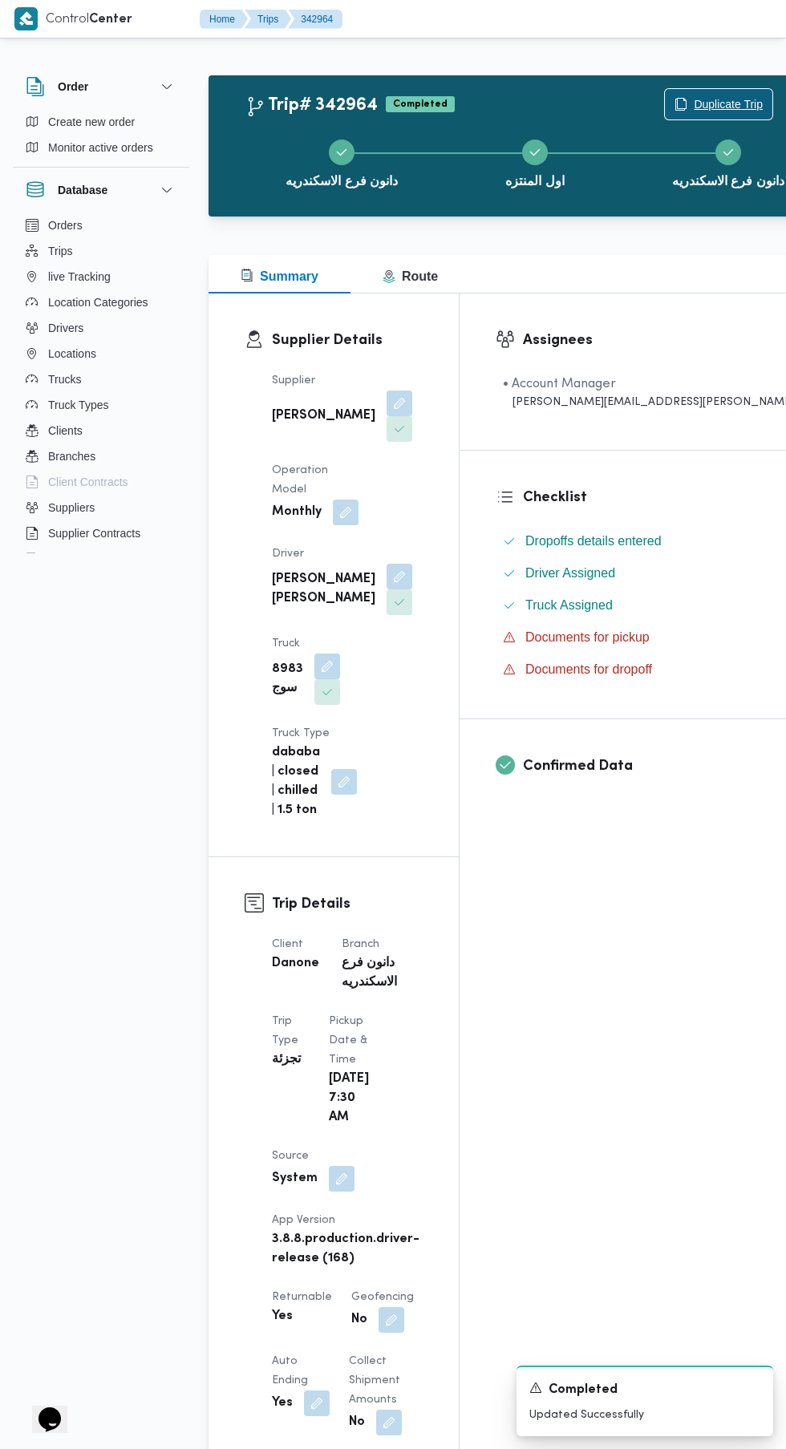
click at [694, 106] on span "Duplicate Trip" at bounding box center [728, 104] width 69 height 19
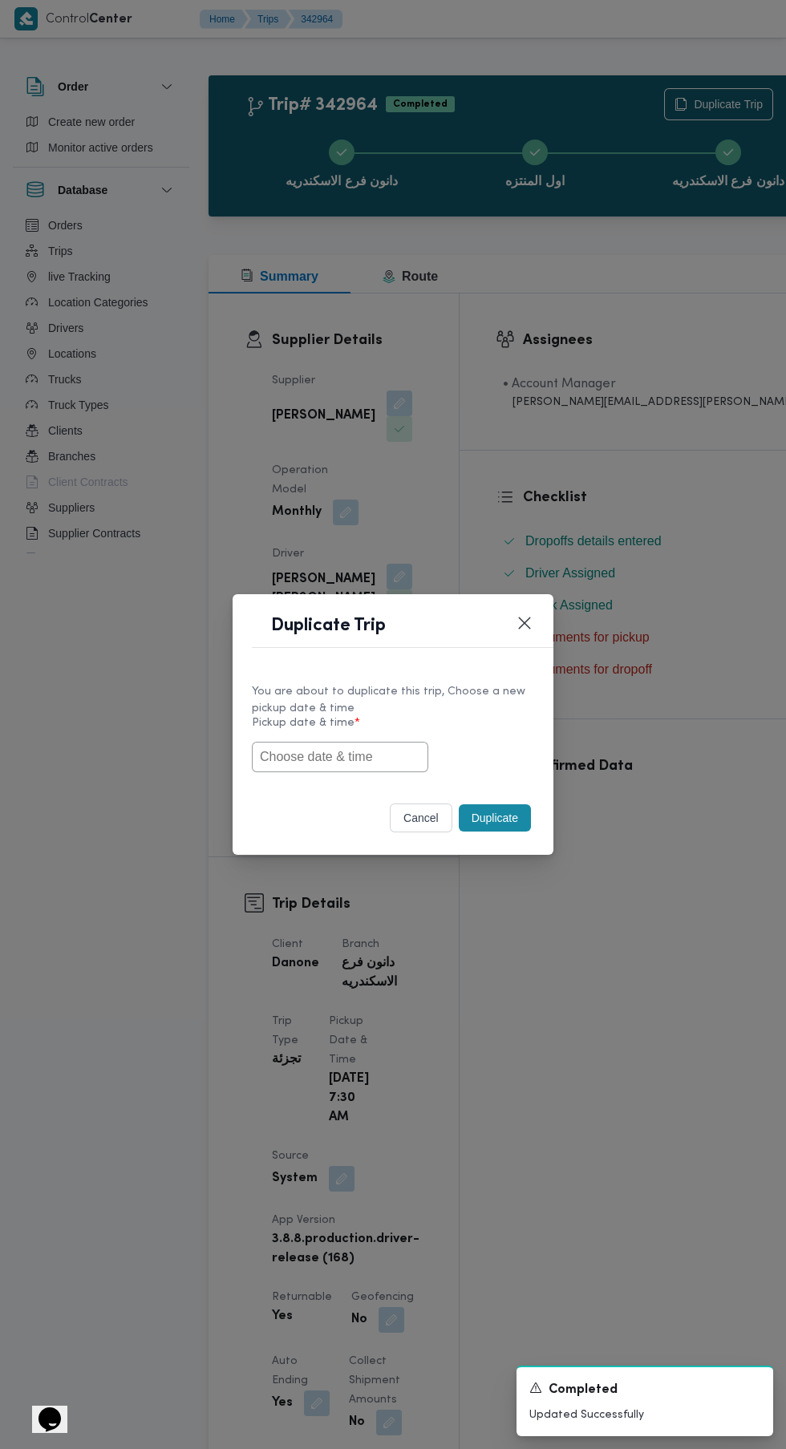
click at [392, 756] on input "text" at bounding box center [340, 757] width 176 height 30
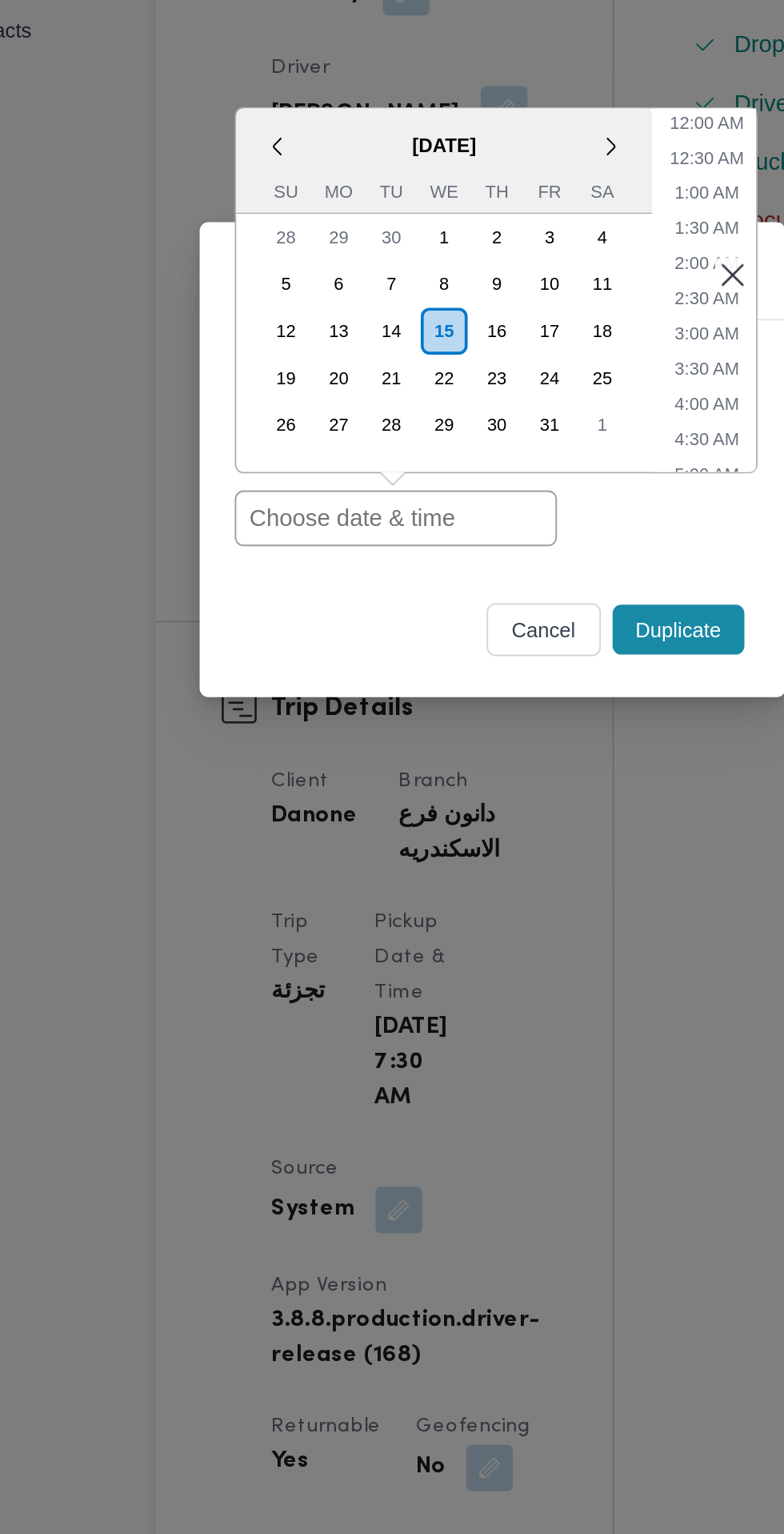
paste input "[DATE] 7:30AM"
type input "[DATE] 7:30AM"
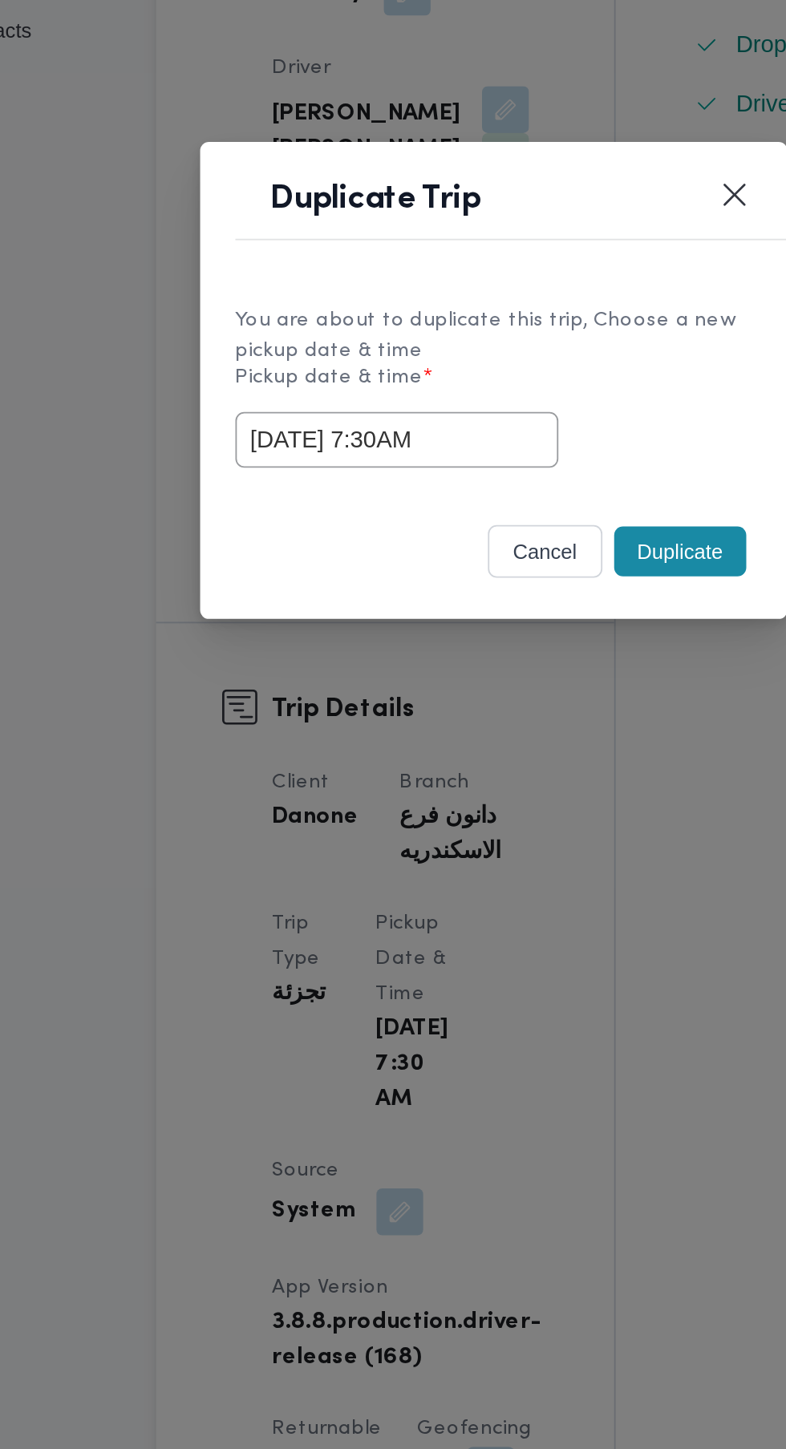
click at [340, 860] on div "Duplicate Trip You are about to duplicate this trip, Choose a new pickup date &…" at bounding box center [393, 724] width 786 height 1449
click at [498, 816] on button "Duplicate" at bounding box center [495, 817] width 72 height 27
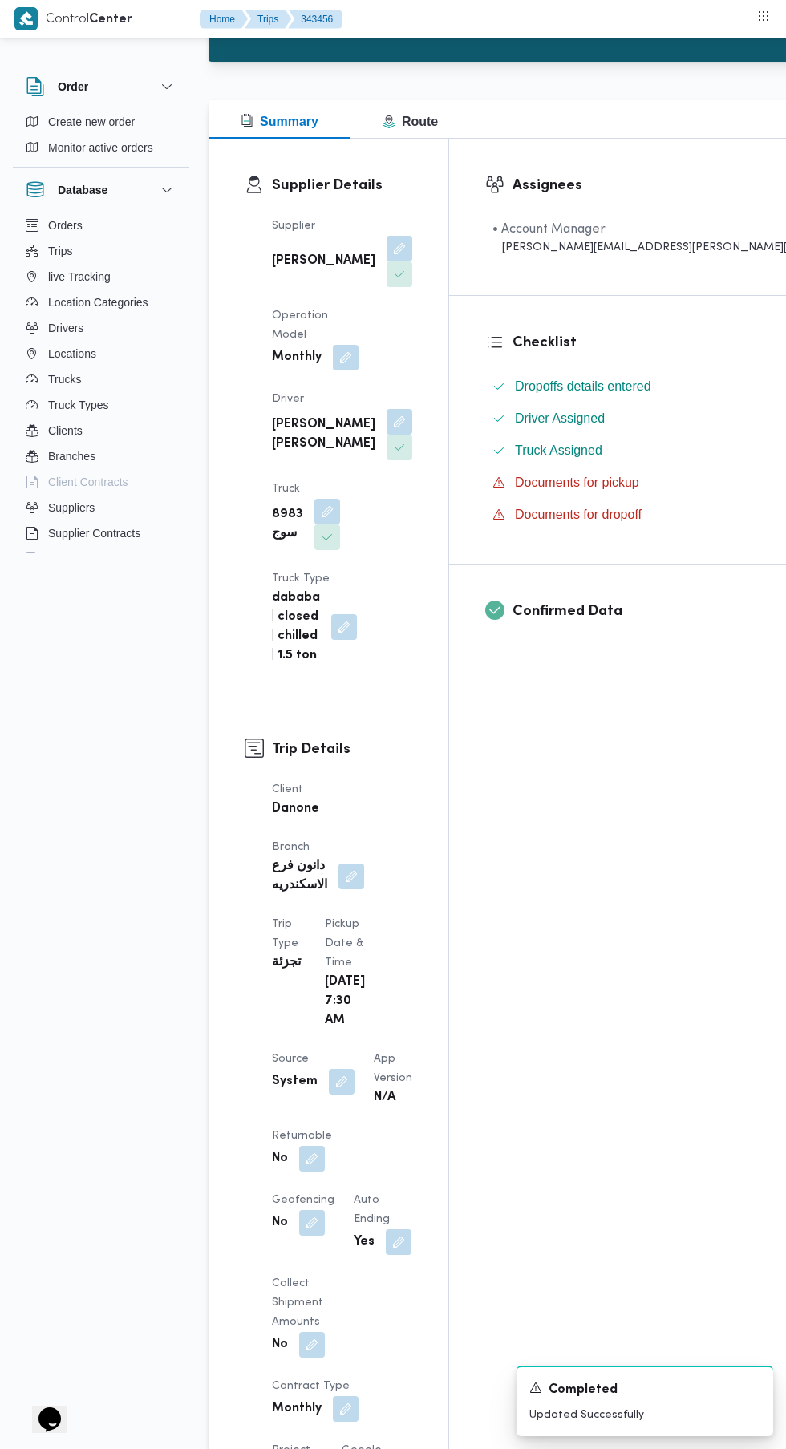
scroll to position [156, 0]
click at [310, 1145] on button "button" at bounding box center [312, 1158] width 26 height 26
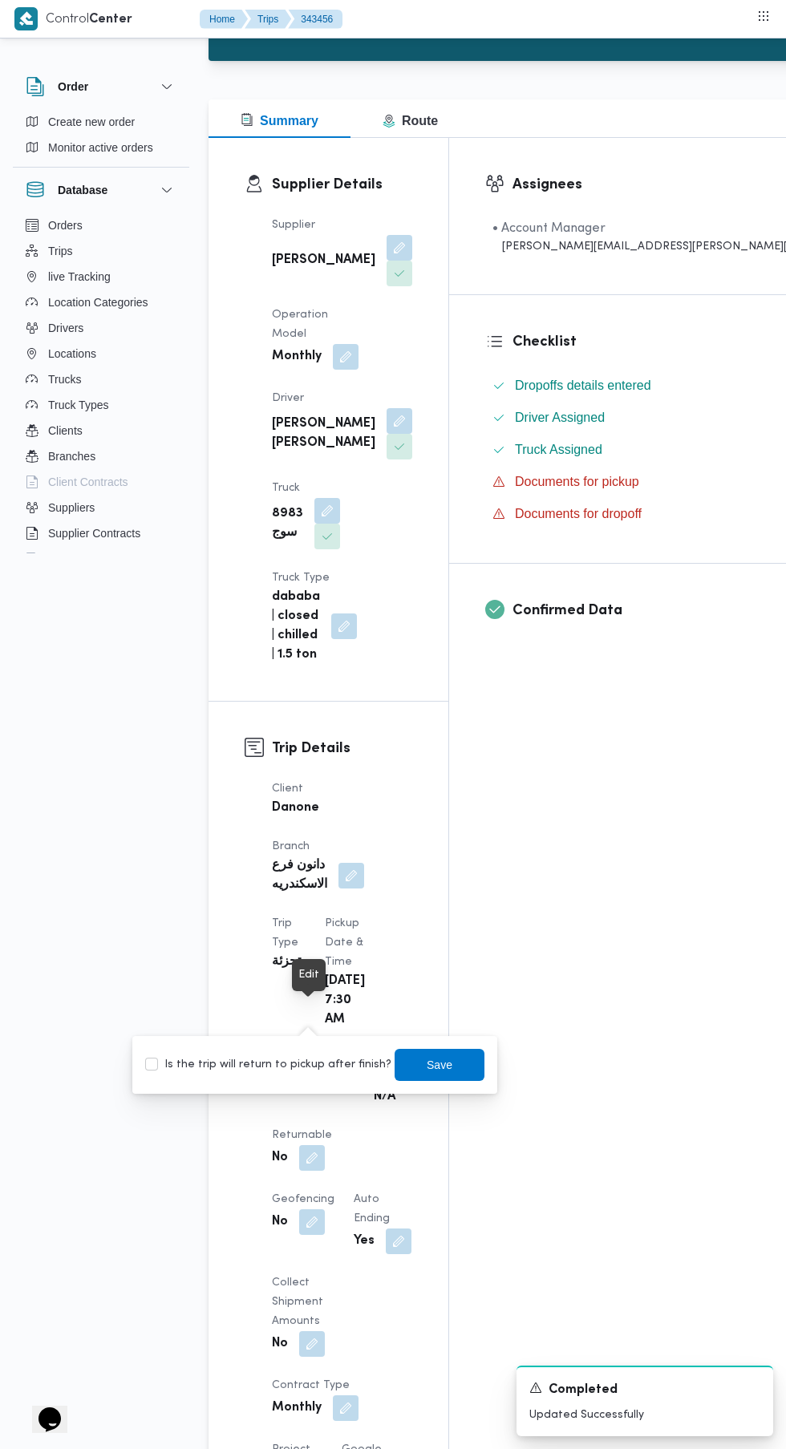
click at [298, 1056] on label "Is the trip will return to pickup after finish?" at bounding box center [268, 1064] width 246 height 19
checkbox input "true"
click at [453, 1065] on span "Save" at bounding box center [440, 1065] width 90 height 32
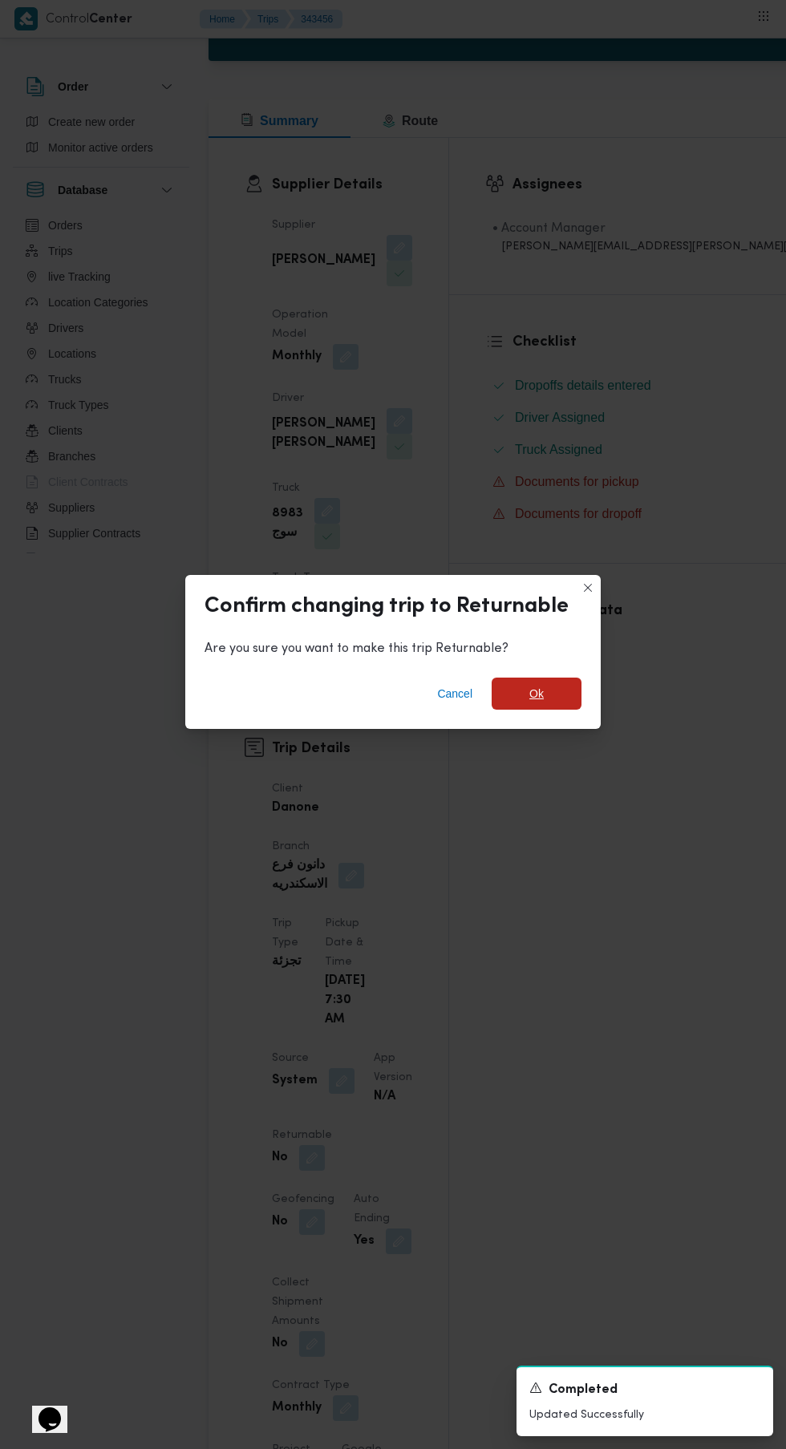
click at [565, 710] on span "Ok" at bounding box center [537, 694] width 90 height 32
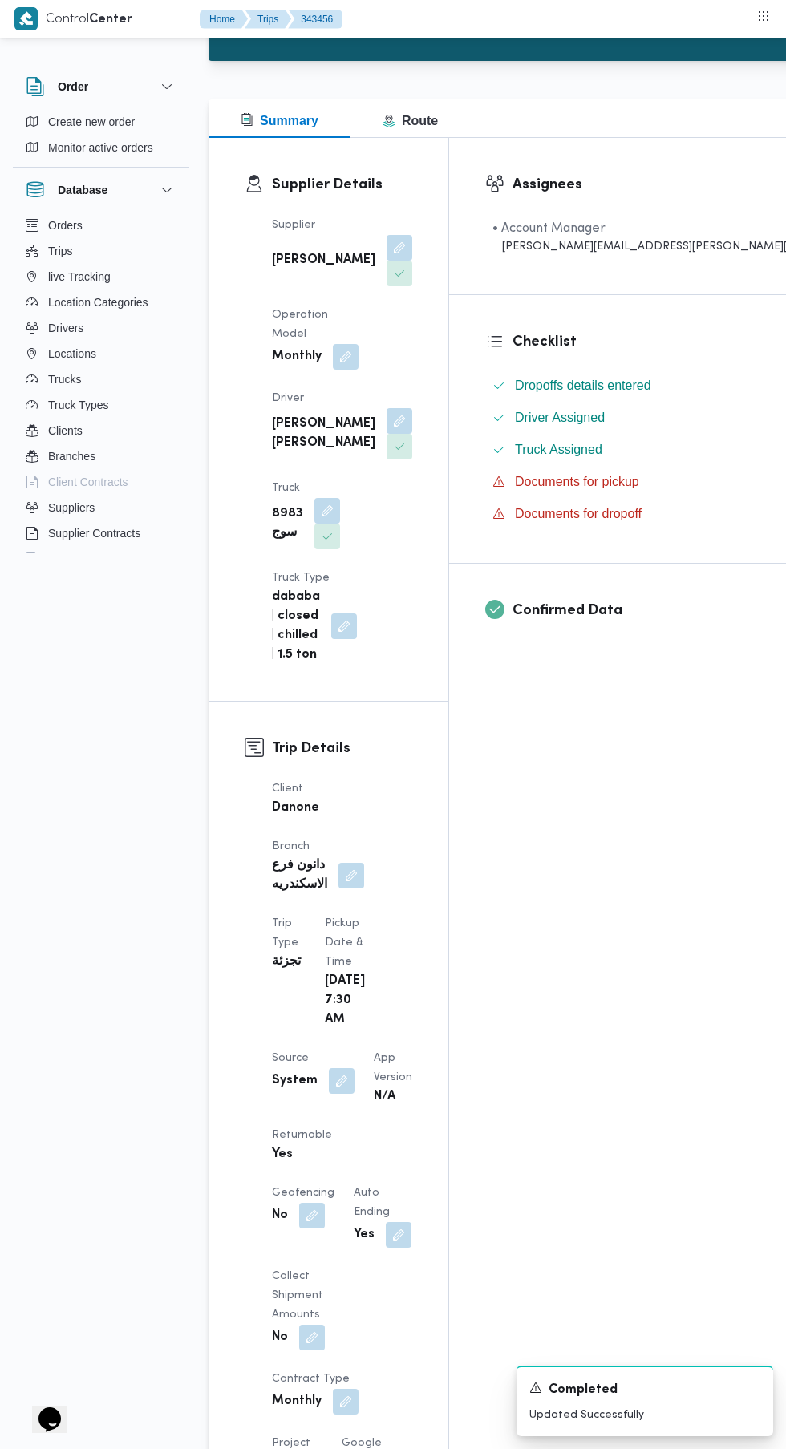
scroll to position [0, 0]
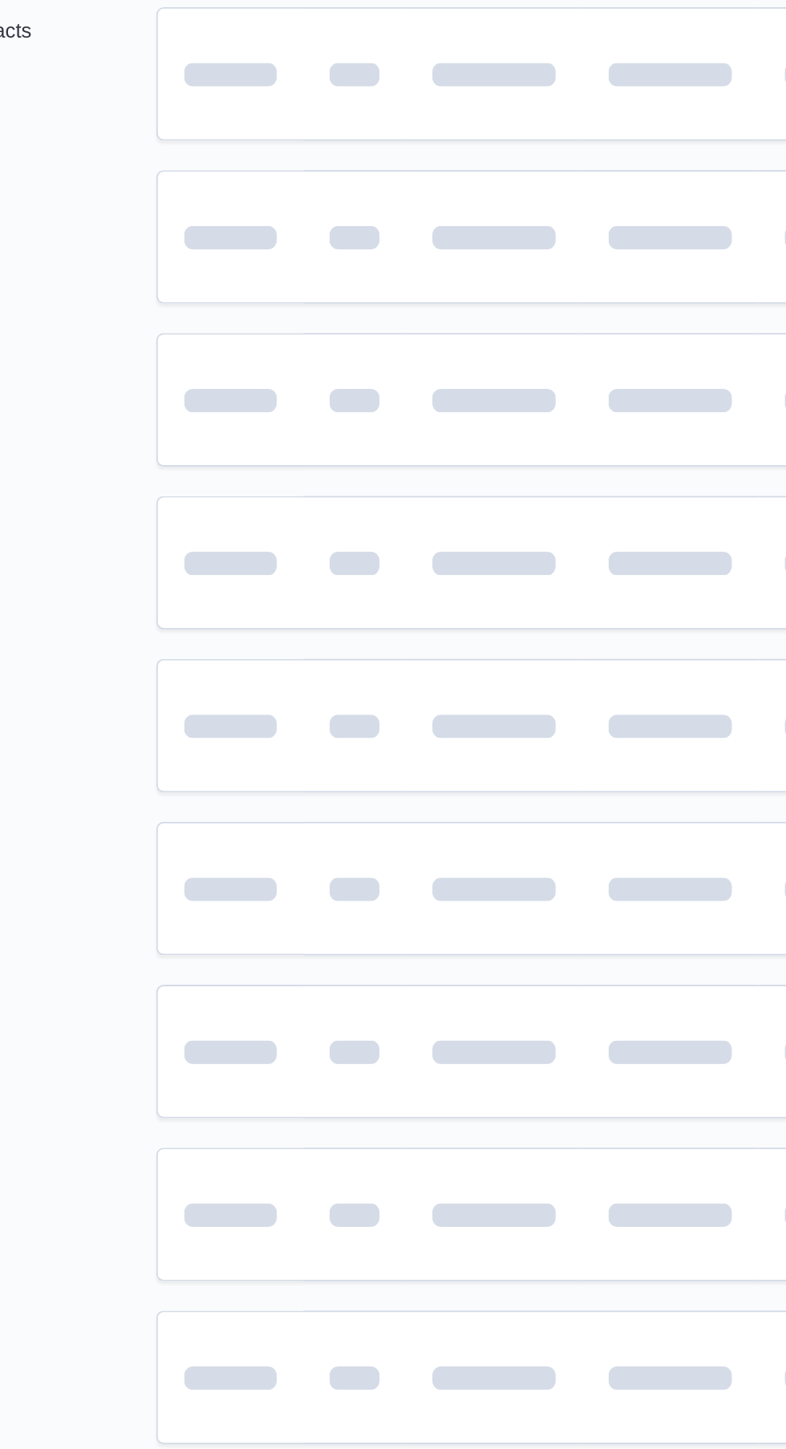
scroll to position [0, 22]
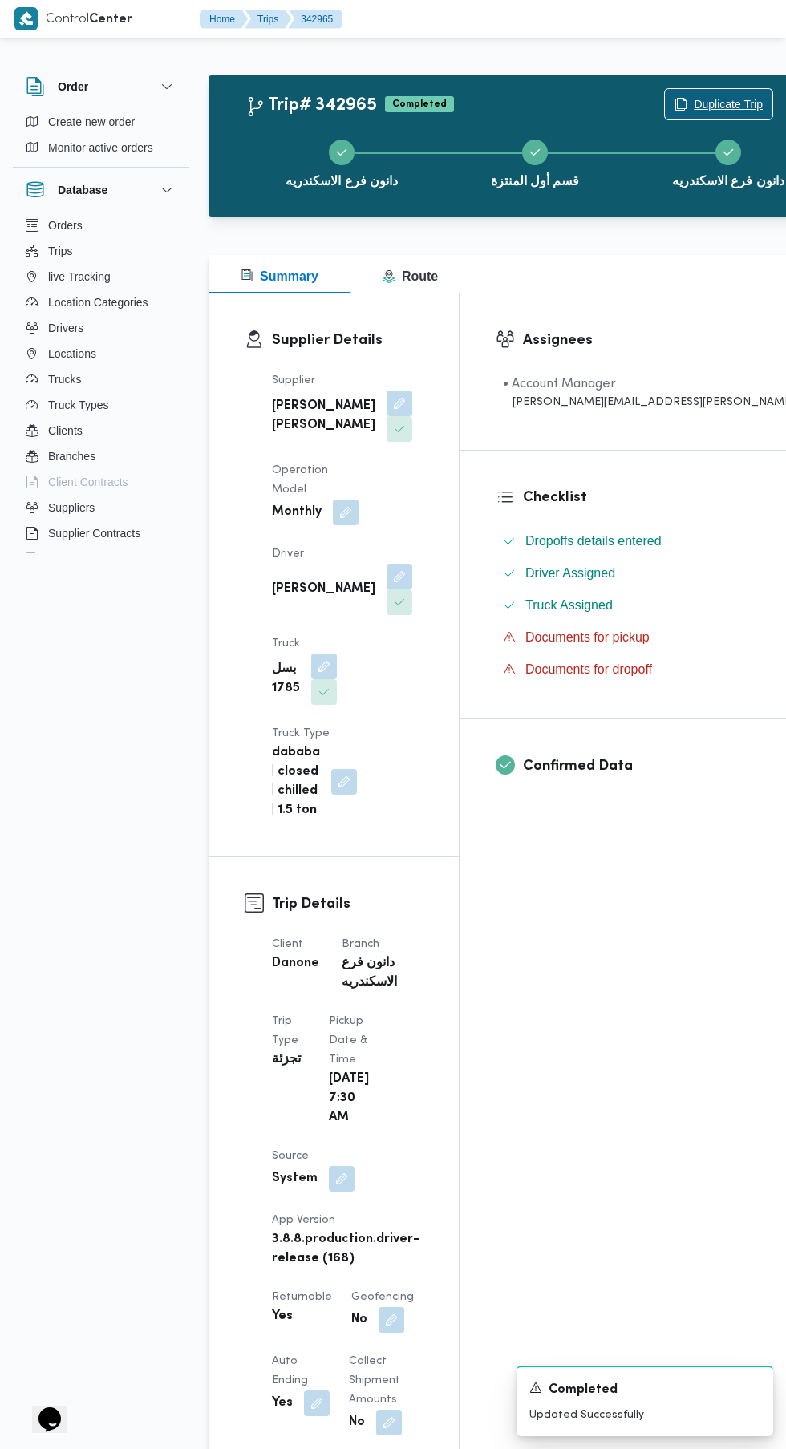
click at [694, 103] on span "Duplicate Trip" at bounding box center [728, 104] width 69 height 19
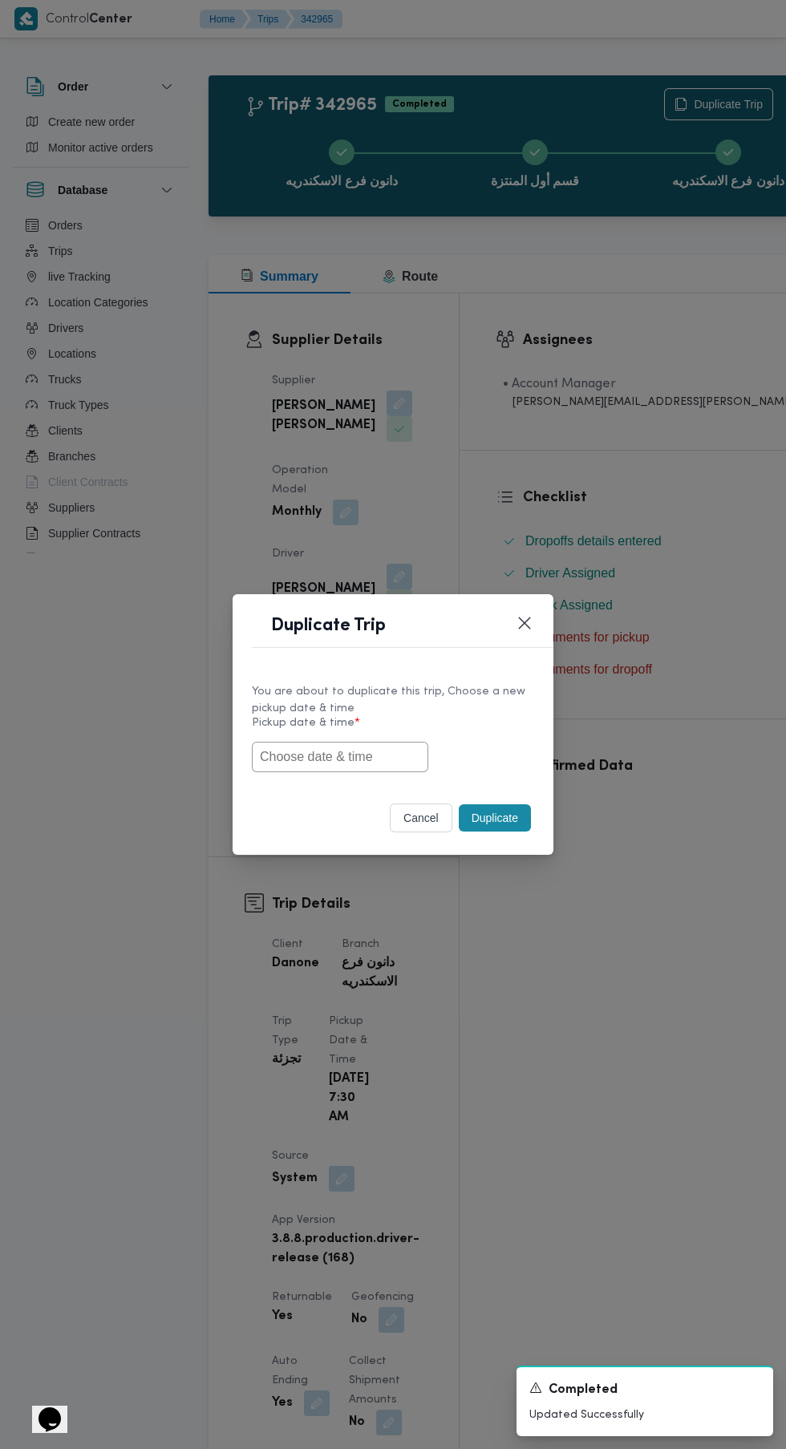
click at [370, 756] on input "text" at bounding box center [340, 757] width 176 height 30
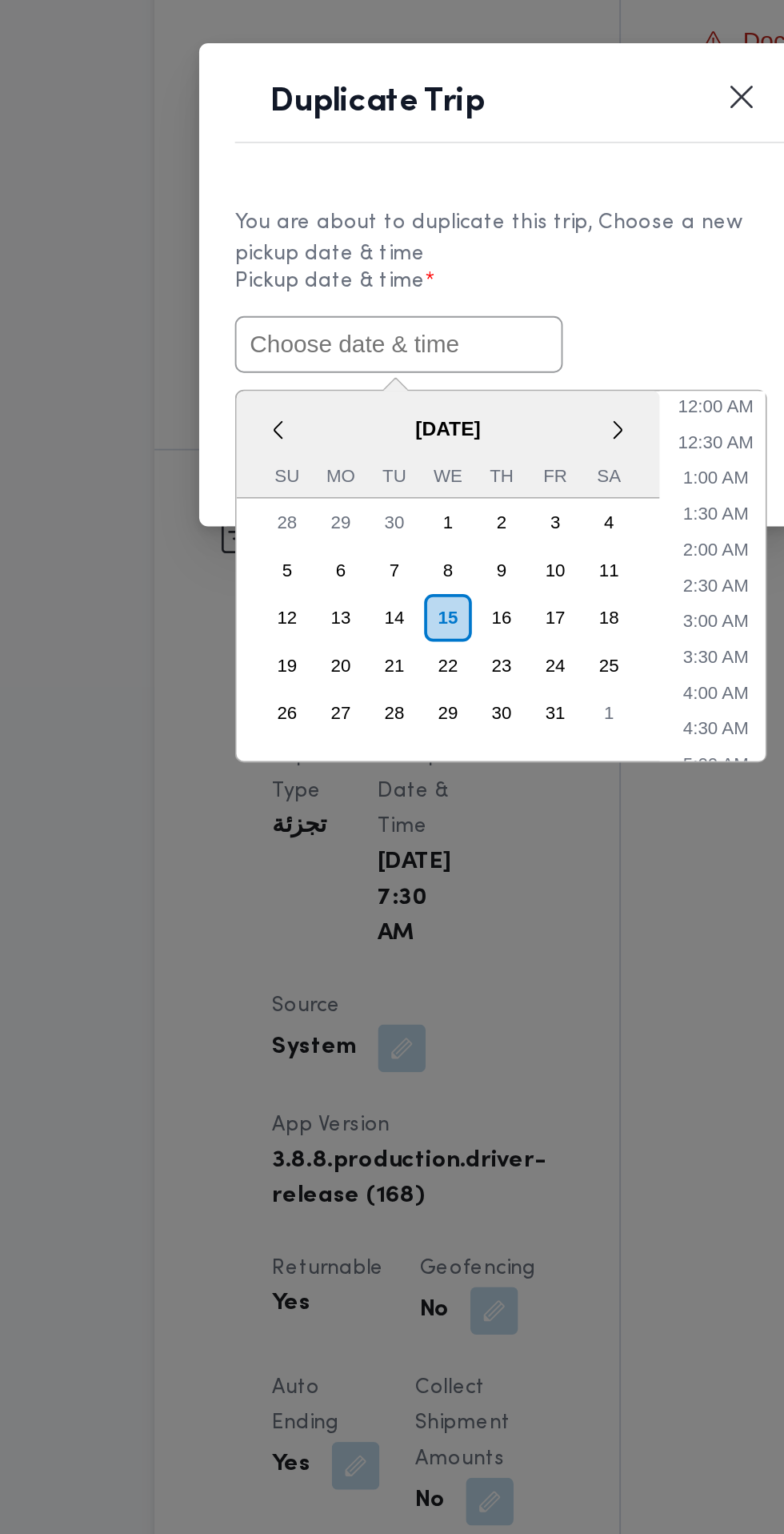
paste input "[DATE] 7:30AM"
type input "[DATE] 7:30AM"
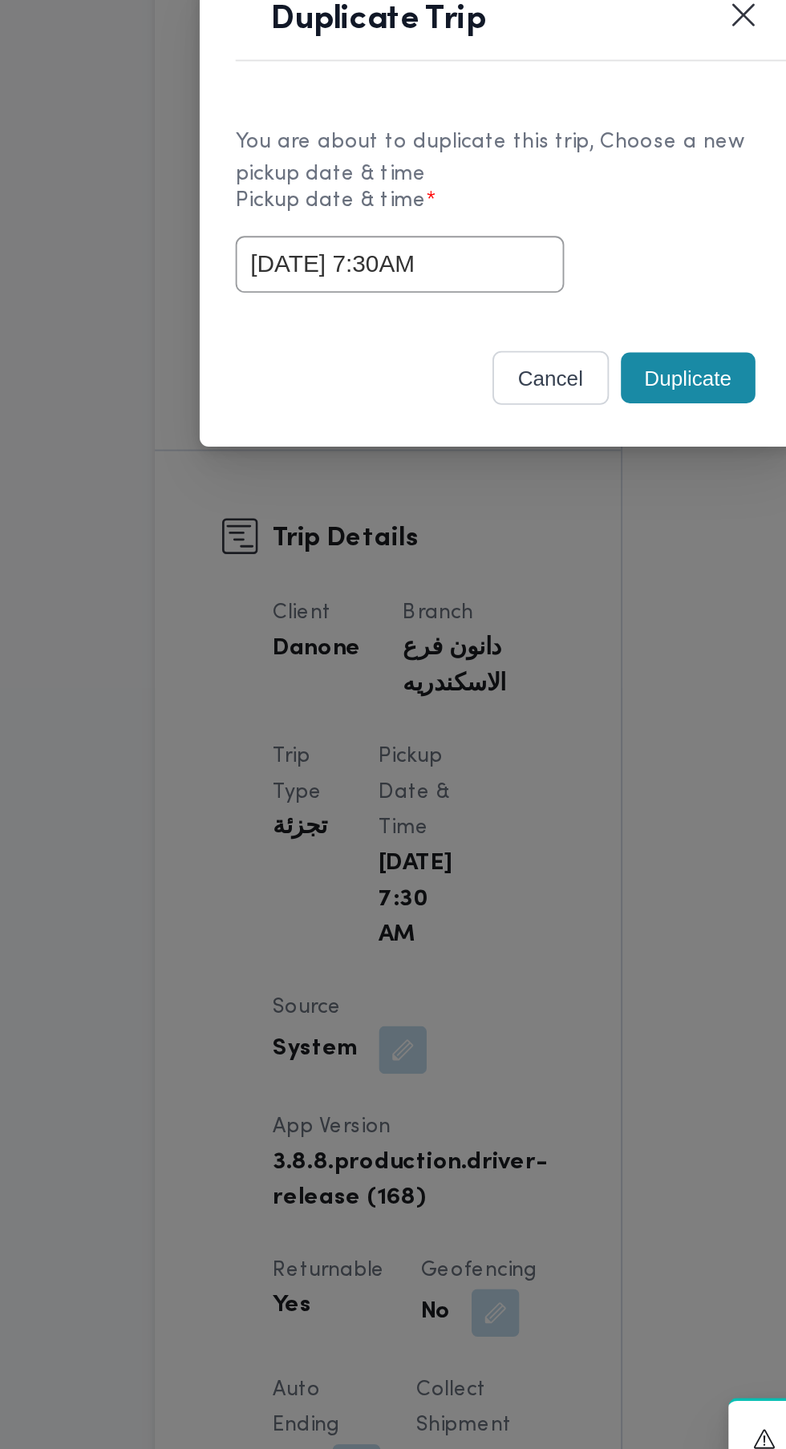
click at [496, 789] on div "cancel Duplicate" at bounding box center [393, 821] width 321 height 67
click at [494, 822] on button "Duplicate" at bounding box center [495, 817] width 72 height 27
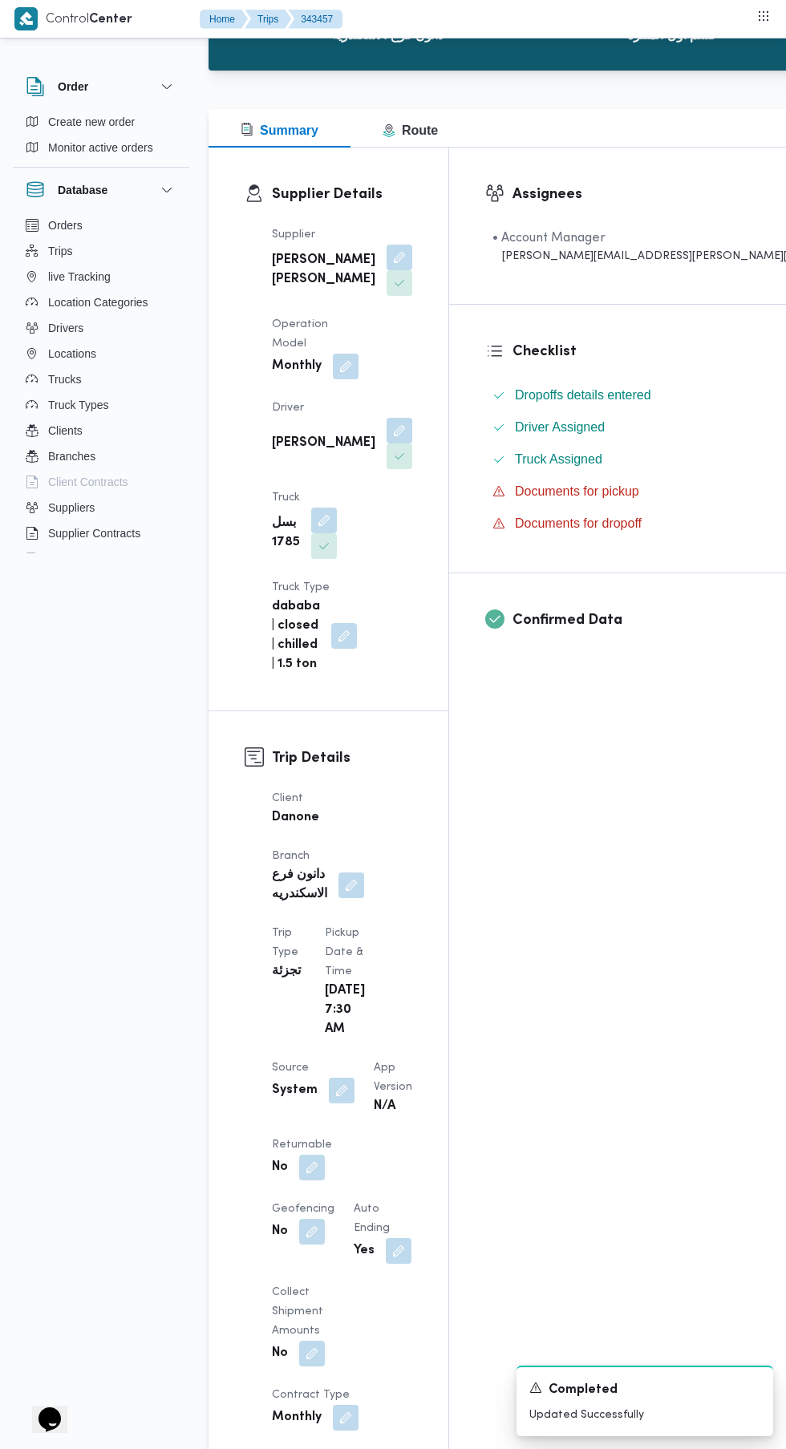
scroll to position [182, 0]
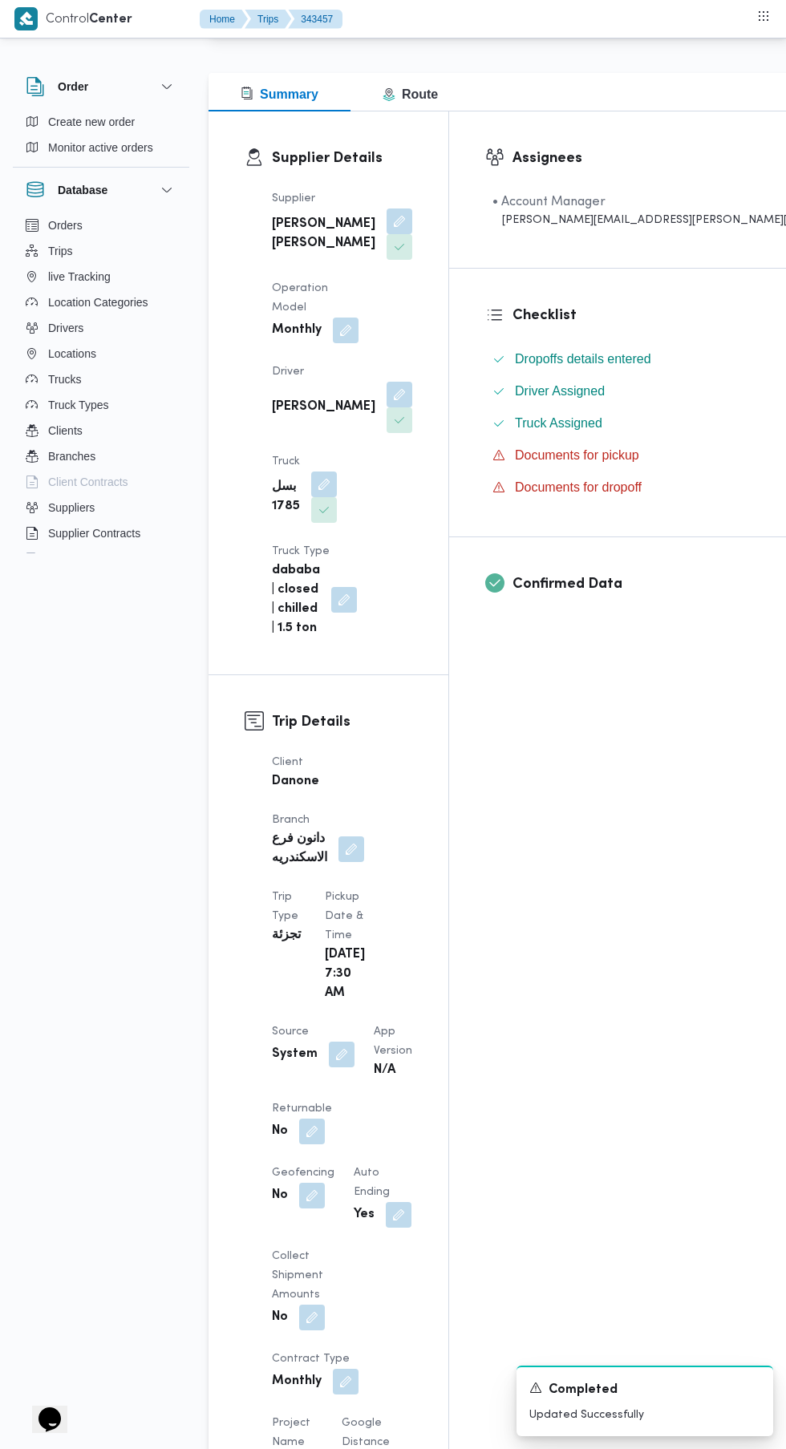
click at [311, 1119] on button "button" at bounding box center [312, 1132] width 26 height 26
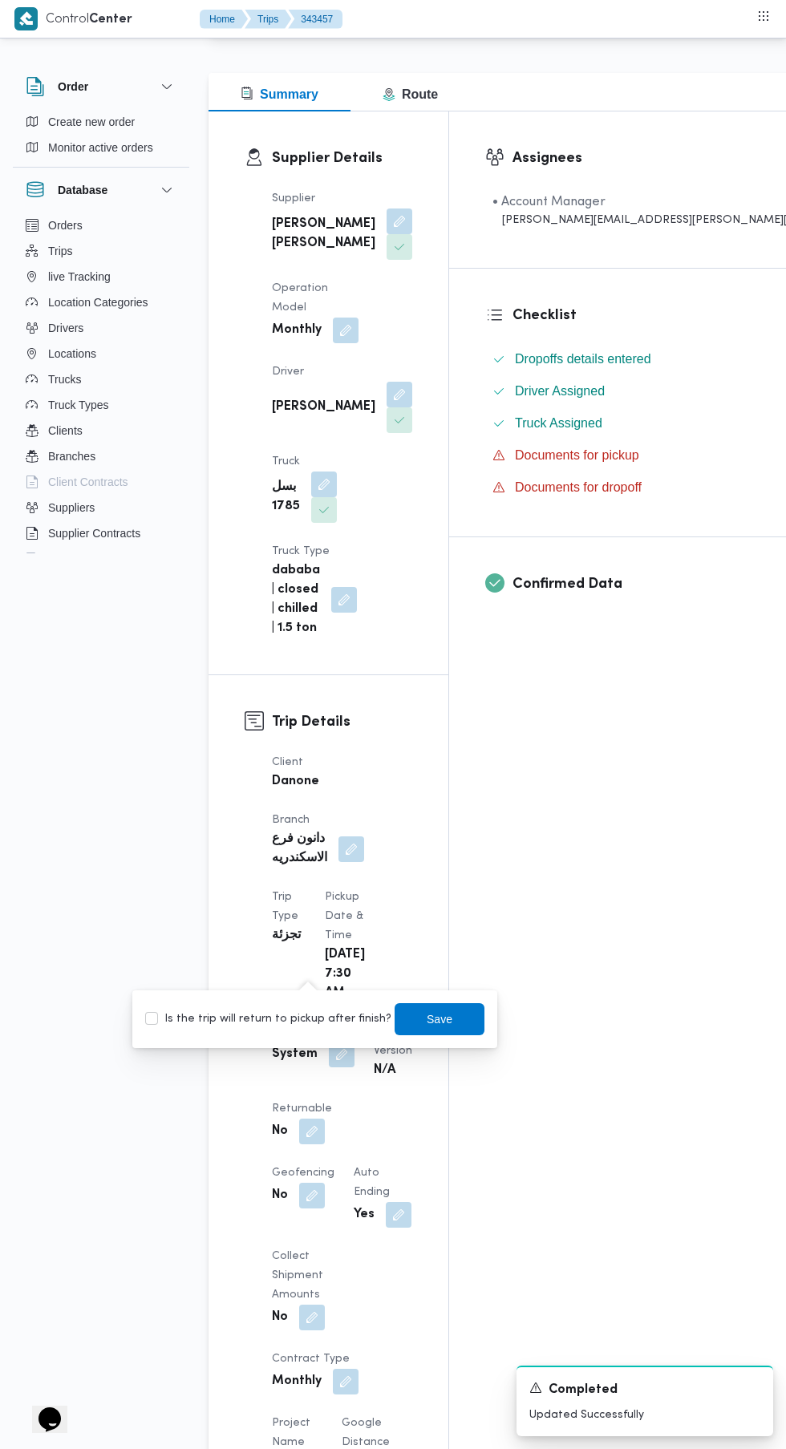
click at [301, 1019] on label "Is the trip will return to pickup after finish?" at bounding box center [268, 1019] width 246 height 19
checkbox input "true"
click at [455, 1013] on span "Save" at bounding box center [440, 1019] width 90 height 32
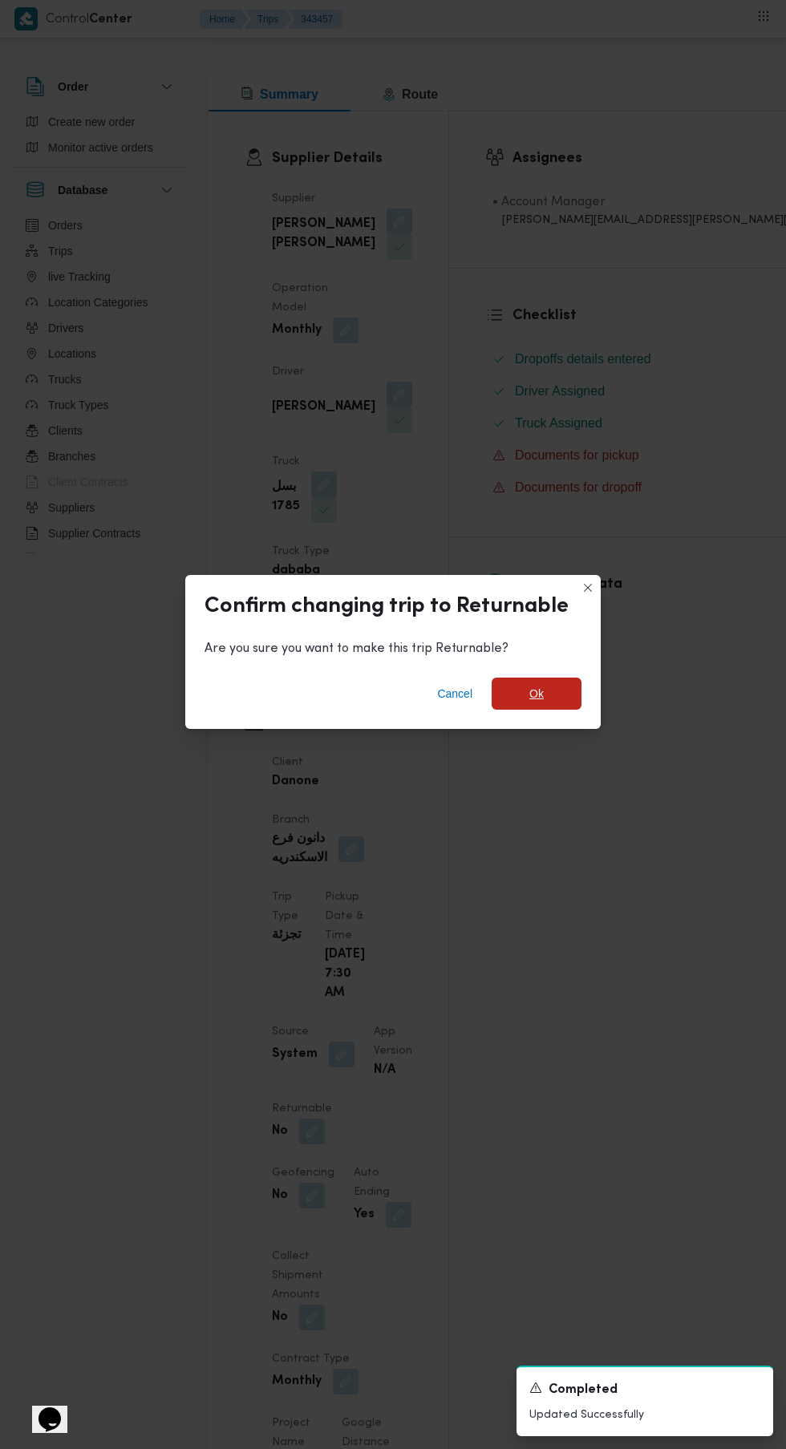
click at [561, 710] on span "Ok" at bounding box center [537, 694] width 90 height 32
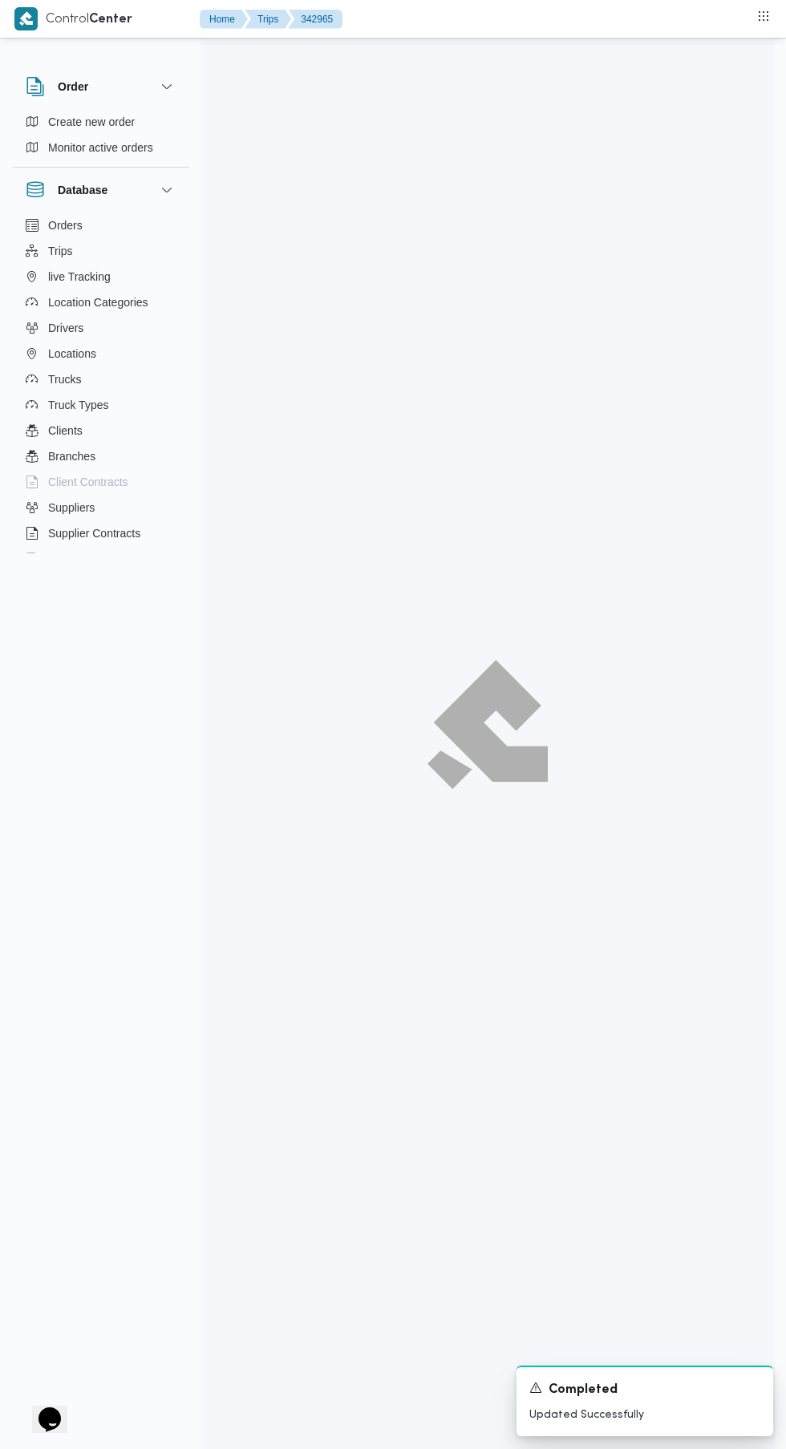
scroll to position [13, 0]
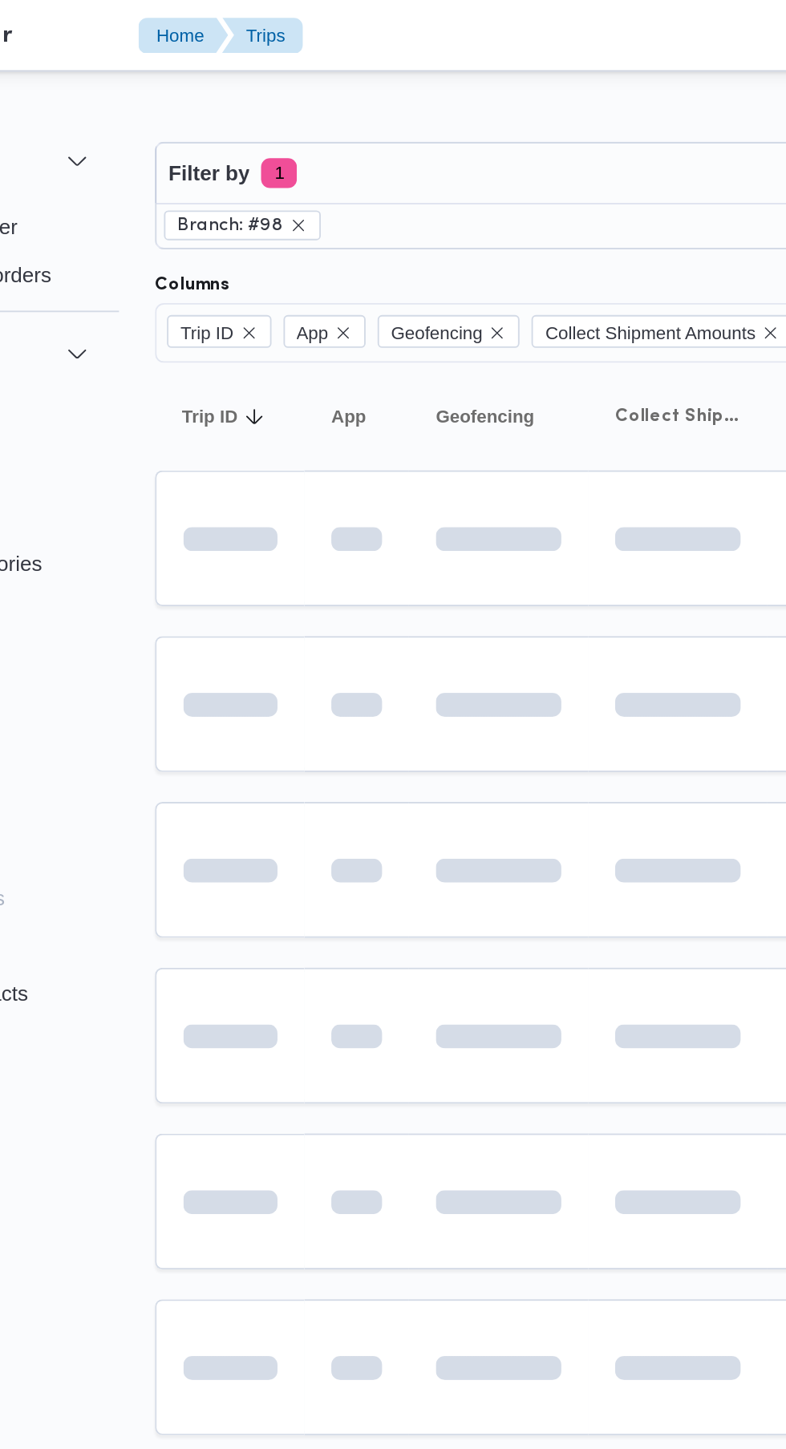
scroll to position [0, 22]
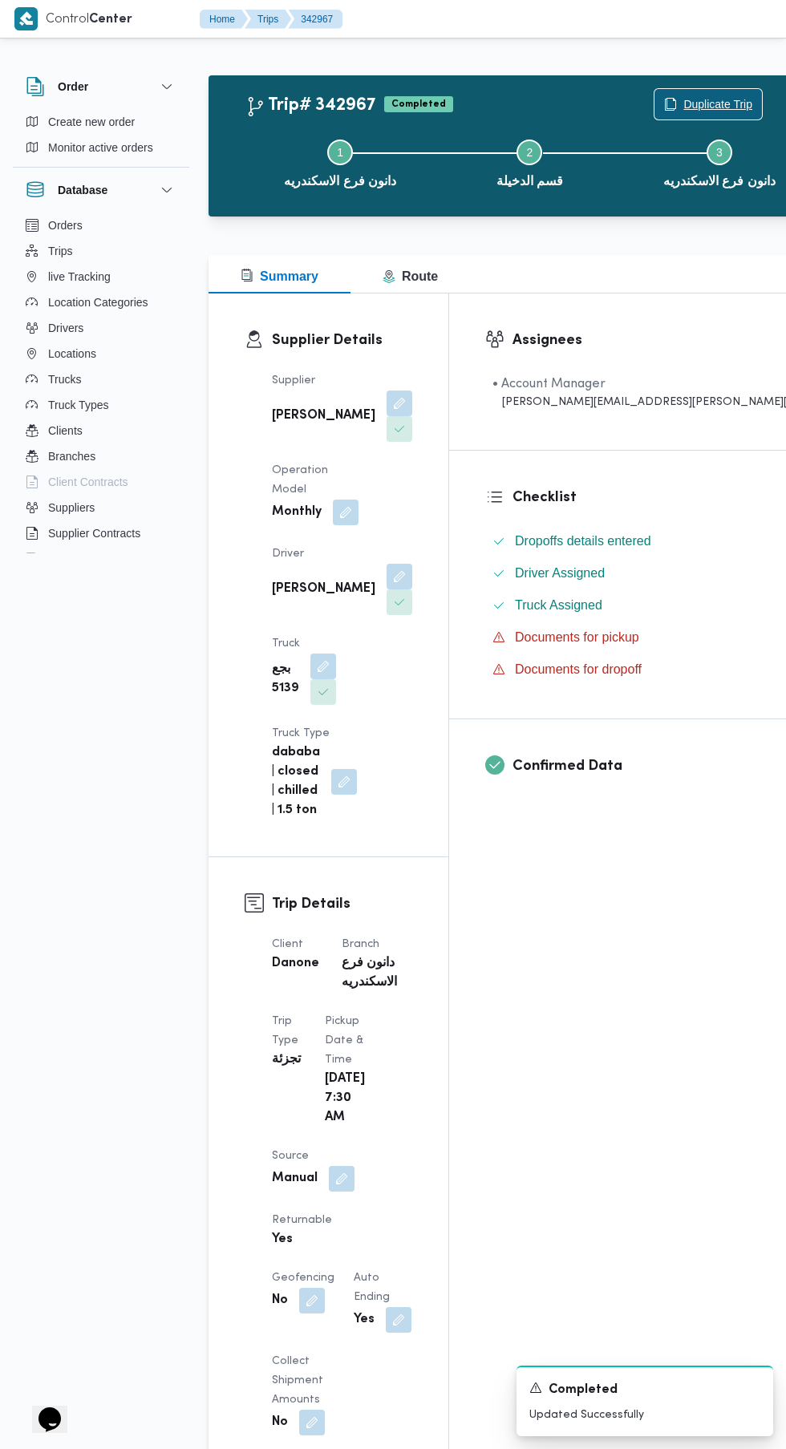
click at [654, 95] on span "Duplicate Trip" at bounding box center [707, 104] width 107 height 30
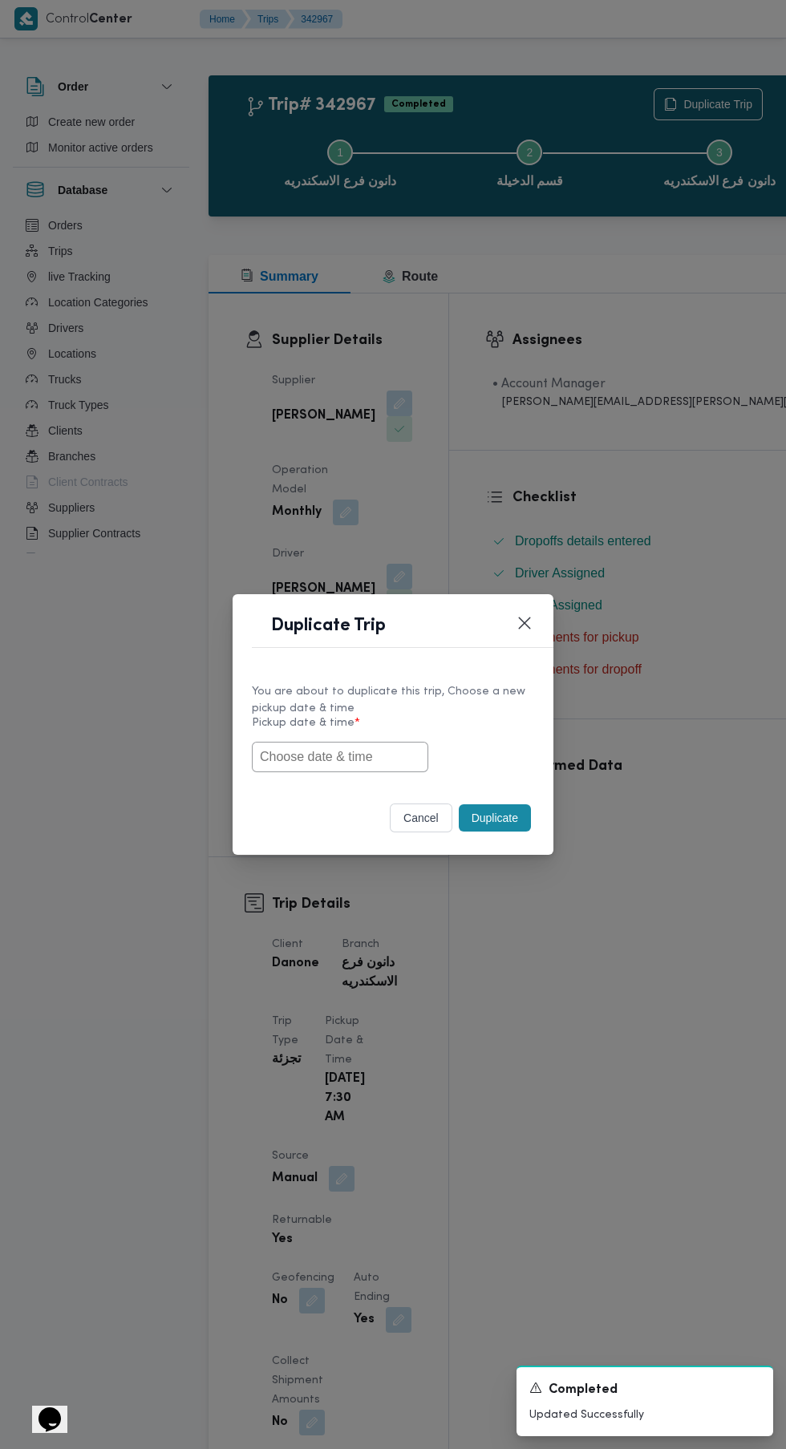
click at [344, 758] on input "text" at bounding box center [340, 757] width 176 height 30
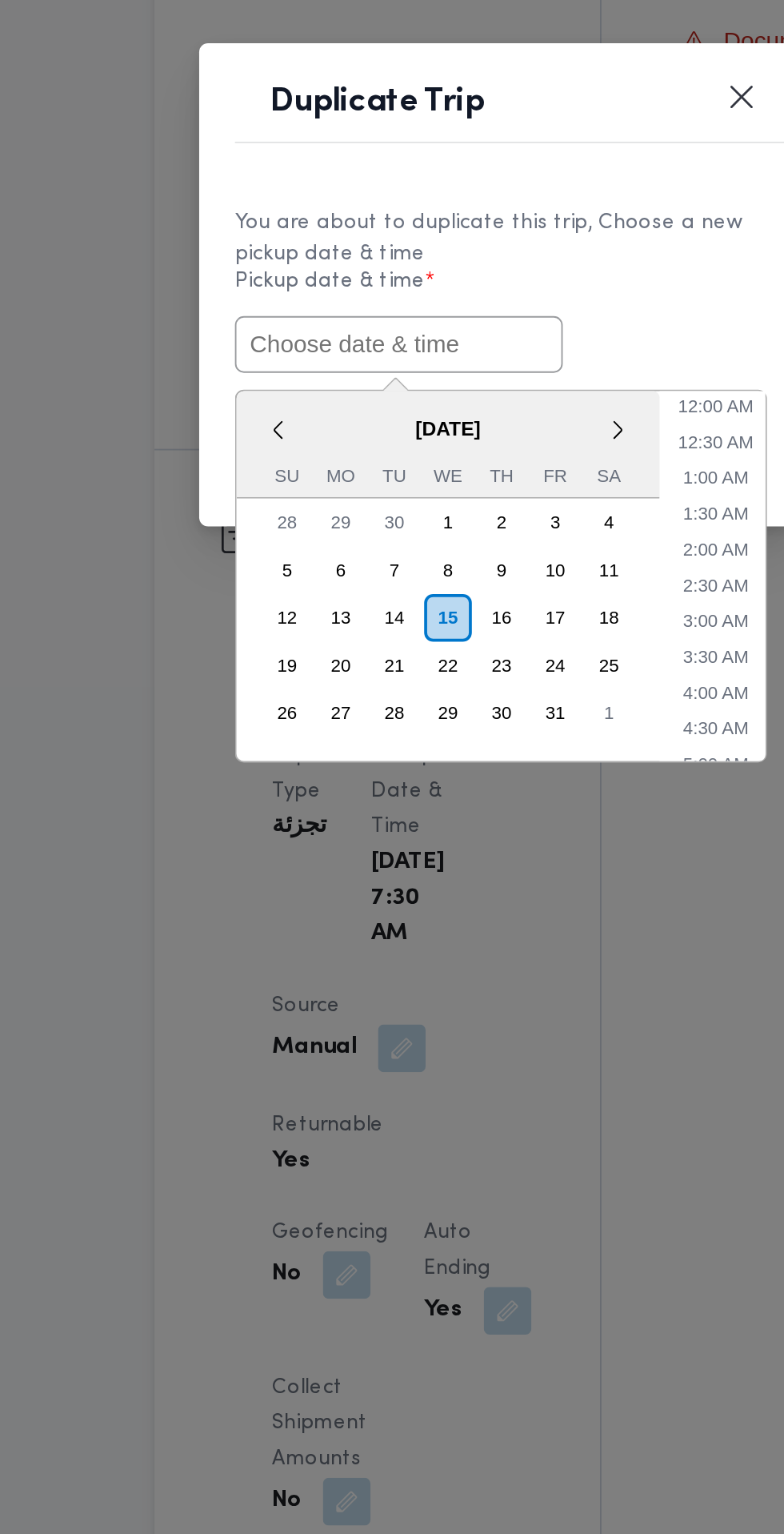
paste input "[DATE] 7:30AM"
type input "[DATE] 7:30AM"
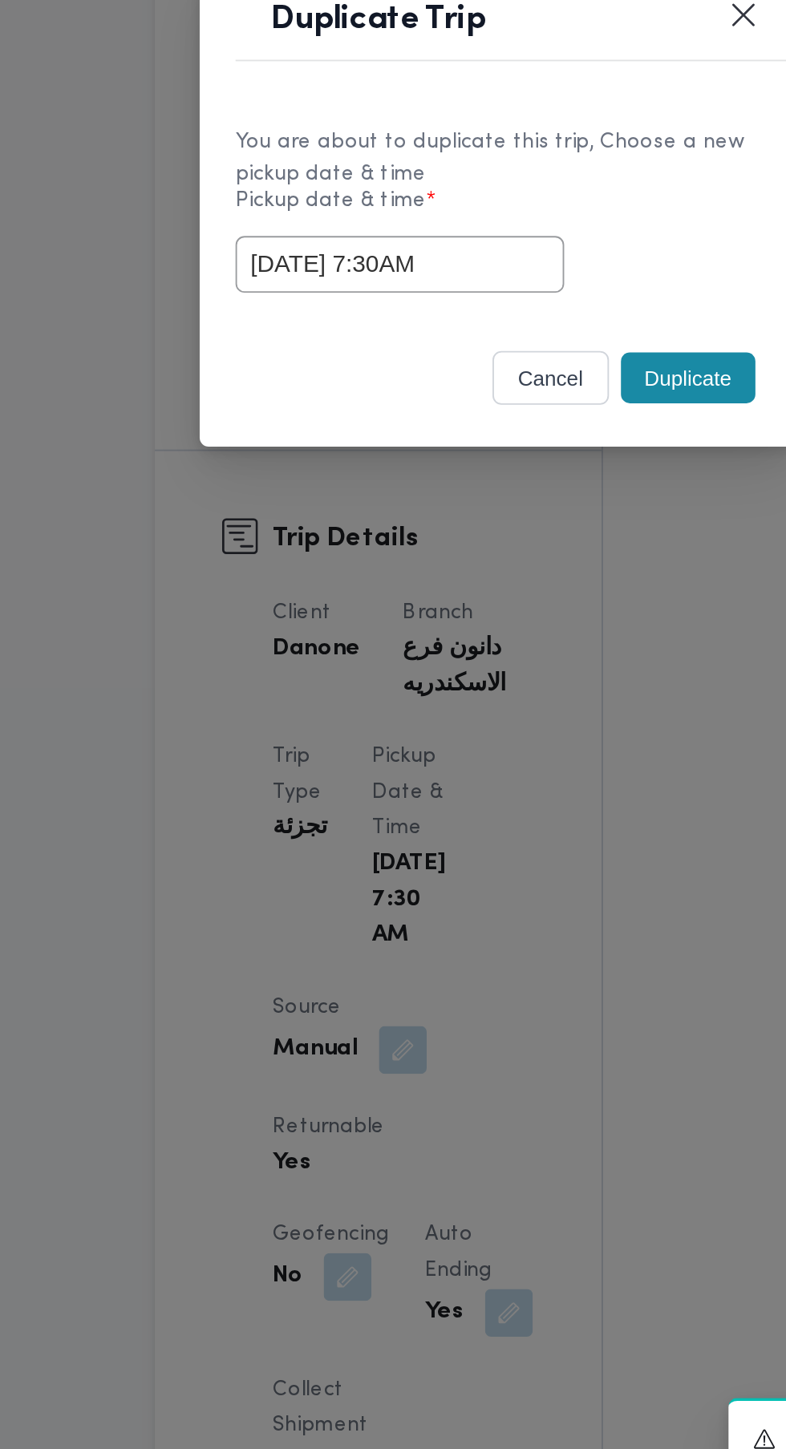
click at [488, 784] on div "You are about to duplicate this trip, Choose a new pickup date & time Pickup da…" at bounding box center [393, 727] width 321 height 120
click at [486, 818] on button "Duplicate" at bounding box center [495, 817] width 72 height 27
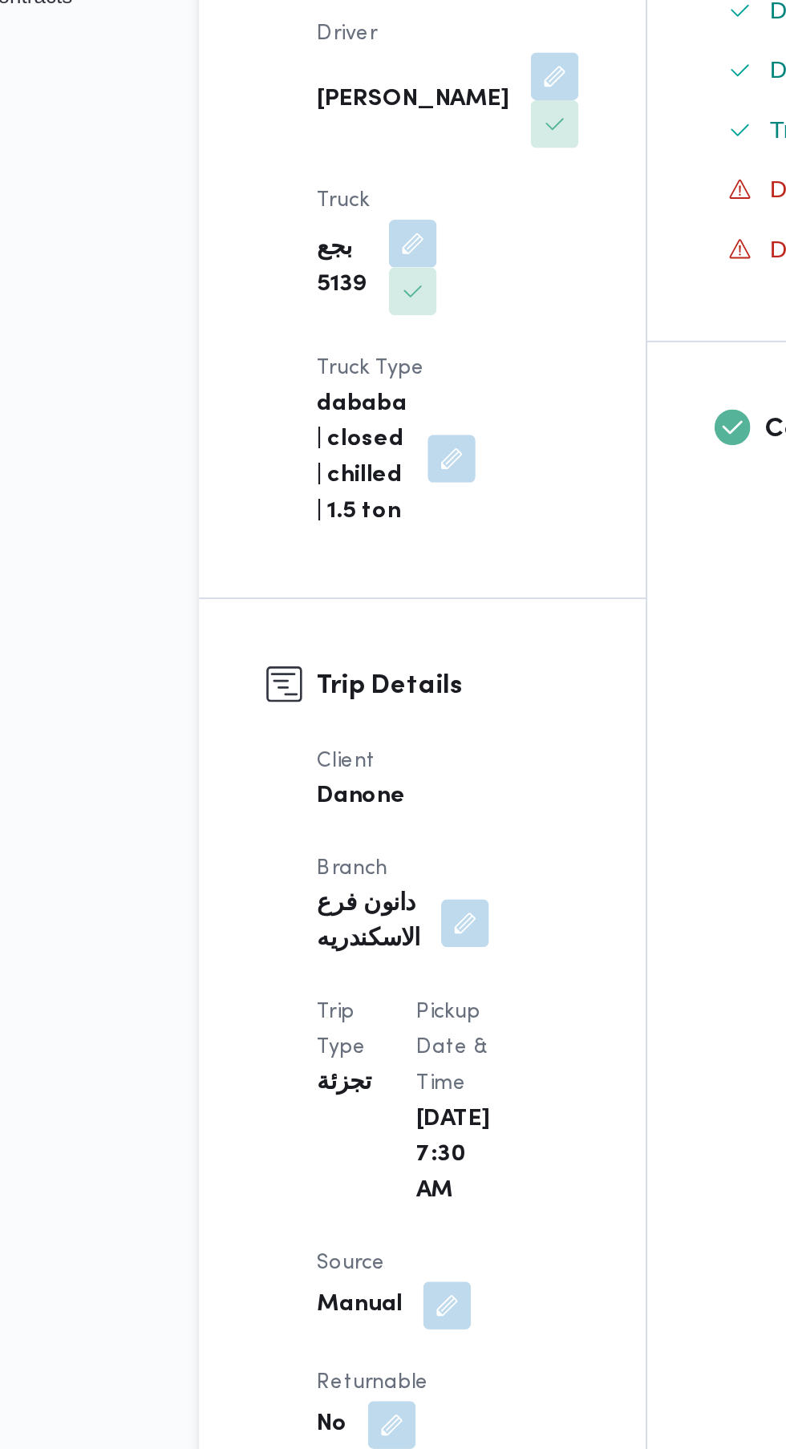
click at [325, 1288] on button "button" at bounding box center [312, 1301] width 26 height 26
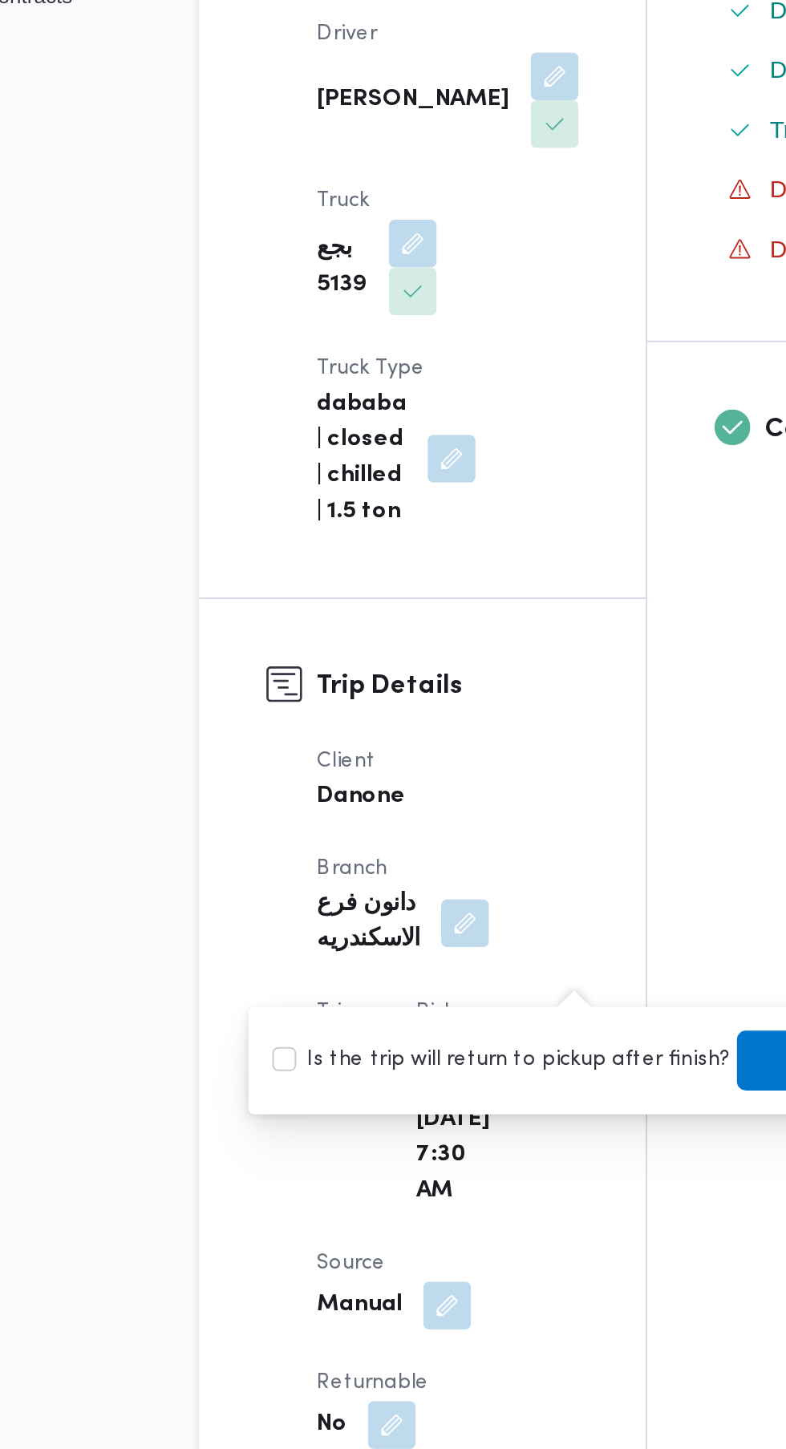
click at [358, 1113] on label "Is the trip will return to pickup after finish?" at bounding box center [371, 1105] width 246 height 19
checkbox input "true"
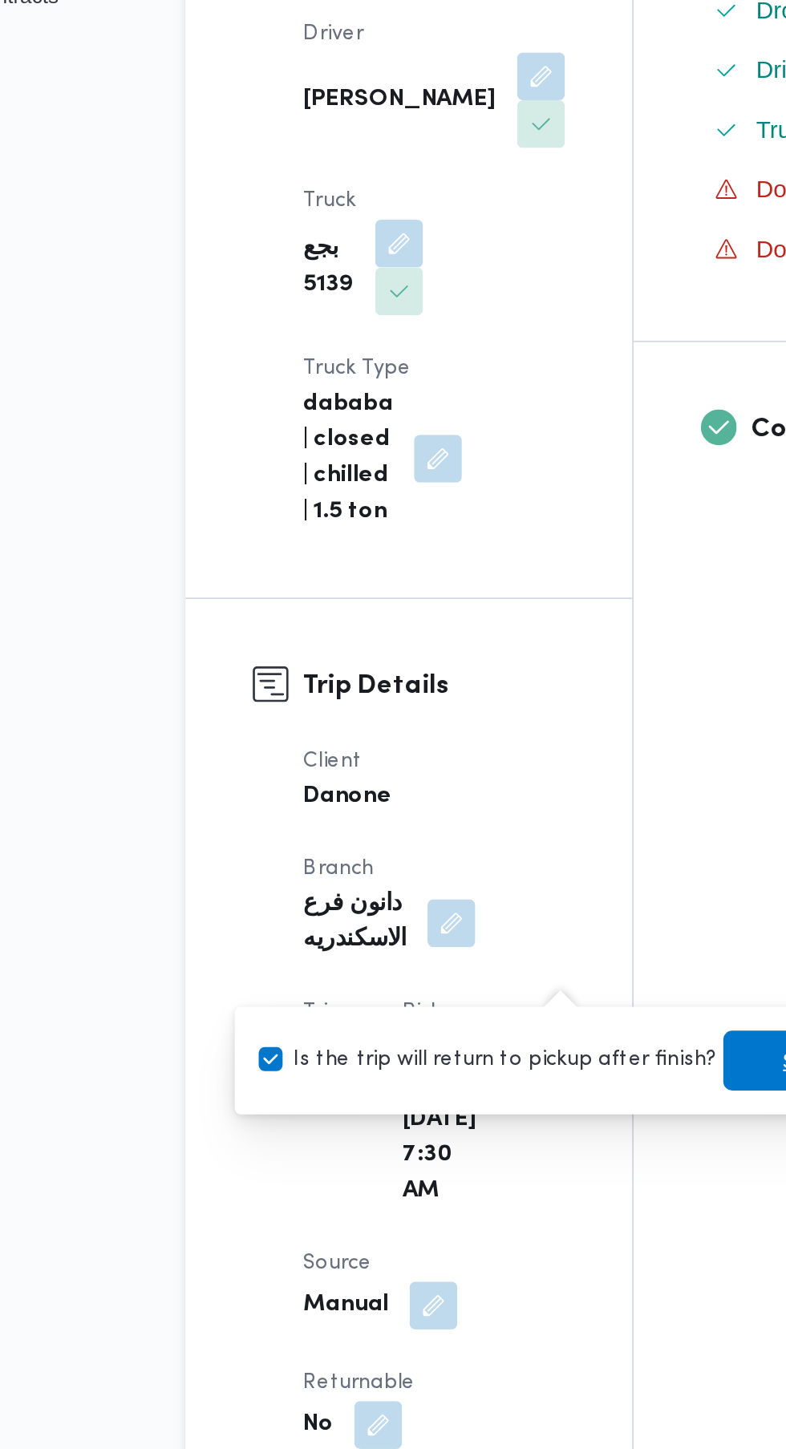
click at [497, 1104] on span "Save" at bounding box center [542, 1105] width 90 height 32
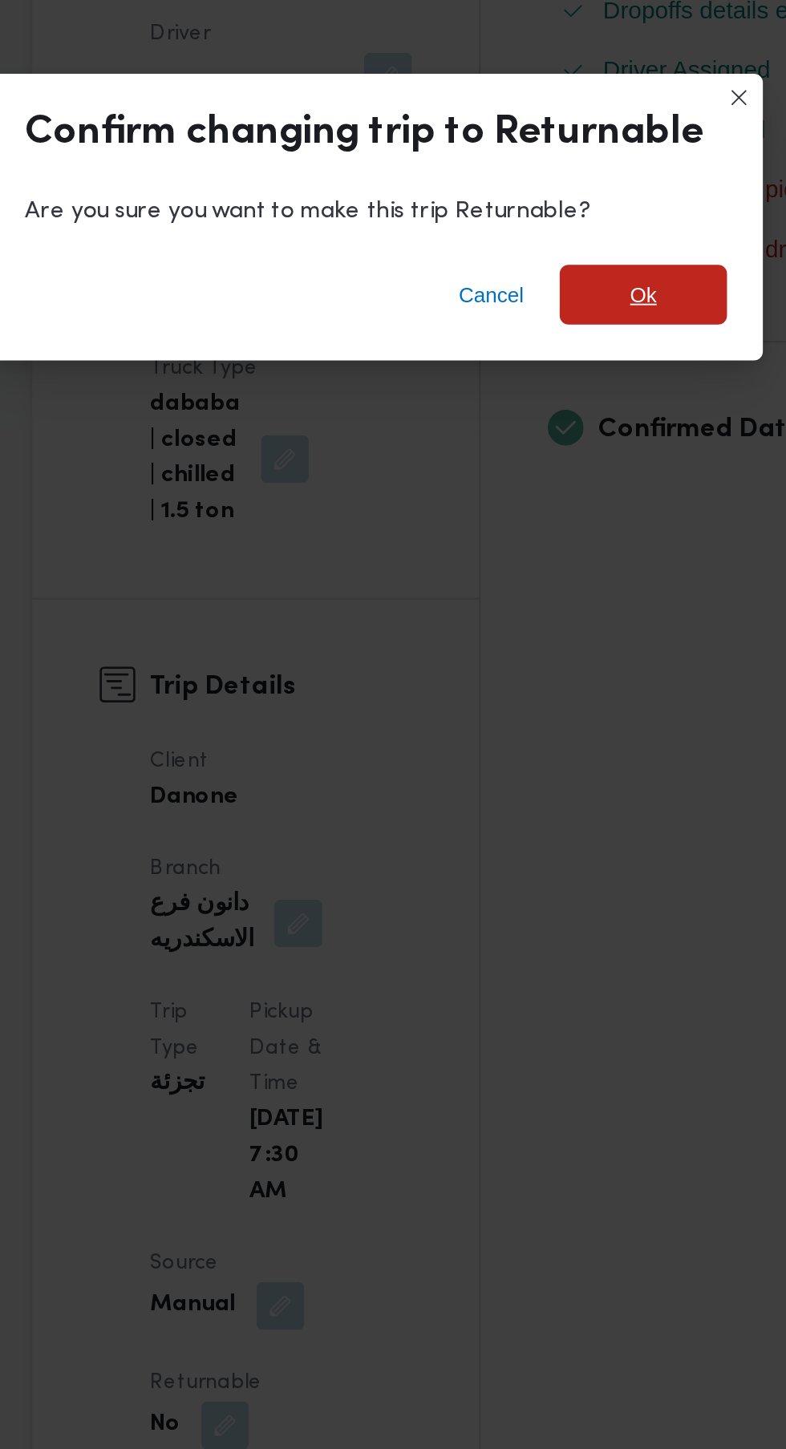
click at [552, 710] on span "Ok" at bounding box center [537, 694] width 90 height 32
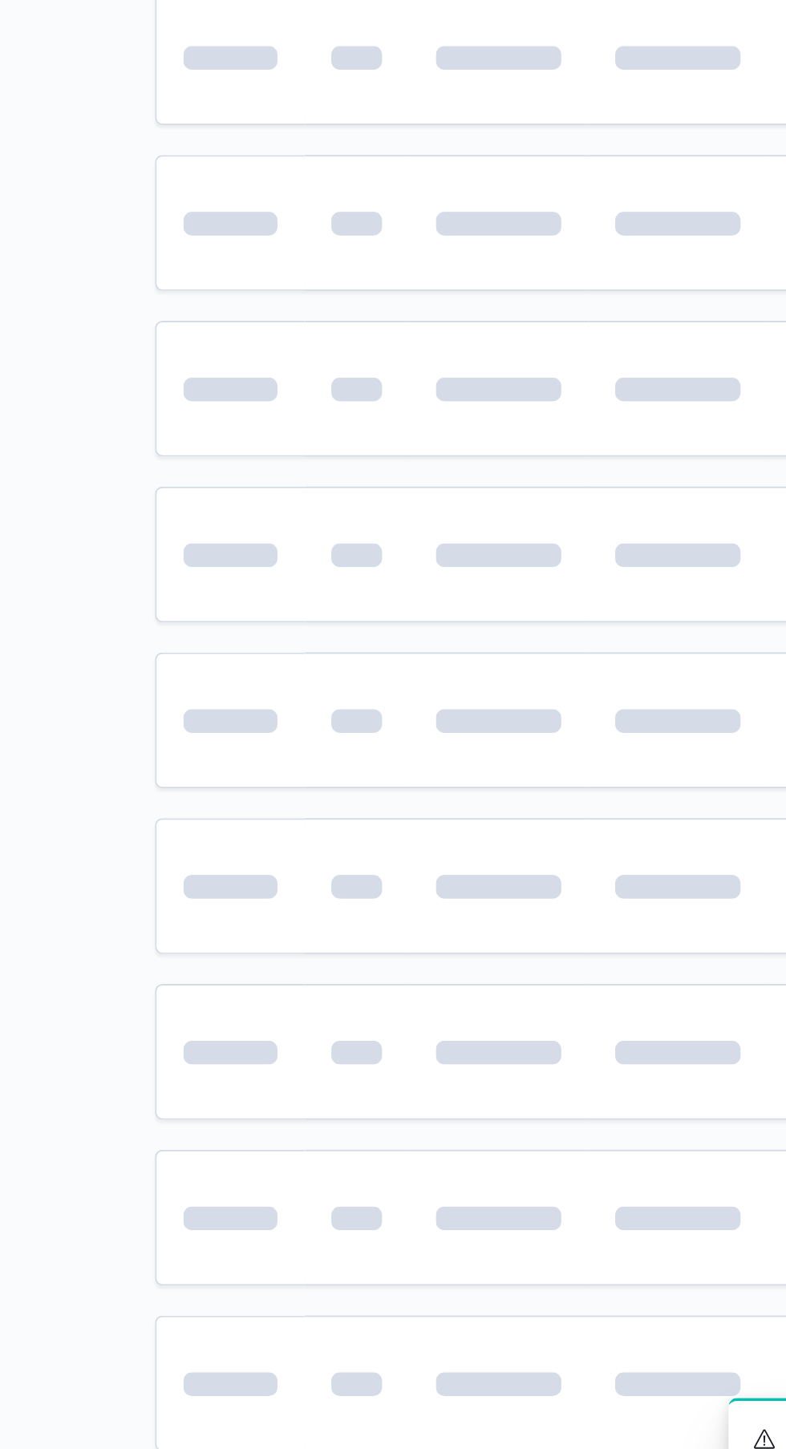
scroll to position [0, 22]
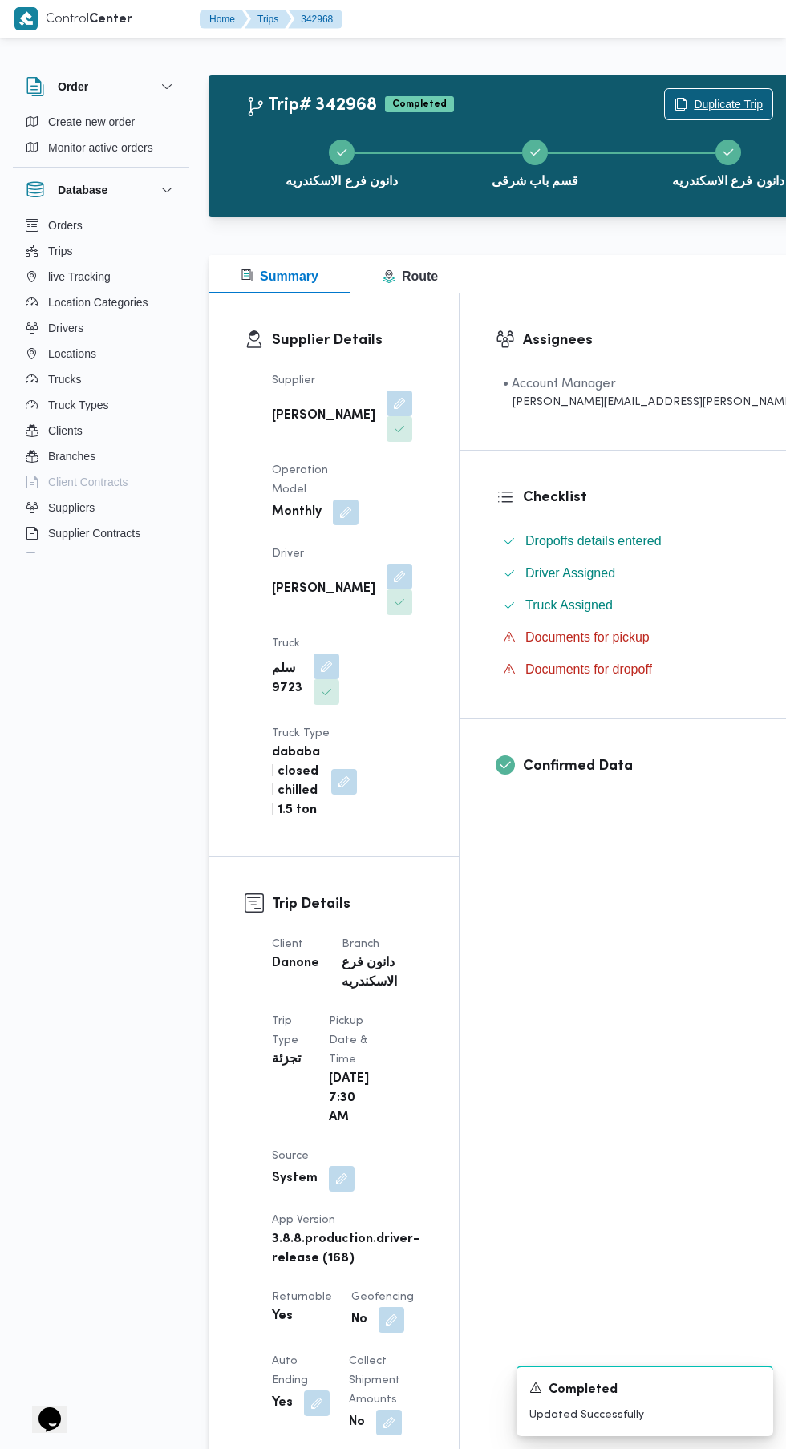
click at [675, 104] on icon "button" at bounding box center [681, 104] width 13 height 13
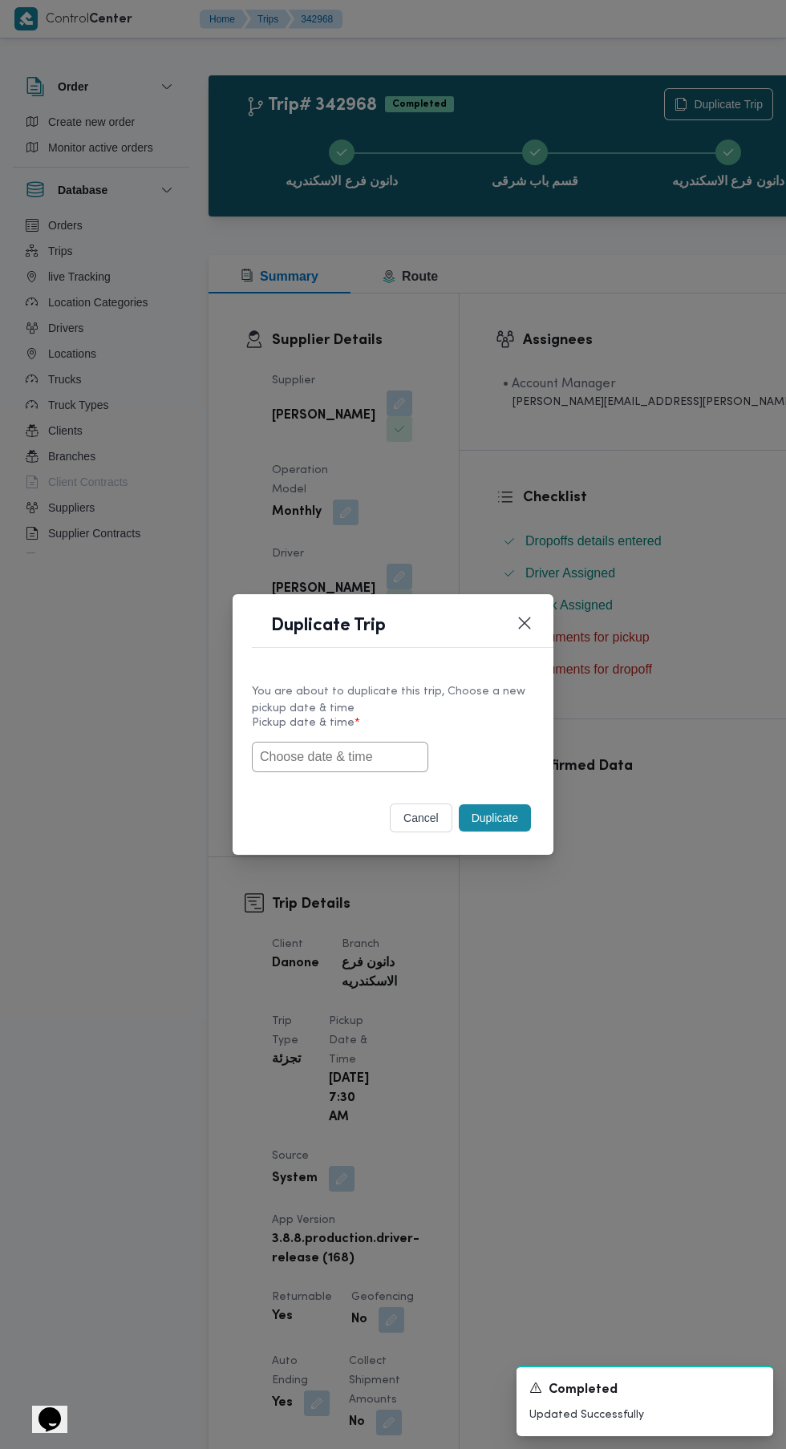
click at [346, 764] on input "text" at bounding box center [340, 757] width 176 height 30
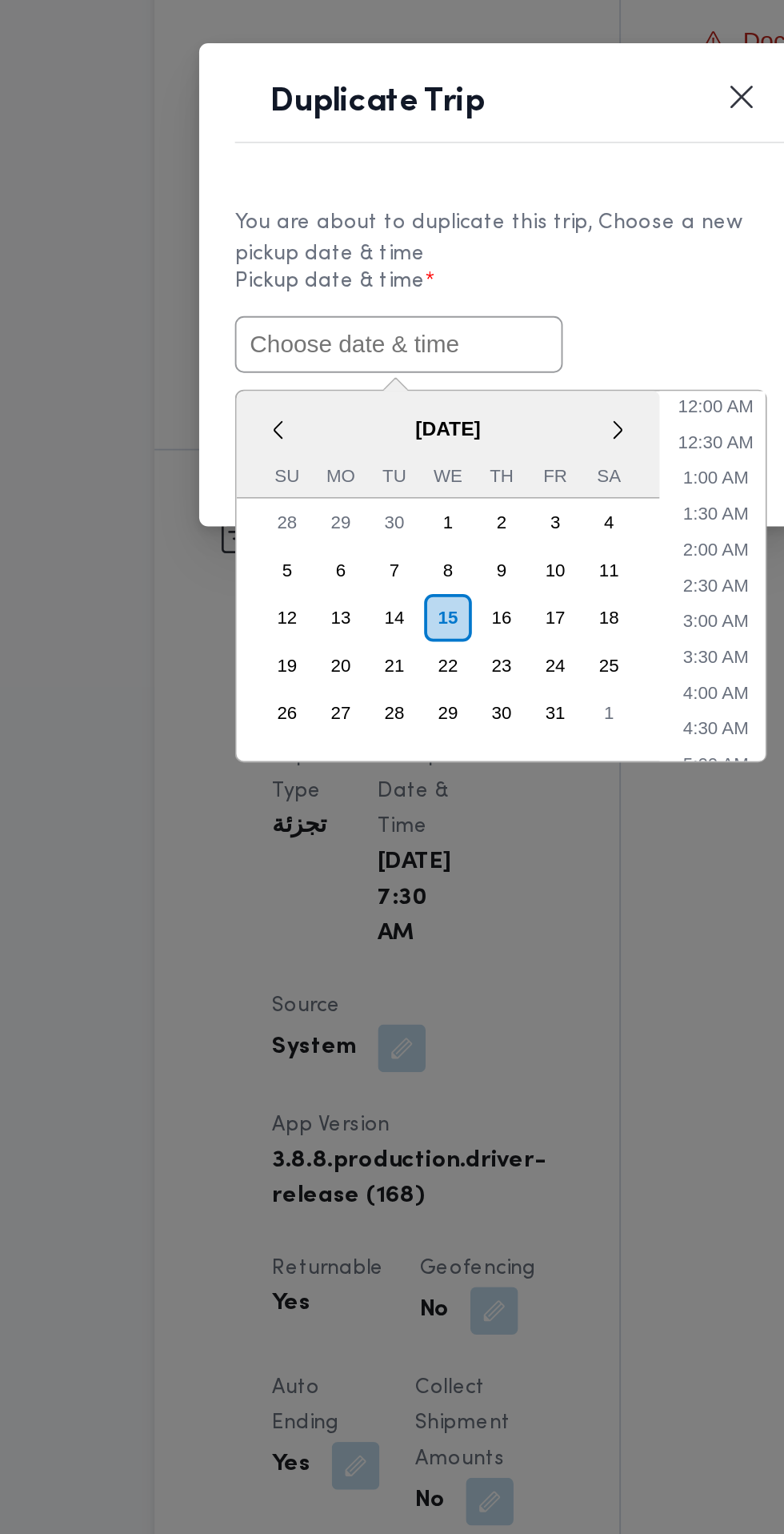
paste input "[DATE] 7:30AM"
type input "[DATE] 7:30AM"
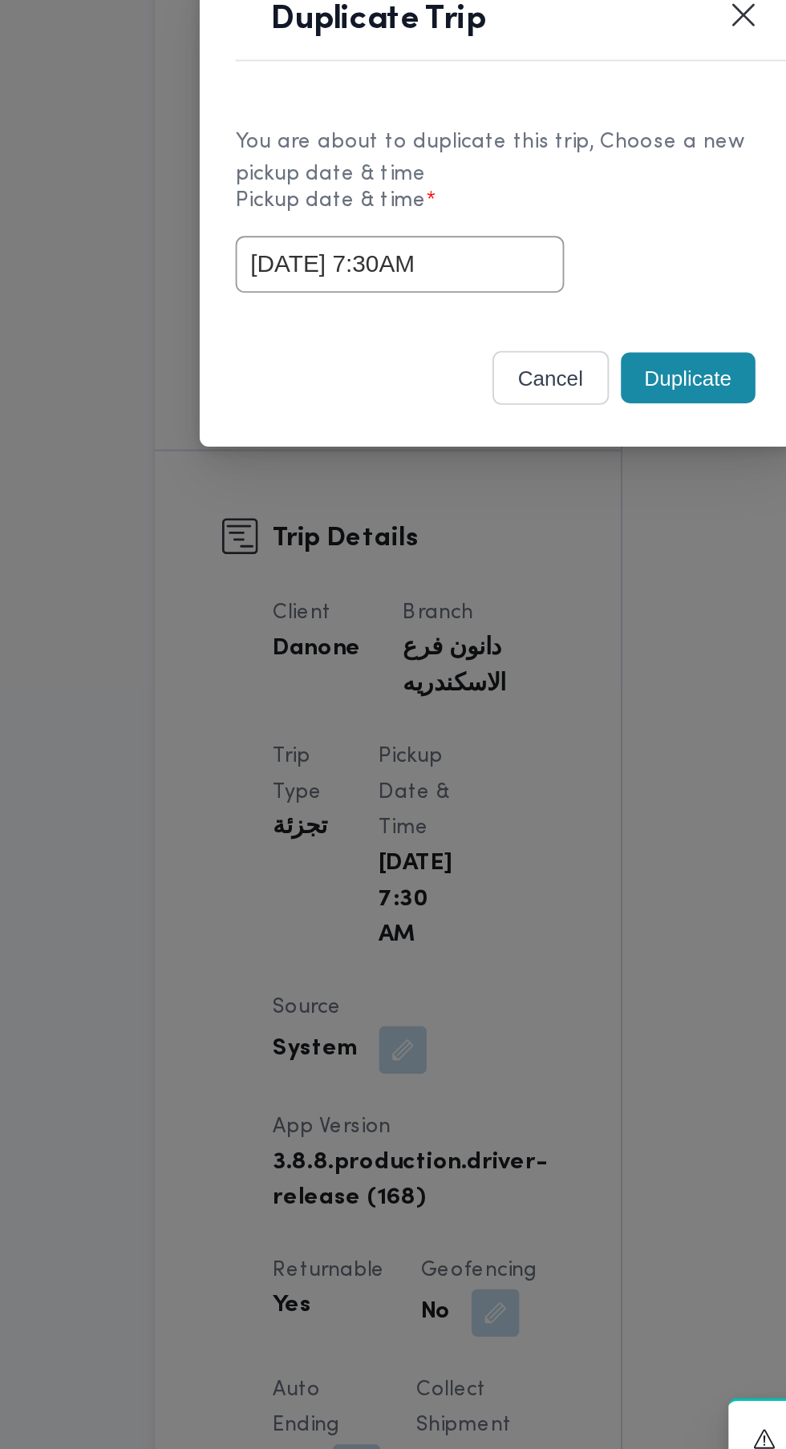
click at [493, 788] on div "cancel Duplicate" at bounding box center [393, 821] width 321 height 67
click at [488, 819] on button "Duplicate" at bounding box center [495, 817] width 72 height 27
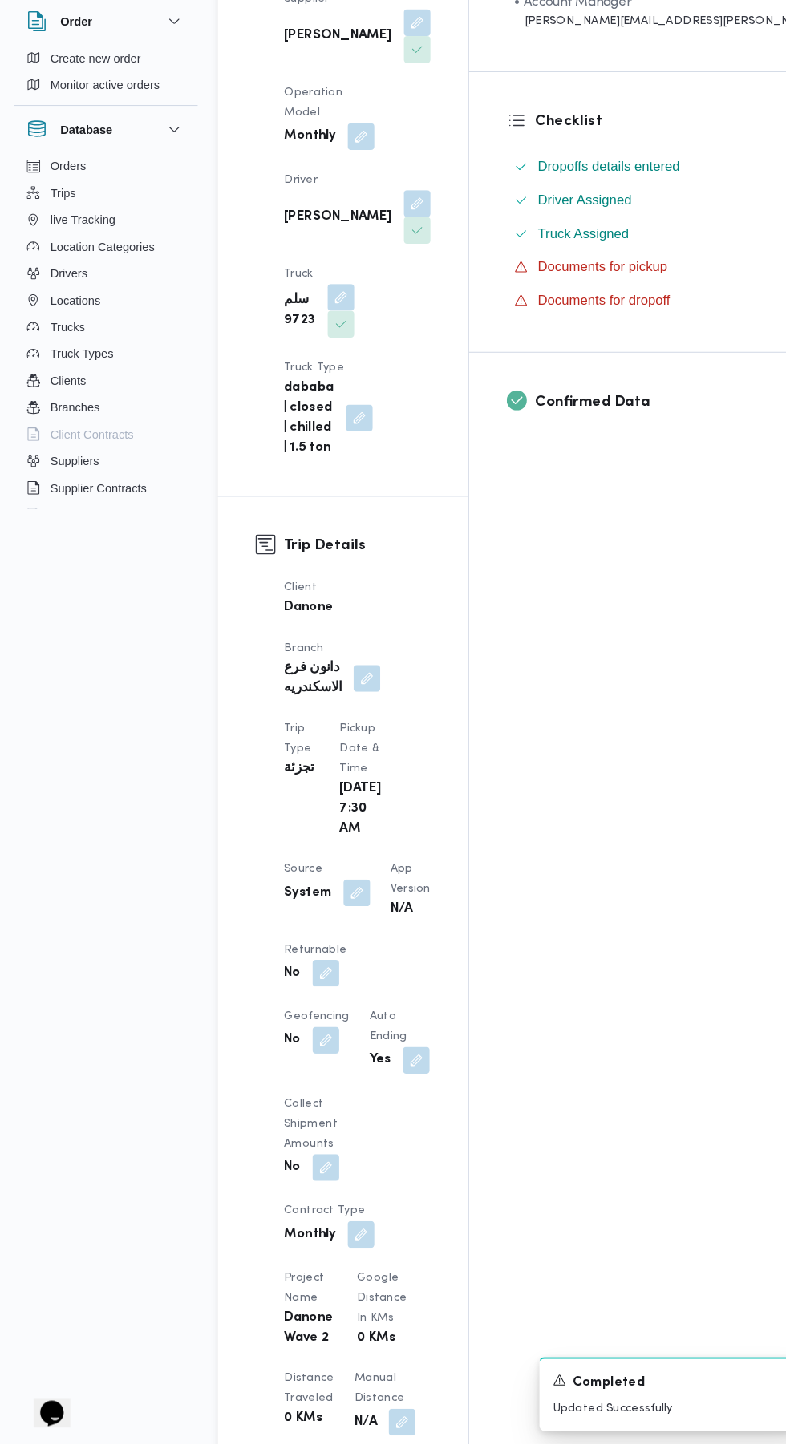
scroll to position [334, 0]
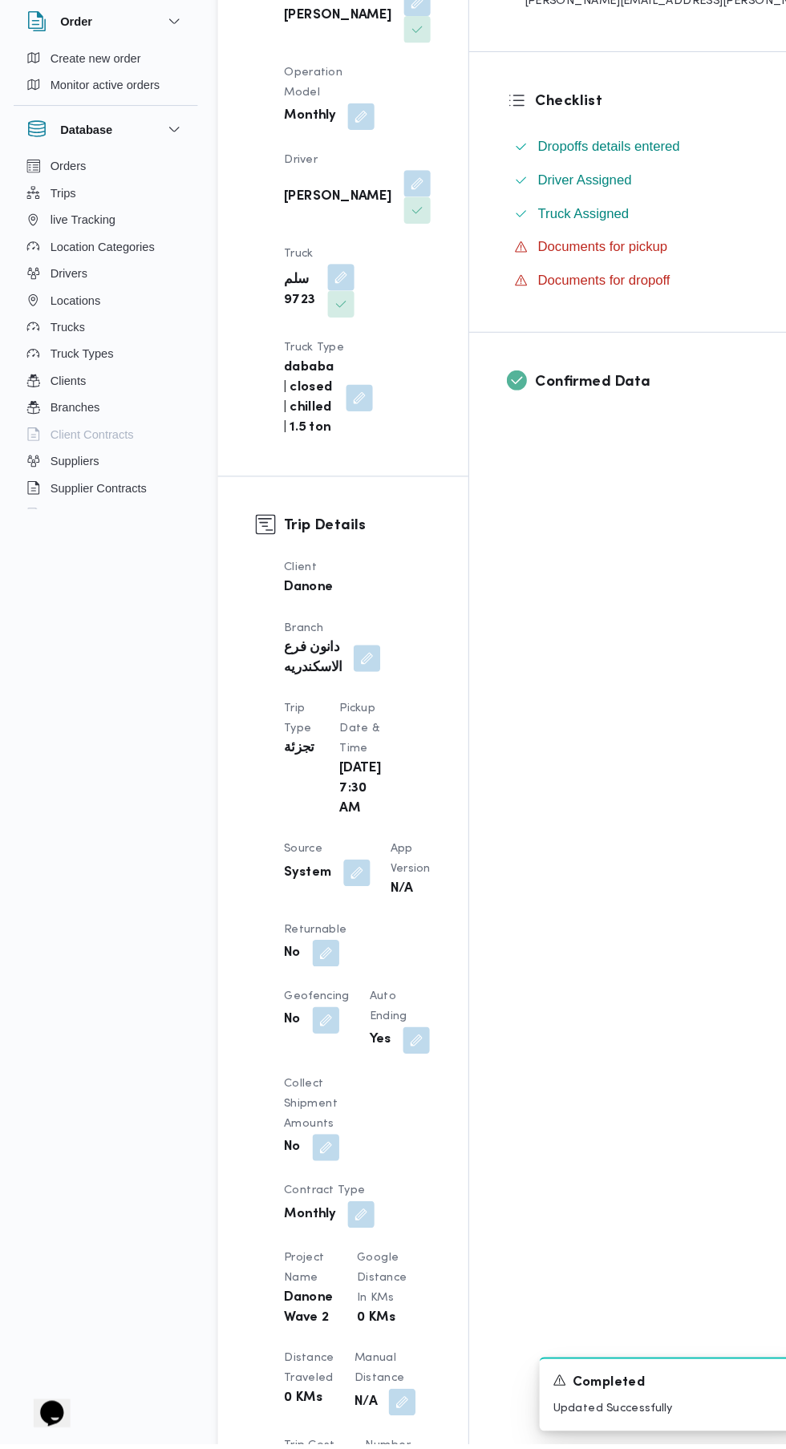
click at [311, 966] on button "button" at bounding box center [312, 979] width 26 height 26
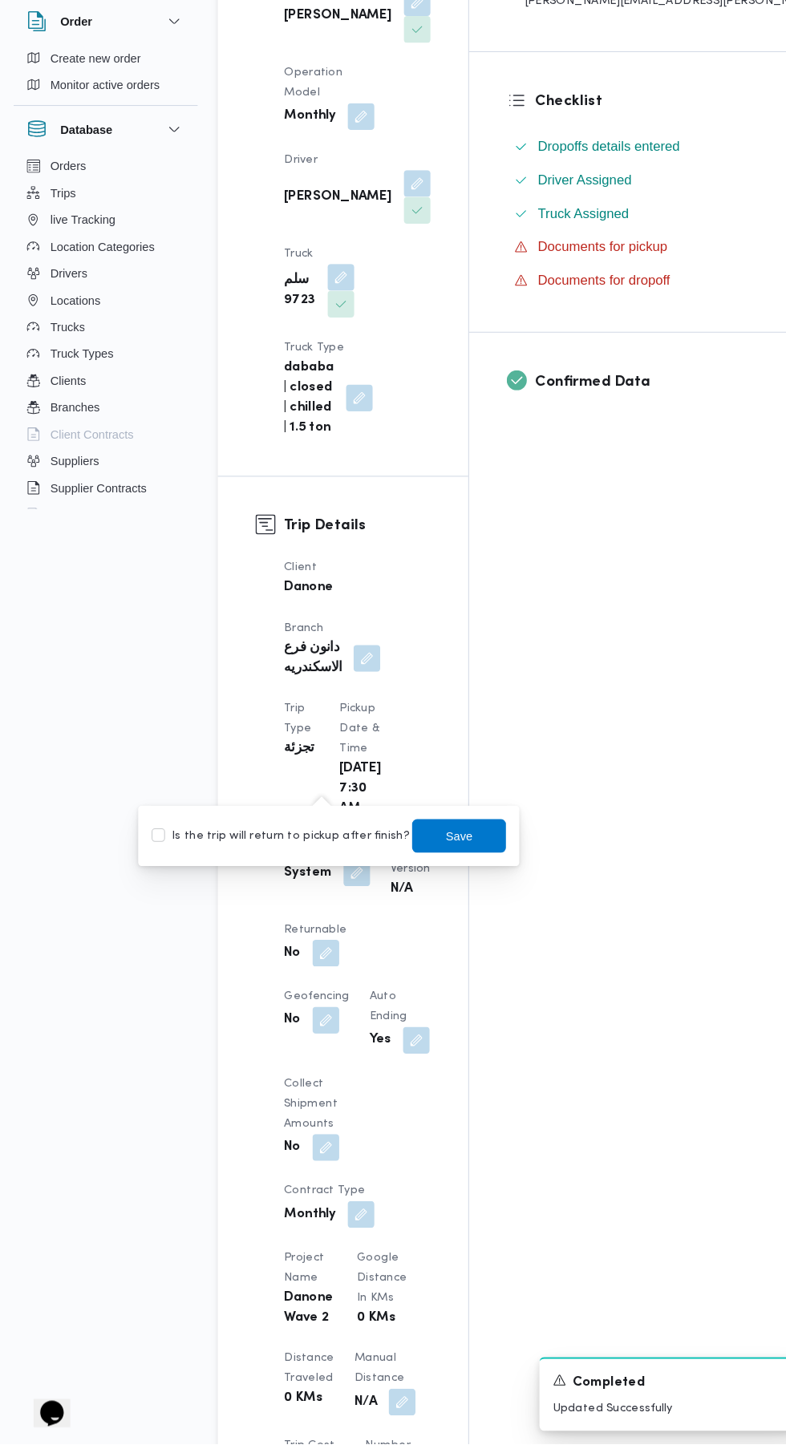
click at [288, 876] on label "Is the trip will return to pickup after finish?" at bounding box center [268, 866] width 246 height 19
checkbox input "true"
click at [429, 862] on span "Save" at bounding box center [440, 866] width 26 height 19
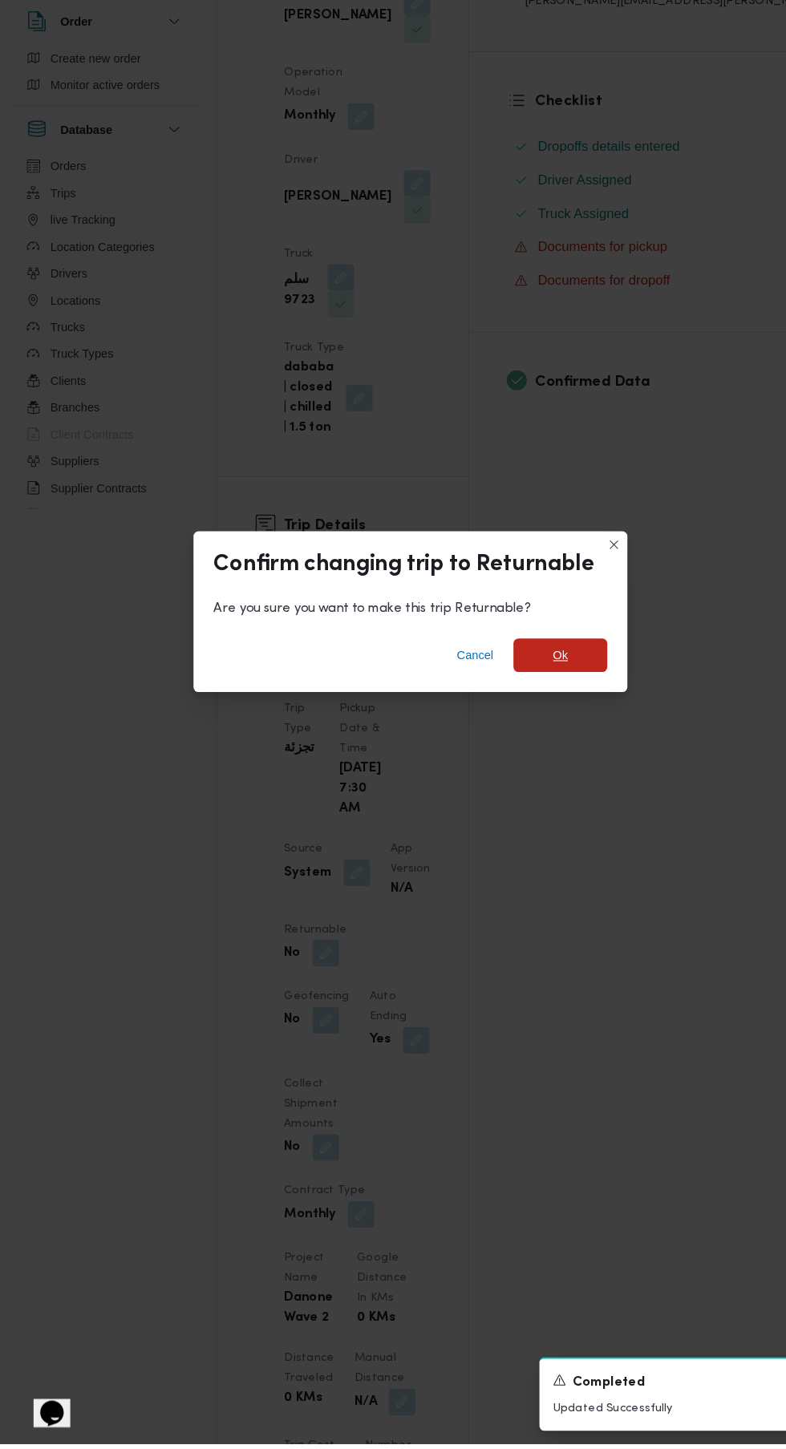
click at [546, 710] on span "Ok" at bounding box center [537, 694] width 90 height 32
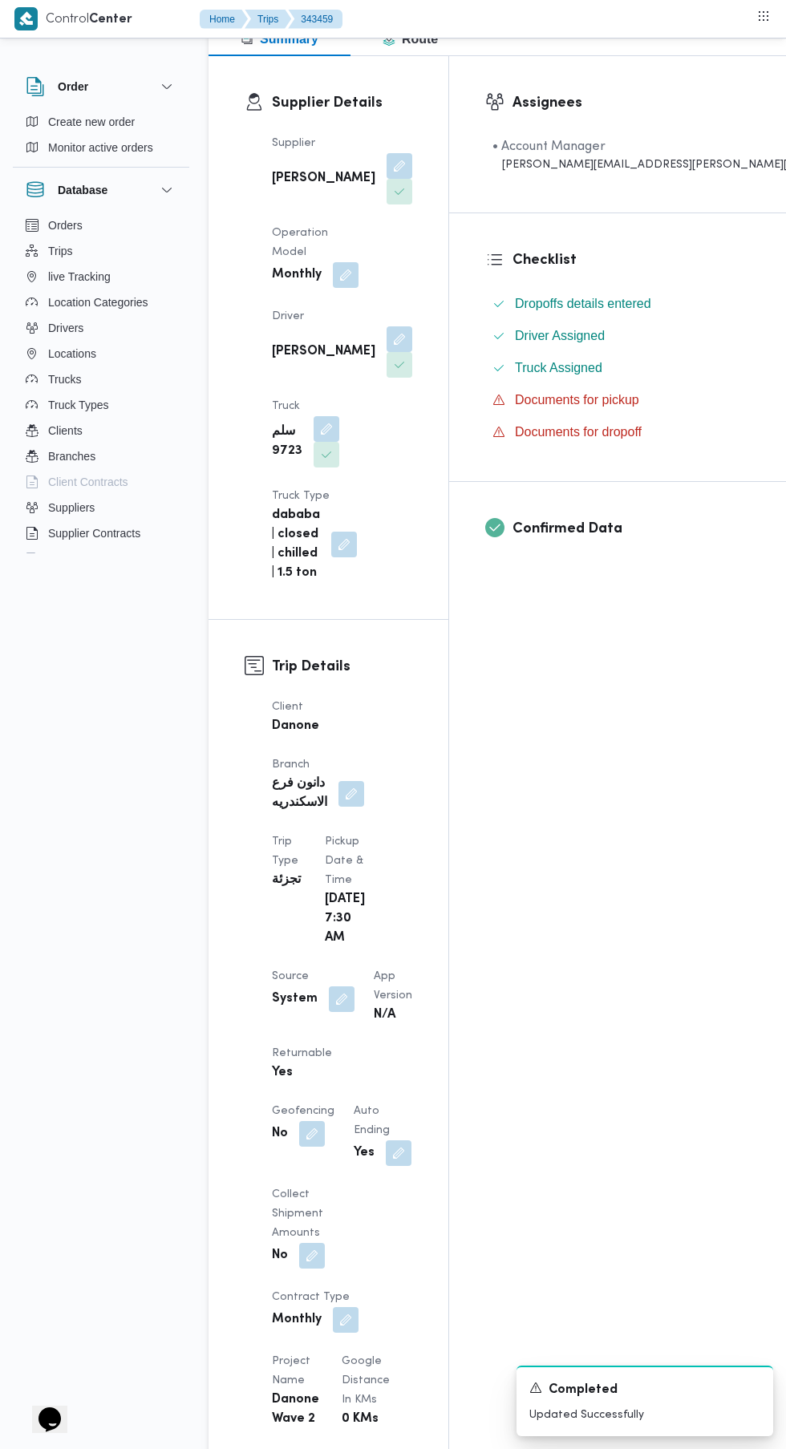
scroll to position [0, 0]
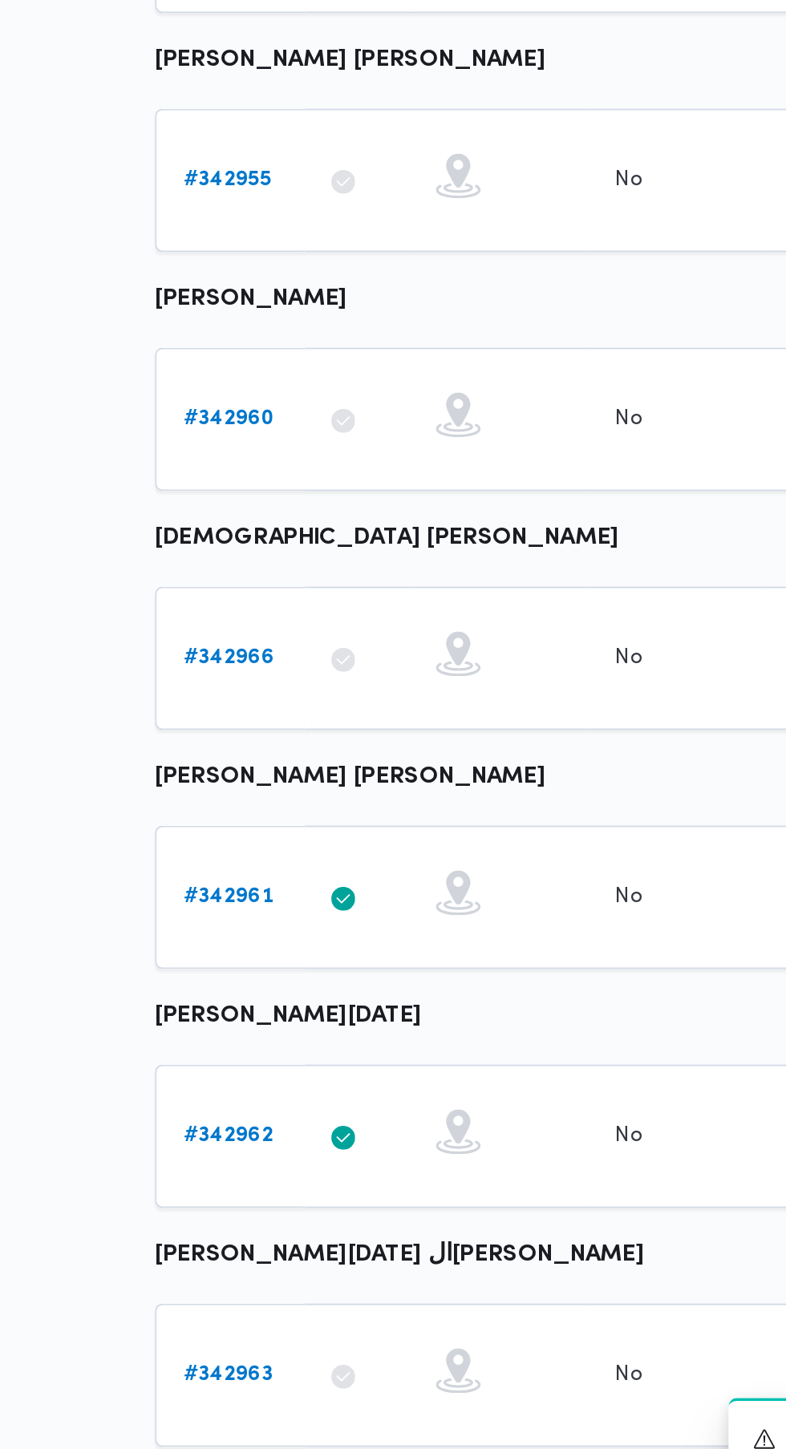
scroll to position [0, 22]
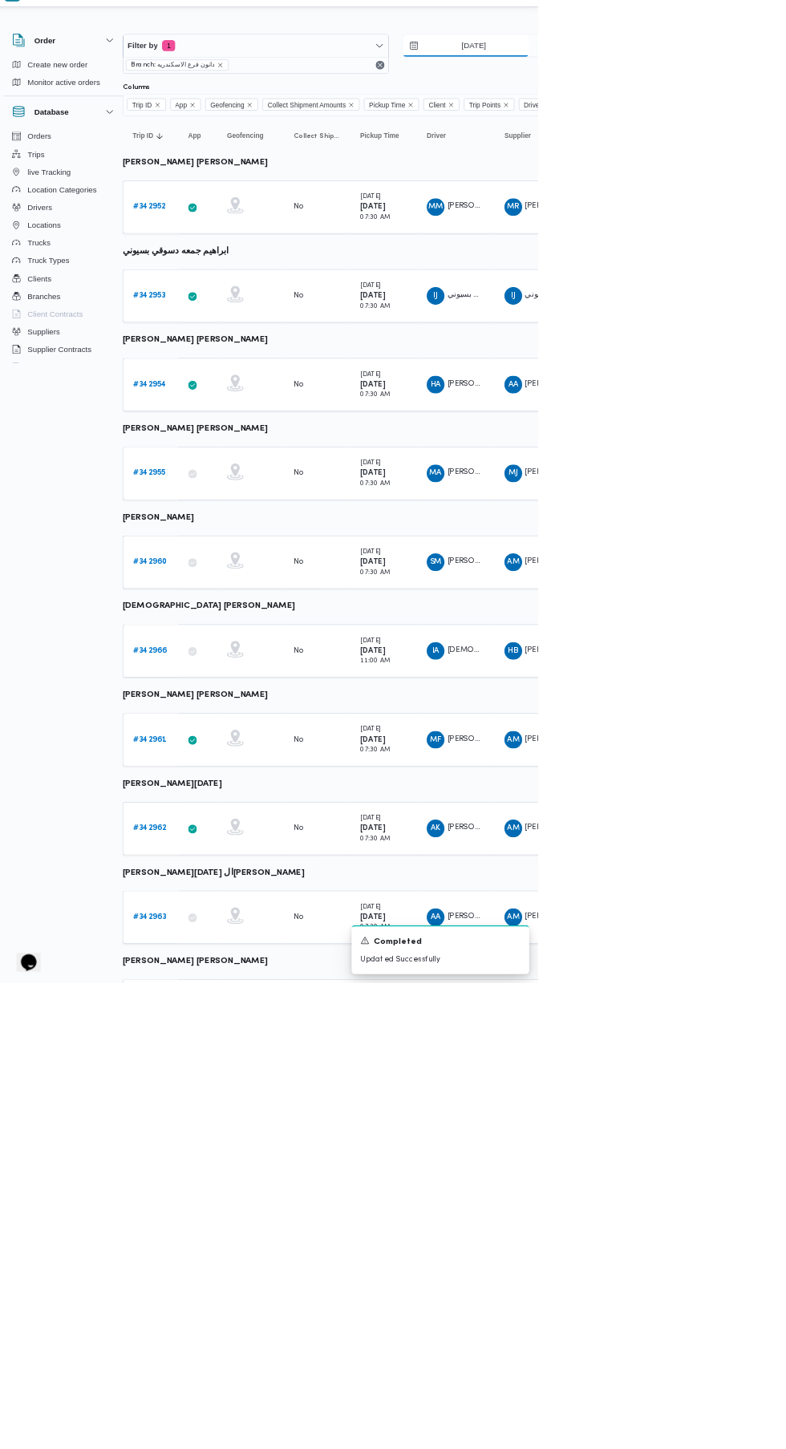
click at [688, 94] on input "[DATE]" at bounding box center [682, 94] width 182 height 32
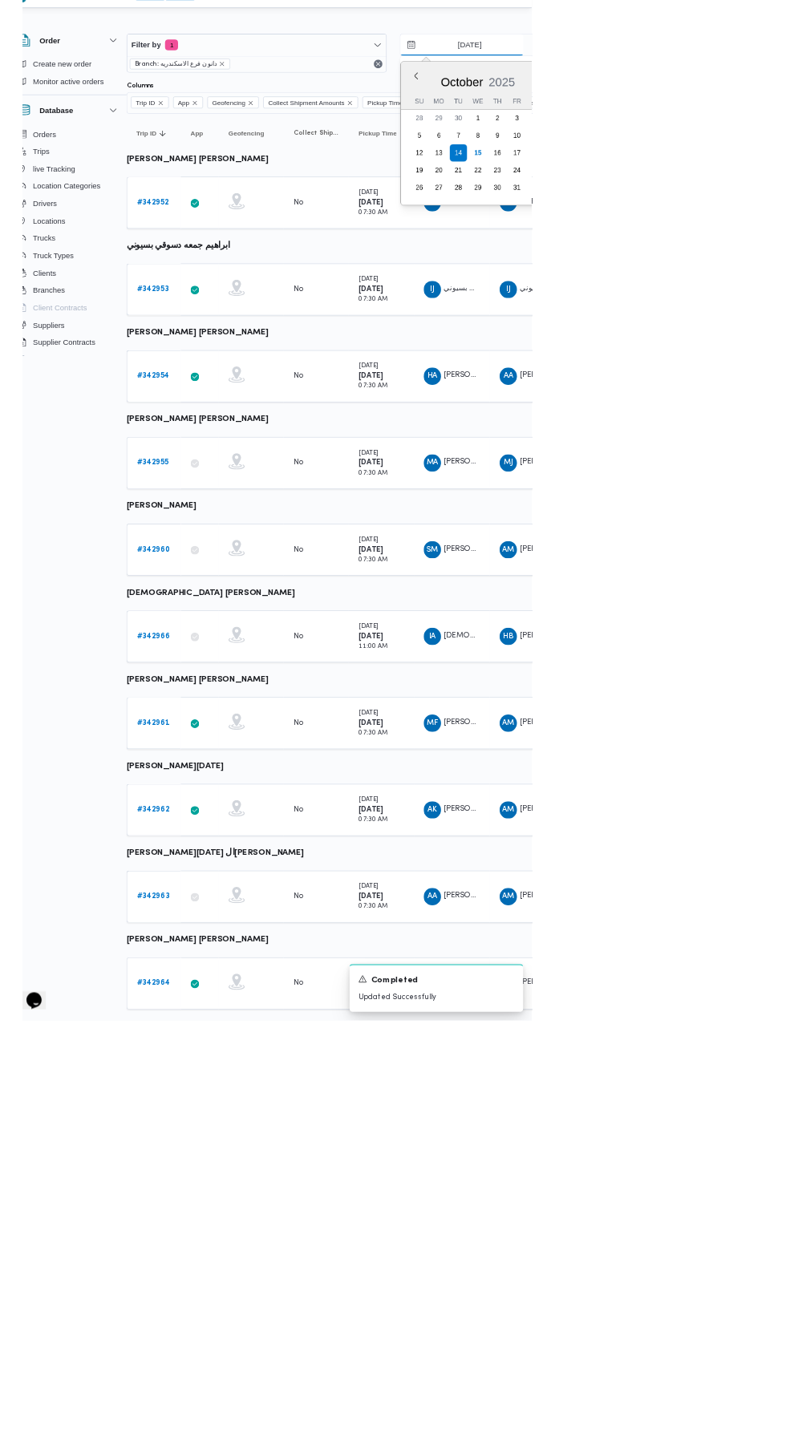
scroll to position [0, 22]
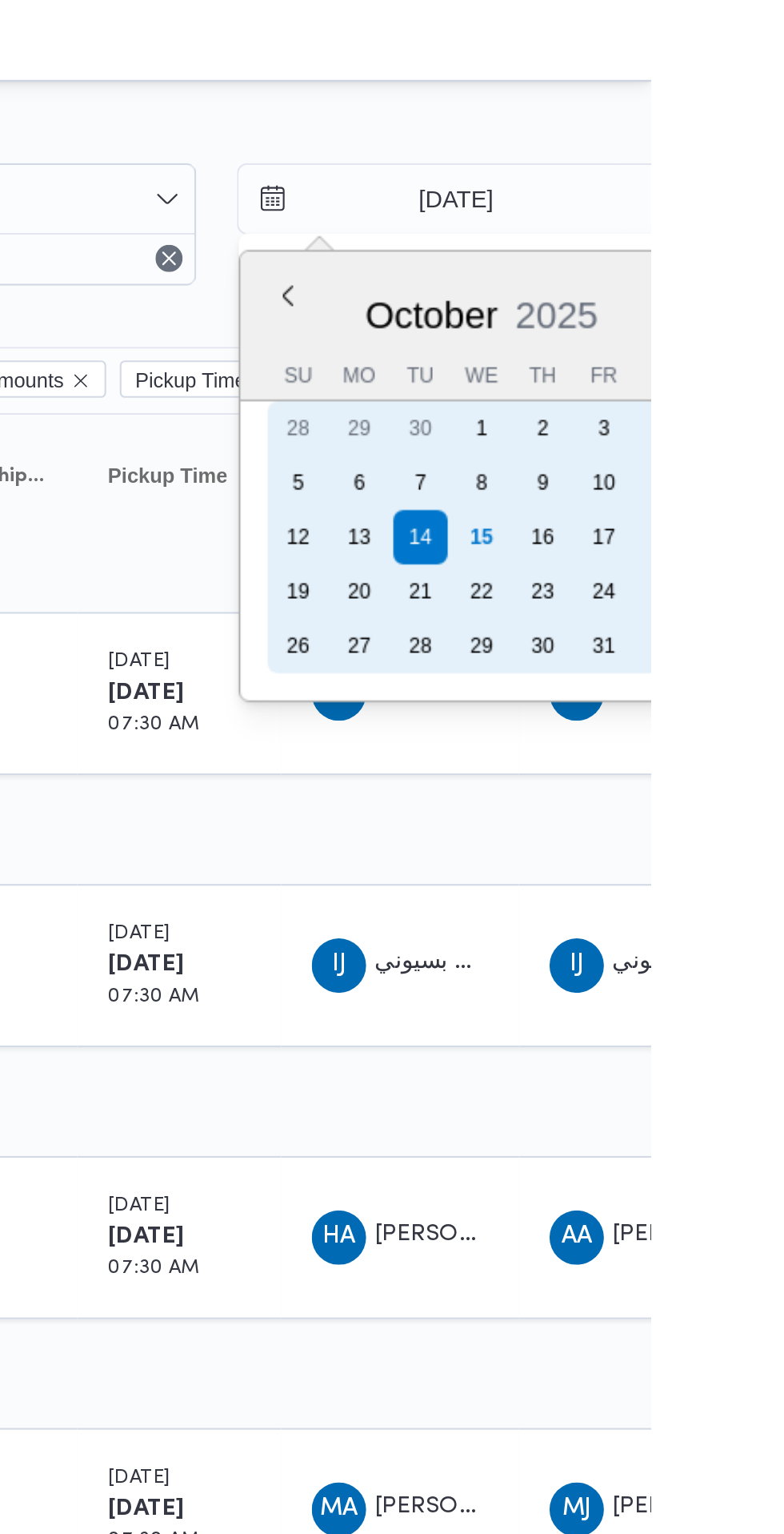
click at [702, 253] on div "15" at bounding box center [704, 254] width 26 height 26
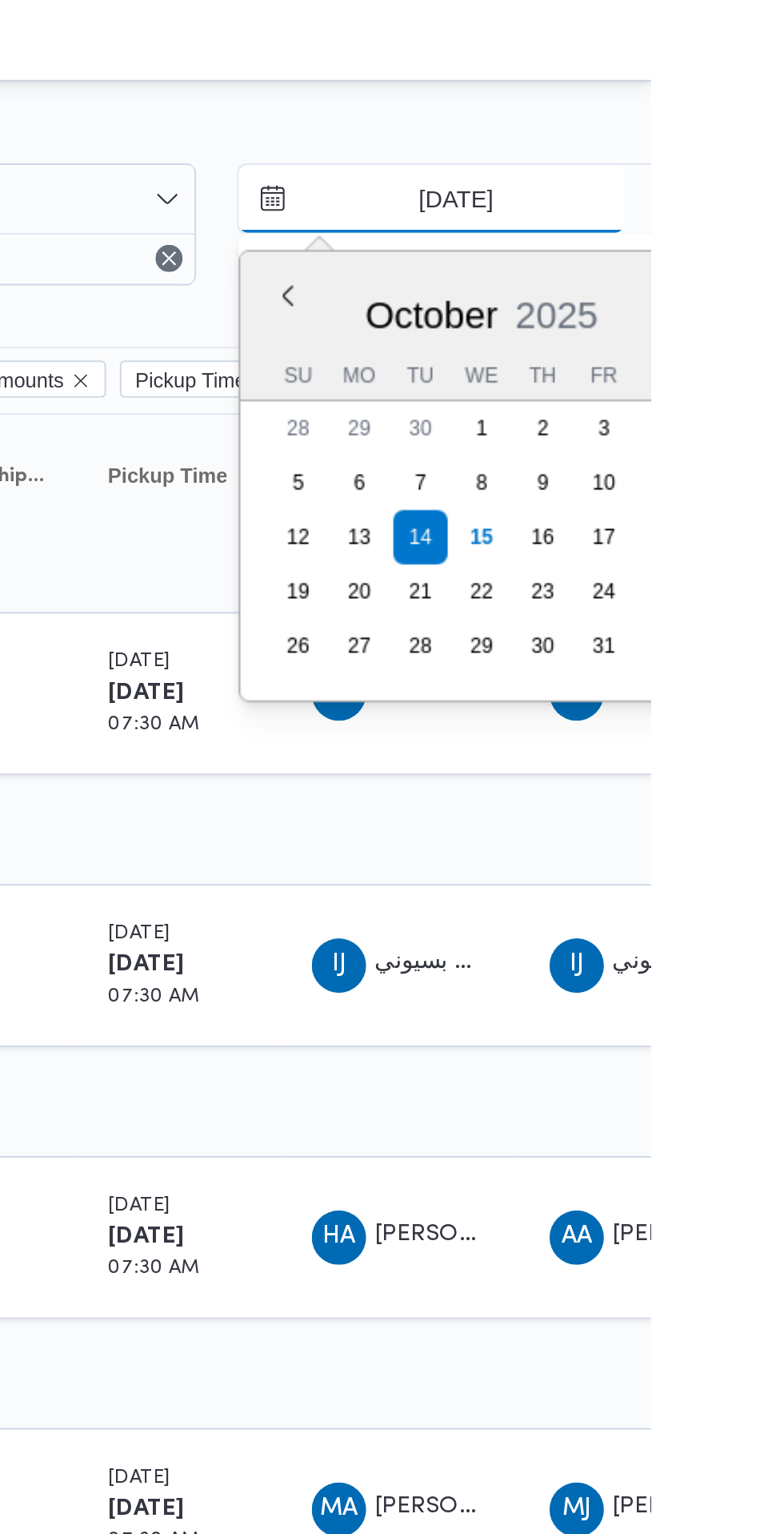
type input "[DATE]"
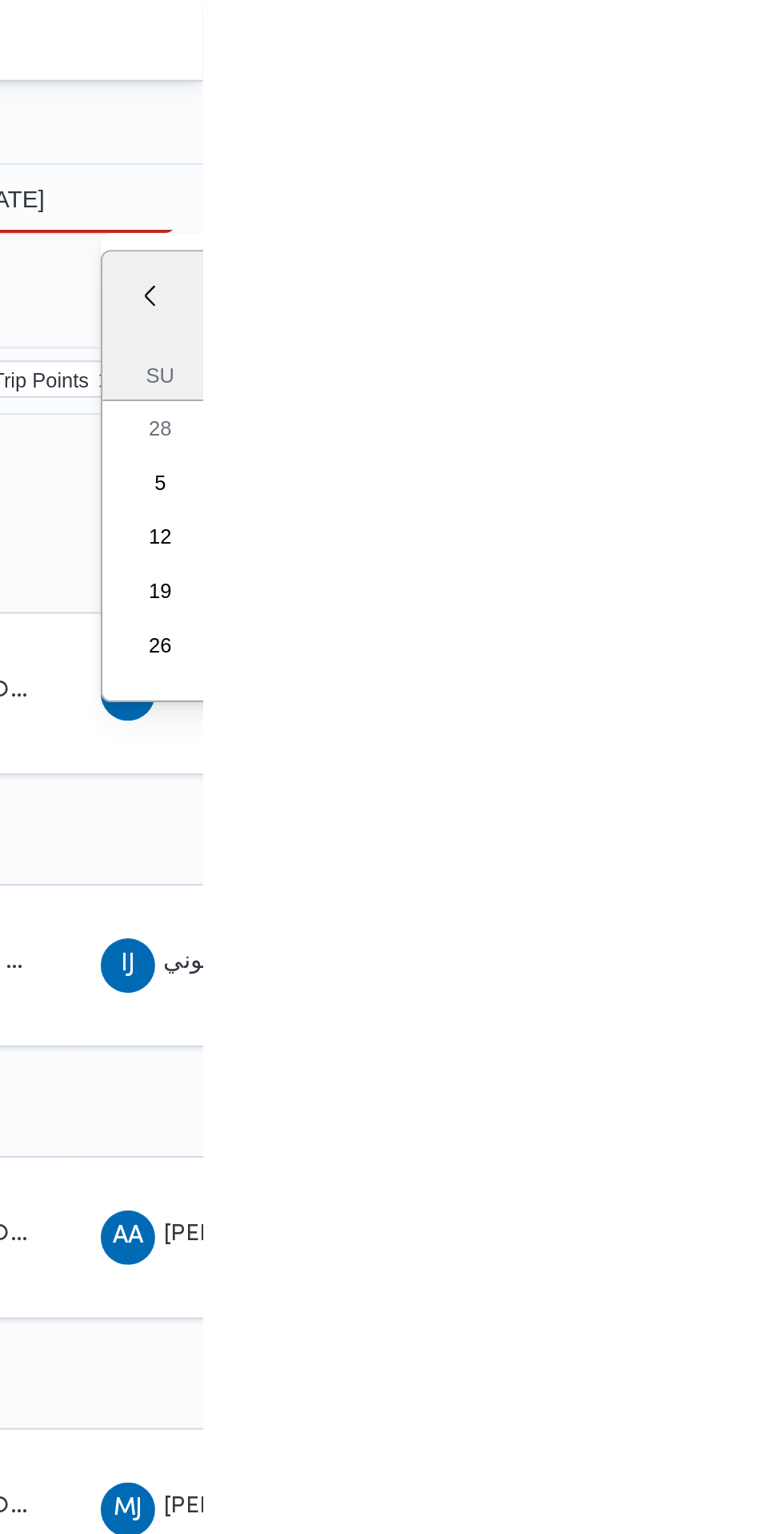
type input "[DATE]"
